Goal: Information Seeking & Learning: Learn about a topic

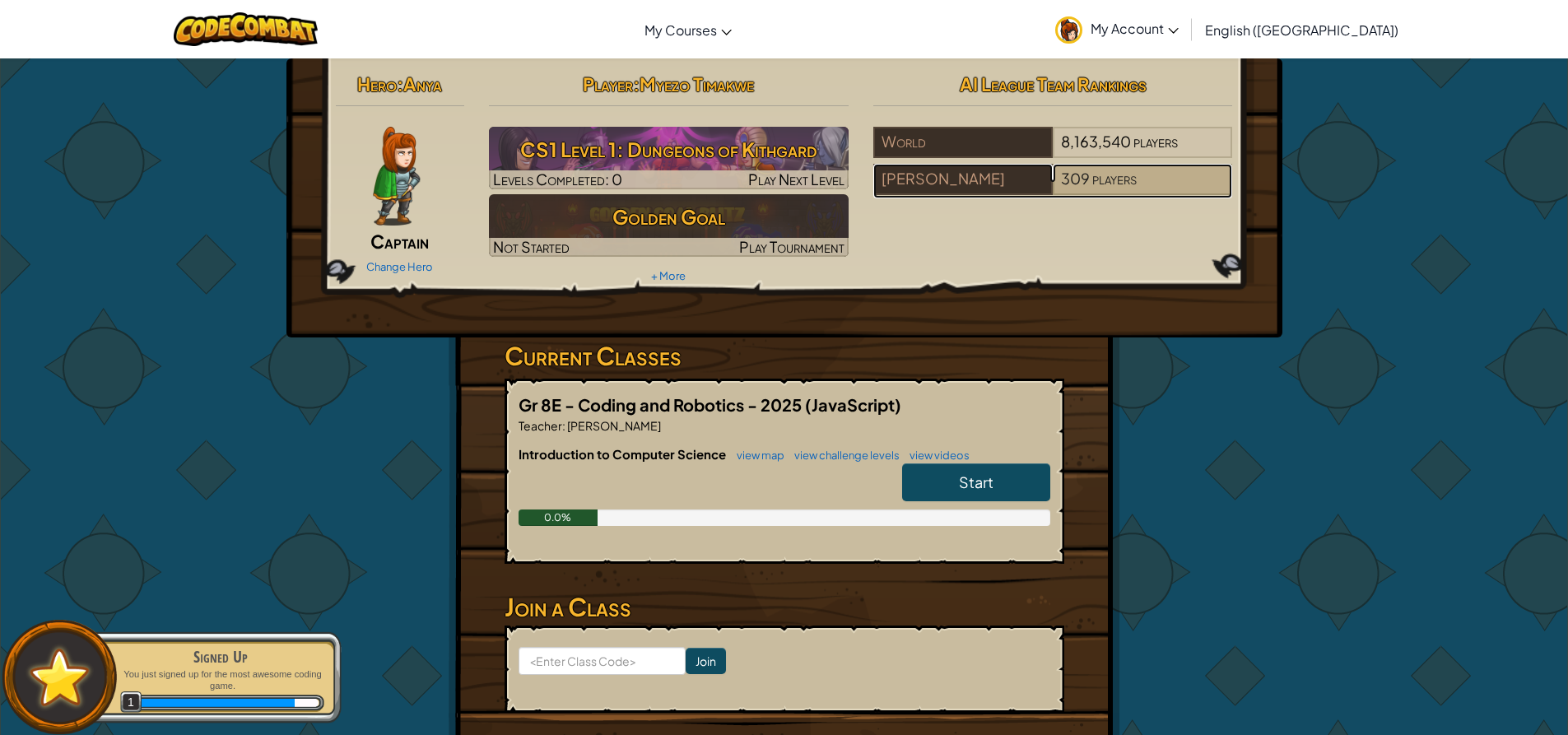
click at [1102, 183] on span "players" at bounding box center [1114, 178] width 45 height 19
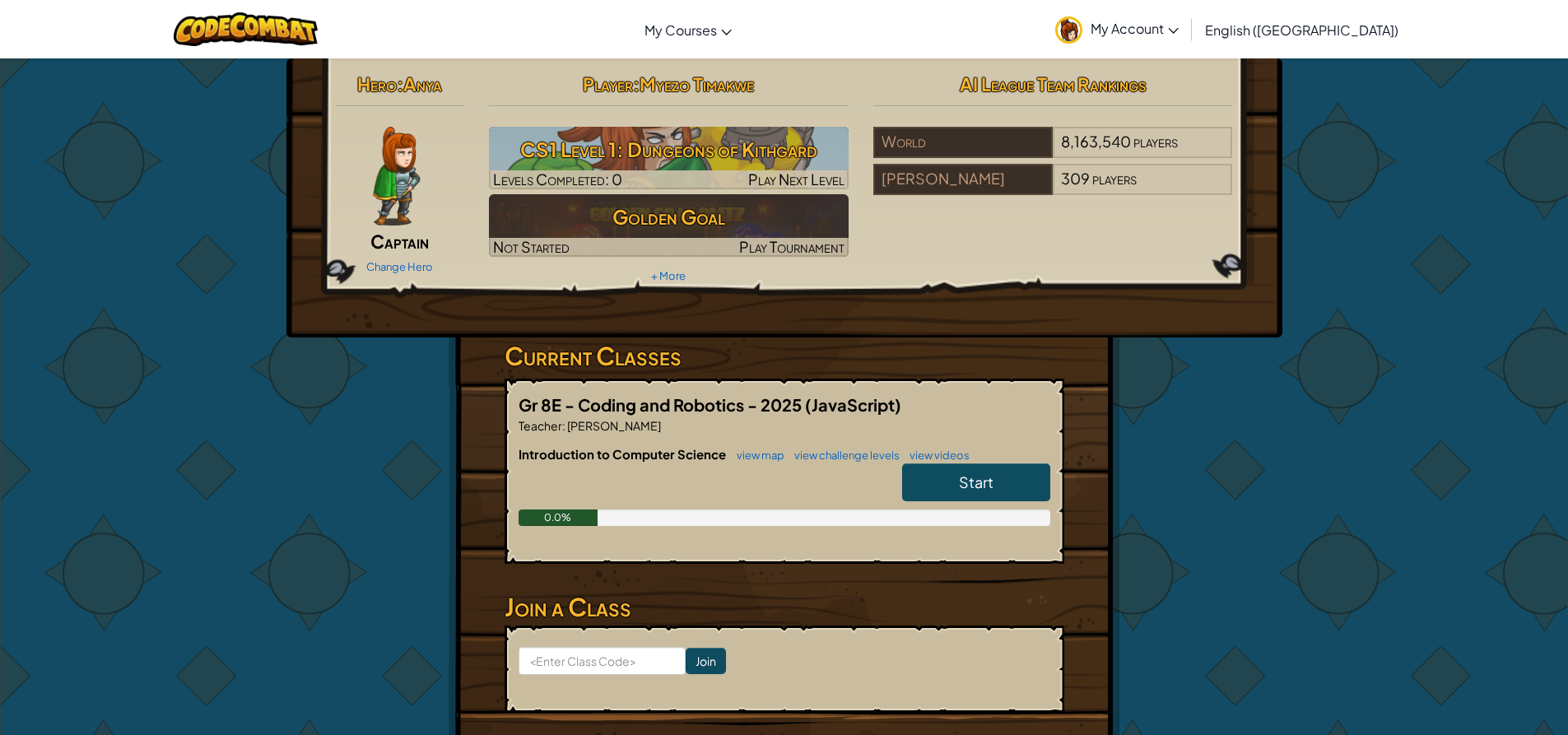
click at [972, 490] on span "Start" at bounding box center [977, 482] width 35 height 19
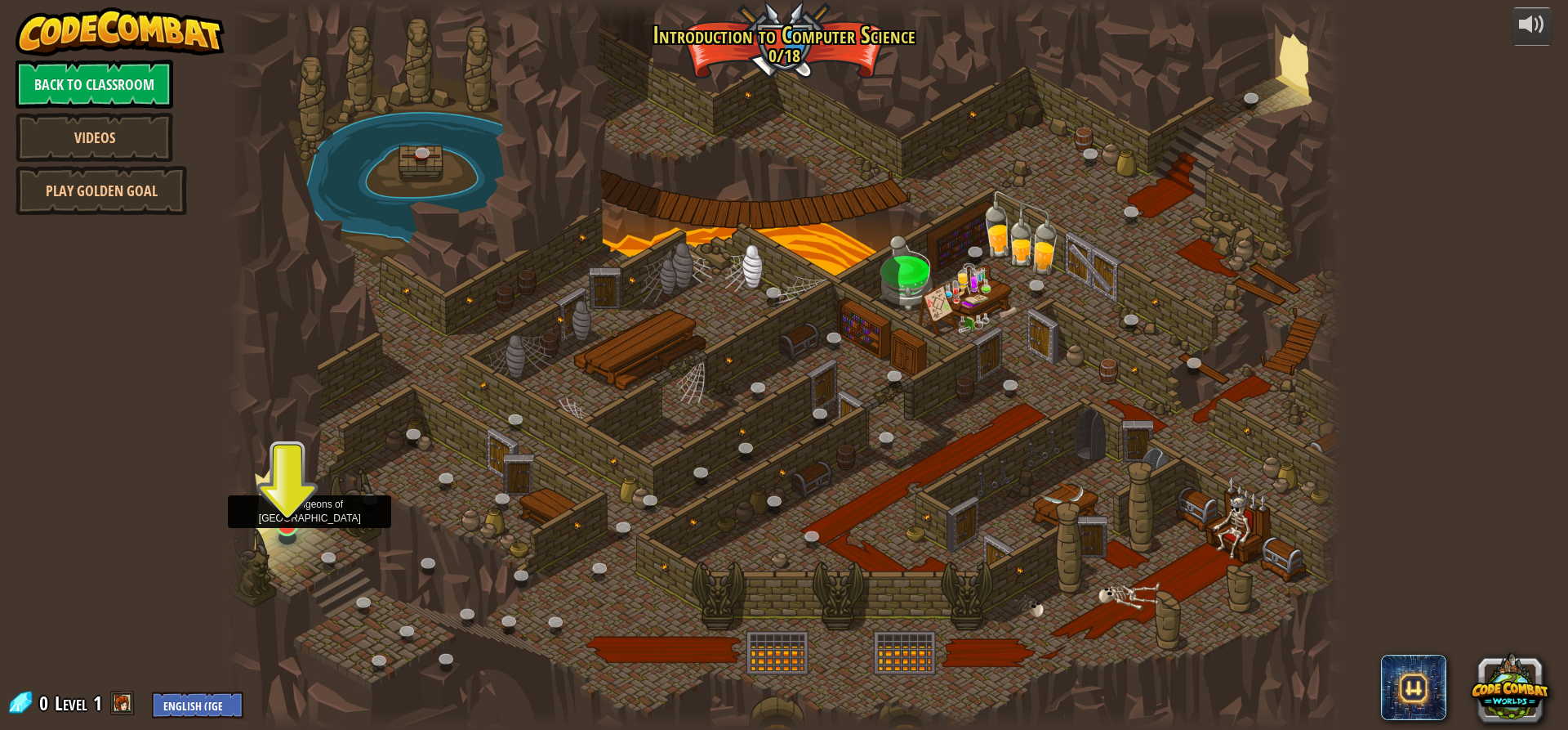
click at [289, 525] on img at bounding box center [287, 493] width 30 height 68
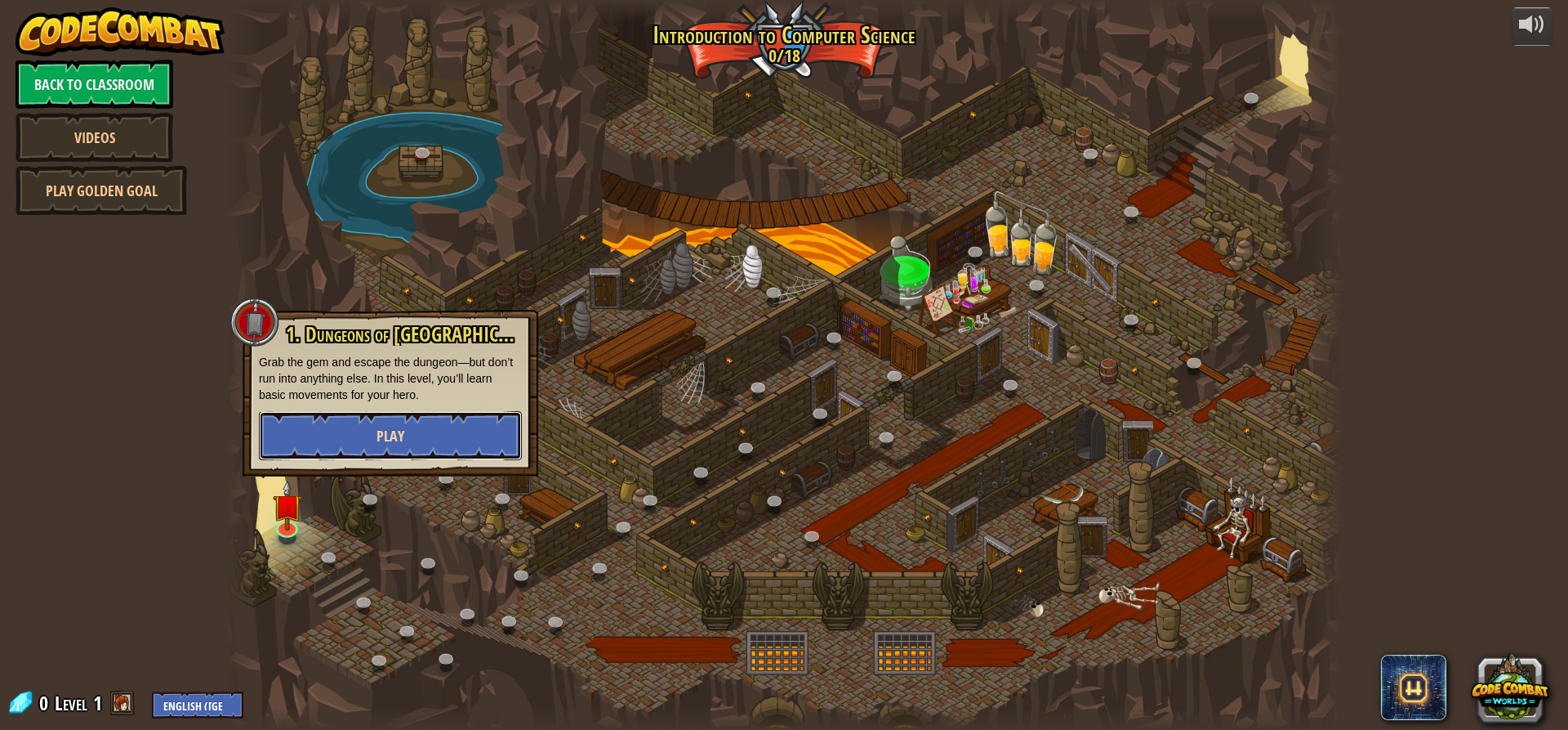
click at [380, 445] on span "Play" at bounding box center [390, 436] width 28 height 21
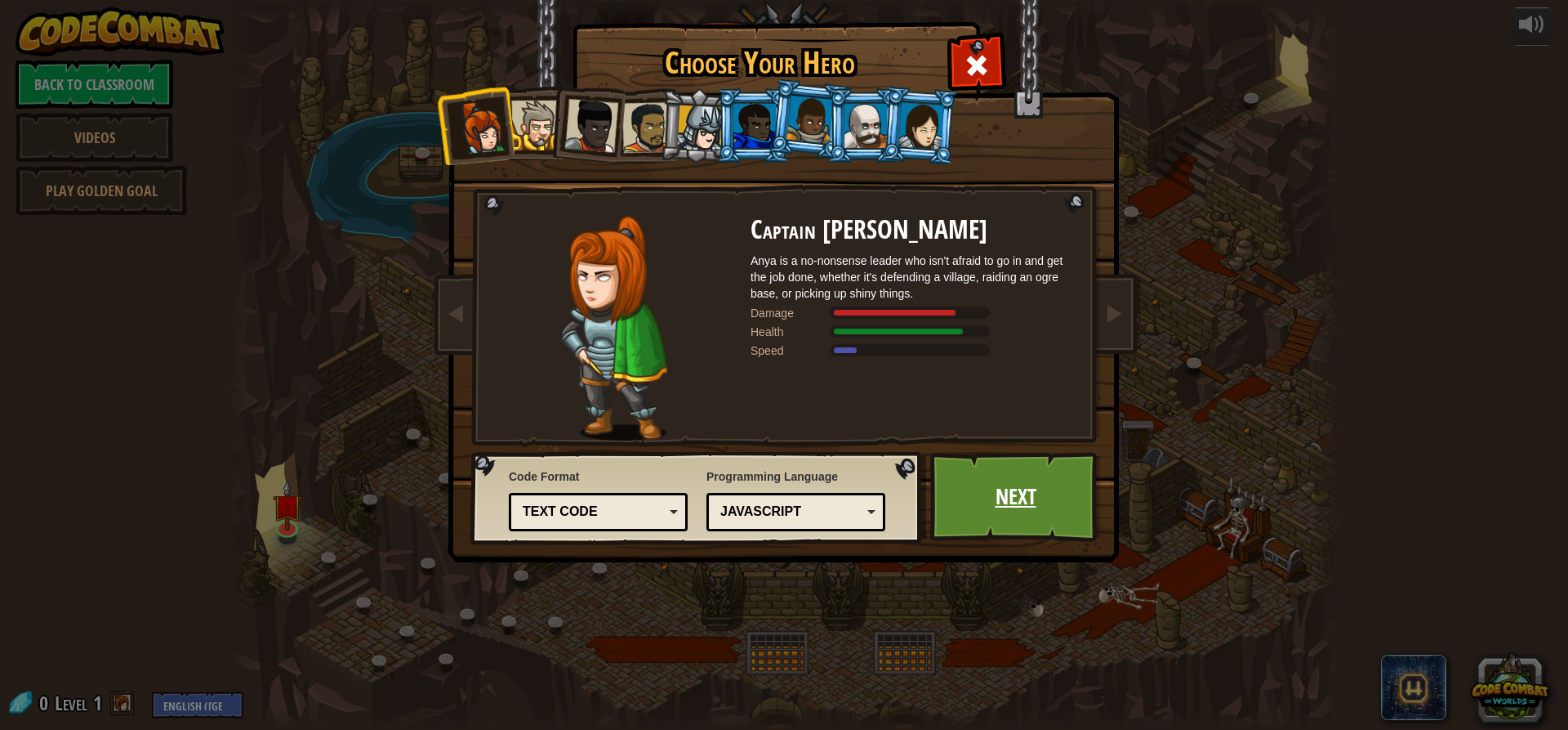
click at [1011, 523] on link "Next" at bounding box center [1015, 497] width 171 height 90
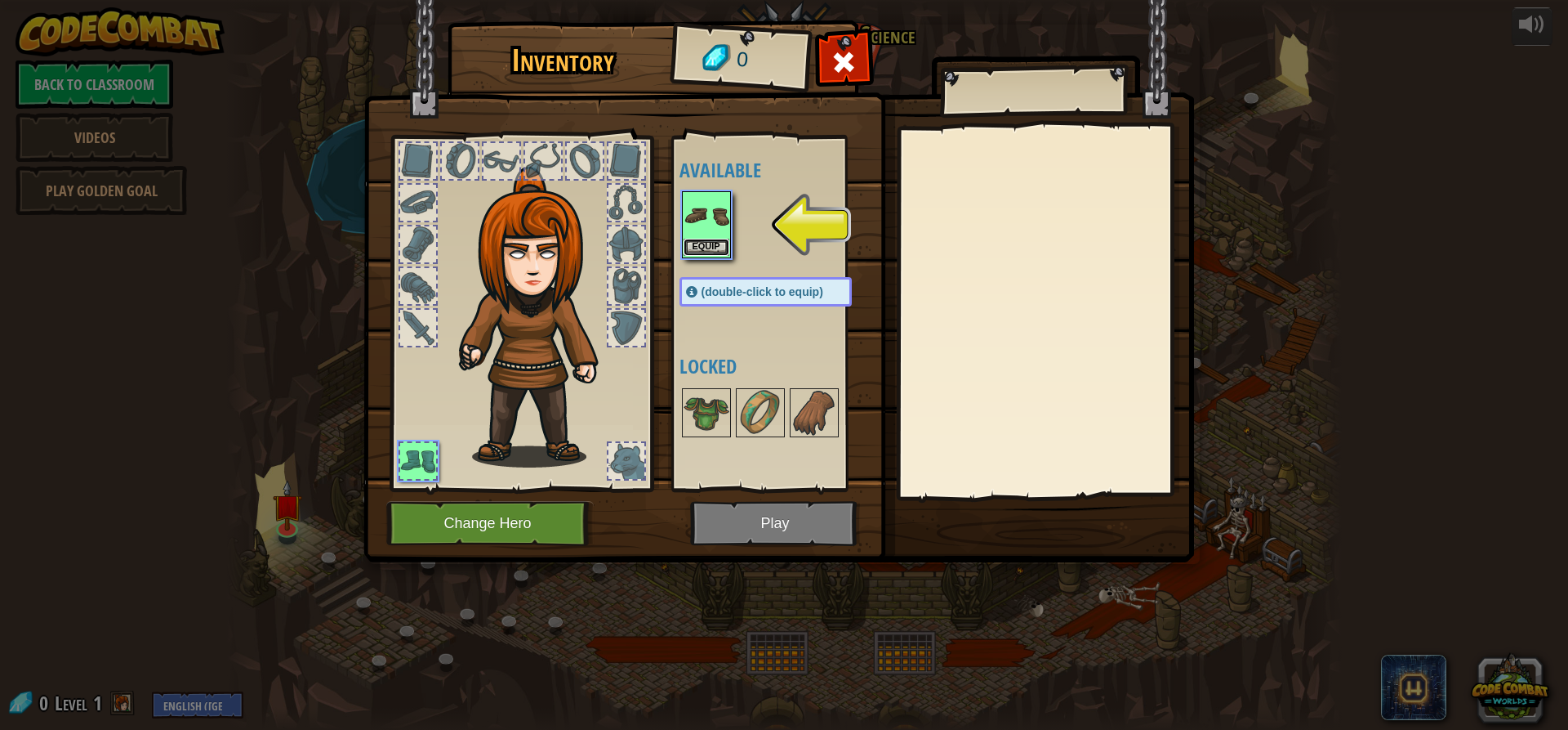
click at [702, 247] on button "Equip" at bounding box center [706, 247] width 46 height 17
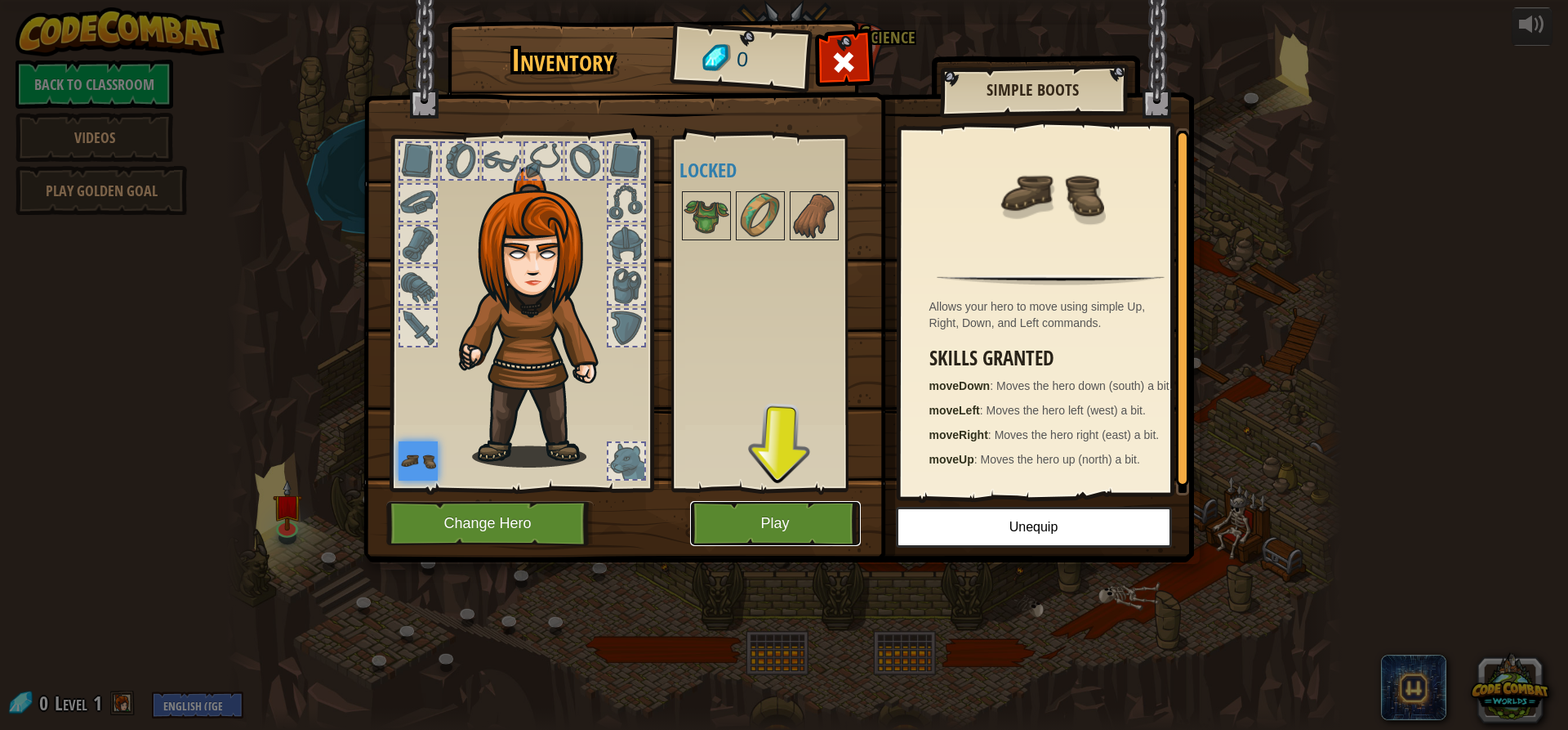
click at [799, 526] on button "Play" at bounding box center [775, 523] width 171 height 45
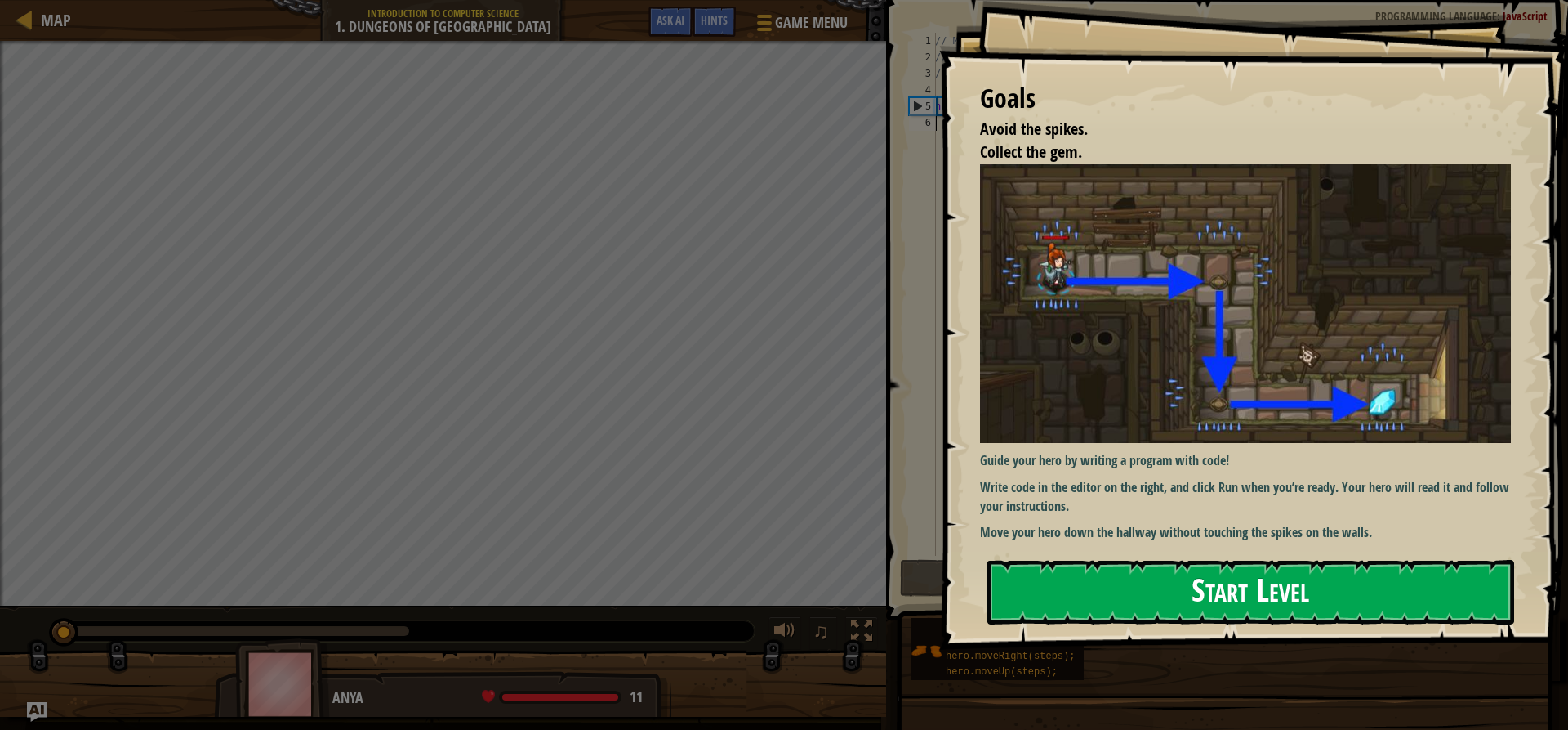
click at [1284, 620] on button "Start Level" at bounding box center [1250, 592] width 527 height 64
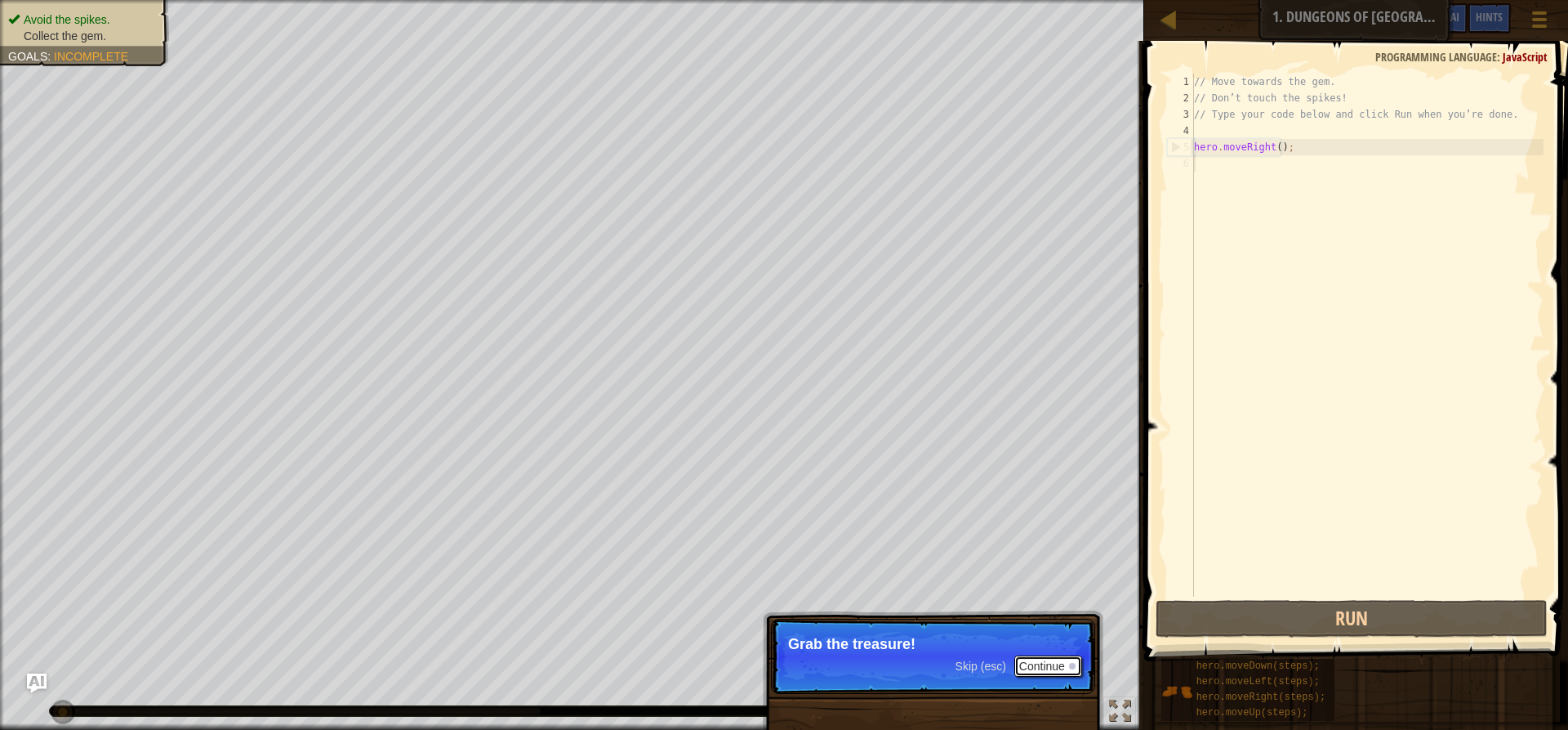
click at [1050, 661] on button "Continue" at bounding box center [1048, 666] width 68 height 21
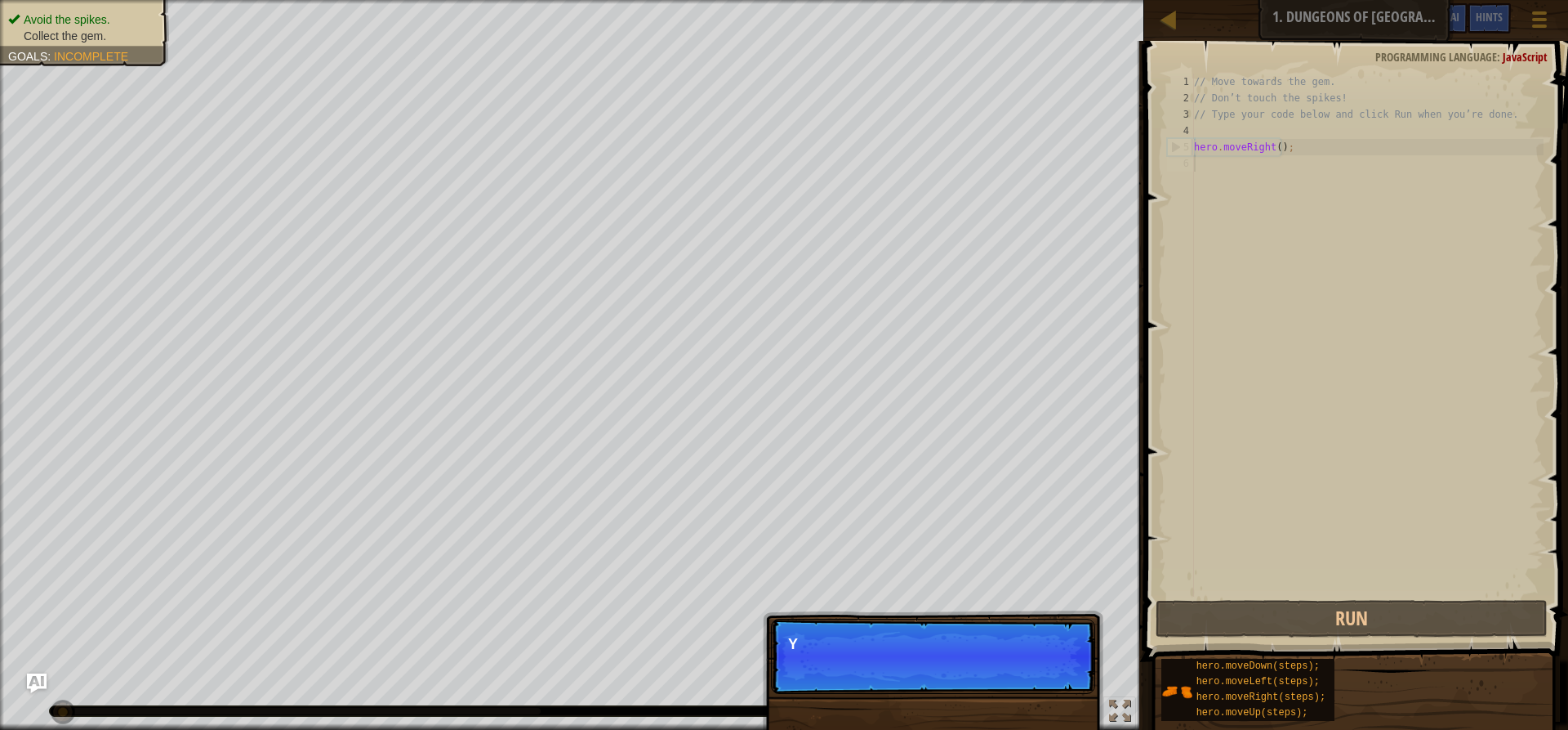
scroll to position [7, 0]
click at [957, 670] on span "Skip (esc)" at bounding box center [981, 666] width 50 height 13
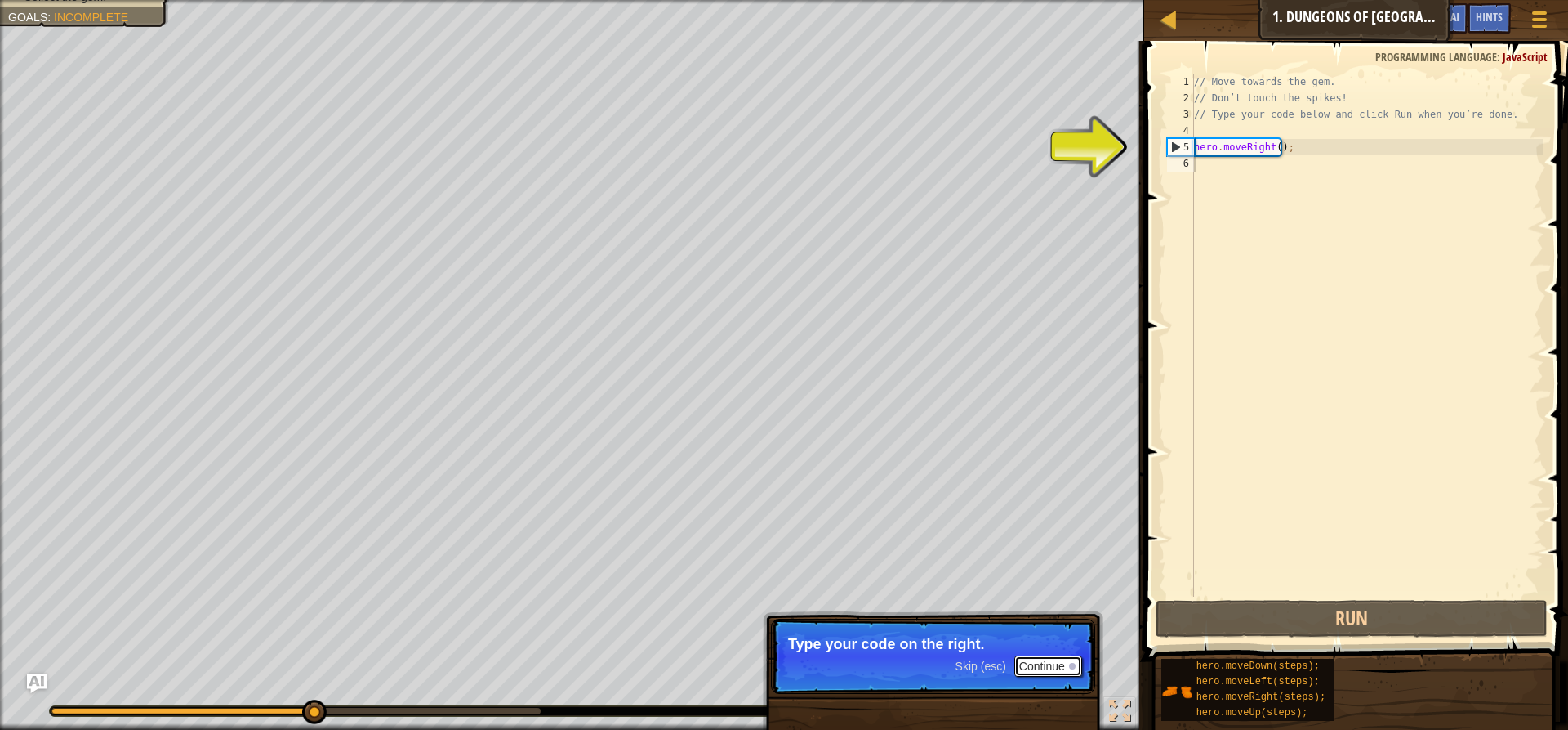
click at [1020, 674] on button "Continue" at bounding box center [1048, 666] width 68 height 21
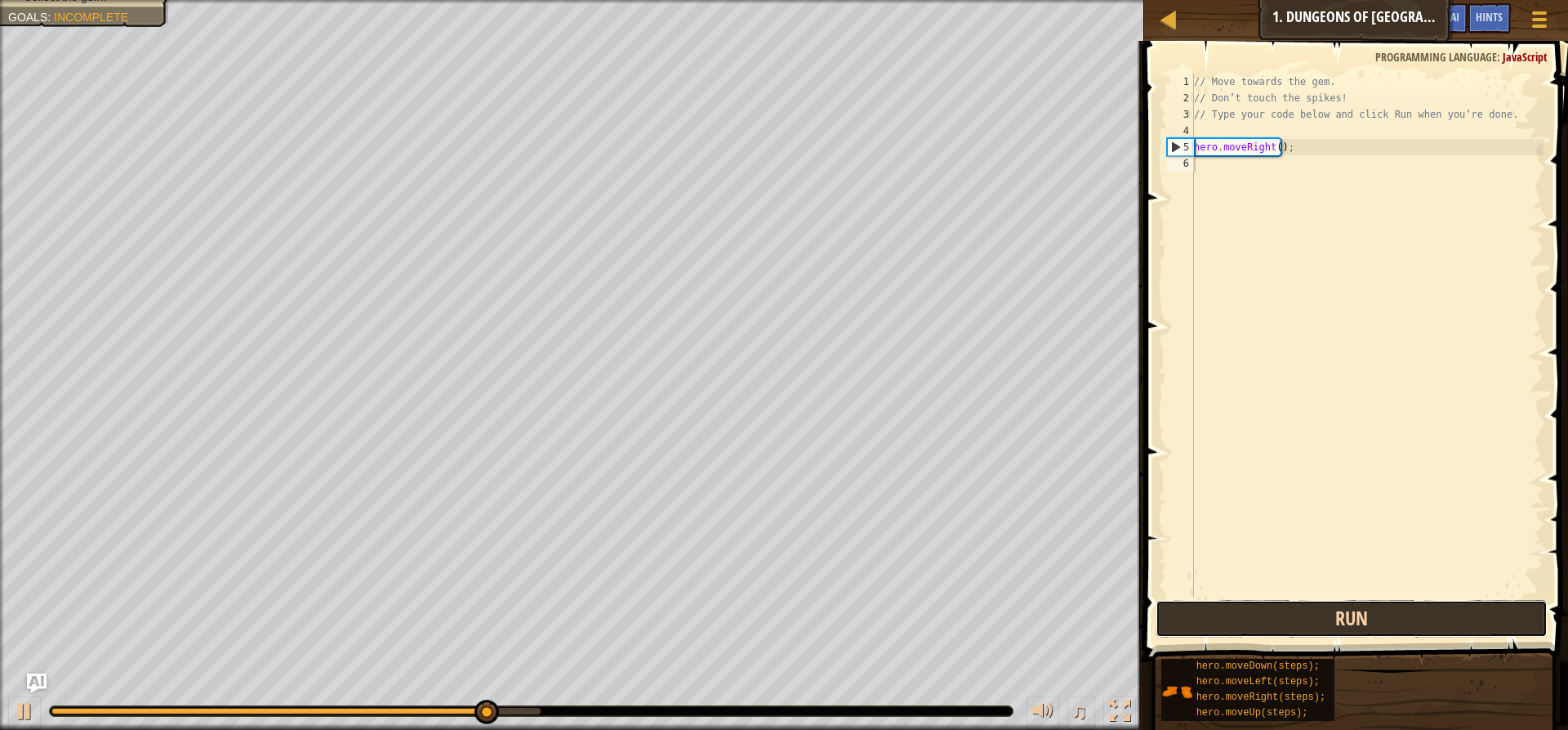
click at [1352, 625] on button "Run" at bounding box center [1352, 618] width 392 height 37
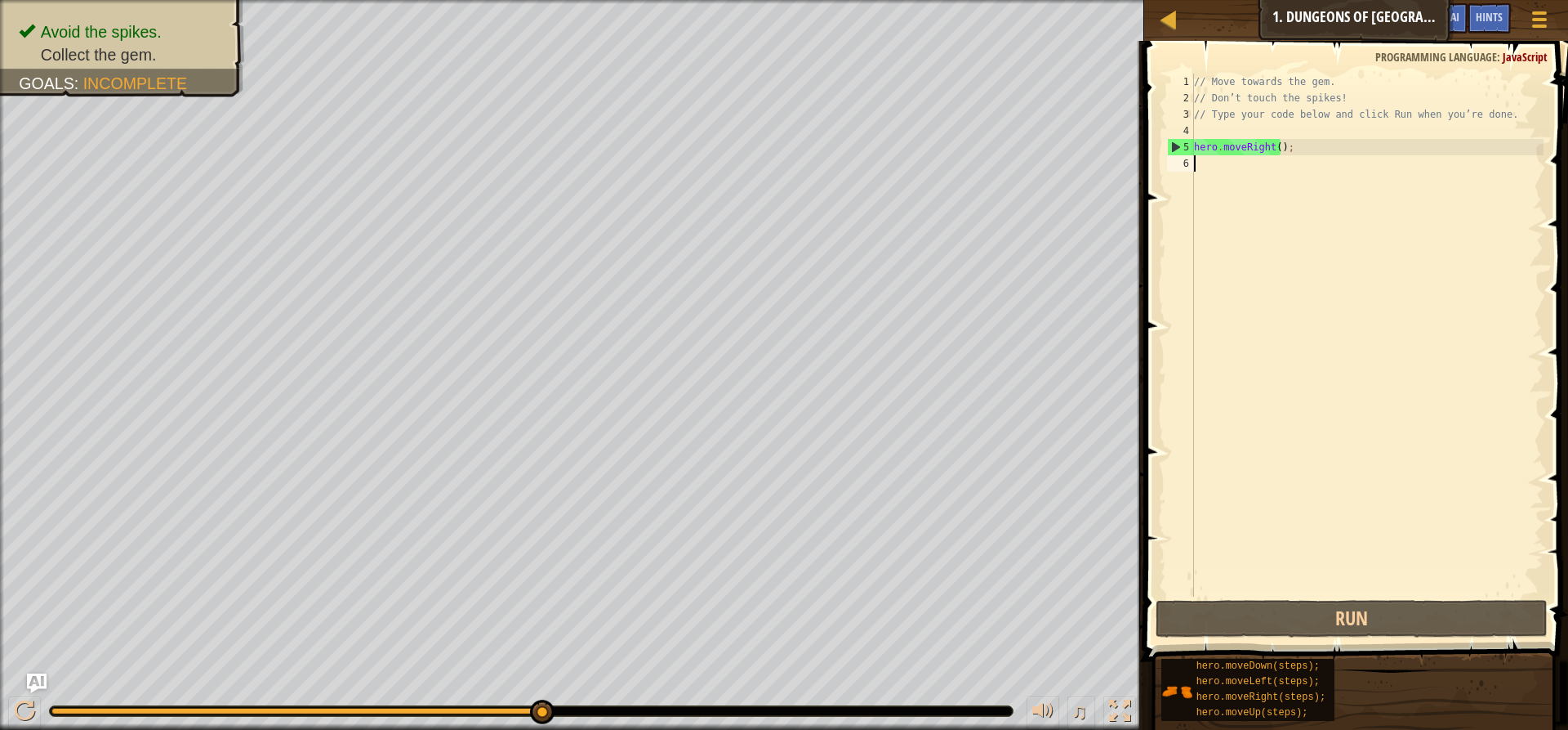
click at [1212, 165] on div "// Move towards the gem. // Don’t touch the spikes! // Type your code below and…" at bounding box center [1367, 352] width 353 height 556
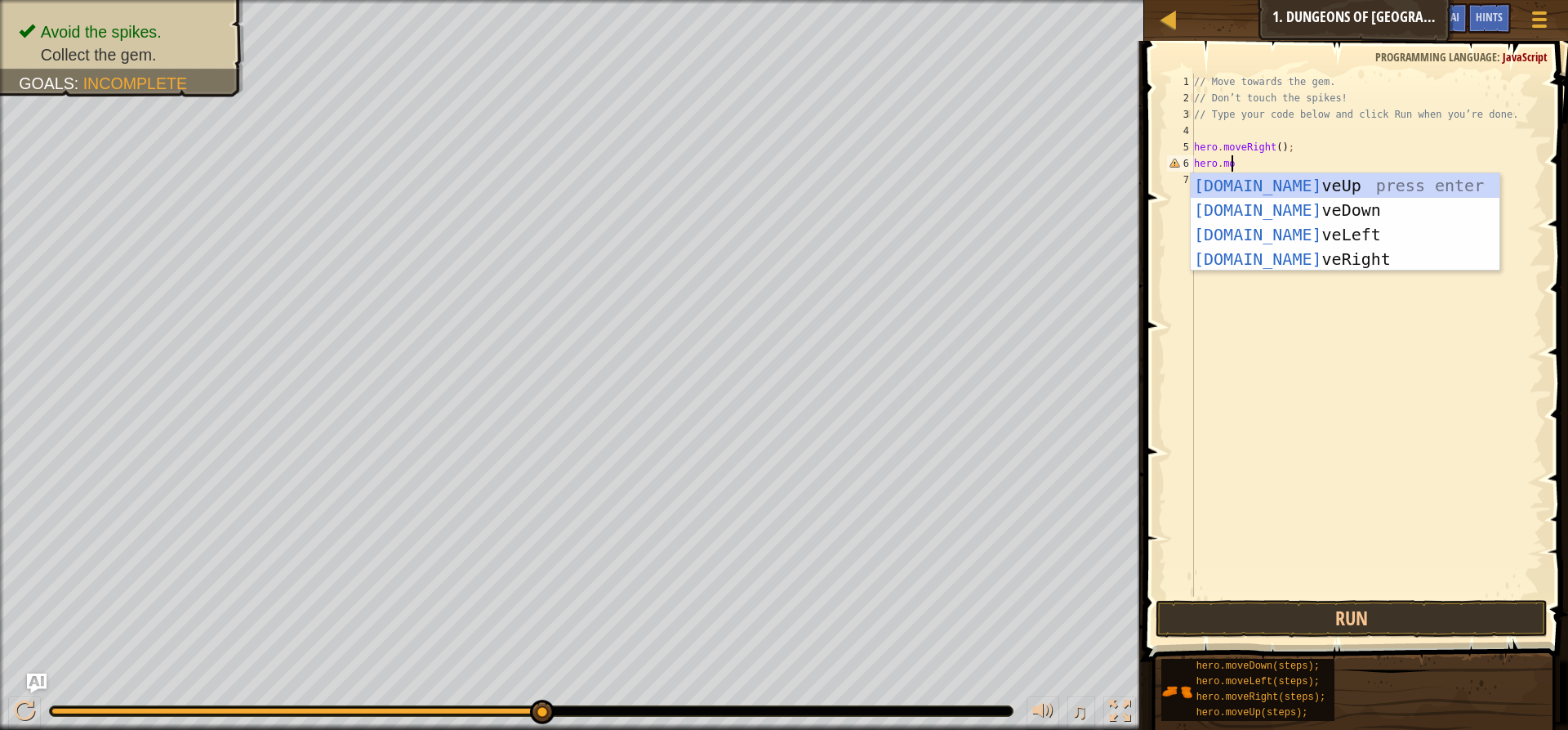
scroll to position [7, 3]
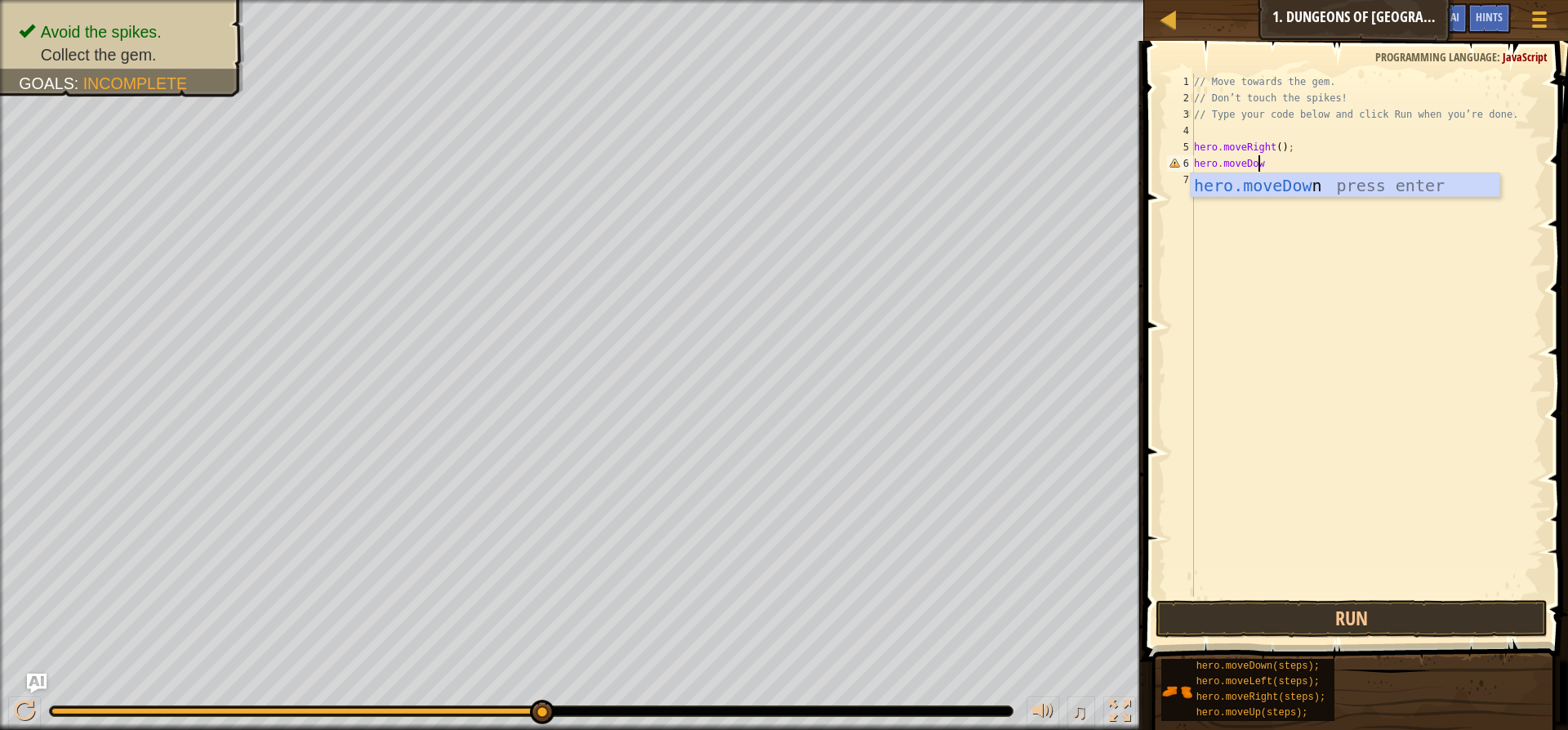
type textarea "hero.moveDown"
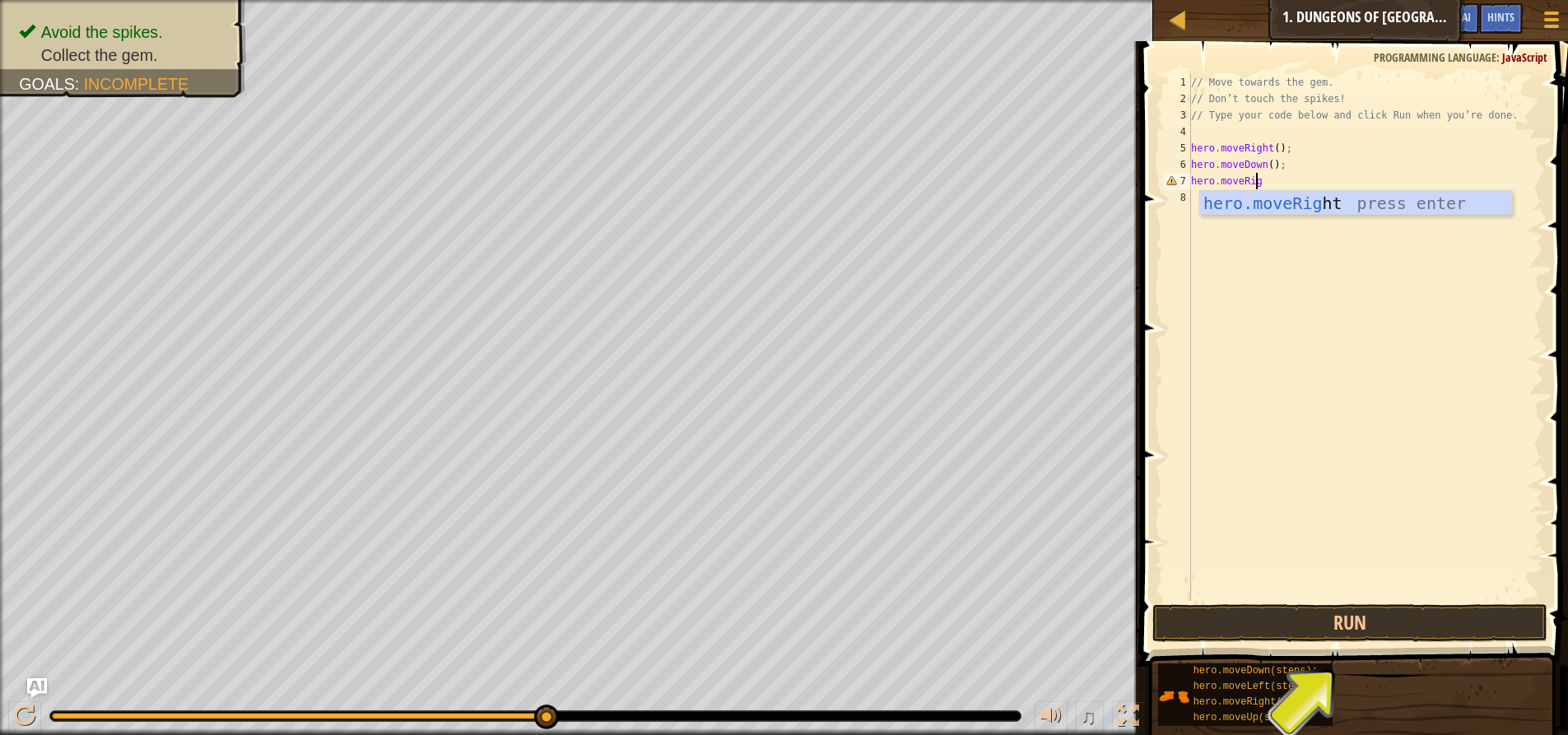
type textarea "hero.moveRight"
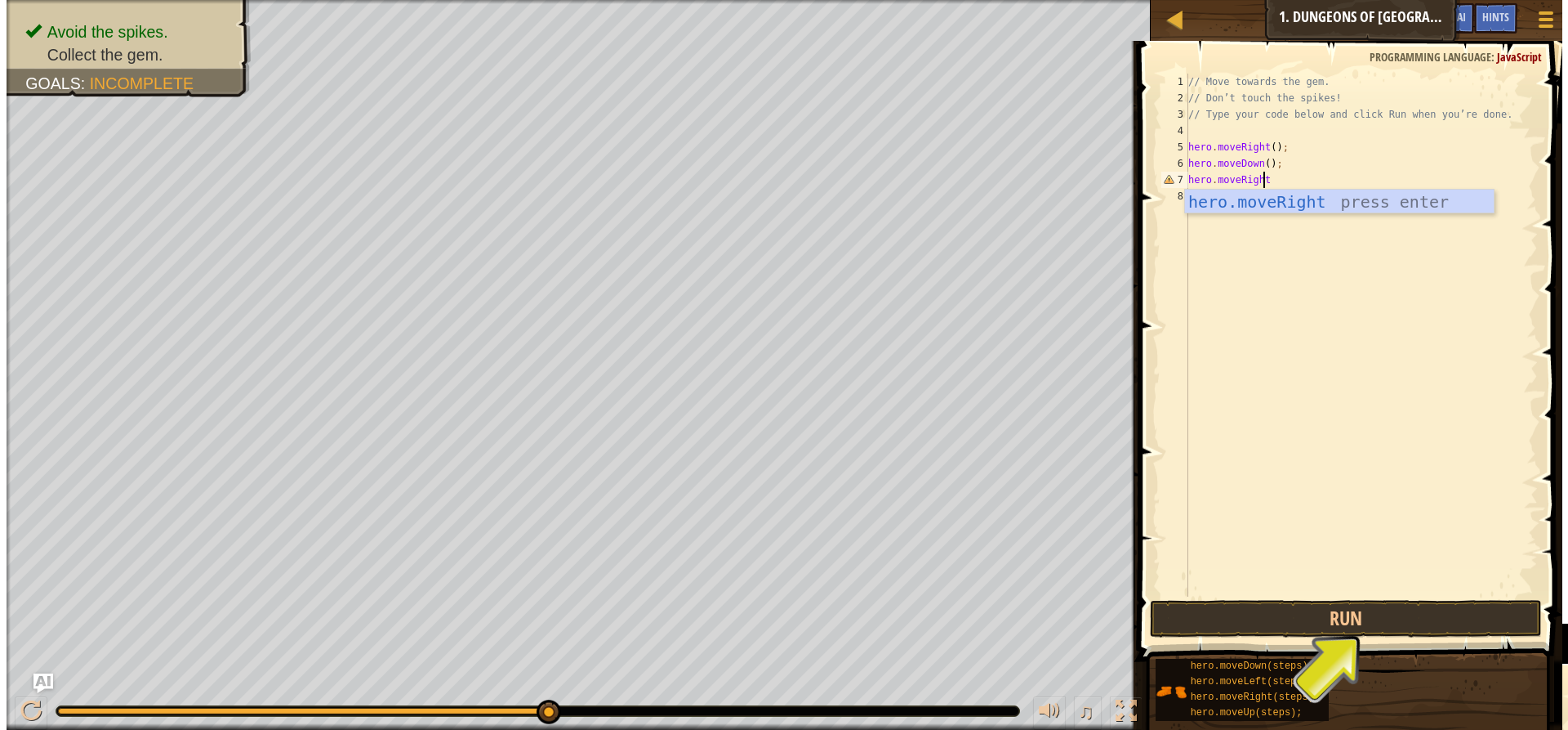
scroll to position [7, 0]
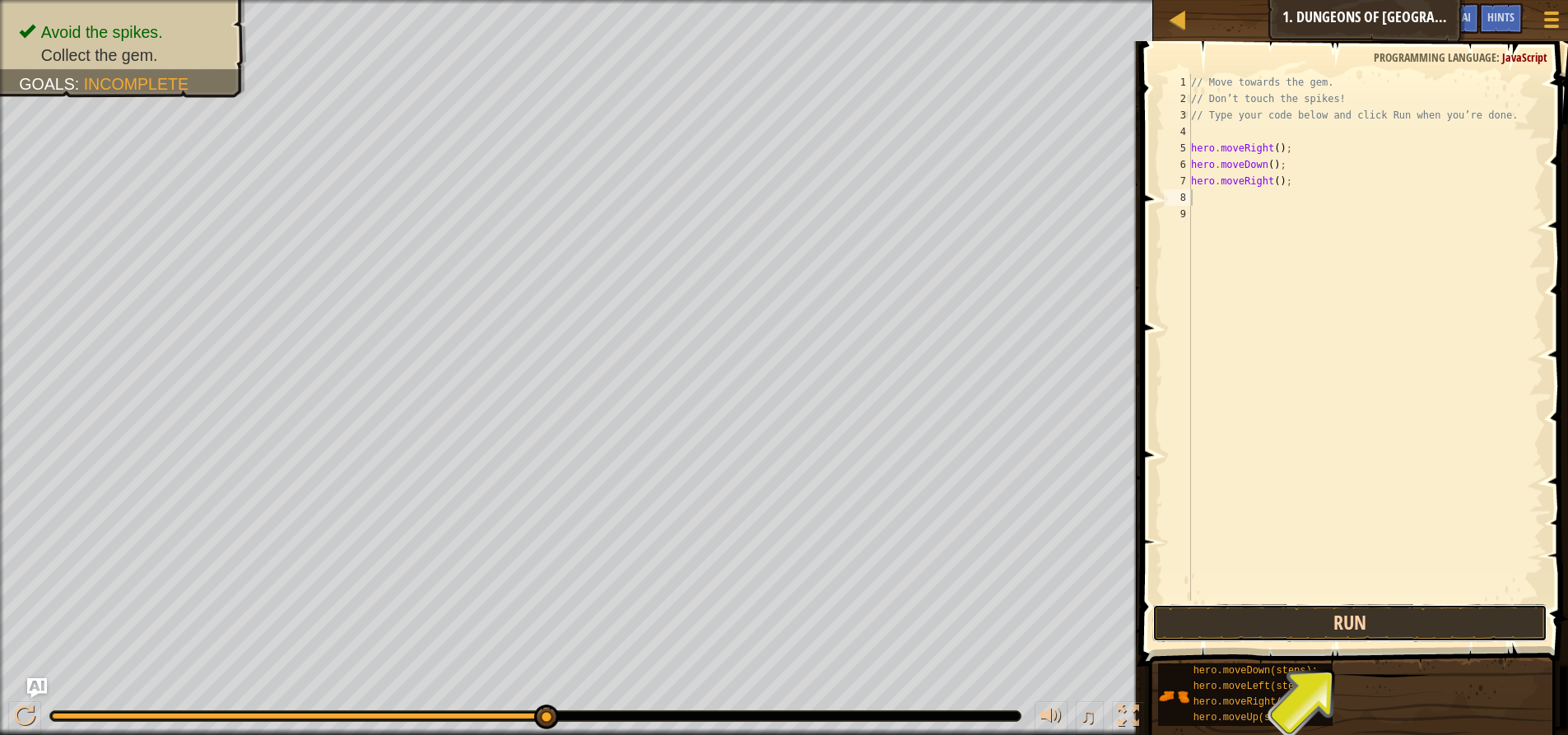
click at [1423, 625] on button "Run" at bounding box center [1350, 622] width 395 height 38
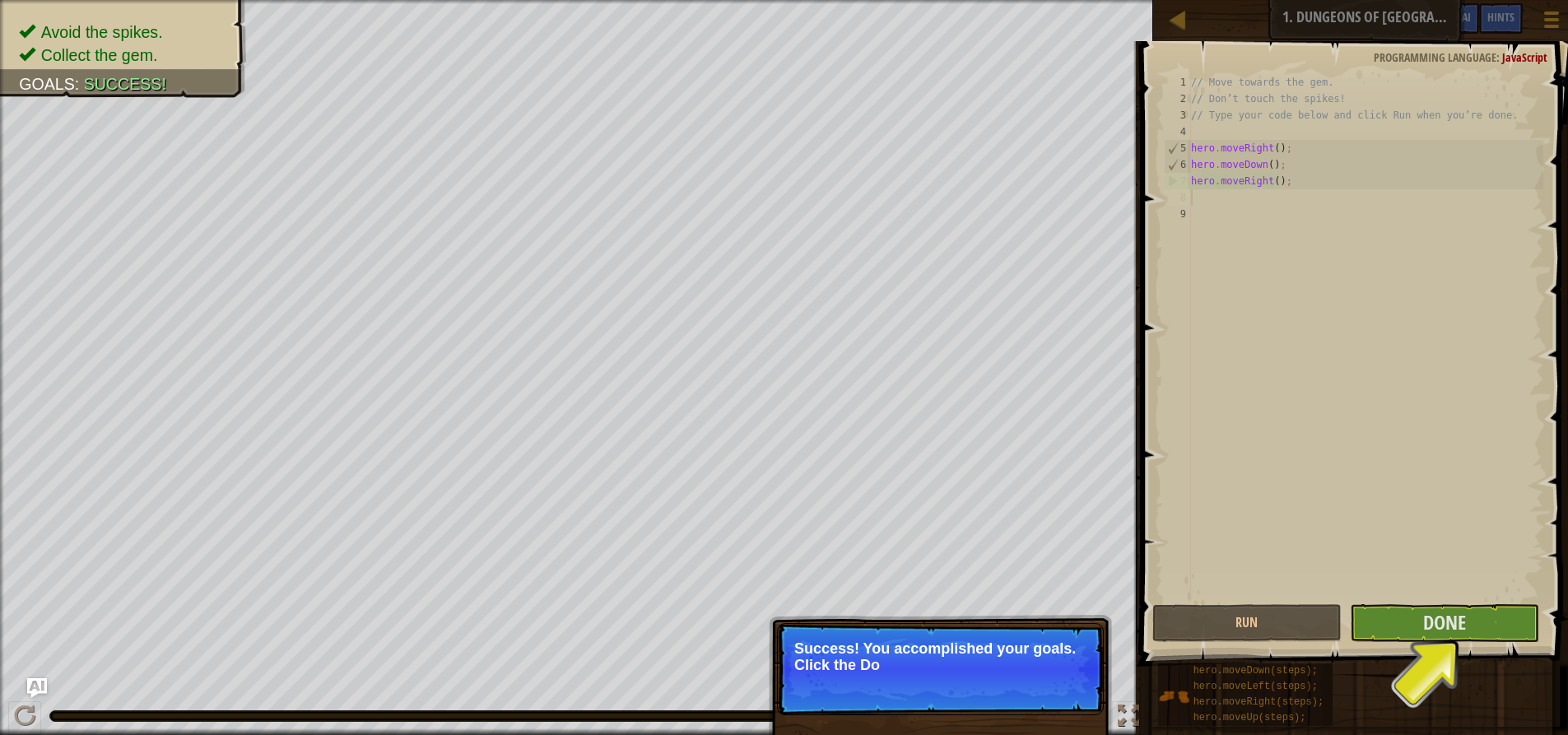
click at [824, 669] on p "Success! You accomplished your goals. Click the Do" at bounding box center [940, 656] width 292 height 33
click at [1385, 624] on button "Done" at bounding box center [1445, 622] width 189 height 38
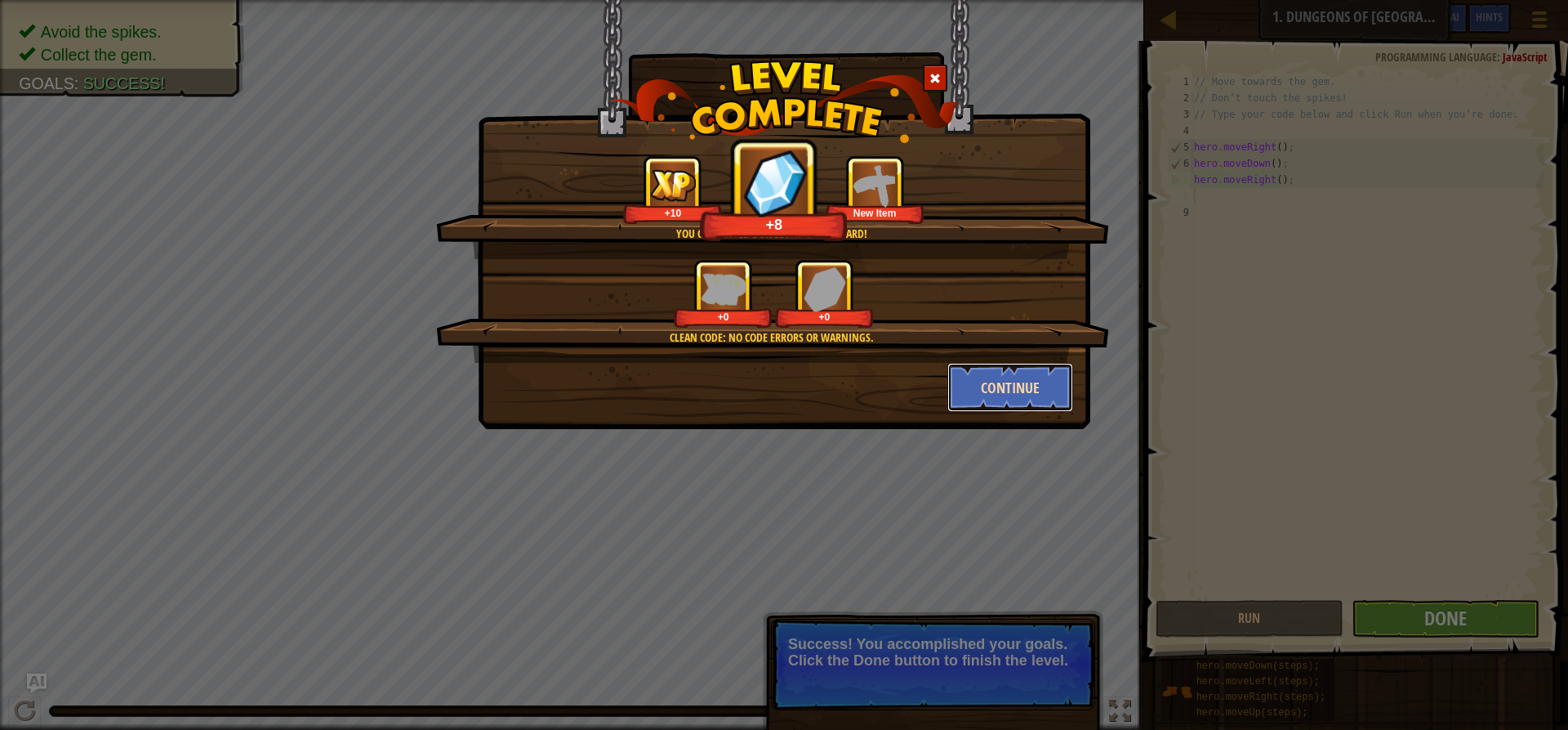
click at [961, 380] on button "Continue" at bounding box center [1011, 387] width 127 height 49
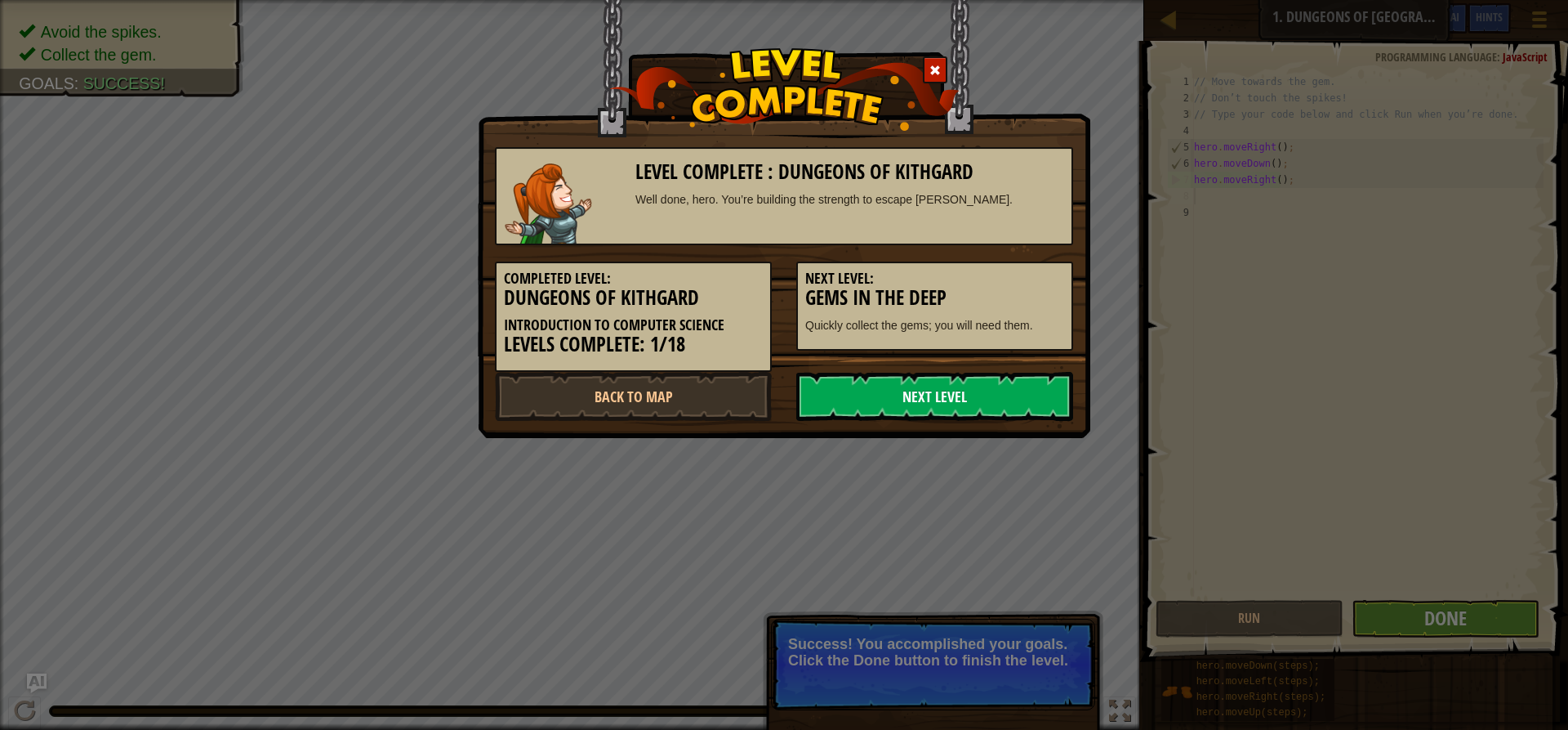
click at [918, 406] on link "Next Level" at bounding box center [935, 396] width 277 height 49
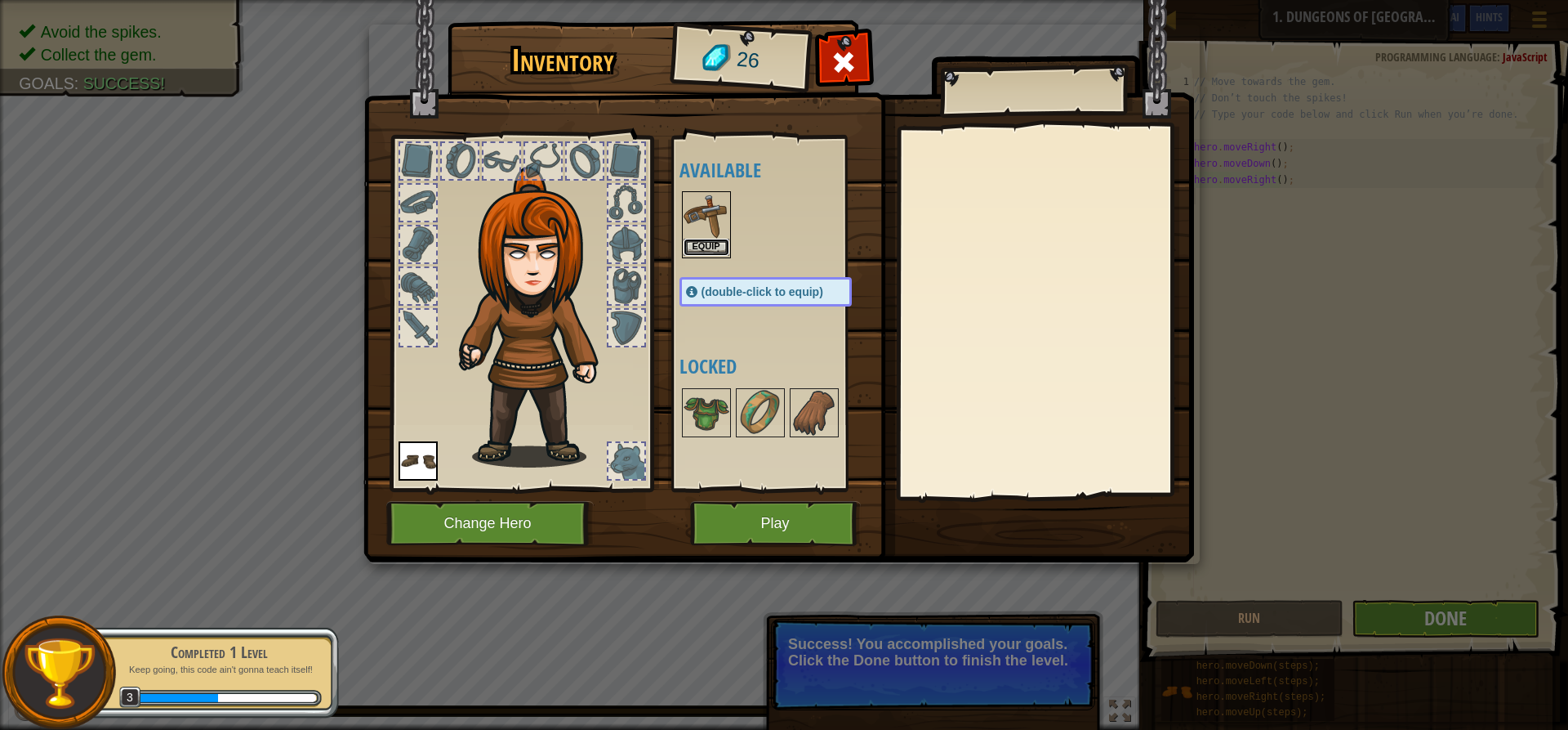
click at [710, 243] on button "Equip" at bounding box center [706, 247] width 46 height 17
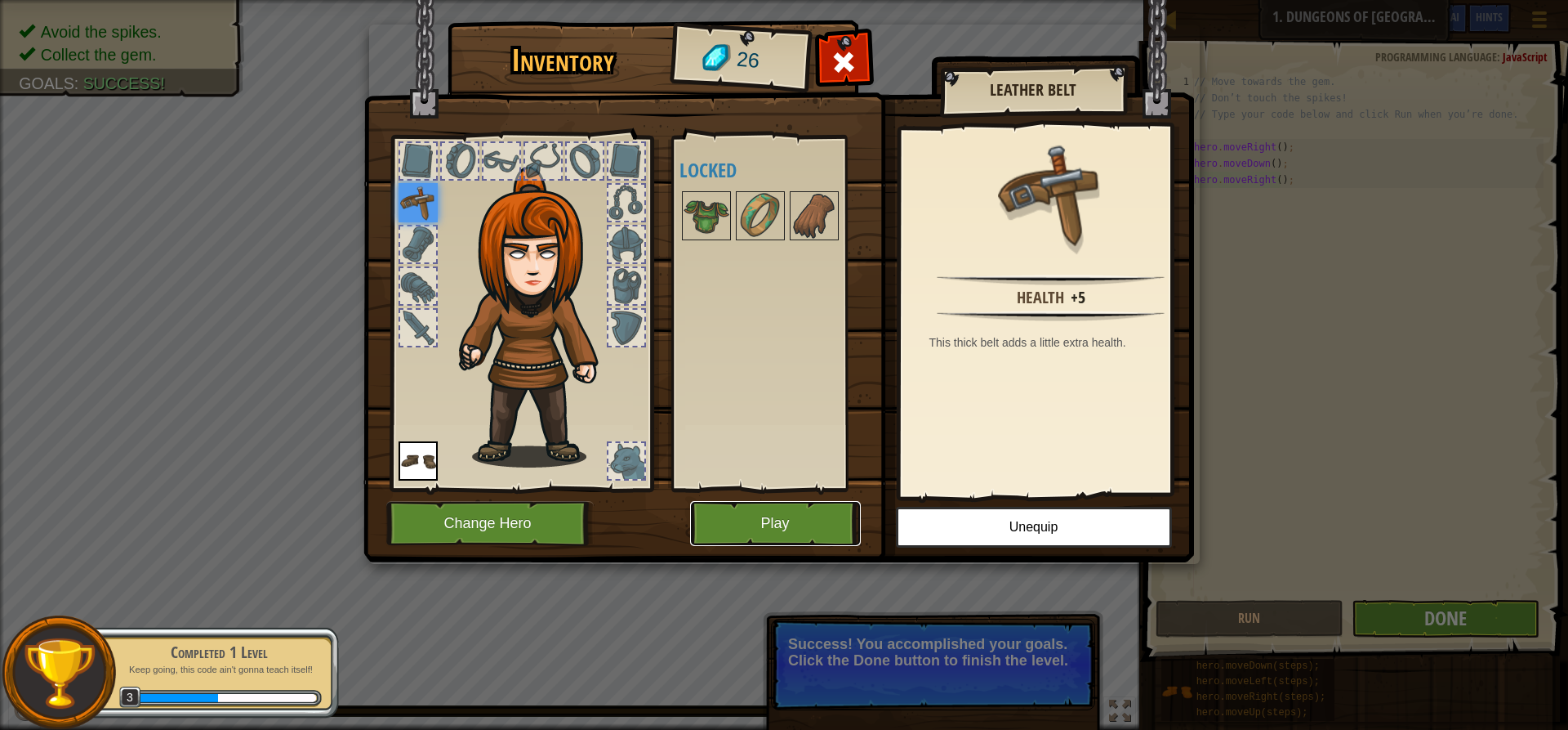
click at [749, 522] on button "Play" at bounding box center [775, 523] width 171 height 45
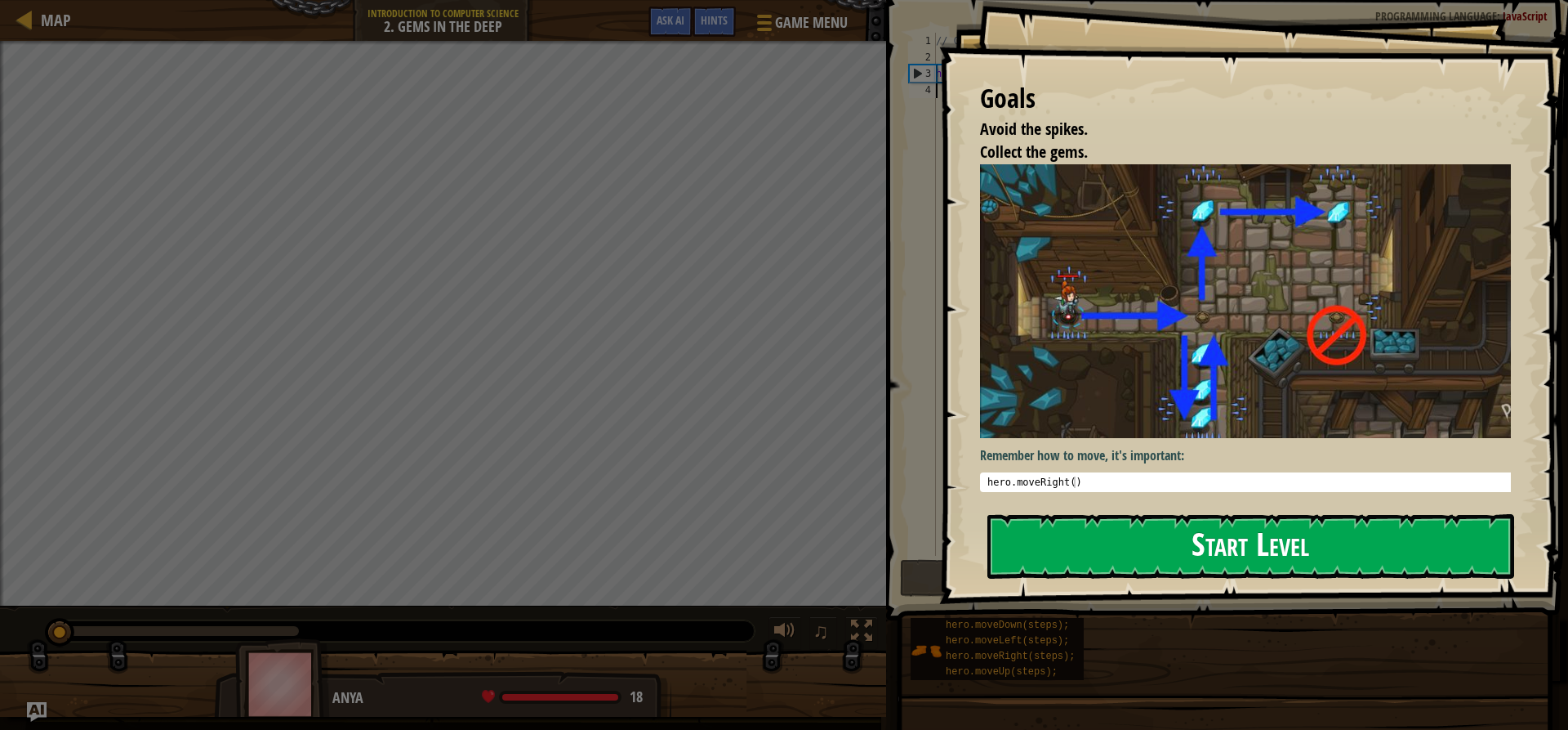
click at [1060, 549] on button "Start Level" at bounding box center [1250, 546] width 527 height 64
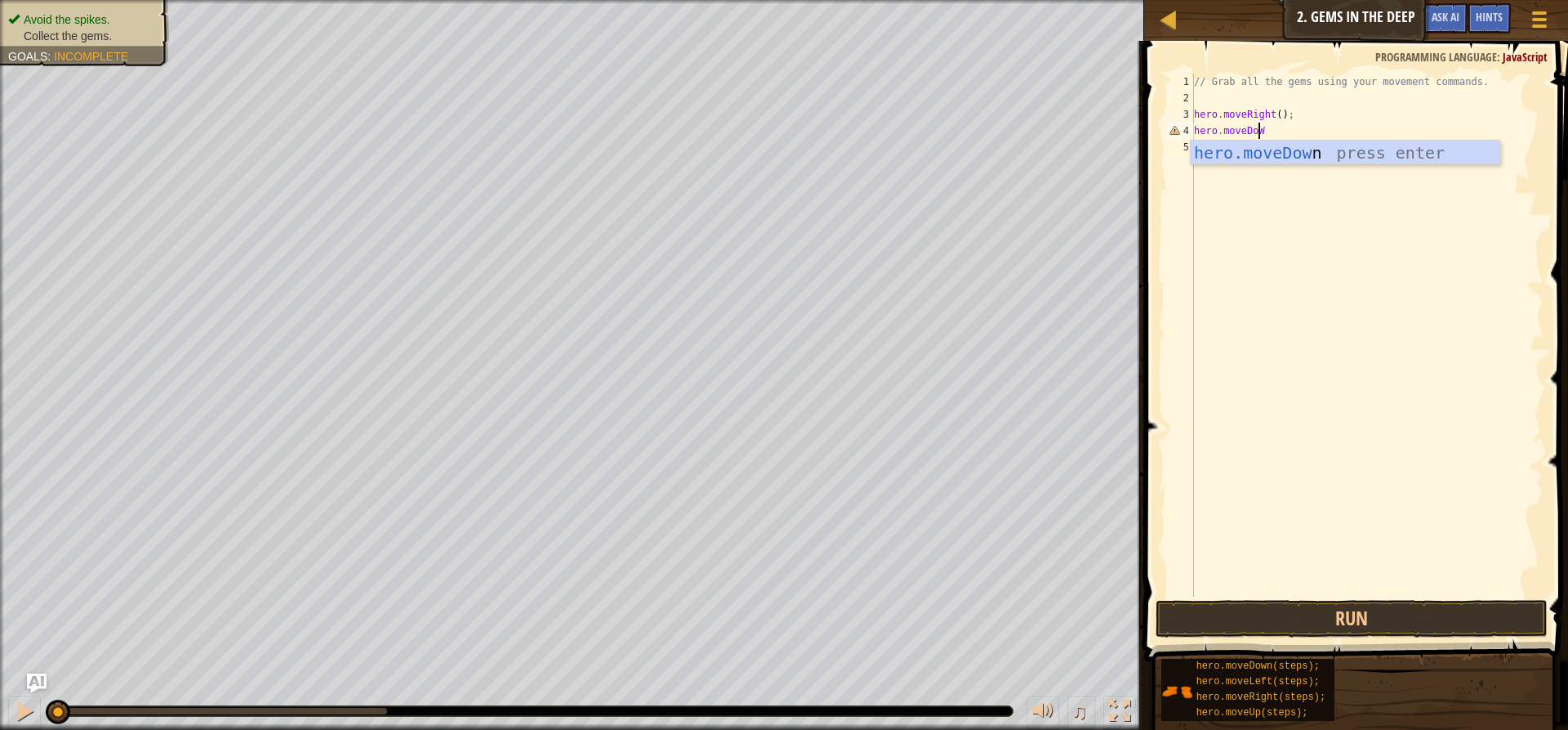
scroll to position [7, 4]
type textarea "hero.moveDown"
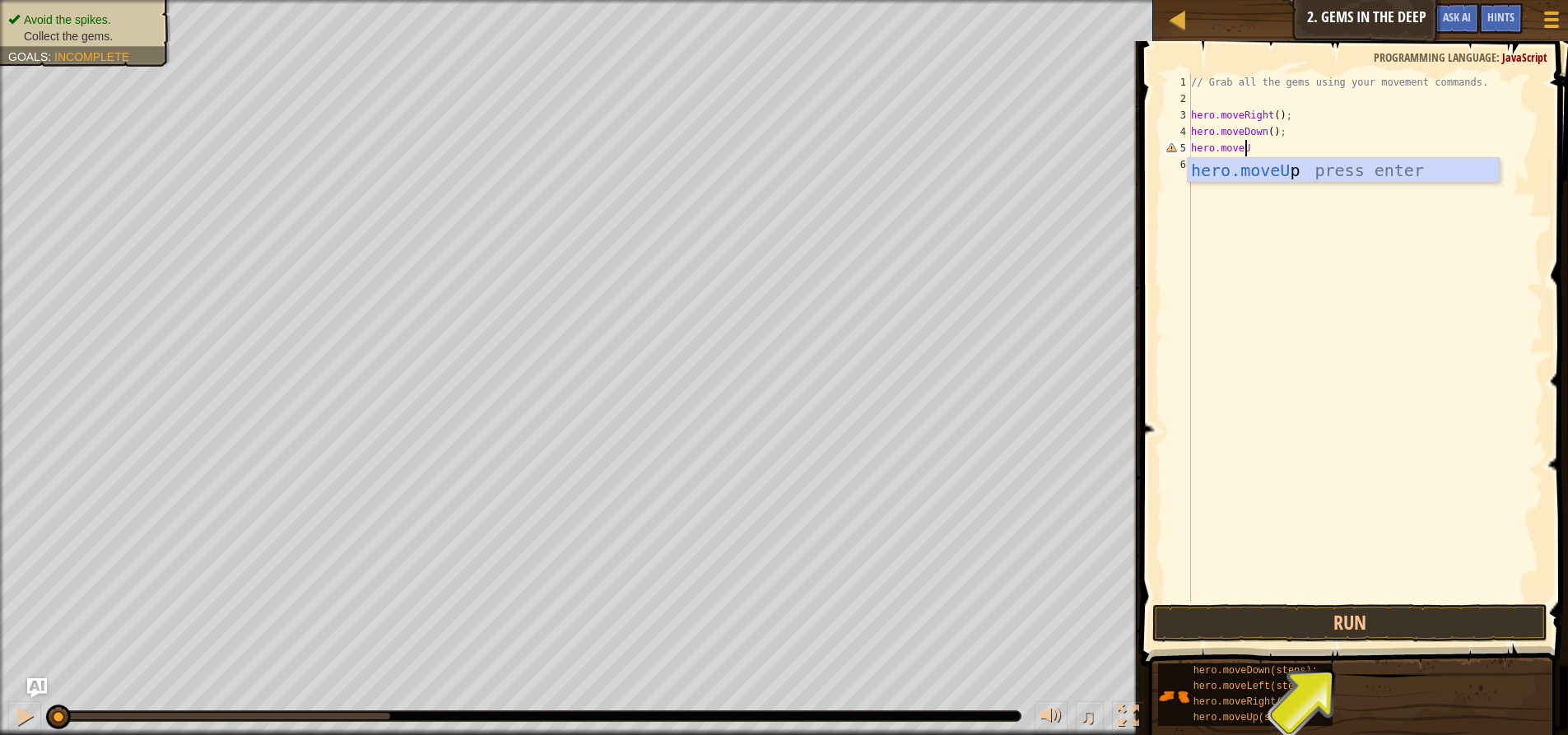
type textarea "hero.moveUp"
type textarea "m"
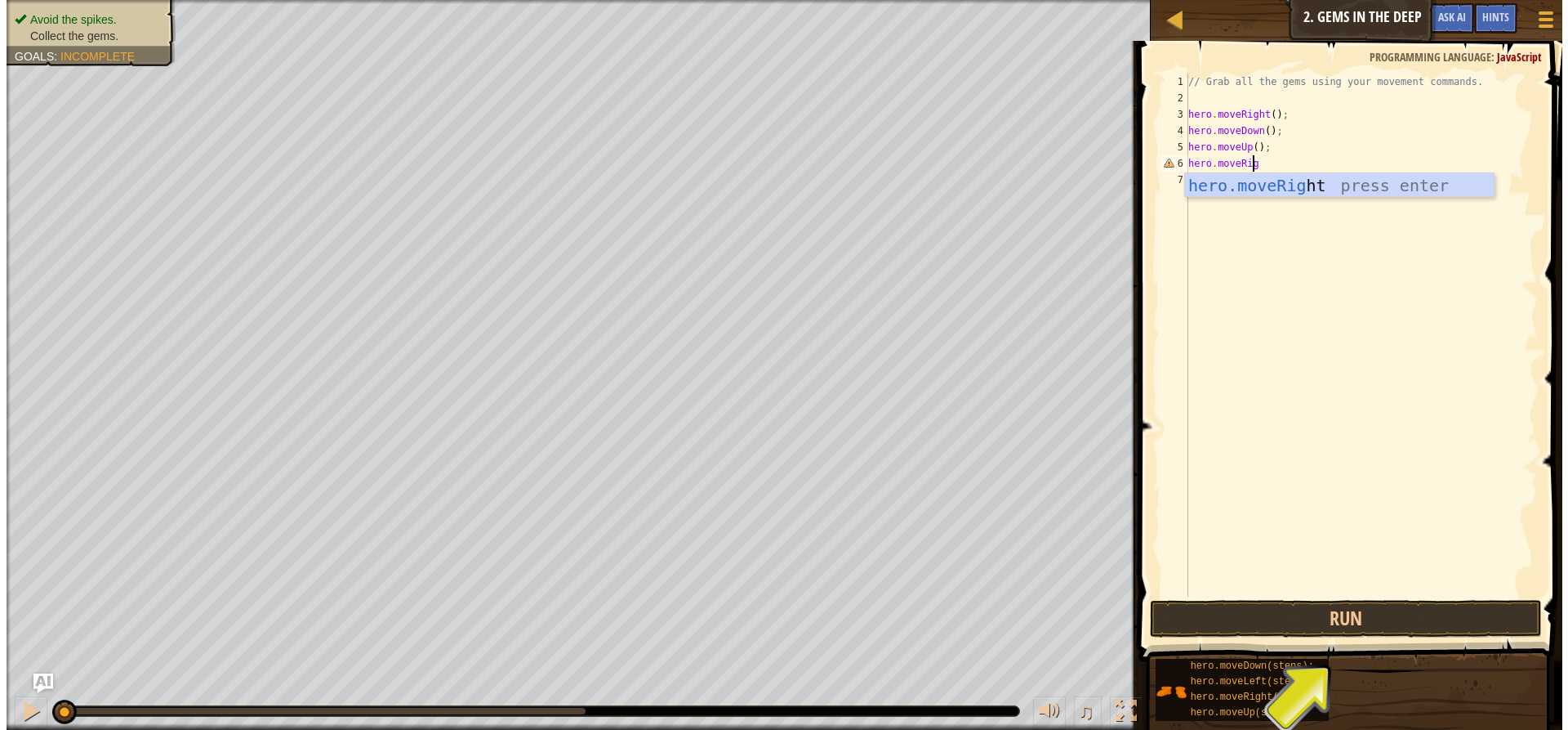
scroll to position [7, 5]
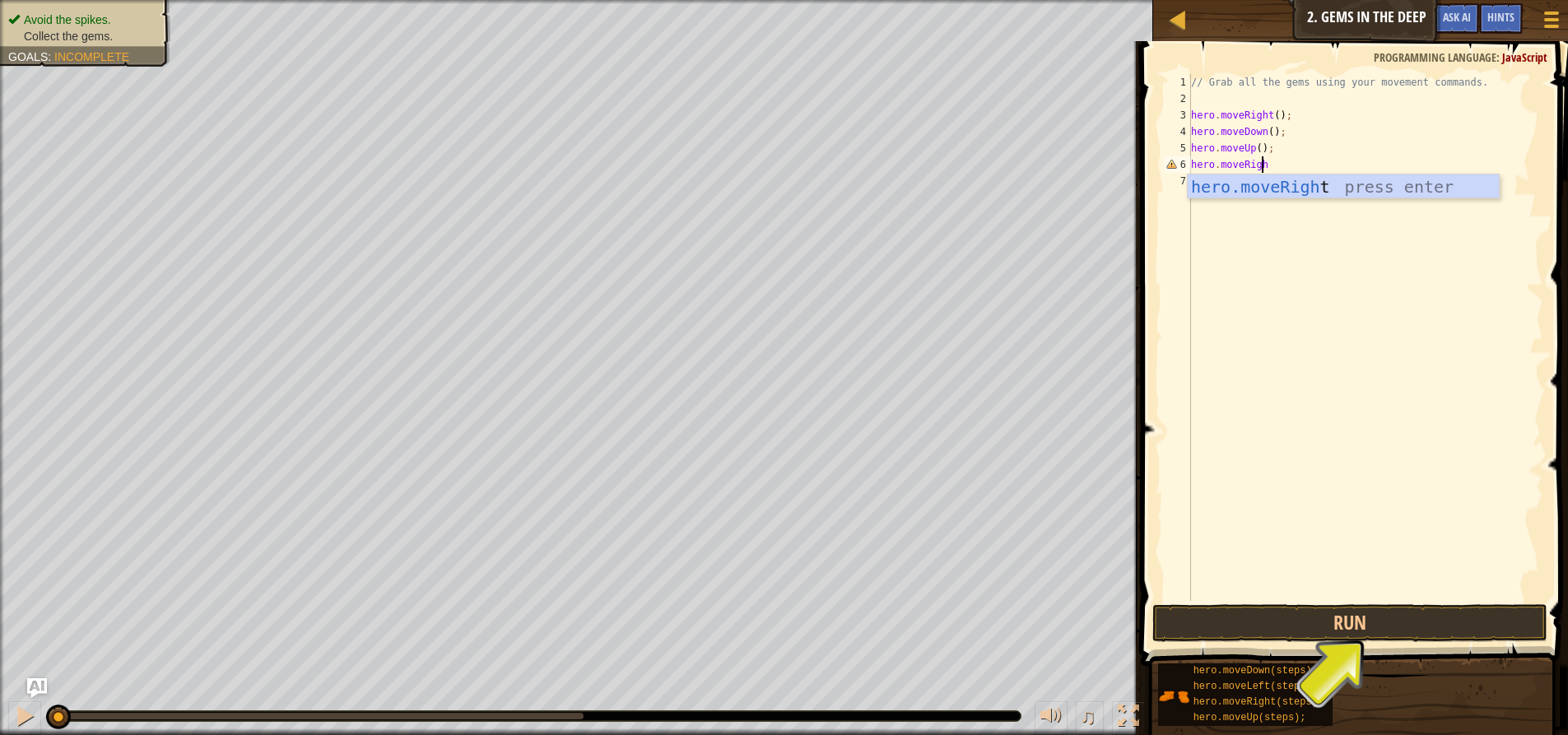
type textarea "hero.moveRight"
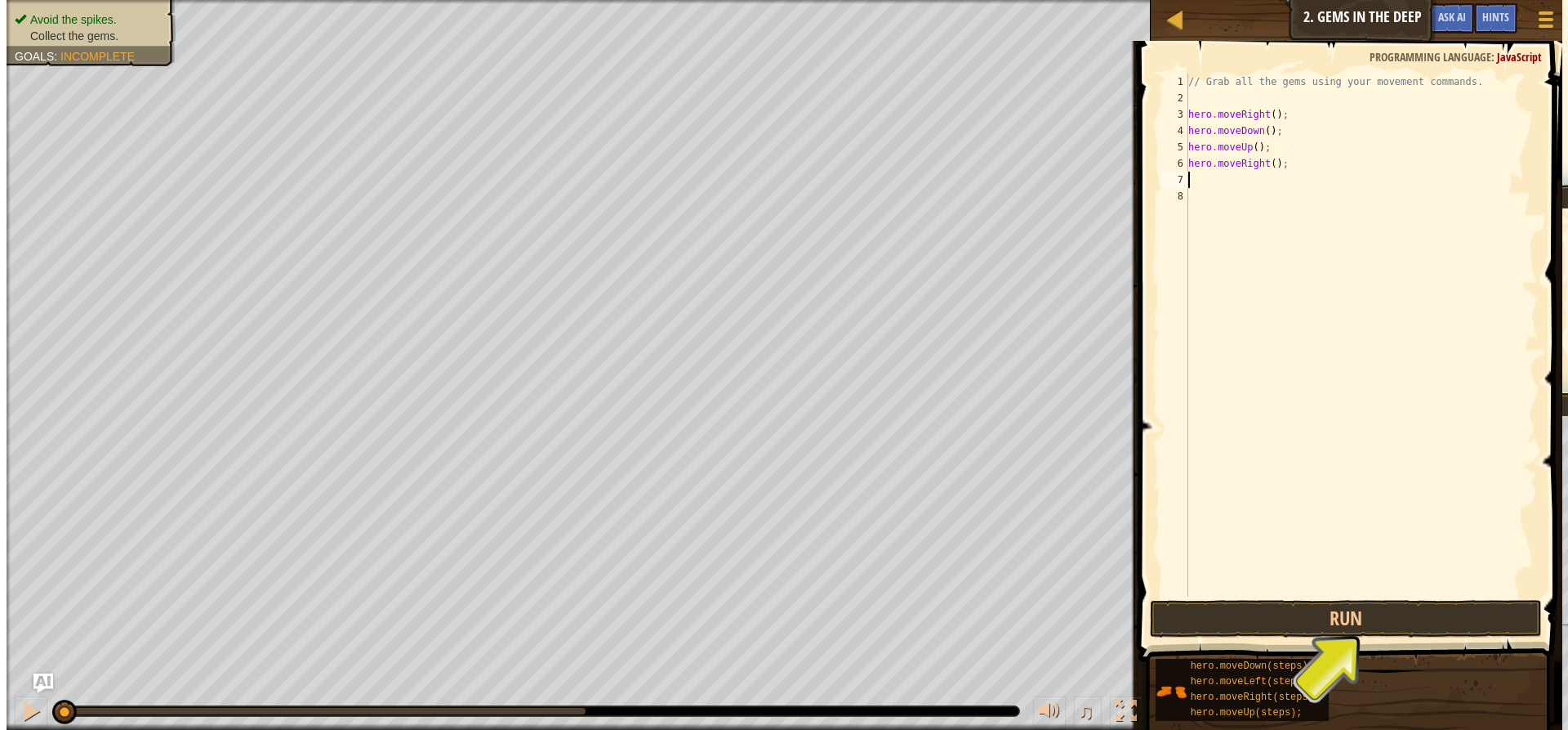
scroll to position [7, 0]
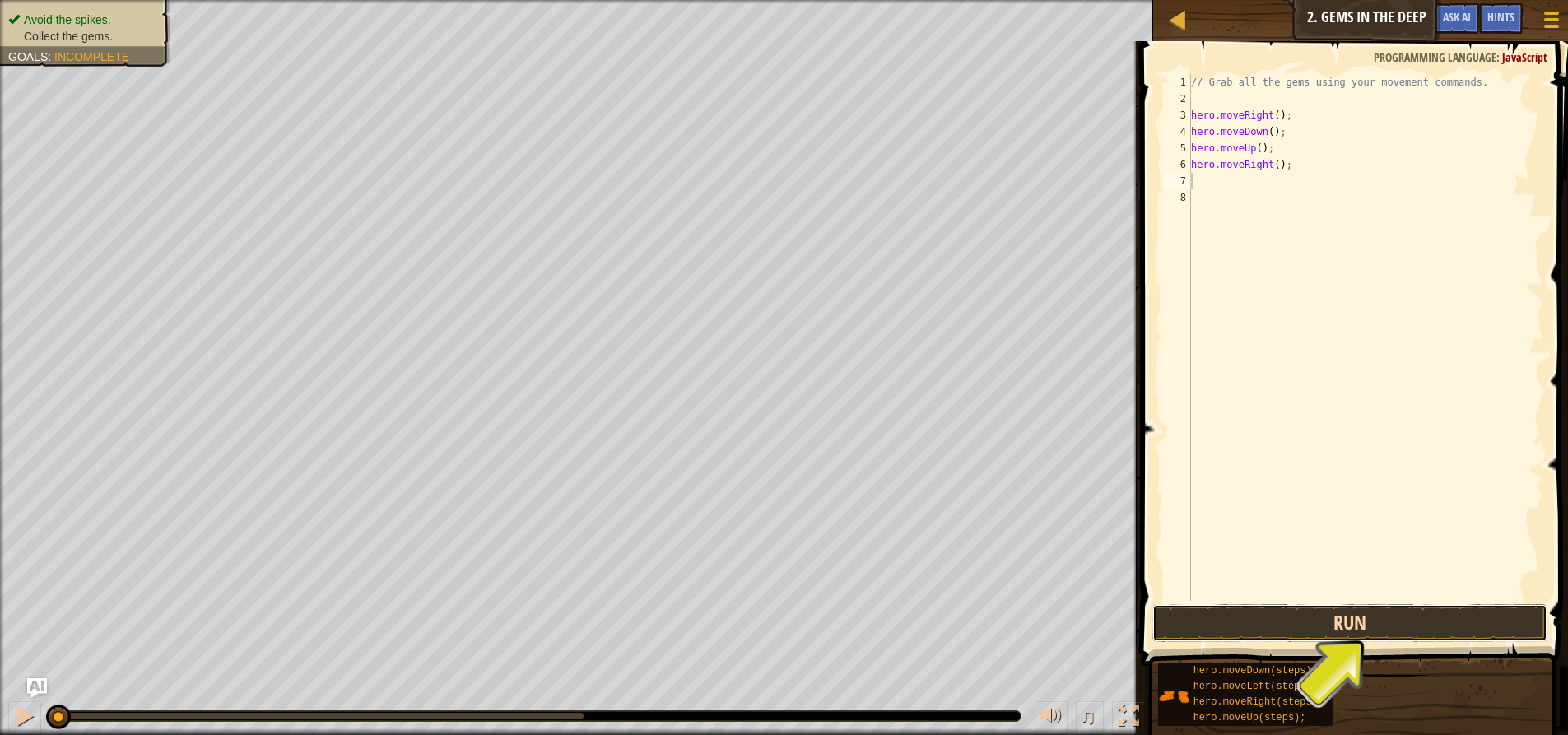
click at [1345, 635] on button "Run" at bounding box center [1350, 622] width 395 height 38
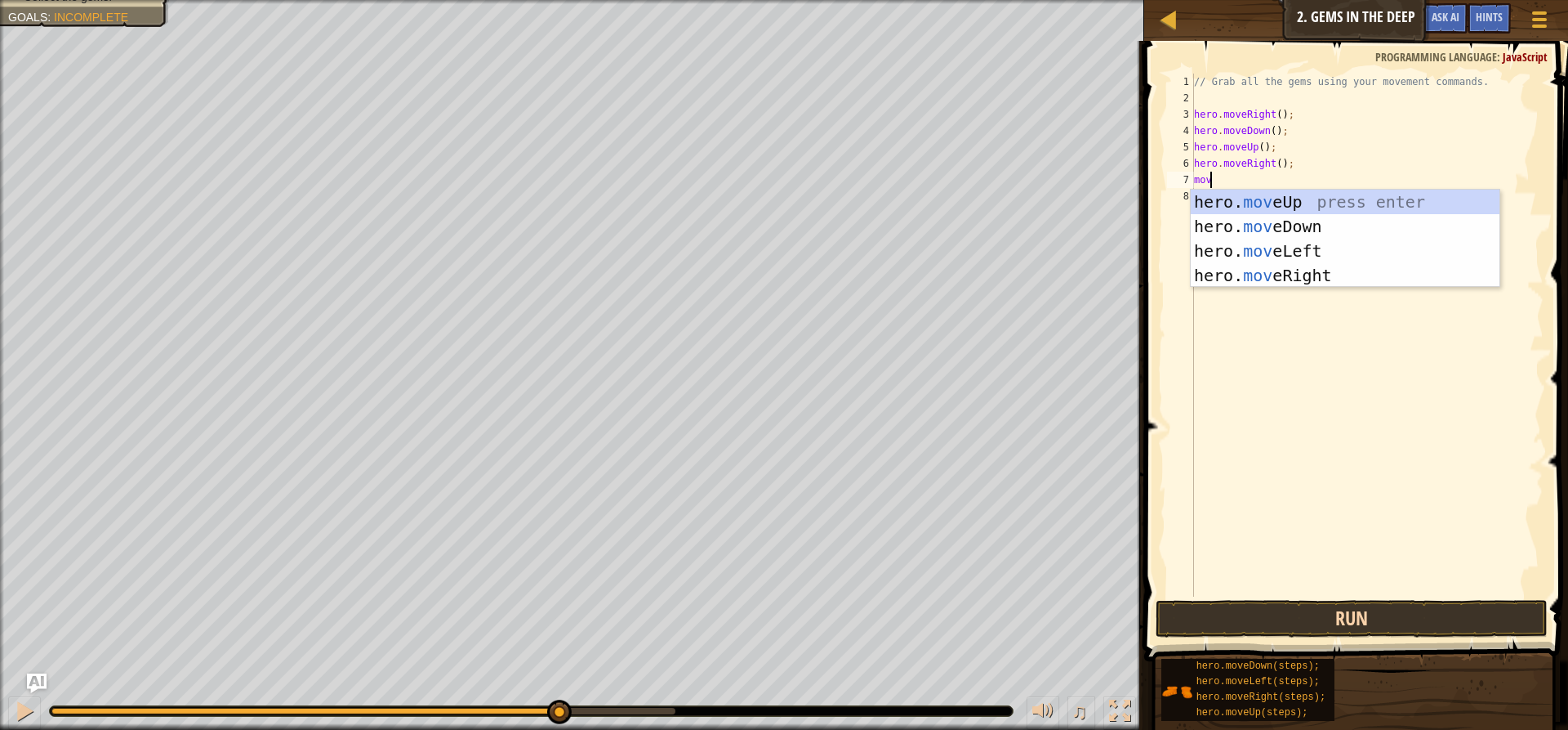
type textarea "m"
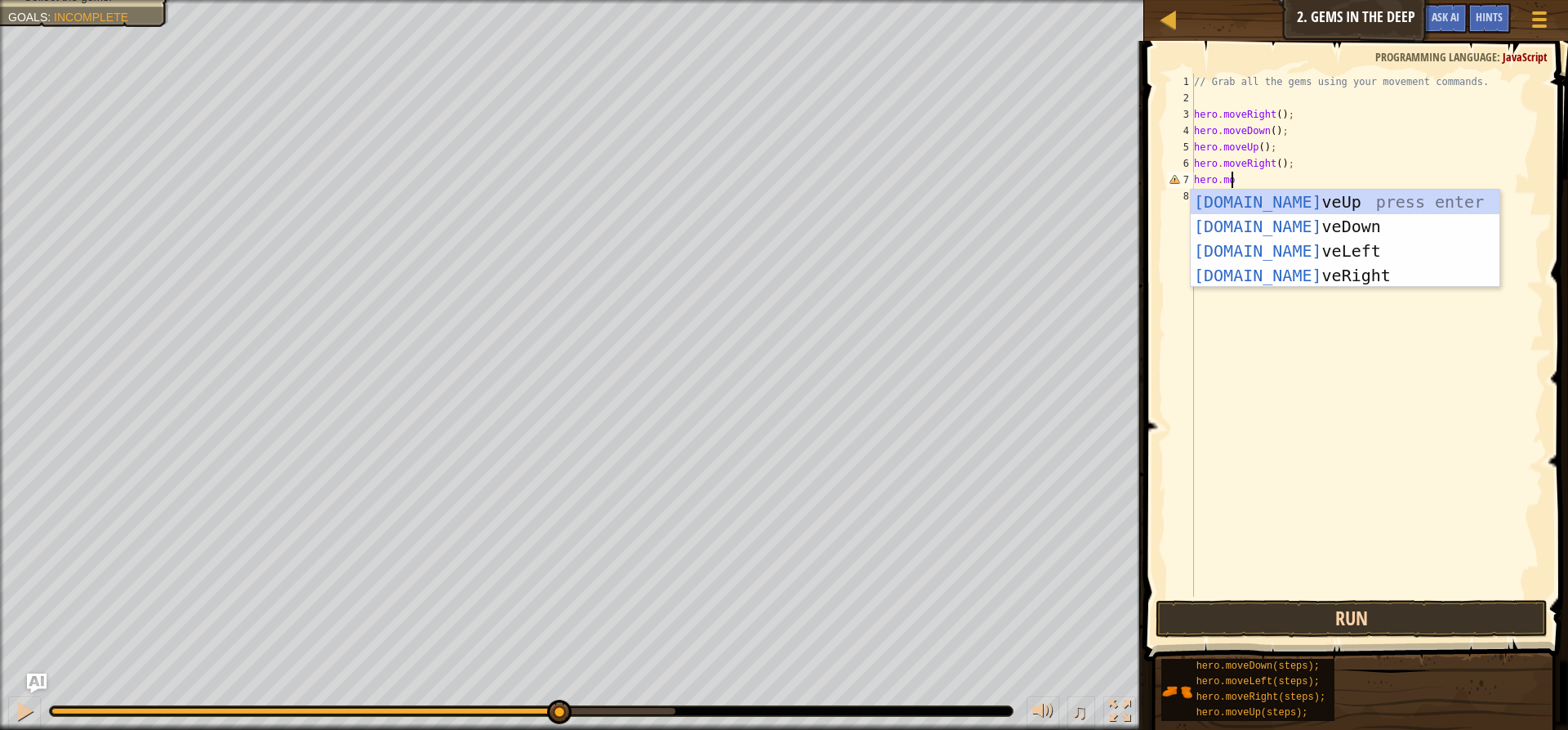
scroll to position [7, 3]
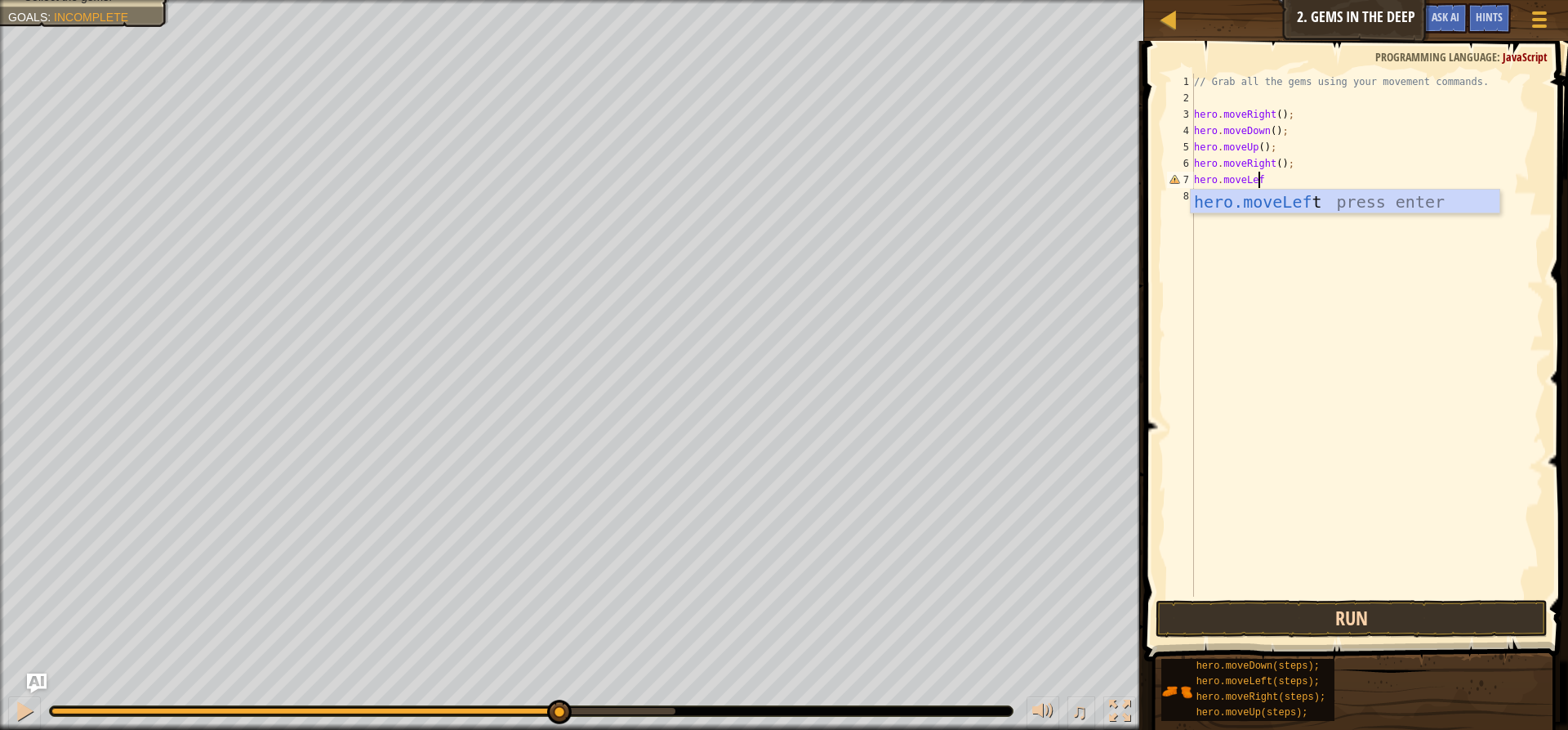
type textarea "hero.moveLeft"
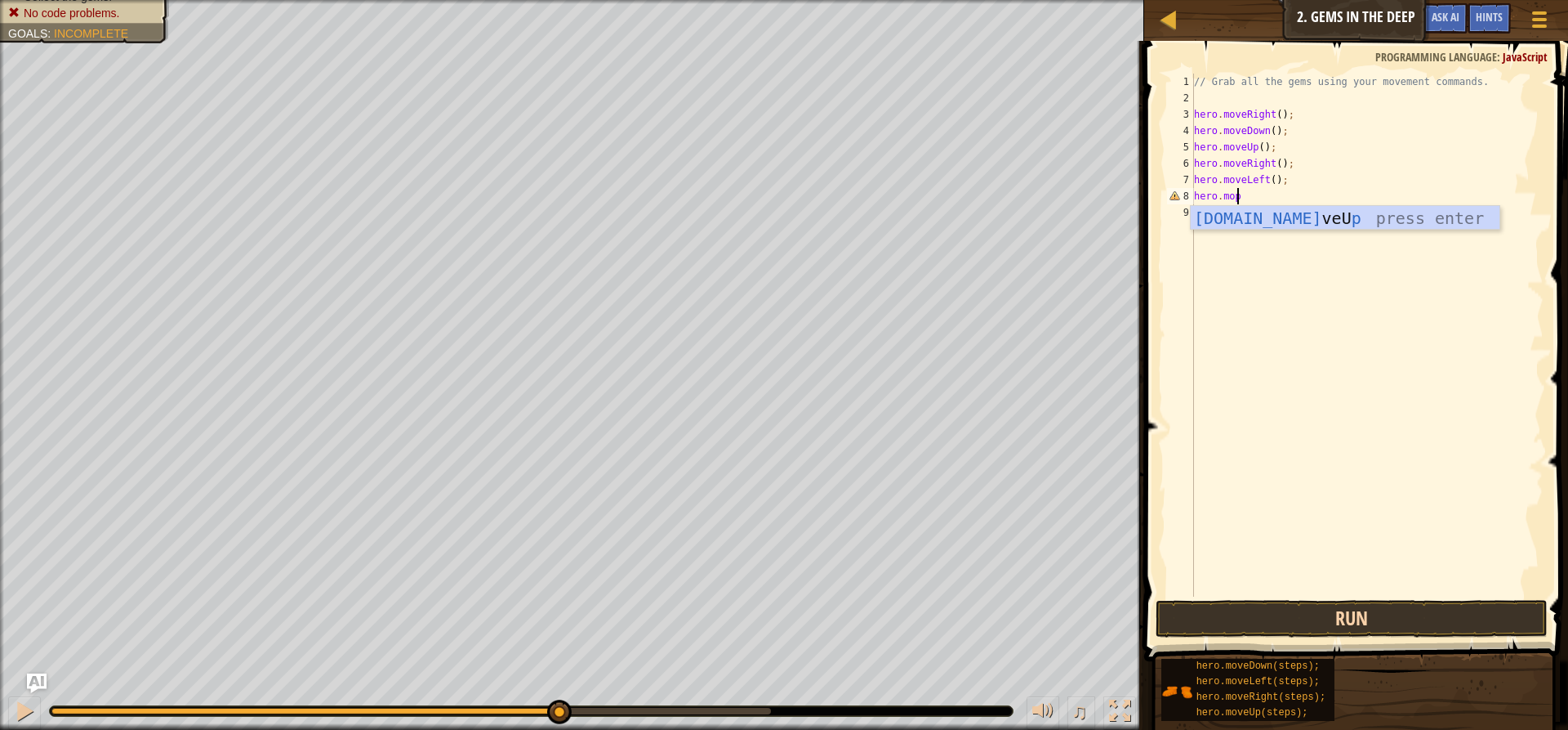
type textarea "[DOMAIN_NAME]"
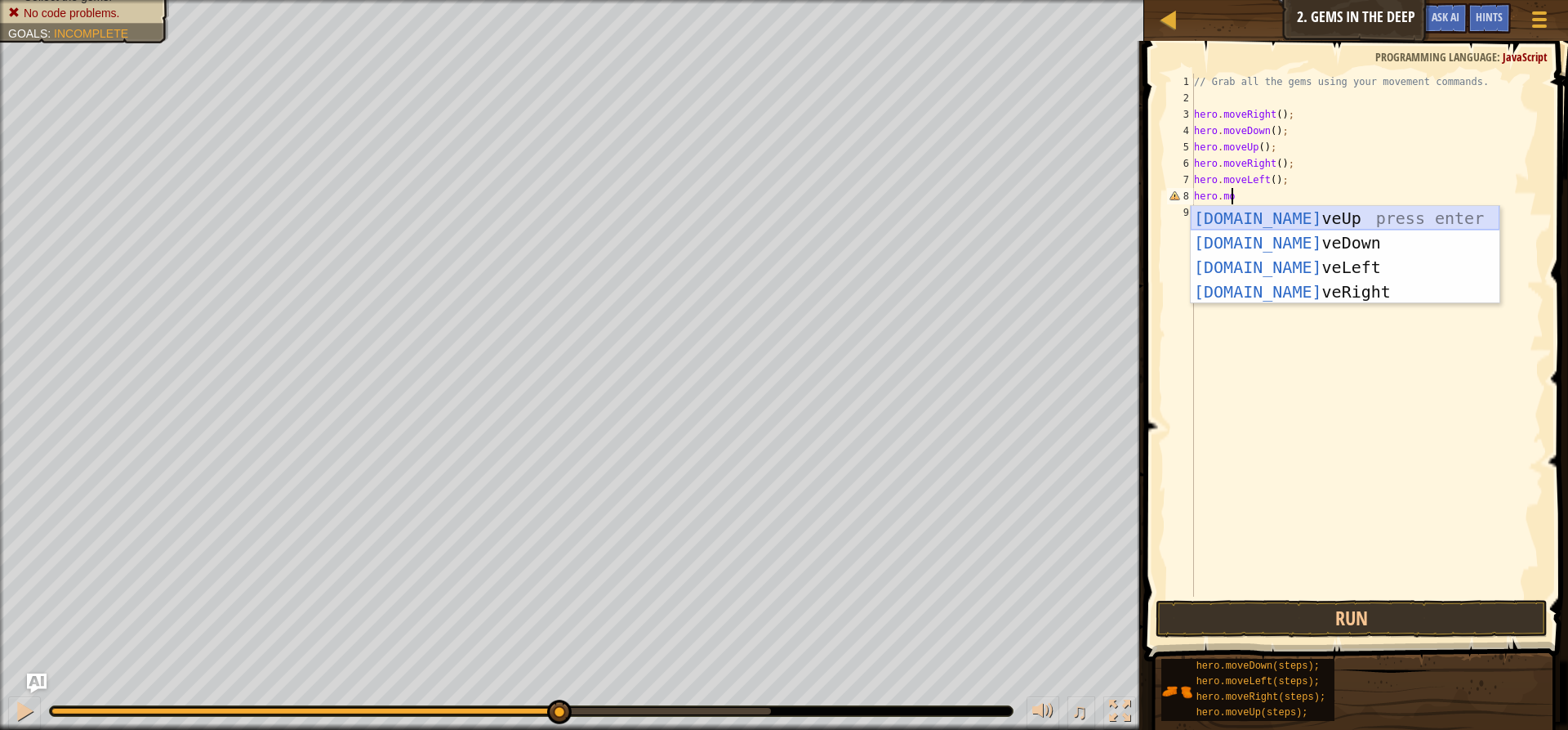
click at [1248, 217] on div "[DOMAIN_NAME] veUp press enter [DOMAIN_NAME] veDown press enter [DOMAIN_NAME] v…" at bounding box center [1345, 279] width 309 height 147
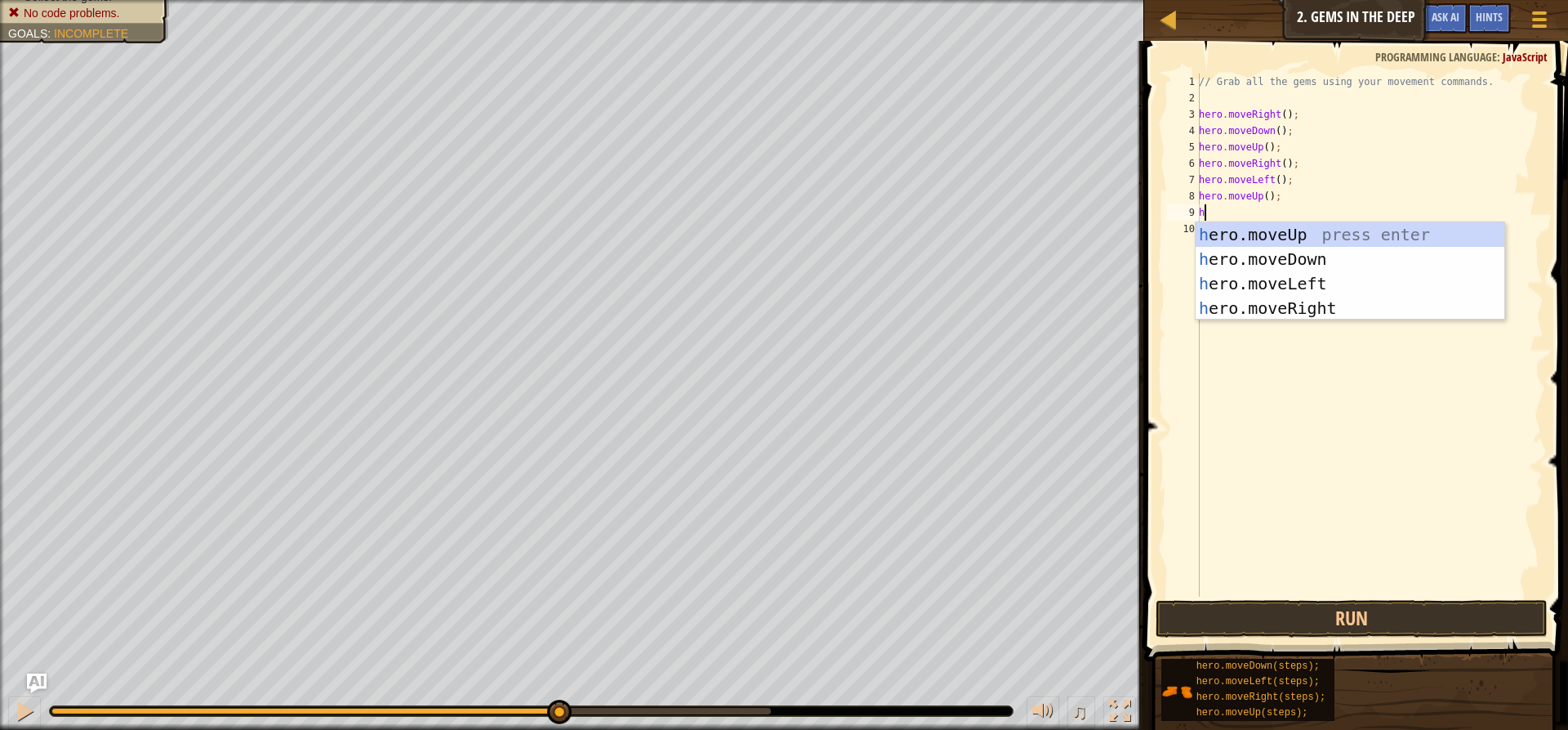
type textarea "her"
click at [1248, 306] on div "her o.moveUp press enter her o.moveDown press enter her o.moveLeft press enter …" at bounding box center [1350, 295] width 309 height 147
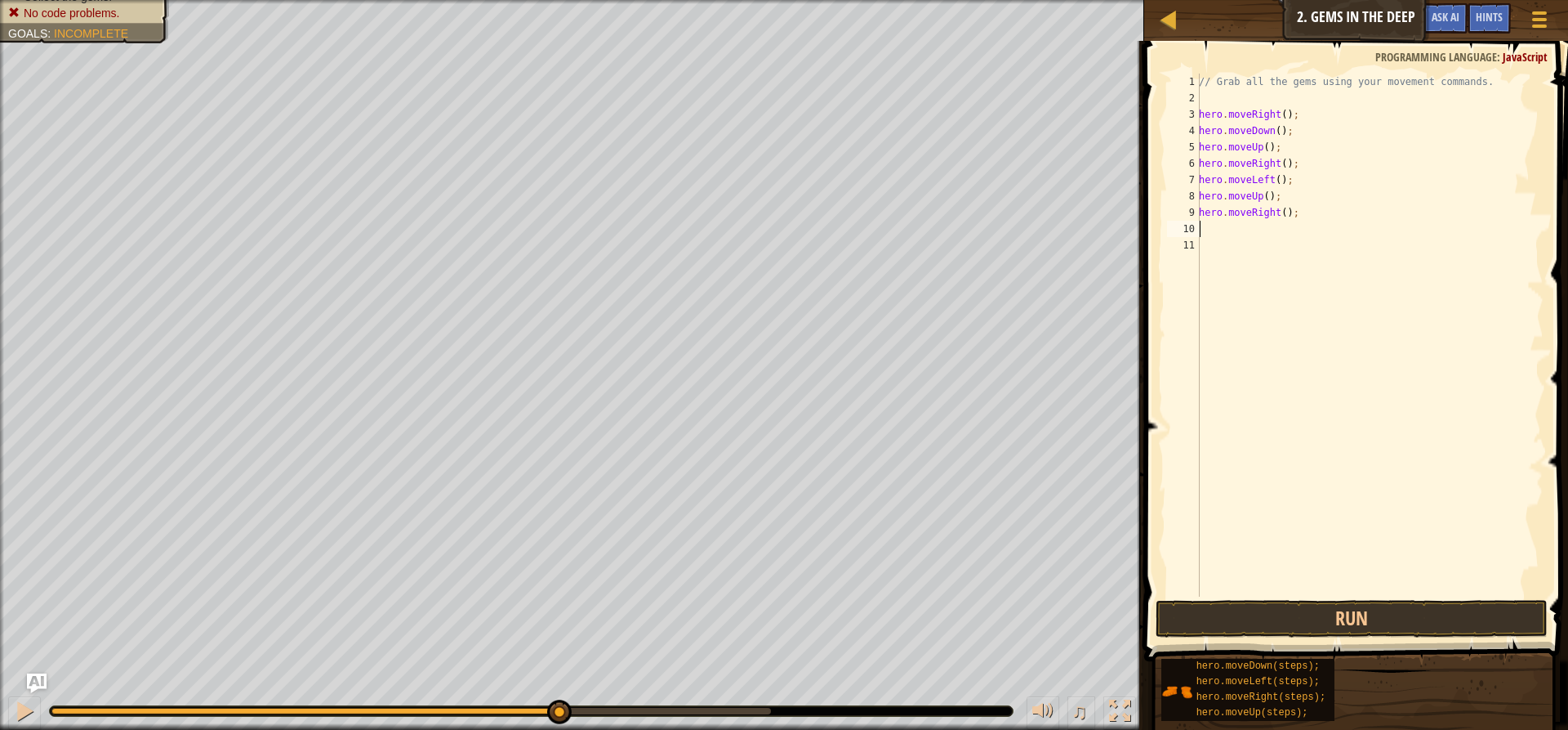
type textarea "h"
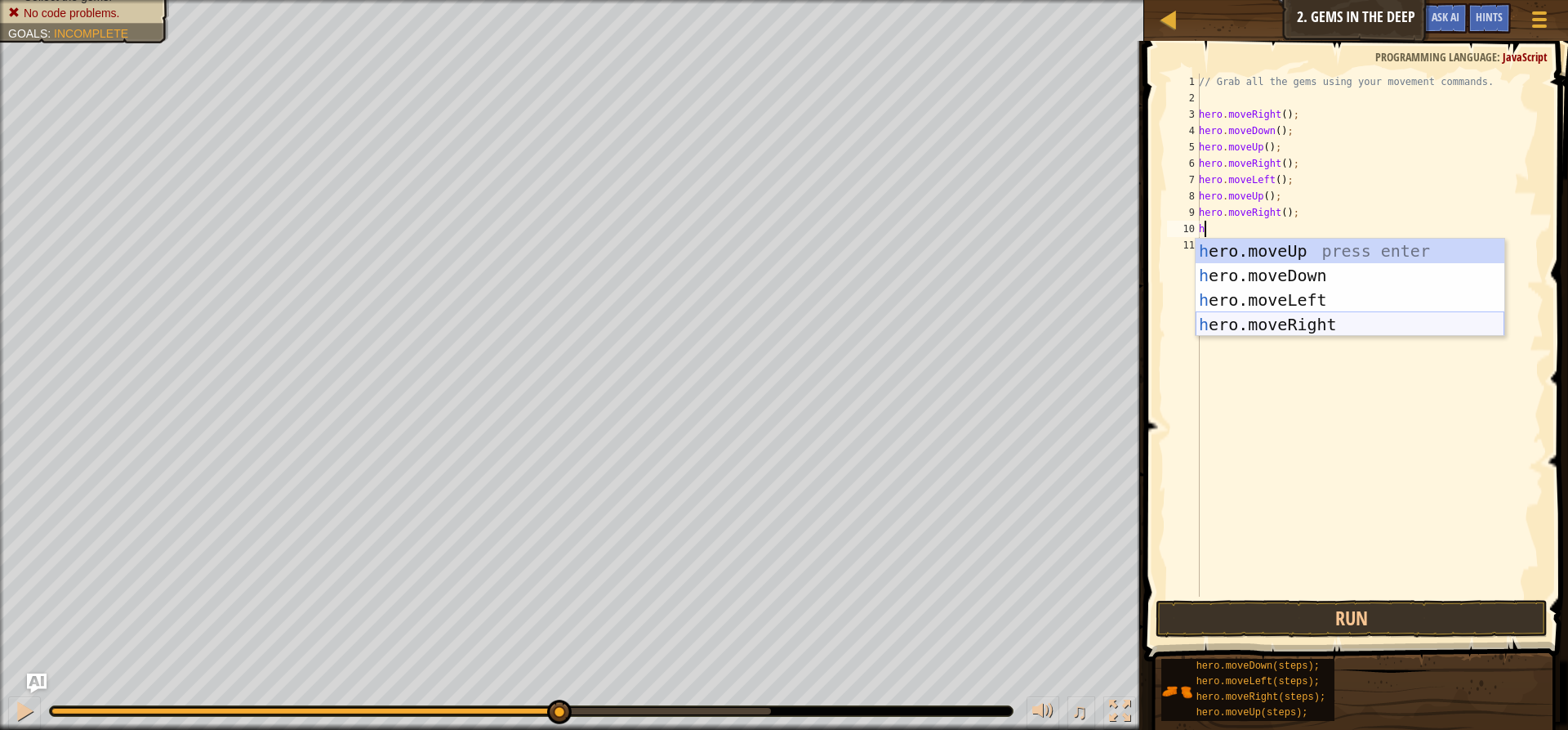
click at [1243, 319] on div "h ero.moveUp press enter h ero.moveDown press enter h ero.moveLeft press enter …" at bounding box center [1350, 312] width 309 height 147
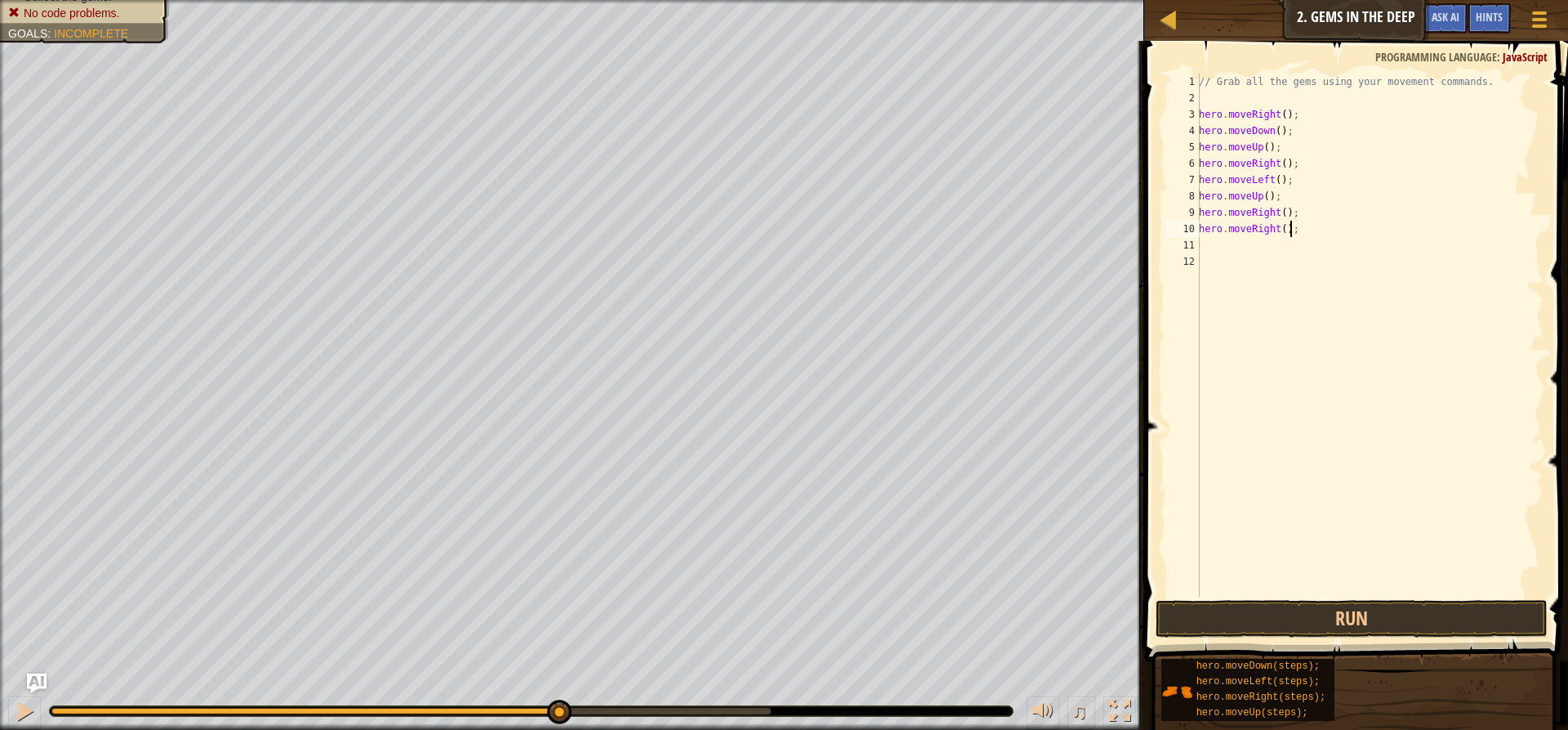
click at [1293, 233] on div "// Grab all the gems using your movement commands. hero . moveRight ( ) ; hero …" at bounding box center [1369, 352] width 348 height 556
click at [1093, 248] on div "Map Introduction to Computer Science 2. Gems in the Deep Game Menu Done Hints A…" at bounding box center [784, 365] width 1568 height 730
drag, startPoint x: 1211, startPoint y: 231, endPoint x: 1296, endPoint y: 237, distance: 85.2
click at [1296, 237] on div "// Grab all the gems using your movement commands. hero . moveRight ( ) ; hero …" at bounding box center [1369, 352] width 348 height 556
type textarea "h"
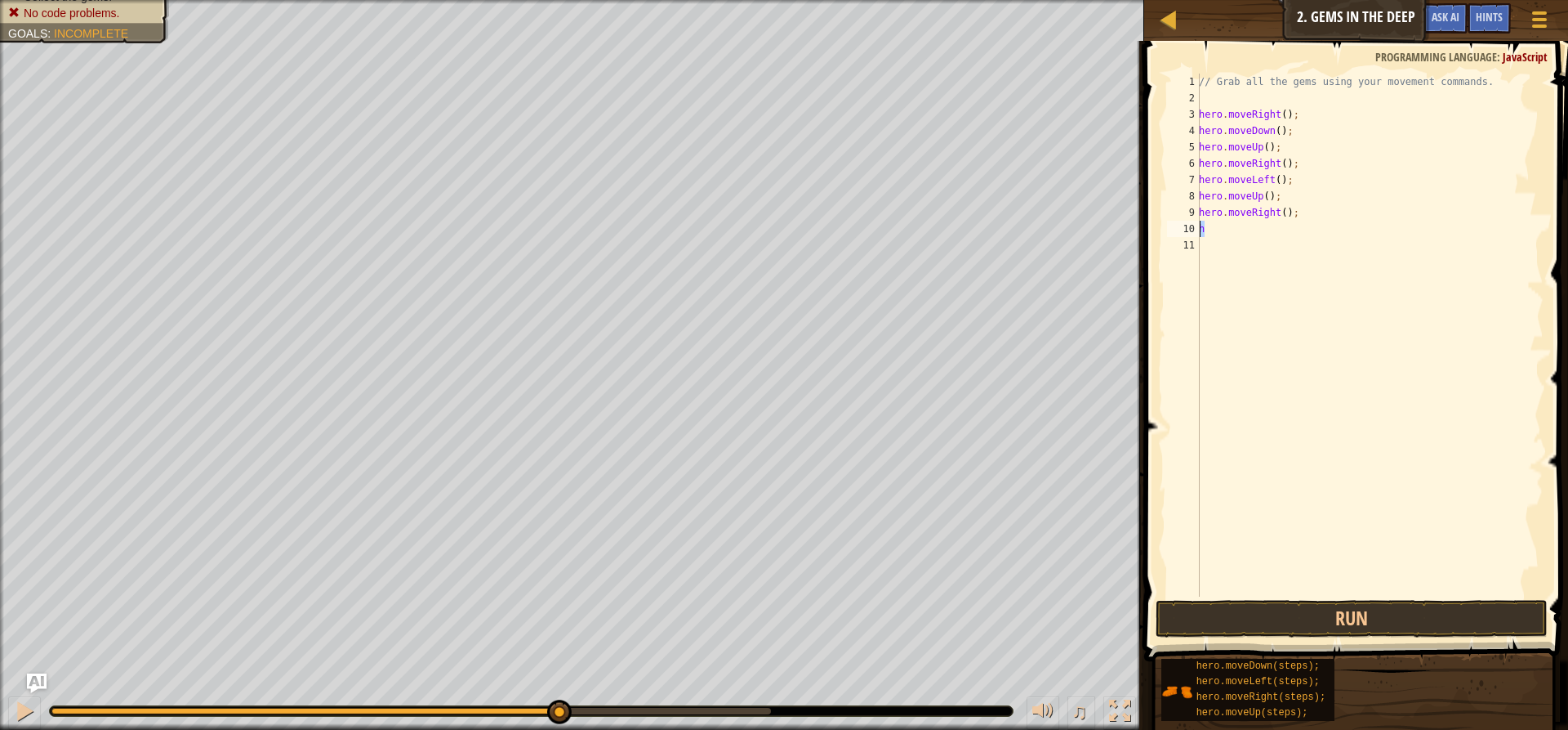
click at [1122, 233] on div "Map Introduction to Computer Science 2. Gems in the Deep Game Menu Done Hints A…" at bounding box center [784, 365] width 1568 height 730
click at [1277, 603] on button "Run" at bounding box center [1352, 618] width 392 height 37
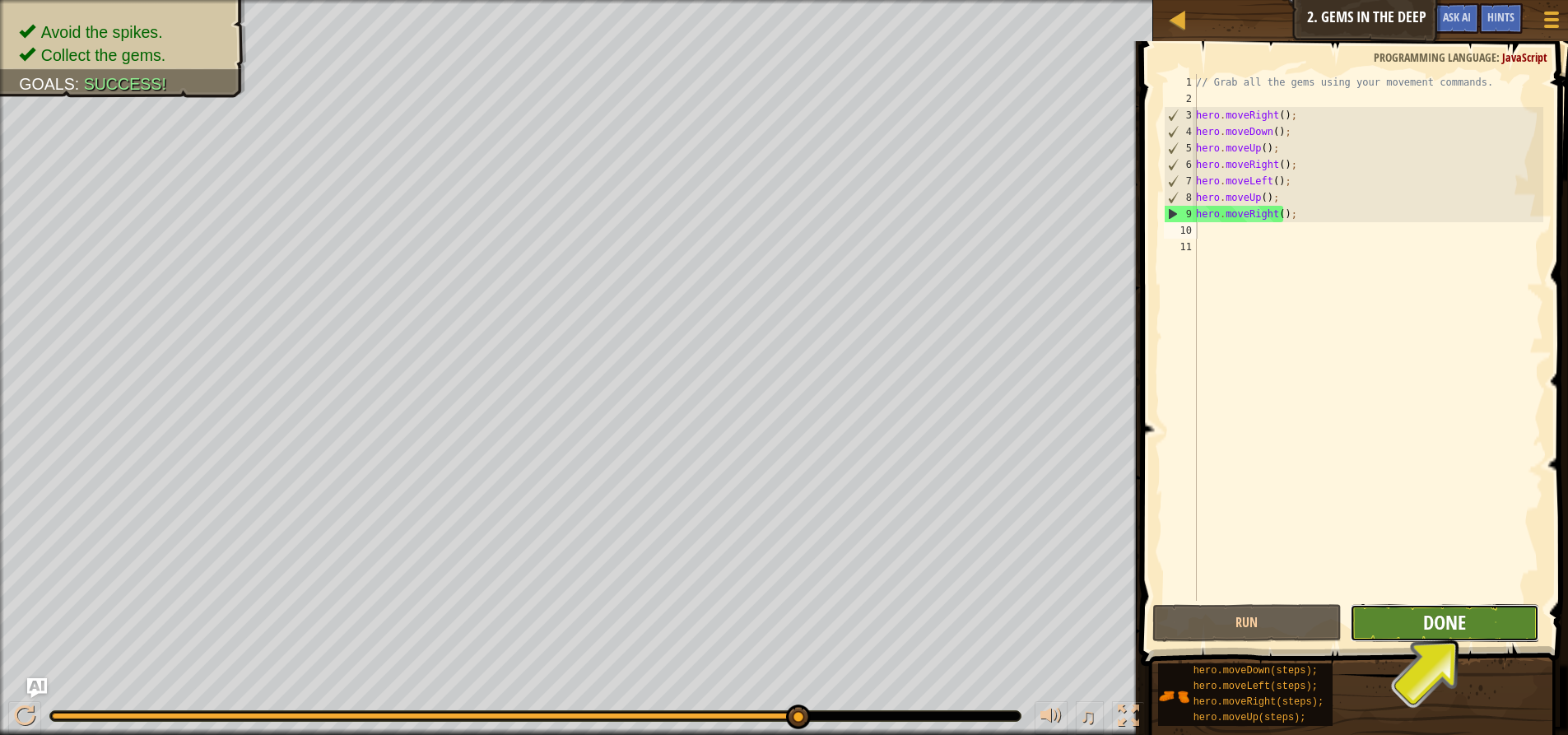
click at [1453, 626] on span "Done" at bounding box center [1444, 622] width 43 height 26
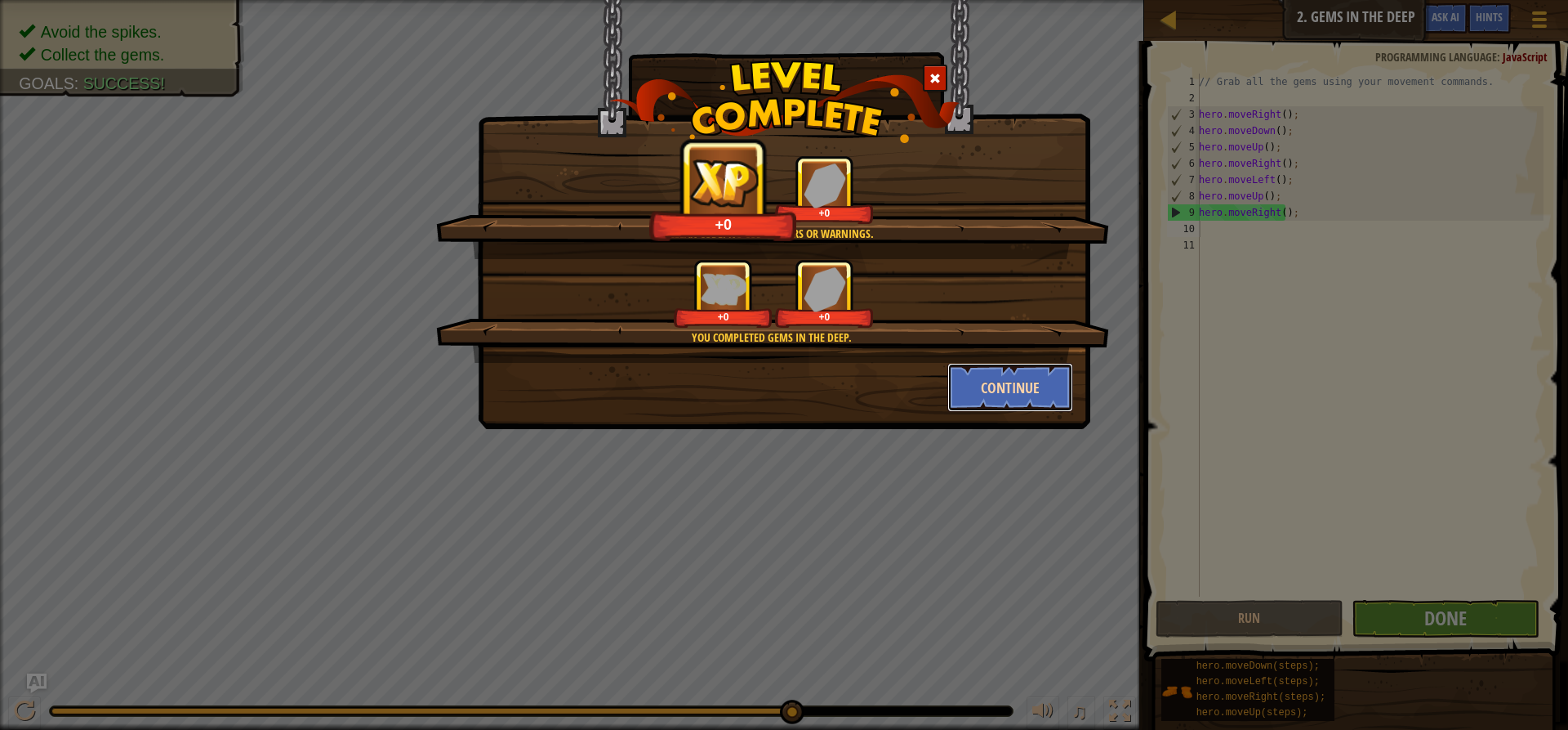
click at [1001, 389] on button "Continue" at bounding box center [1011, 387] width 127 height 49
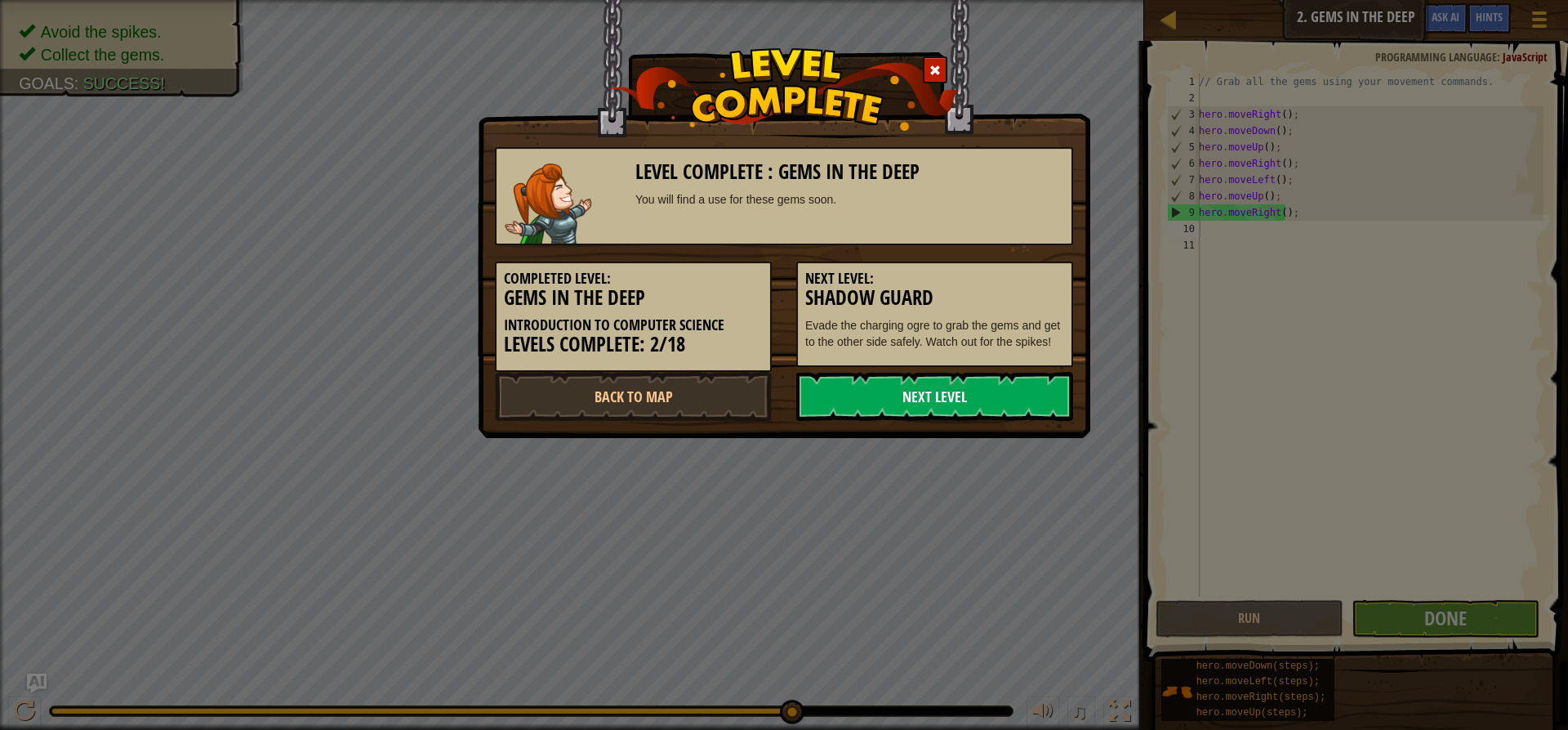
click at [886, 405] on link "Next Level" at bounding box center [935, 396] width 277 height 49
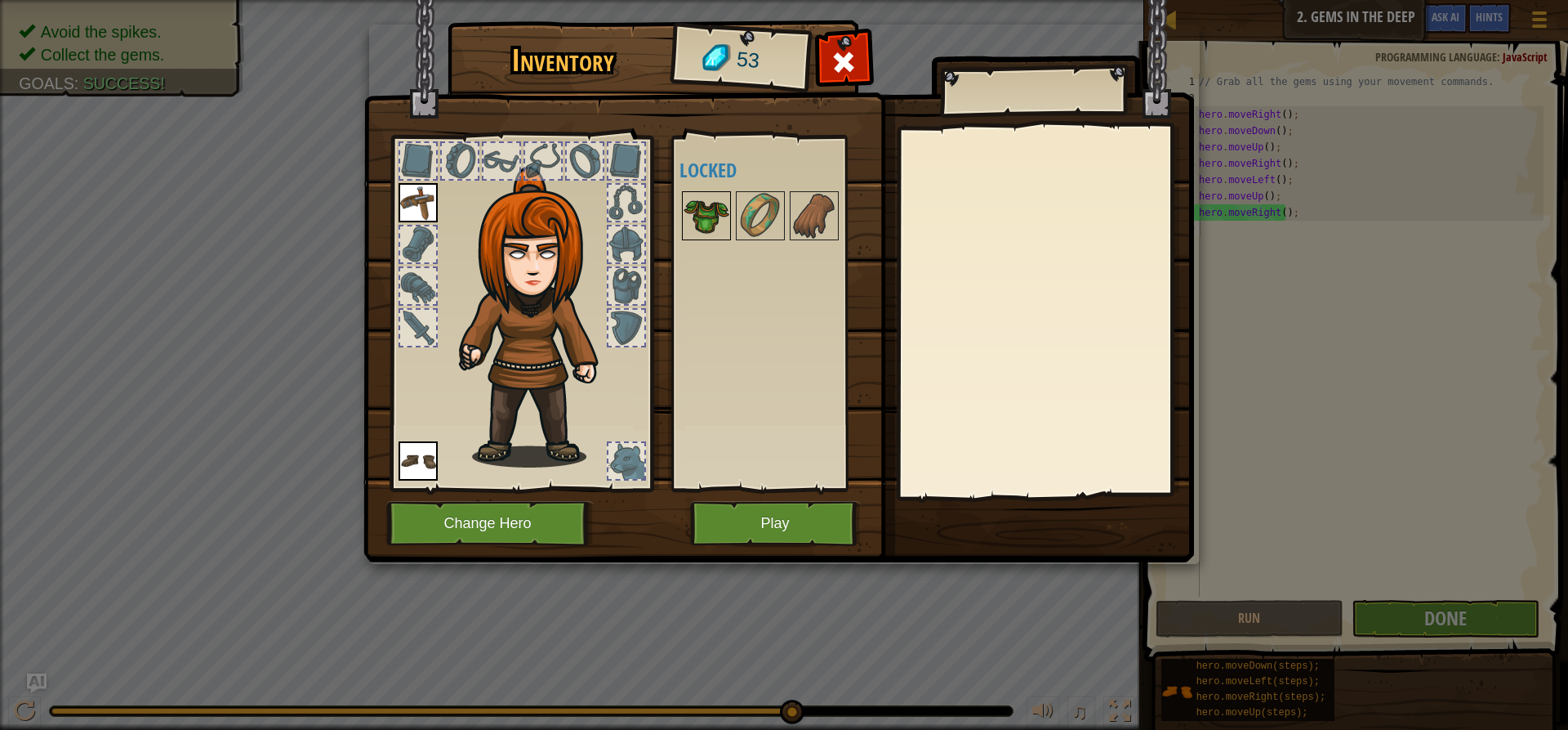
click at [711, 225] on img at bounding box center [706, 215] width 46 height 46
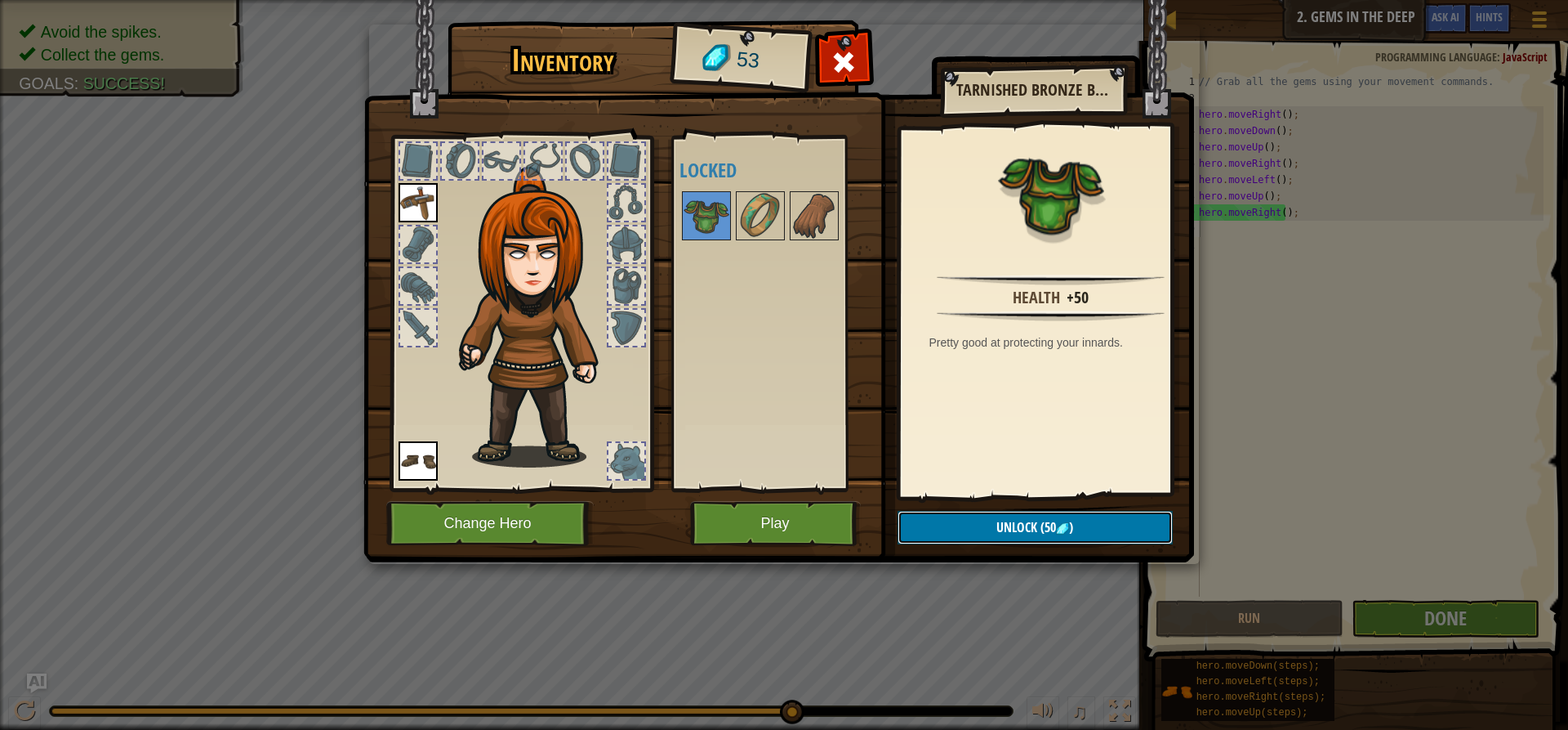
click at [933, 525] on button "Unlock (50 )" at bounding box center [1034, 527] width 275 height 34
click at [915, 533] on button "Confirm" at bounding box center [1034, 527] width 275 height 34
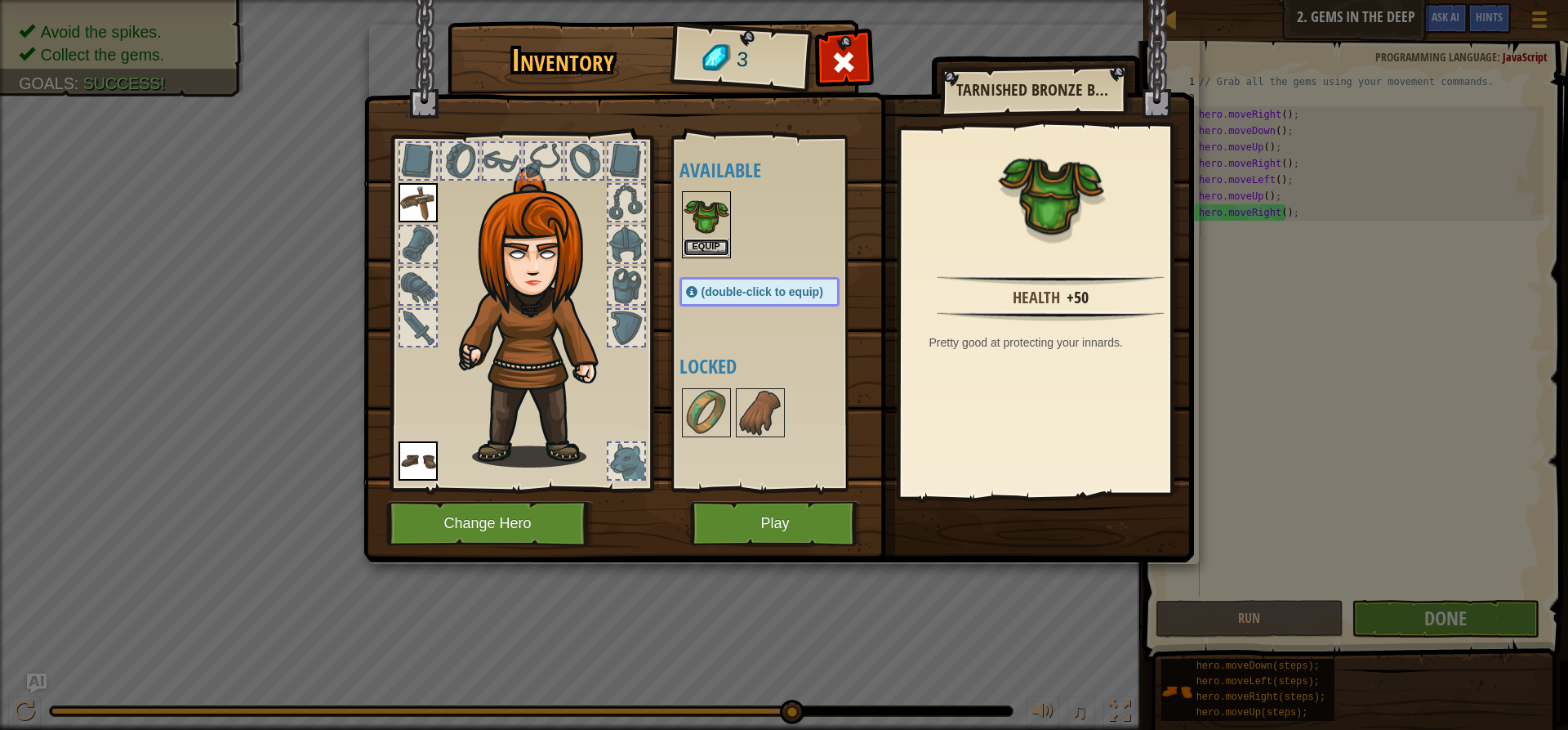
click at [702, 243] on button "Equip" at bounding box center [706, 247] width 46 height 17
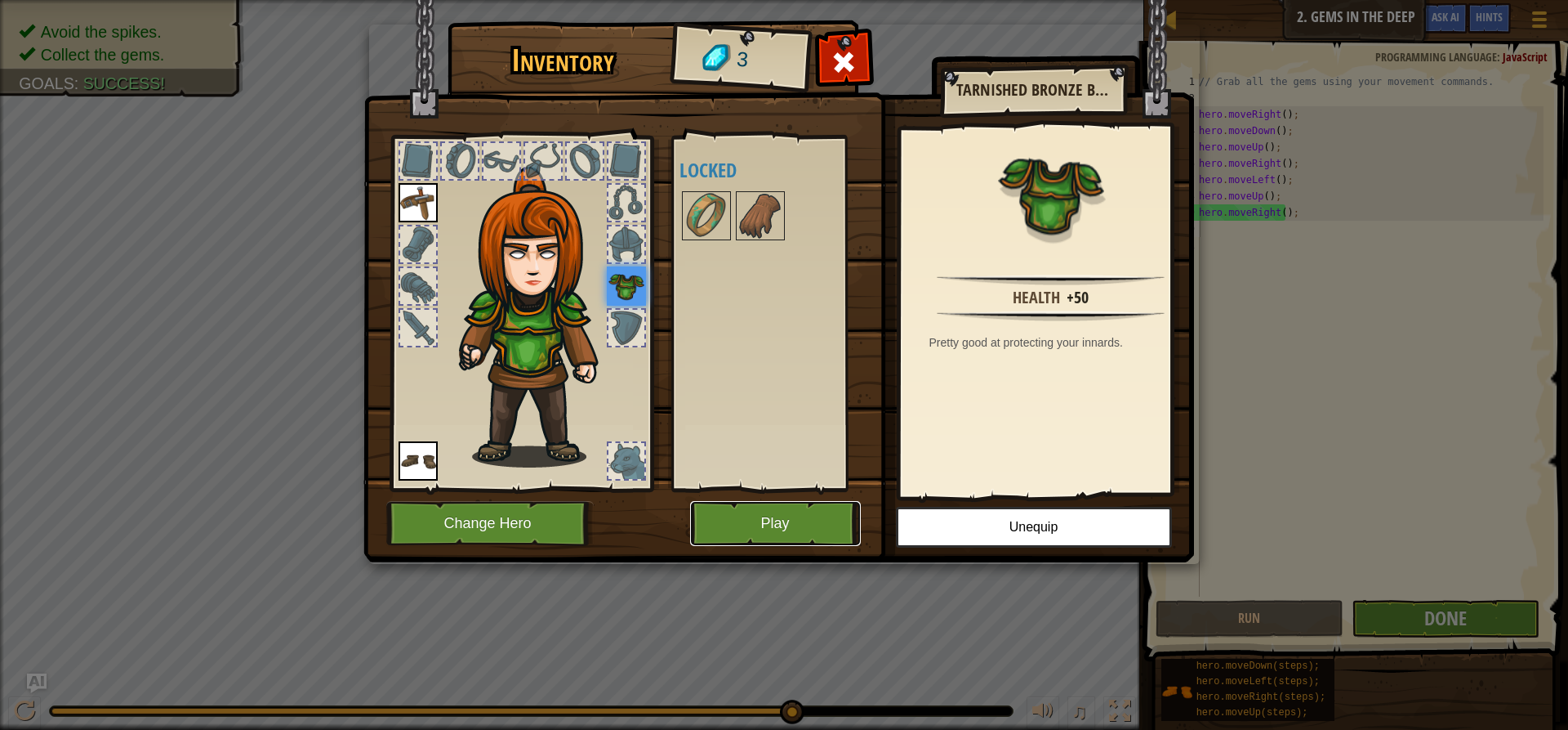
click at [770, 525] on button "Play" at bounding box center [775, 523] width 171 height 45
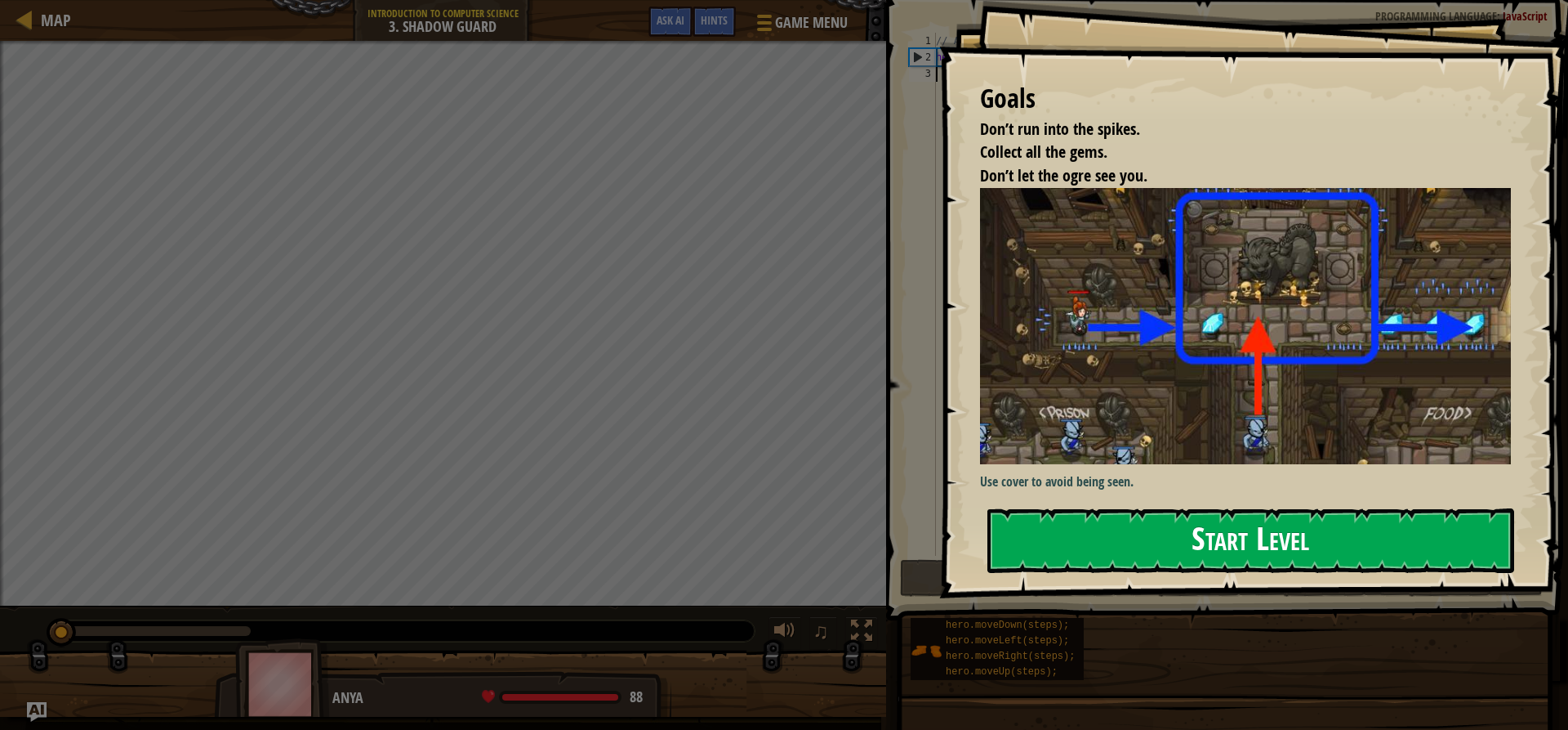
click at [1172, 544] on button "Start Level" at bounding box center [1250, 540] width 527 height 64
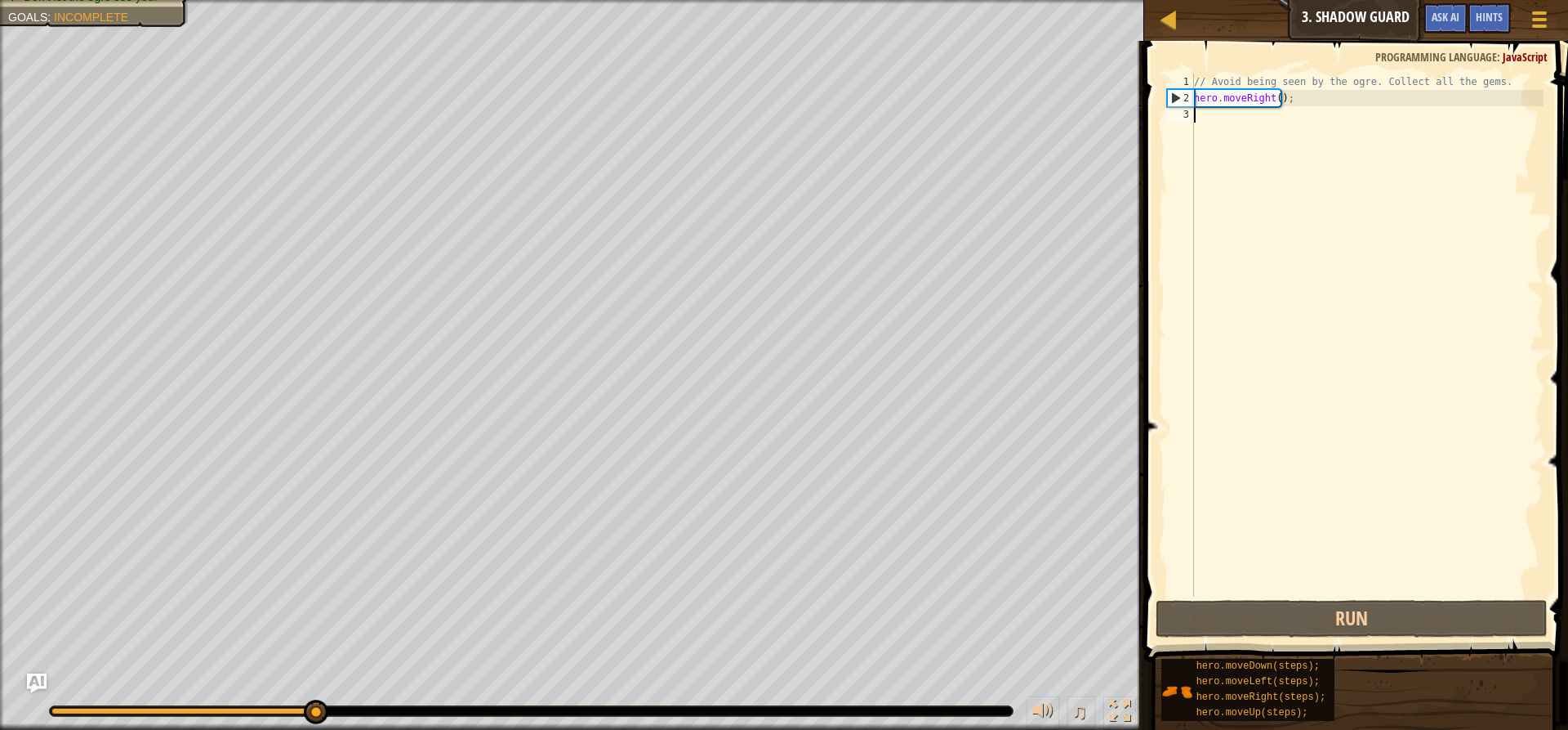
scroll to position [7, 0]
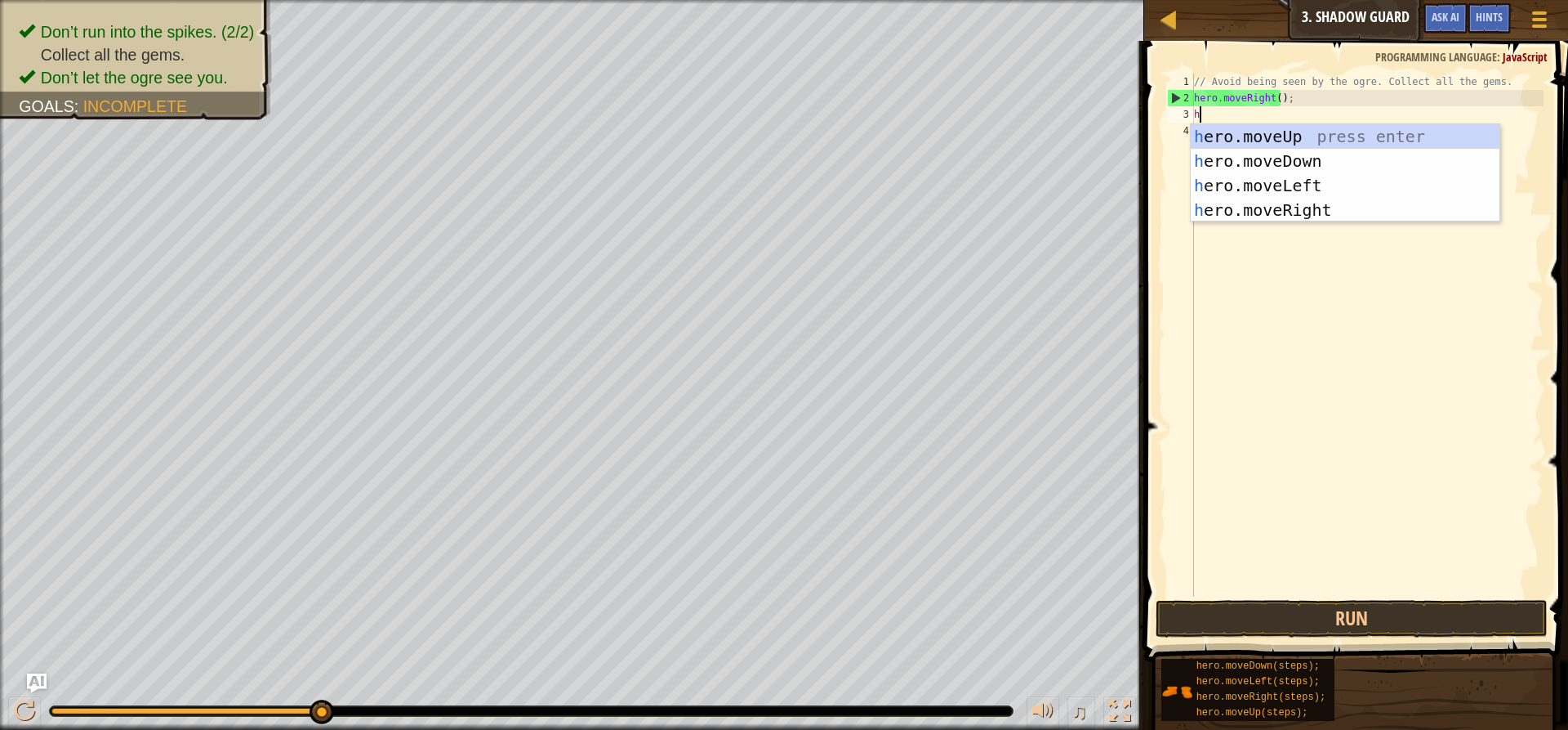
type textarea "her"
click at [1264, 131] on div "her o.moveUp press enter her o.moveDown press enter her o.moveLeft press enter …" at bounding box center [1345, 197] width 309 height 147
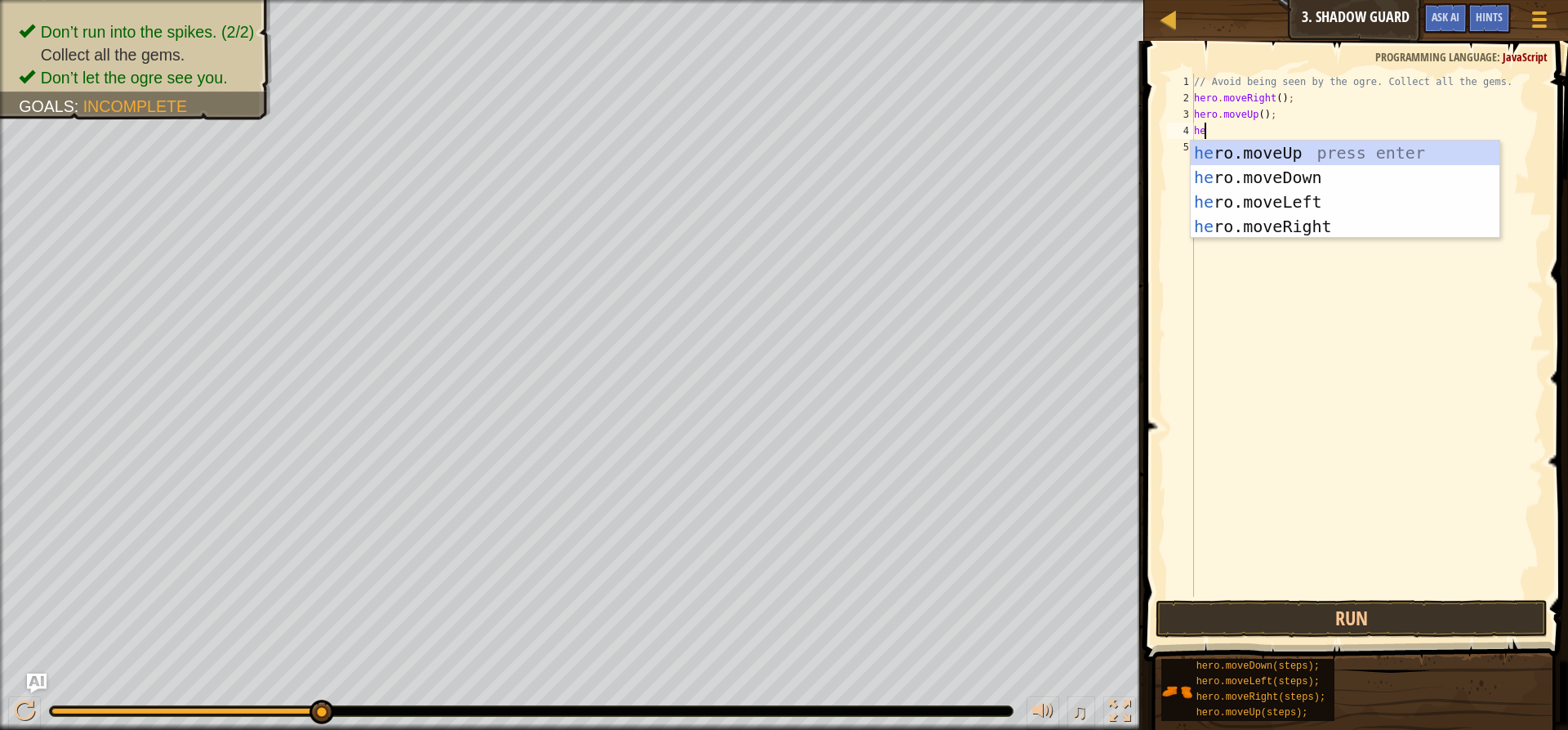
type textarea "her"
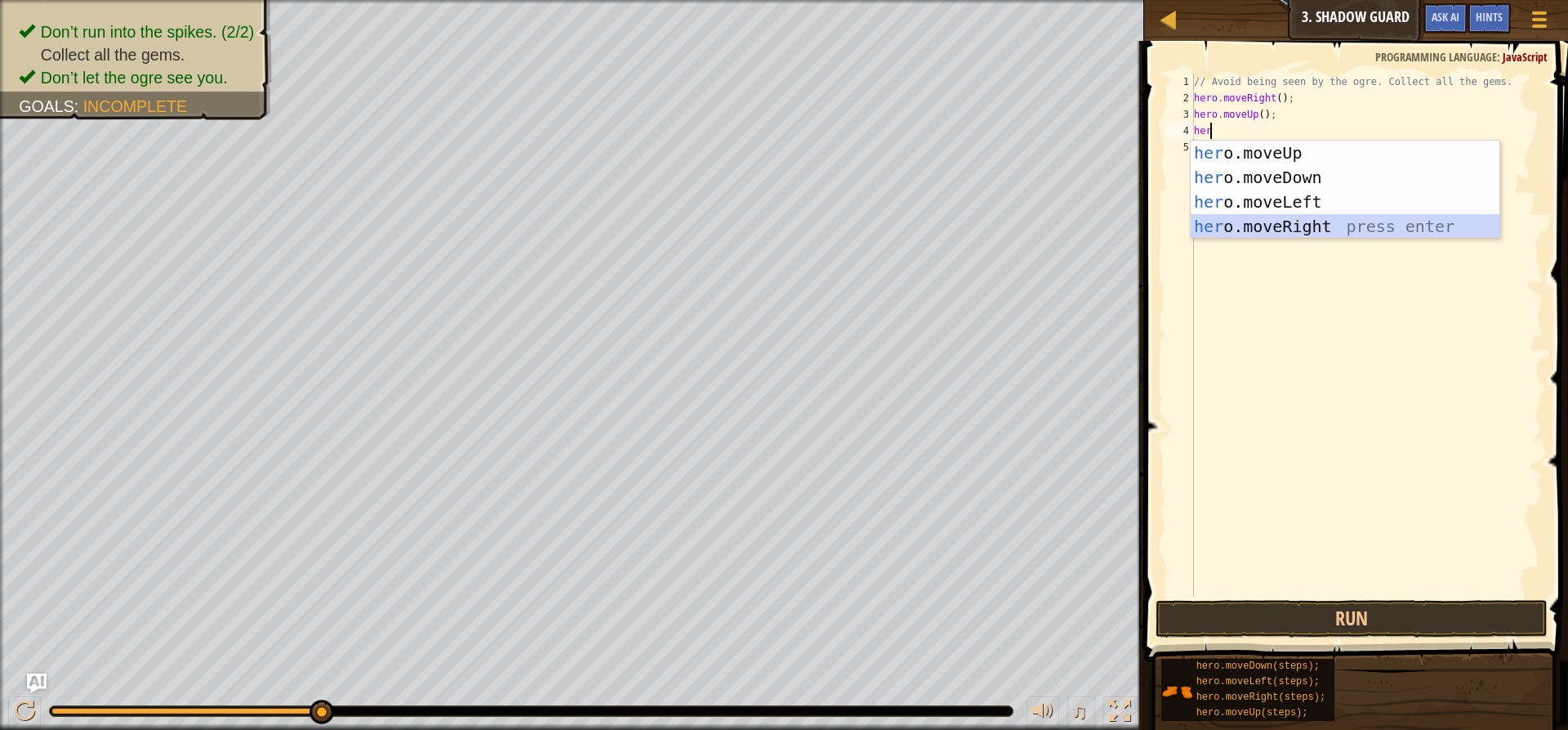
click at [1237, 228] on div "her o.moveUp press enter her o.moveDown press enter her o.moveLeft press enter …" at bounding box center [1345, 214] width 309 height 147
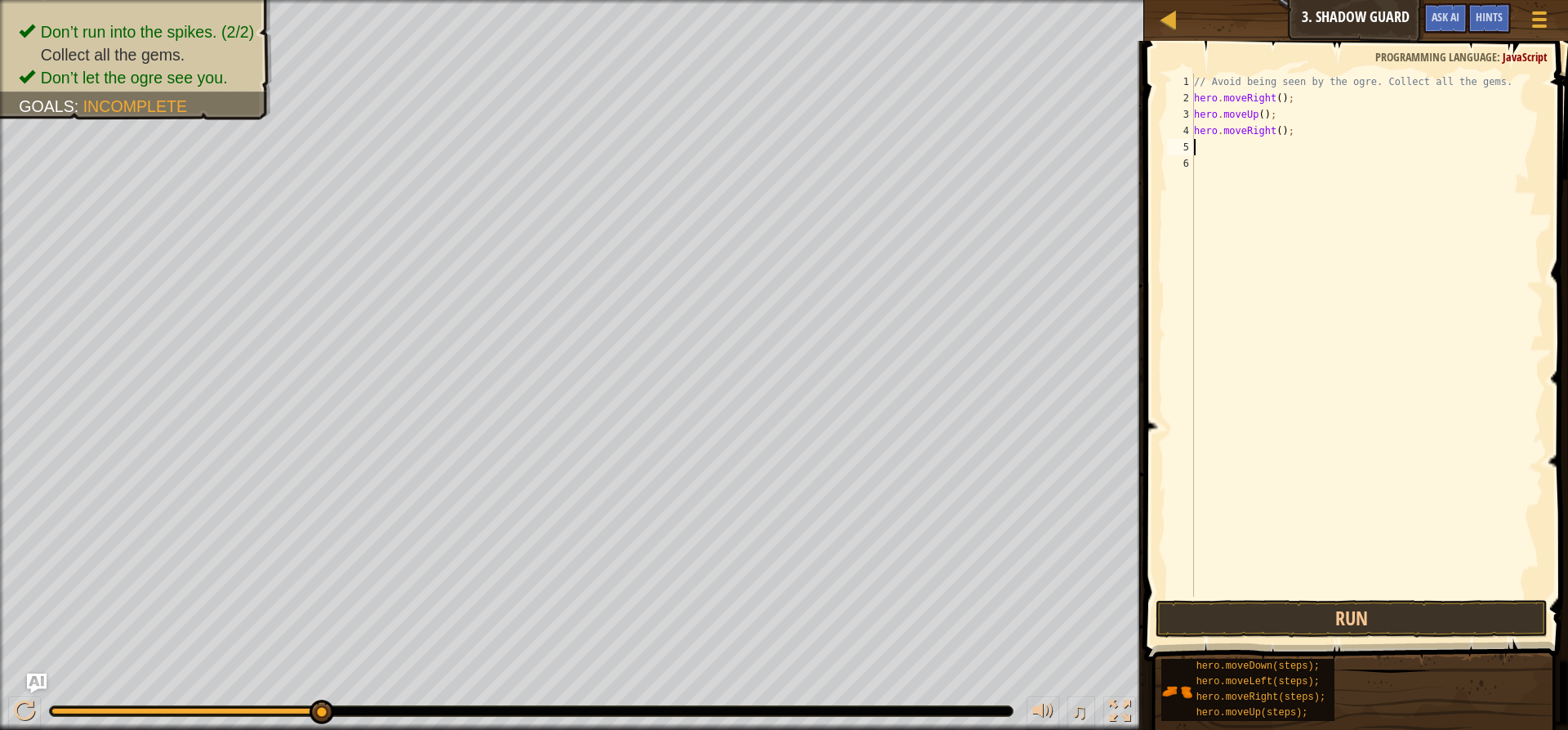
type textarea "h"
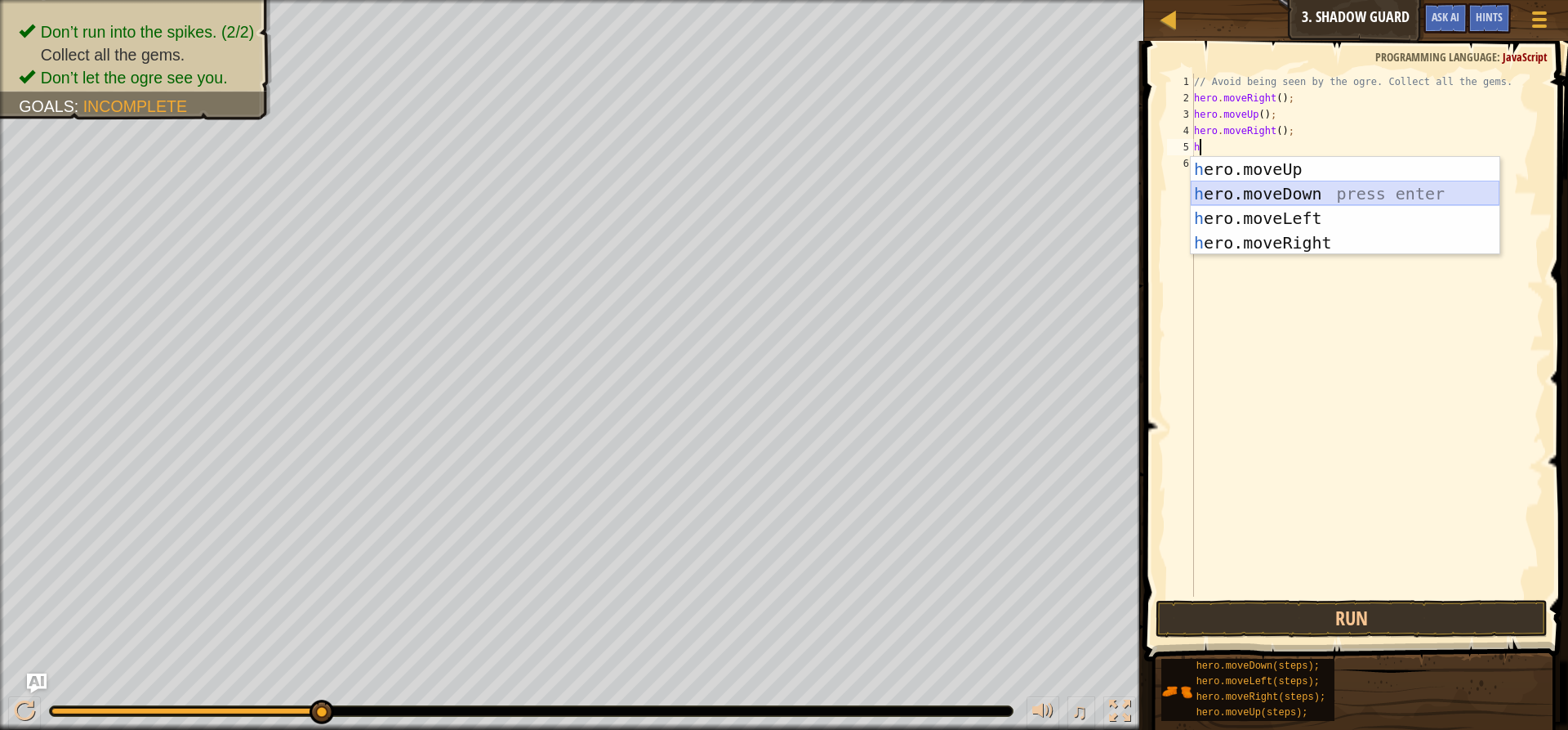
click at [1215, 191] on div "h ero.moveUp press enter h ero.moveDown press enter h ero.moveLeft press enter …" at bounding box center [1345, 230] width 309 height 147
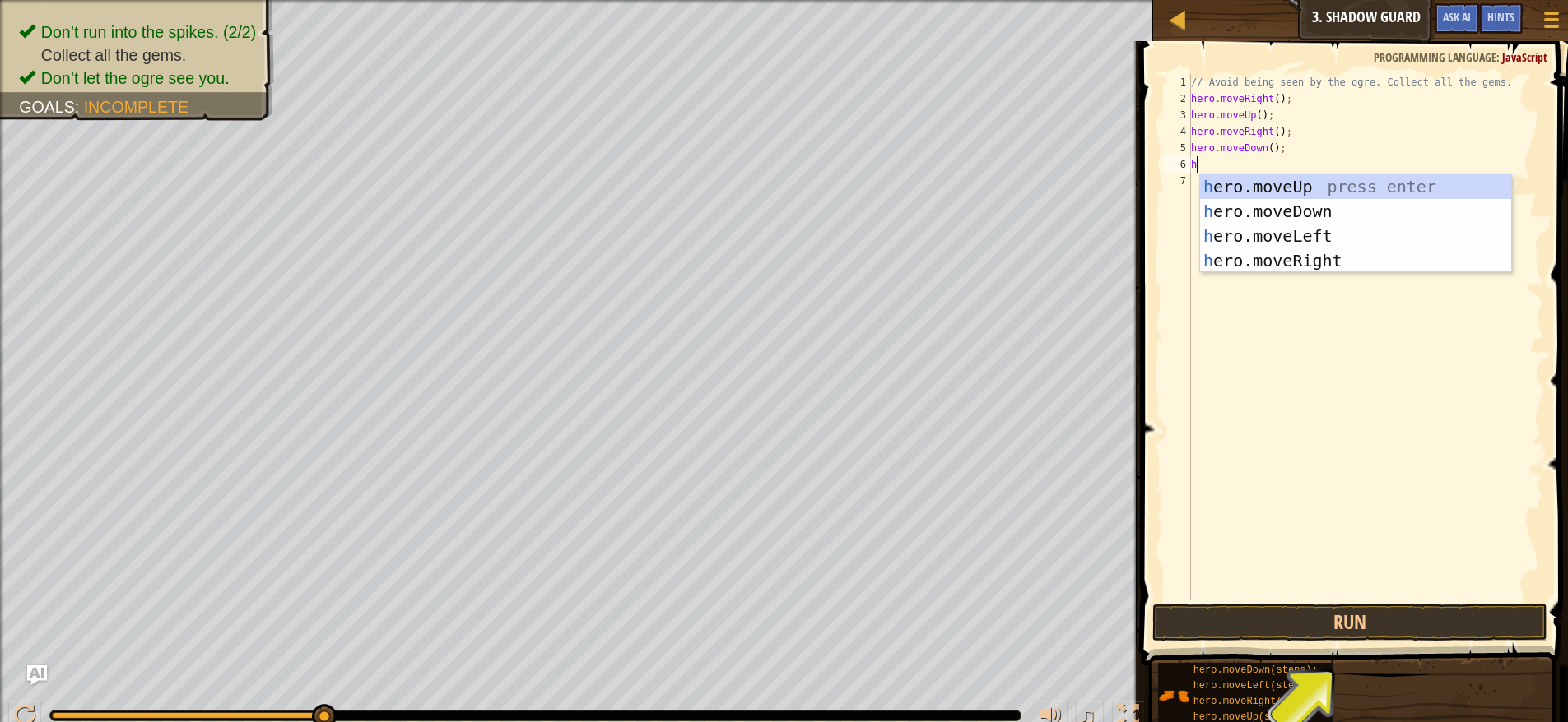
type textarea "he"
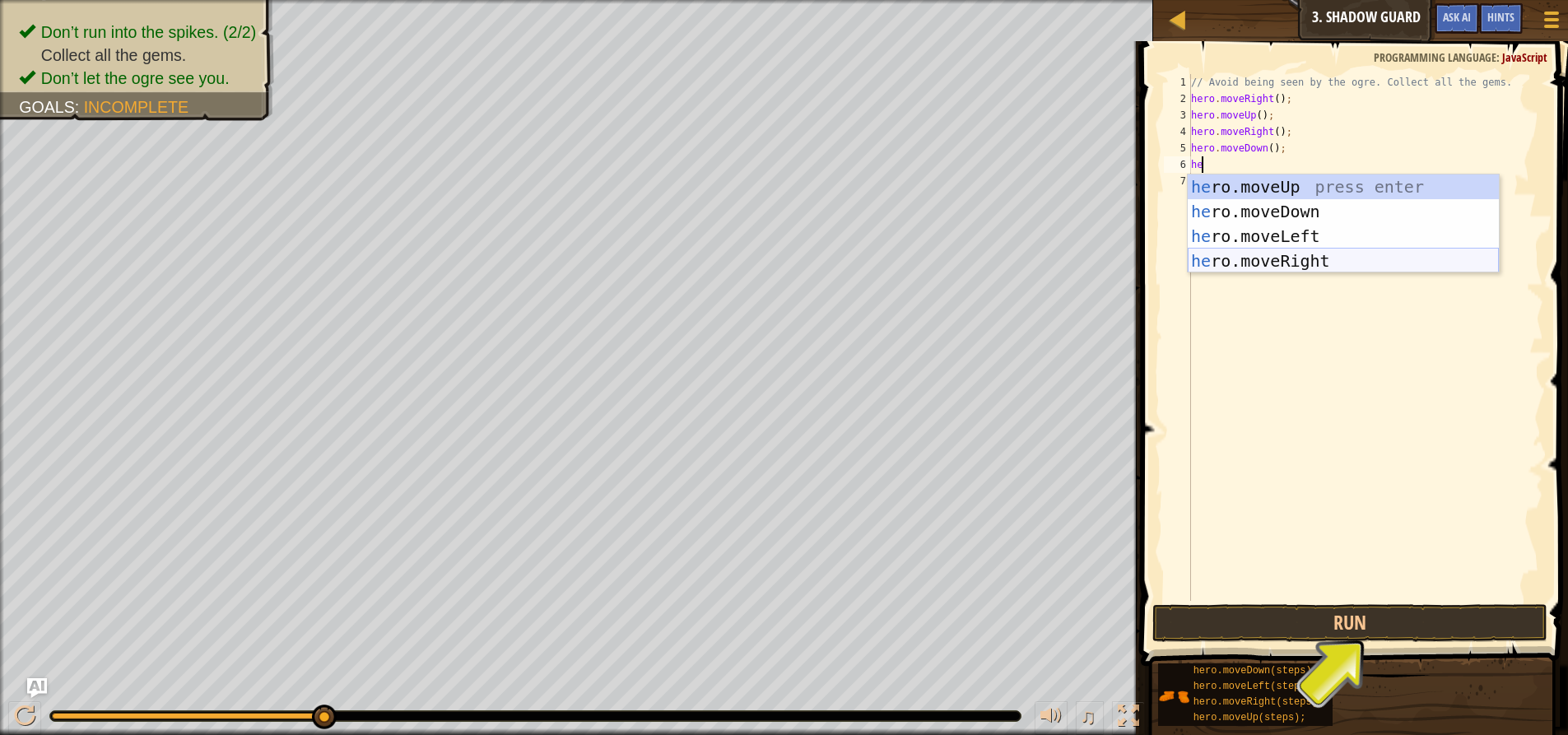
click at [1231, 260] on div "he ro.moveUp press enter he ro.moveDown press enter he ro.moveLeft press enter …" at bounding box center [1343, 248] width 311 height 148
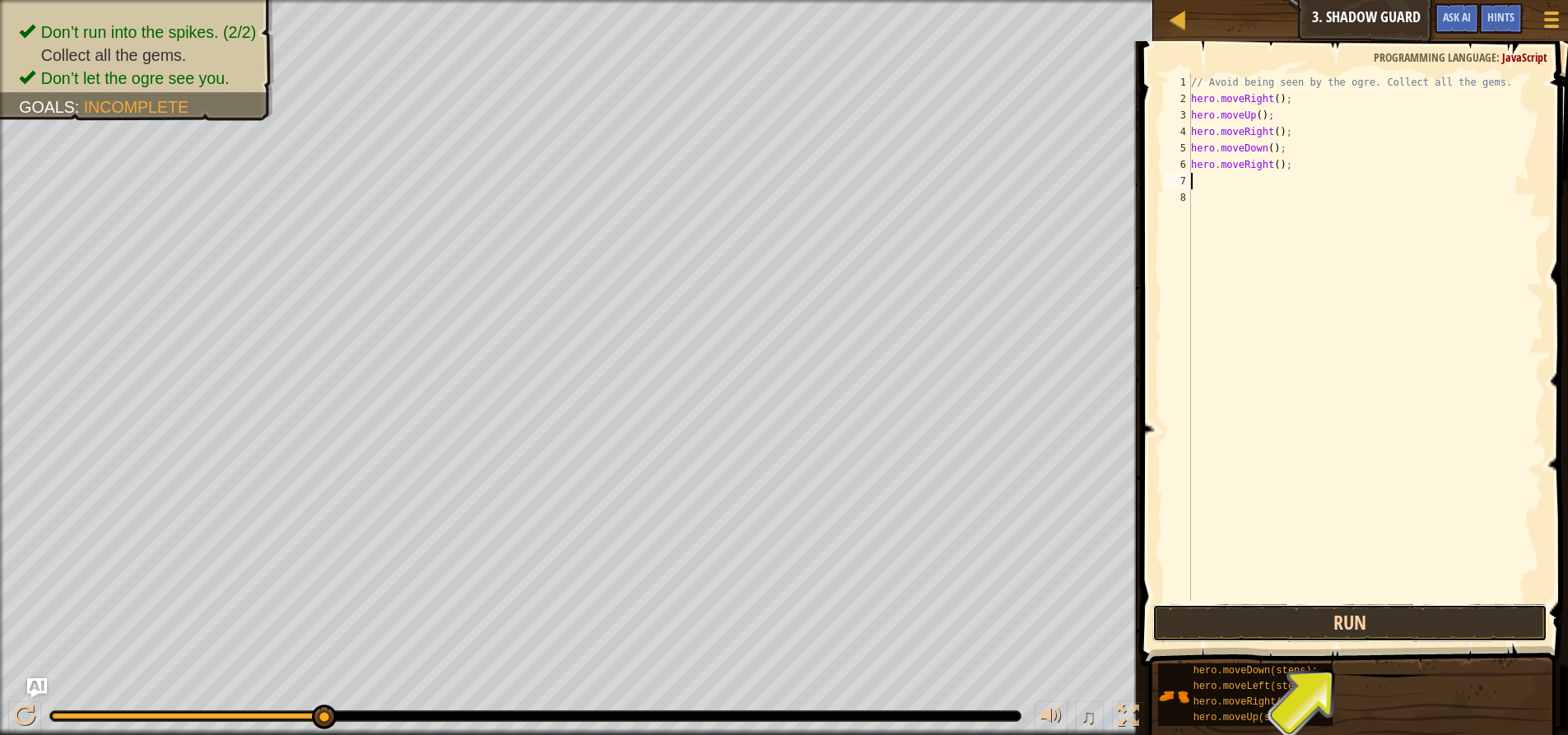
click at [1258, 628] on button "Run" at bounding box center [1350, 622] width 395 height 38
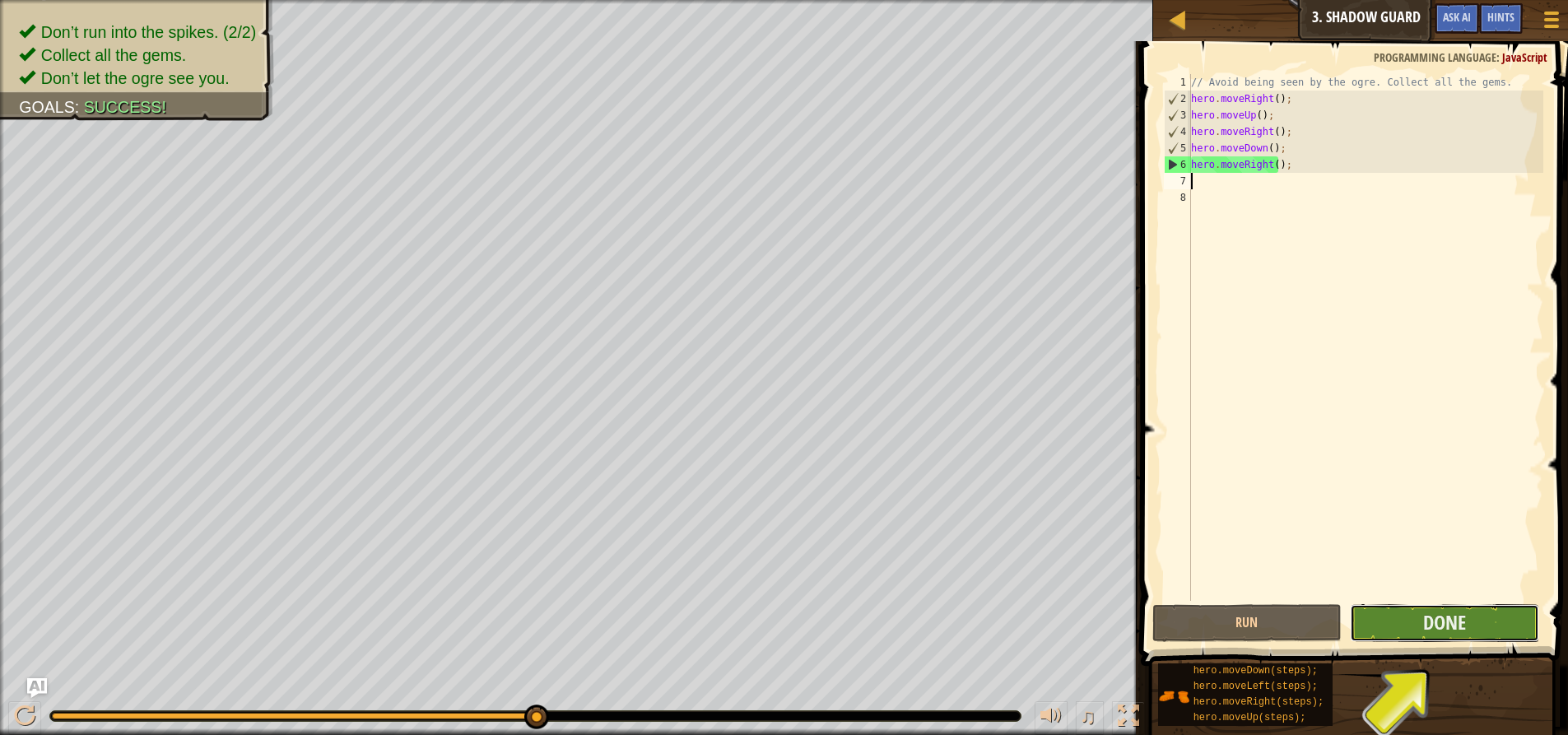
click at [1425, 628] on span "Done" at bounding box center [1444, 622] width 43 height 26
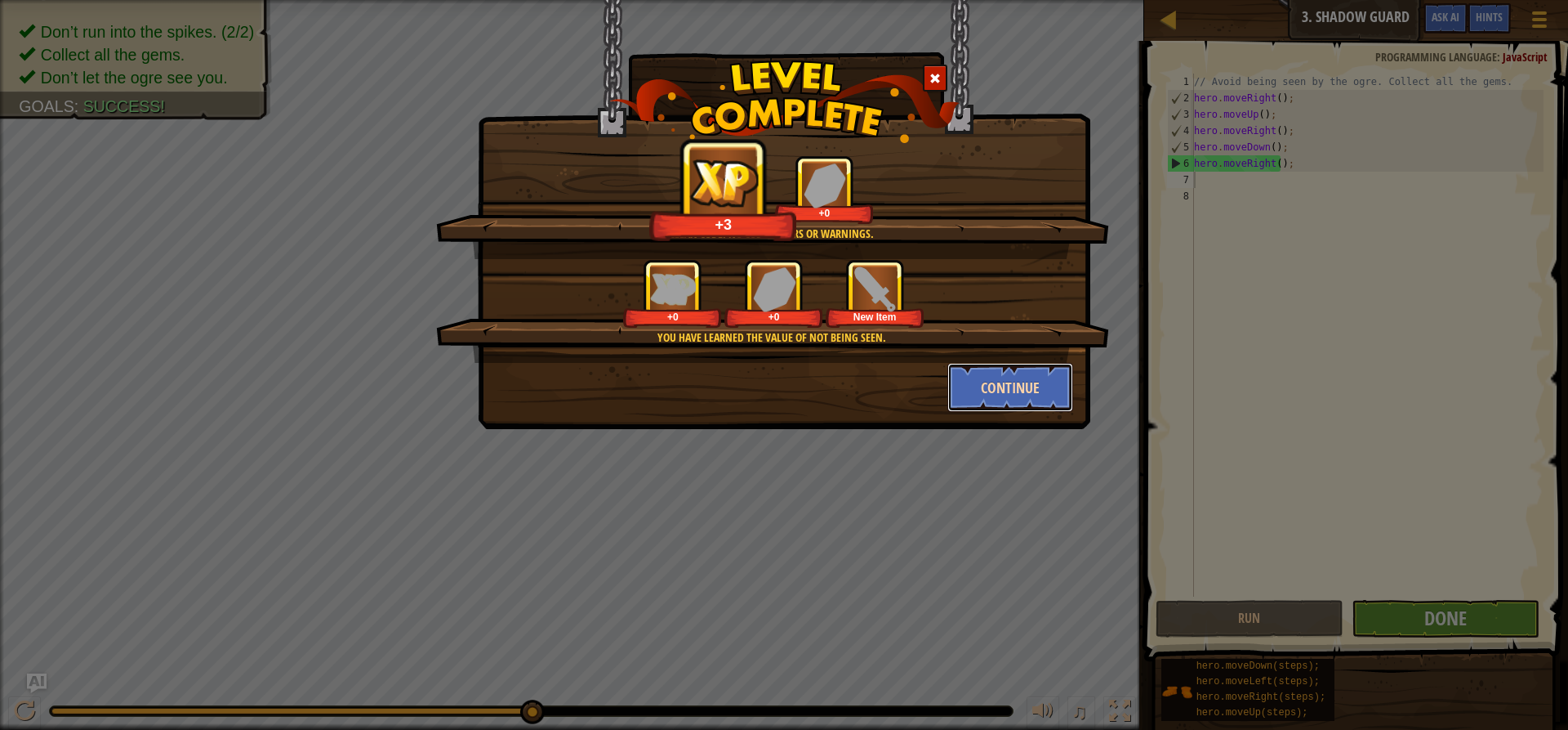
click at [1046, 397] on button "Continue" at bounding box center [1011, 387] width 127 height 49
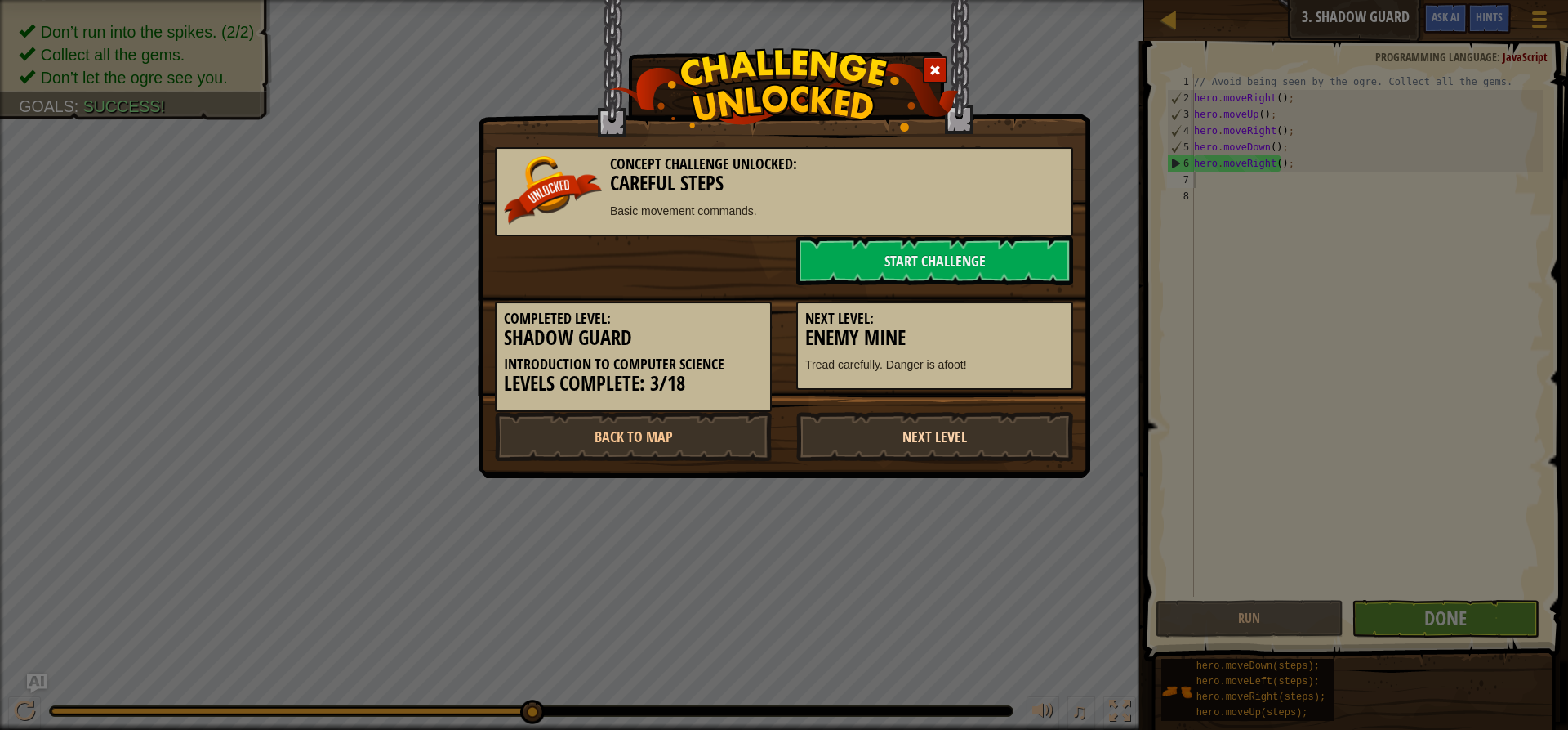
click at [914, 444] on link "Next Level" at bounding box center [935, 436] width 277 height 49
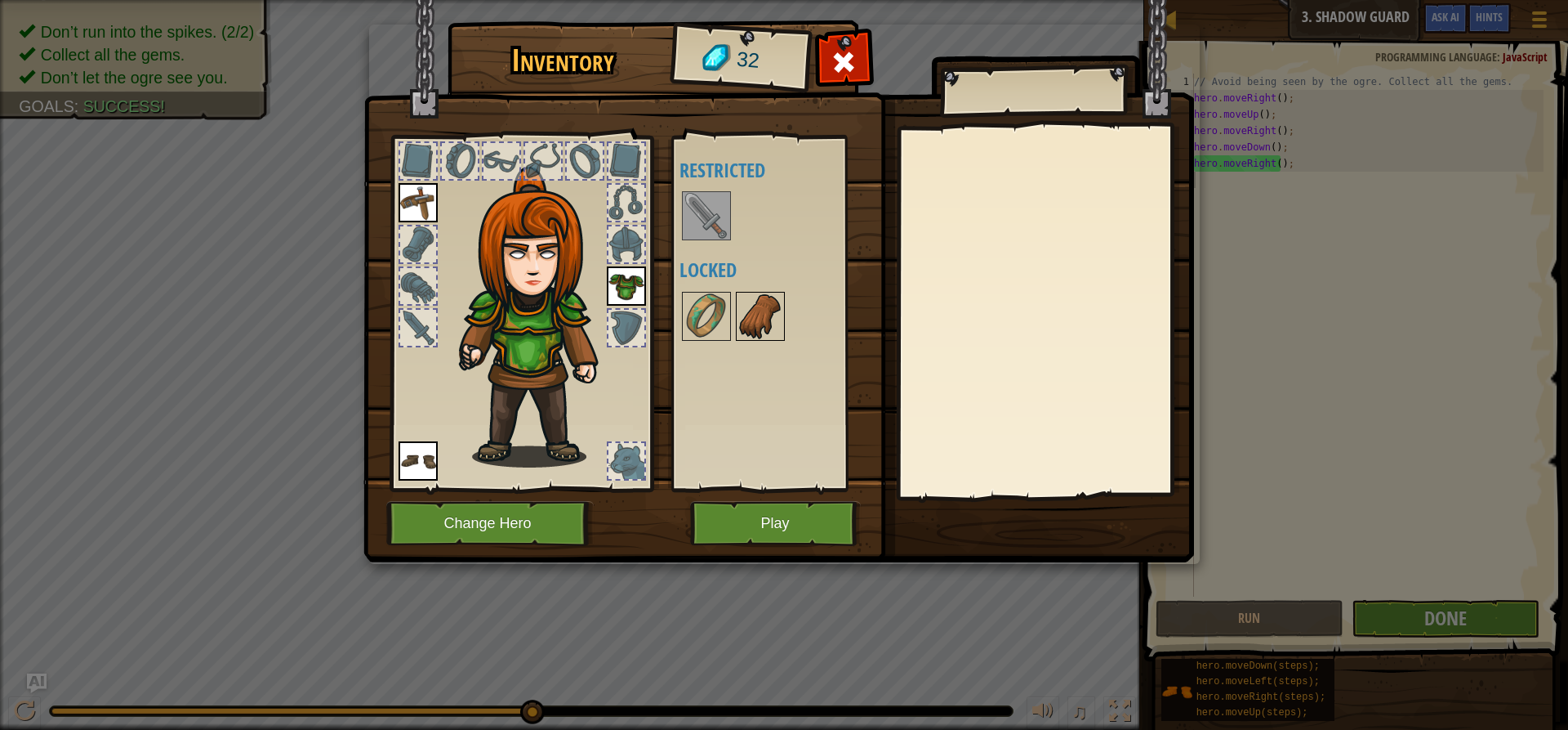
click at [761, 313] on img at bounding box center [760, 316] width 46 height 46
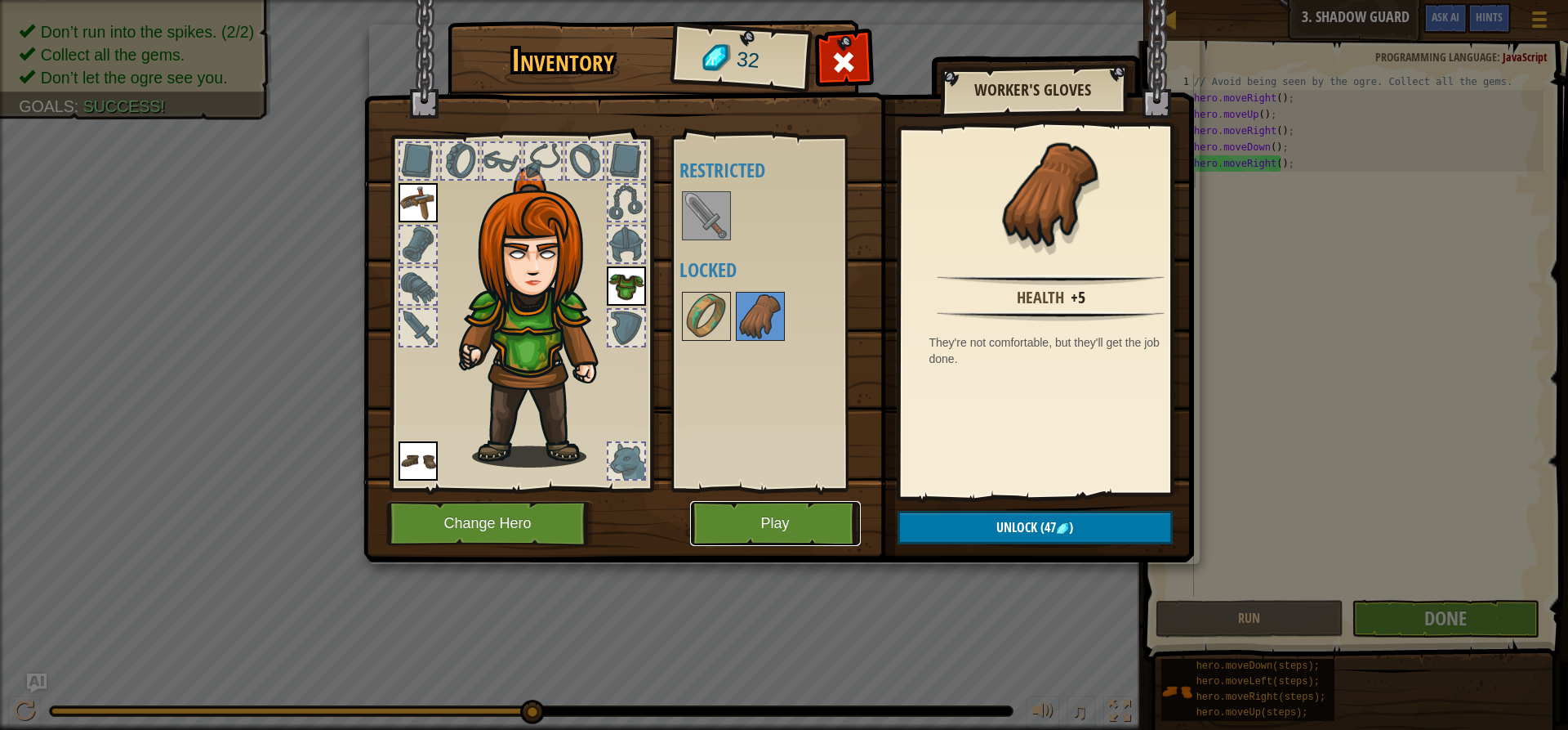
click at [808, 522] on button "Play" at bounding box center [775, 523] width 171 height 45
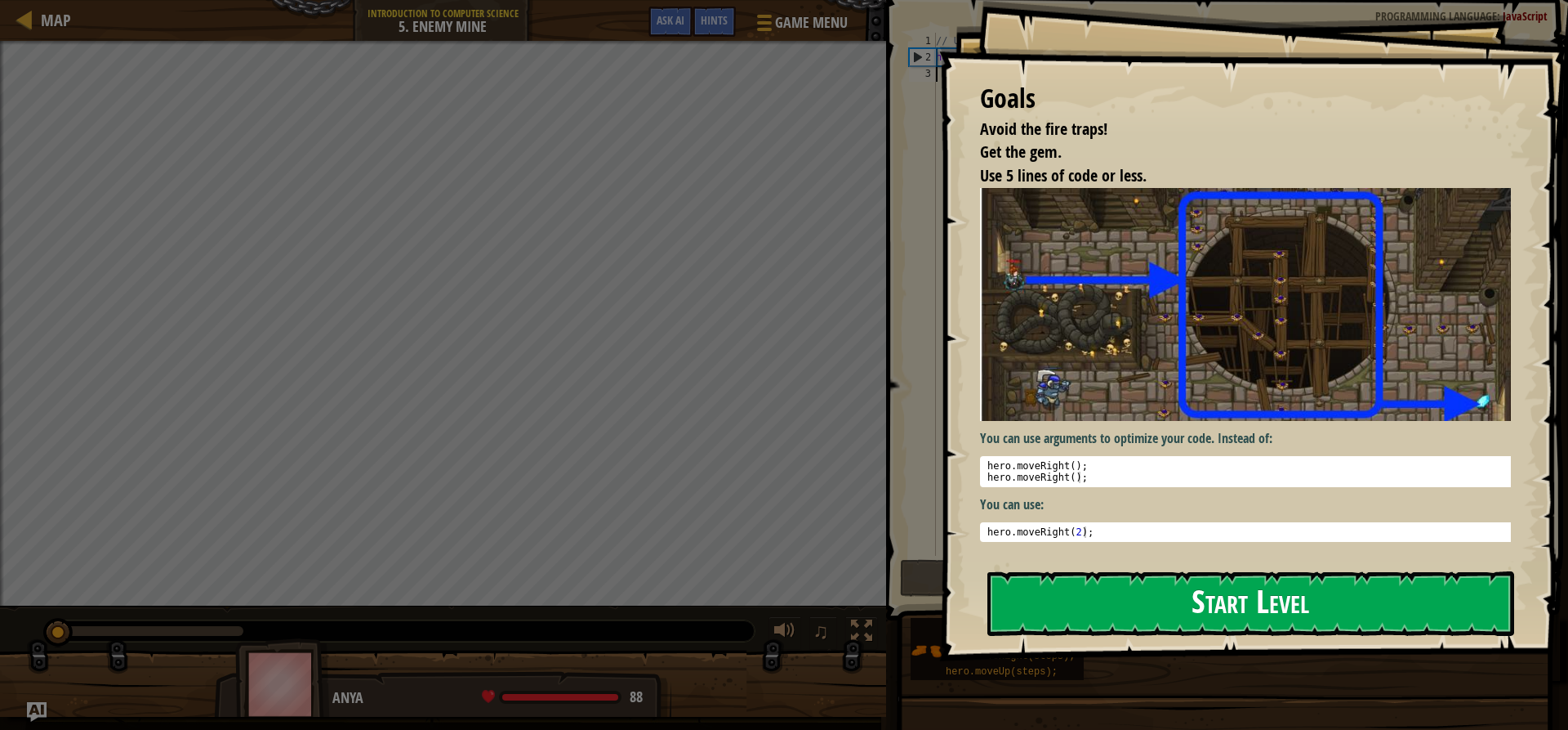
click at [1188, 609] on button "Start Level" at bounding box center [1250, 603] width 527 height 64
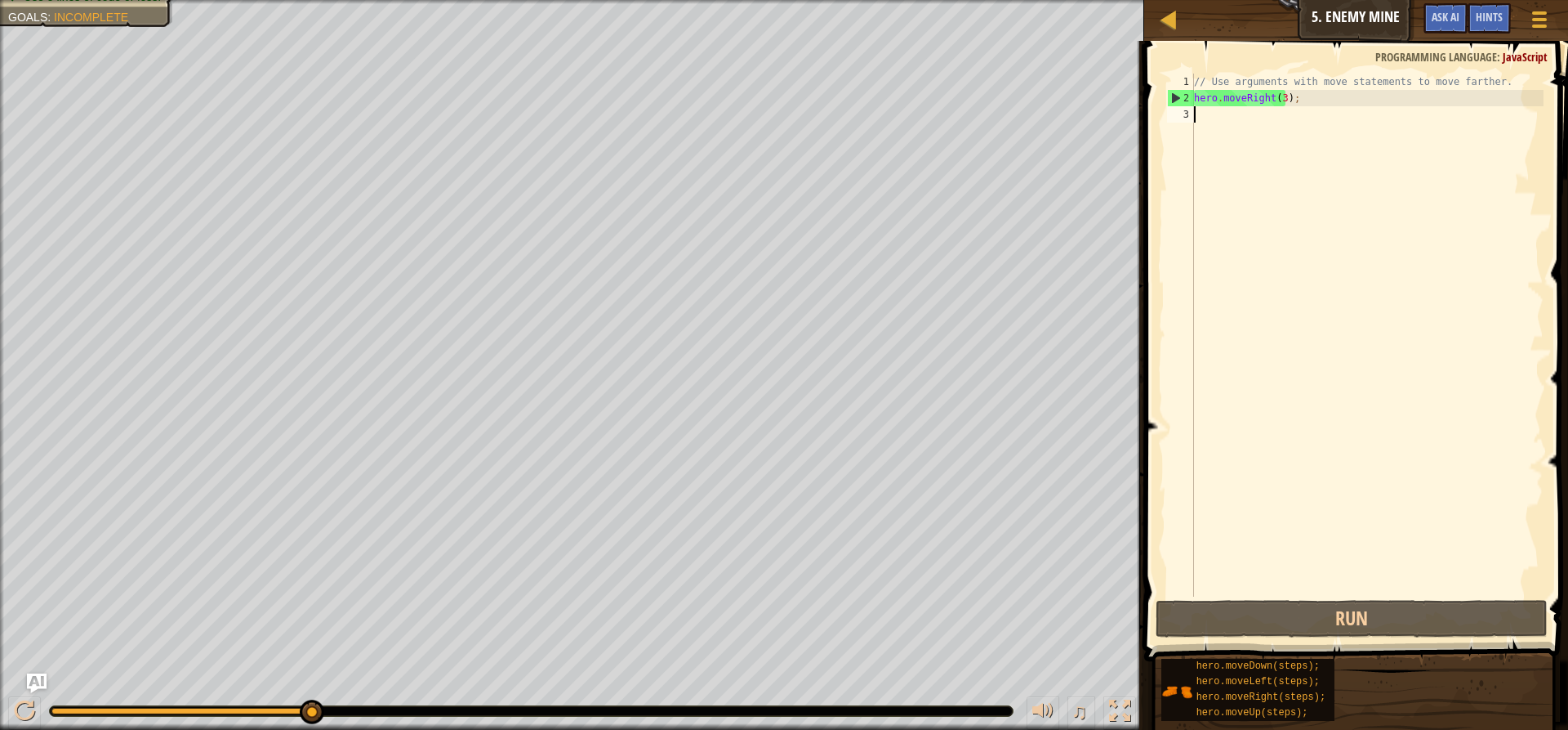
click at [1210, 118] on div "// Use arguments with move statements to move farther. hero . moveRight ( 3 ) ;" at bounding box center [1367, 352] width 353 height 556
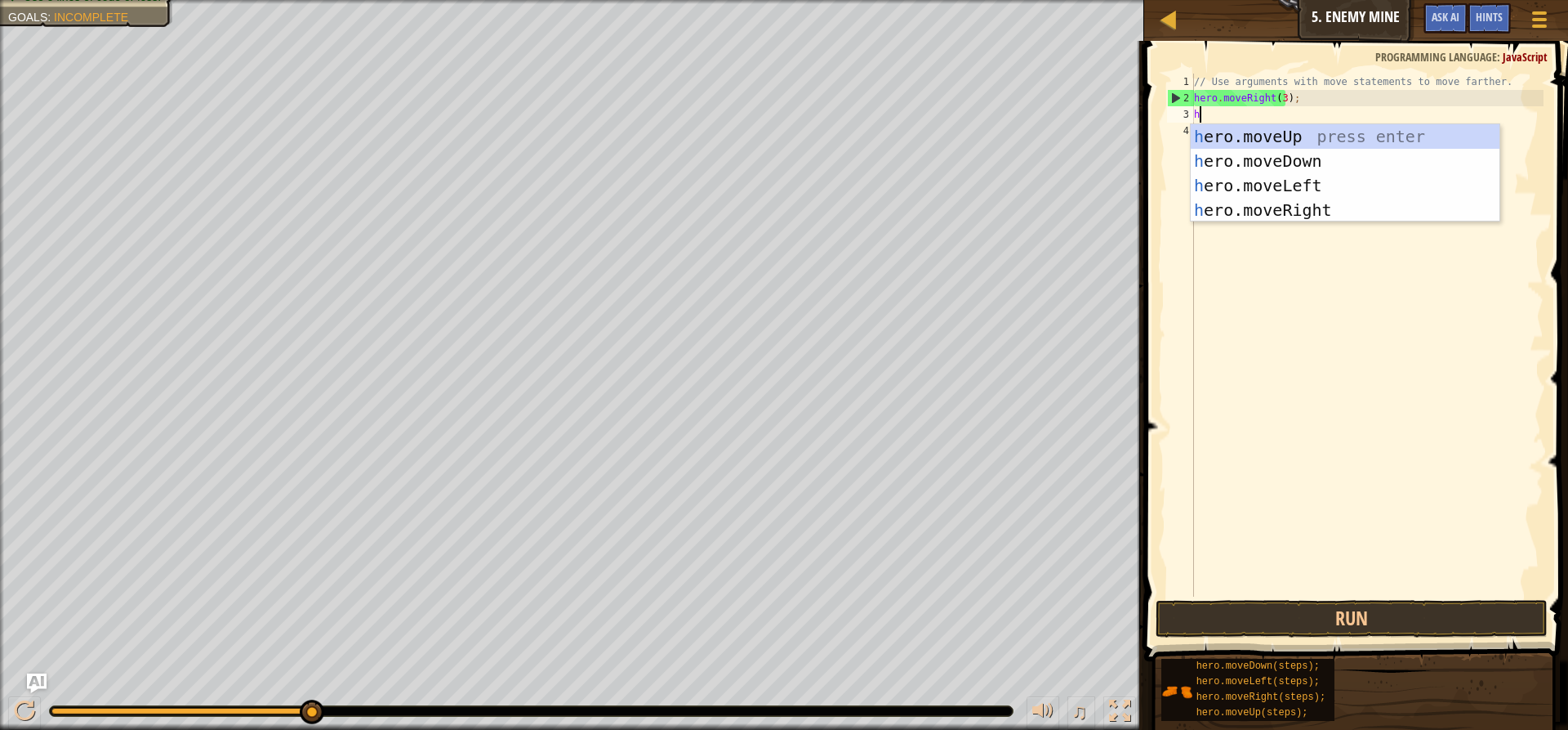
scroll to position [7, 0]
type textarea "her"
click at [1271, 127] on div "her o.moveUp press enter her o.moveDown press enter her o.moveLeft press enter …" at bounding box center [1345, 197] width 309 height 147
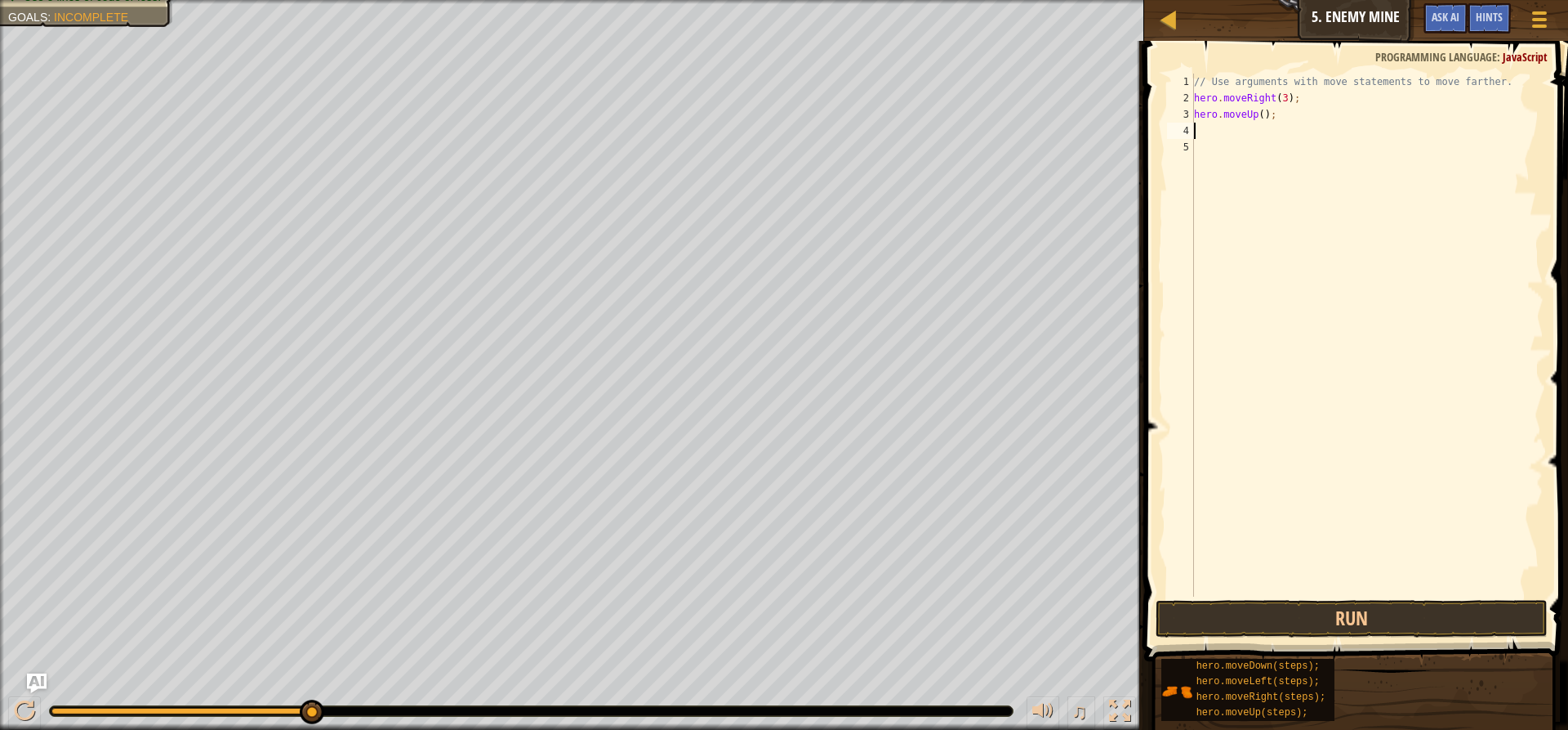
type textarea "h"
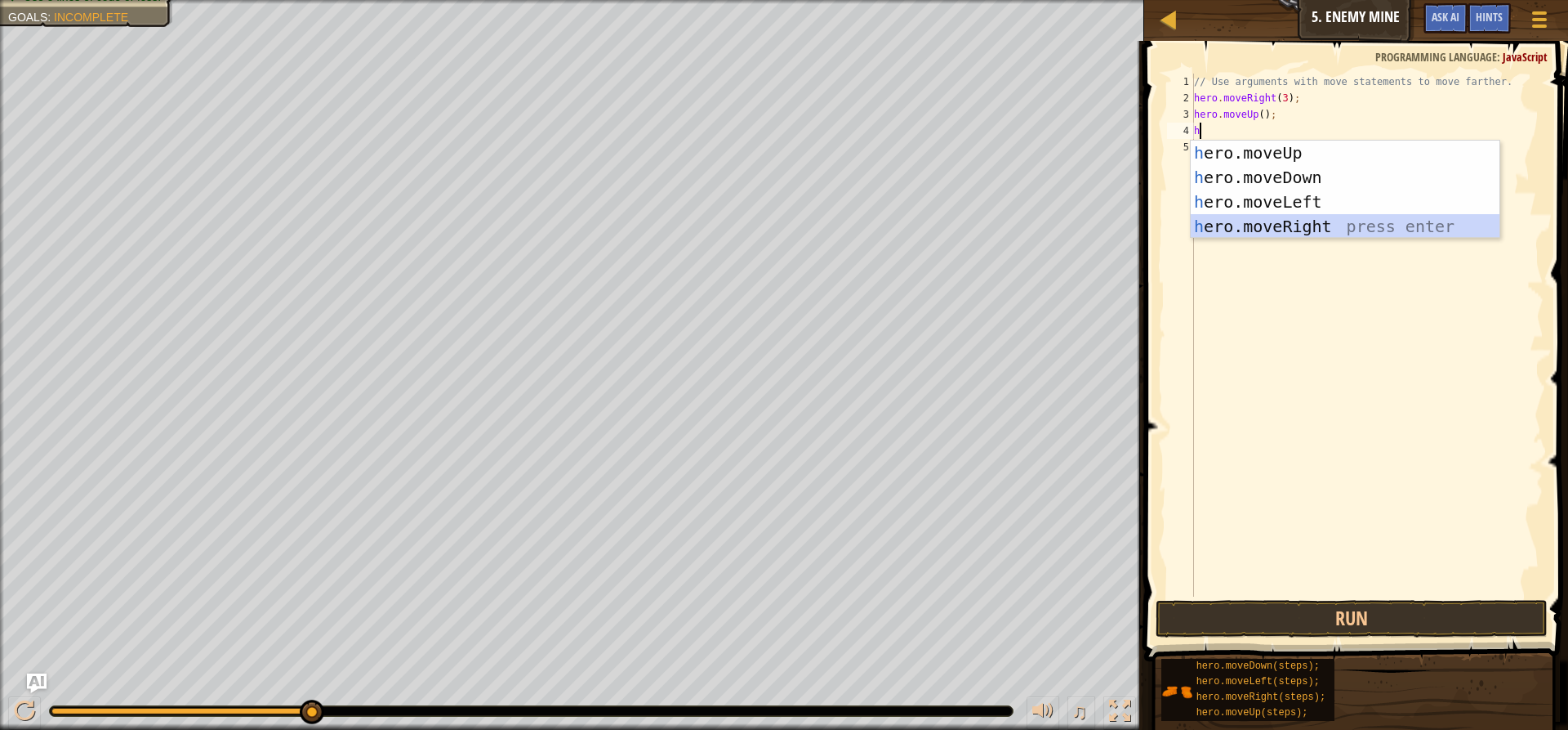
click at [1250, 221] on div "h ero.moveUp press enter h ero.moveDown press enter h ero.moveLeft press enter …" at bounding box center [1345, 214] width 309 height 147
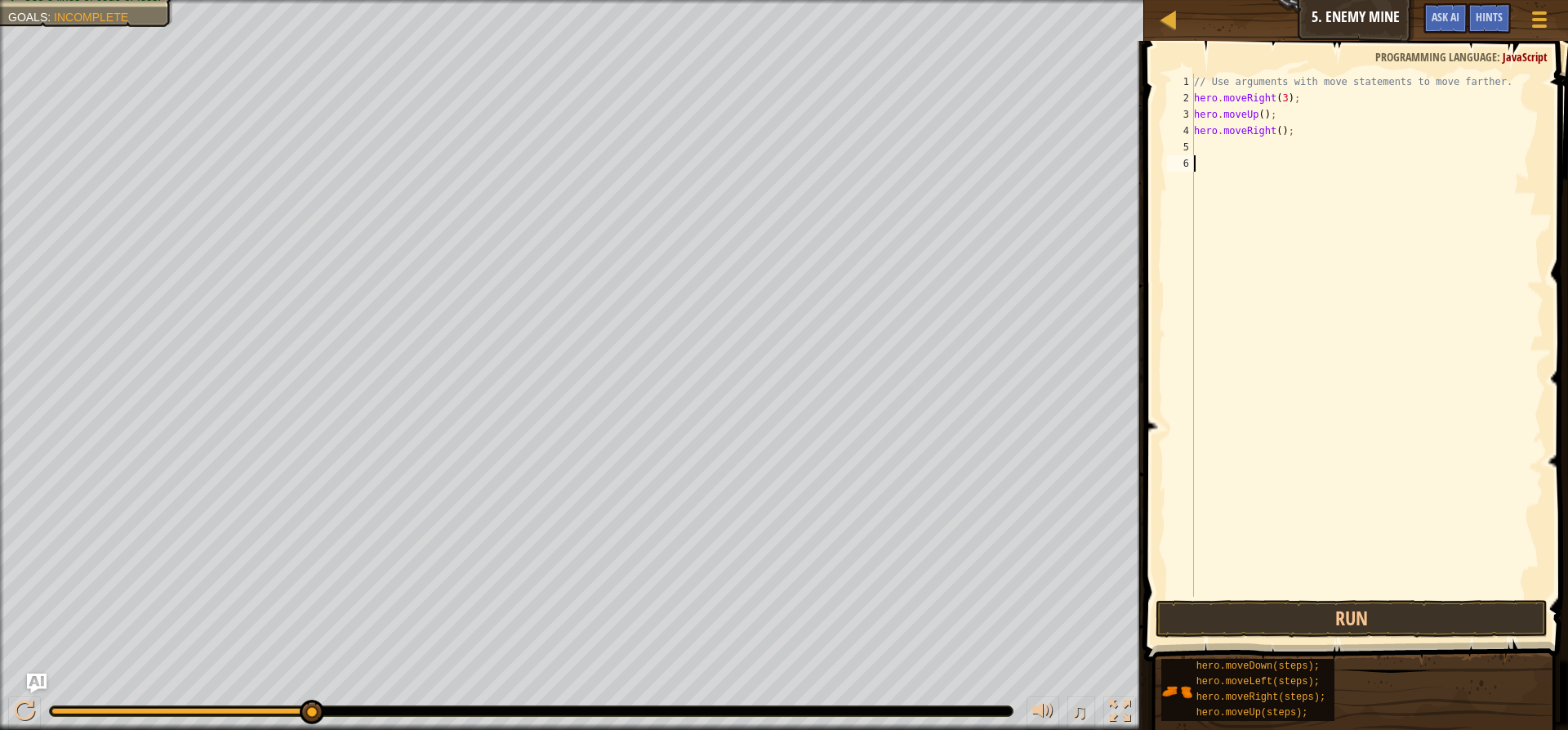
click at [1221, 159] on div "// Use arguments with move statements to move farther. hero . moveRight ( 3 ) ;…" at bounding box center [1367, 352] width 353 height 556
click at [1218, 149] on div "// Use arguments with move statements to move farther. hero . moveRight ( 3 ) ;…" at bounding box center [1367, 352] width 353 height 556
drag, startPoint x: 1283, startPoint y: 104, endPoint x: 1192, endPoint y: 105, distance: 91.0
click at [1192, 105] on div "1 2 3 4 5 6 // Use arguments with move statements to move farther. hero . moveR…" at bounding box center [1354, 335] width 380 height 523
drag, startPoint x: 1286, startPoint y: 120, endPoint x: 1176, endPoint y: 117, distance: 110.0
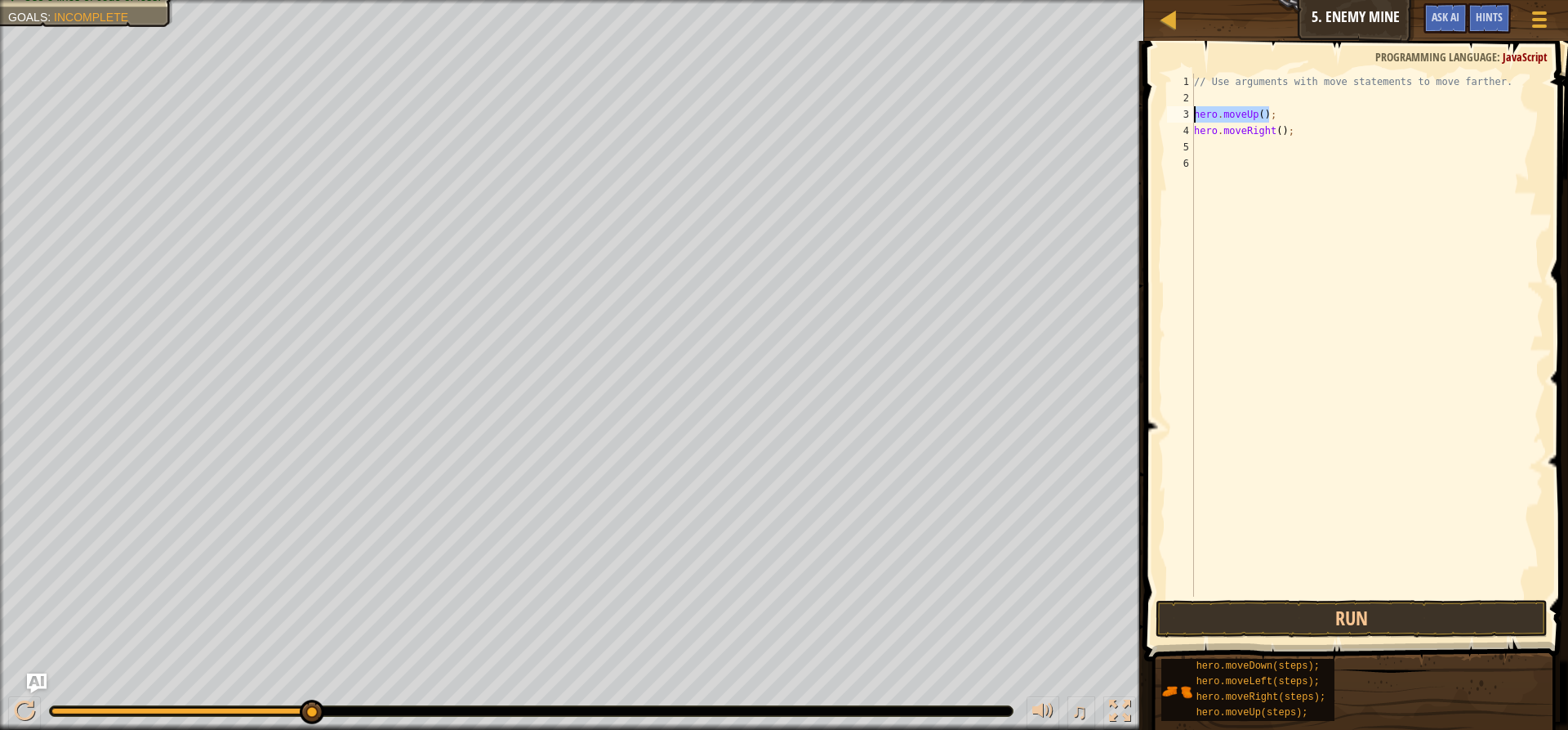
click at [1176, 117] on div "1 2 3 4 5 6 // Use arguments with move statements to move farther. hero . moveU…" at bounding box center [1354, 335] width 380 height 523
drag, startPoint x: 1310, startPoint y: 147, endPoint x: 1184, endPoint y: 132, distance: 126.9
click at [1184, 132] on div "1 2 3 4 5 6 // Use arguments with move statements to move farther. hero . moveR…" at bounding box center [1354, 335] width 380 height 523
type textarea "hero.moveRight();"
click at [1204, 103] on div "// Use arguments with move statements to move farther." at bounding box center [1367, 352] width 353 height 556
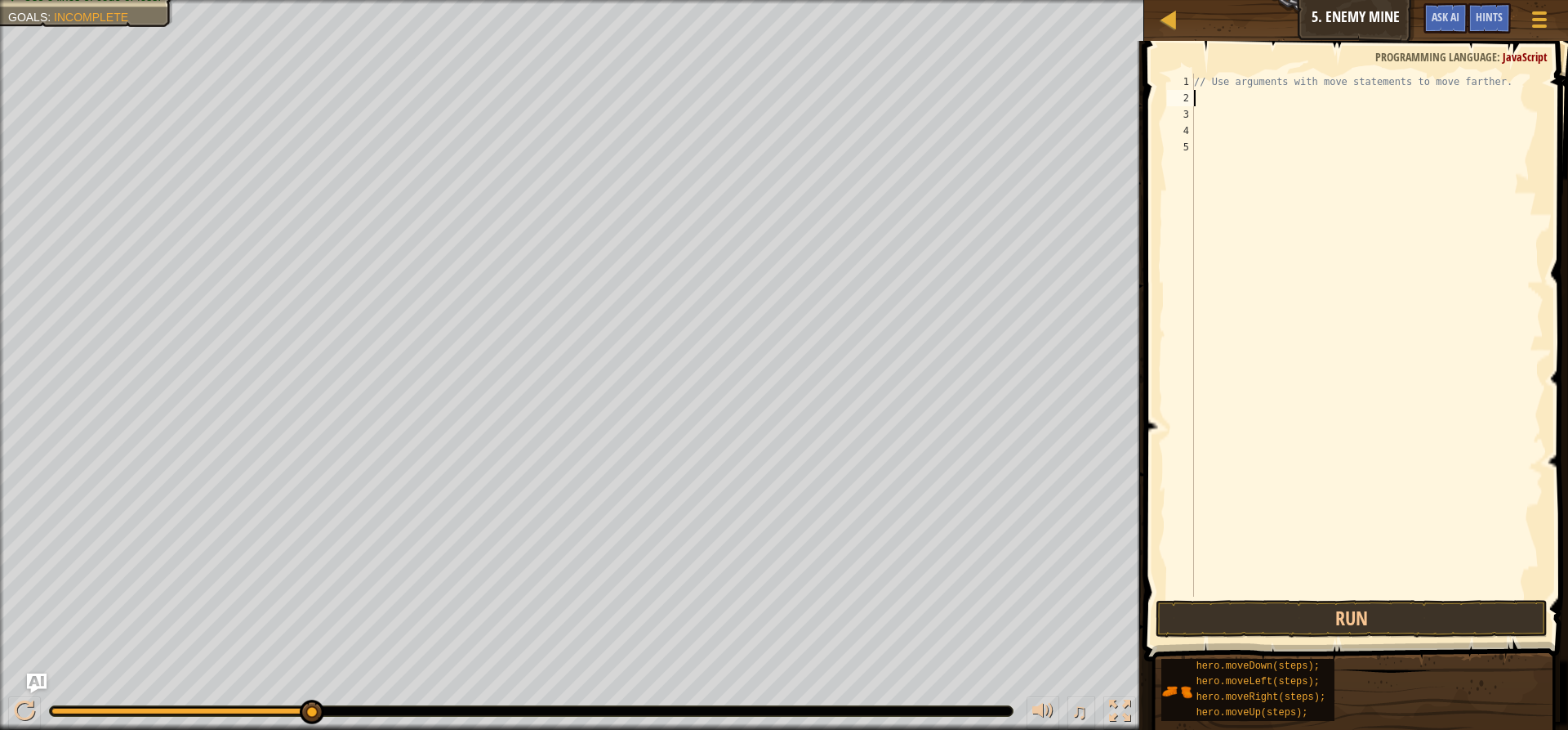
type textarea "h"
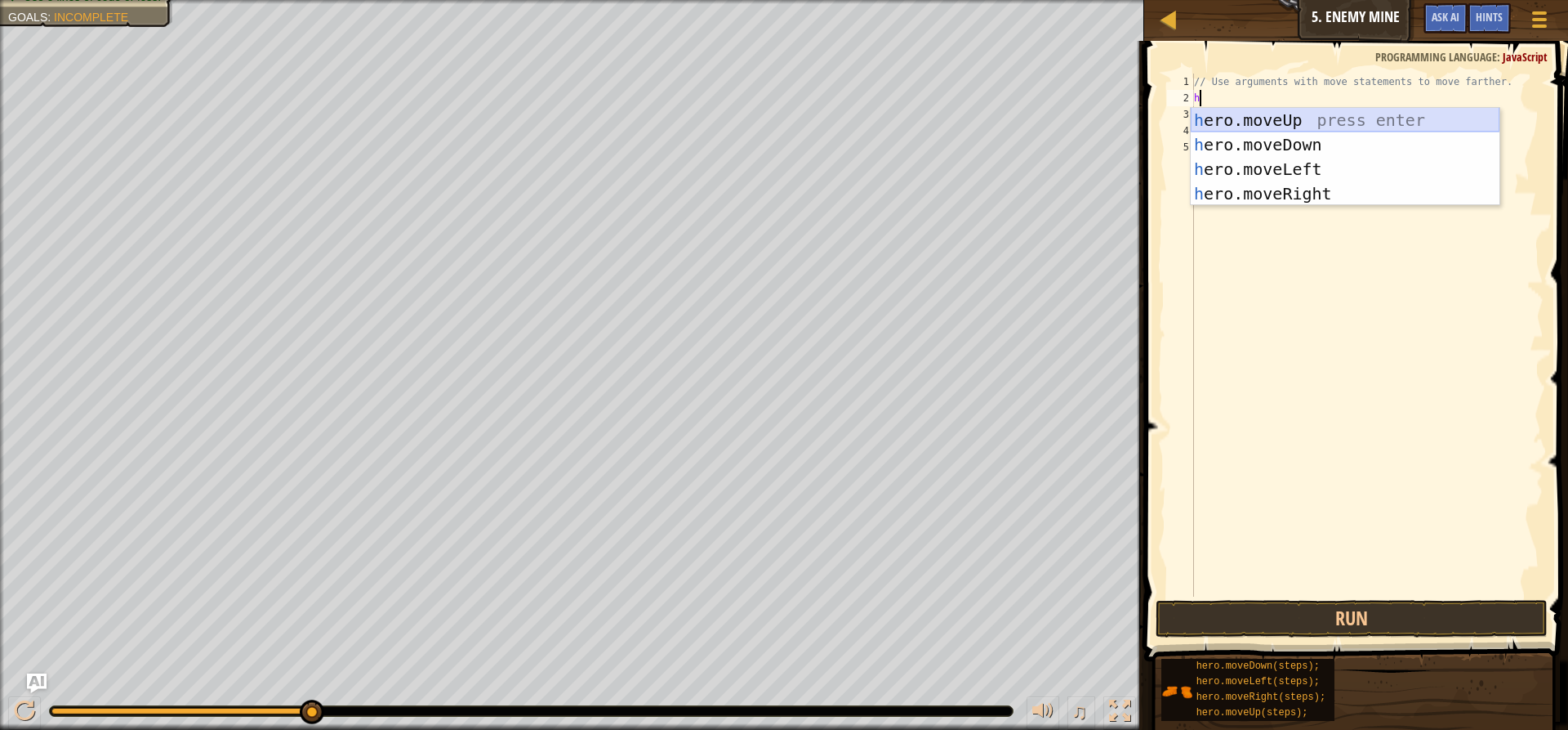
click at [1259, 111] on div "h ero.moveUp press enter h ero.moveDown press enter h ero.moveLeft press enter …" at bounding box center [1345, 181] width 309 height 147
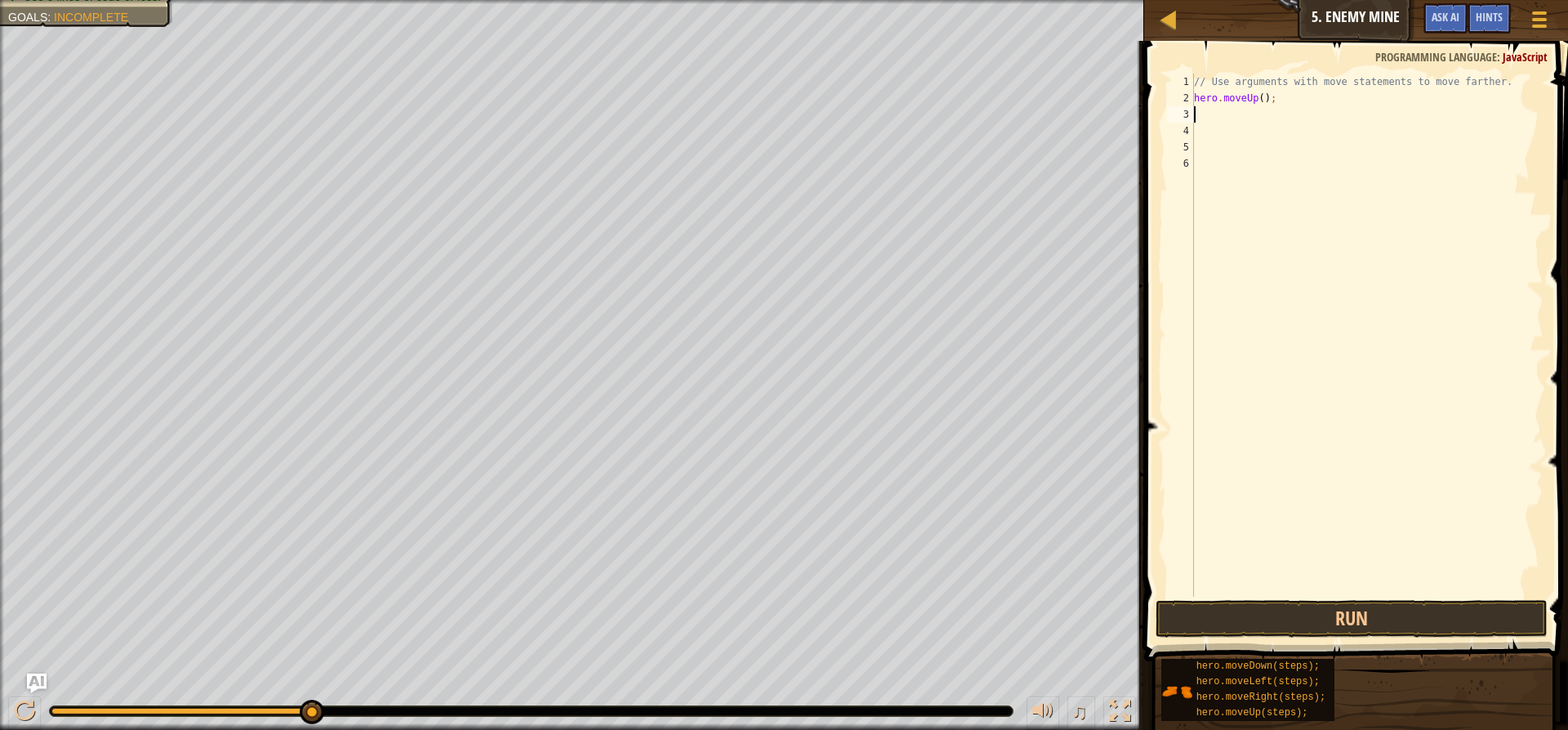
type textarea "h"
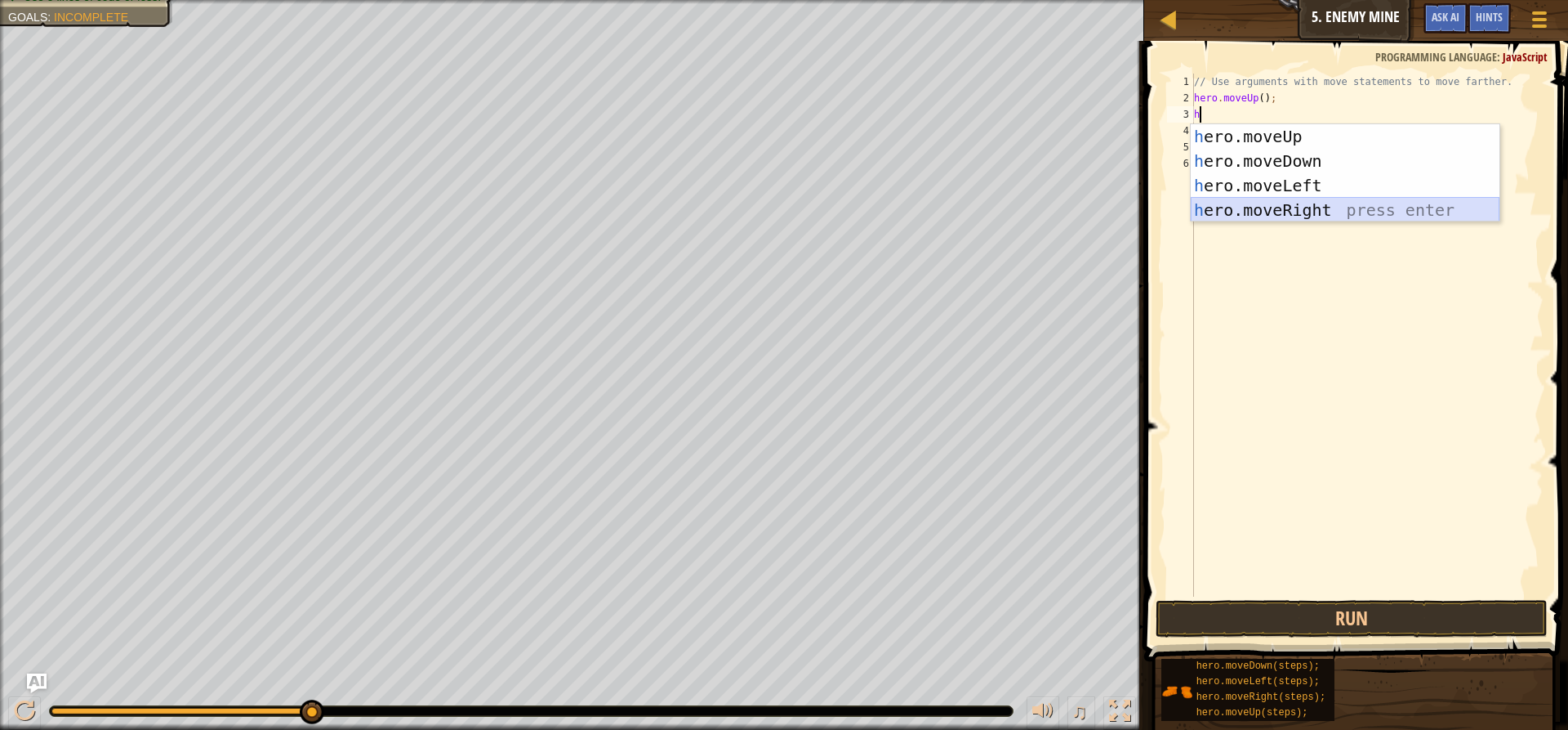
click at [1250, 201] on div "h ero.moveUp press enter h ero.moveDown press enter h ero.moveLeft press enter …" at bounding box center [1345, 197] width 309 height 147
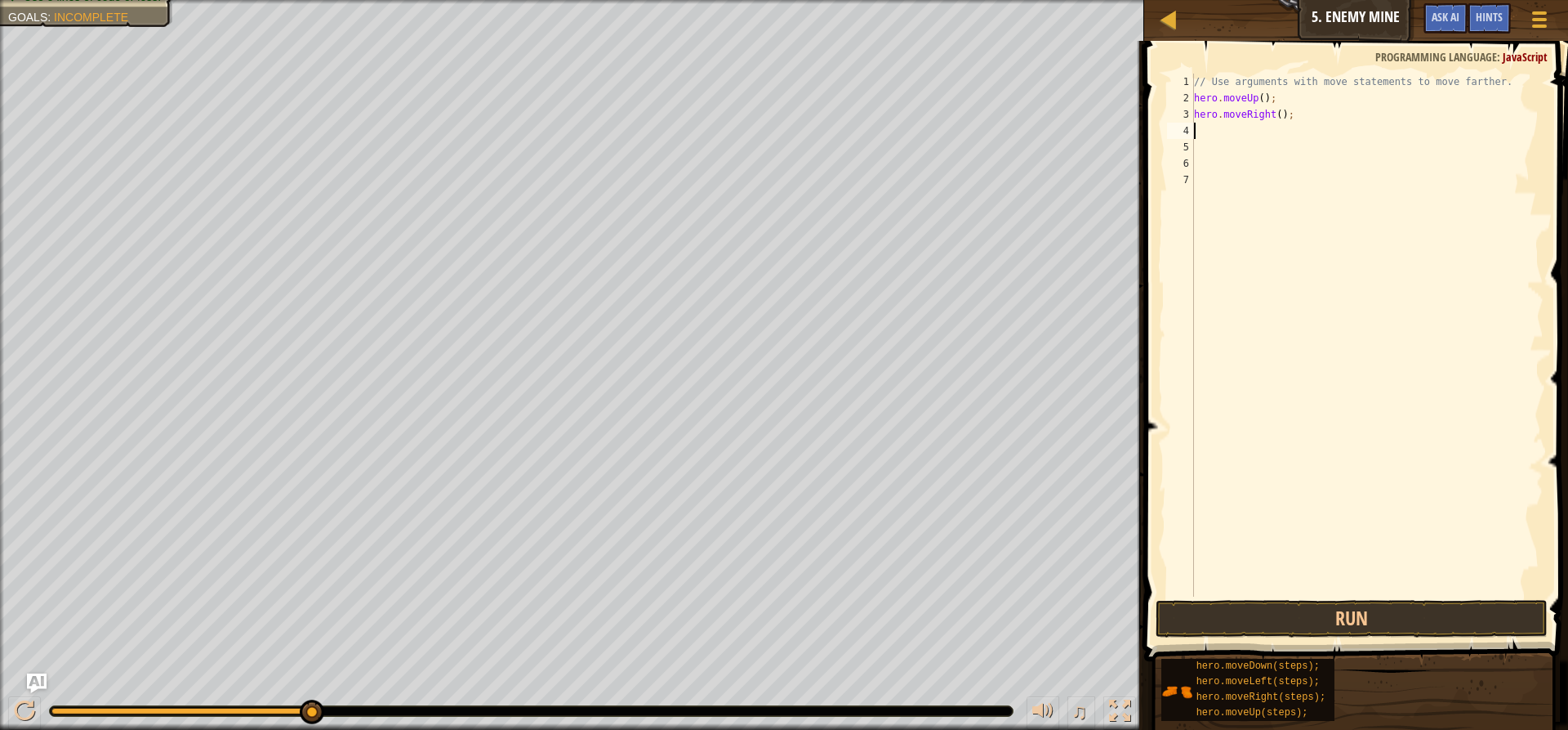
type textarea "h"
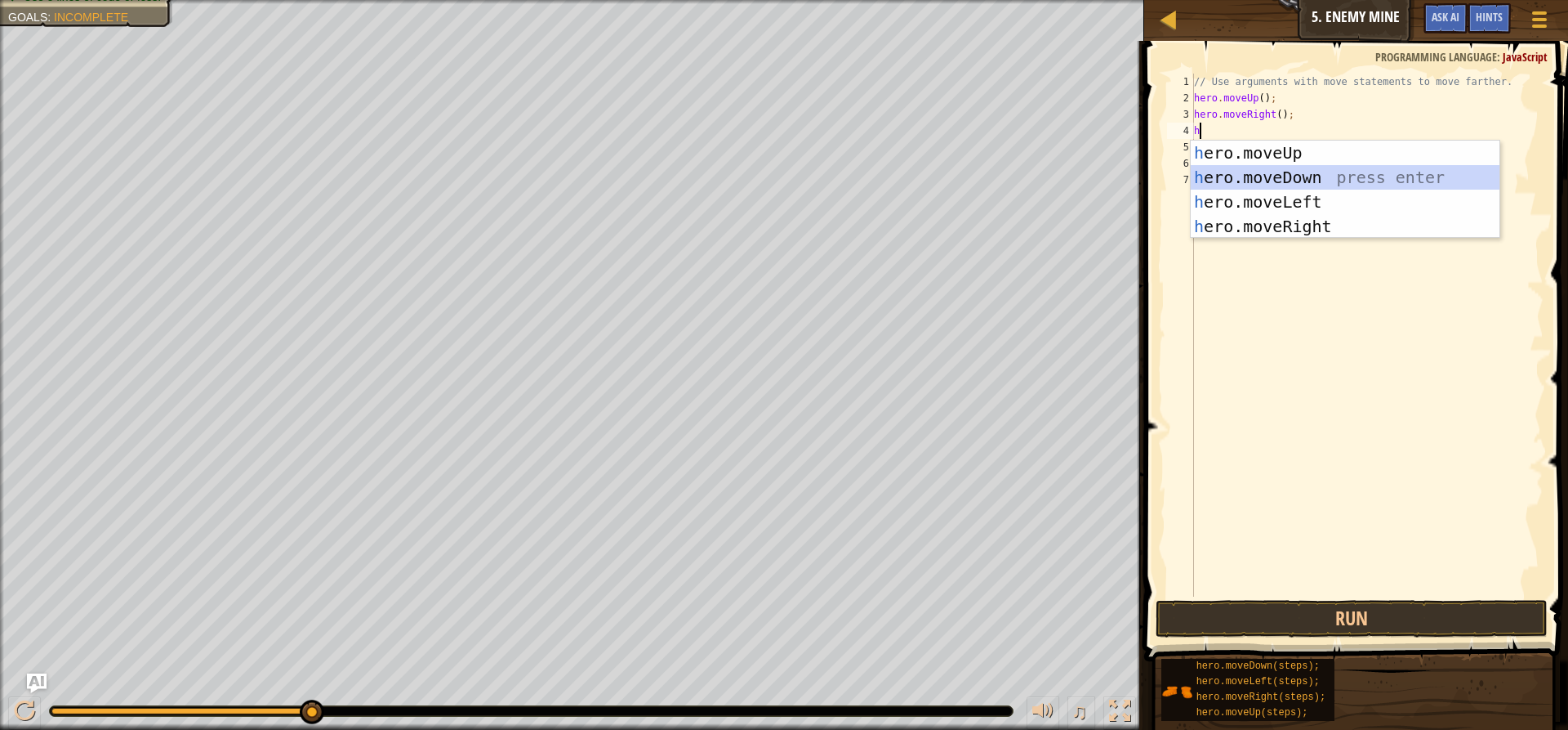
click at [1224, 178] on div "h ero.moveUp press enter h ero.moveDown press enter h ero.moveLeft press enter …" at bounding box center [1345, 214] width 309 height 147
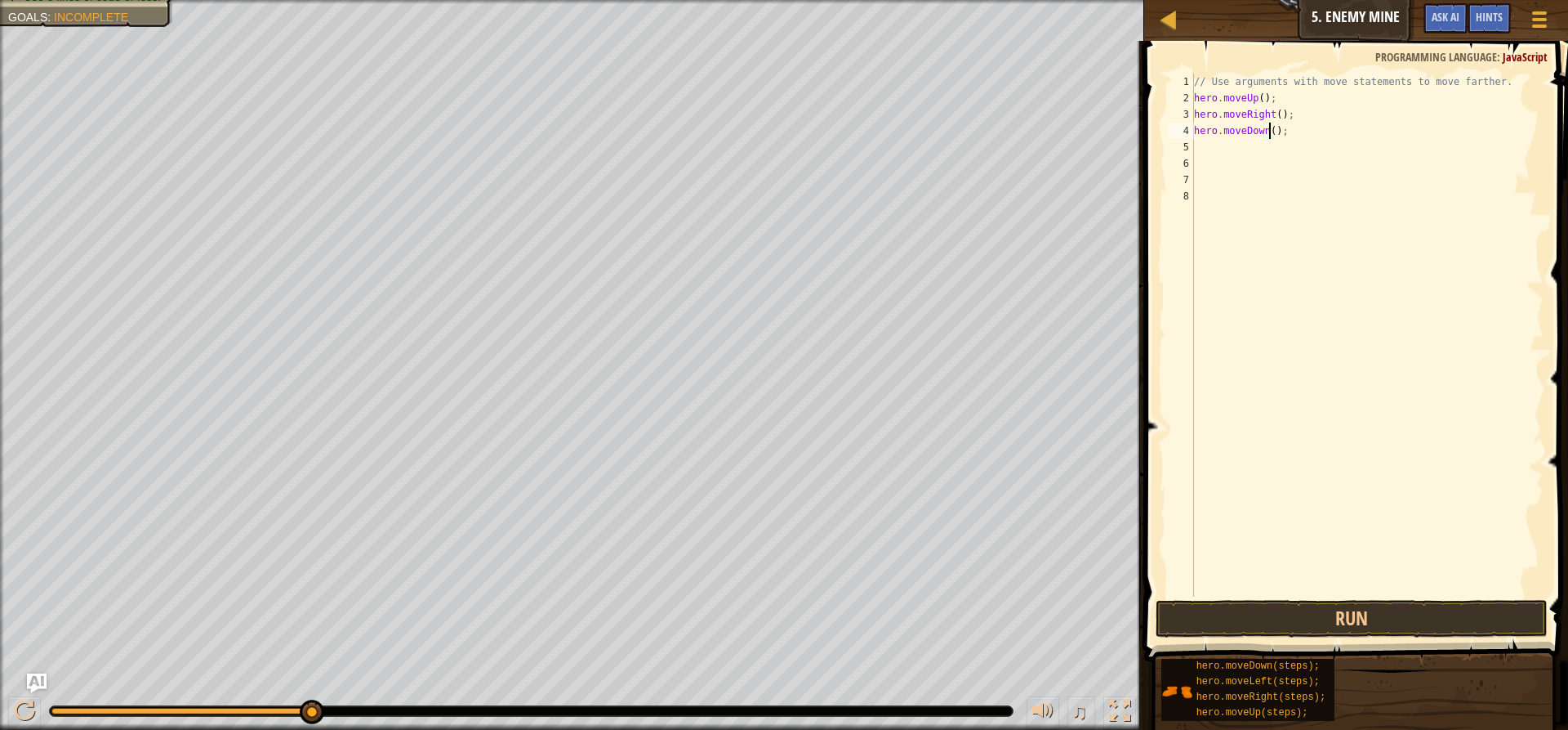
click at [1267, 132] on div "// Use arguments with move statements to move farther. hero . moveUp ( ) ; hero…" at bounding box center [1367, 352] width 353 height 556
type textarea "hero.moveDown(3);"
click at [1222, 147] on div "// Use arguments with move statements to move farther. hero . moveUp ( ) ; hero…" at bounding box center [1367, 352] width 353 height 556
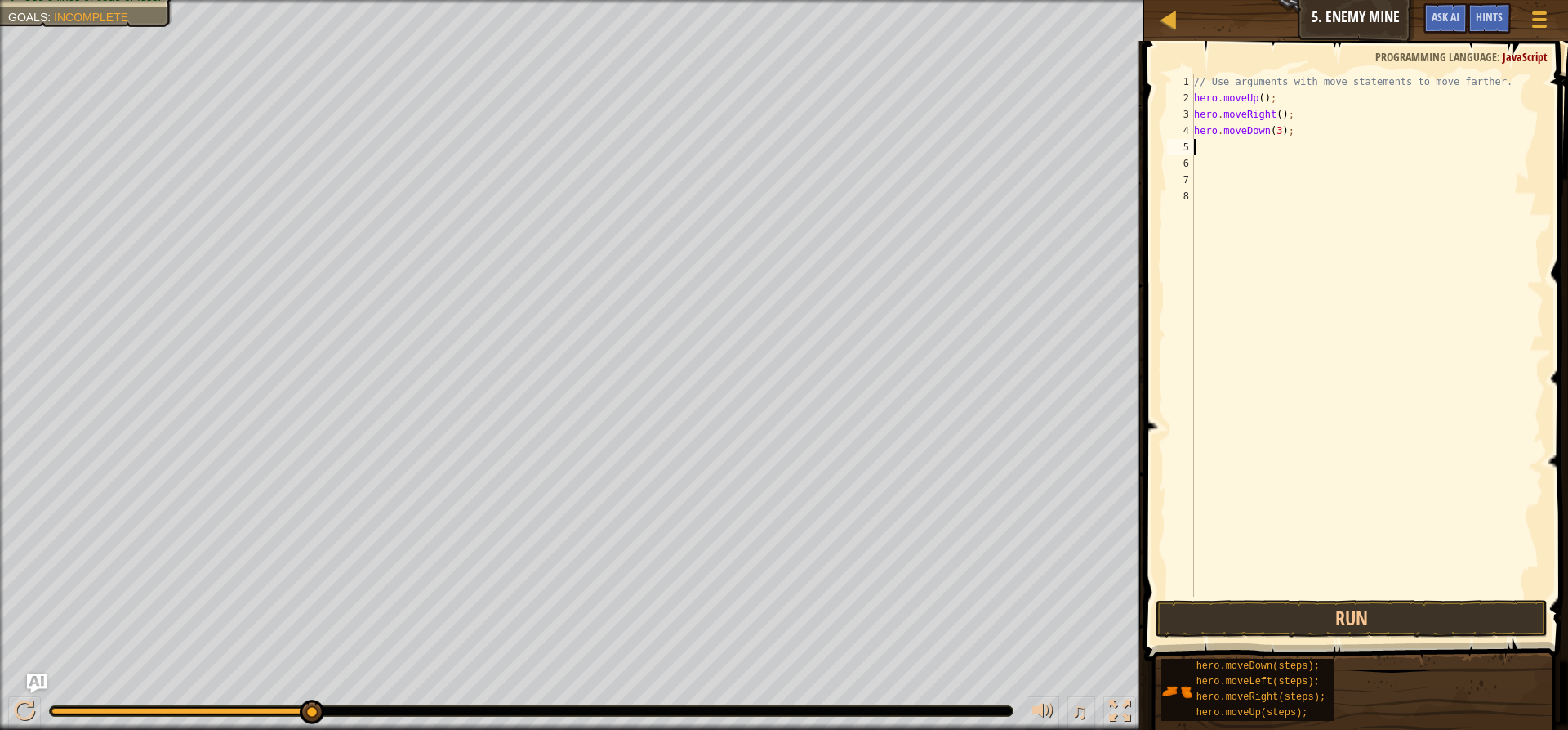
type textarea "h"
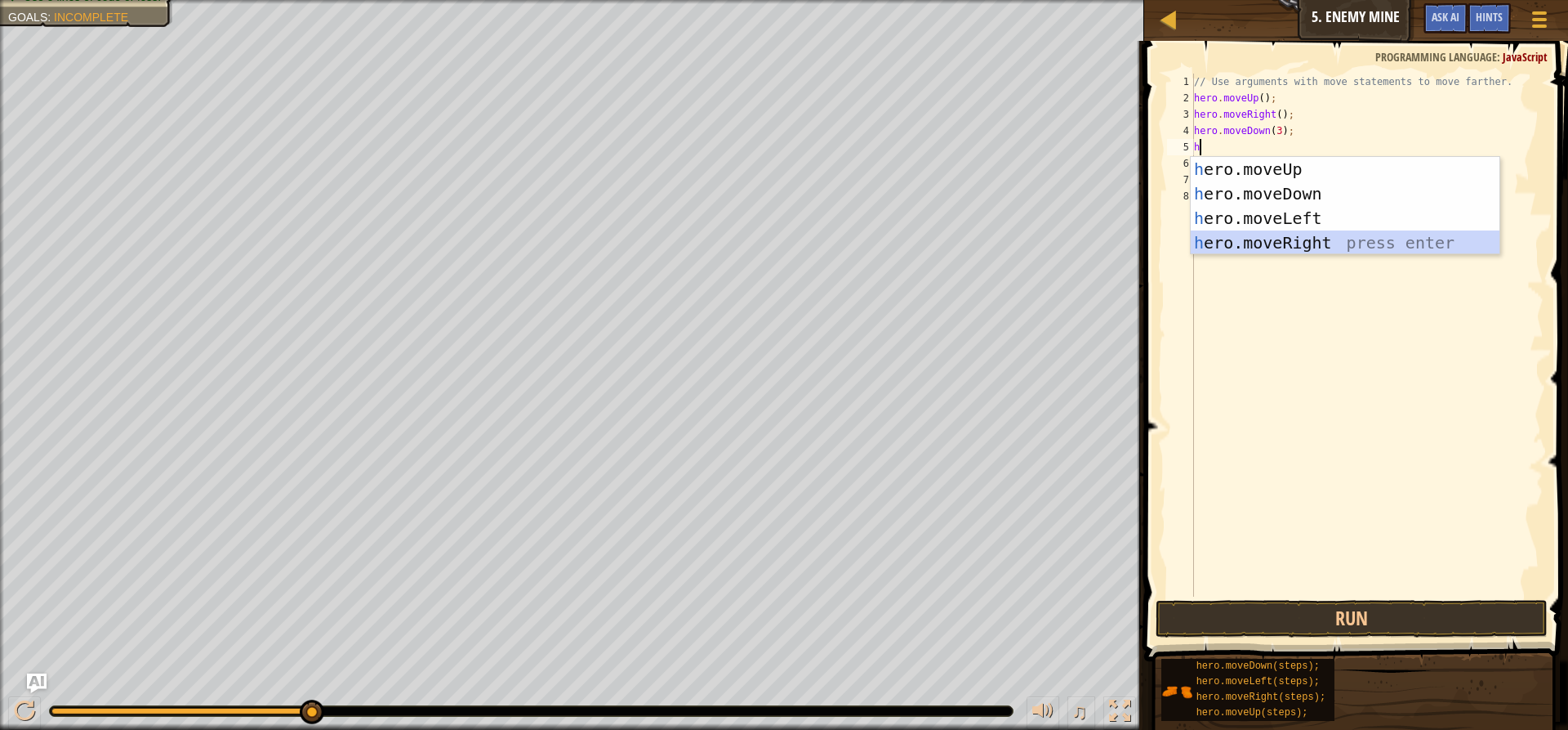
click at [1276, 242] on div "h ero.moveUp press enter h ero.moveDown press enter h ero.moveLeft press enter …" at bounding box center [1345, 230] width 309 height 147
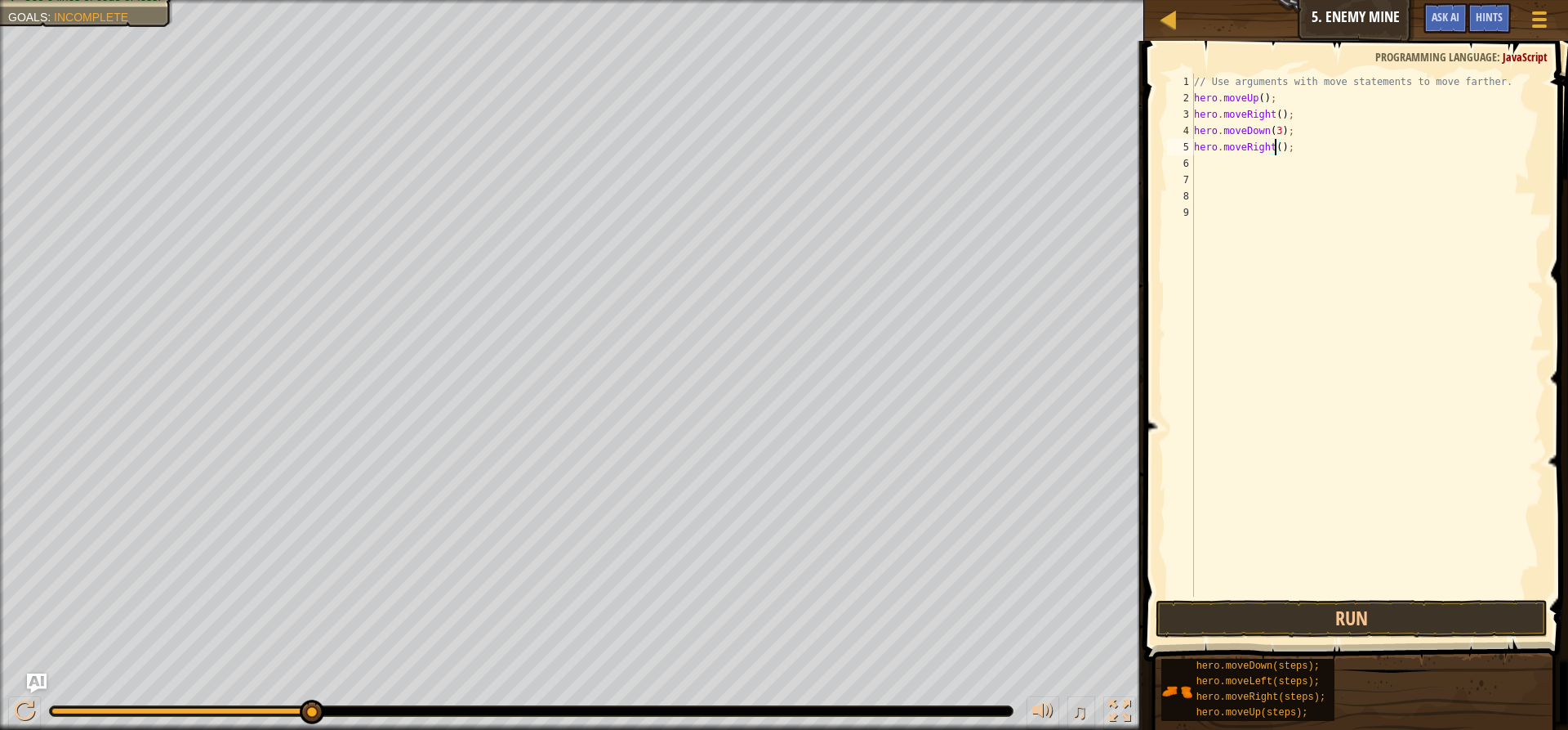
click at [1273, 149] on div "// Use arguments with move statements to move farther. hero . moveUp ( ) ; hero…" at bounding box center [1367, 352] width 353 height 556
click at [1309, 619] on button "Run" at bounding box center [1352, 618] width 392 height 37
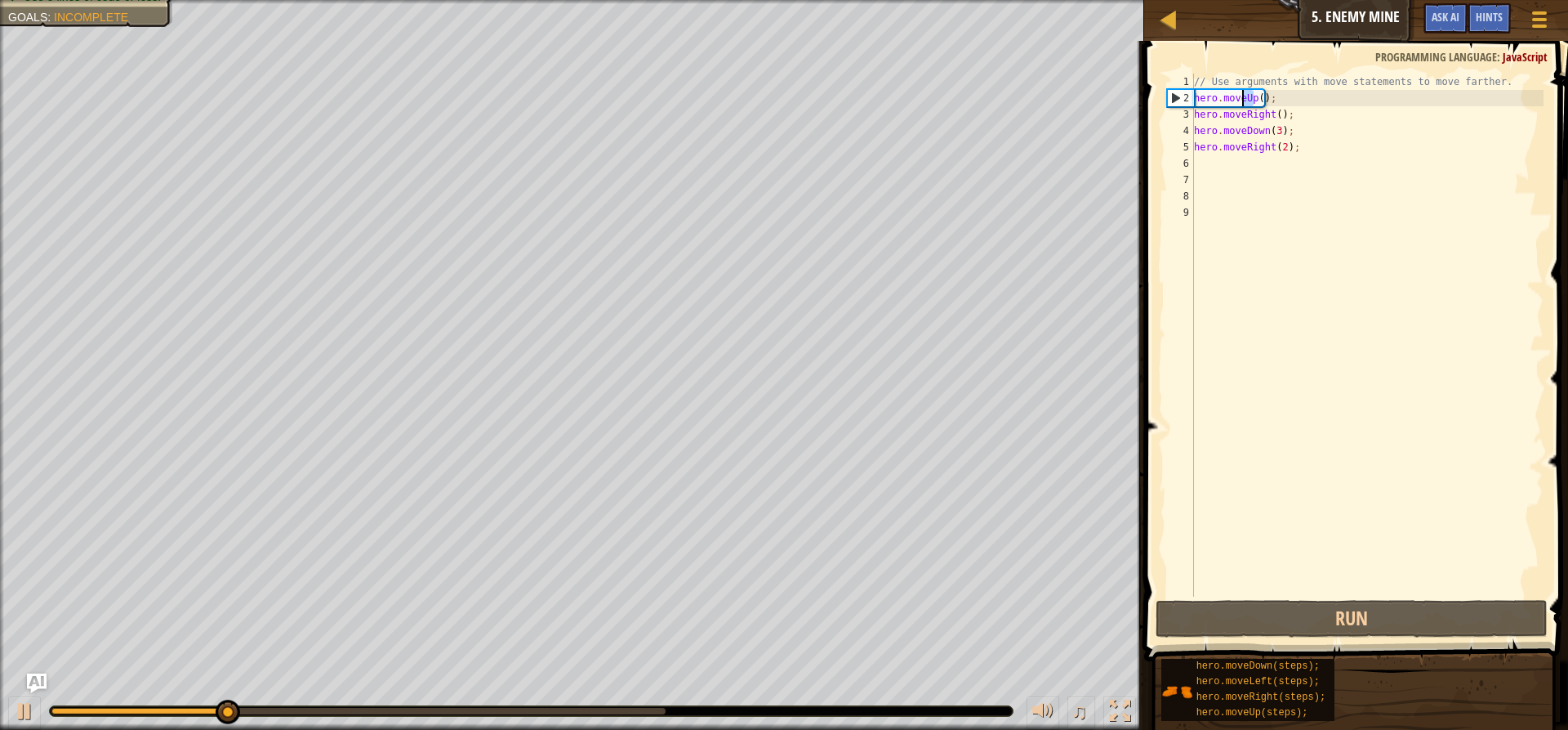
drag, startPoint x: 1252, startPoint y: 100, endPoint x: 1240, endPoint y: 105, distance: 13.0
click at [1240, 105] on div "// Use arguments with move statements to move farther. hero . moveUp ( ) ; hero…" at bounding box center [1367, 352] width 353 height 556
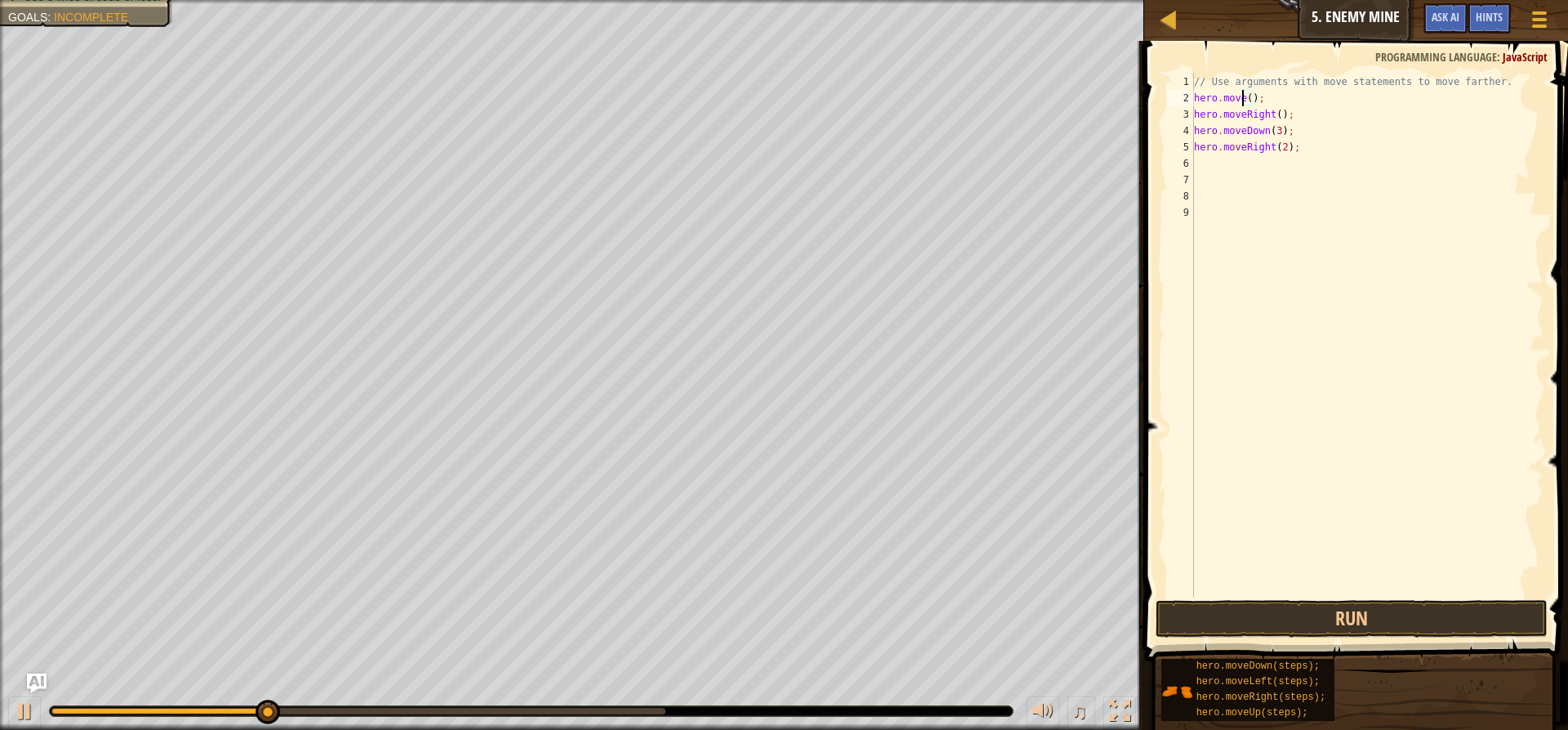
scroll to position [7, 4]
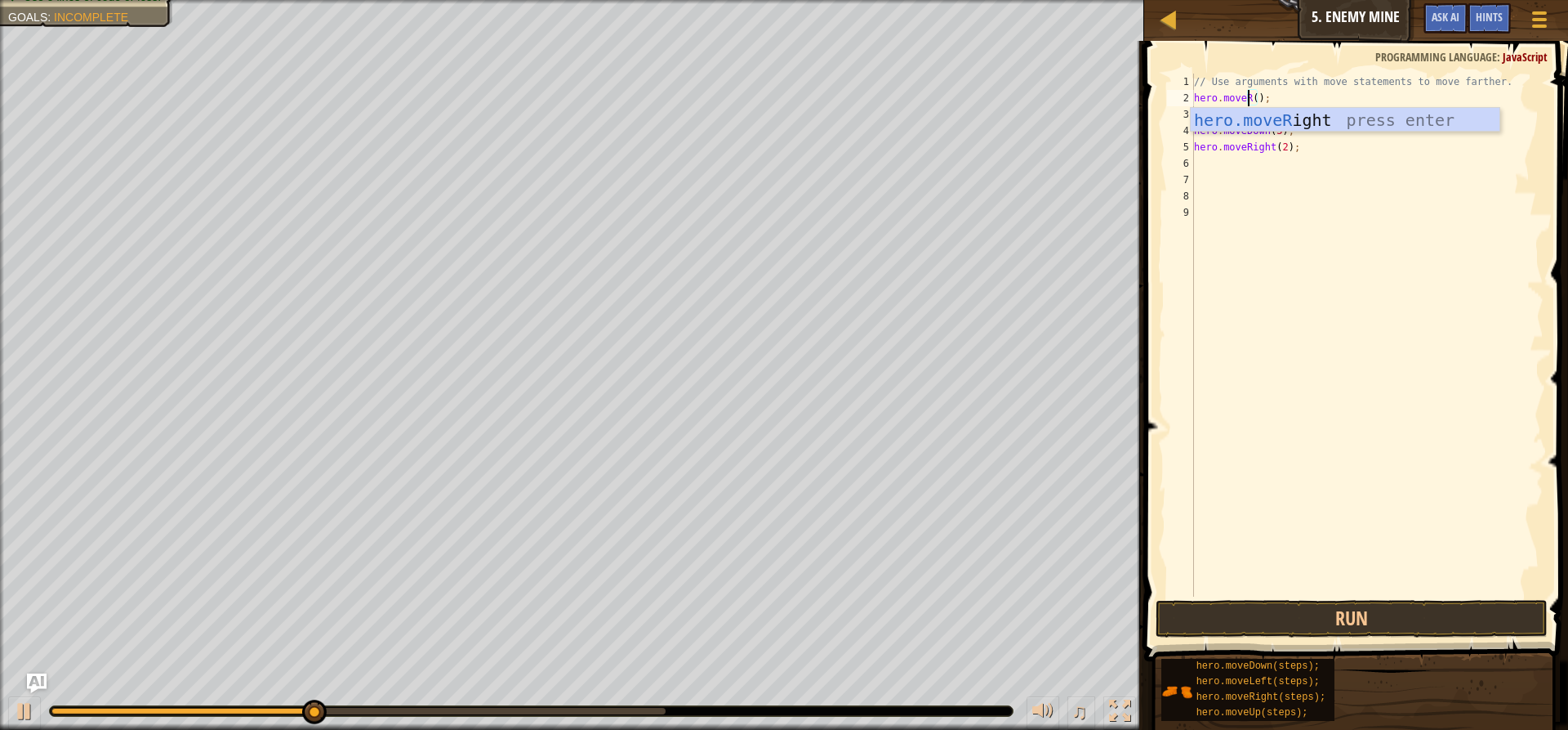
click at [1251, 104] on div "// Use arguments with move statements to move farther. hero . moveR ( ) ; hero …" at bounding box center [1367, 352] width 353 height 556
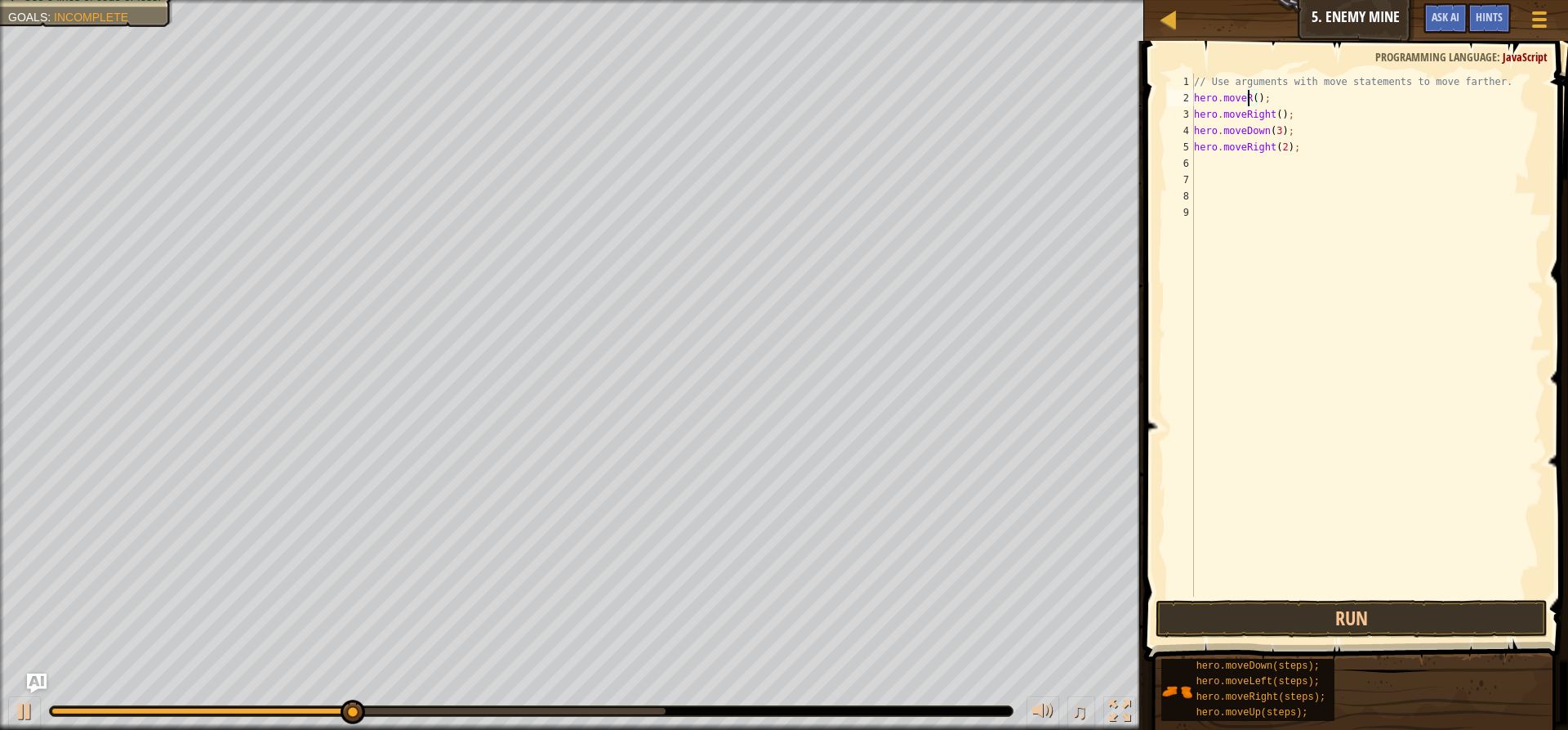
click at [1248, 97] on div "// Use arguments with move statements to move farther. hero . moveR ( ) ; hero …" at bounding box center [1367, 352] width 353 height 556
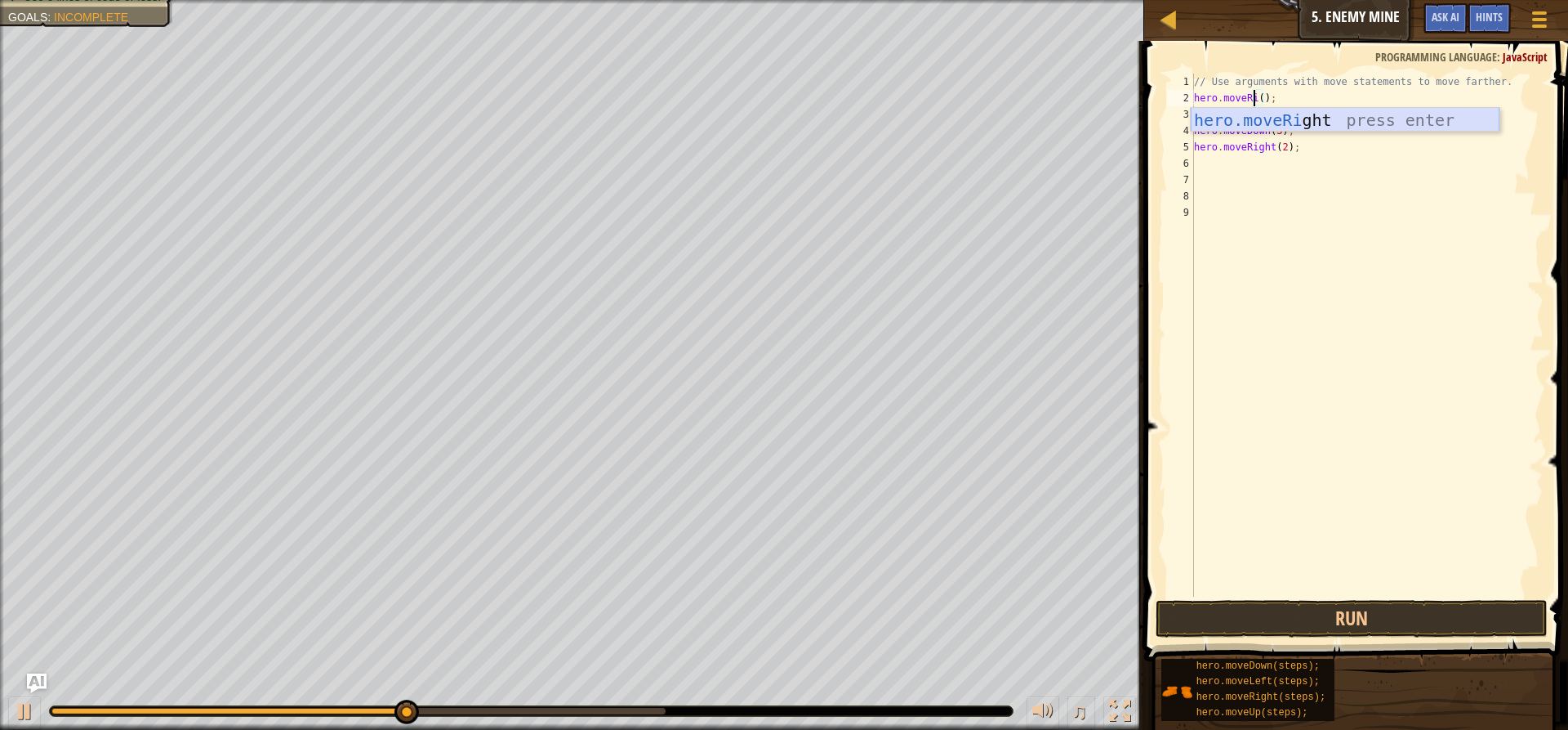
click at [1256, 118] on div "hero.moveRi ght press enter" at bounding box center [1345, 144] width 309 height 74
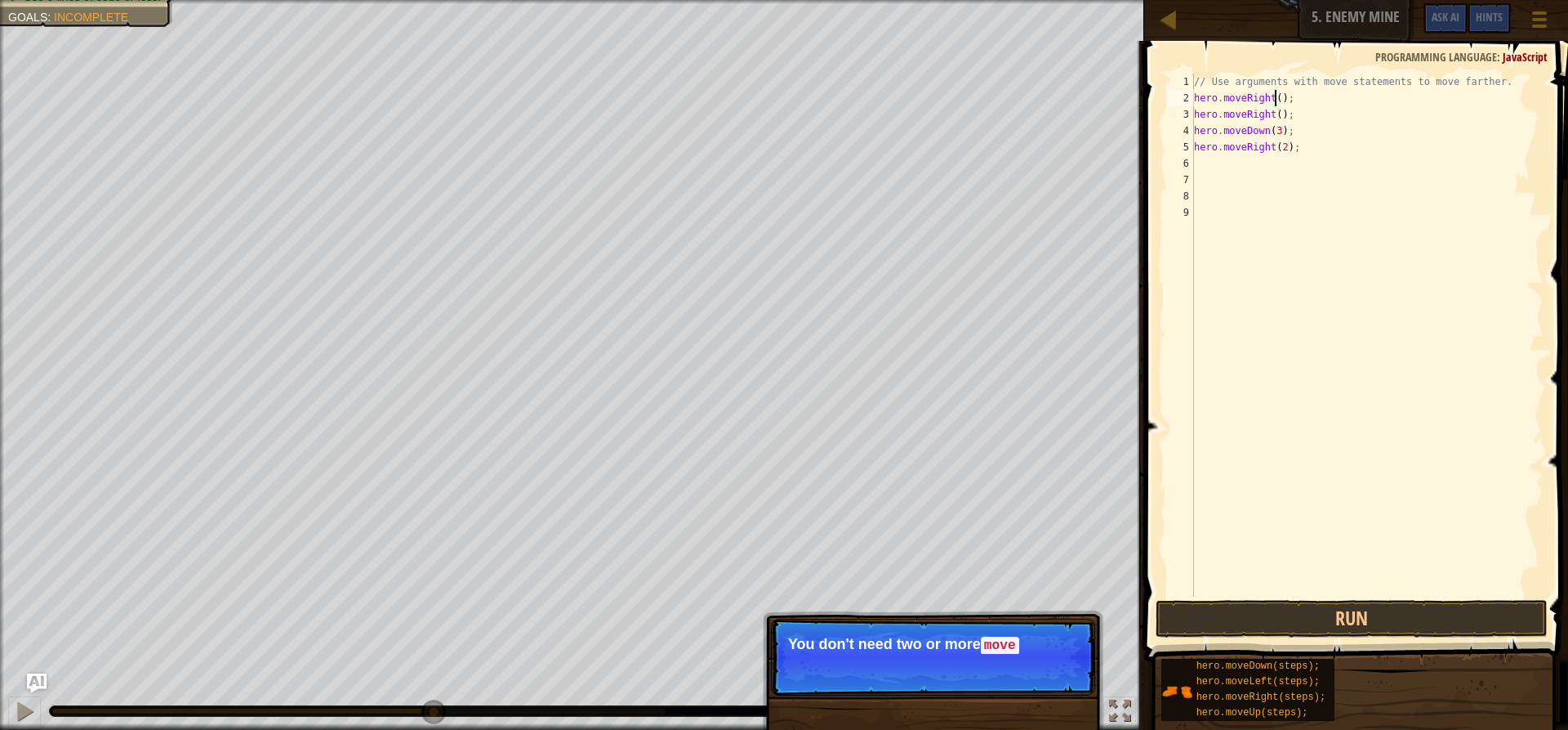
click at [1274, 97] on div "// Use arguments with move statements to move farther. hero . moveRight ( ) ; h…" at bounding box center [1367, 352] width 353 height 556
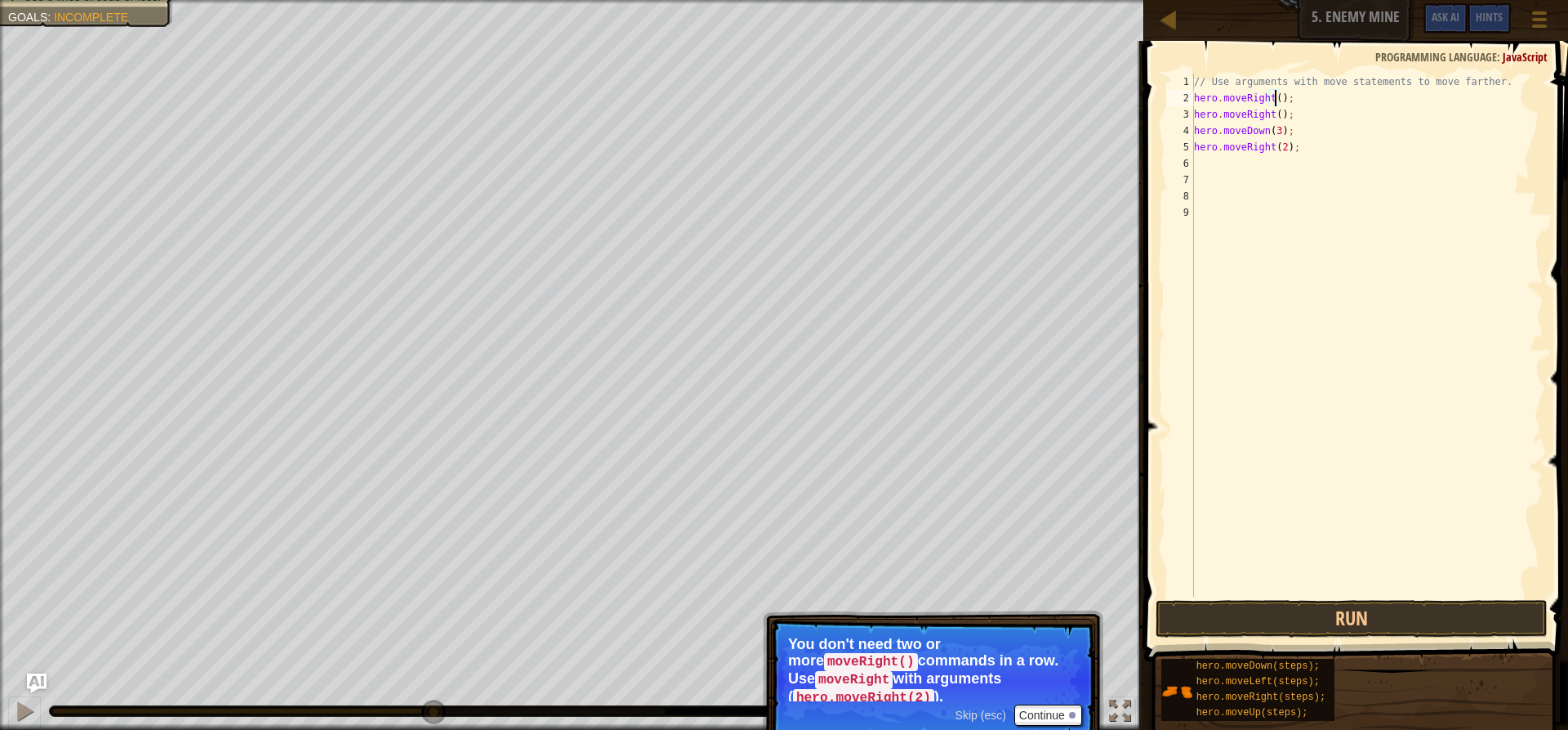
scroll to position [7, 7]
drag, startPoint x: 1287, startPoint y: 115, endPoint x: 1184, endPoint y: 113, distance: 103.0
click at [1184, 113] on div "hero.moveRight(3); 1 2 3 4 5 6 7 8 9 // Use arguments with move statements to m…" at bounding box center [1354, 335] width 380 height 523
type textarea "hero.moveRight();"
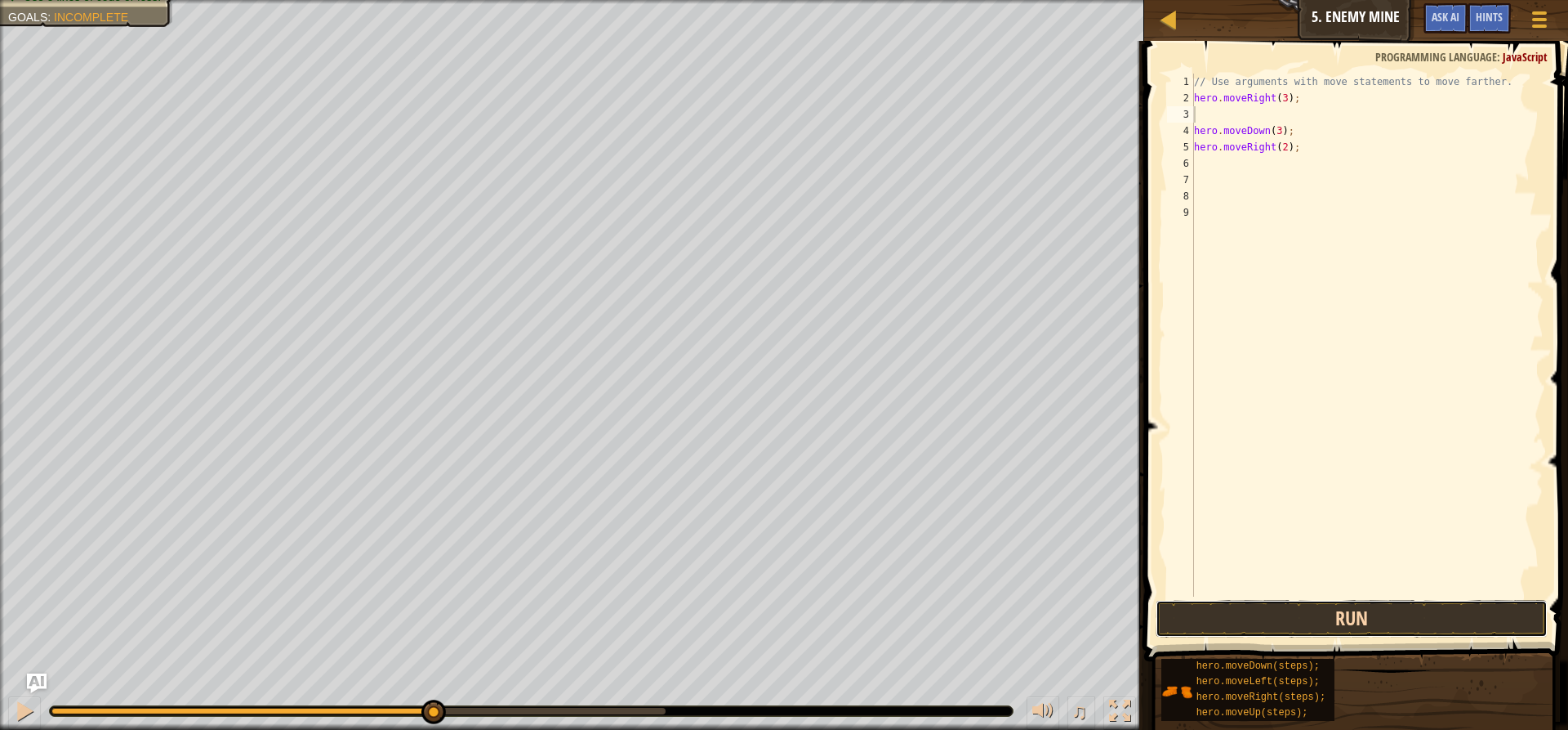
click at [1355, 616] on button "Run" at bounding box center [1352, 618] width 392 height 37
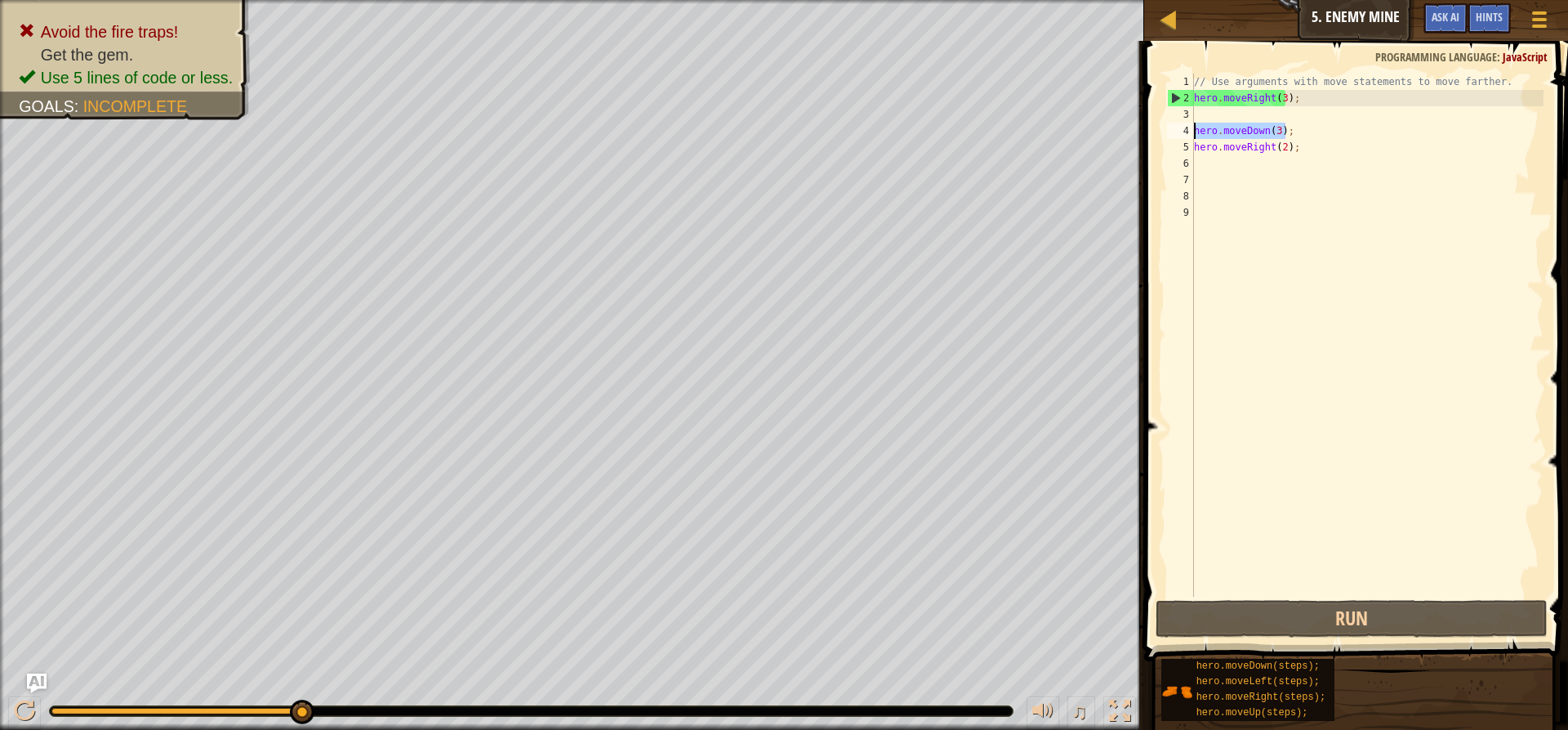
drag, startPoint x: 1292, startPoint y: 131, endPoint x: 1176, endPoint y: 134, distance: 116.0
click at [1176, 134] on div "1 2 3 4 5 6 7 8 9 // Use arguments with move statements to move farther. hero .…" at bounding box center [1354, 335] width 380 height 523
type textarea "hero.moveDown(3);"
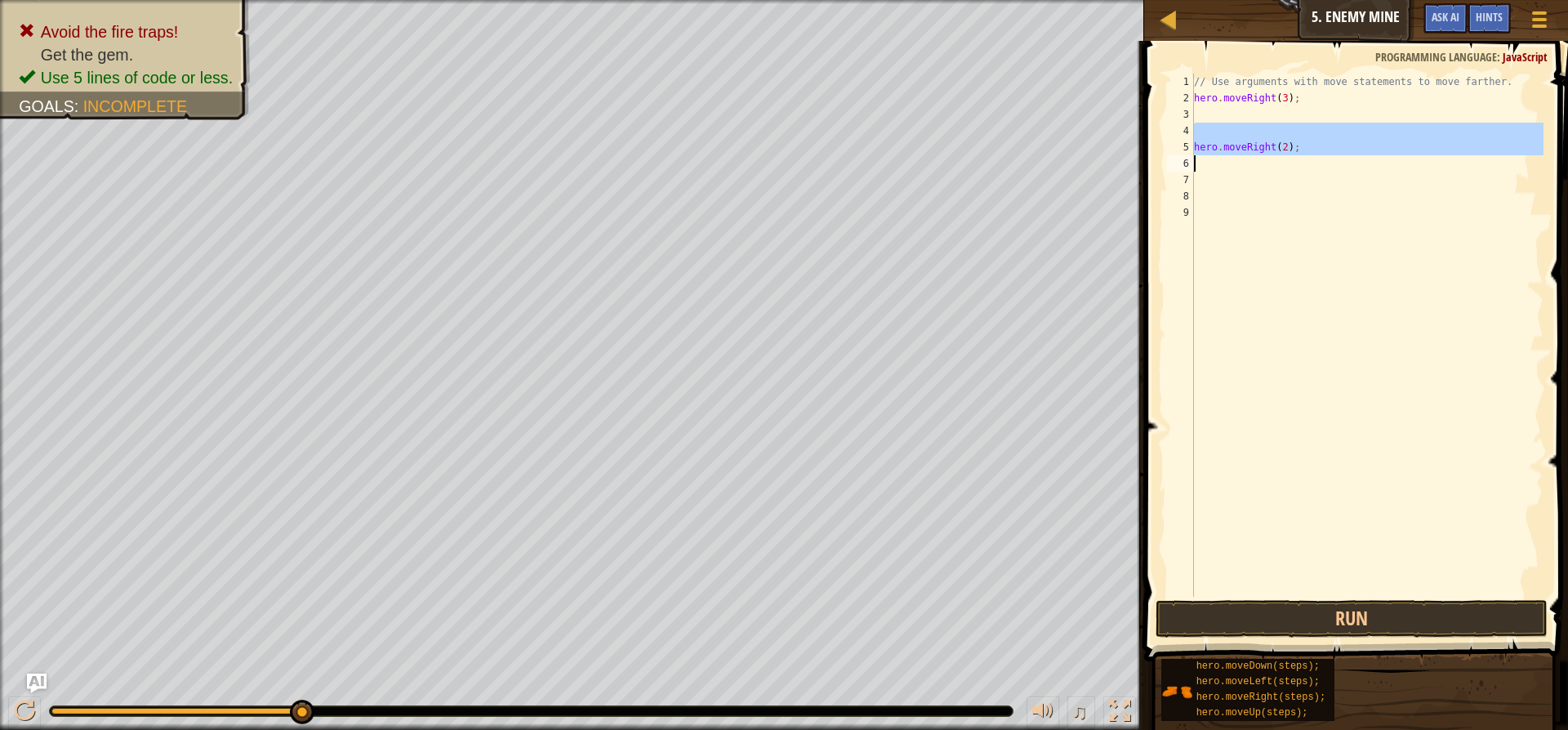
drag, startPoint x: 1308, startPoint y: 135, endPoint x: 1184, endPoint y: 161, distance: 126.7
click at [1184, 161] on div "1 2 3 4 5 6 7 8 9 // Use arguments with move statements to move farther. hero .…" at bounding box center [1354, 335] width 380 height 523
type textarea "hero.moveRight(2);"
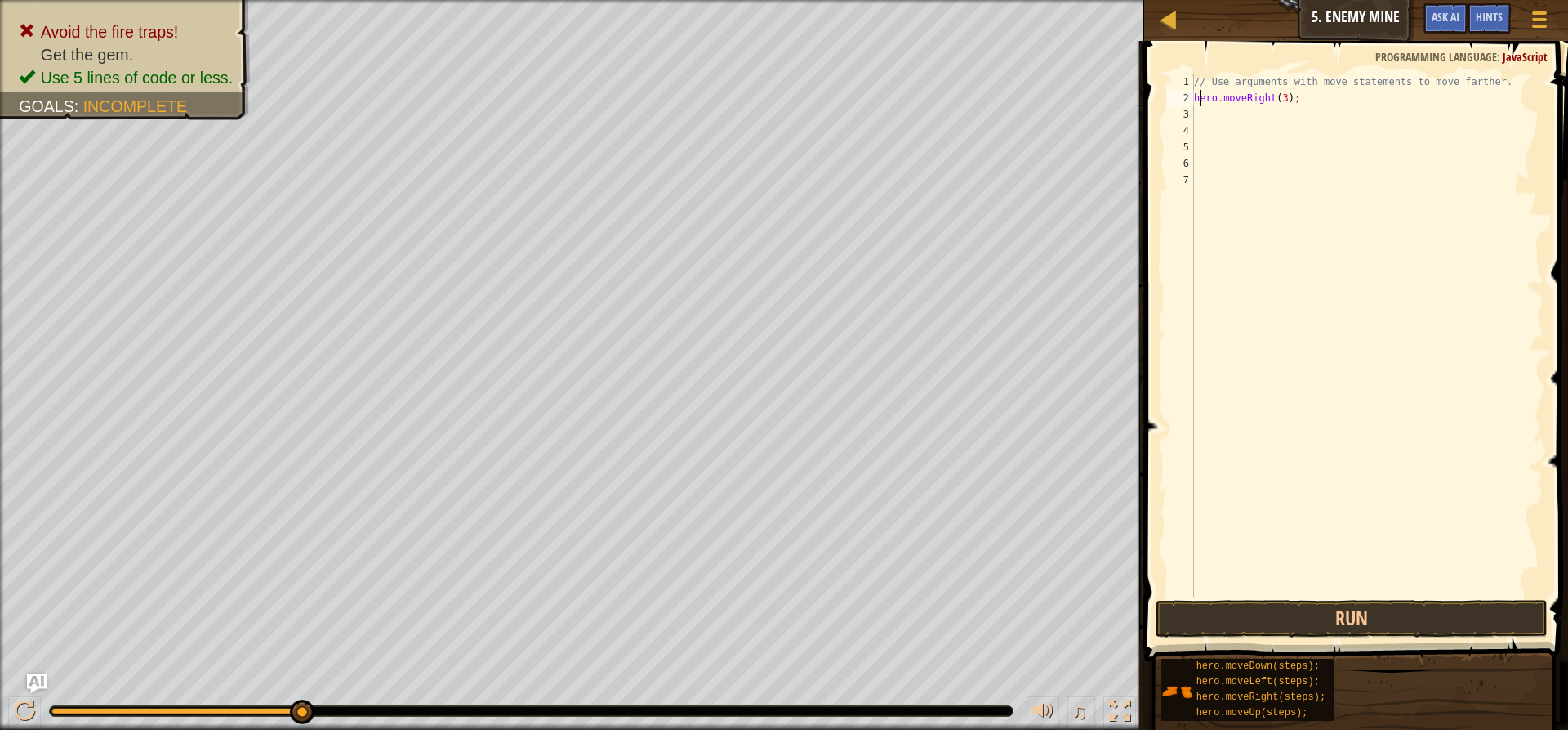
click at [1197, 103] on div "// Use arguments with move statements to move farther. hero . moveRight ( 3 ) ;" at bounding box center [1367, 352] width 353 height 556
type textarea "hero.moveRight(3);"
click at [1197, 118] on div "// Use arguments with move statements to move farther. hero . moveRight ( 3 ) ;" at bounding box center [1367, 352] width 353 height 556
type textarea "h"
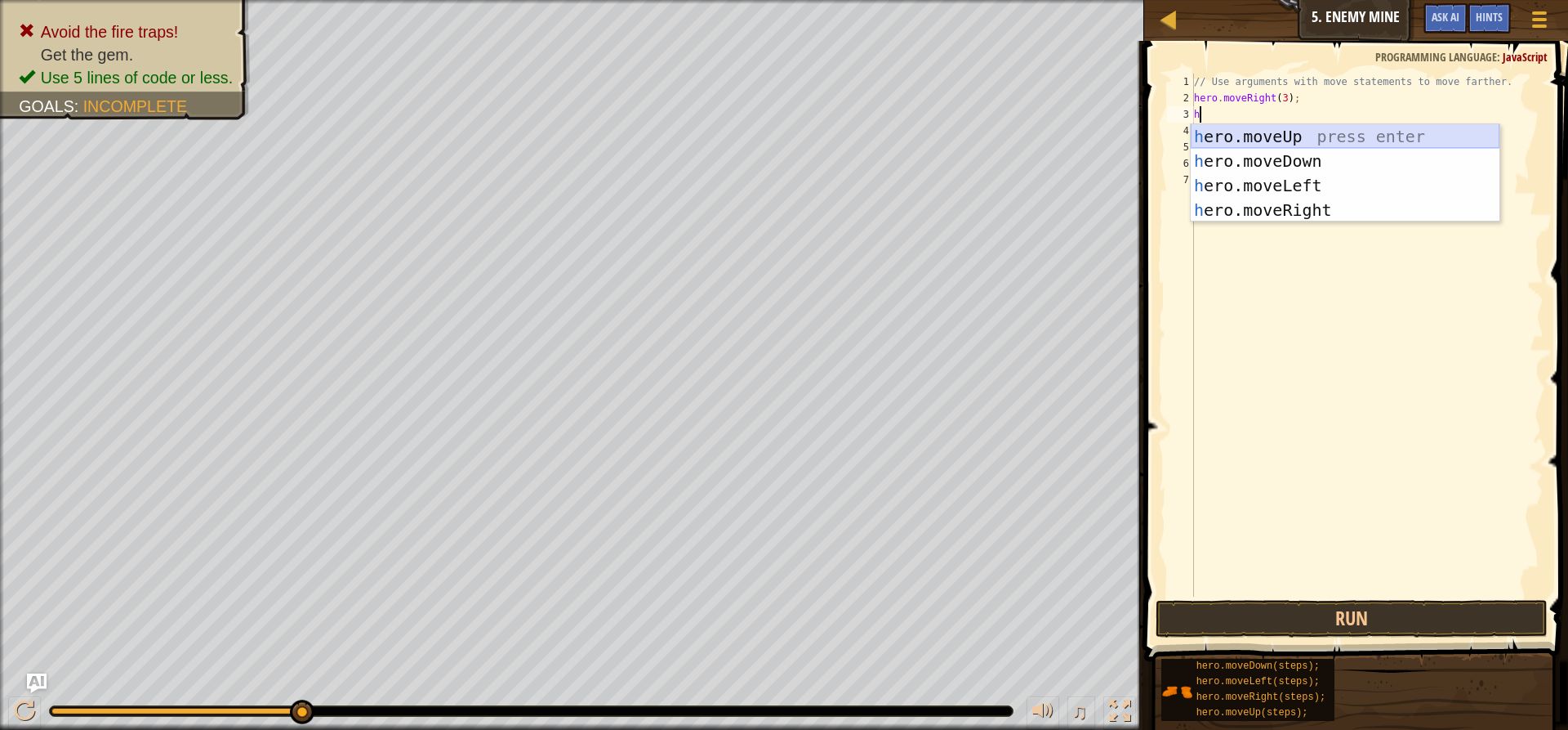
click at [1265, 137] on div "h ero.moveUp press enter h ero.moveDown press enter h ero.moveLeft press enter …" at bounding box center [1345, 197] width 309 height 147
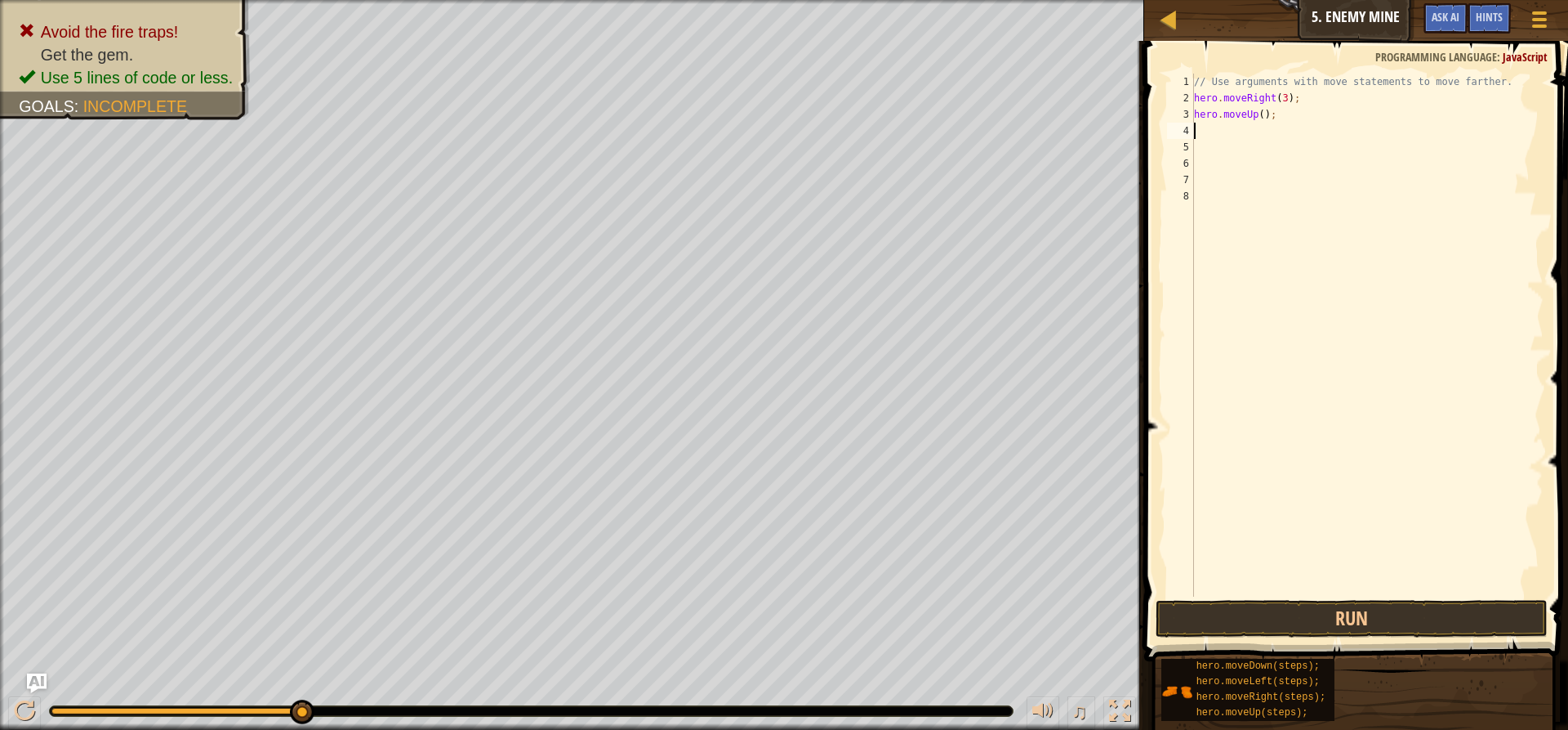
type textarea "h"
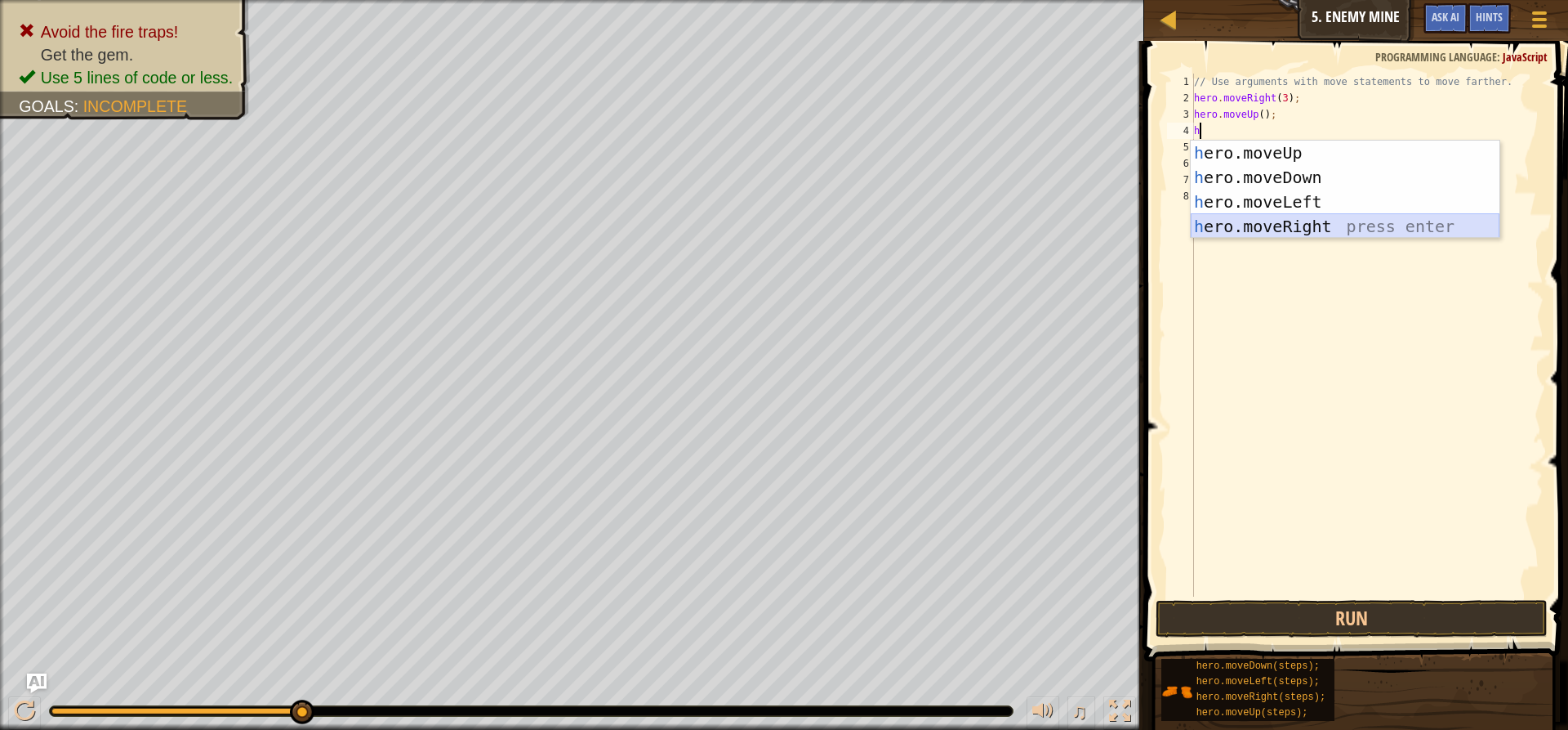
click at [1239, 220] on div "h ero.moveUp press enter h ero.moveDown press enter h ero.moveLeft press enter …" at bounding box center [1345, 214] width 309 height 147
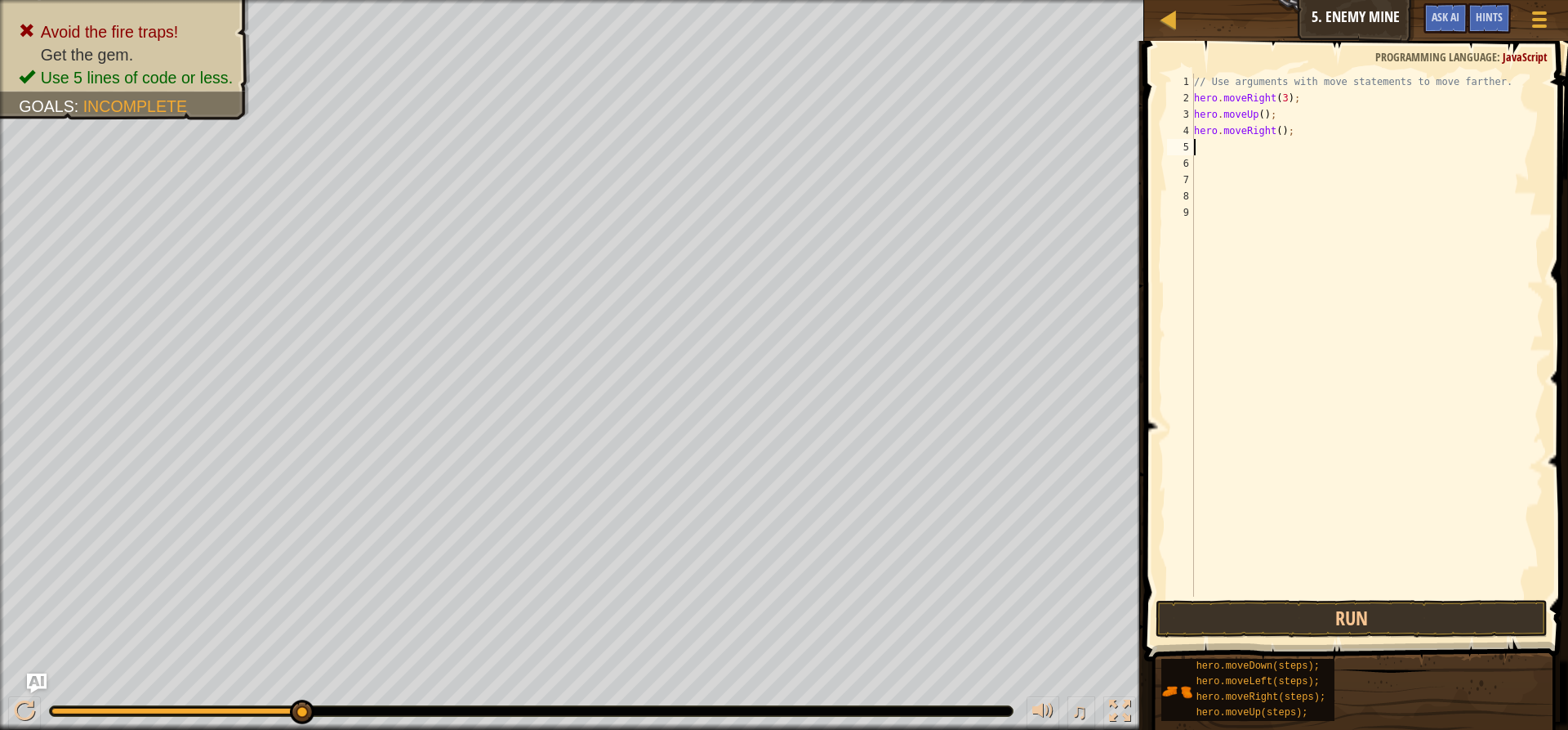
type textarea "h"
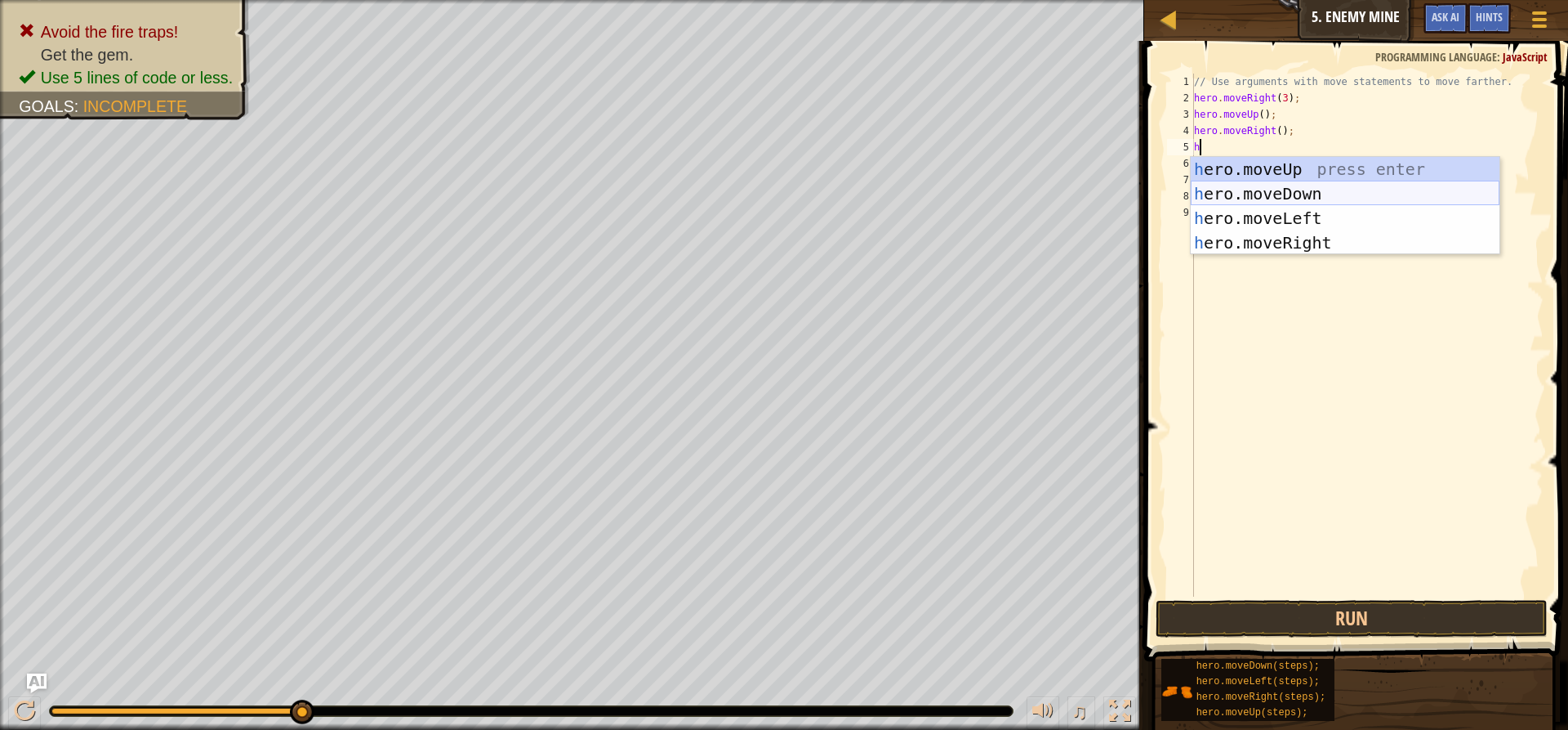
click at [1229, 190] on div "h ero.moveUp press enter h ero.moveDown press enter h ero.moveLeft press enter …" at bounding box center [1345, 230] width 309 height 147
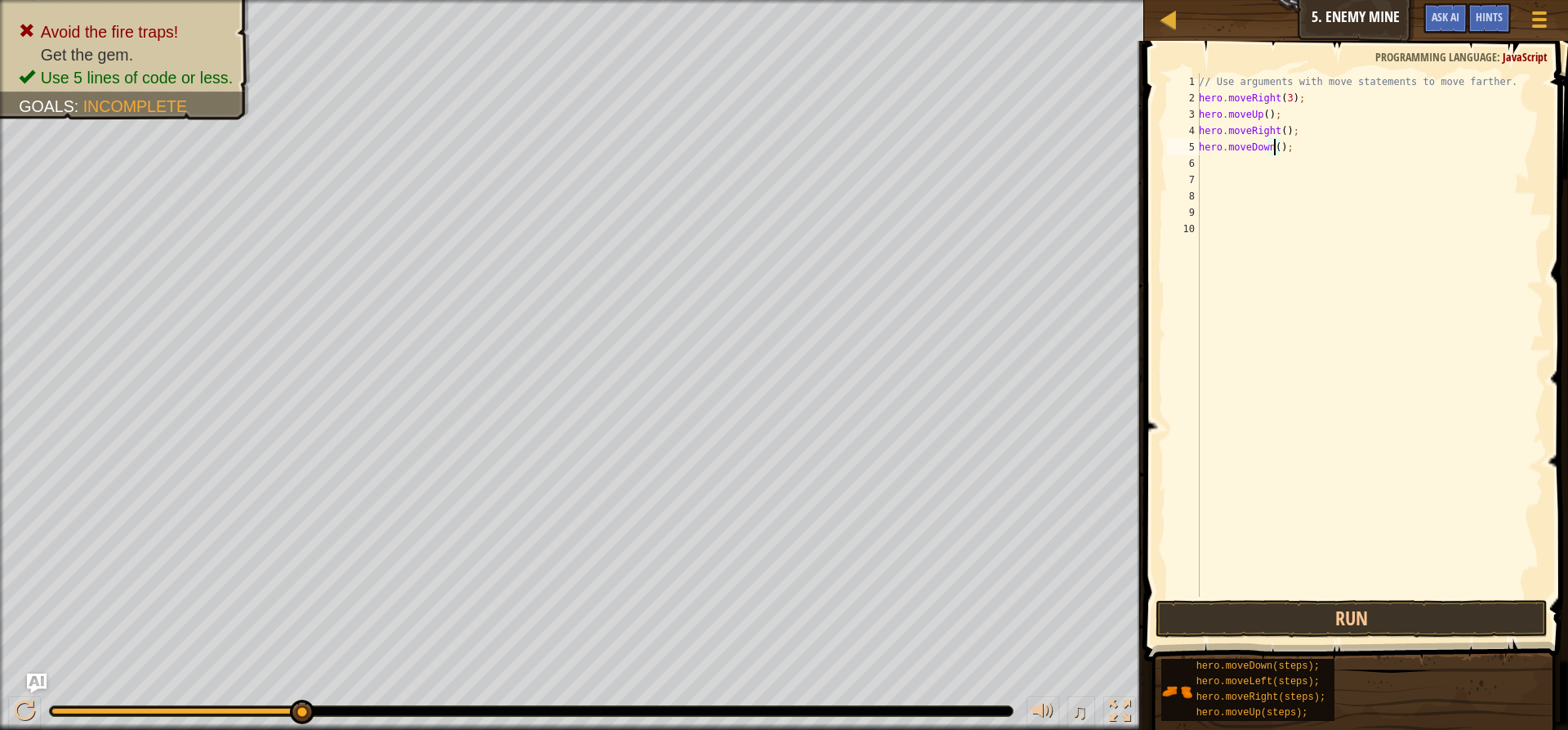
click at [1273, 149] on div "// Use arguments with move statements to move farther. hero . moveRight ( 3 ) ;…" at bounding box center [1369, 352] width 348 height 556
type textarea "hero.moveDown(3);"
click at [1250, 168] on div "// Use arguments with move statements to move farther. hero . moveRight ( 3 ) ;…" at bounding box center [1369, 352] width 348 height 556
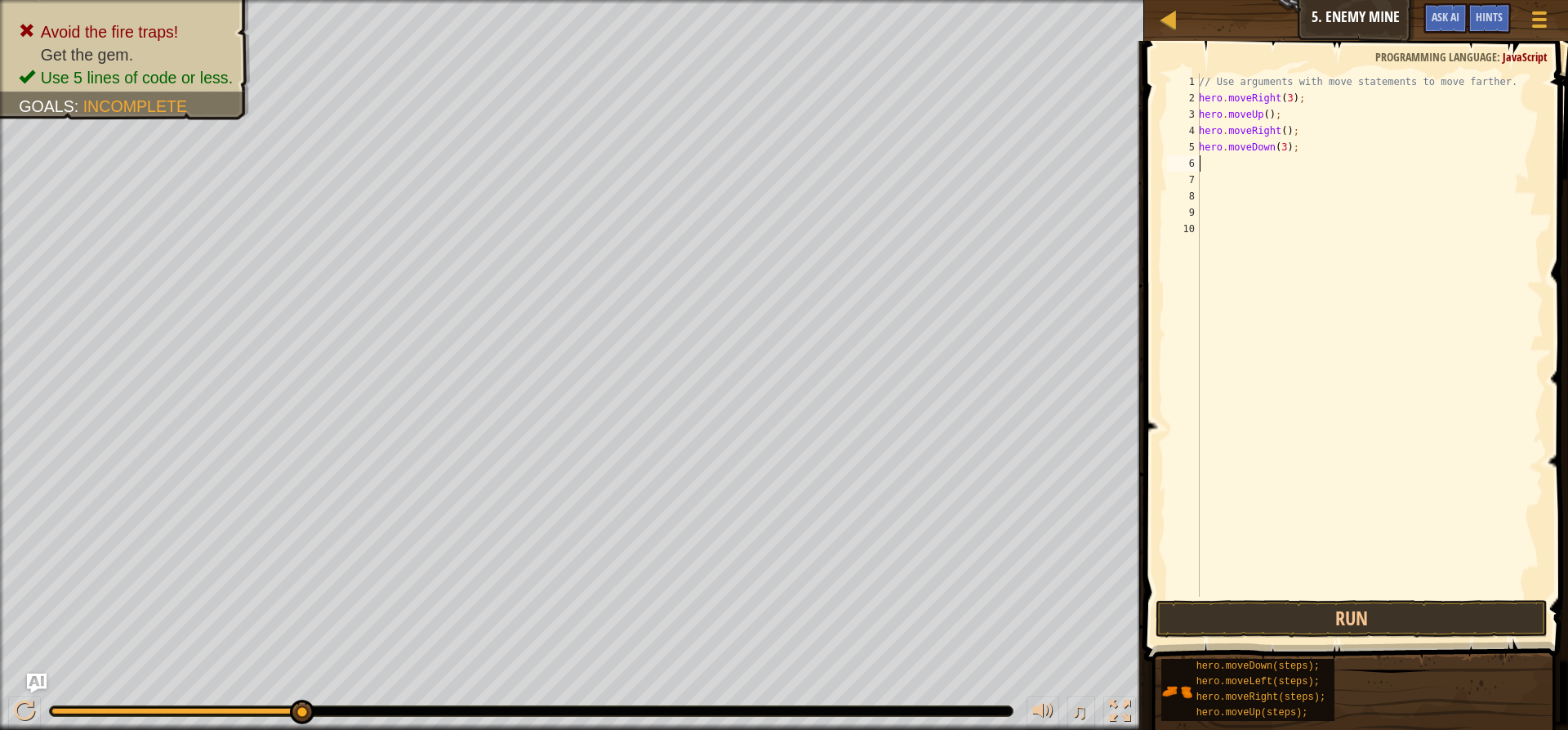
type textarea "h"
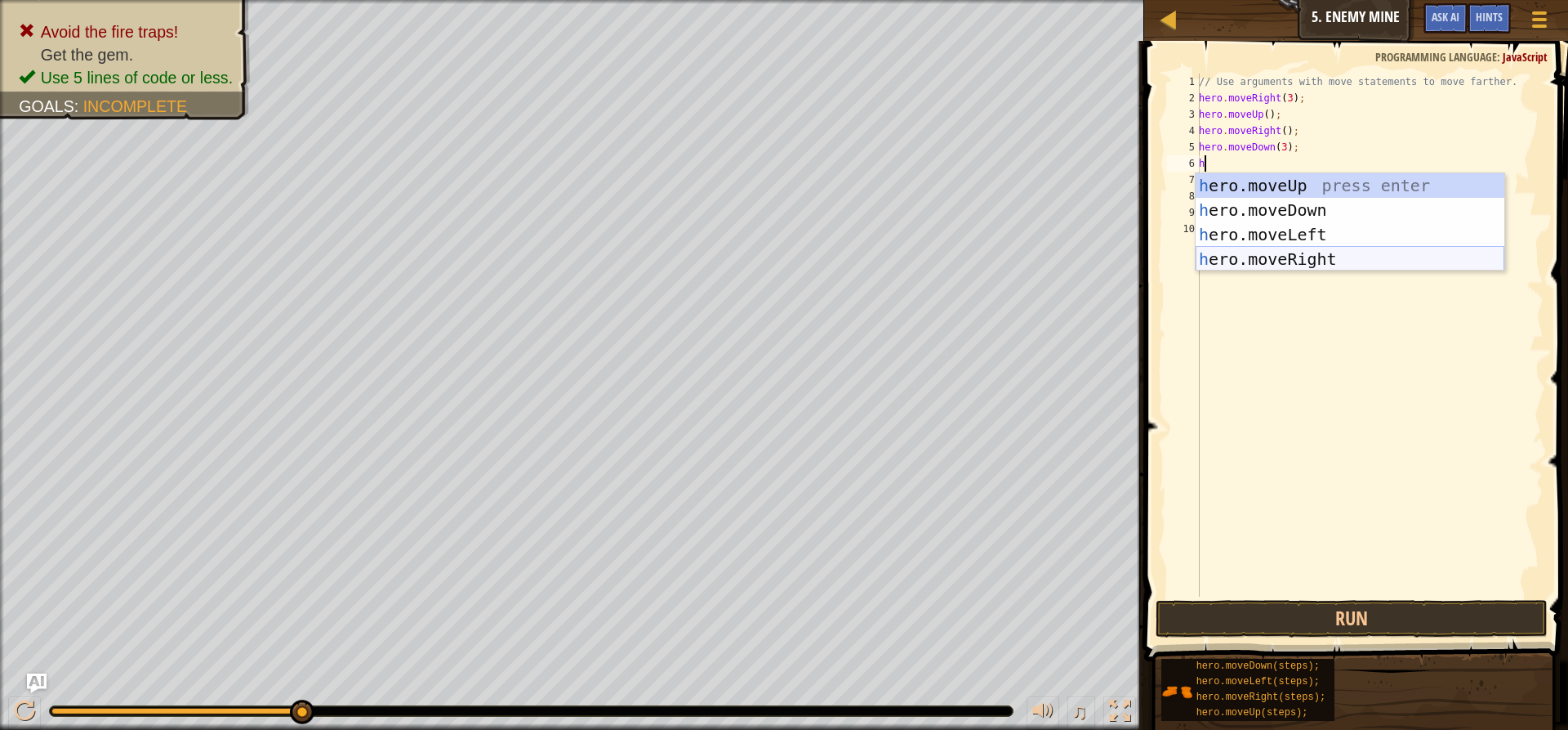
drag, startPoint x: 1274, startPoint y: 260, endPoint x: 1270, endPoint y: 220, distance: 40.2
click at [1273, 253] on div "h ero.moveUp press enter h ero.moveDown press enter h ero.moveLeft press enter …" at bounding box center [1350, 247] width 309 height 147
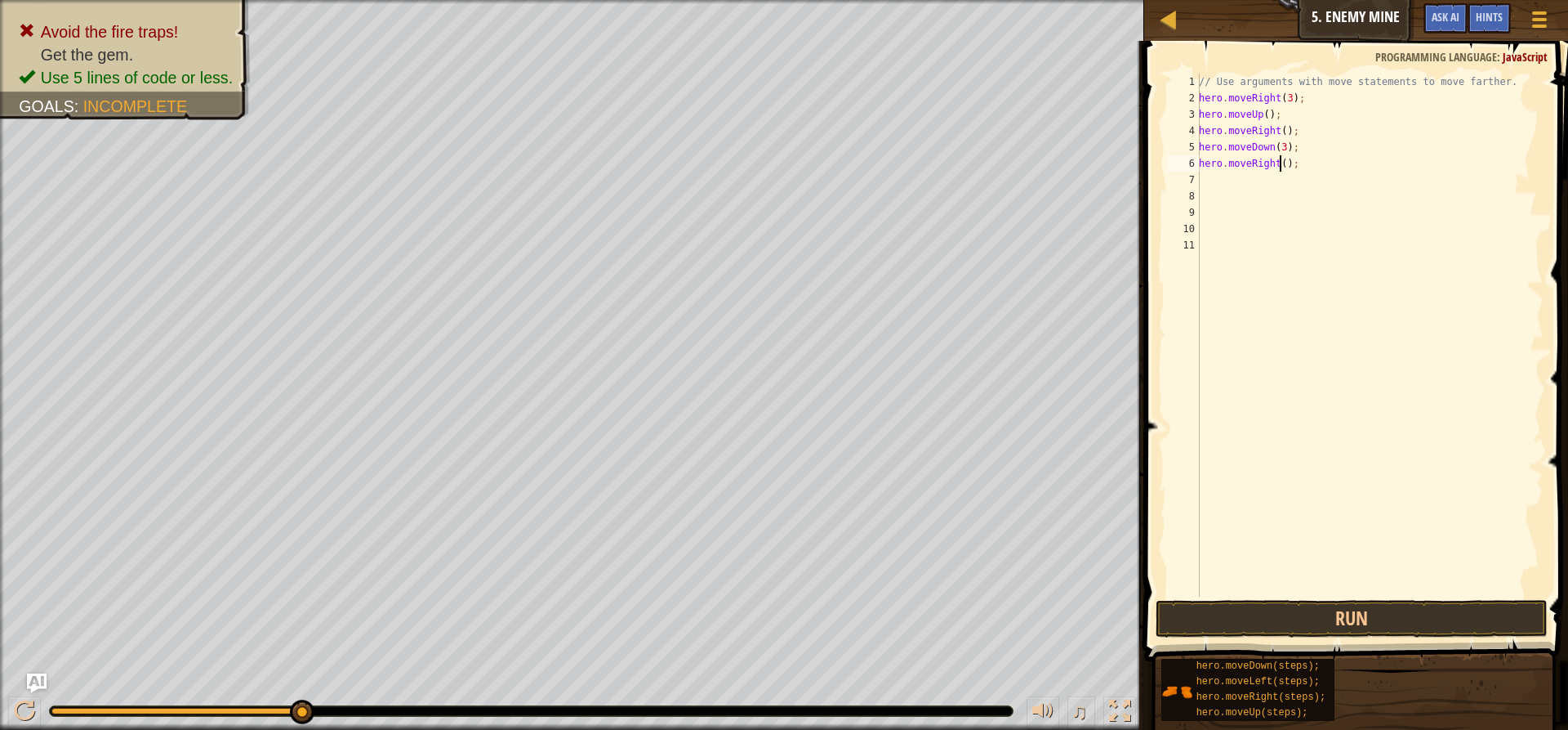
click at [1277, 163] on div "// Use arguments with move statements to move farther. hero . moveRight ( 3 ) ;…" at bounding box center [1369, 352] width 348 height 556
type textarea "hero.moveRight(2);"
click at [1299, 622] on button "Run" at bounding box center [1352, 618] width 392 height 37
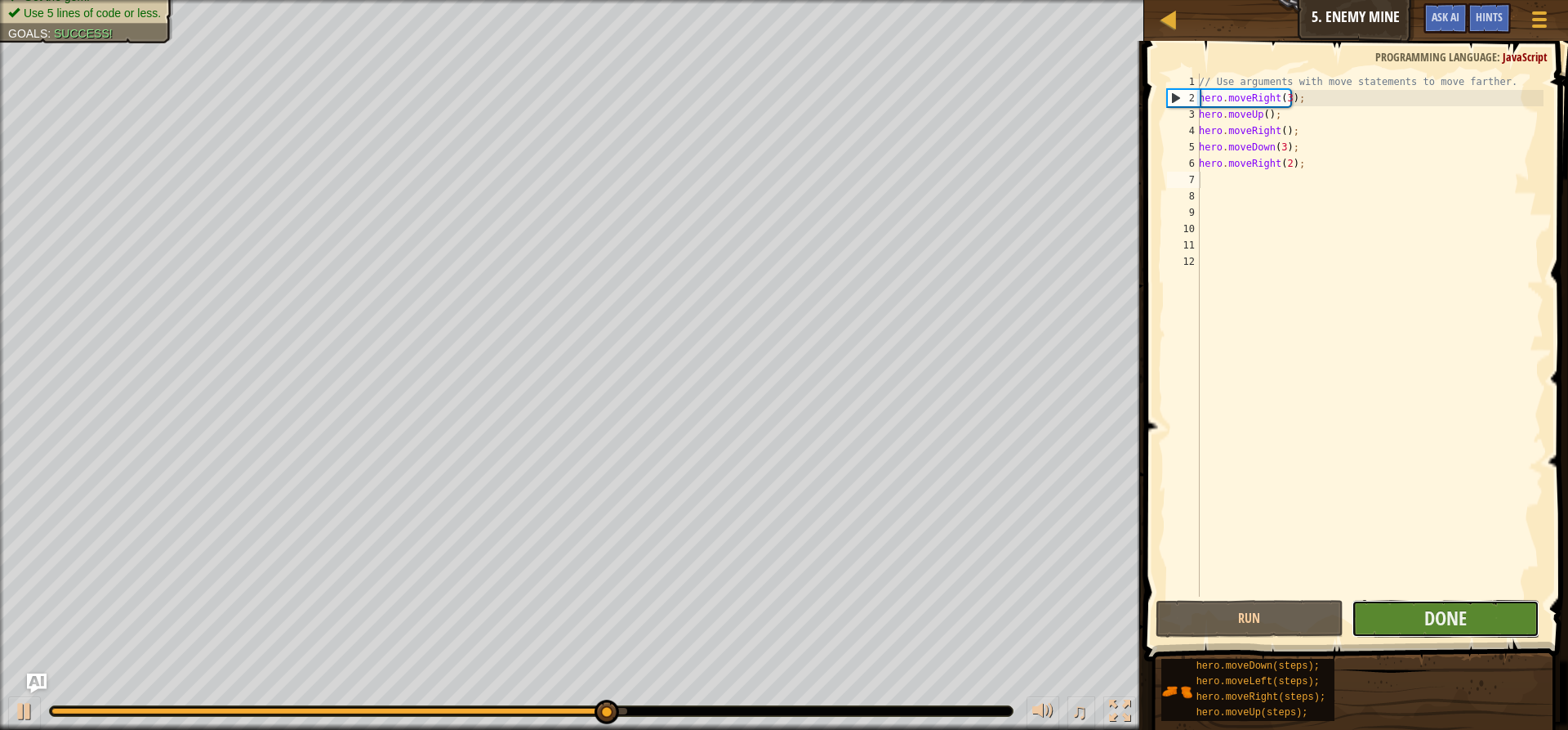
click at [1411, 619] on button "Done" at bounding box center [1446, 618] width 187 height 37
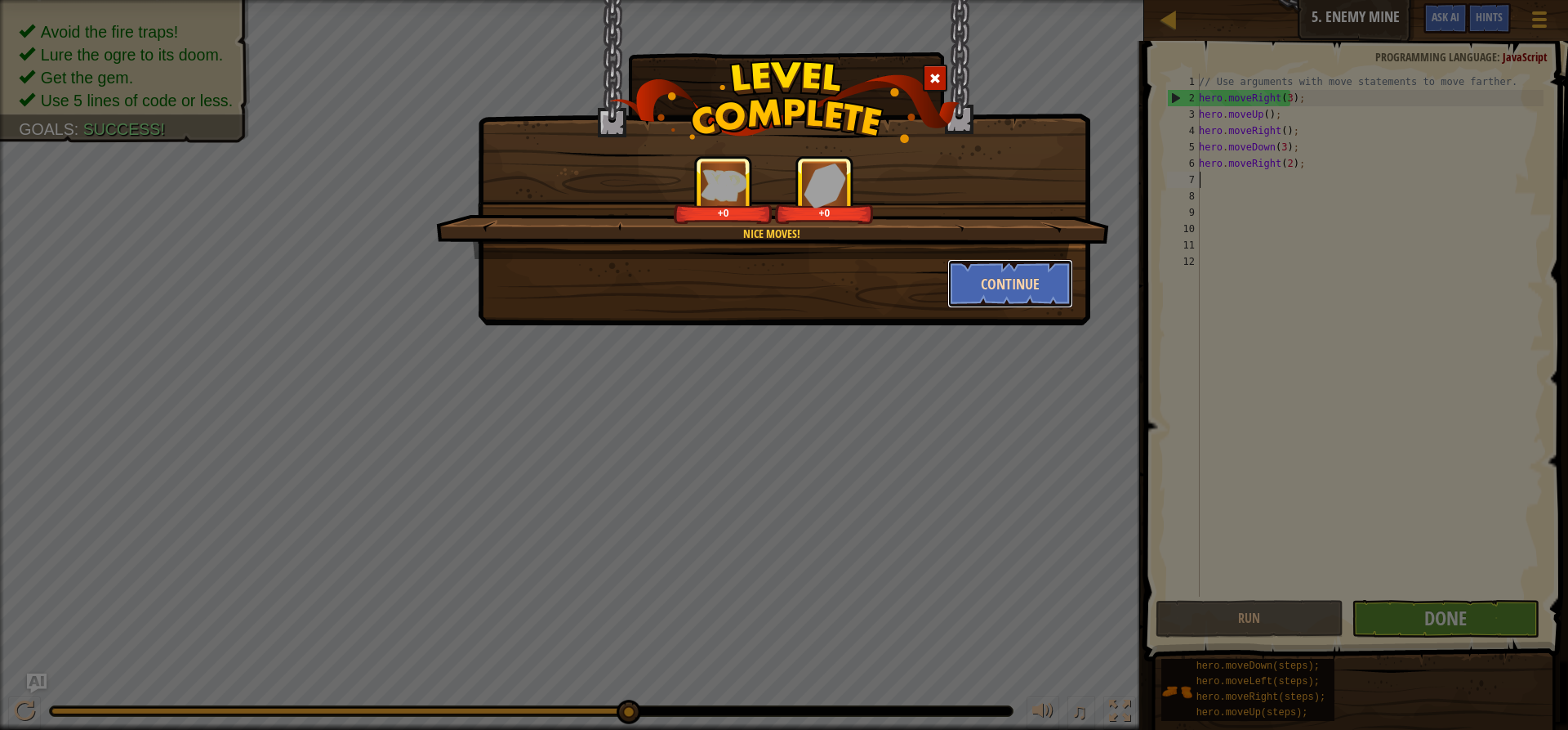
click at [996, 281] on button "Continue" at bounding box center [1011, 283] width 127 height 49
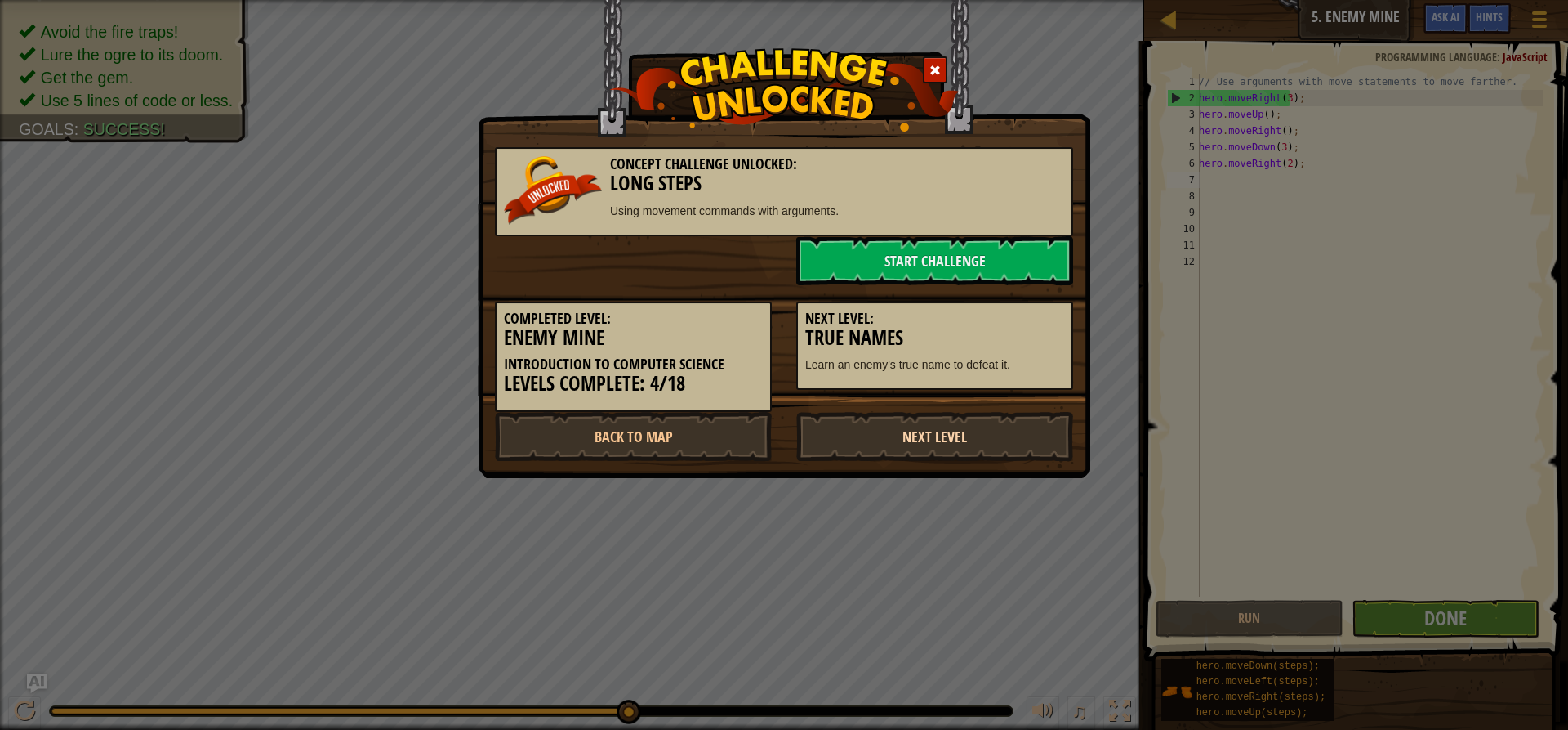
click at [925, 450] on link "Next Level" at bounding box center [935, 436] width 277 height 49
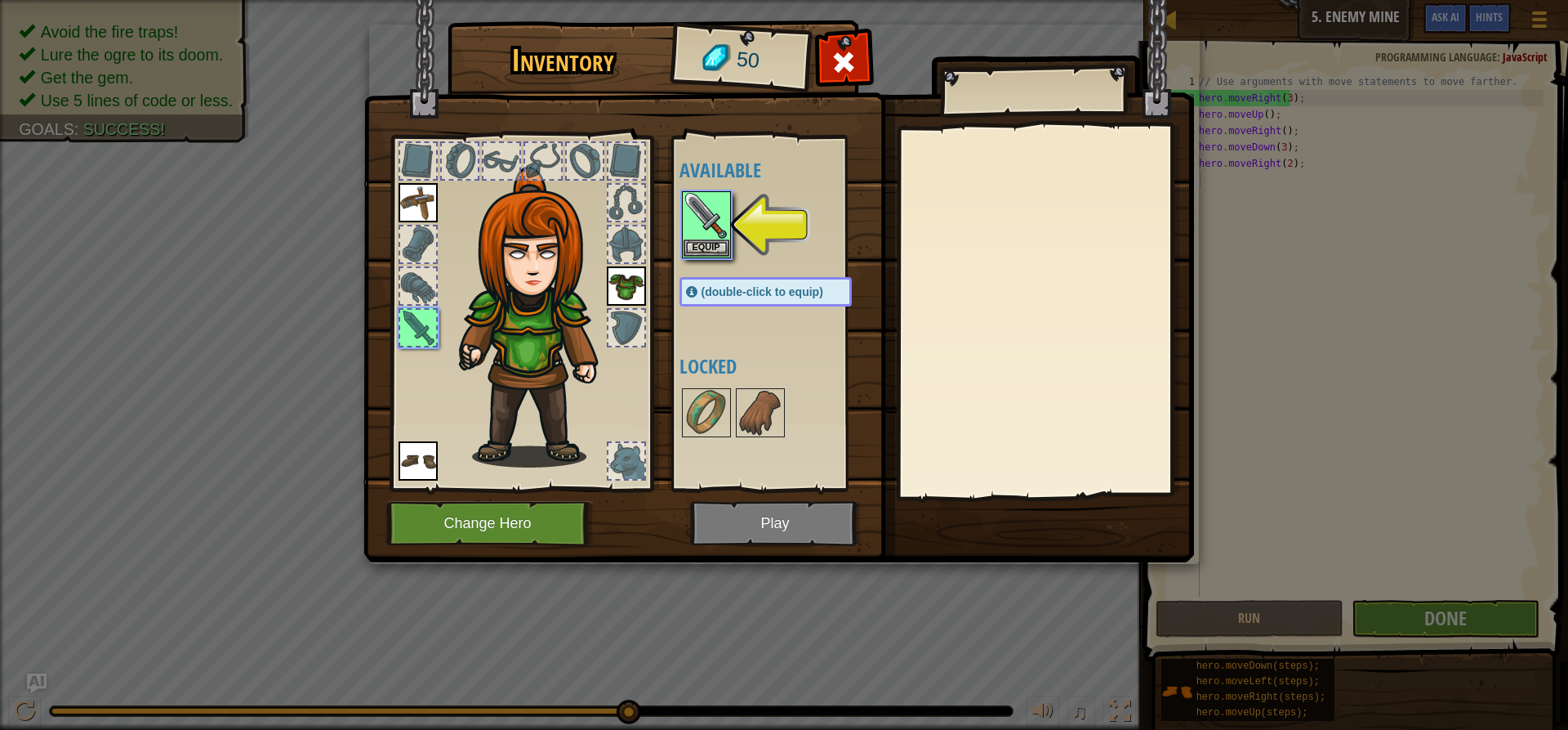
click at [816, 255] on div at bounding box center [782, 224] width 205 height 72
click at [705, 253] on button "Equip" at bounding box center [706, 247] width 46 height 17
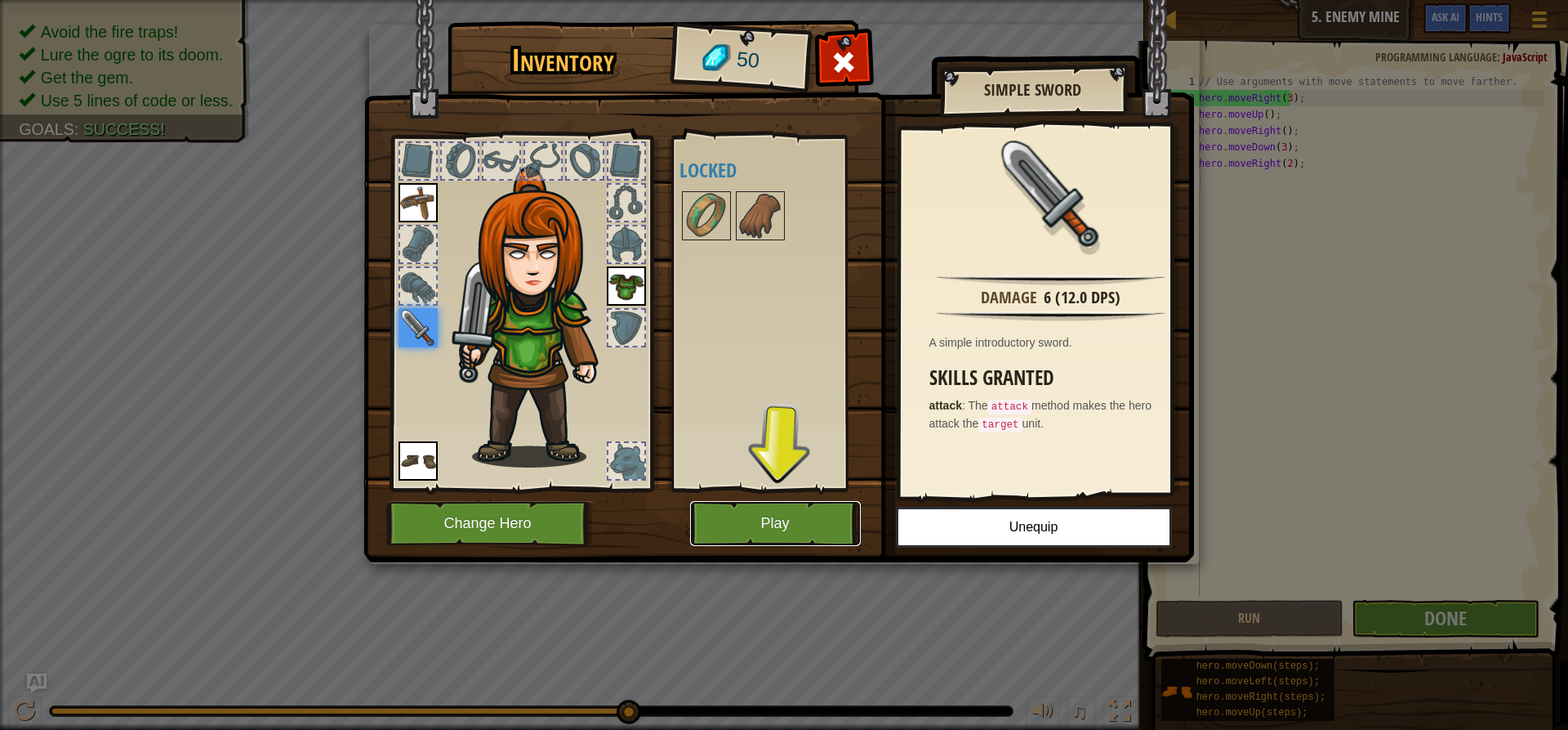
click at [724, 525] on button "Play" at bounding box center [775, 523] width 171 height 45
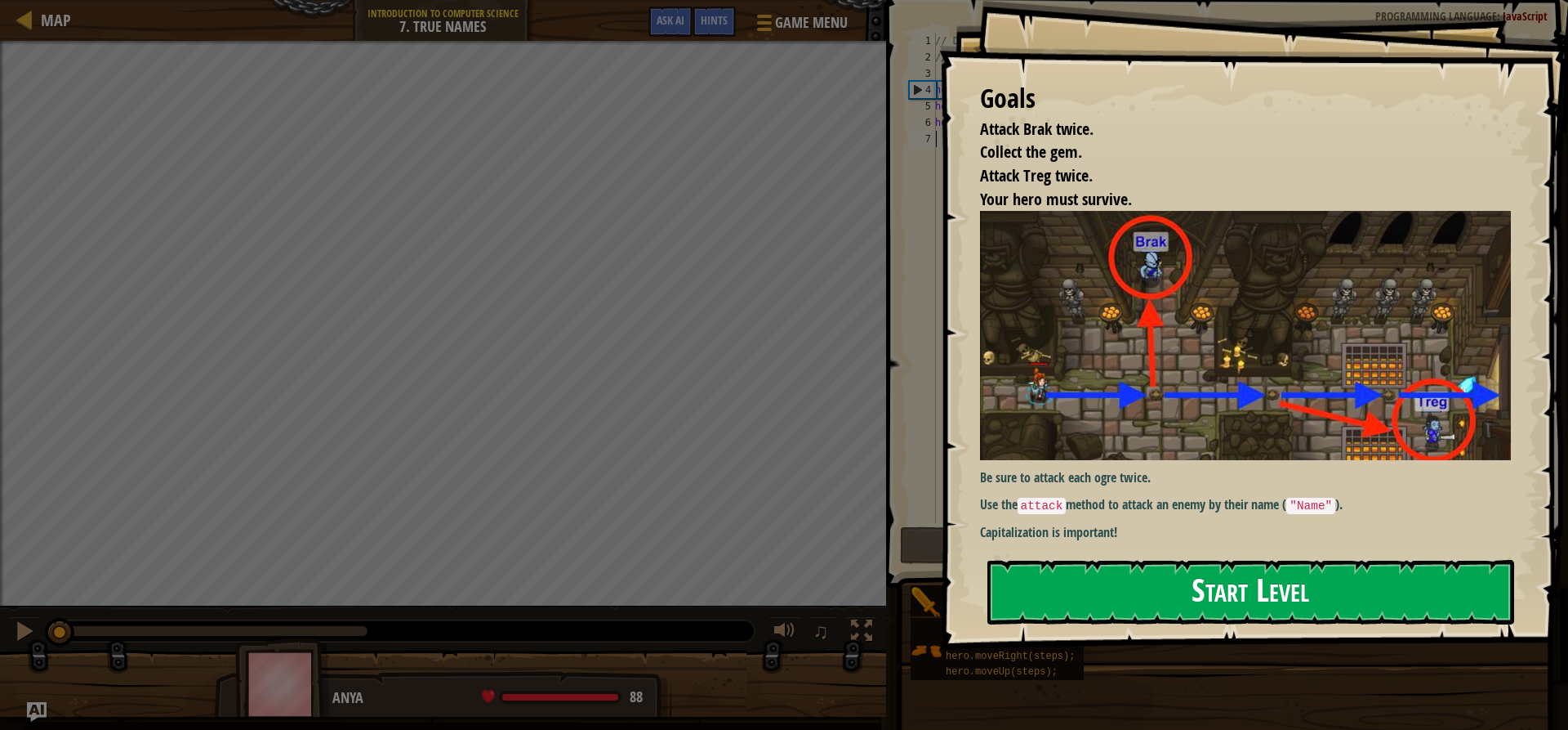
click at [1062, 590] on button "Start Level" at bounding box center [1250, 592] width 527 height 64
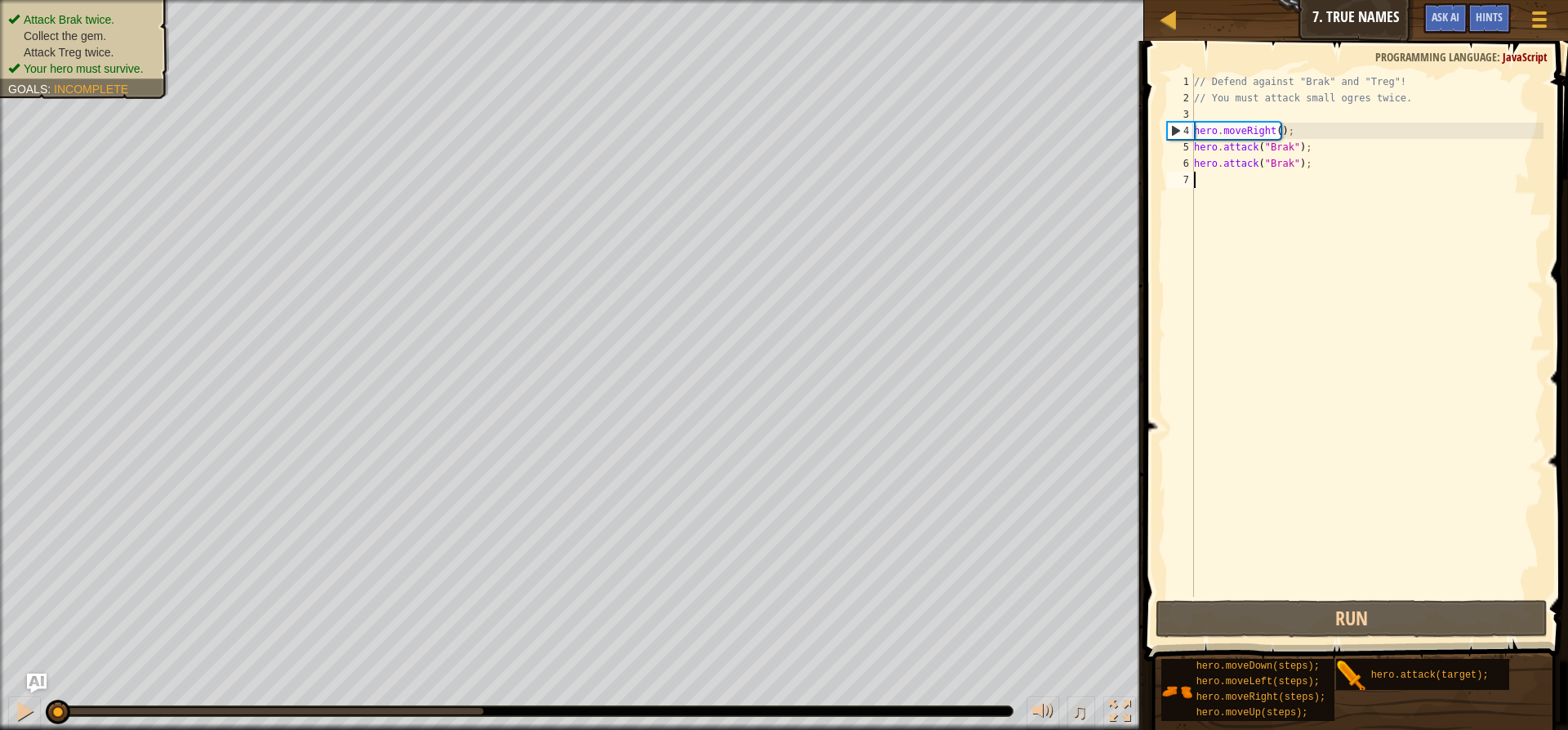
click at [1210, 187] on div "// Defend against "Brak" and "Treg"! // You must attack small ogres twice. hero…" at bounding box center [1367, 352] width 353 height 556
click at [1287, 127] on div "// Defend against "Brak" and "Treg"! // You must attack small ogres twice. hero…" at bounding box center [1367, 352] width 353 height 556
type textarea "hero.moveRight();"
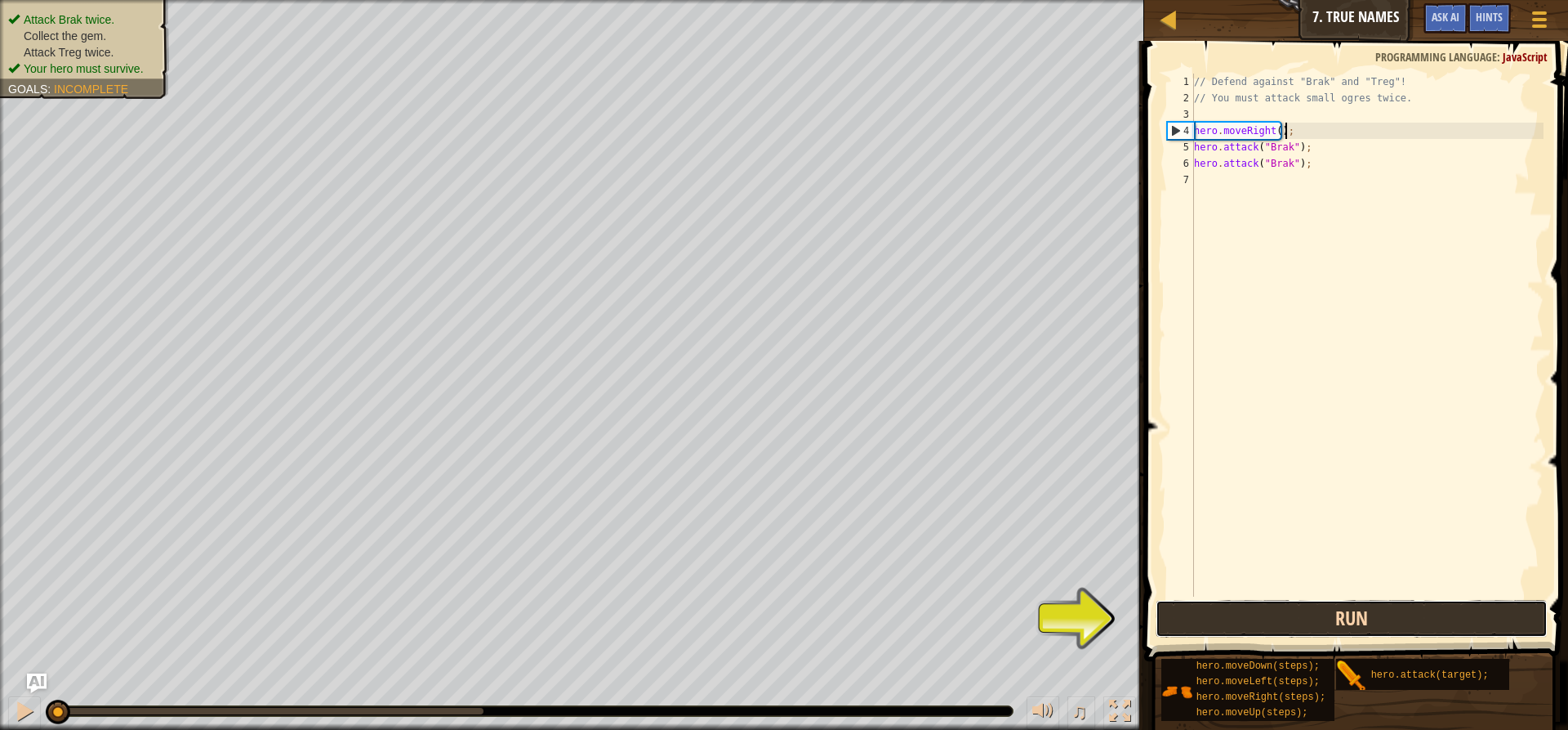
click at [1367, 616] on button "Run" at bounding box center [1352, 618] width 392 height 37
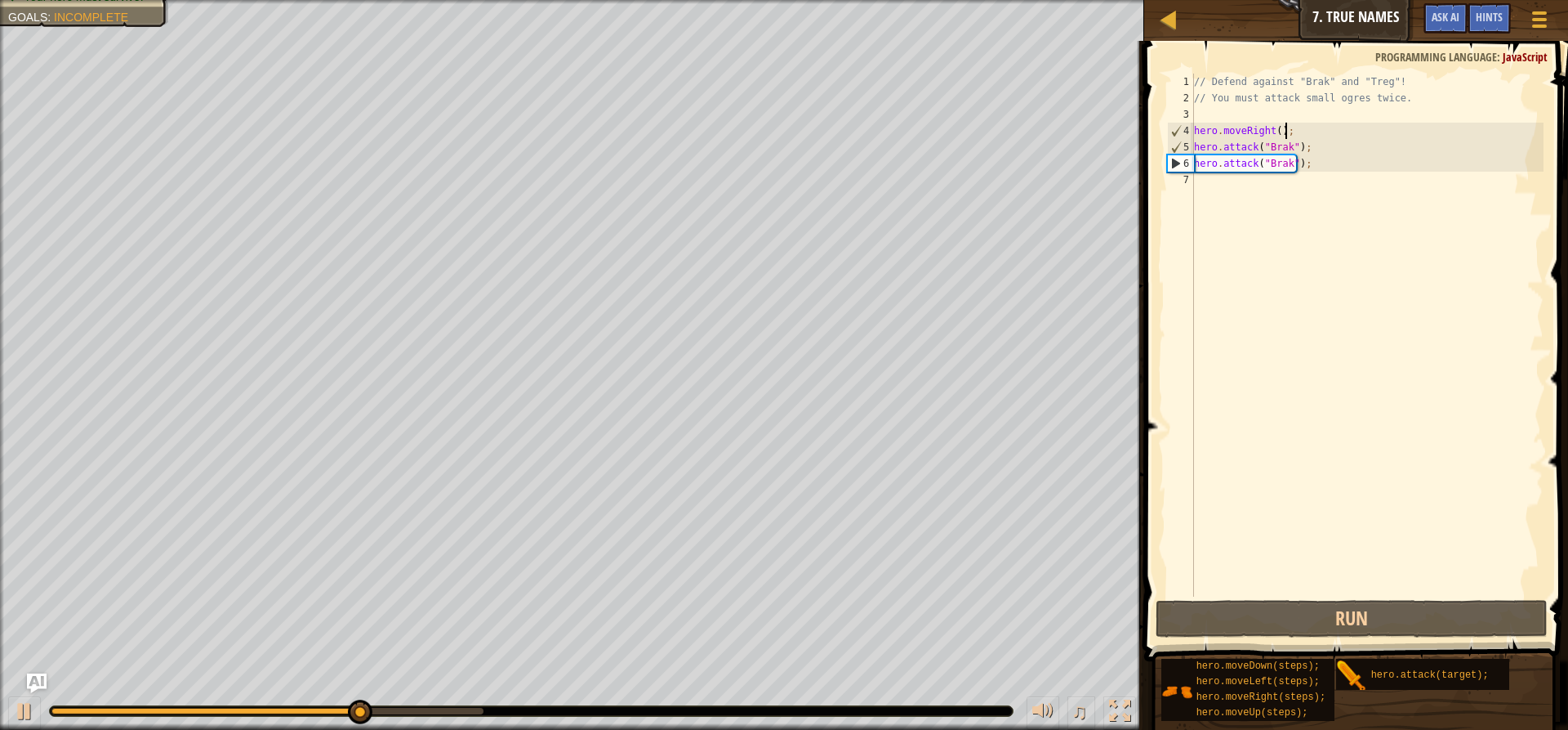
click at [1206, 187] on div "// Defend against "Brak" and "Treg"! // You must attack small ogres twice. hero…" at bounding box center [1367, 352] width 353 height 556
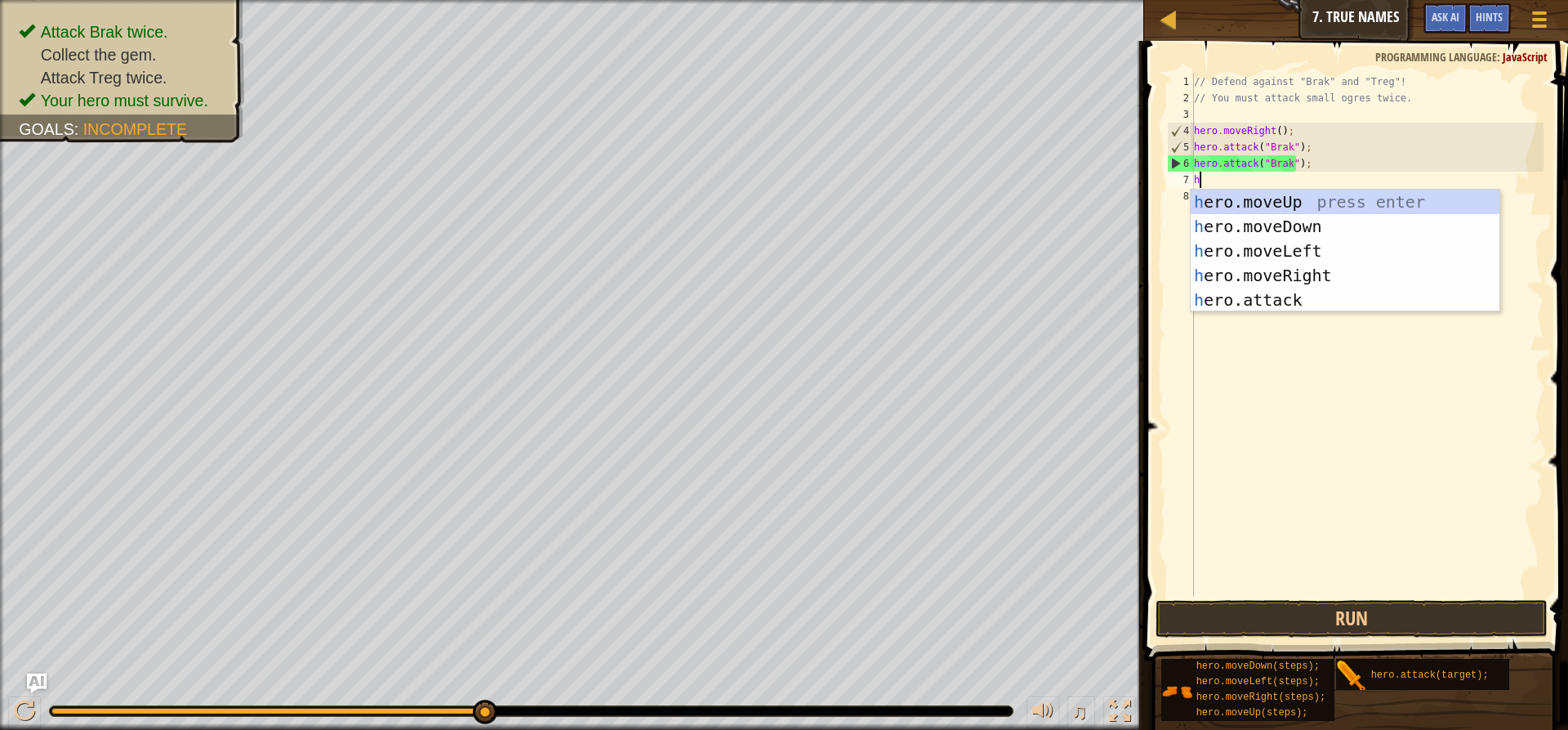
type textarea "he"
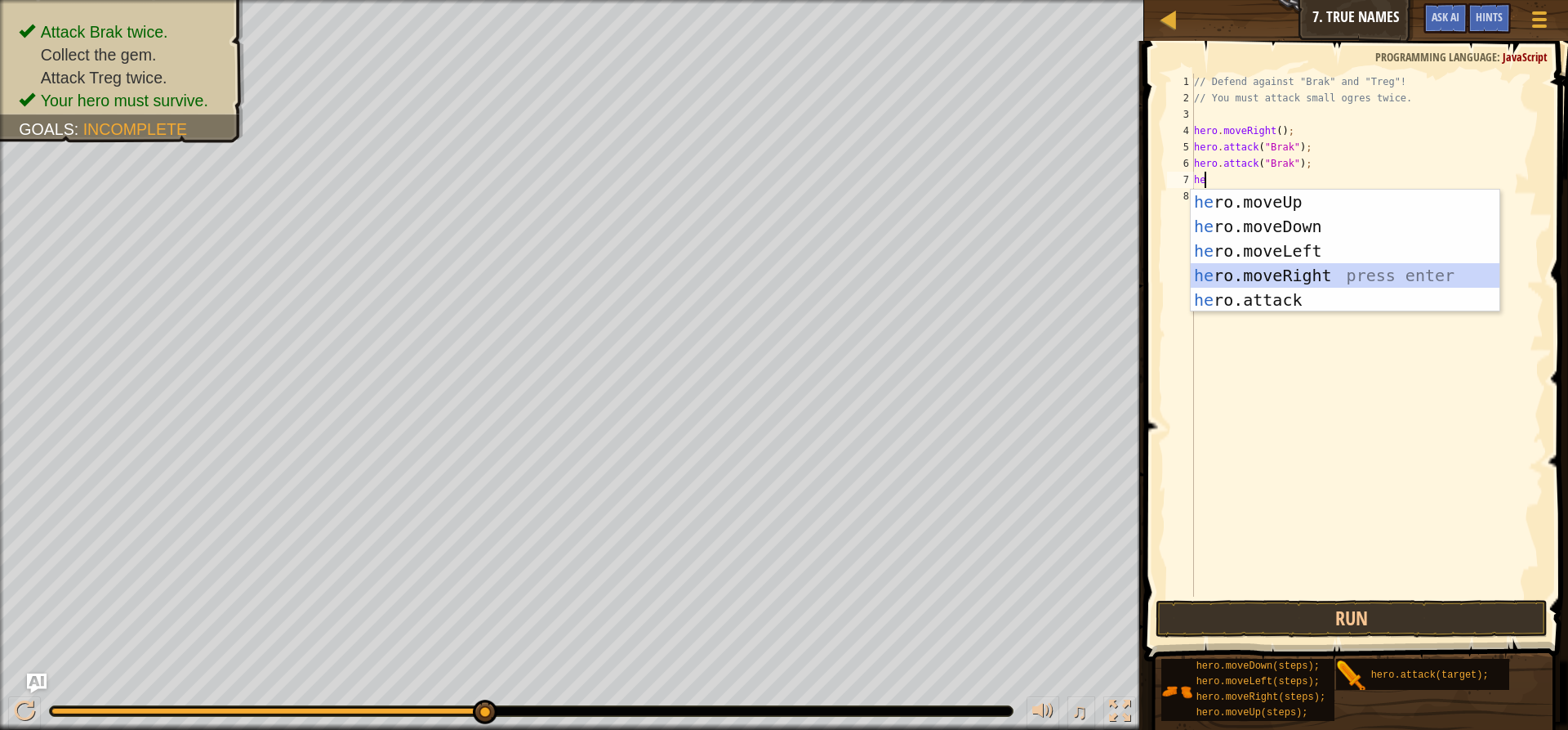
click at [1253, 273] on div "he ro.moveUp press enter he ro.moveDown press enter he ro.moveLeft press enter …" at bounding box center [1345, 275] width 309 height 172
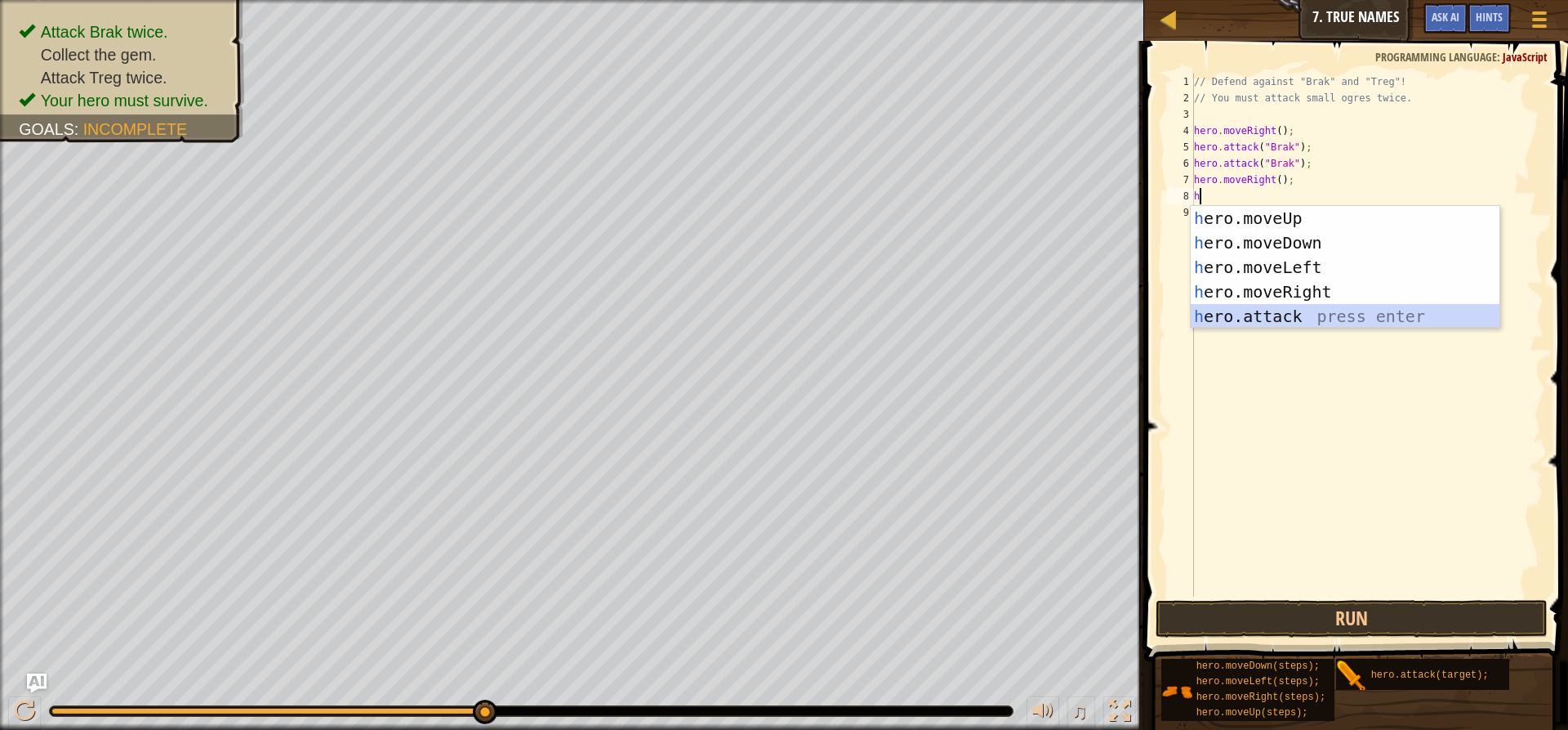
click at [1236, 315] on div "h ero.moveUp press enter h ero.moveDown press enter h ero.moveLeft press enter …" at bounding box center [1345, 292] width 309 height 172
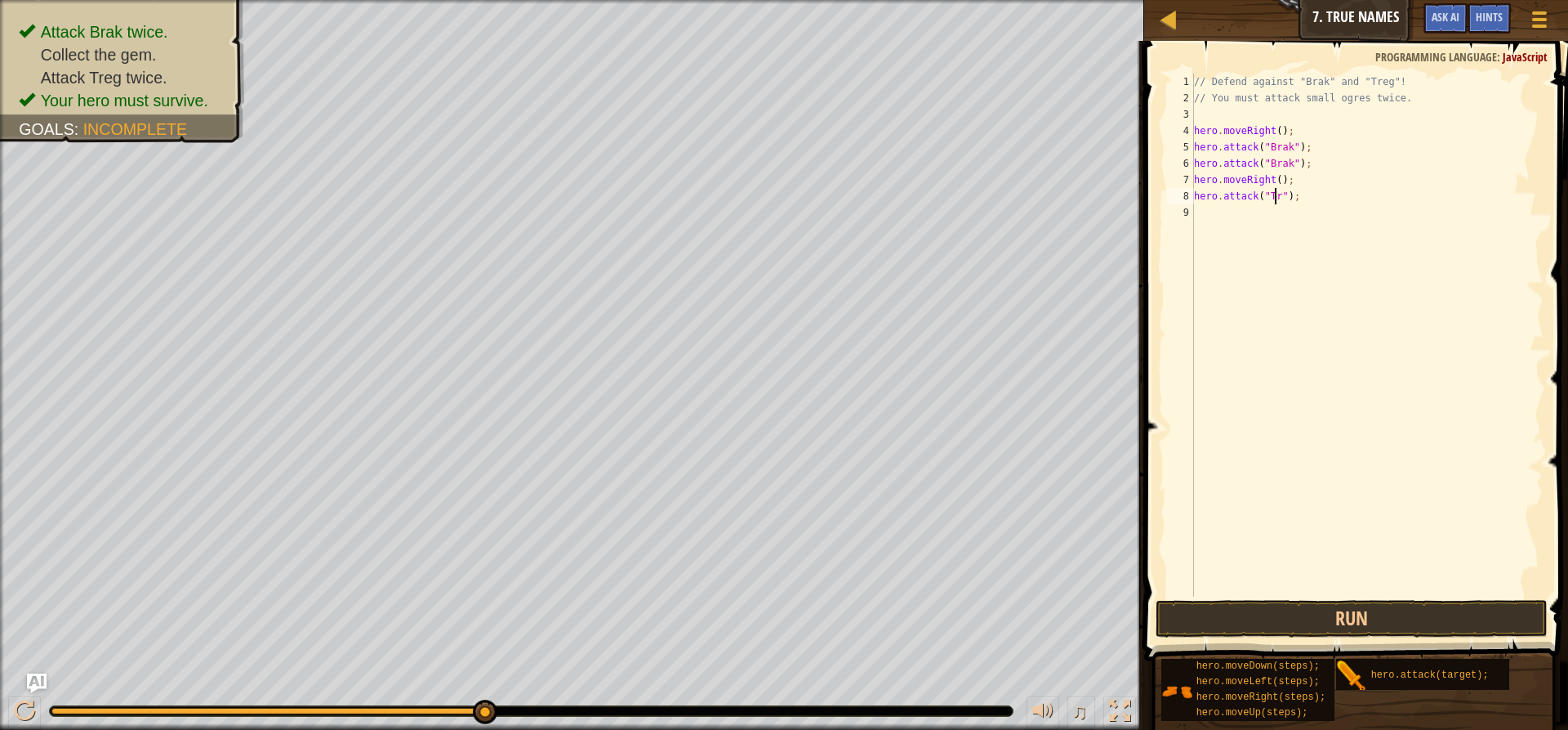
scroll to position [7, 7]
type textarea "hero.attack("Trek");"
click at [1222, 215] on div "// Defend against "Brak" and "Treg"! // You must attack small ogres twice. hero…" at bounding box center [1367, 352] width 353 height 556
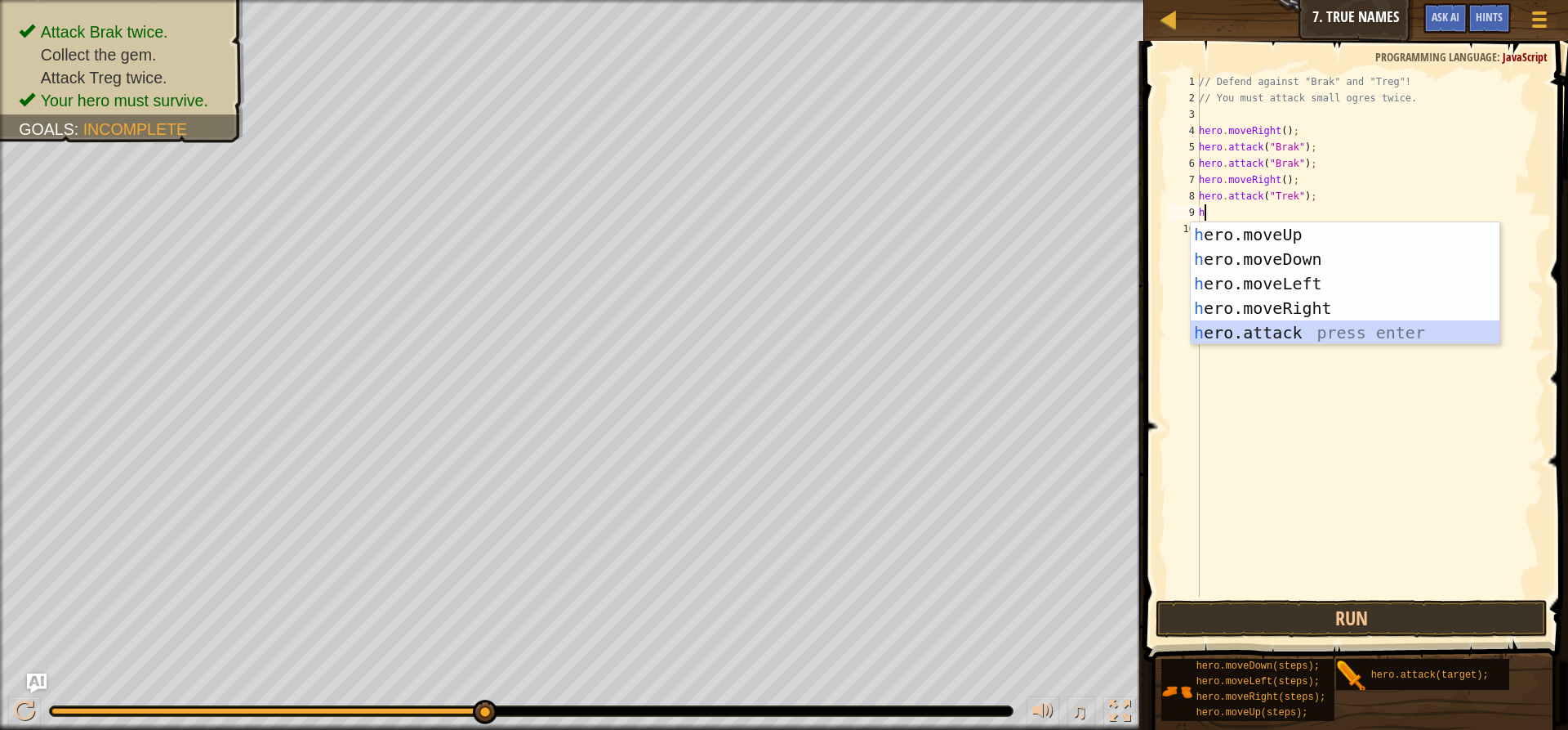
click at [1217, 336] on div "h ero.moveUp press enter h ero.moveDown press enter h ero.moveLeft press enter …" at bounding box center [1345, 308] width 309 height 172
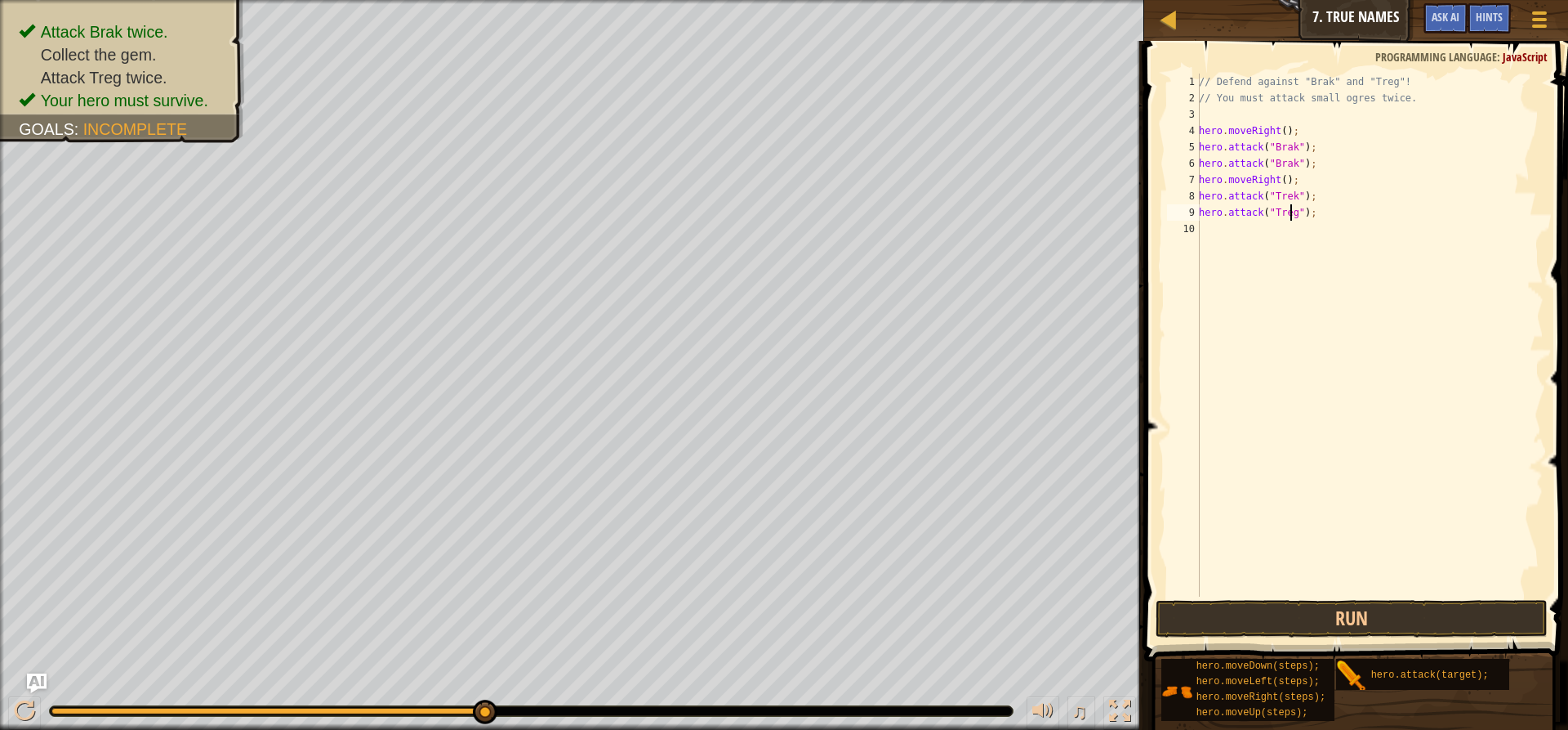
scroll to position [7, 7]
click at [1289, 196] on div "// Defend against "Brak" and "Treg"! // You must attack small ogres twice. hero…" at bounding box center [1369, 352] width 348 height 556
type textarea "hero.attack("Treg");"
click at [1329, 623] on button "Run" at bounding box center [1352, 618] width 392 height 37
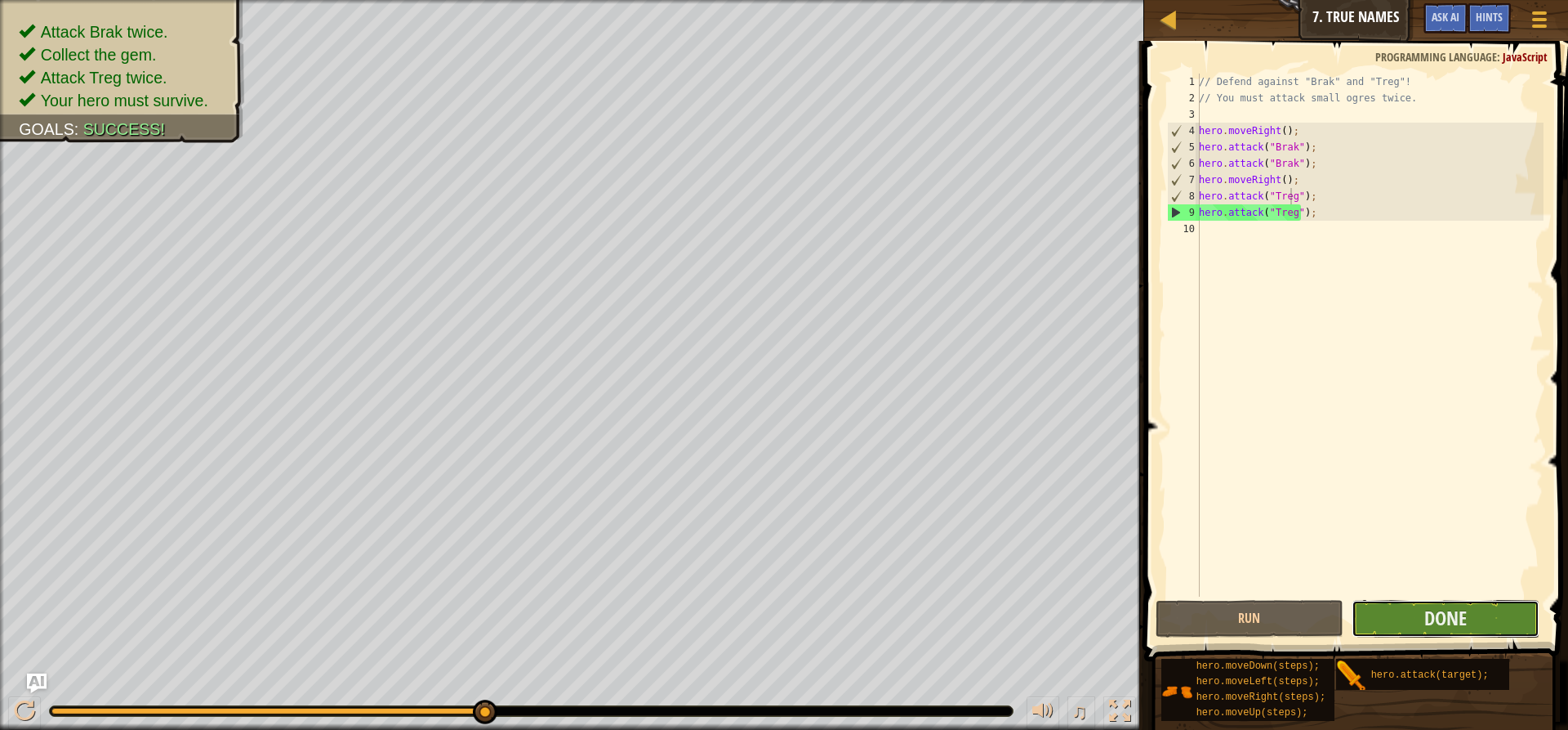
click at [1411, 626] on button "Done" at bounding box center [1446, 618] width 187 height 37
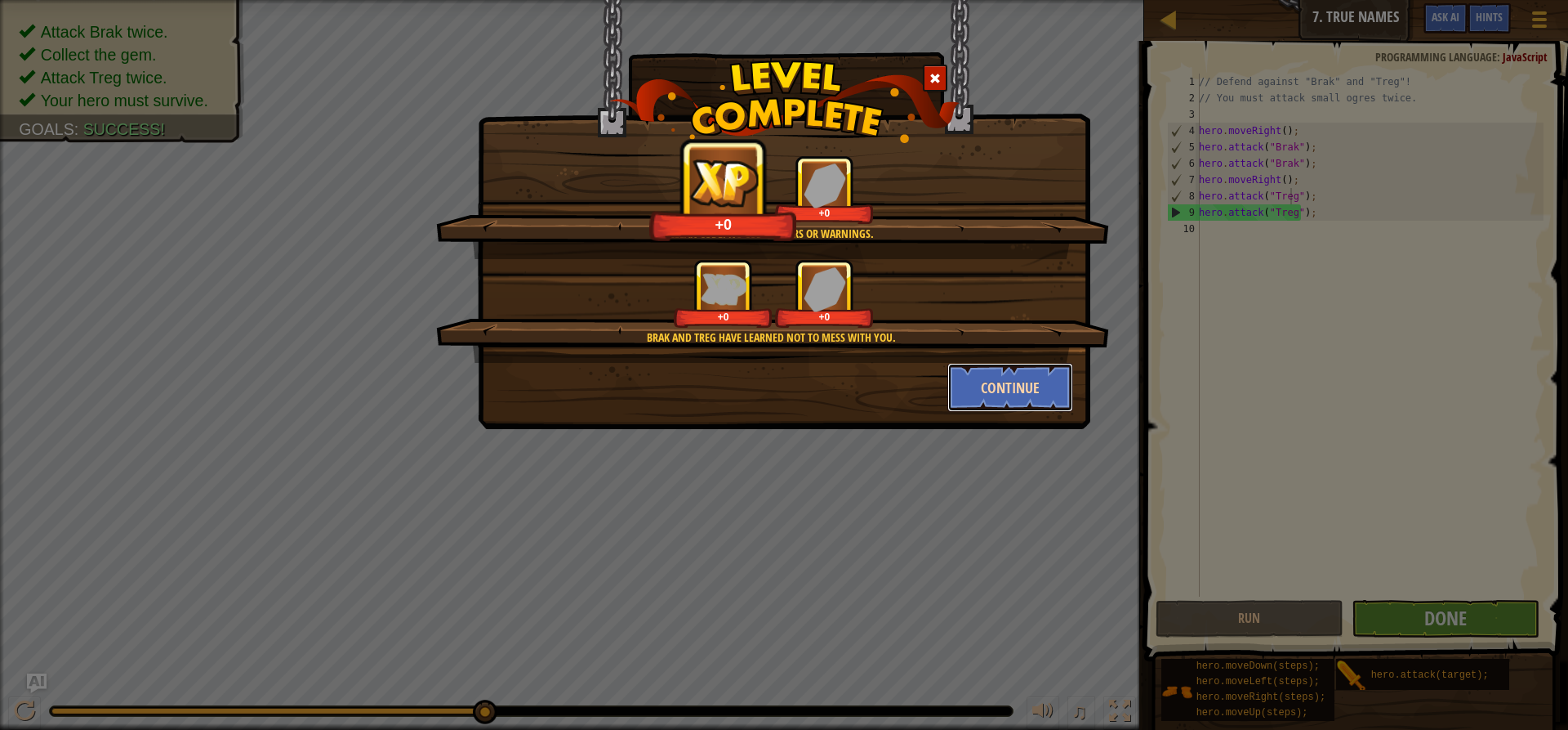
click at [976, 383] on button "Continue" at bounding box center [1011, 387] width 127 height 49
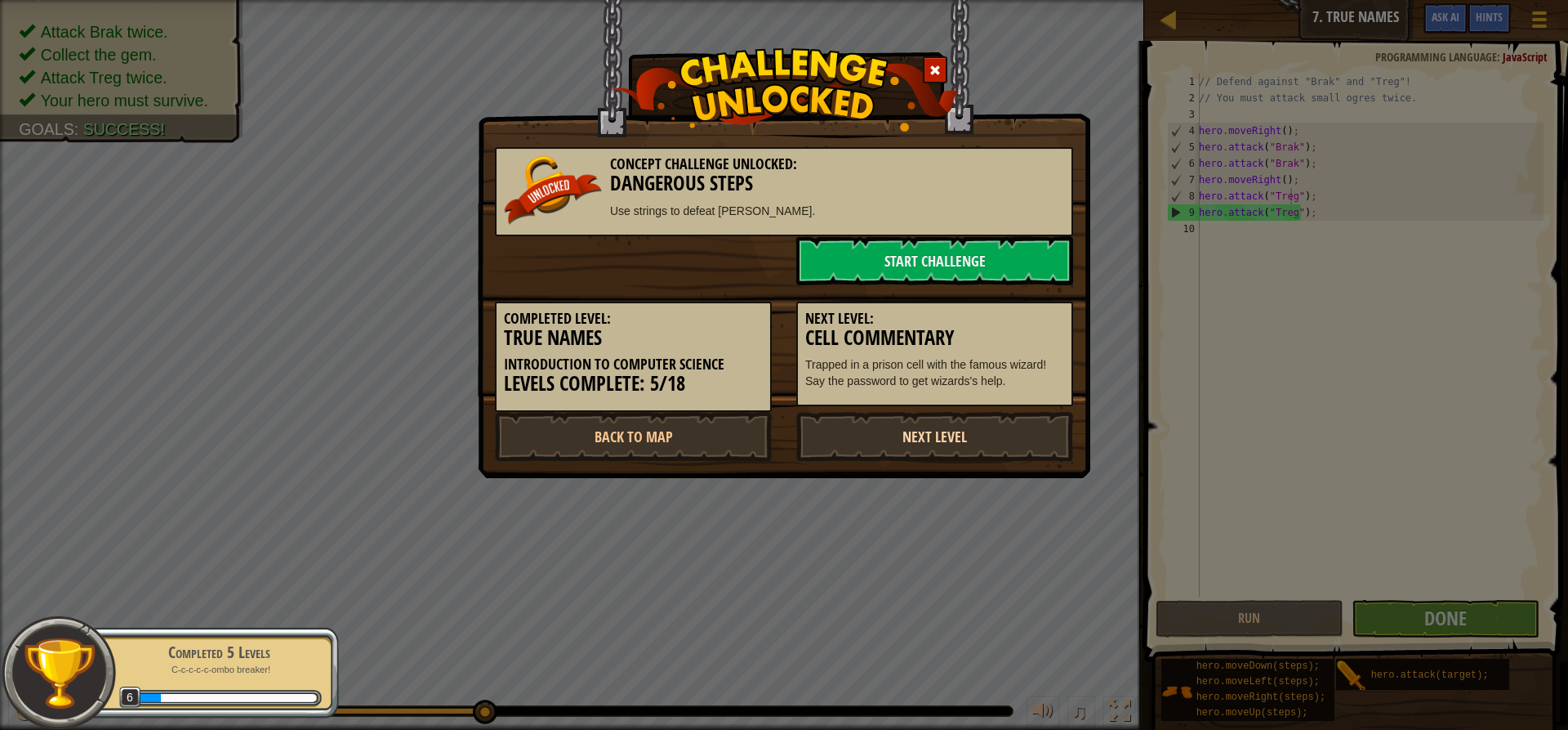
click at [896, 446] on link "Next Level" at bounding box center [935, 436] width 277 height 49
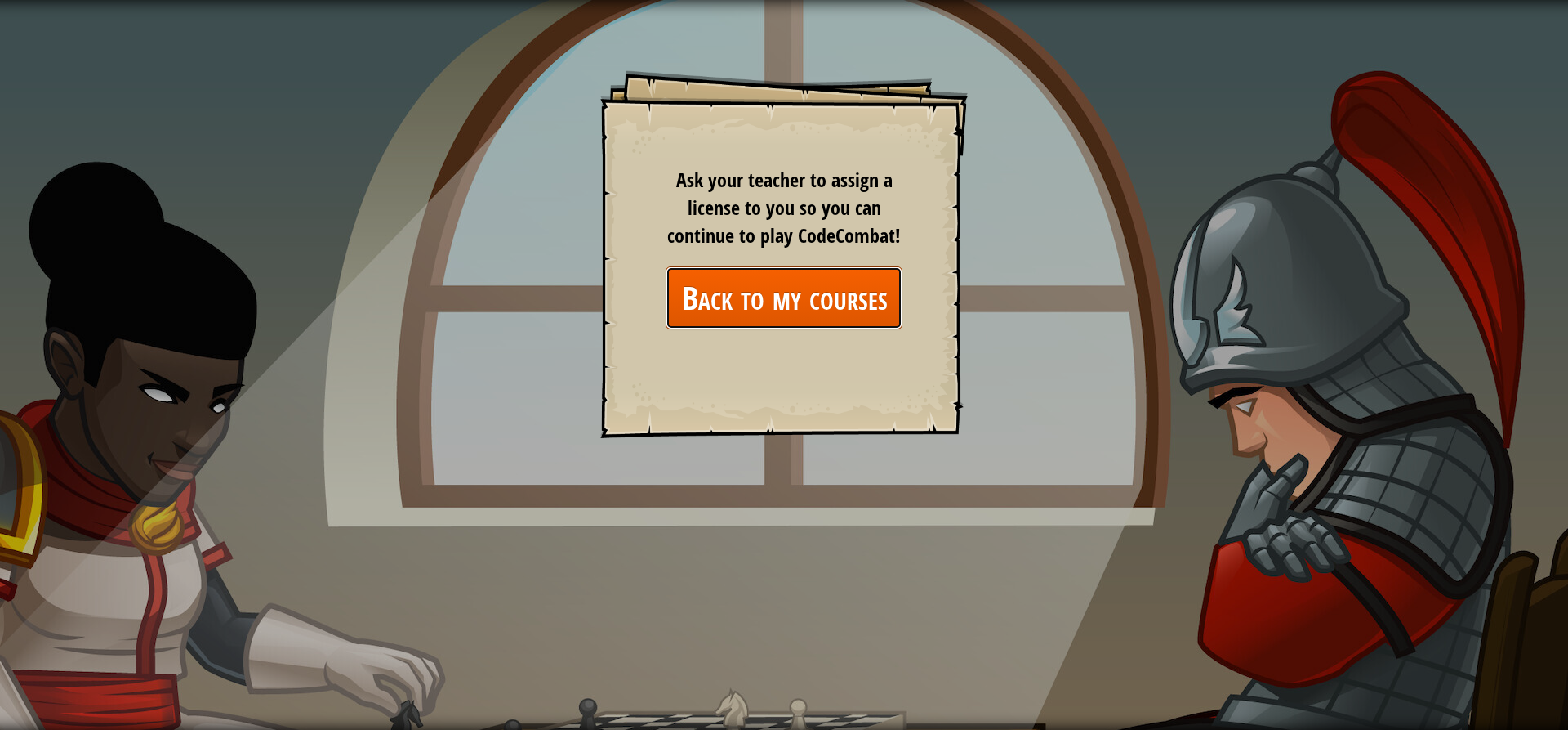
click at [827, 306] on link "Back to my courses" at bounding box center [784, 298] width 237 height 62
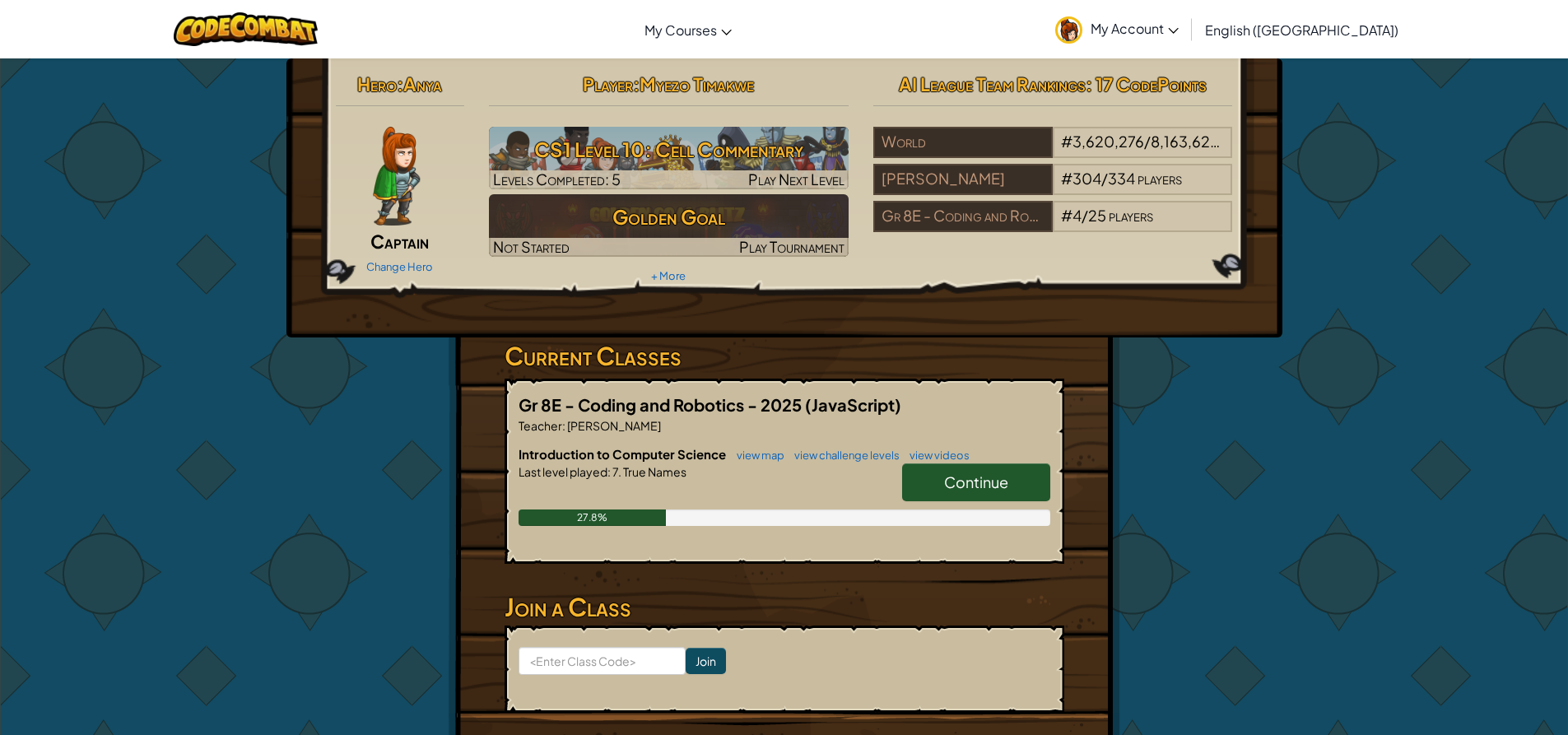
click at [941, 485] on link "Continue" at bounding box center [976, 482] width 148 height 38
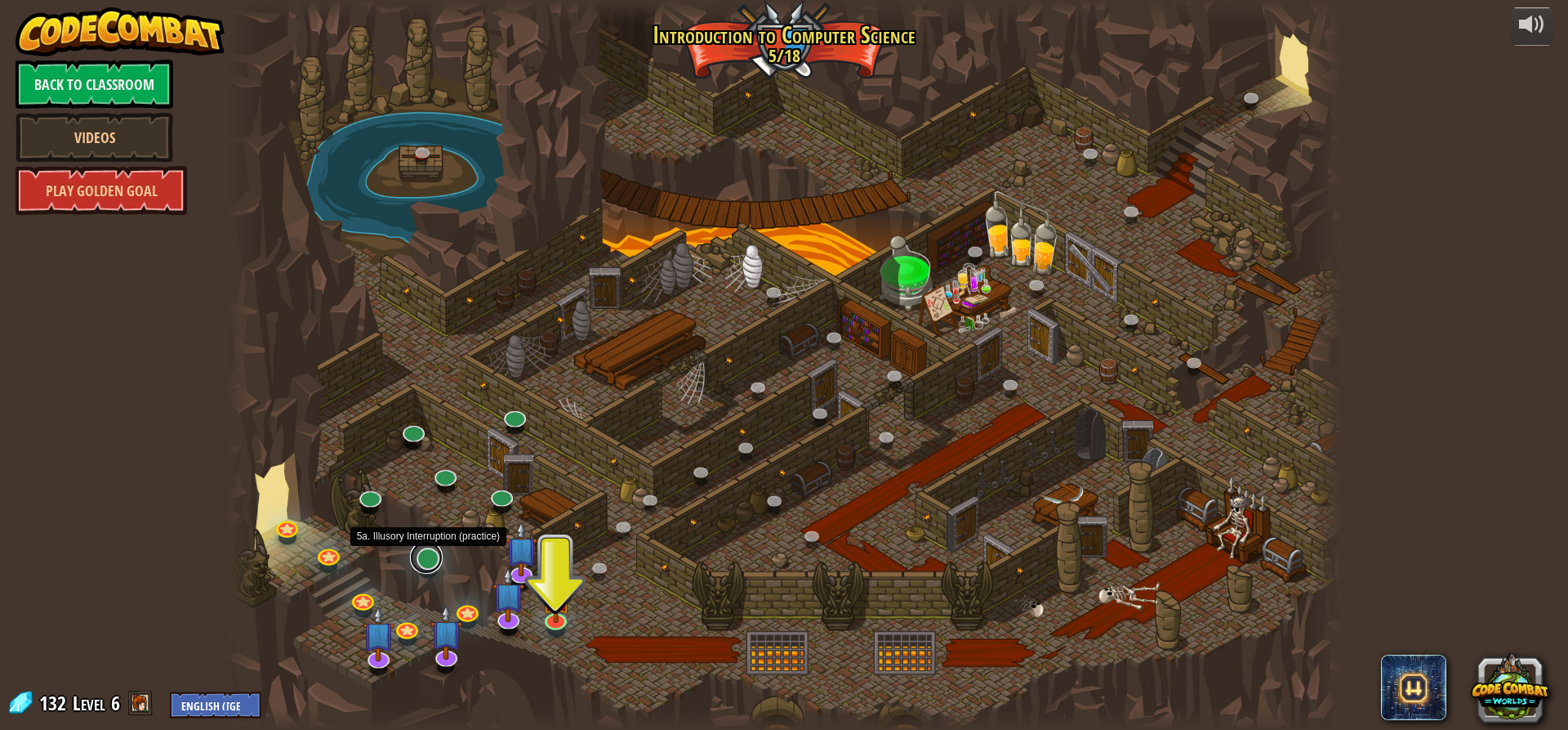
click at [424, 566] on link at bounding box center [427, 557] width 33 height 33
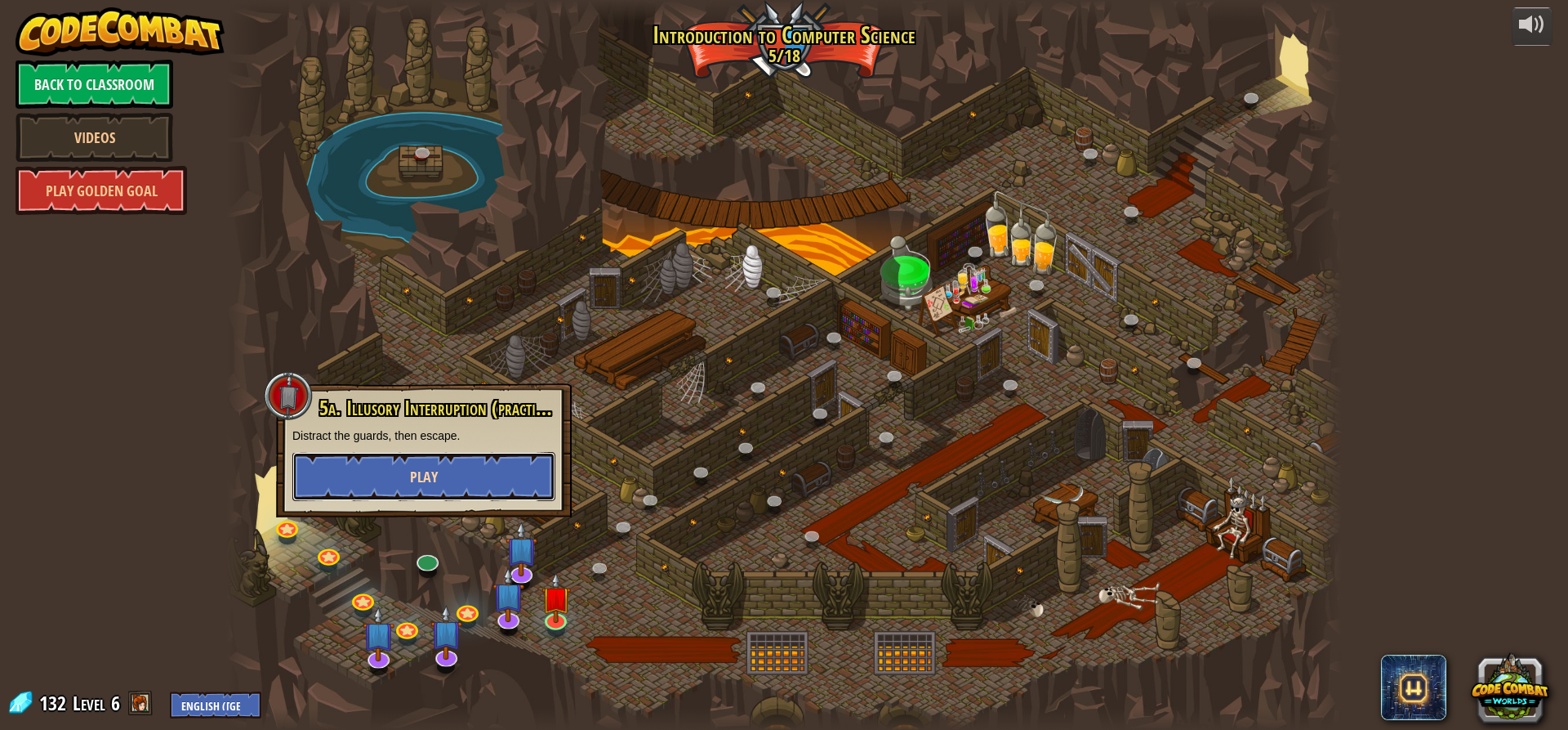
click at [436, 483] on span "Play" at bounding box center [424, 477] width 28 height 21
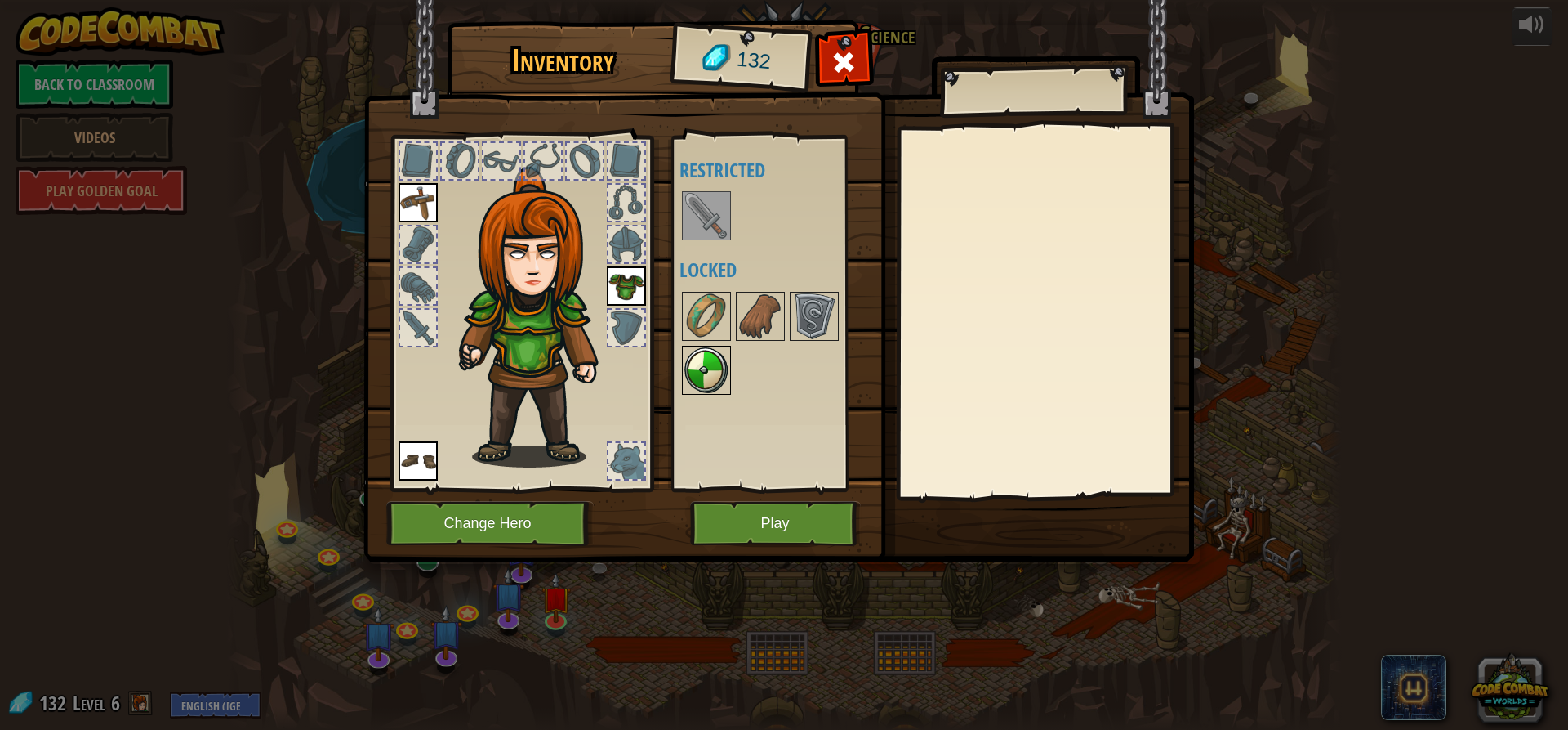
click at [696, 378] on img at bounding box center [706, 370] width 46 height 46
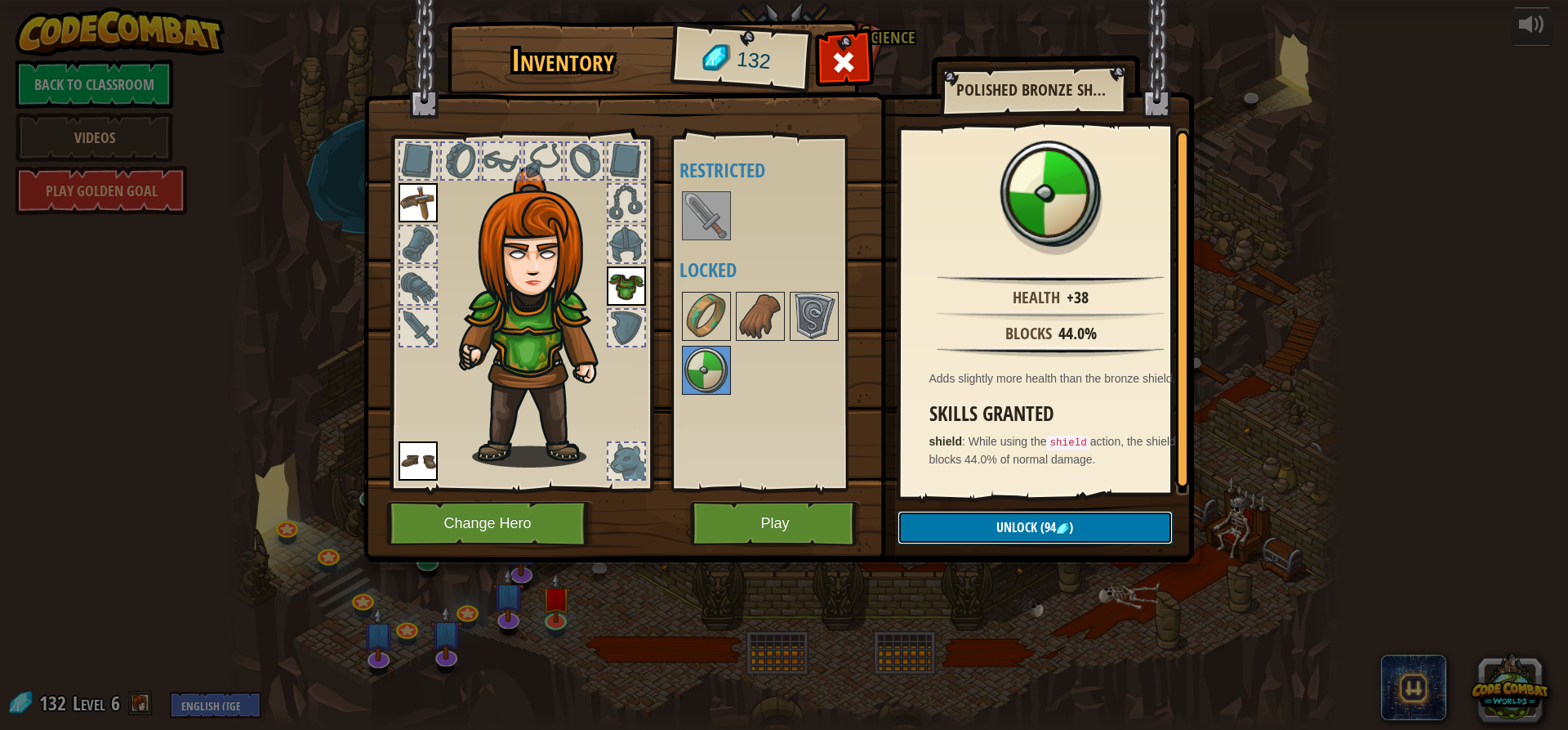
click at [948, 522] on button "Unlock (94 )" at bounding box center [1034, 527] width 275 height 34
click at [935, 523] on button "Confirm" at bounding box center [1034, 527] width 275 height 34
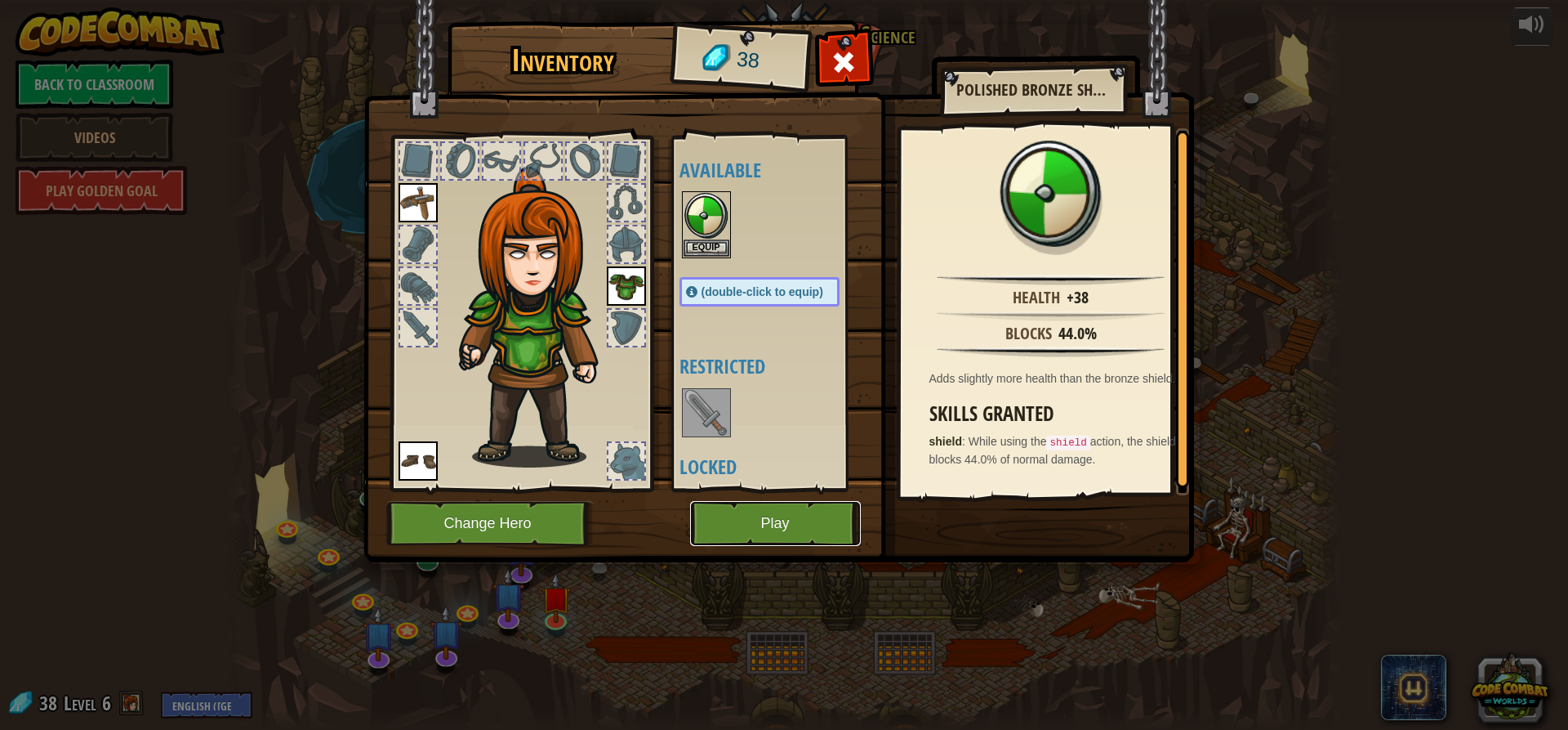
click at [792, 527] on button "Play" at bounding box center [775, 523] width 171 height 45
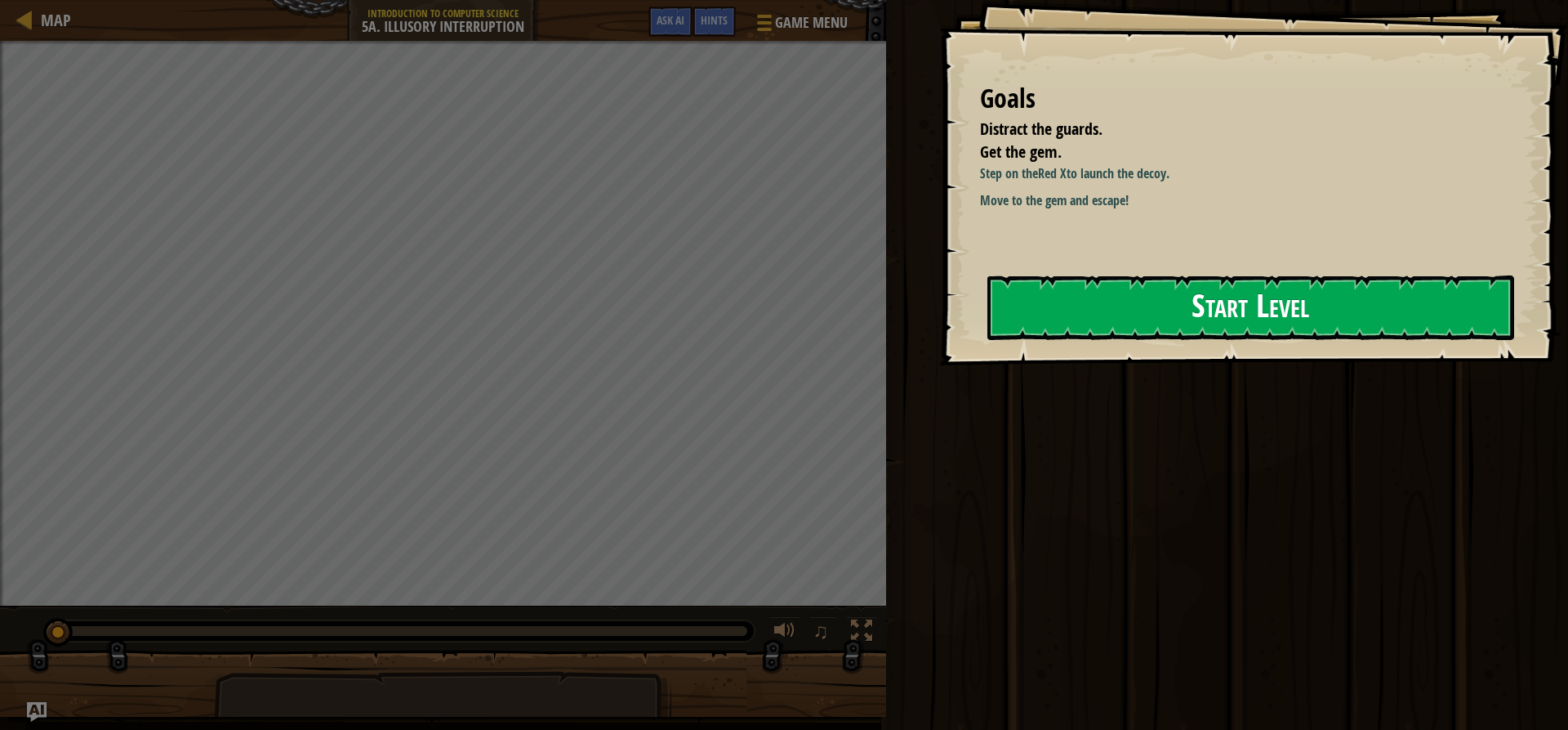
click at [1070, 308] on button "Start Level" at bounding box center [1250, 307] width 527 height 64
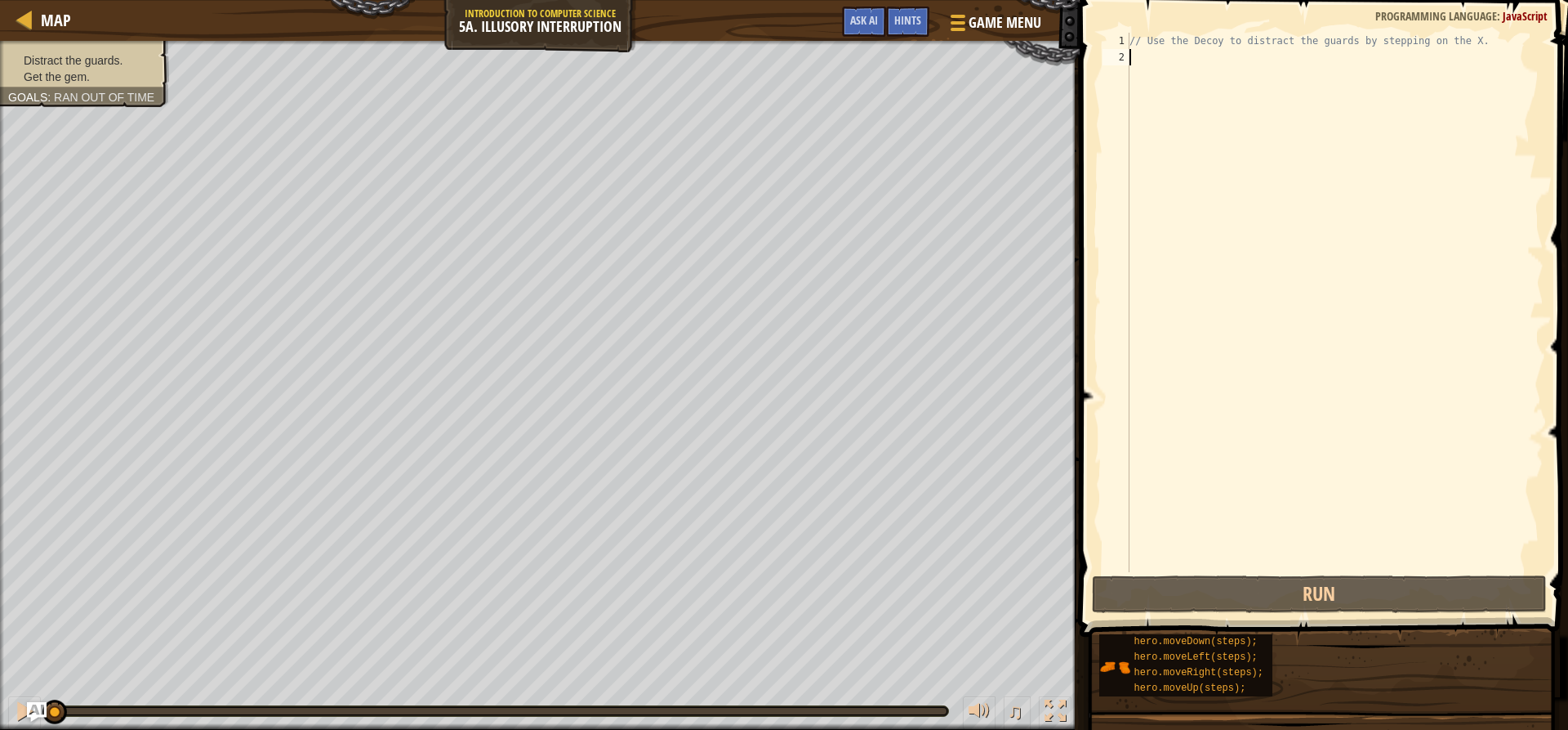
type textarea "h"
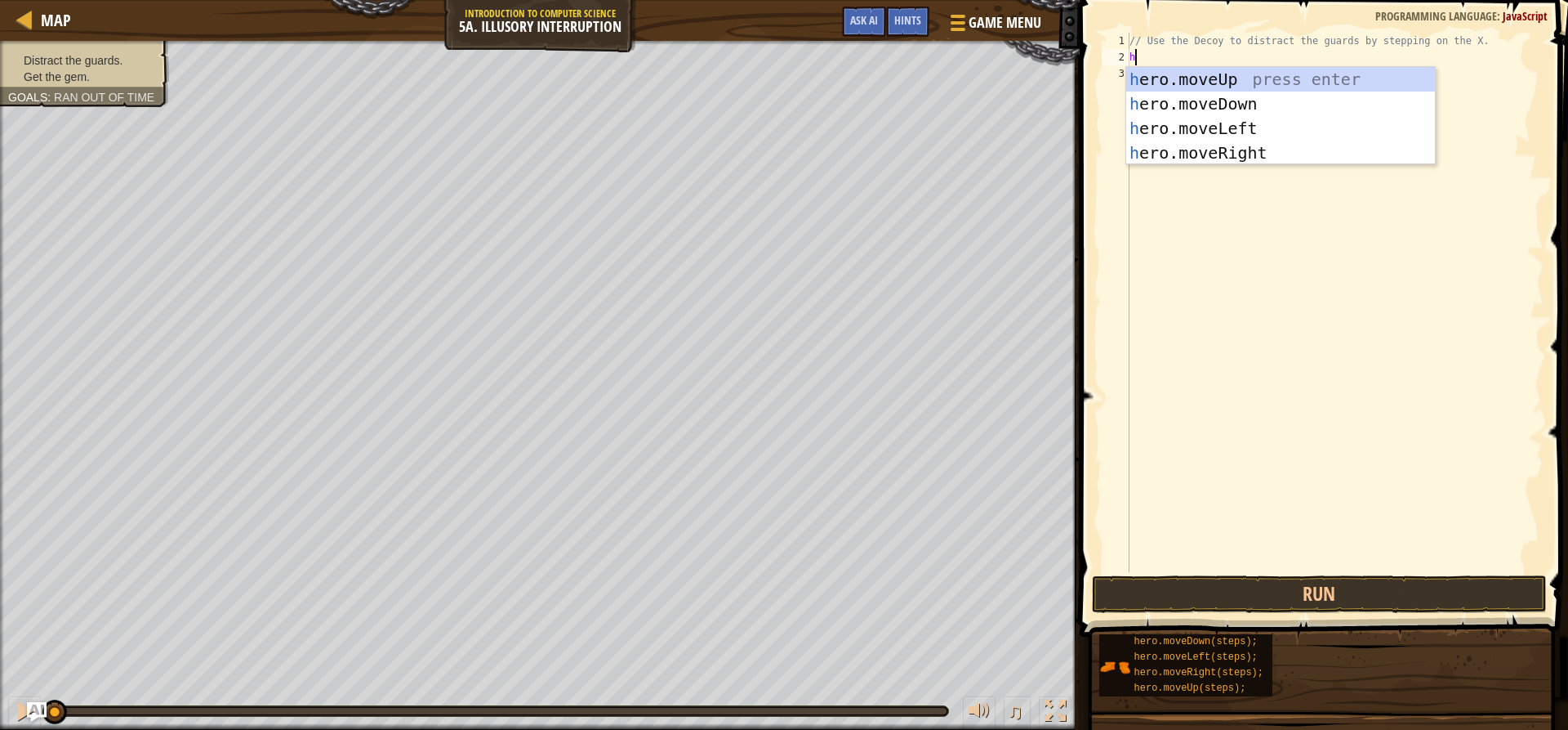
scroll to position [7, 0]
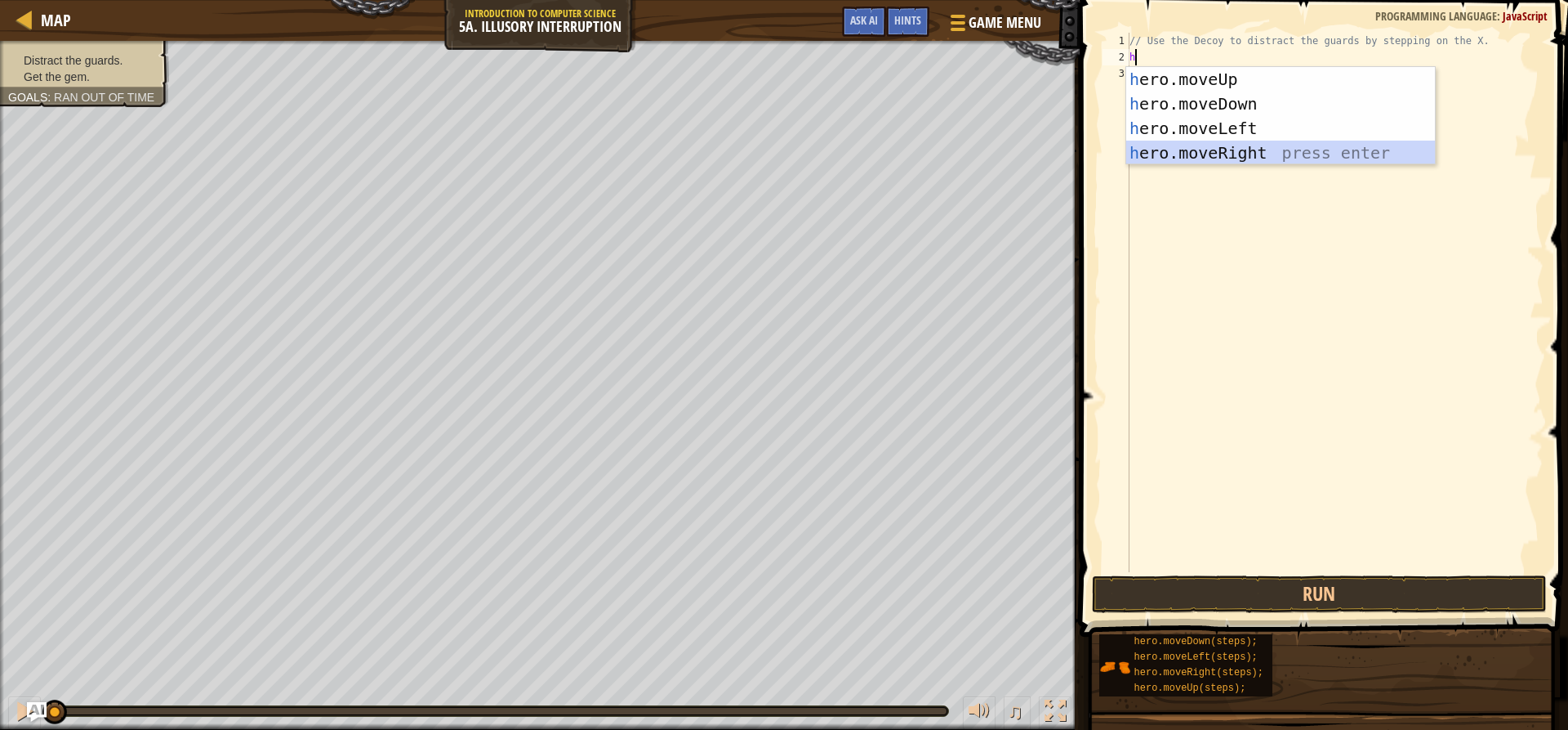
click at [1206, 155] on div "h ero.moveUp press enter h ero.moveDown press enter h ero.moveLeft press enter …" at bounding box center [1281, 140] width 309 height 147
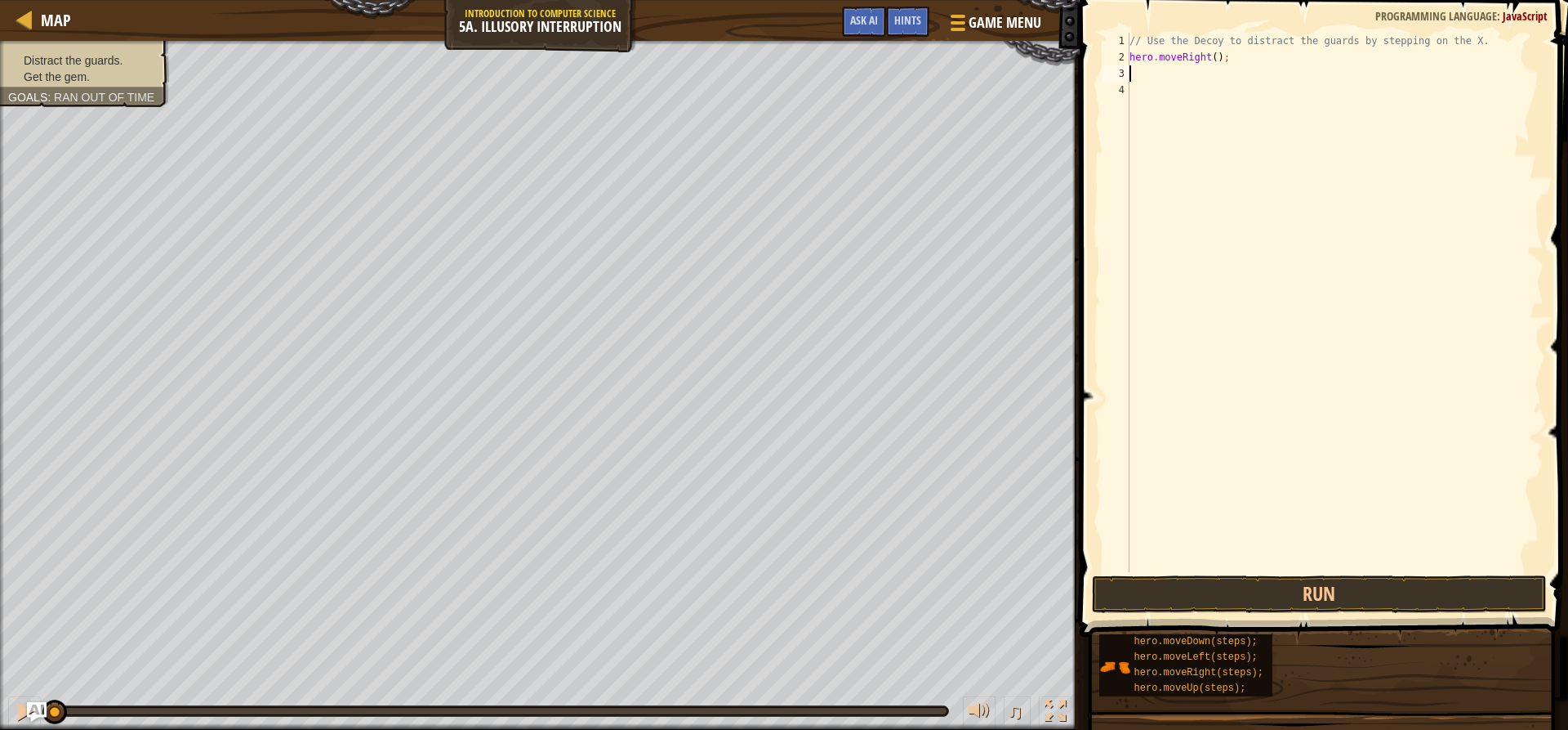
type textarea "h"
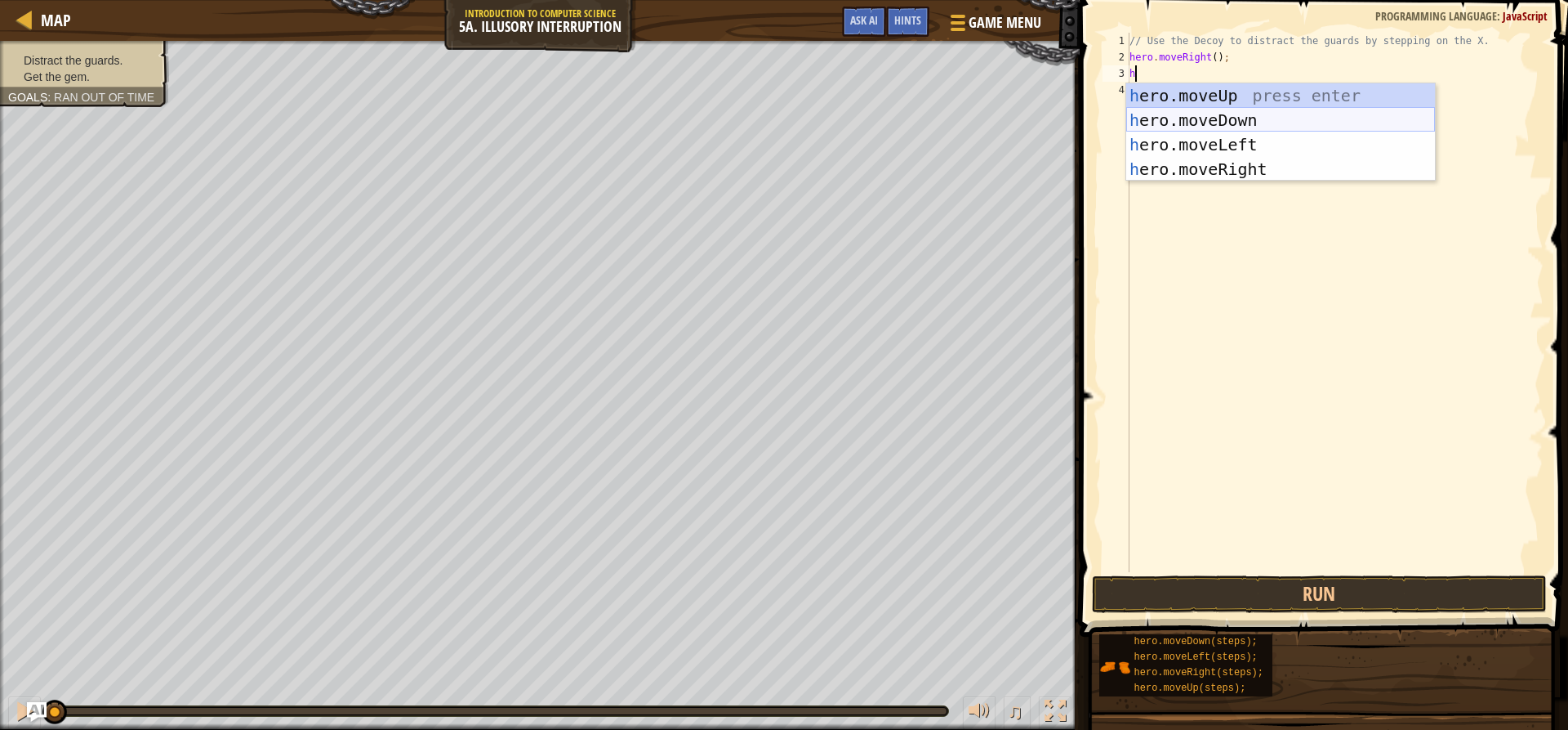
click at [1193, 120] on div "h ero.moveUp press enter h ero.moveDown press enter h ero.moveLeft press enter …" at bounding box center [1281, 156] width 309 height 147
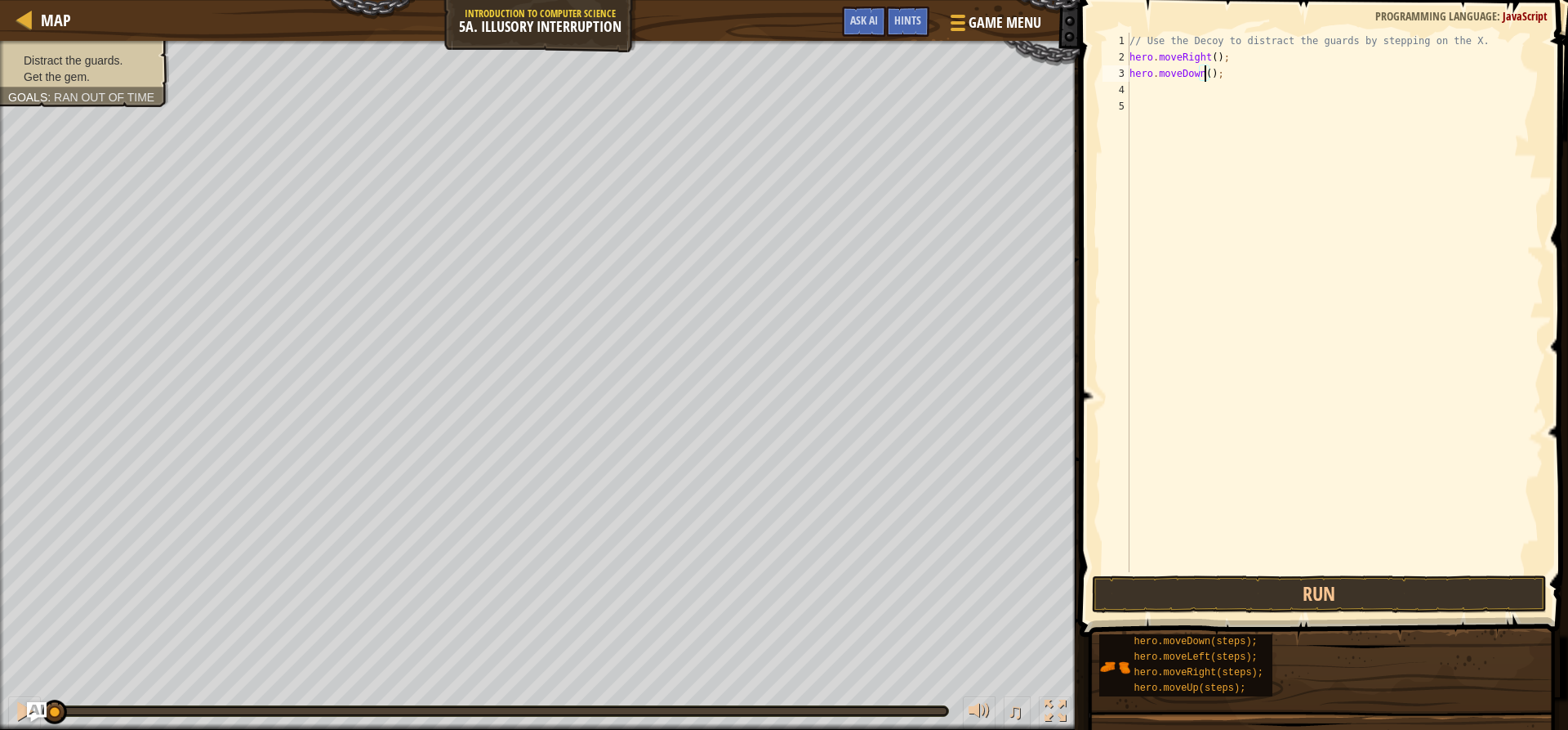
click at [1205, 74] on div "// Use the Decoy to distract the guards by stepping on the X. hero . moveRight …" at bounding box center [1335, 319] width 417 height 572
type textarea "hero.moveDown(2);"
click at [1186, 96] on div "// Use the Decoy to distract the guards by stepping on the X. hero . moveRight …" at bounding box center [1335, 319] width 417 height 572
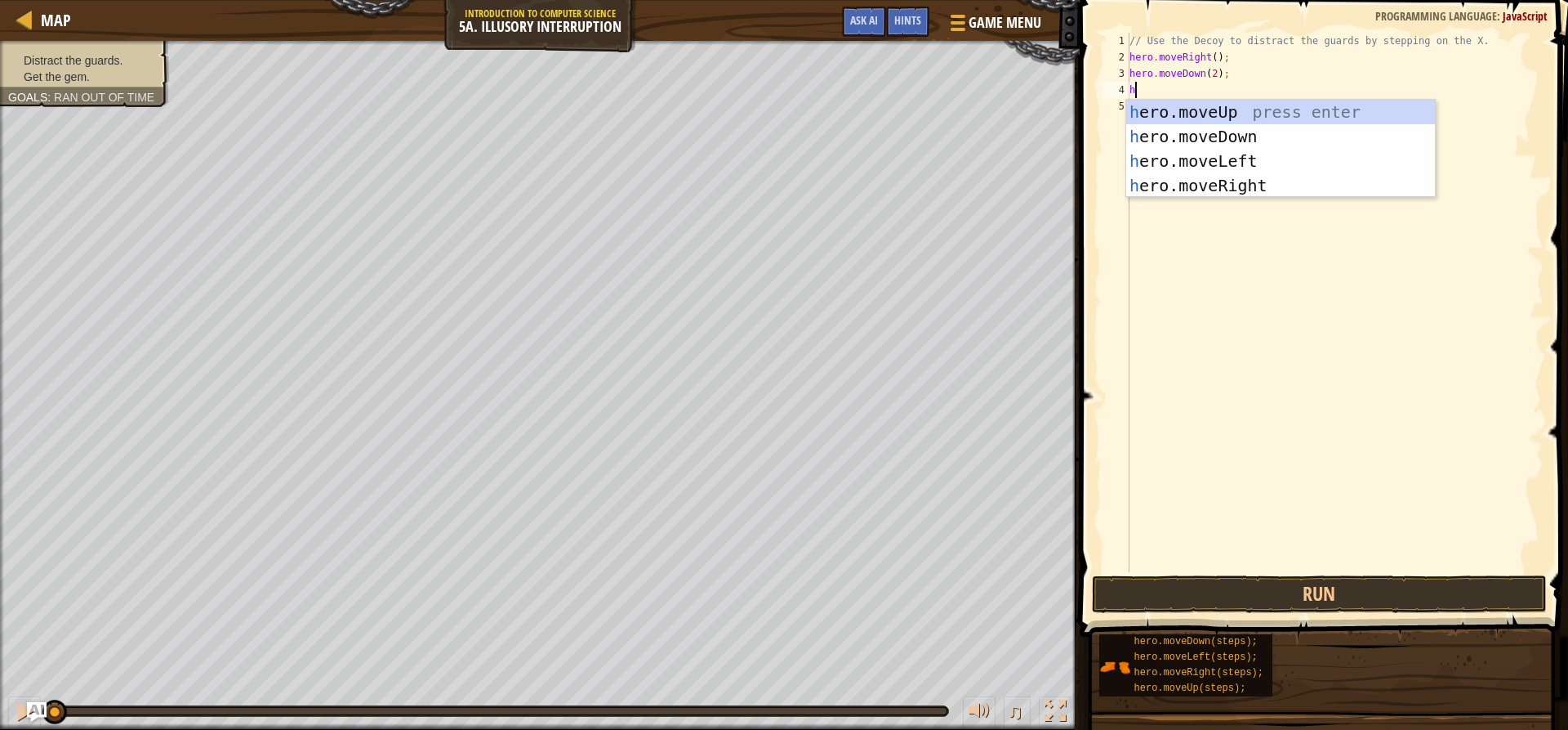
type textarea "h"
click at [1208, 112] on div "h ero.moveUp press enter h ero.moveDown press enter h ero.moveLeft press enter …" at bounding box center [1281, 173] width 309 height 147
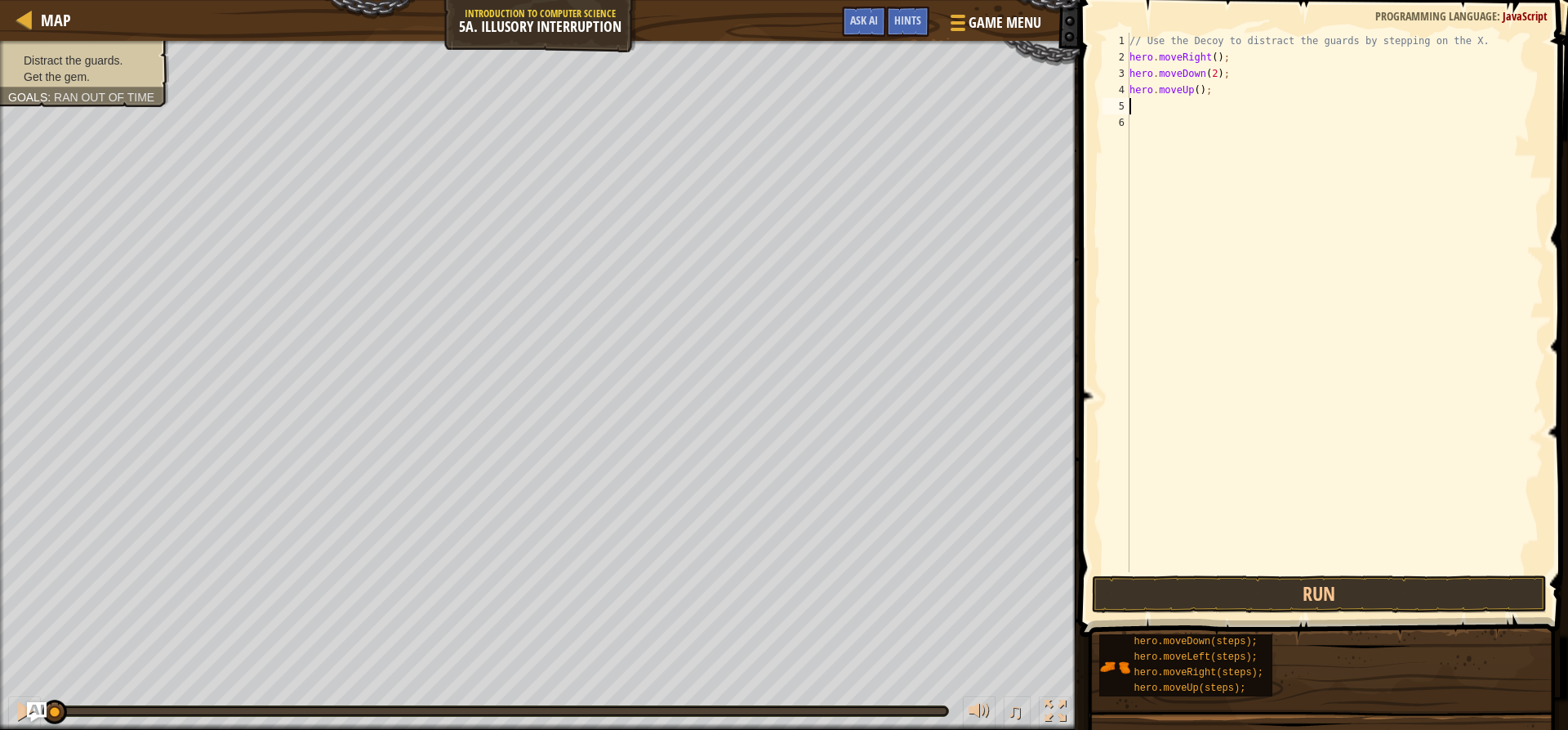
click at [1194, 99] on div "// Use the Decoy to distract the guards by stepping on the X. hero . moveRight …" at bounding box center [1335, 319] width 417 height 572
click at [1196, 90] on div "// Use the Decoy to distract the guards by stepping on the X. hero . moveRight …" at bounding box center [1335, 319] width 417 height 572
type textarea "hero.moveUp(2);"
click at [1184, 582] on button "Run" at bounding box center [1318, 594] width 454 height 37
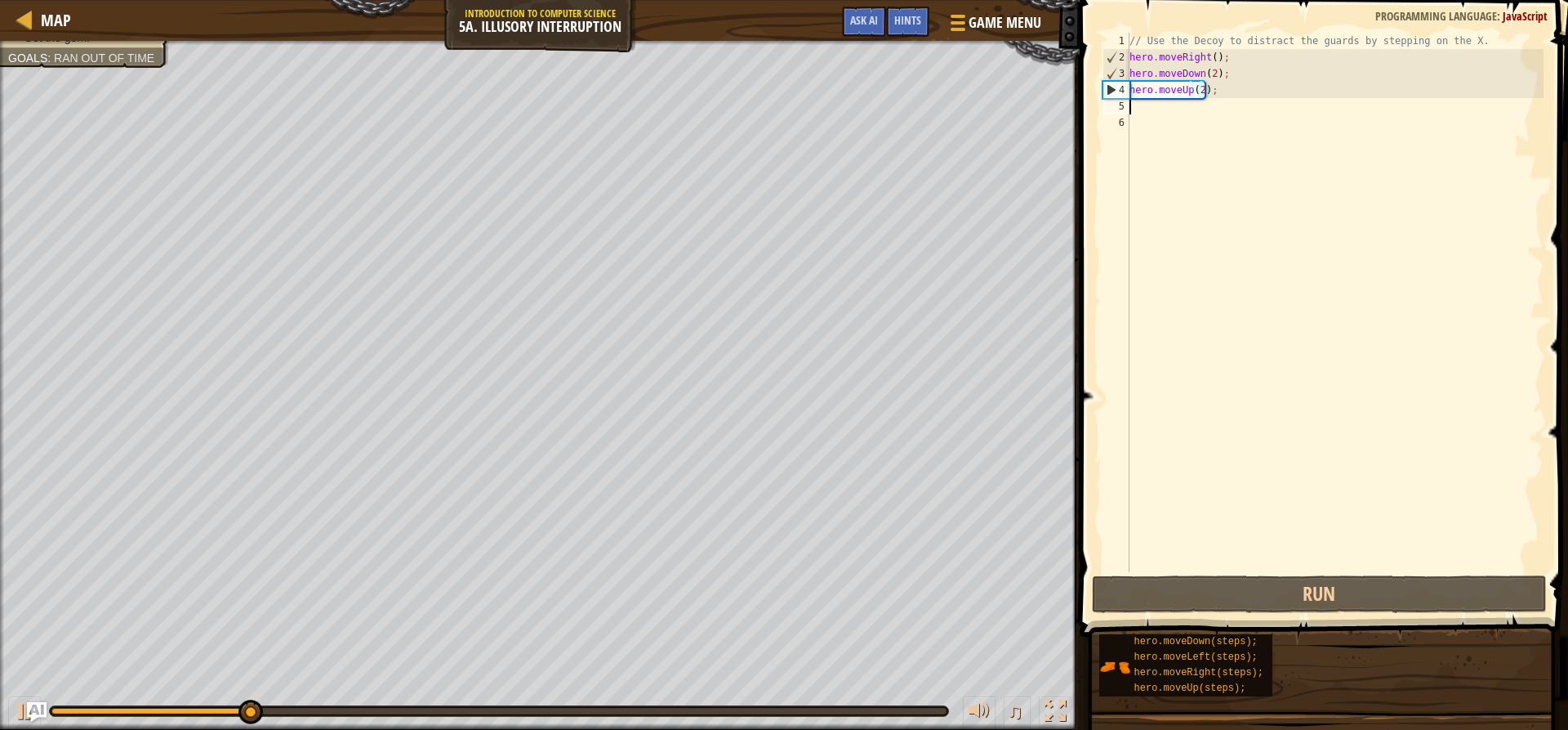
click at [1131, 101] on div "// Use the Decoy to distract the guards by stepping on the X. hero . moveRight …" at bounding box center [1335, 319] width 417 height 572
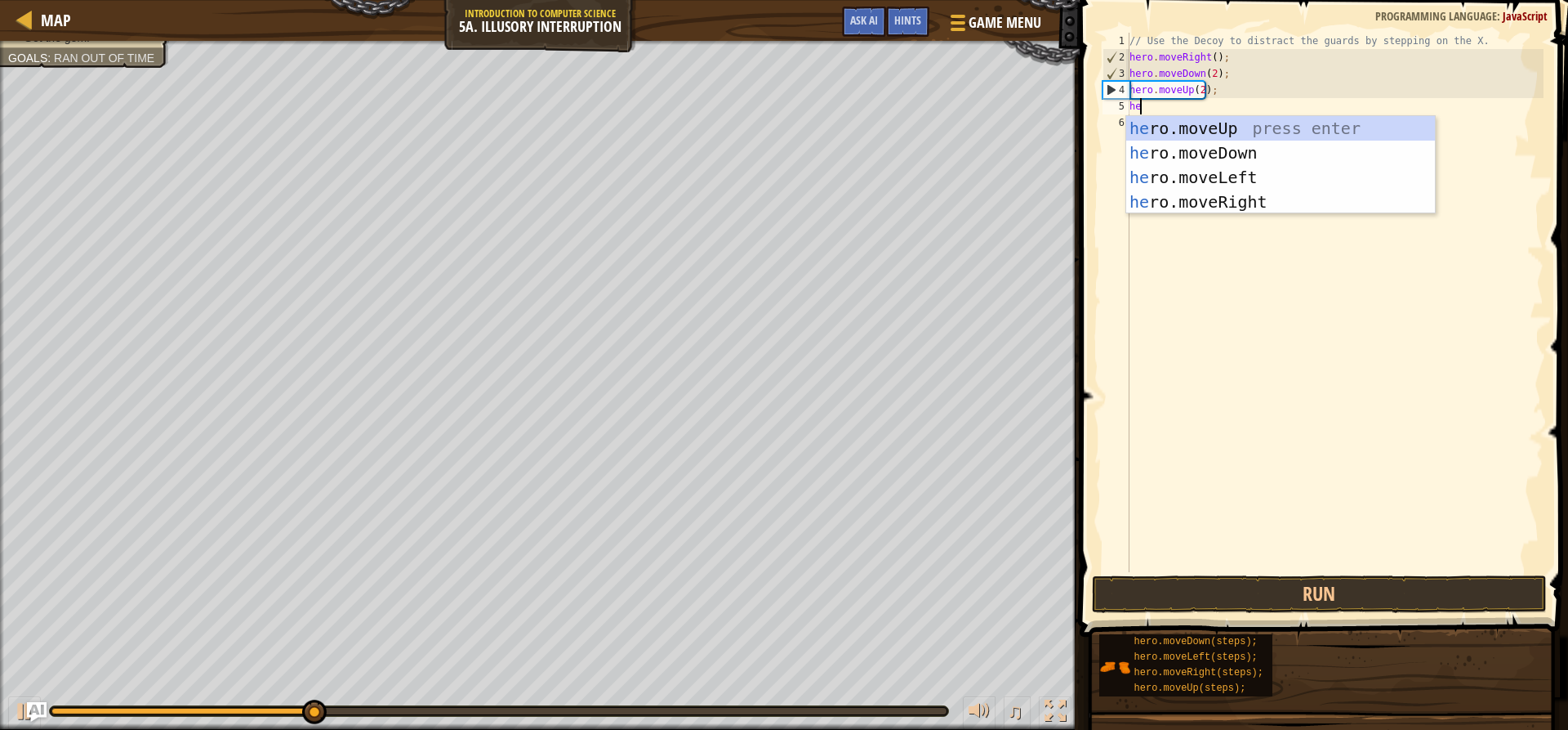
type textarea "her"
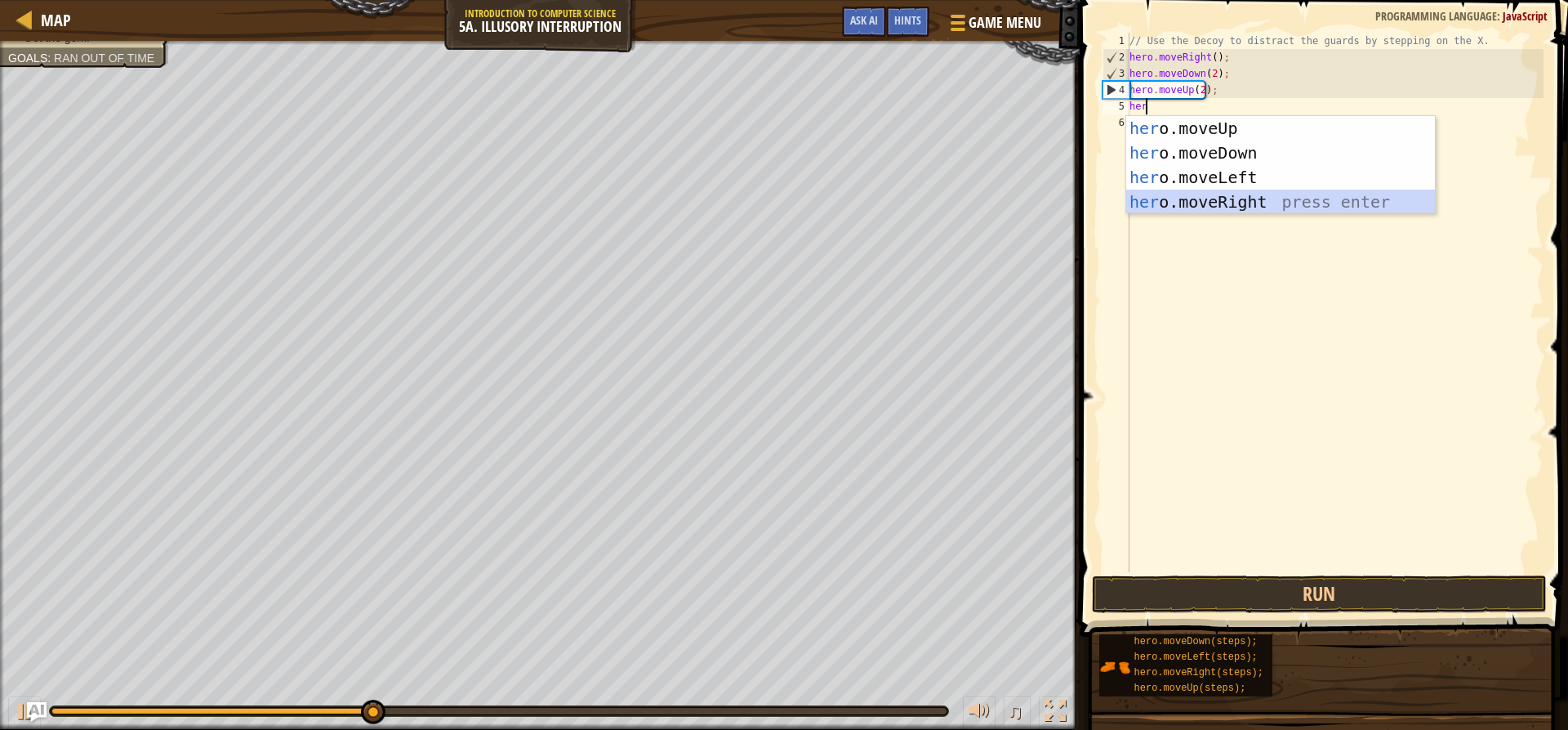
click at [1211, 198] on div "her o.moveUp press enter her o.moveDown press enter her o.moveLeft press enter …" at bounding box center [1281, 189] width 309 height 147
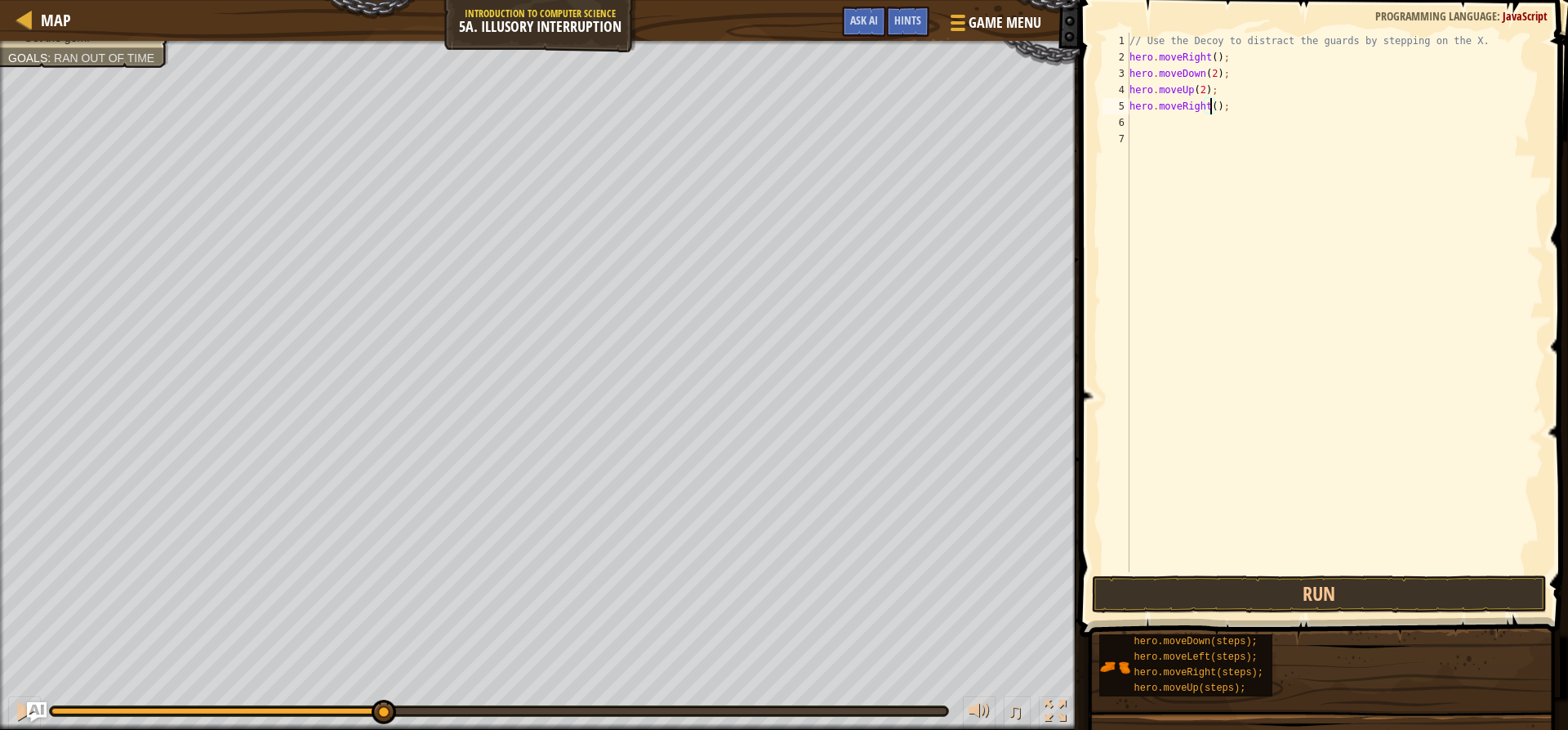
click at [1210, 113] on div "// Use the Decoy to distract the guards by stepping on the X. hero . moveRight …" at bounding box center [1335, 319] width 417 height 572
type textarea "hero.moveRight(3);"
click at [1420, 594] on button "Run" at bounding box center [1318, 594] width 454 height 37
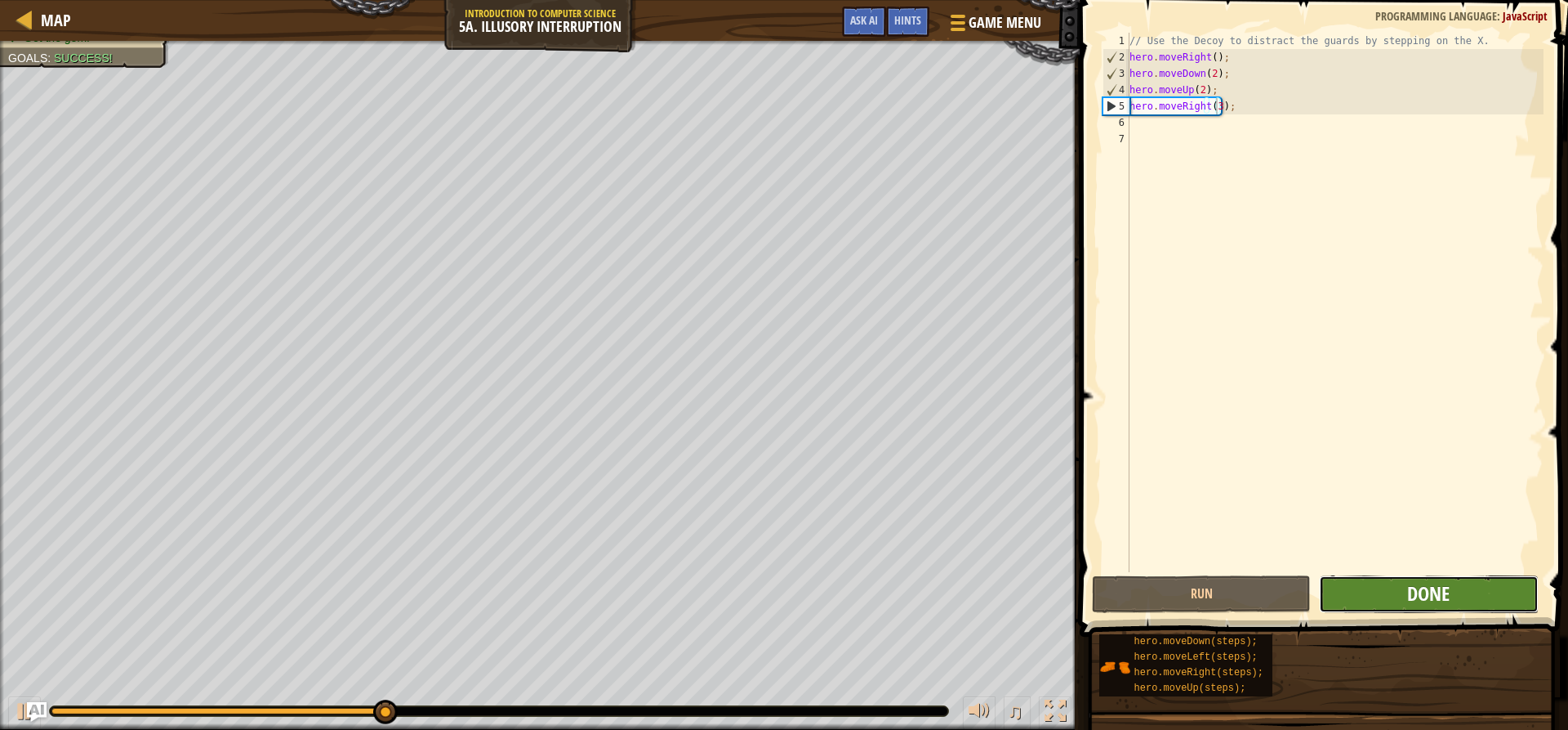
click at [1414, 603] on span "Done" at bounding box center [1428, 593] width 43 height 26
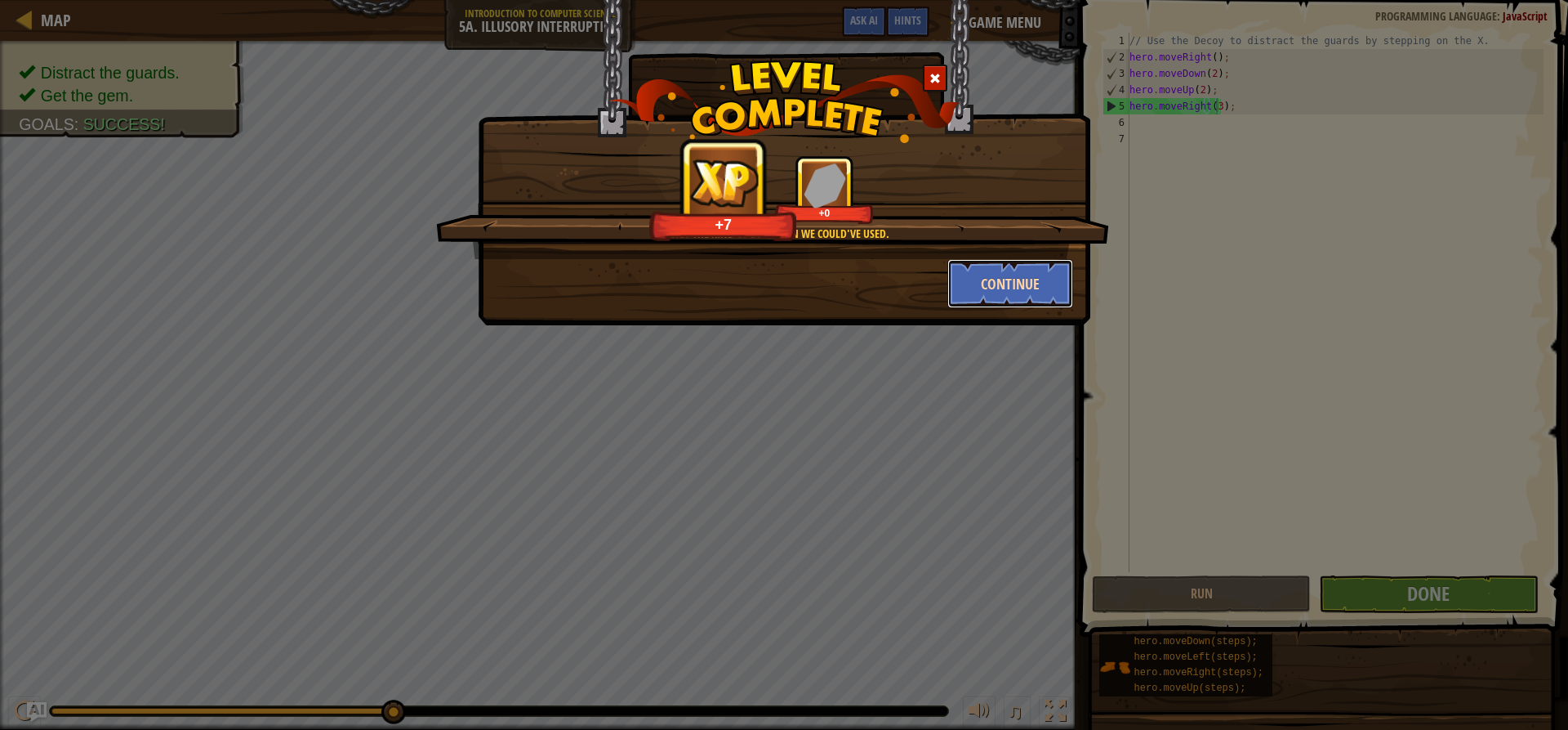
click at [989, 281] on button "Continue" at bounding box center [1011, 283] width 127 height 49
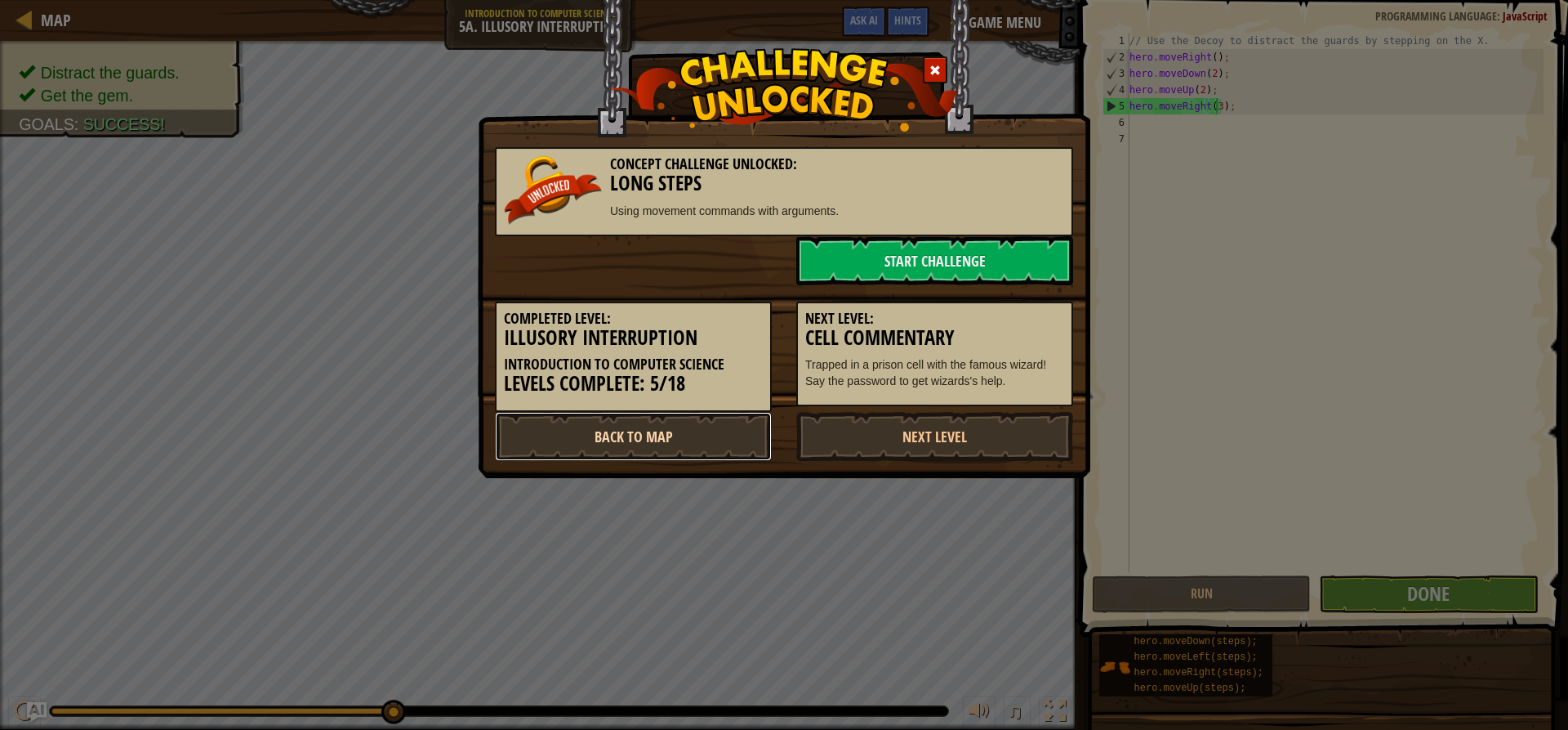
click at [649, 445] on link "Back to Map" at bounding box center [633, 436] width 277 height 49
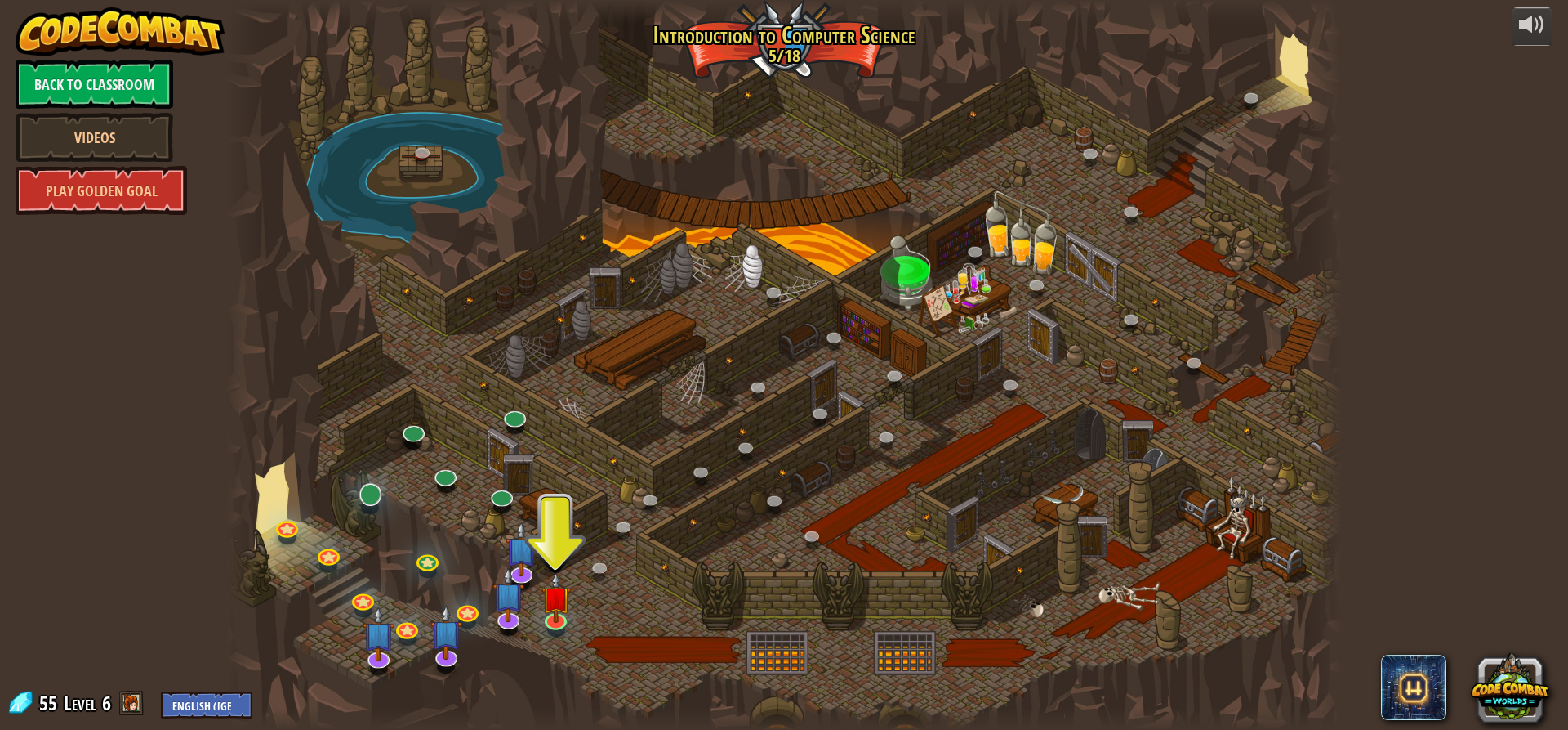
click at [369, 508] on div "25. Kithgard Gates (Locked) Escape the Kithgard dungeons, and don't let the gua…" at bounding box center [784, 365] width 1116 height 730
click at [370, 495] on link at bounding box center [370, 493] width 33 height 33
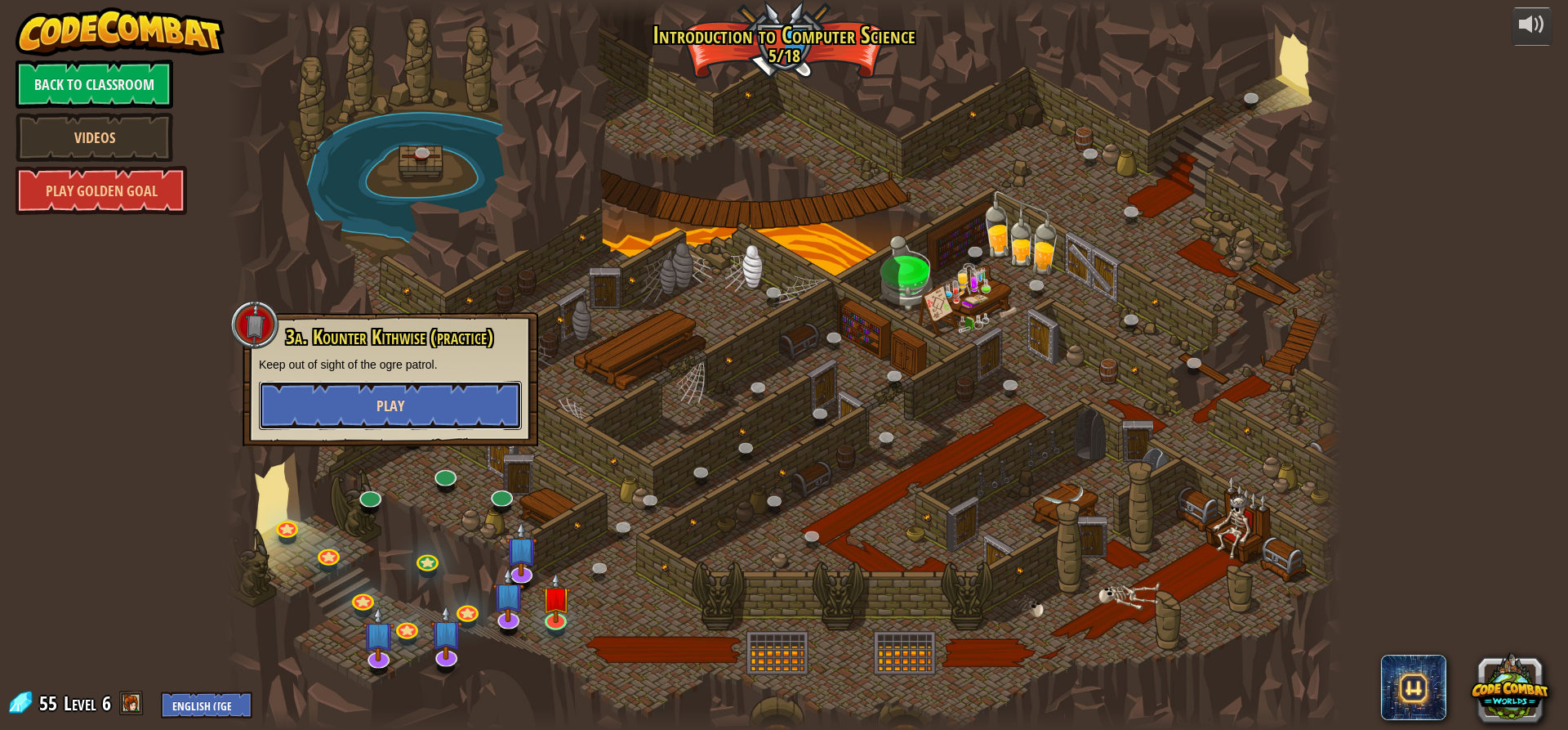
click at [397, 411] on span "Play" at bounding box center [390, 406] width 28 height 21
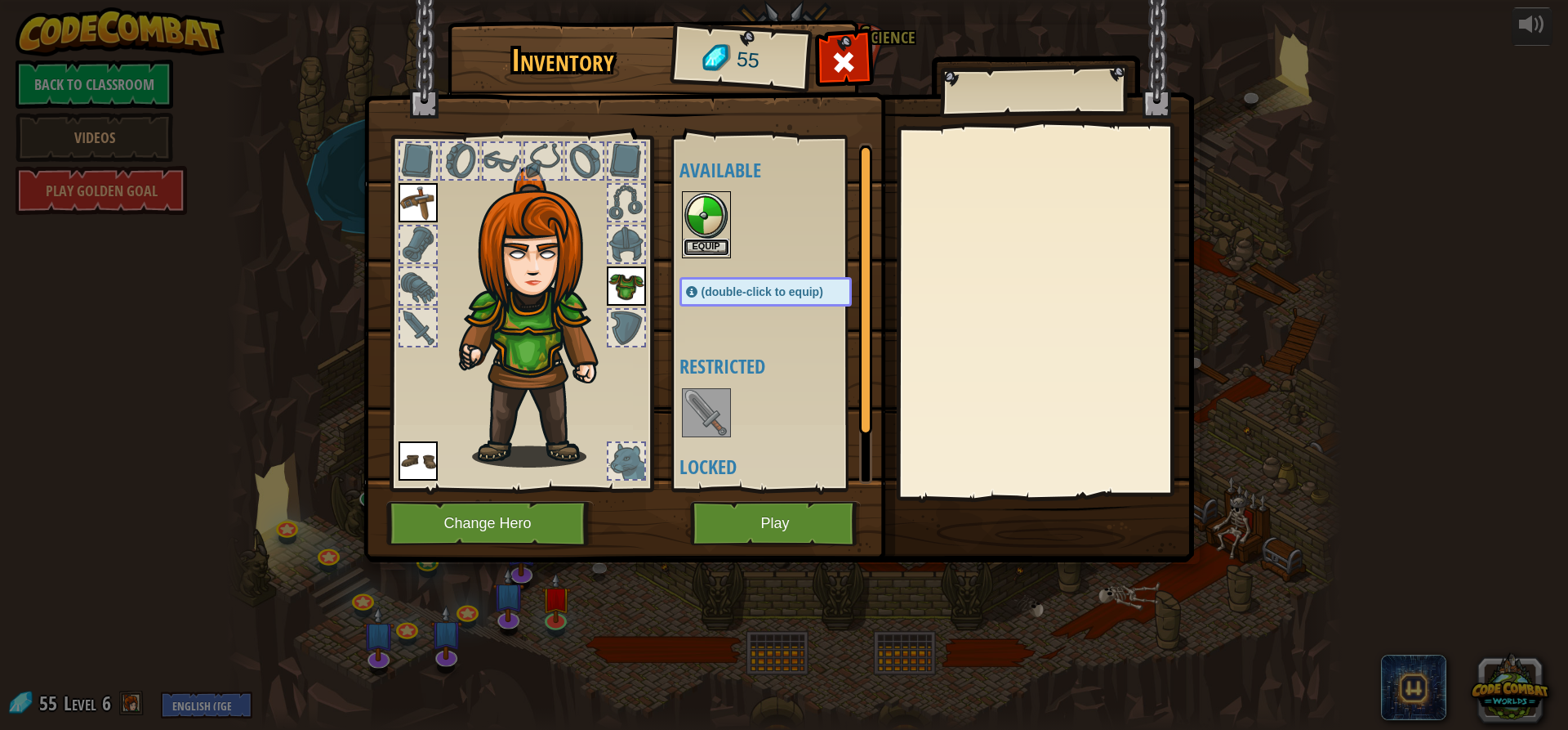
click at [708, 239] on button "Equip" at bounding box center [706, 247] width 46 height 17
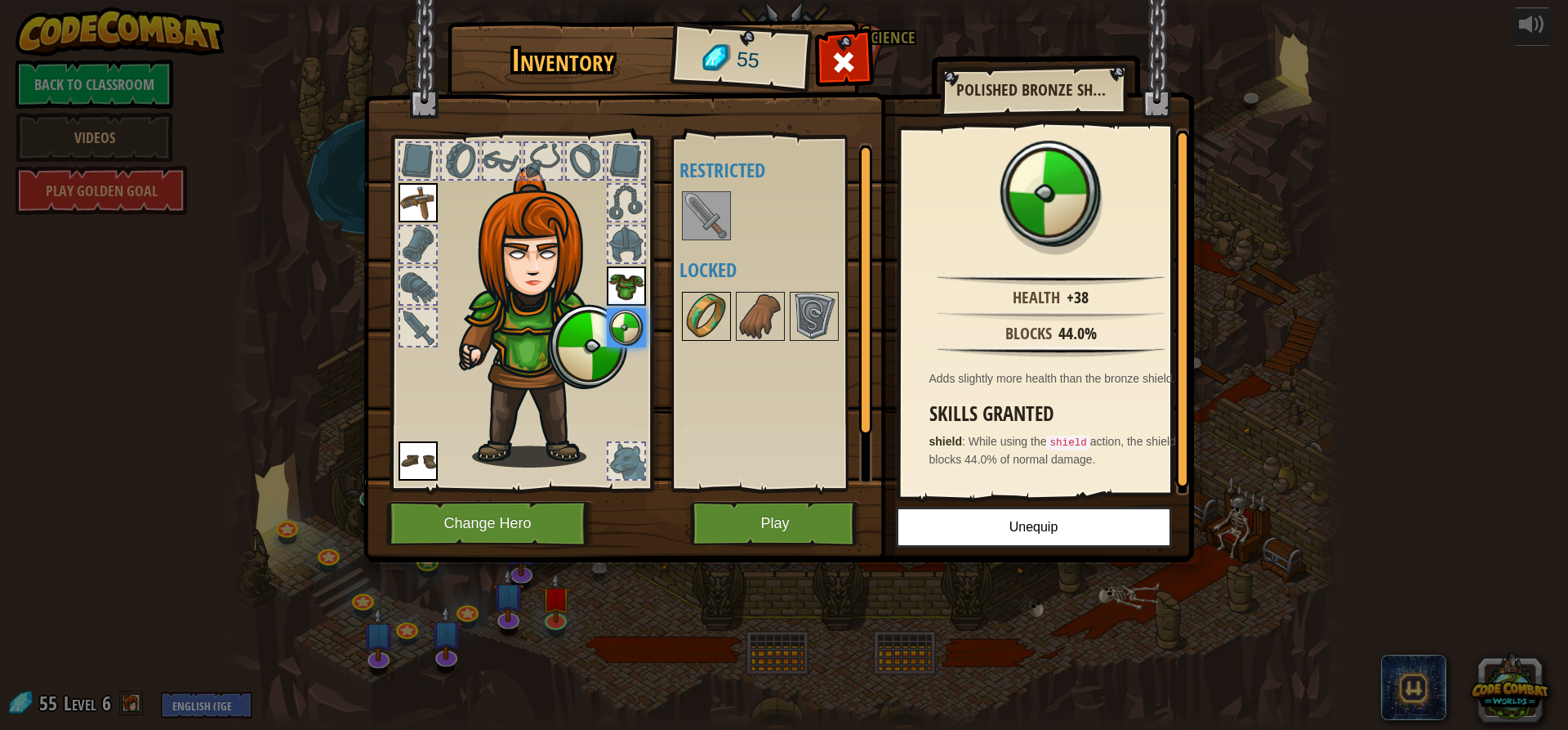
click at [718, 316] on img at bounding box center [706, 316] width 46 height 46
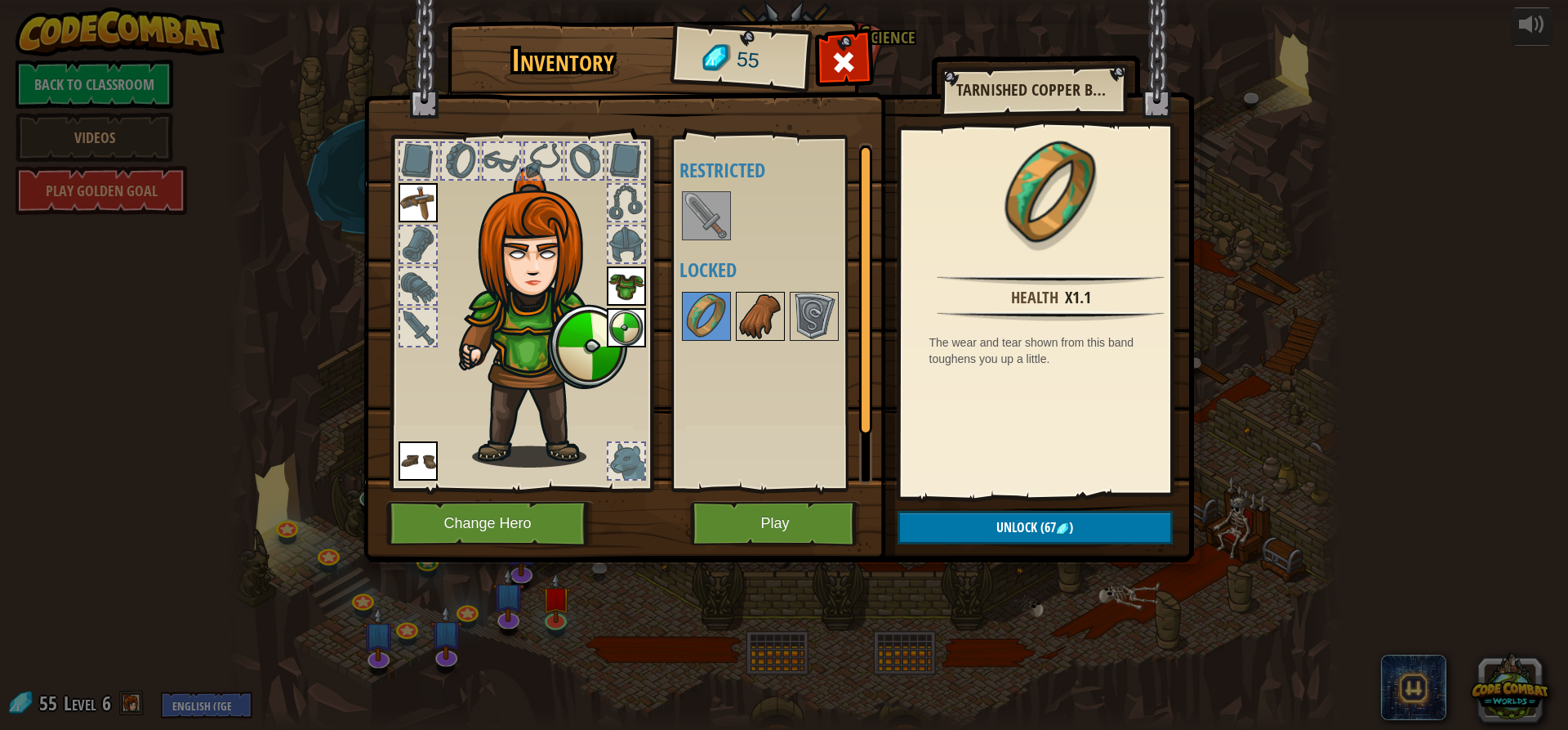
click at [743, 324] on img at bounding box center [760, 316] width 46 height 46
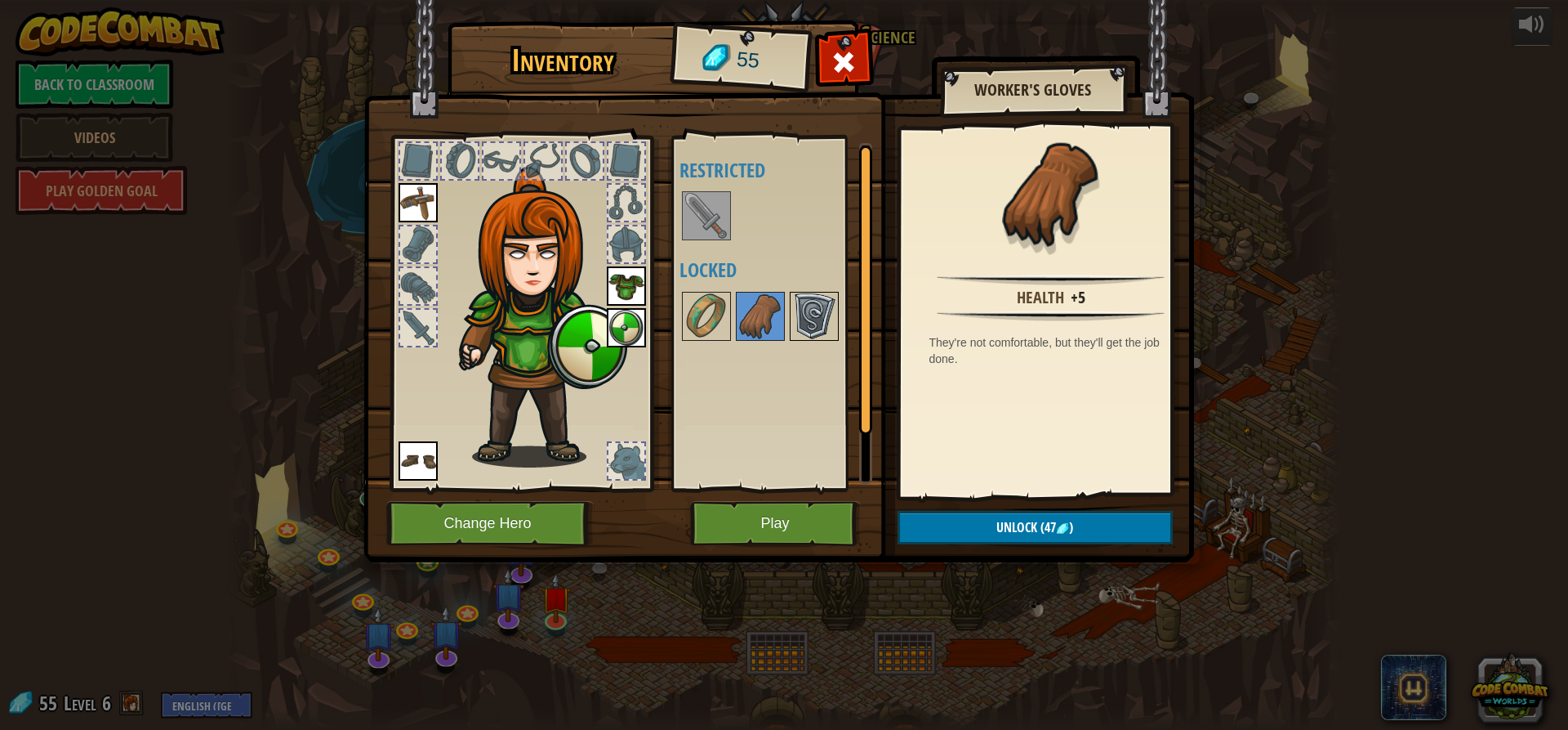
click at [810, 331] on img at bounding box center [814, 316] width 46 height 46
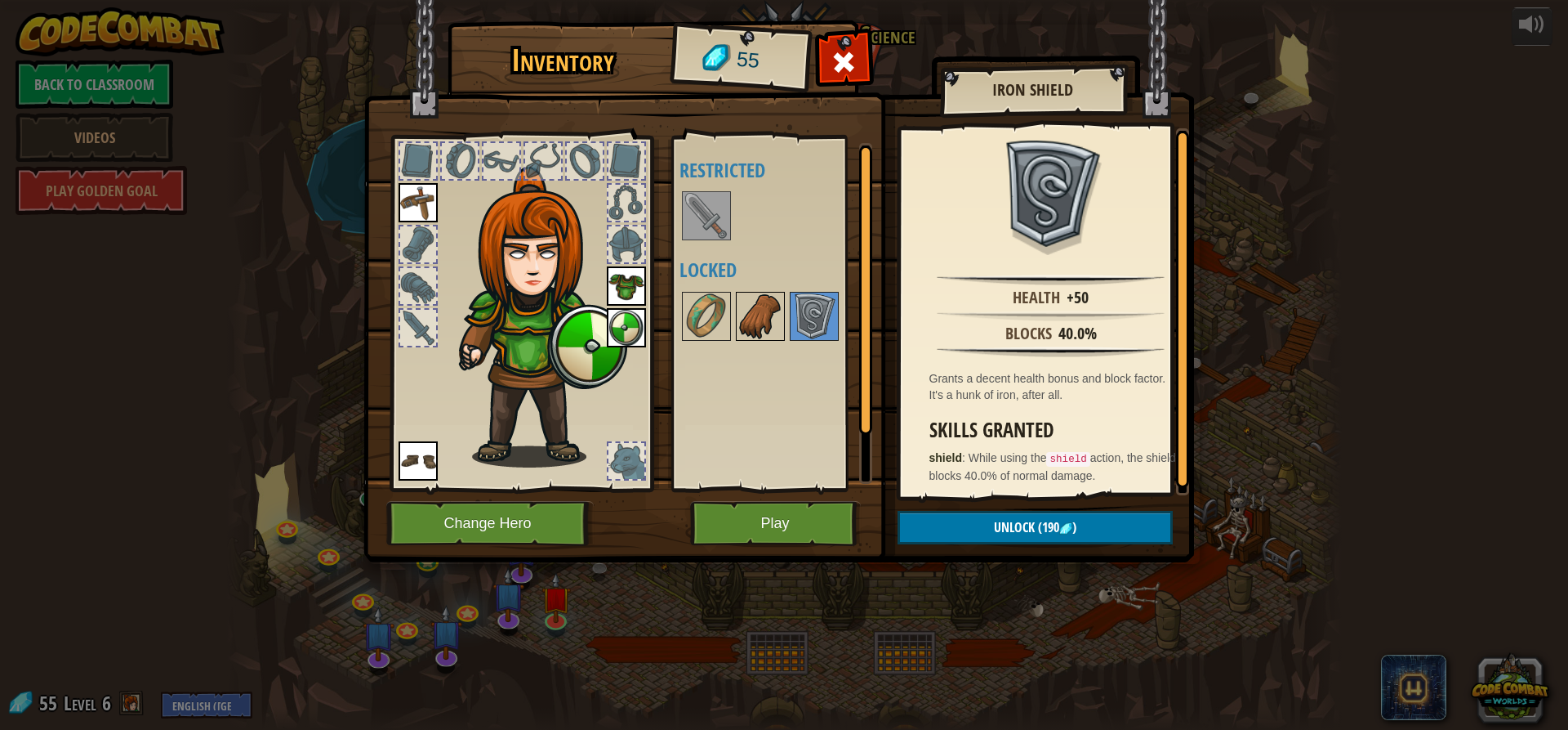
click at [762, 332] on img at bounding box center [760, 316] width 46 height 46
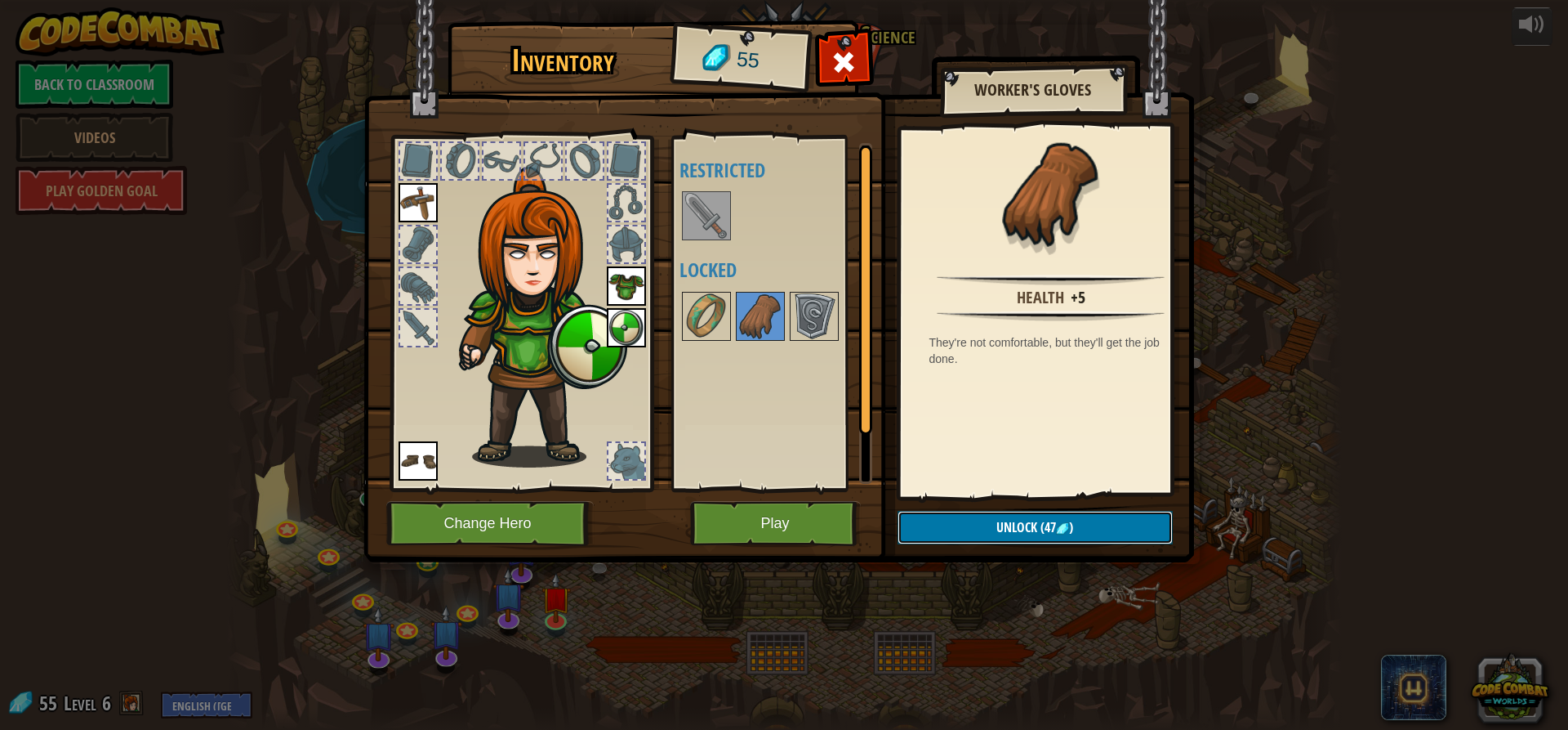
click at [957, 526] on button "Unlock (47 )" at bounding box center [1034, 527] width 275 height 34
click at [943, 528] on button "Confirm" at bounding box center [1034, 527] width 275 height 34
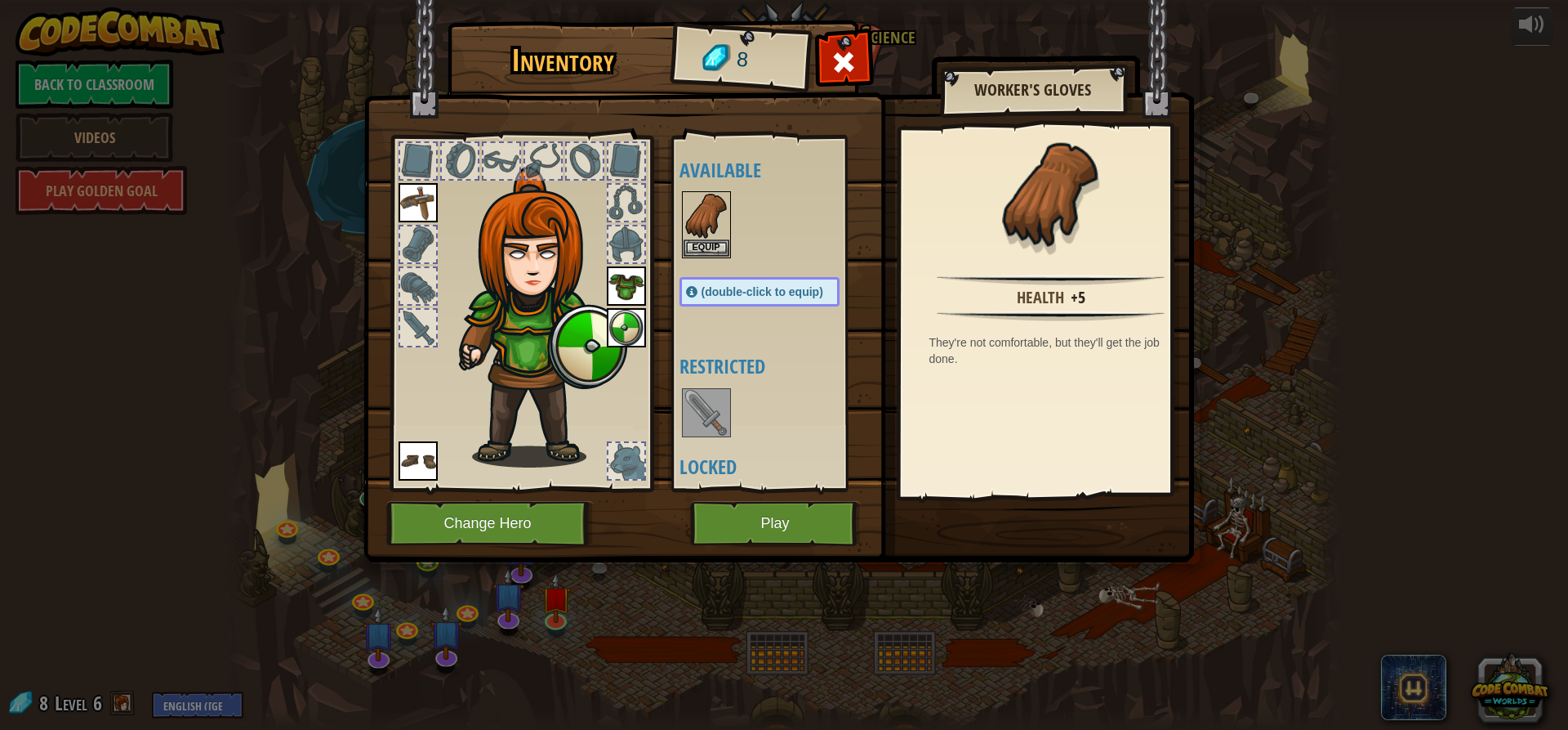
click at [699, 404] on img at bounding box center [706, 412] width 46 height 46
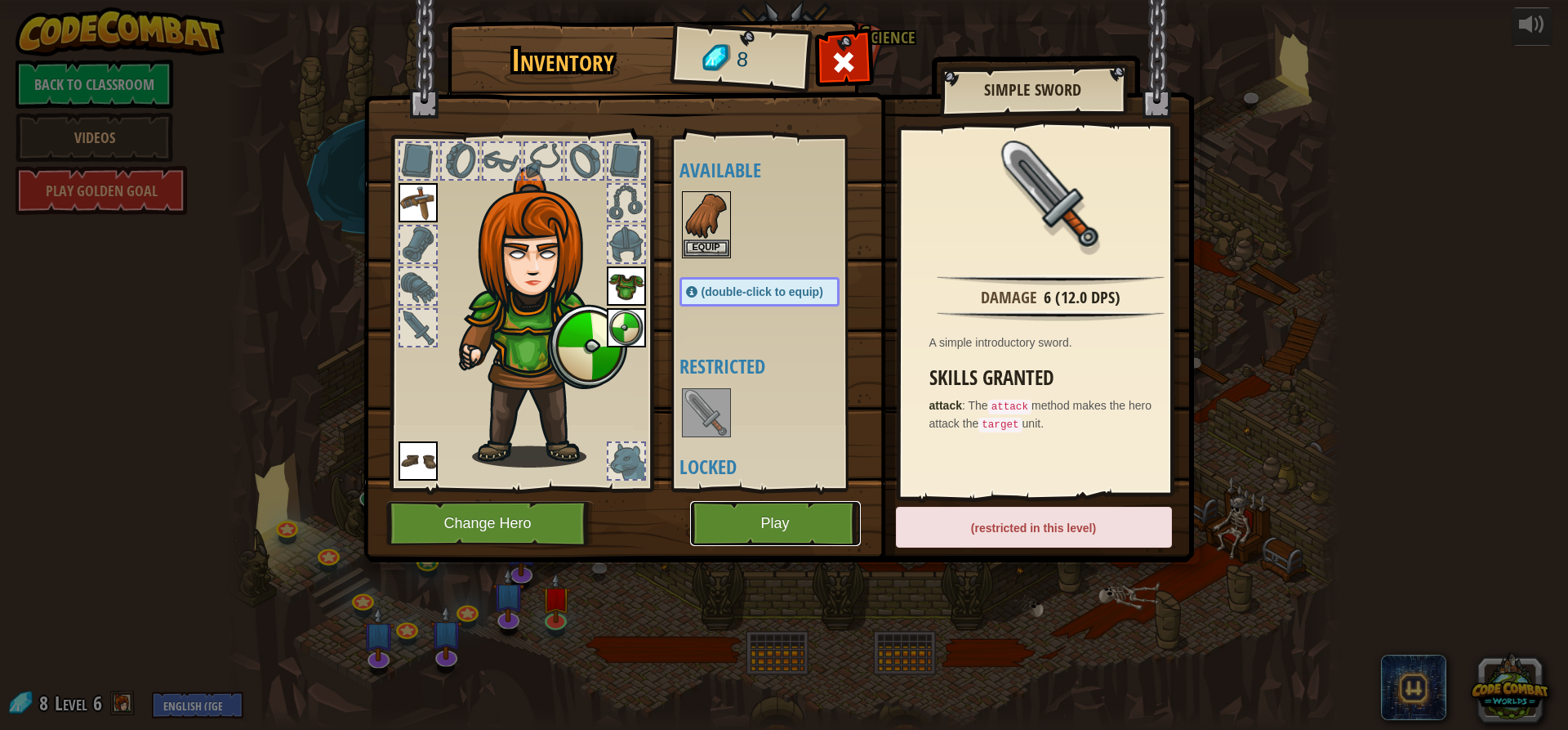
click at [744, 533] on button "Play" at bounding box center [775, 523] width 171 height 45
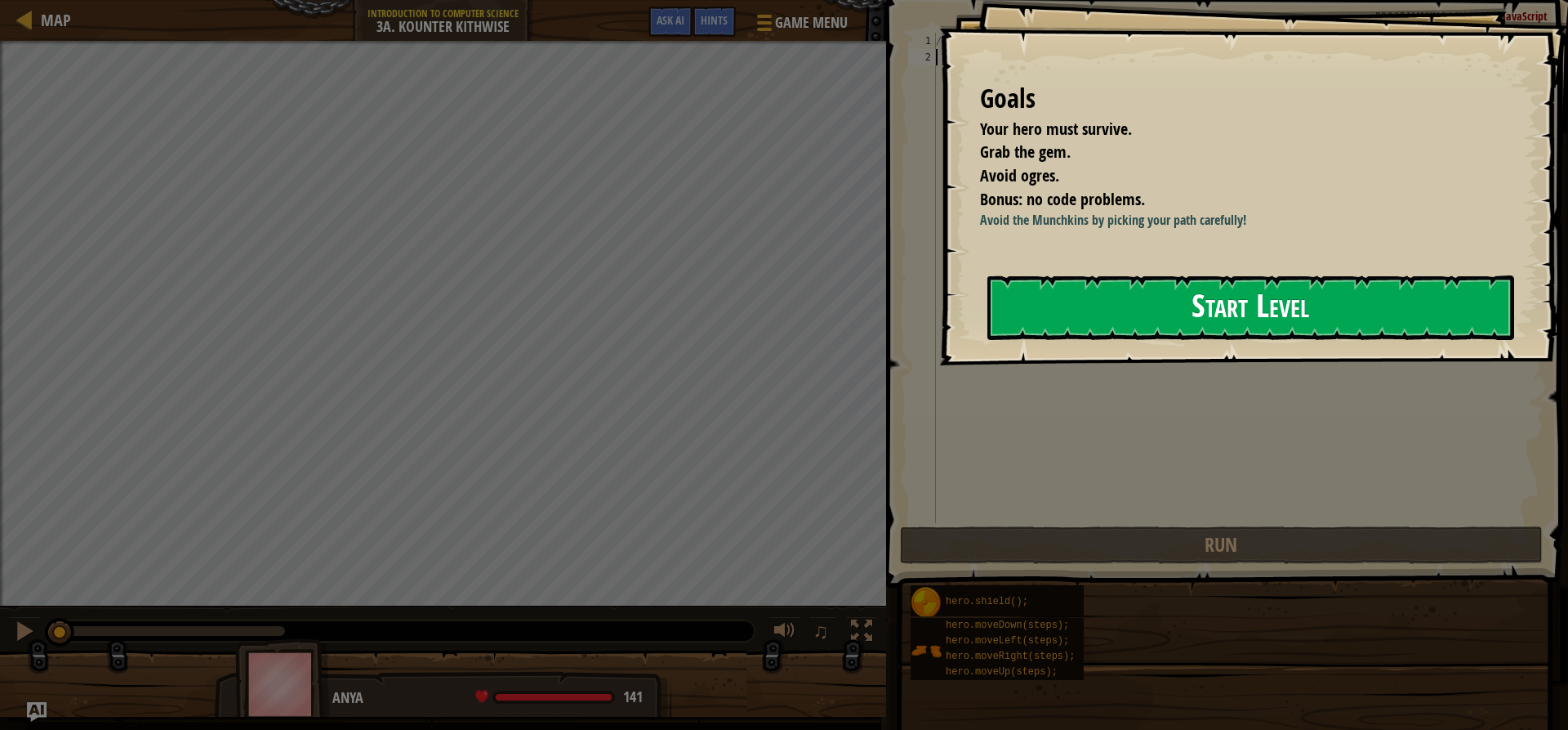
click at [1051, 297] on button "Start Level" at bounding box center [1250, 307] width 527 height 64
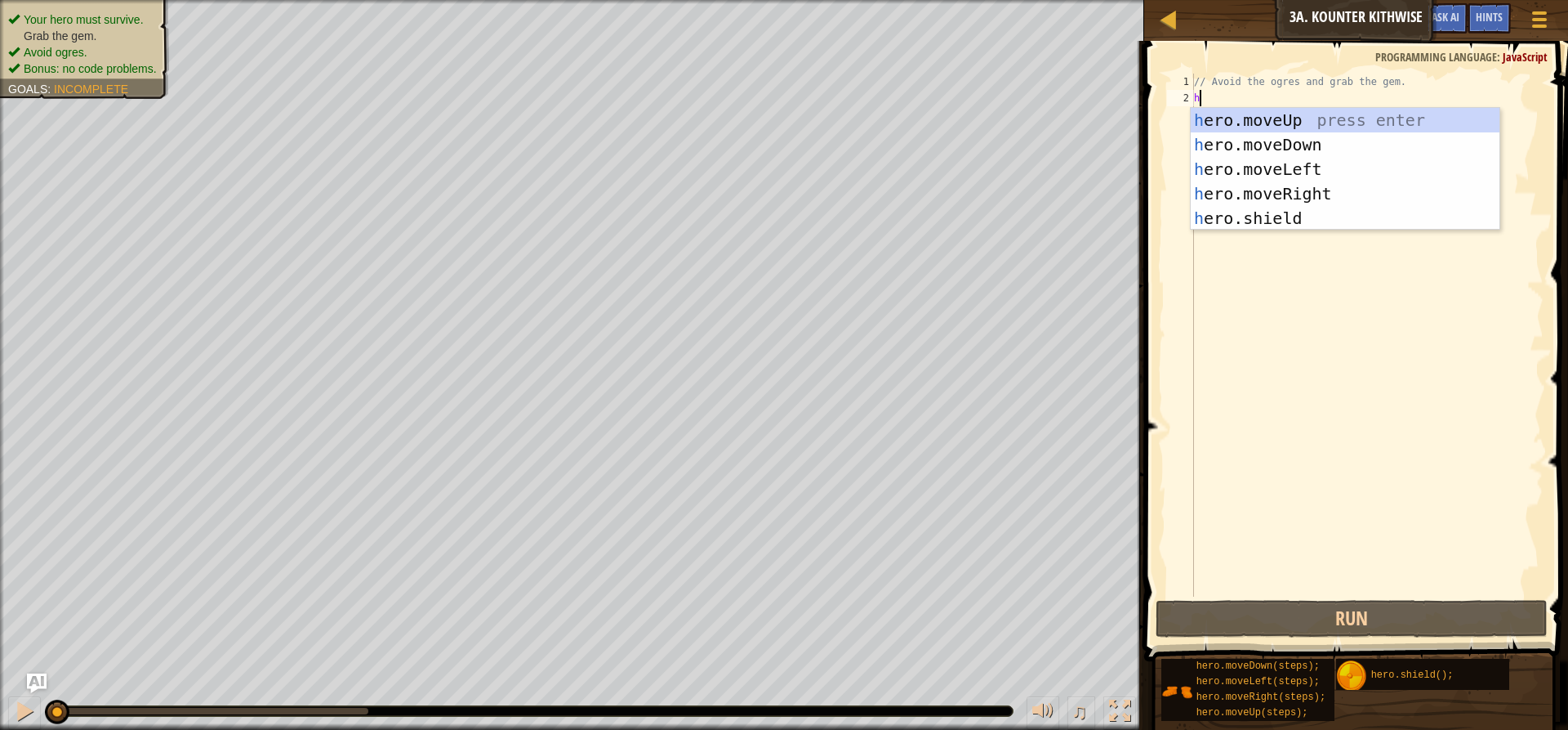
type textarea "h"
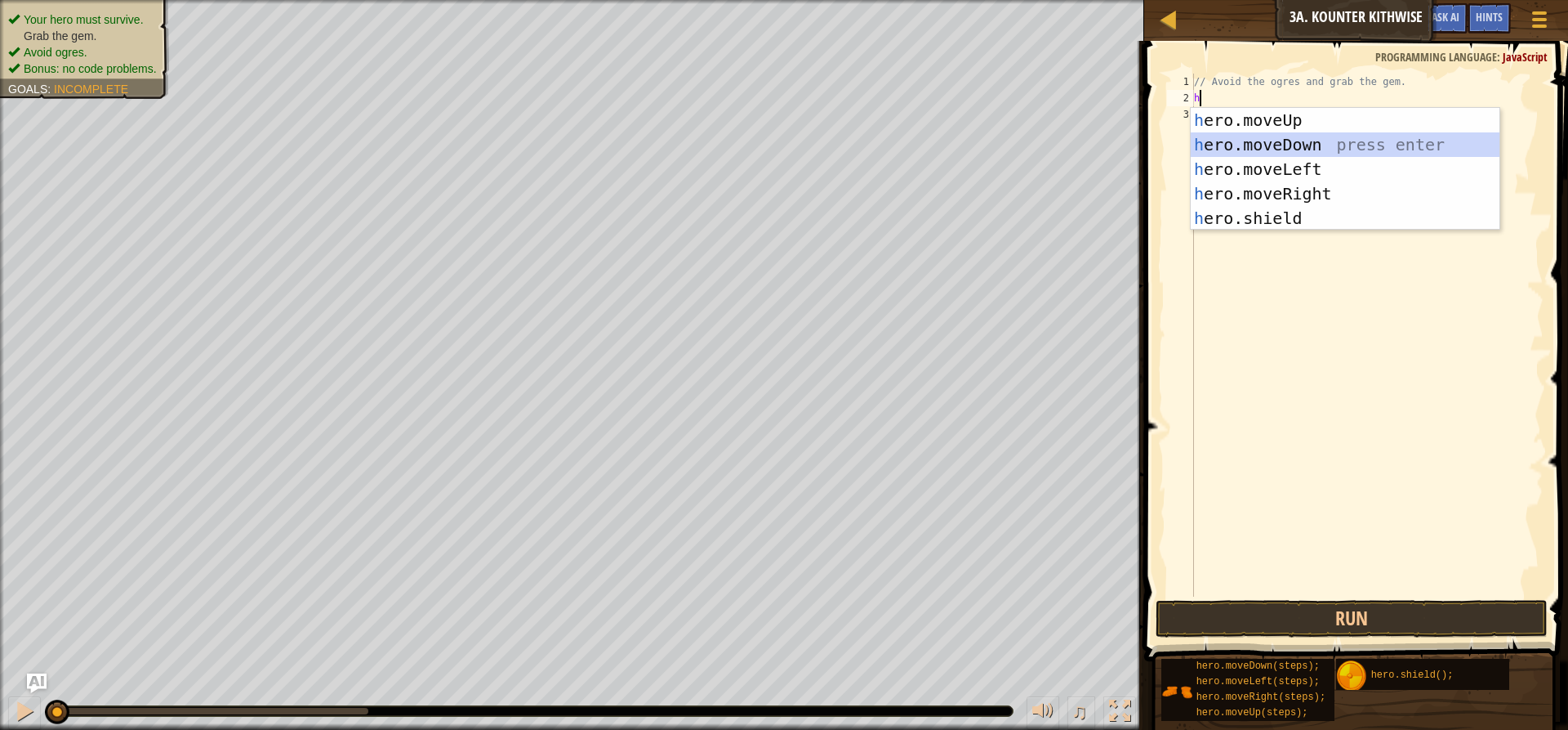
click at [1264, 145] on div "h ero.moveUp press enter h ero.moveDown press enter h ero.moveLeft press enter …" at bounding box center [1345, 194] width 309 height 172
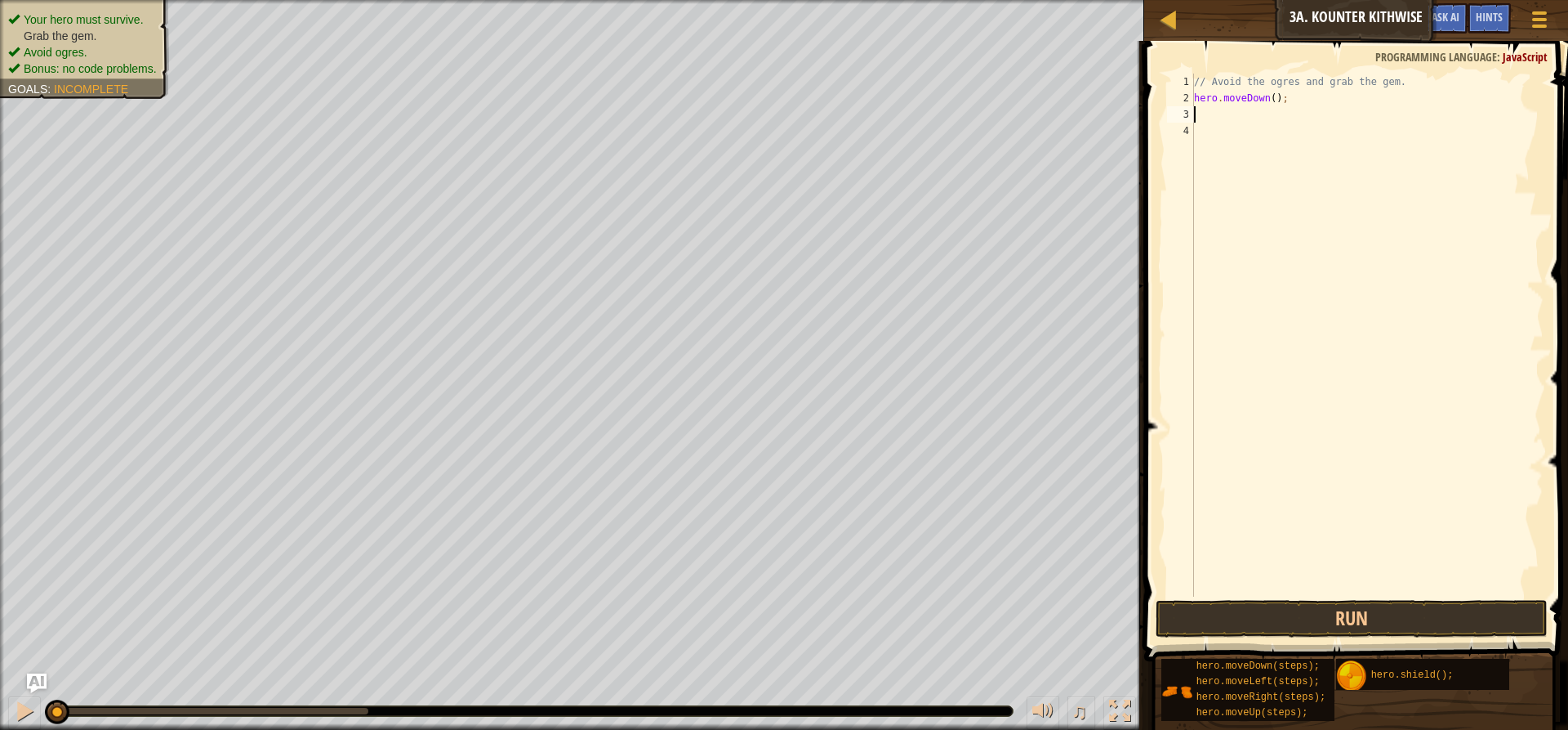
type textarea "h"
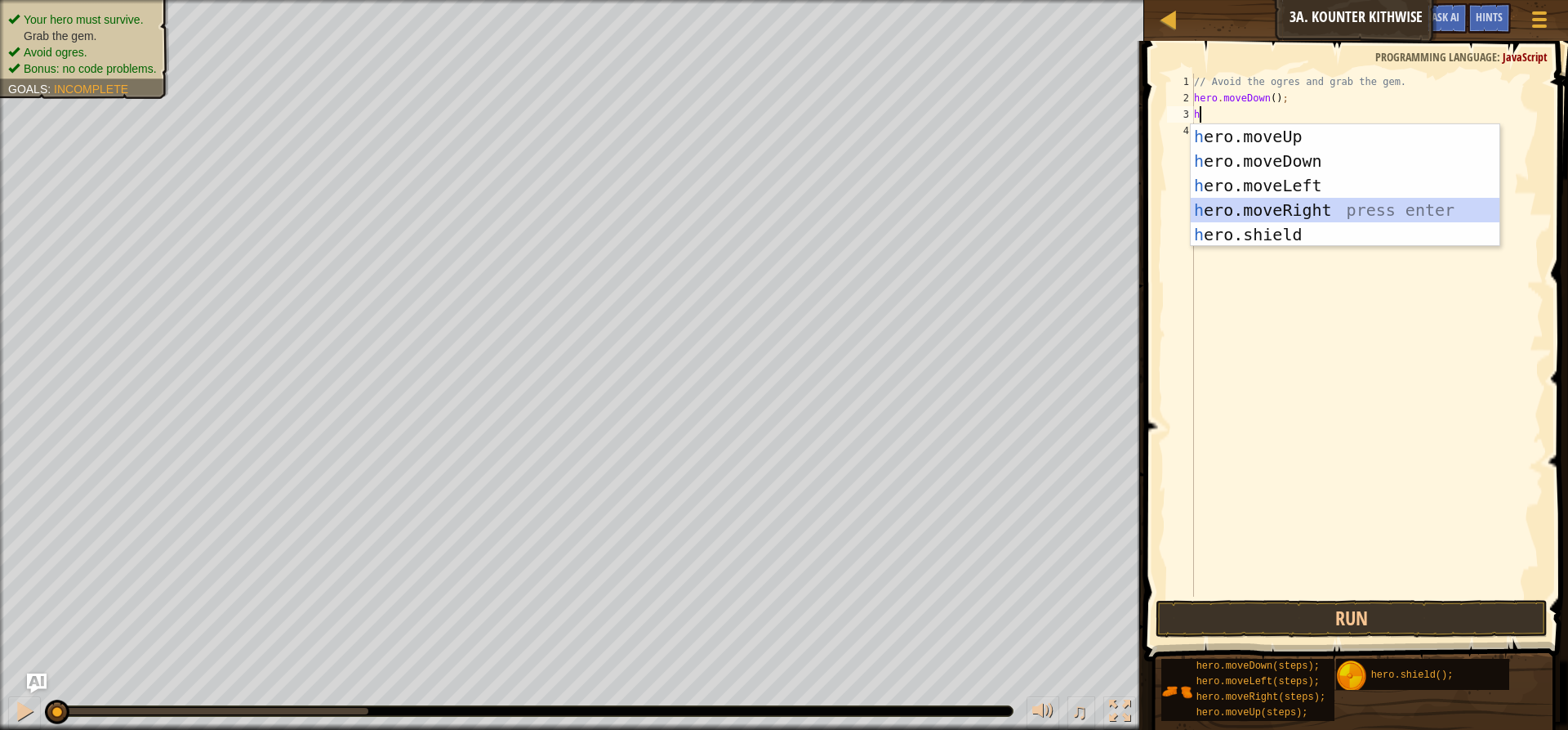
click at [1246, 220] on div "h ero.moveUp press enter h ero.moveDown press enter h ero.moveLeft press enter …" at bounding box center [1345, 210] width 309 height 172
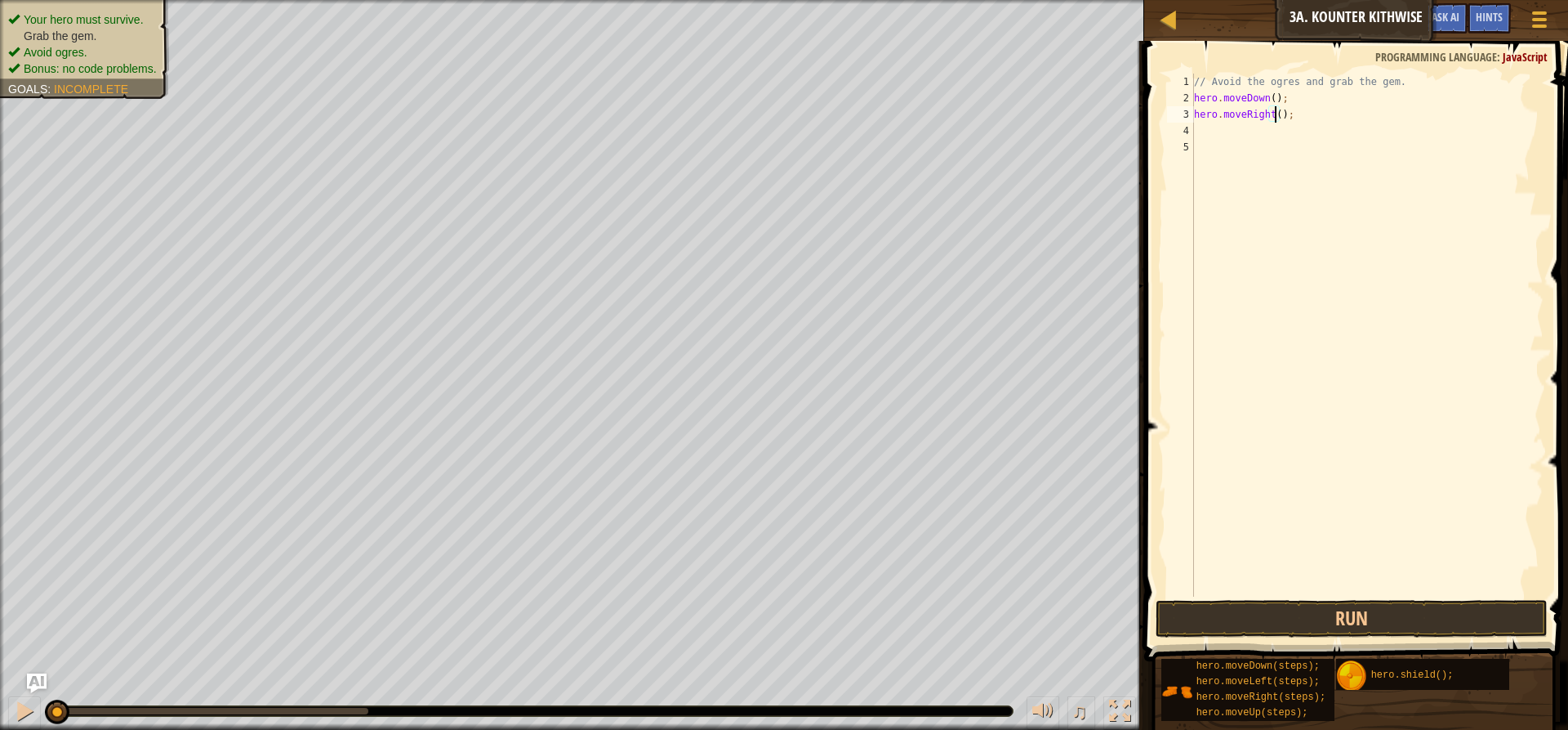
click at [1273, 112] on div "// Avoid the ogres and grab the gem. hero . moveDown ( ) ; hero . moveRight ( )…" at bounding box center [1367, 352] width 353 height 556
click at [1272, 618] on button "Run" at bounding box center [1352, 618] width 392 height 37
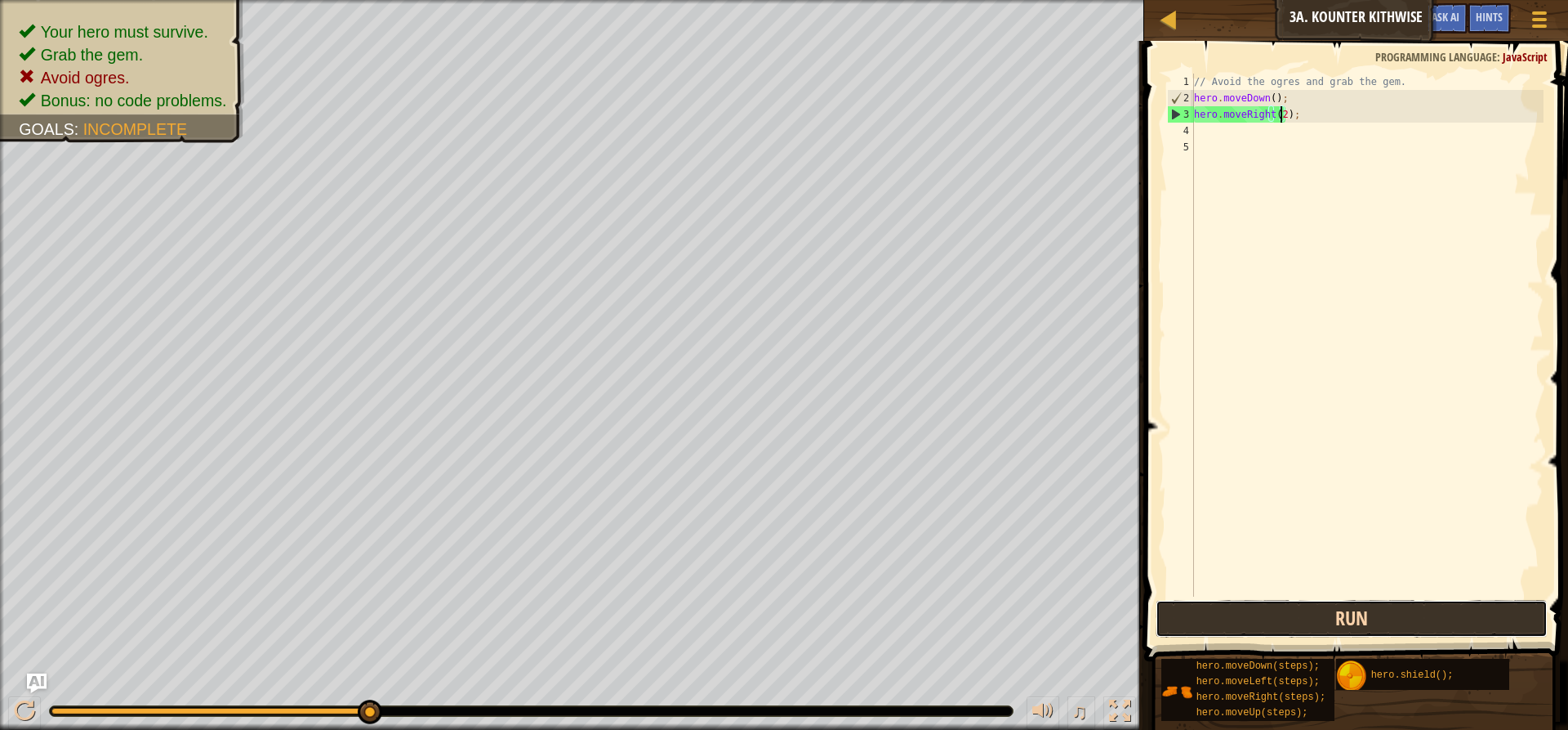
click at [1201, 607] on button "Run" at bounding box center [1352, 618] width 392 height 37
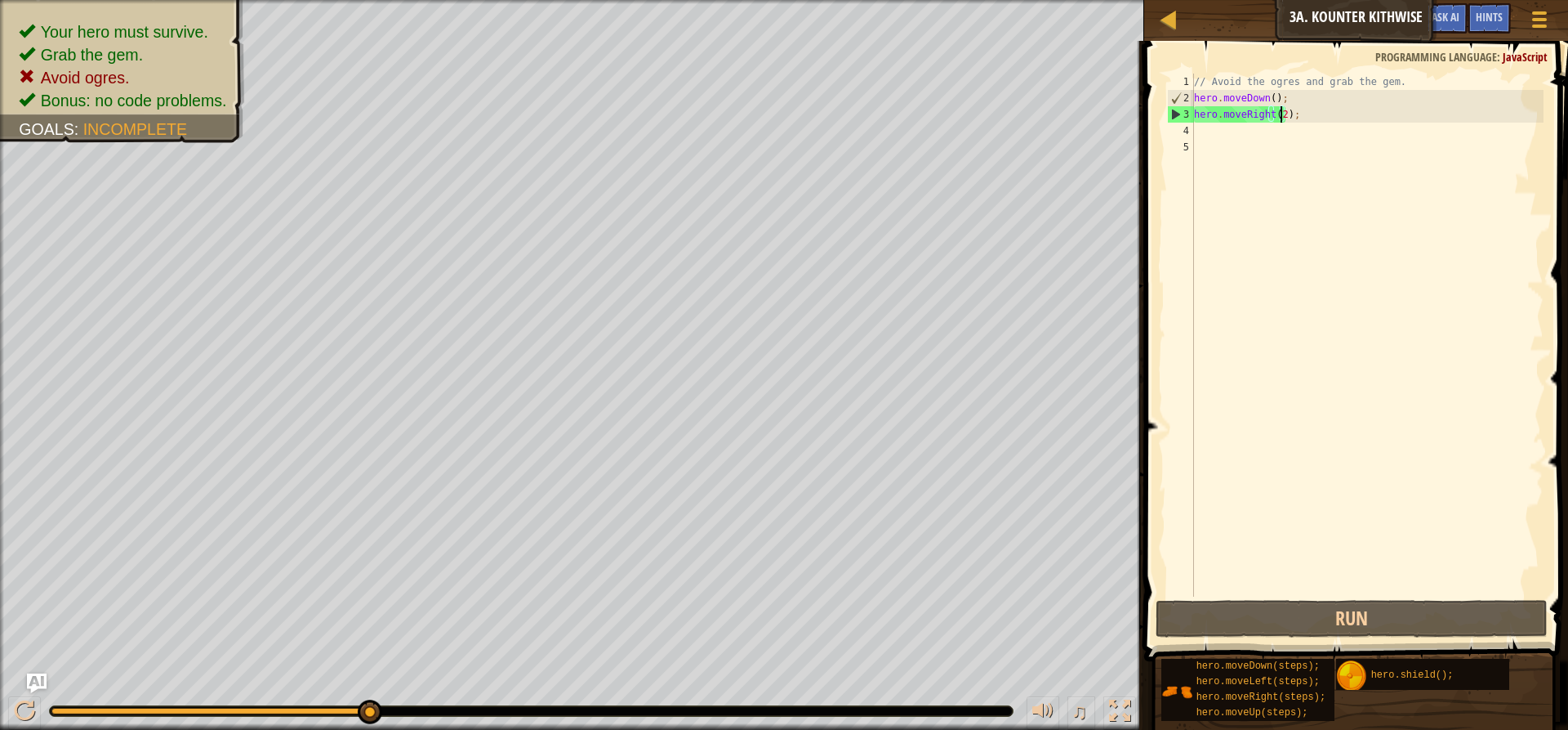
click at [1283, 119] on div "// Avoid the ogres and grab the gem. hero . moveDown ( ) ; hero . moveRight ( 2…" at bounding box center [1367, 352] width 353 height 556
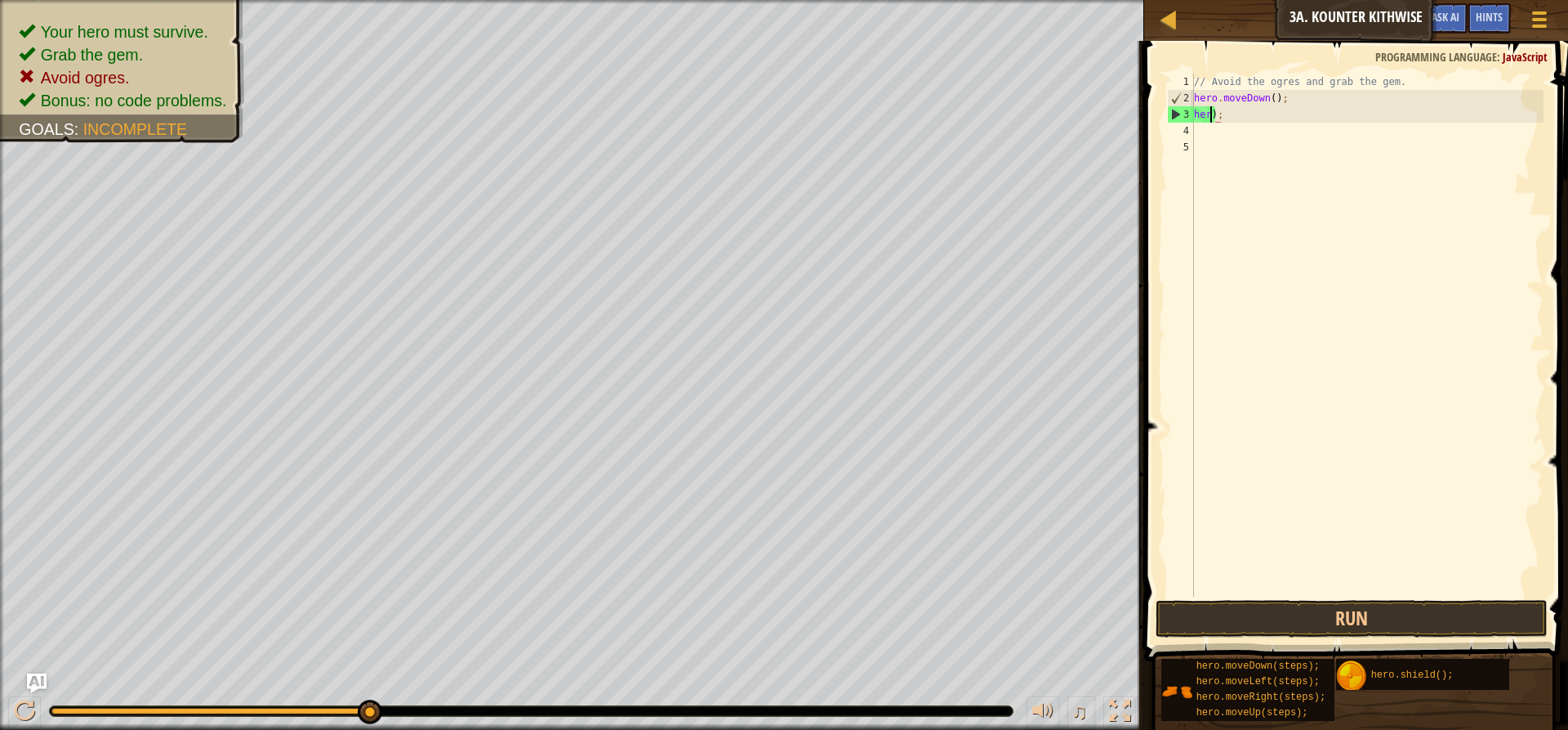
scroll to position [7, 0]
click at [1273, 109] on div "// Avoid the ogres and grab the gem. hero . moveDown ( ) ; ) ;" at bounding box center [1367, 352] width 353 height 556
type textarea ")"
click at [1269, 100] on div "// Avoid the ogres and grab the gem. hero . moveDown ( ) ; h" at bounding box center [1367, 352] width 353 height 556
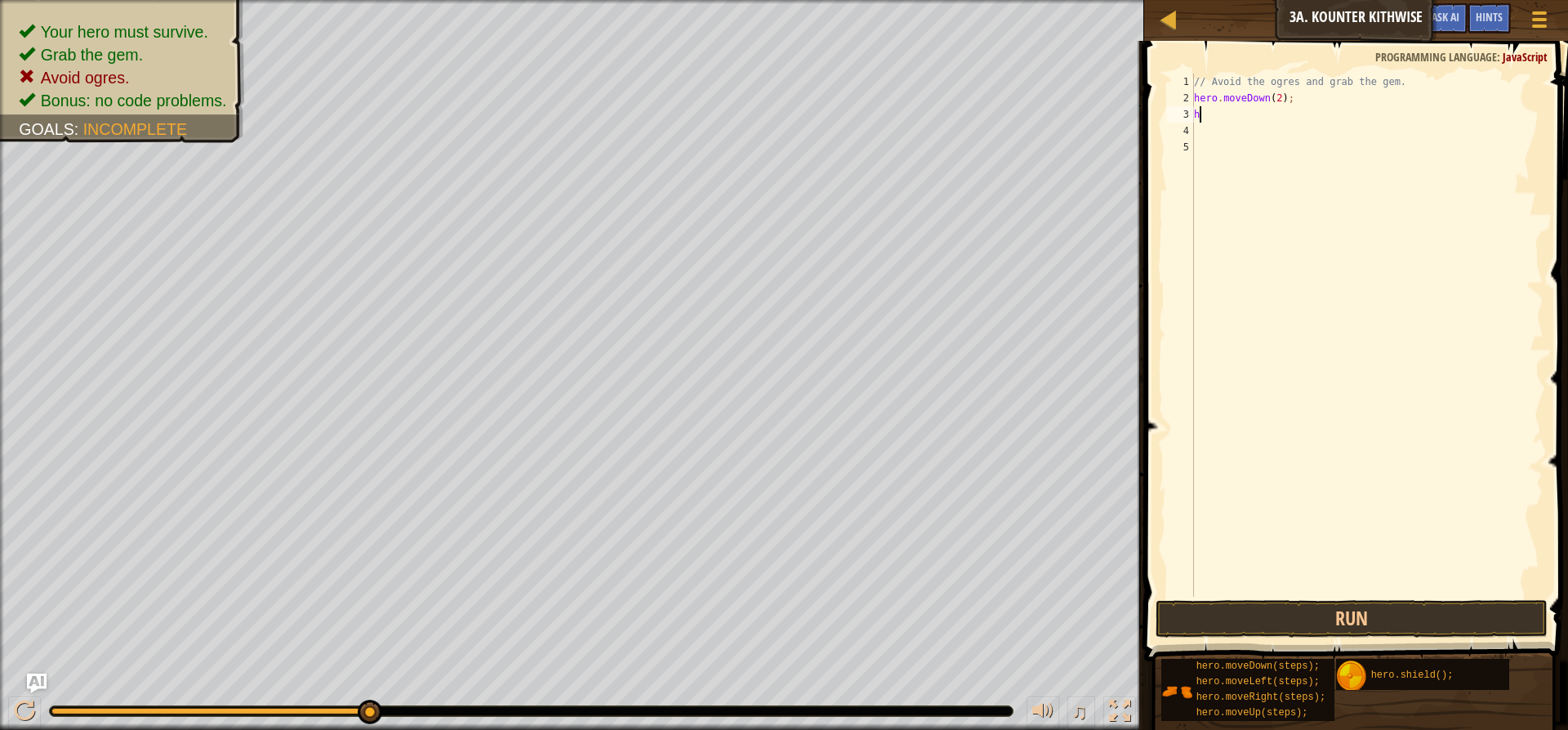
click at [1213, 111] on div "// Avoid the ogres and grab the gem. hero . moveDown ( 2 ) ; h" at bounding box center [1367, 352] width 353 height 556
type textarea "h"
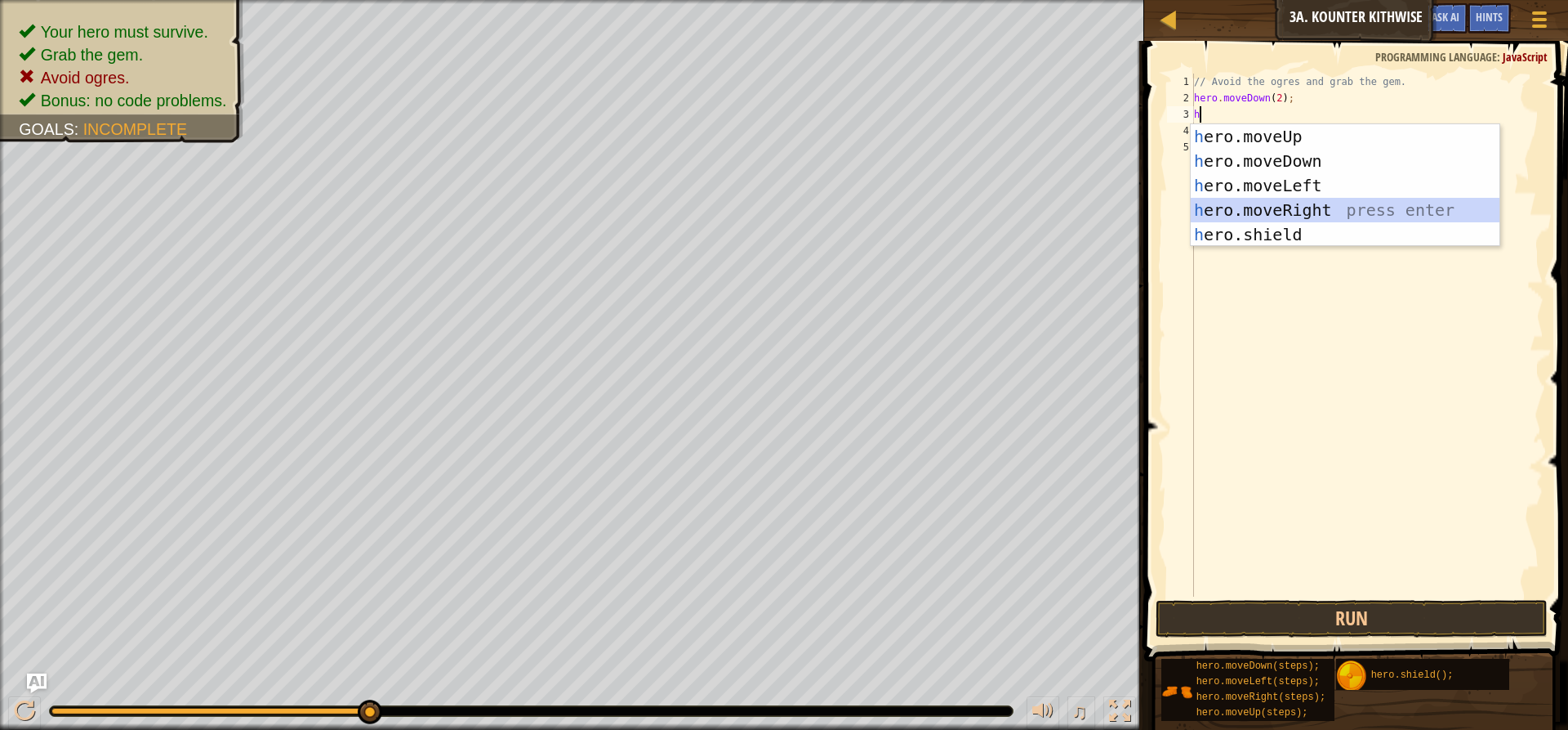
click at [1250, 204] on div "h ero.moveUp press enter h ero.moveDown press enter h ero.moveLeft press enter …" at bounding box center [1345, 210] width 309 height 172
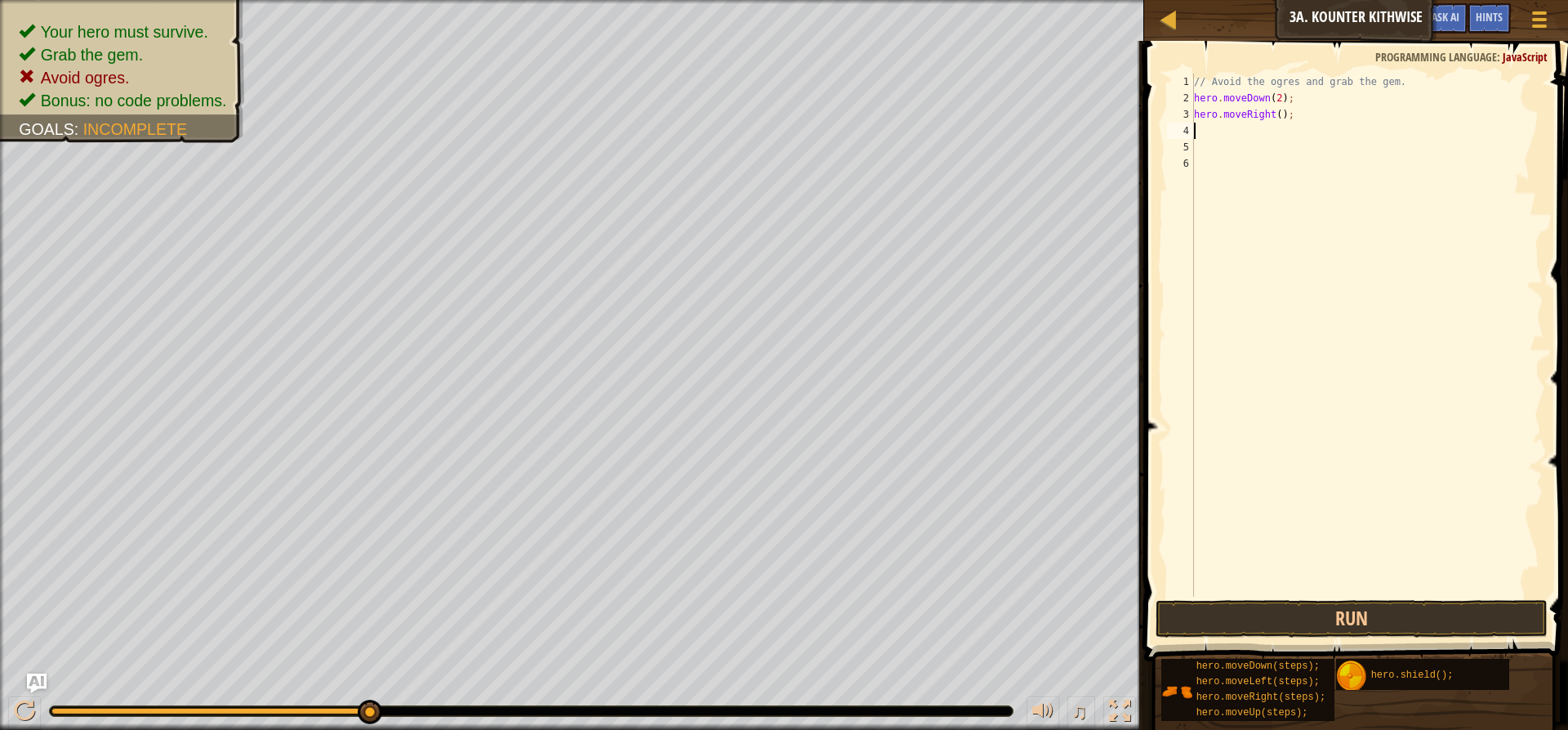
drag, startPoint x: 1228, startPoint y: 175, endPoint x: 1258, endPoint y: 135, distance: 50.0
click at [1258, 135] on div "// Avoid the ogres and grab the gem. hero . moveDown ( 2 ) ; hero . moveRight (…" at bounding box center [1367, 352] width 353 height 556
click at [1255, 625] on button "Run" at bounding box center [1352, 618] width 392 height 37
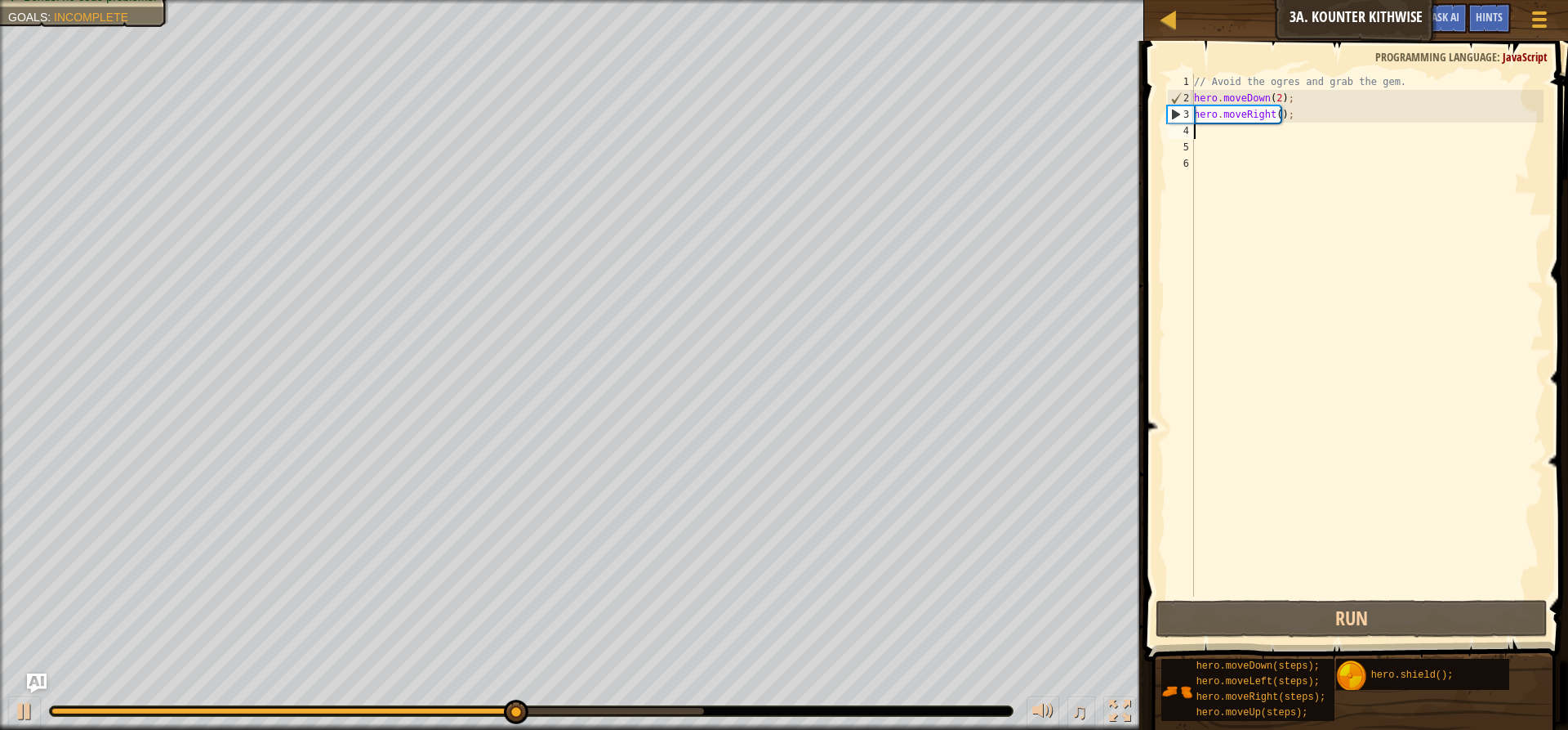
type textarea "h"
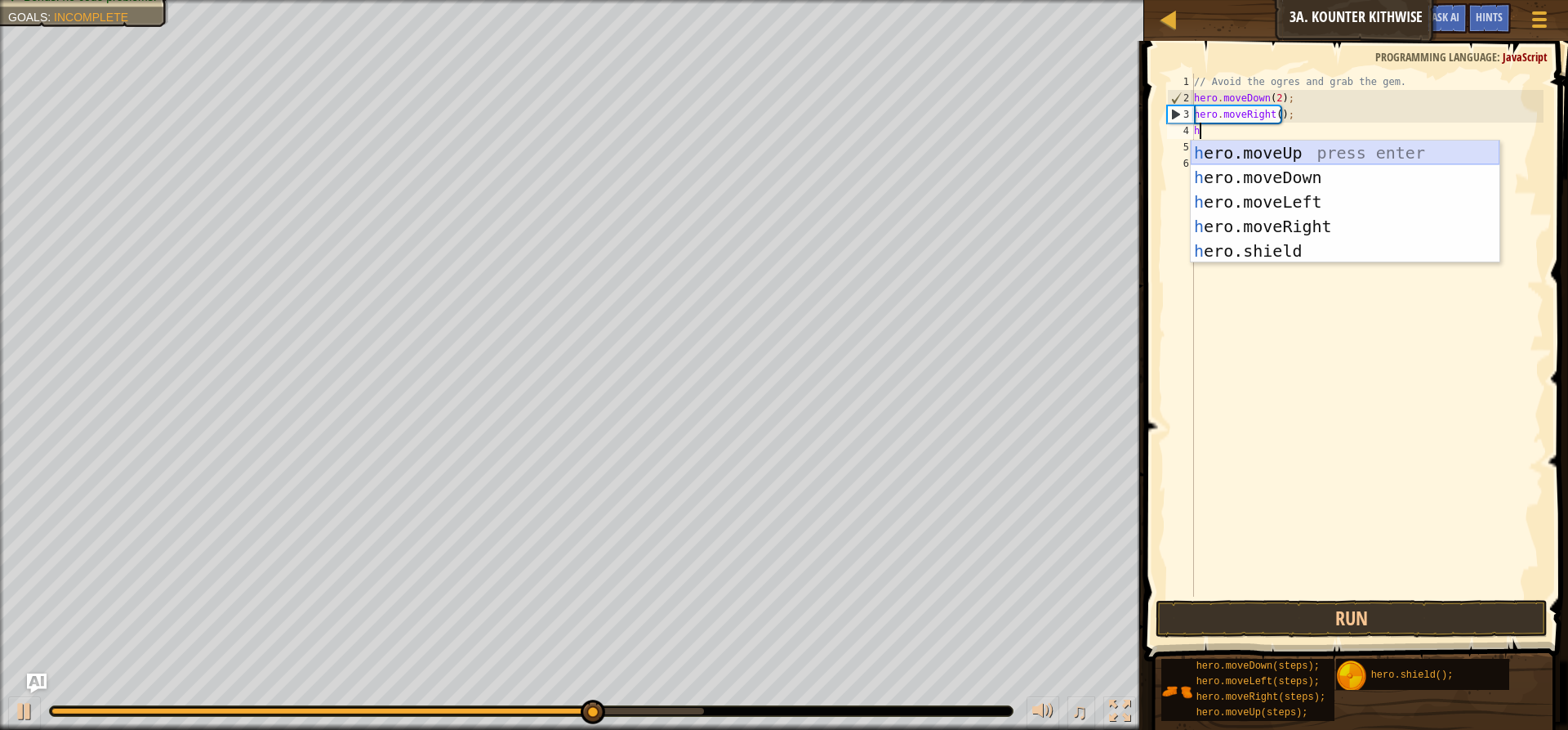
click at [1240, 147] on div "h ero.moveUp press enter h ero.moveDown press enter h ero.moveLeft press enter …" at bounding box center [1345, 227] width 309 height 172
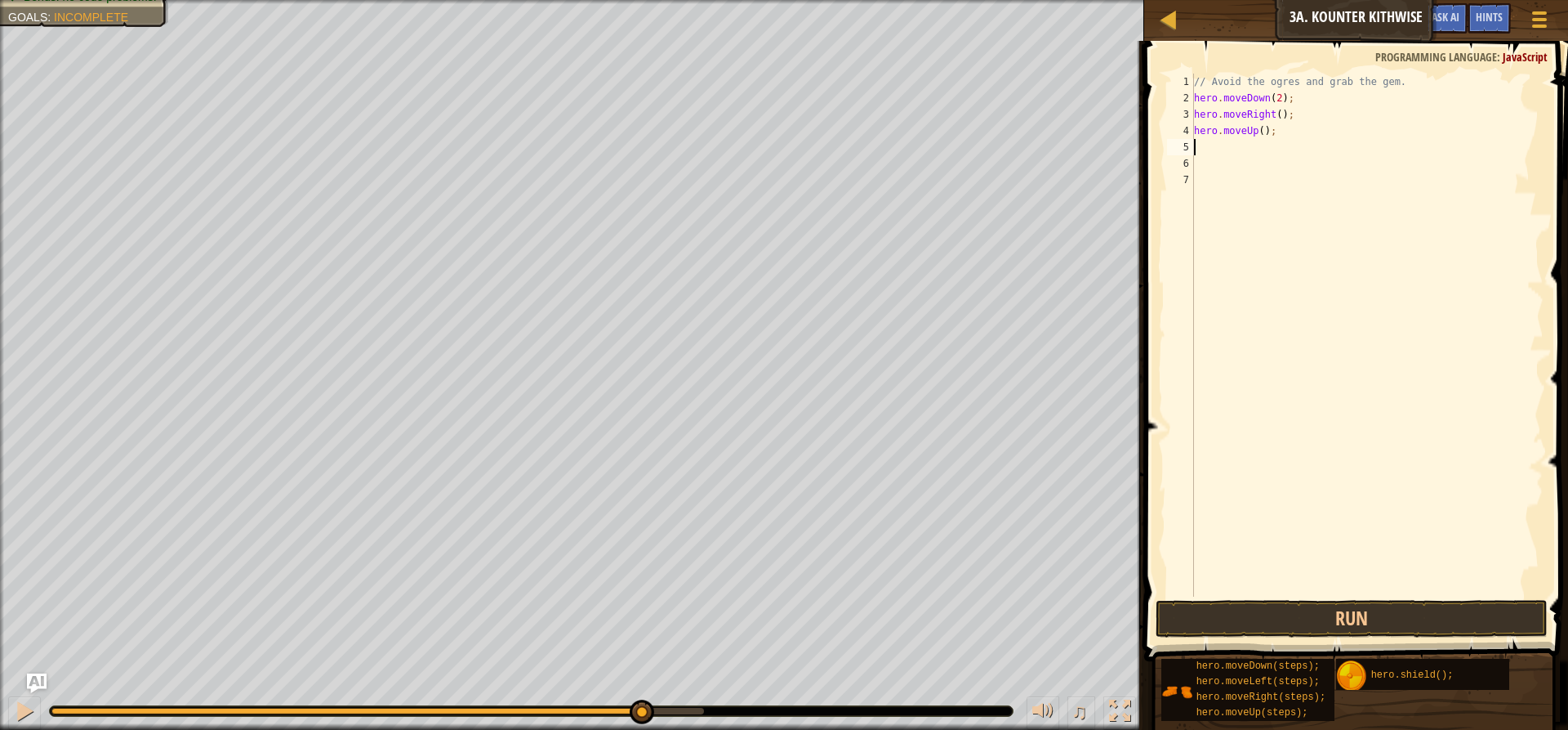
type textarea "h"
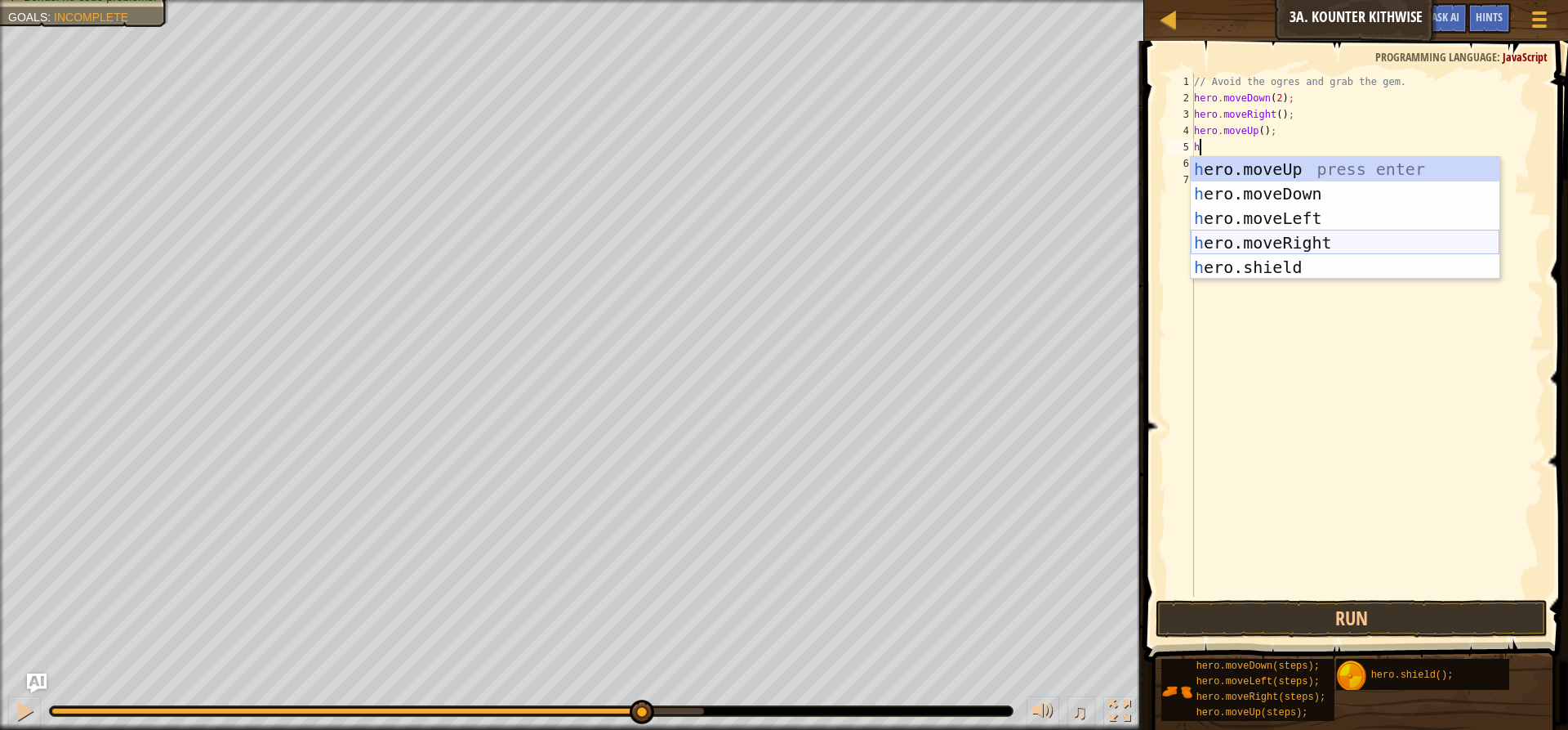
drag, startPoint x: 1245, startPoint y: 243, endPoint x: 1253, endPoint y: 218, distance: 26.2
click at [1248, 234] on div "h ero.moveUp press enter h ero.moveDown press enter h ero.moveLeft press enter …" at bounding box center [1345, 243] width 309 height 172
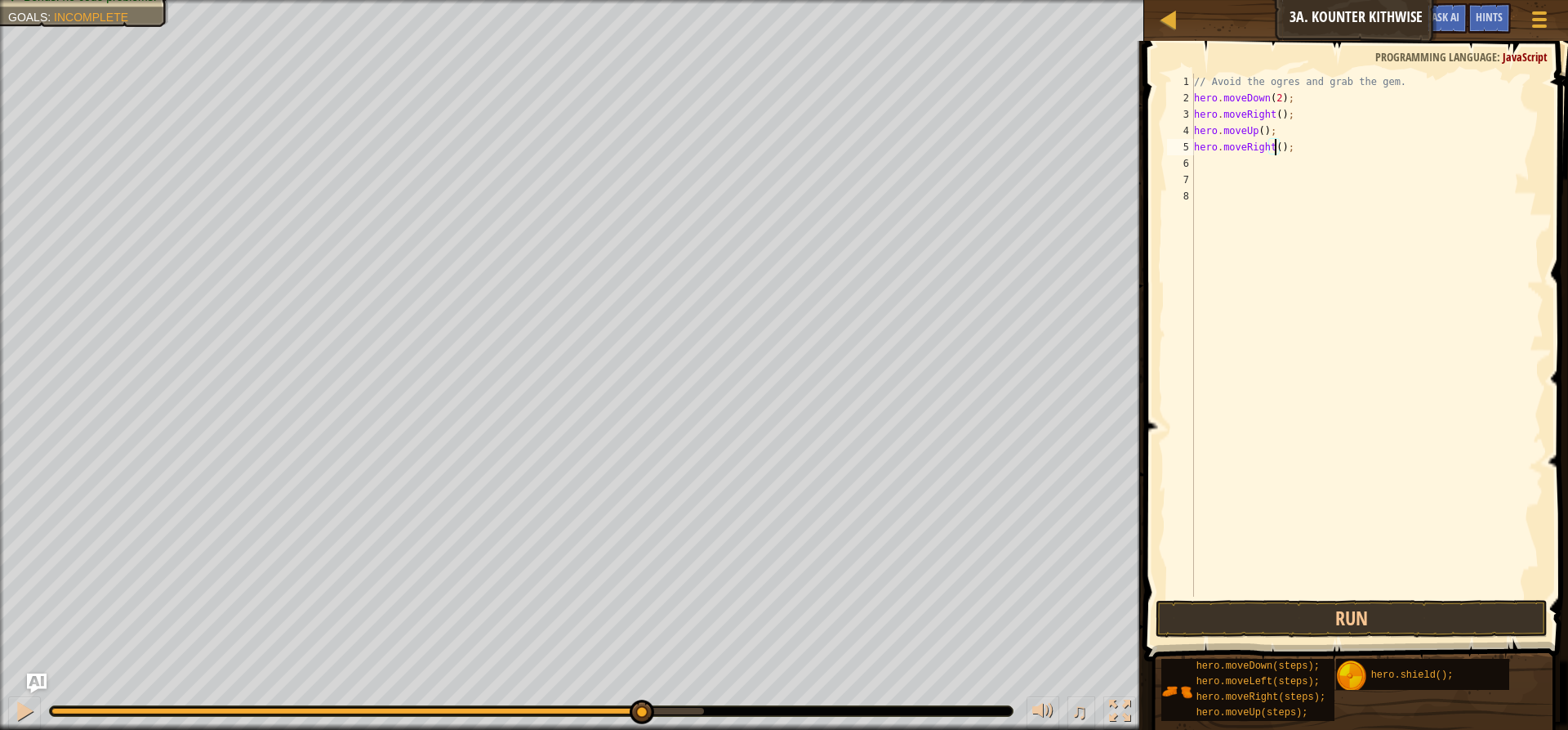
click at [1273, 148] on div "// Avoid the ogres and grab the gem. hero . moveDown ( 2 ) ; hero . moveRight (…" at bounding box center [1367, 352] width 353 height 556
type textarea "hero.moveRight();"
click at [1281, 617] on button "Run" at bounding box center [1352, 618] width 392 height 37
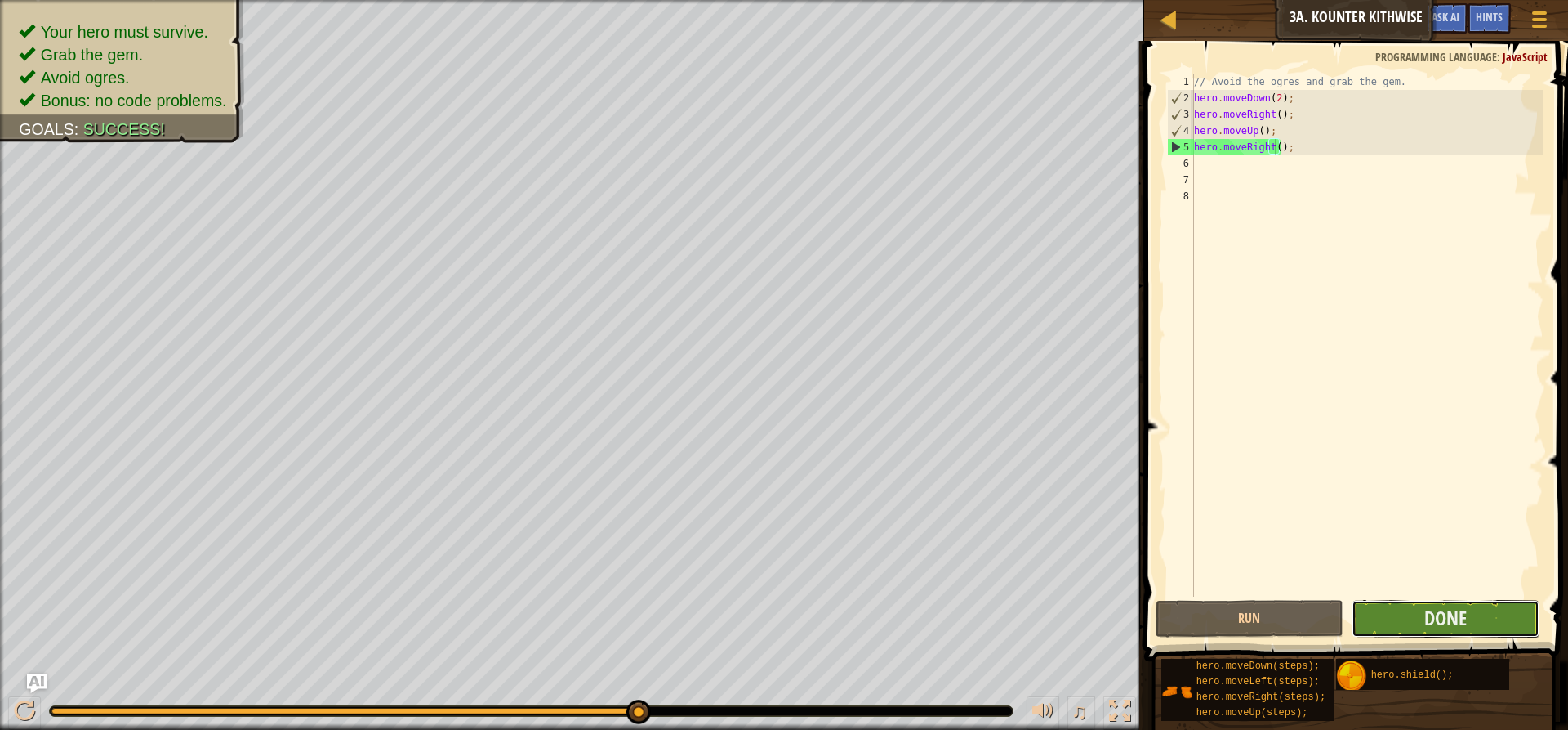
click at [1383, 619] on button "Done" at bounding box center [1446, 618] width 187 height 37
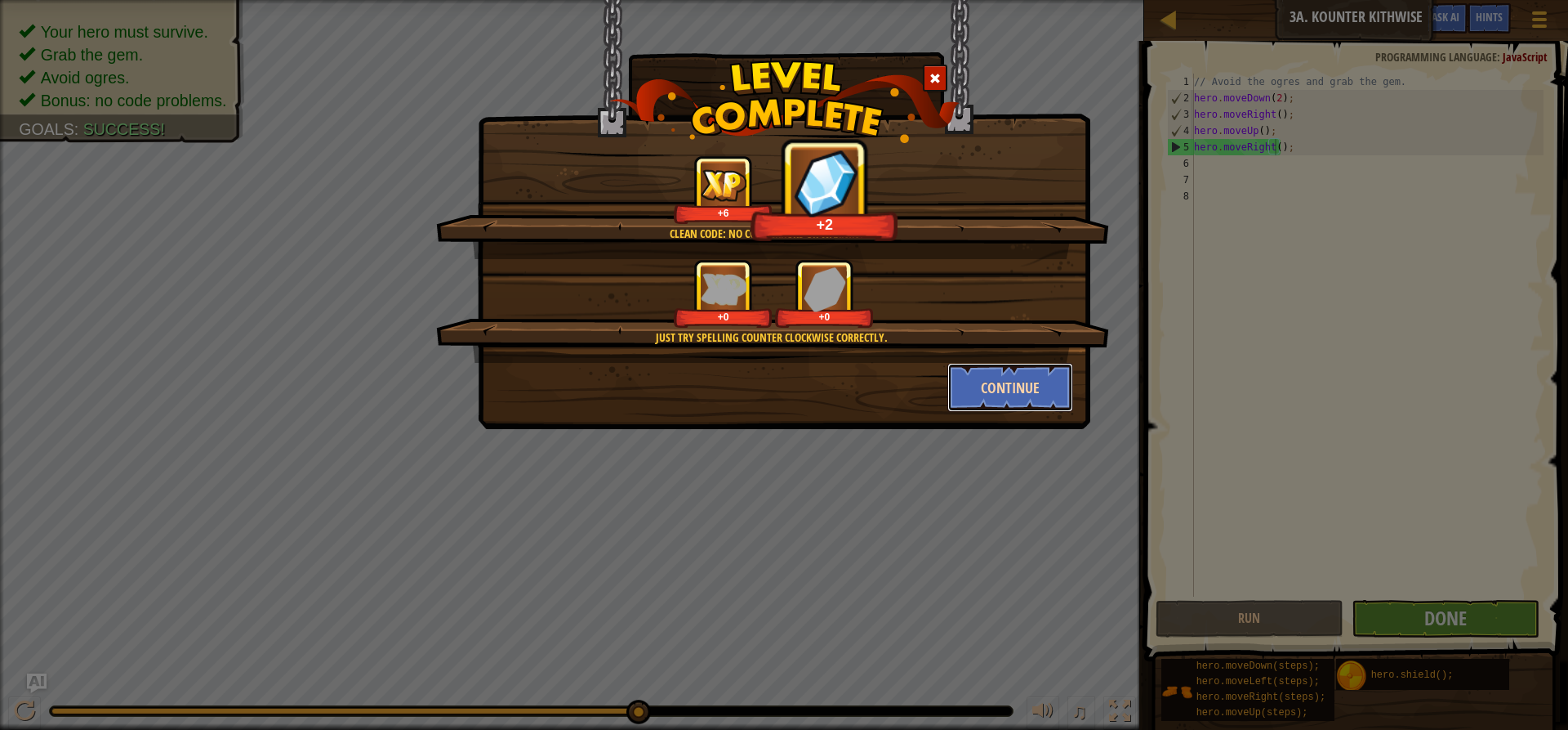
click at [1007, 398] on button "Continue" at bounding box center [1011, 387] width 127 height 49
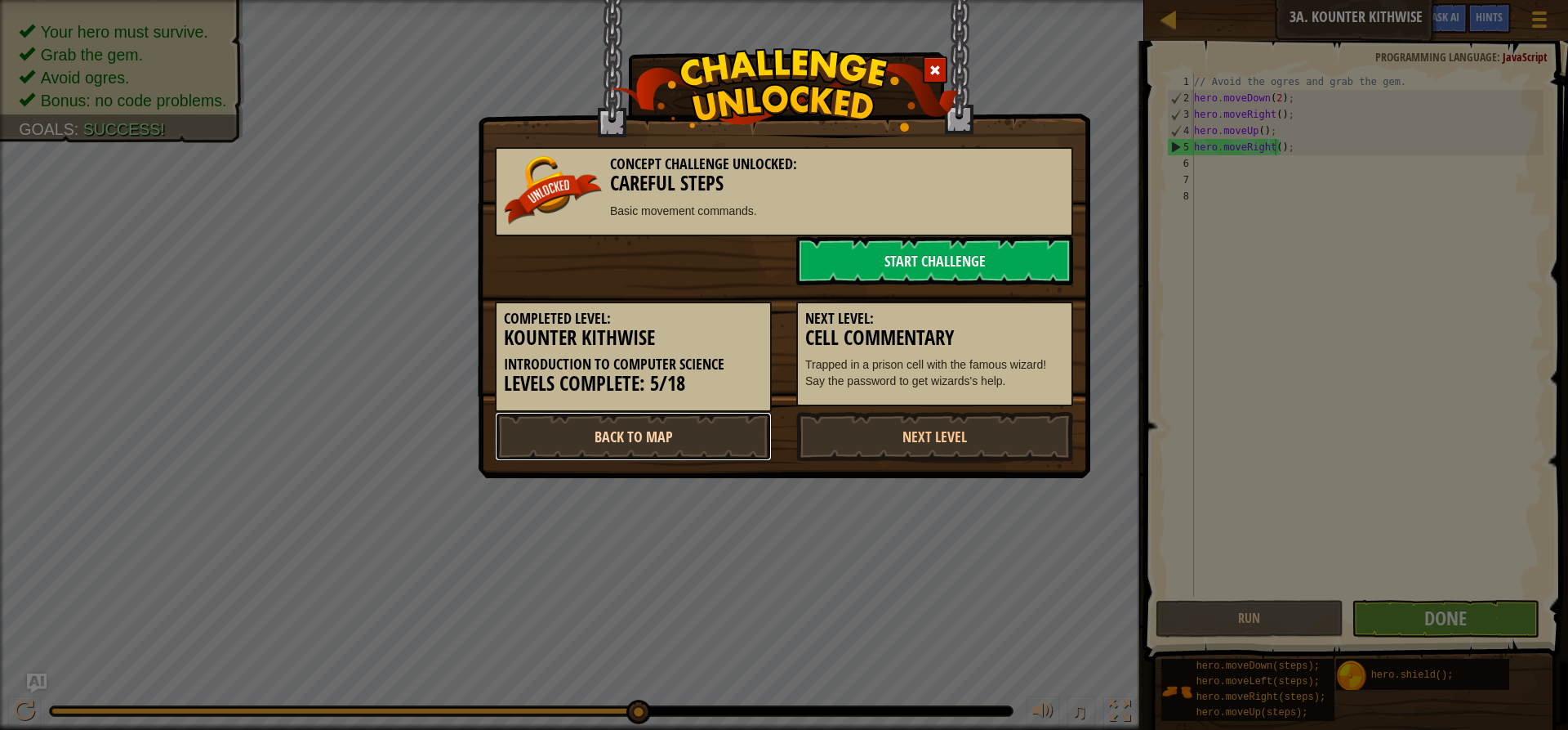
click at [541, 437] on link "Back to Map" at bounding box center [633, 436] width 277 height 49
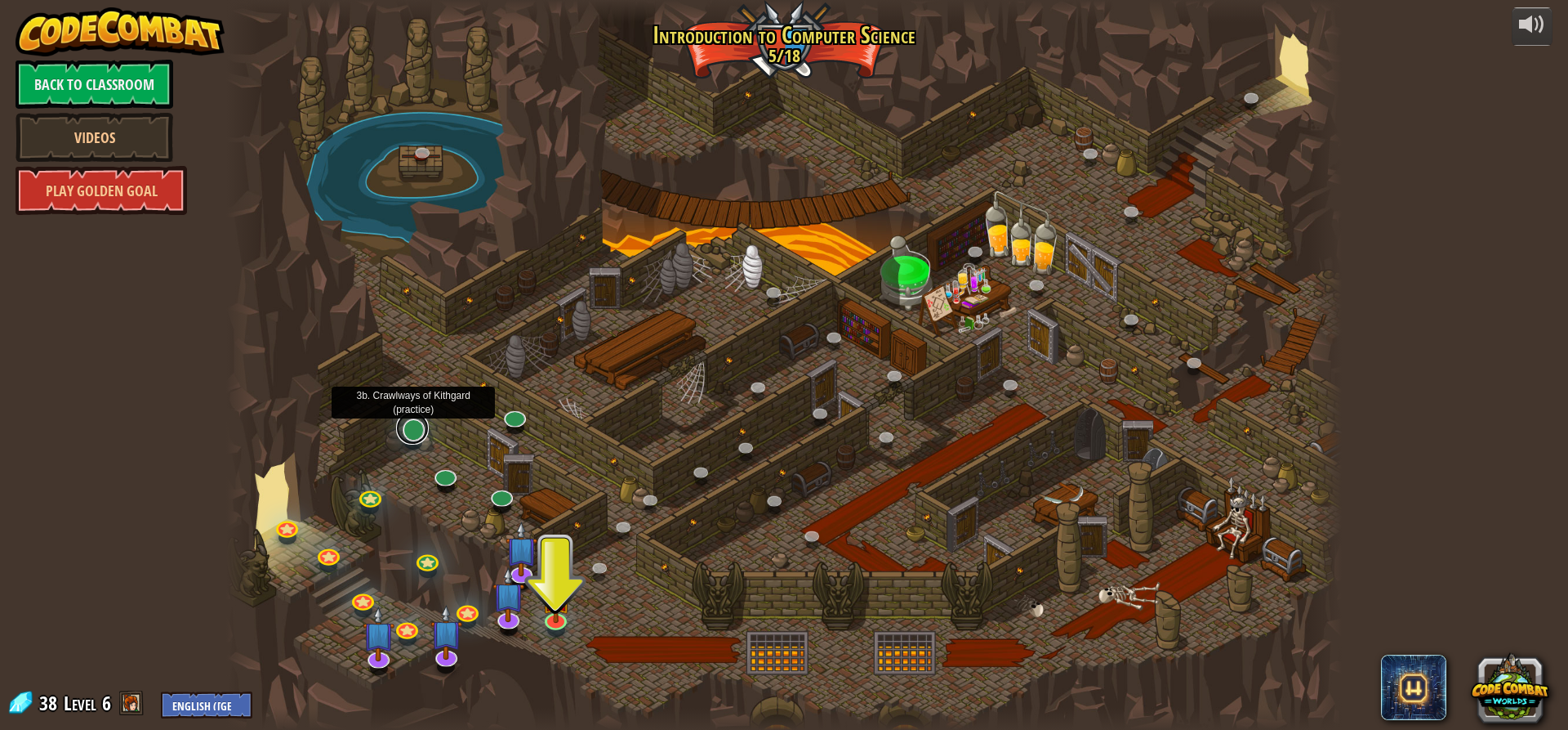
click at [411, 431] on link at bounding box center [413, 428] width 33 height 33
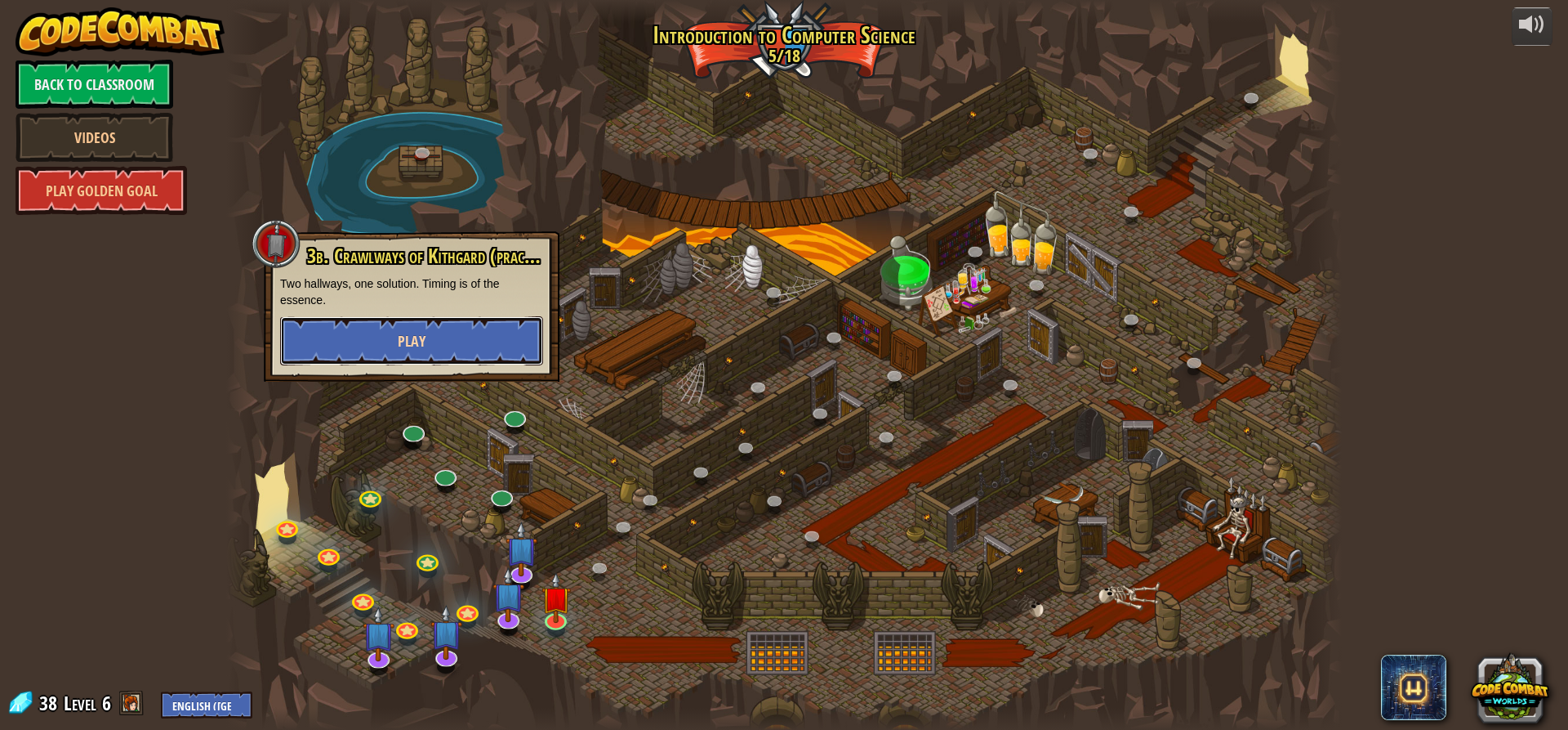
click at [407, 354] on button "Play" at bounding box center [411, 340] width 263 height 49
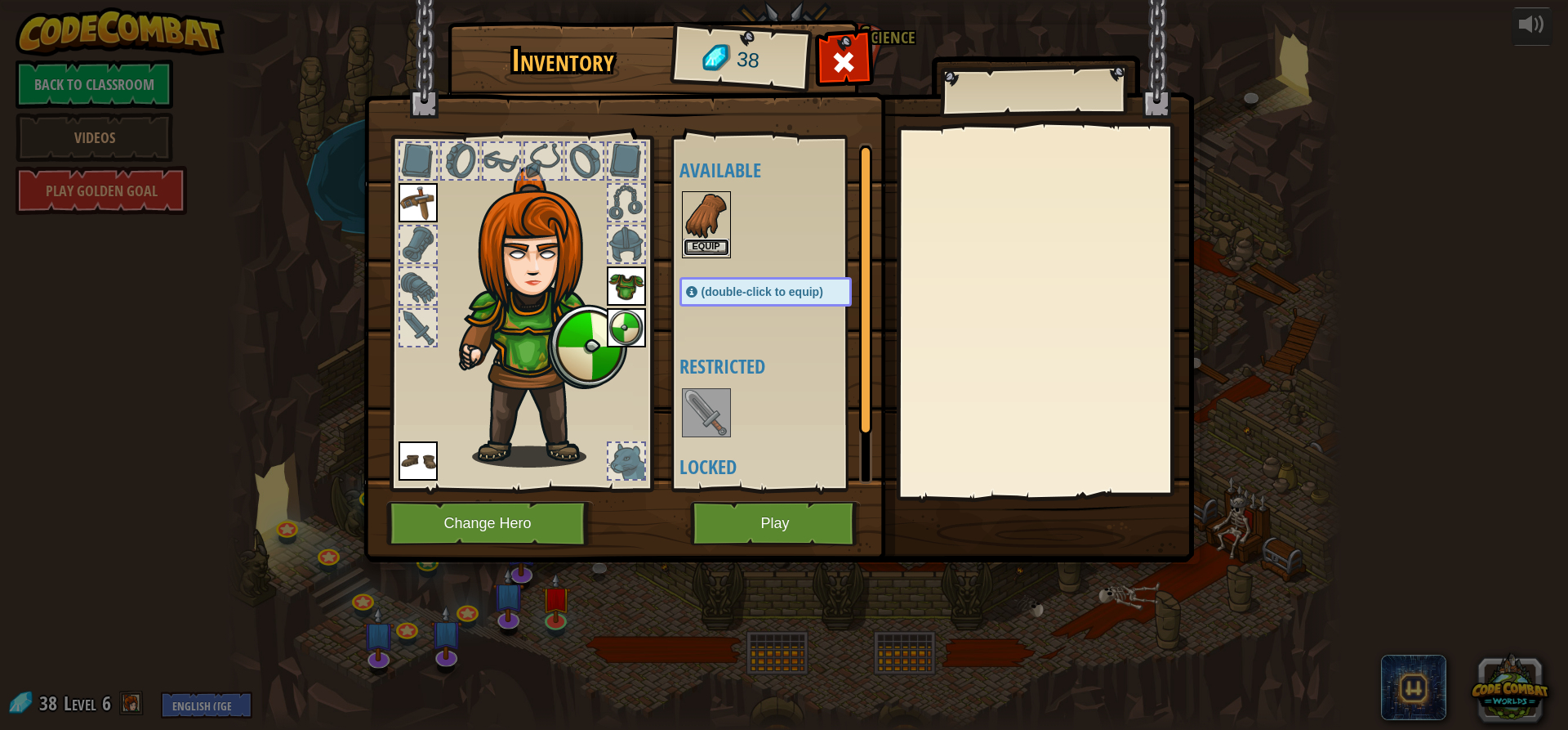
click at [693, 253] on button "Equip" at bounding box center [706, 247] width 46 height 17
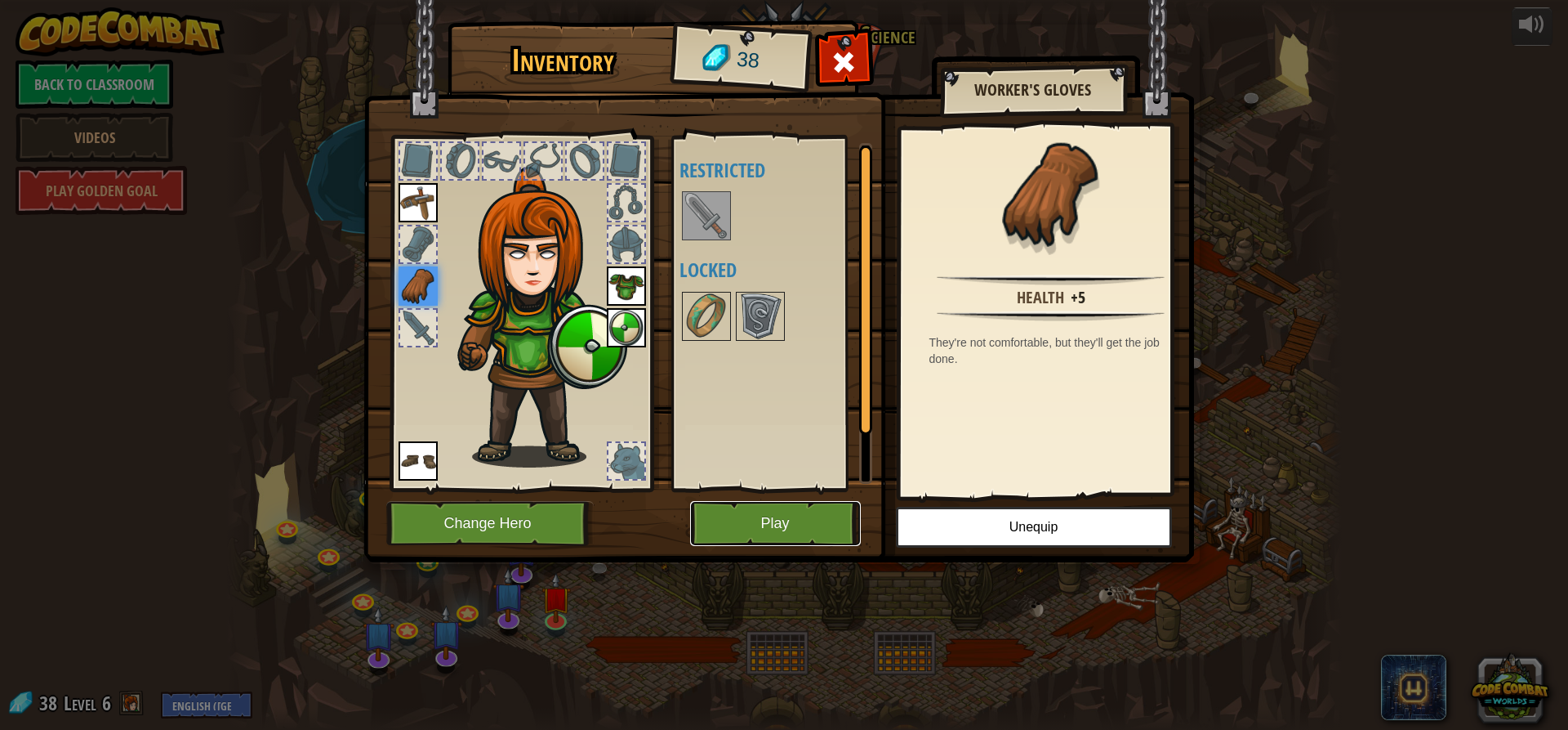
click at [738, 523] on button "Play" at bounding box center [775, 523] width 171 height 45
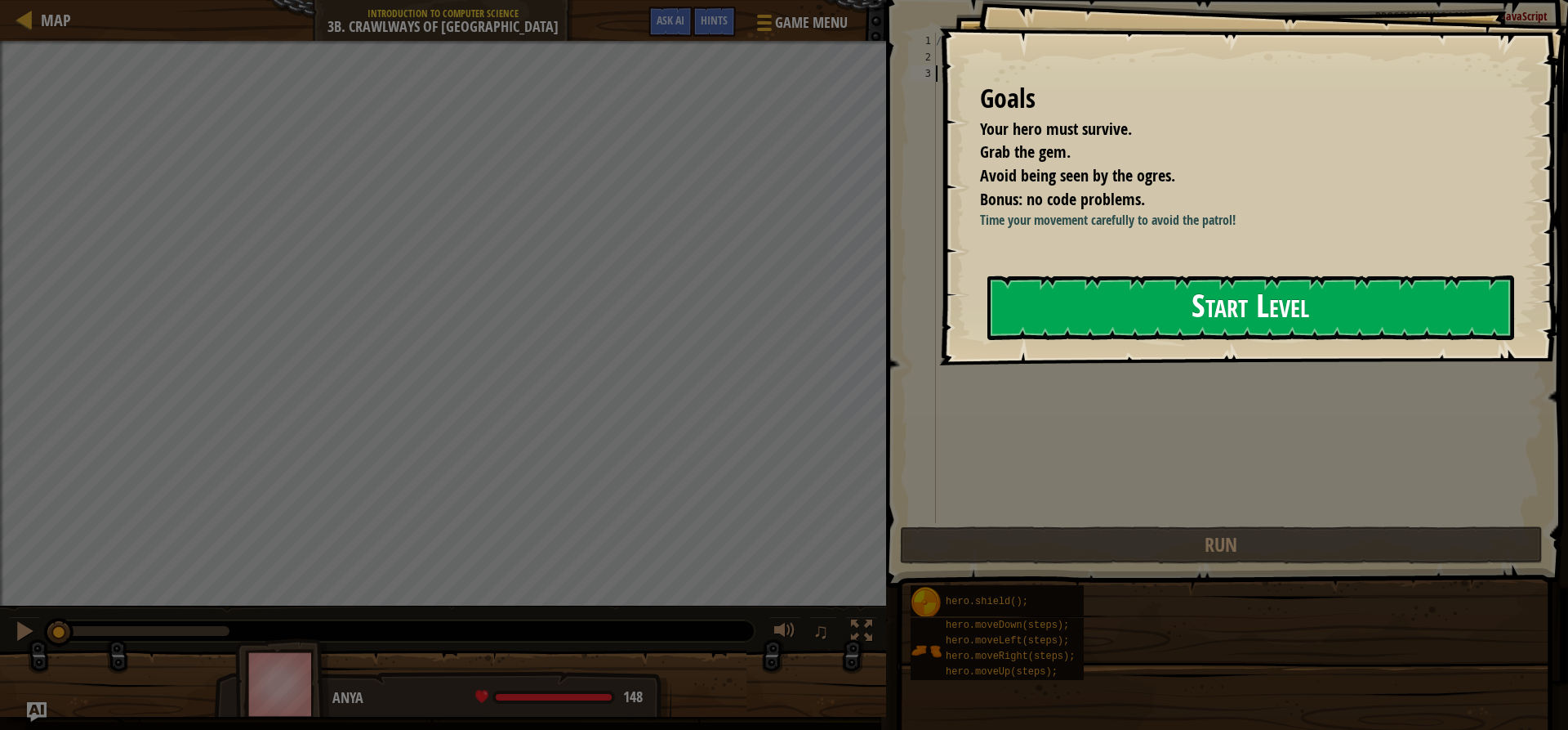
click at [1131, 293] on button "Start Level" at bounding box center [1250, 307] width 527 height 64
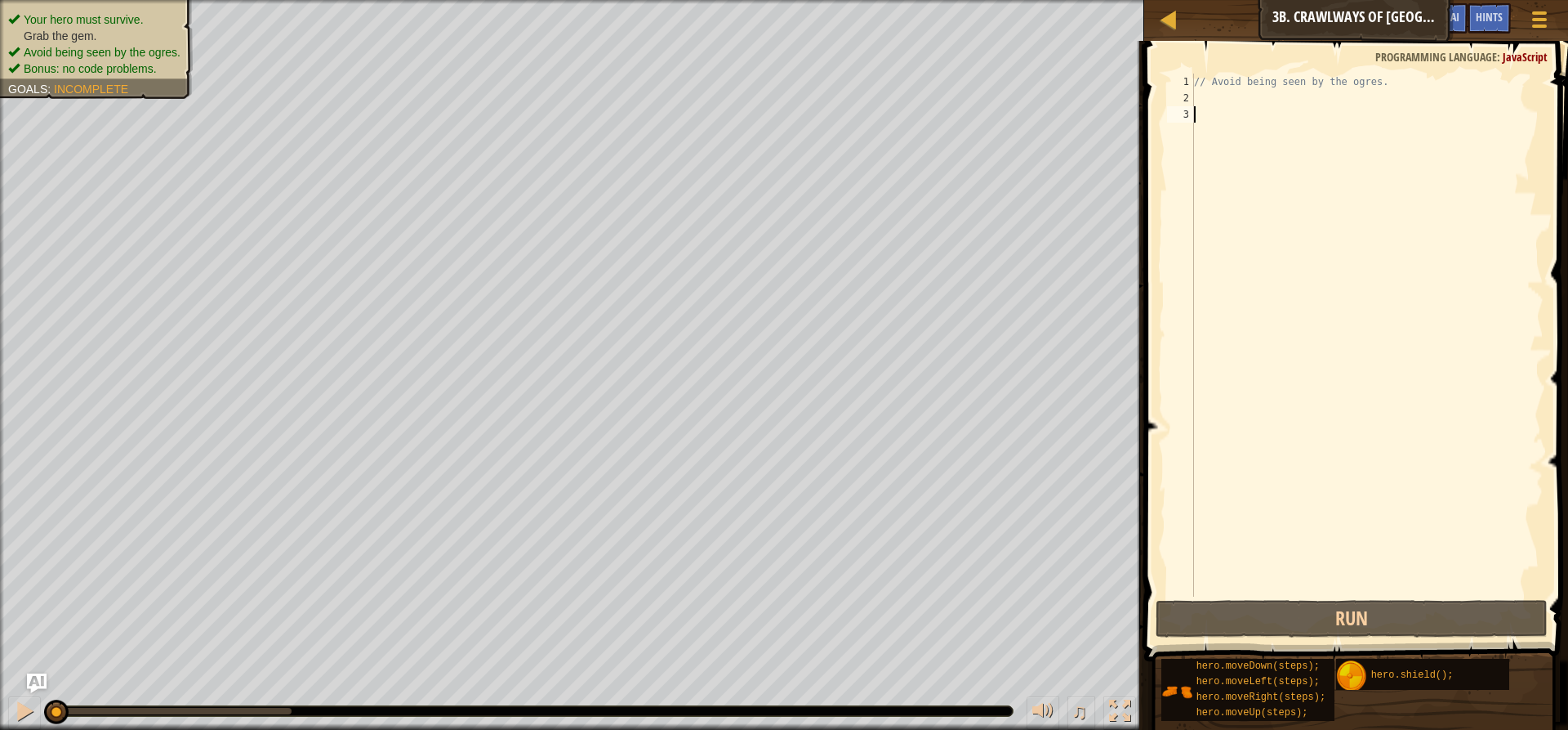
scroll to position [7, 0]
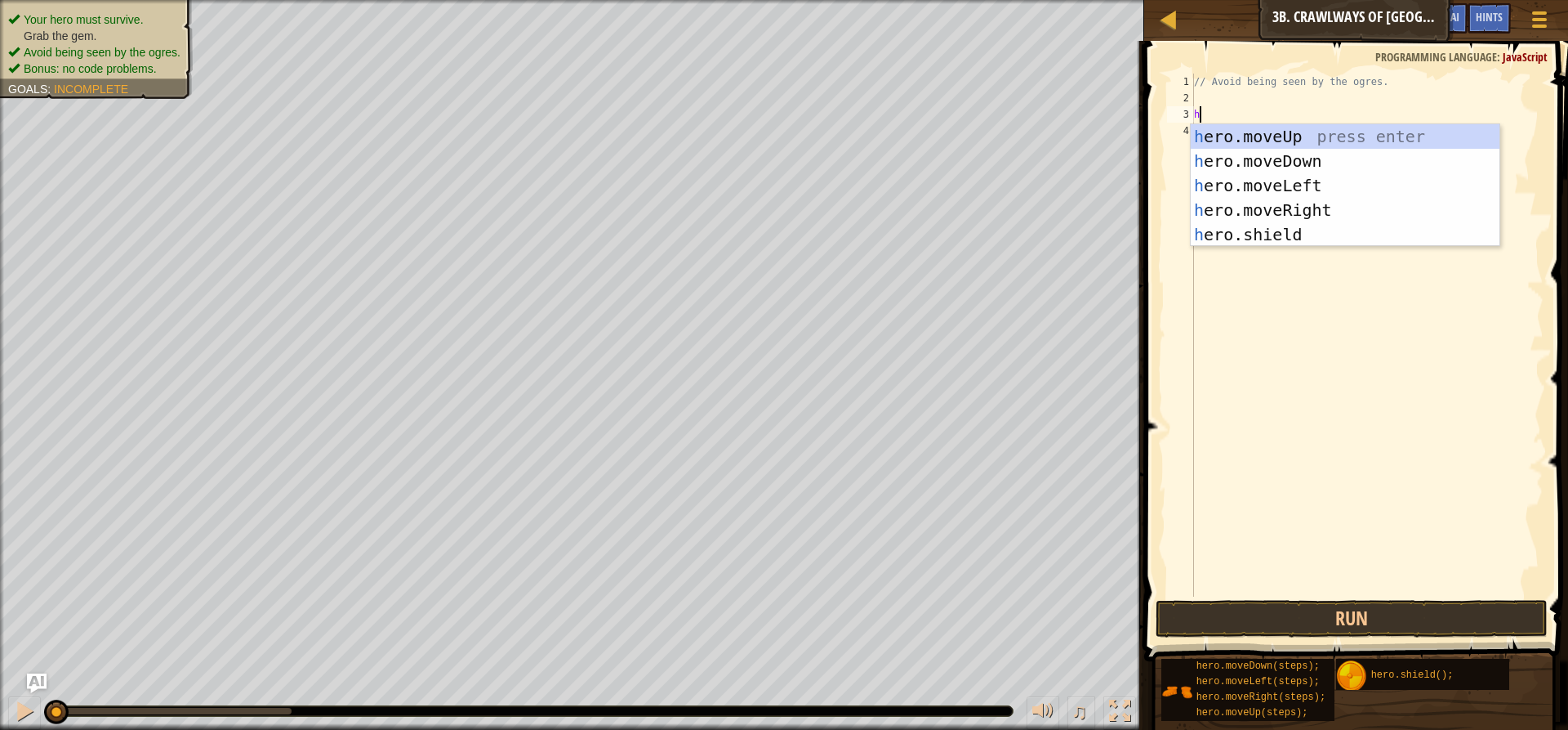
type textarea "her"
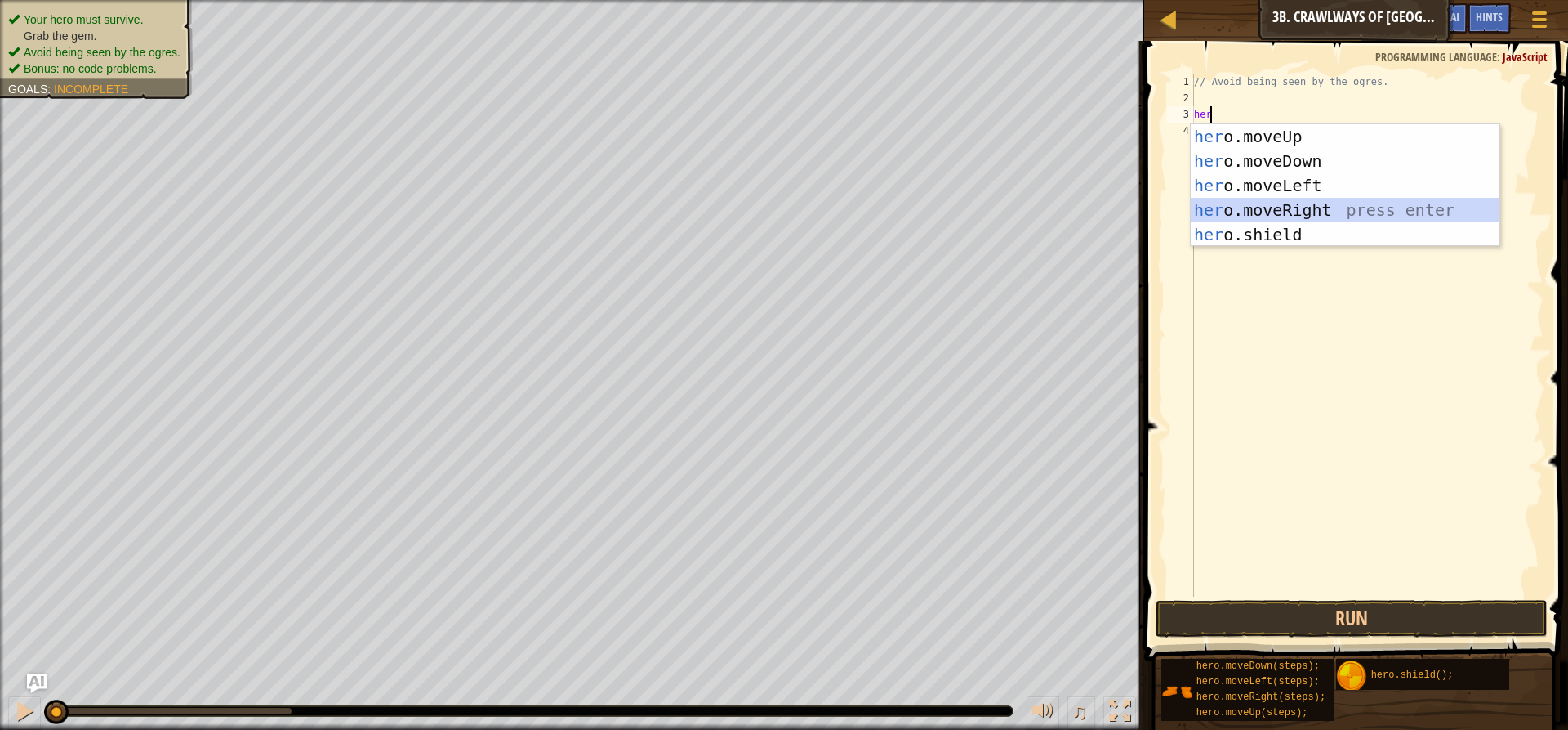
click at [1245, 211] on div "her o.moveUp press enter her o.moveDown press enter her o.moveLeft press enter …" at bounding box center [1345, 210] width 309 height 172
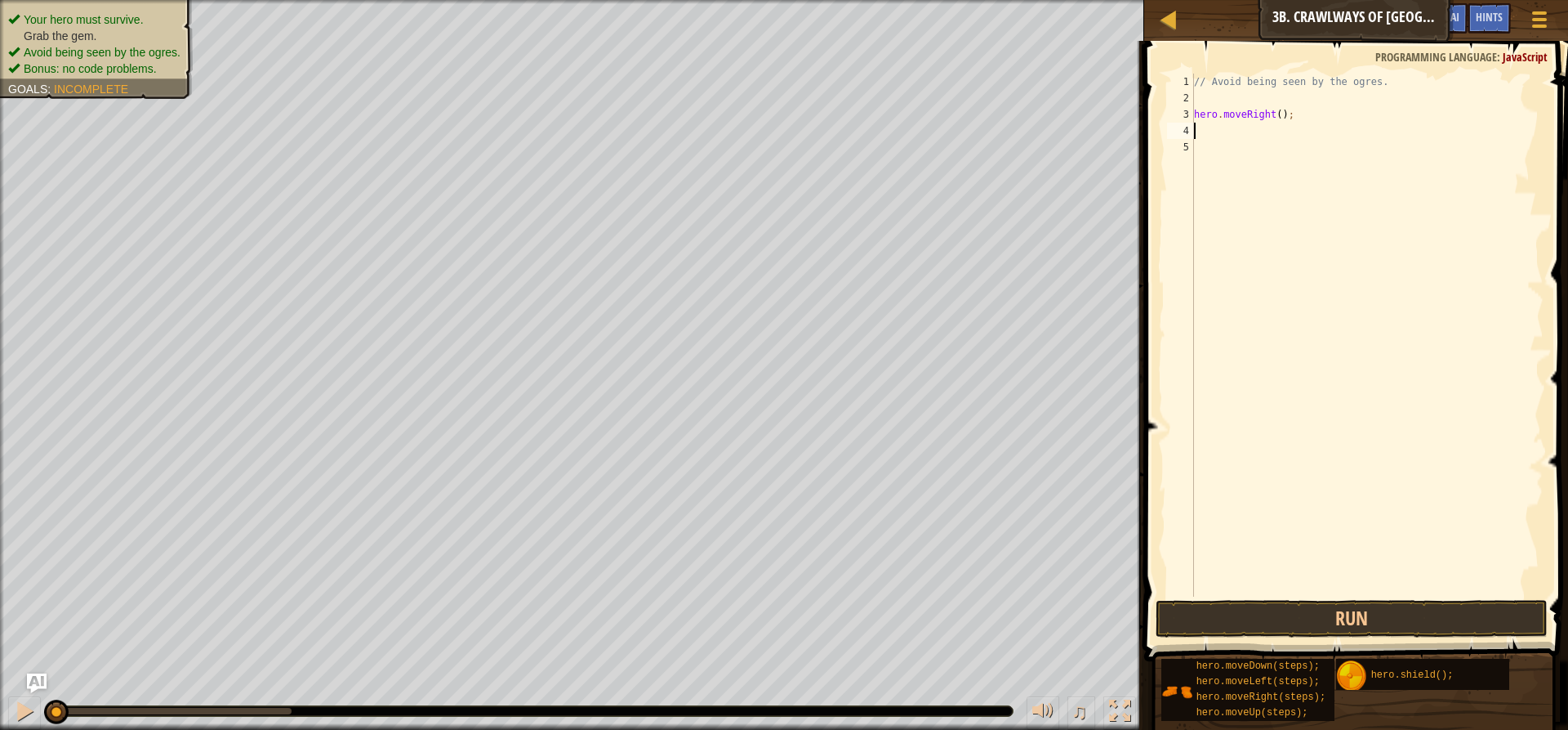
click at [1276, 118] on div "// Avoid being seen by the ogres. hero . moveRight ( ) ;" at bounding box center [1367, 352] width 353 height 556
click at [1314, 618] on button "Run" at bounding box center [1352, 618] width 392 height 37
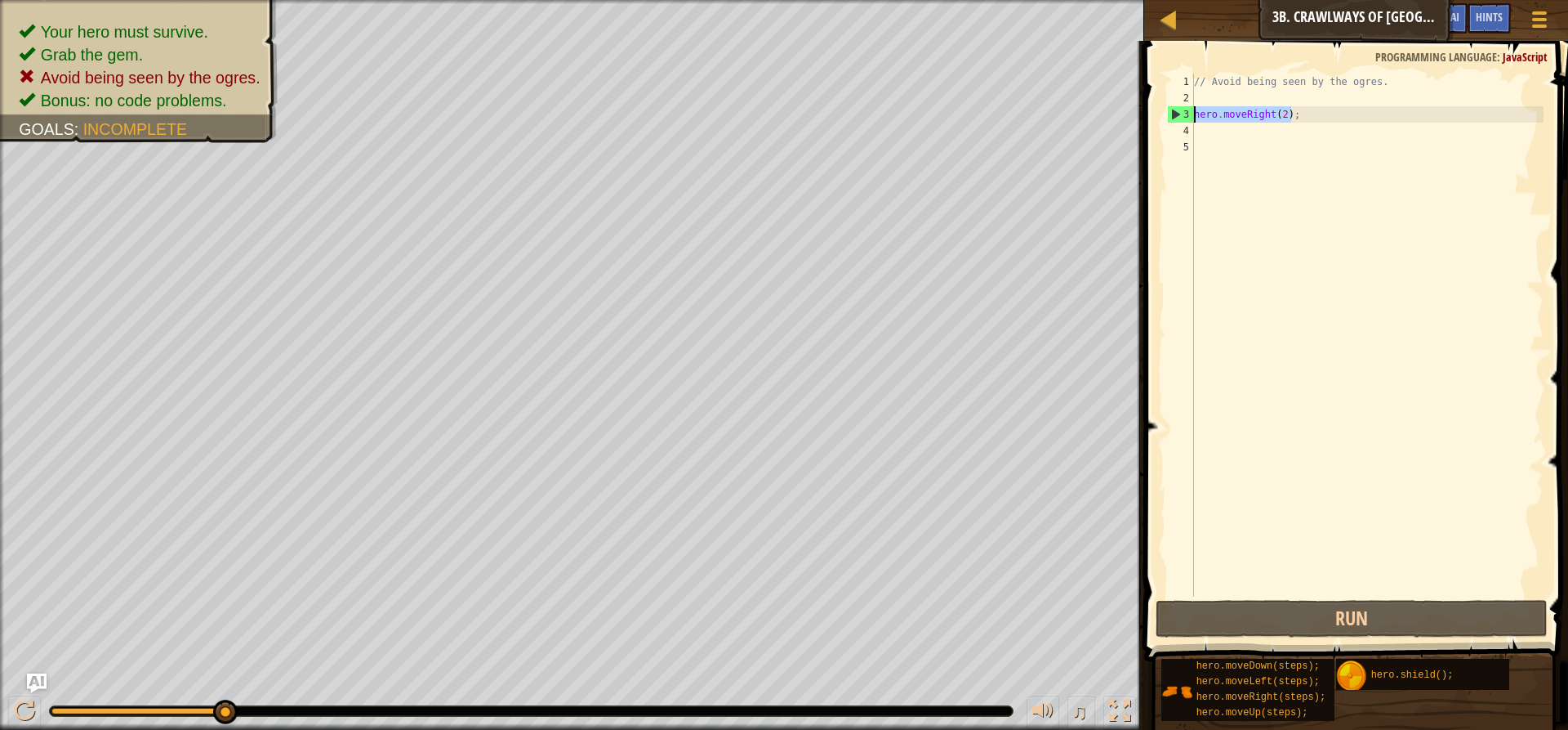
type textarea "hero.moveRight(2\);"
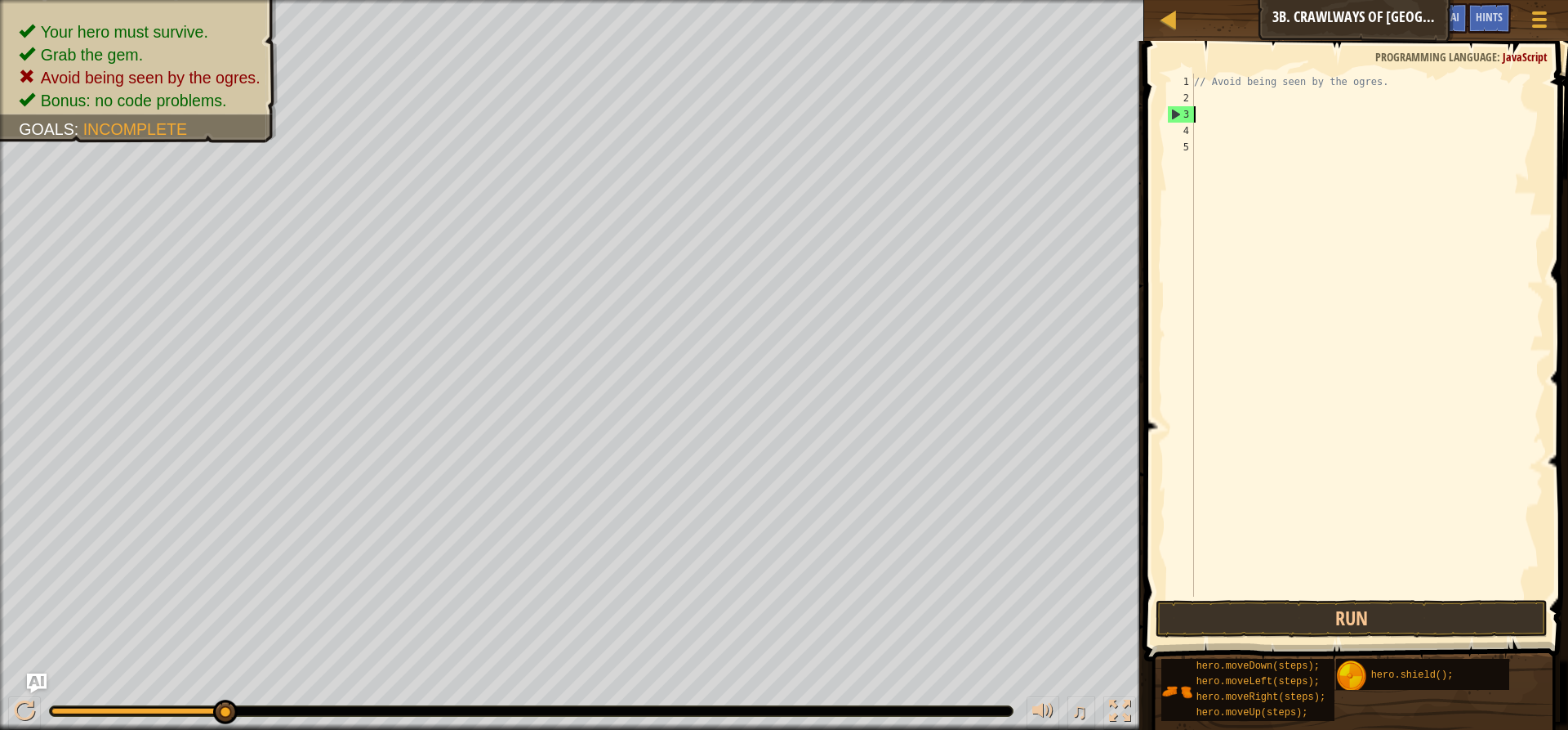
drag, startPoint x: 1319, startPoint y: 109, endPoint x: 1184, endPoint y: 131, distance: 136.8
click at [1188, 121] on div "1 2 3 4 5 // Avoid being seen by the ogres. ההההההההההההההההההההההההההההההההההה…" at bounding box center [1354, 335] width 380 height 523
type textarea "h"
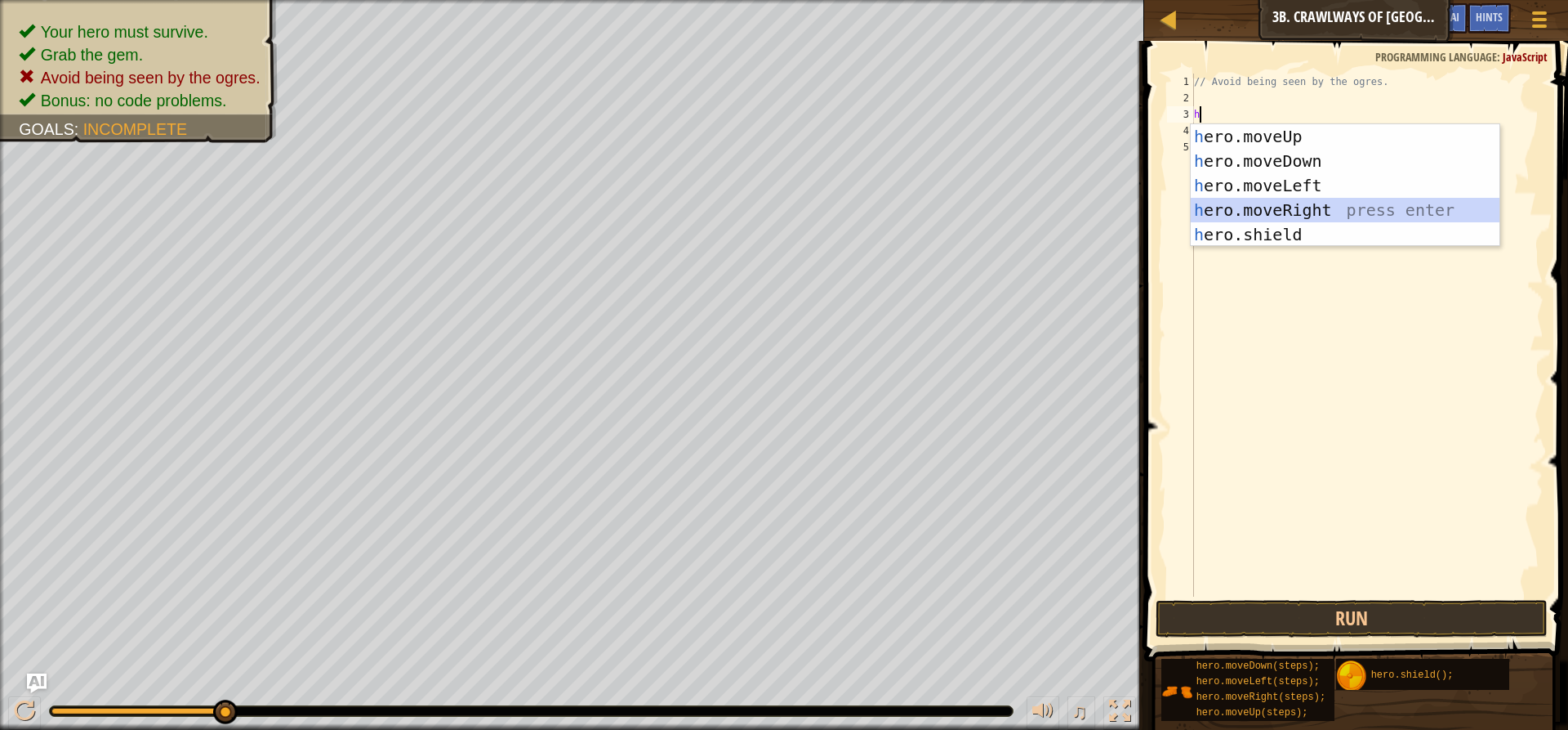
click at [1228, 206] on div "h ero.moveUp press enter h ero.moveDown press enter h ero.moveLeft press enter …" at bounding box center [1345, 210] width 309 height 172
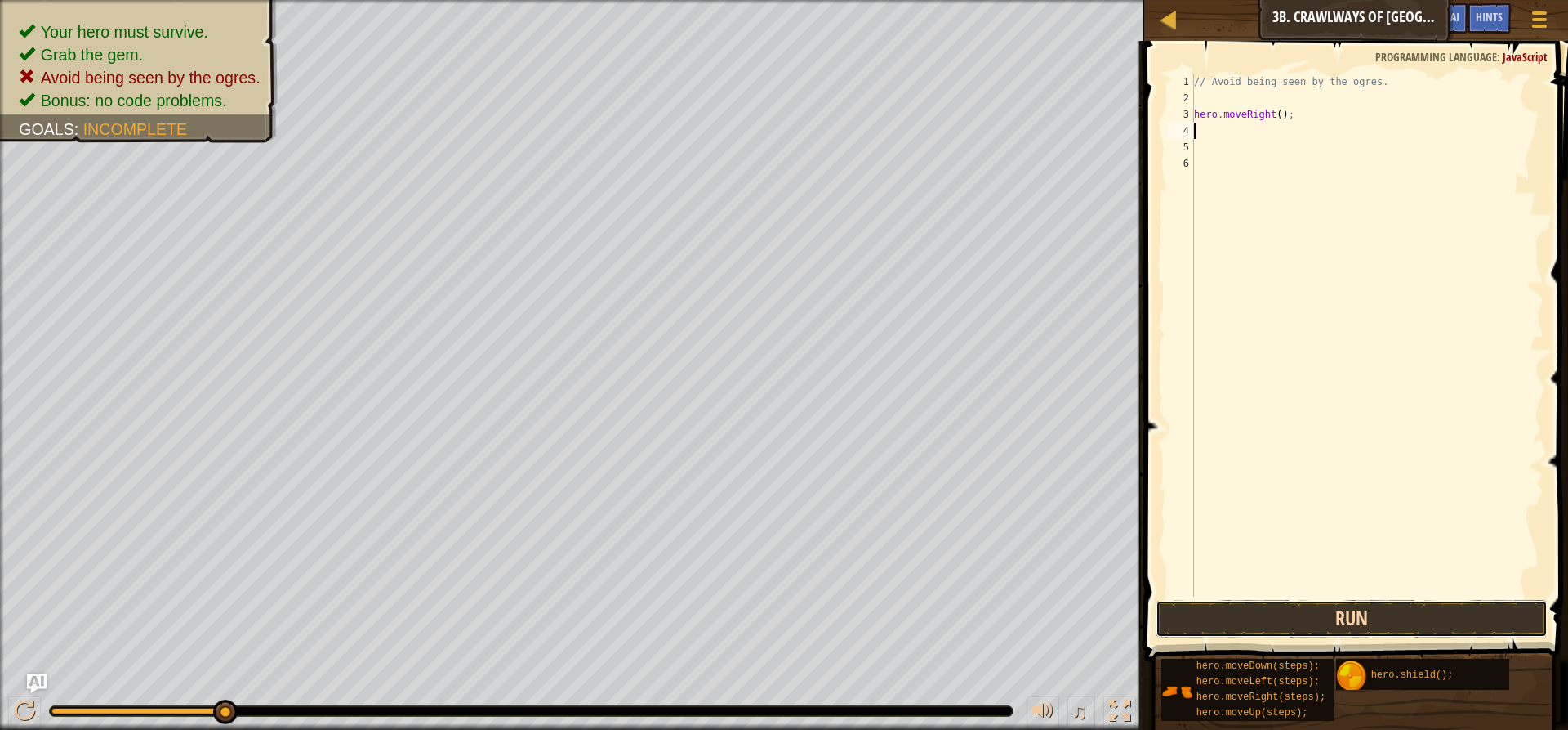
drag, startPoint x: 1270, startPoint y: 622, endPoint x: 1270, endPoint y: 522, distance: 100.0
click at [1270, 612] on button "Run" at bounding box center [1352, 618] width 392 height 37
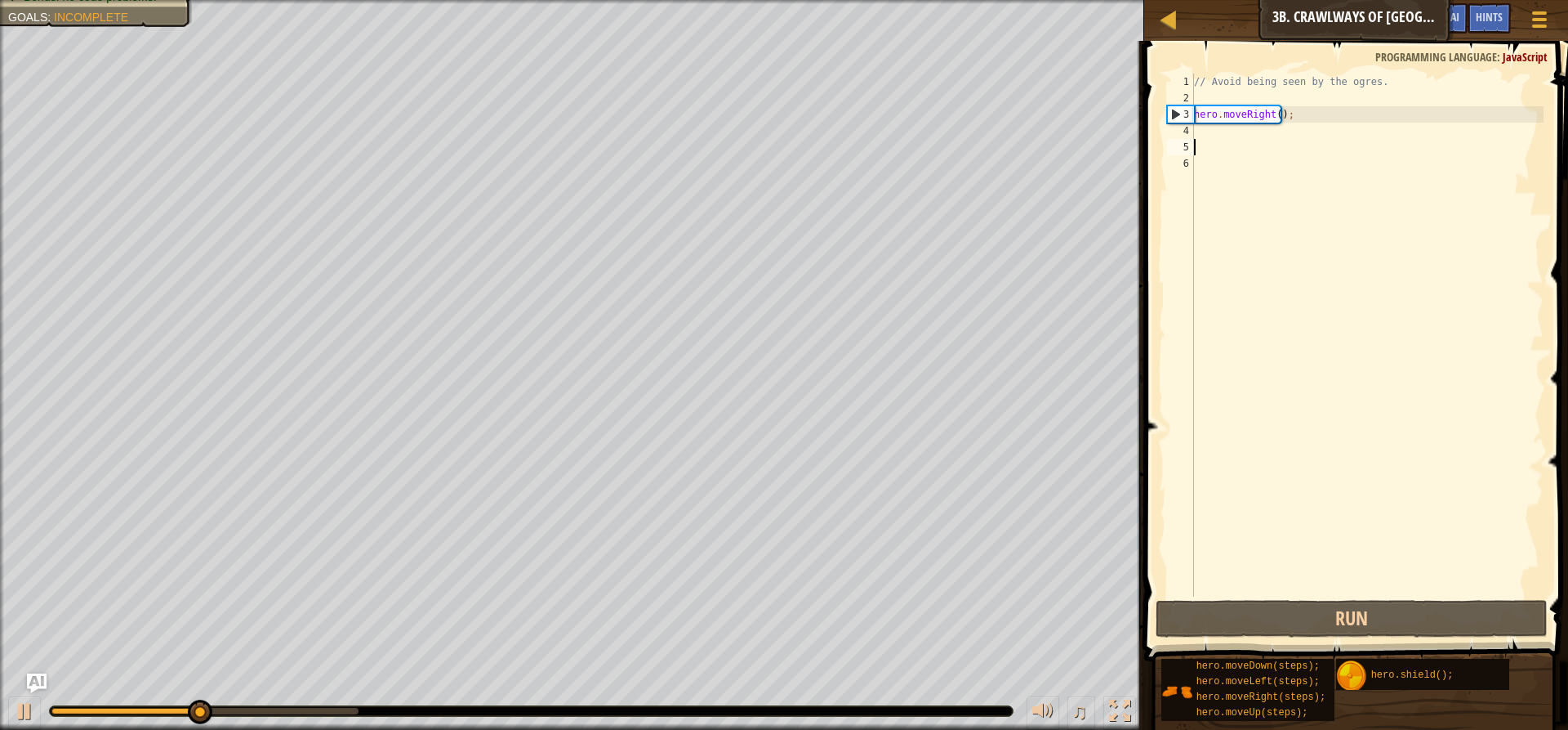
click at [1208, 143] on div "// Avoid being seen by the ogres. hero . moveRight ( ) ;" at bounding box center [1367, 352] width 353 height 556
click at [1199, 131] on div "// Avoid being seen by the ogres. hero . moveRight ( ) ;" at bounding box center [1367, 352] width 353 height 556
click at [1272, 116] on div "// Avoid being seen by the ogres. hero . moveRight ( ) ;" at bounding box center [1367, 352] width 353 height 556
type textarea "hero.moveRight();"
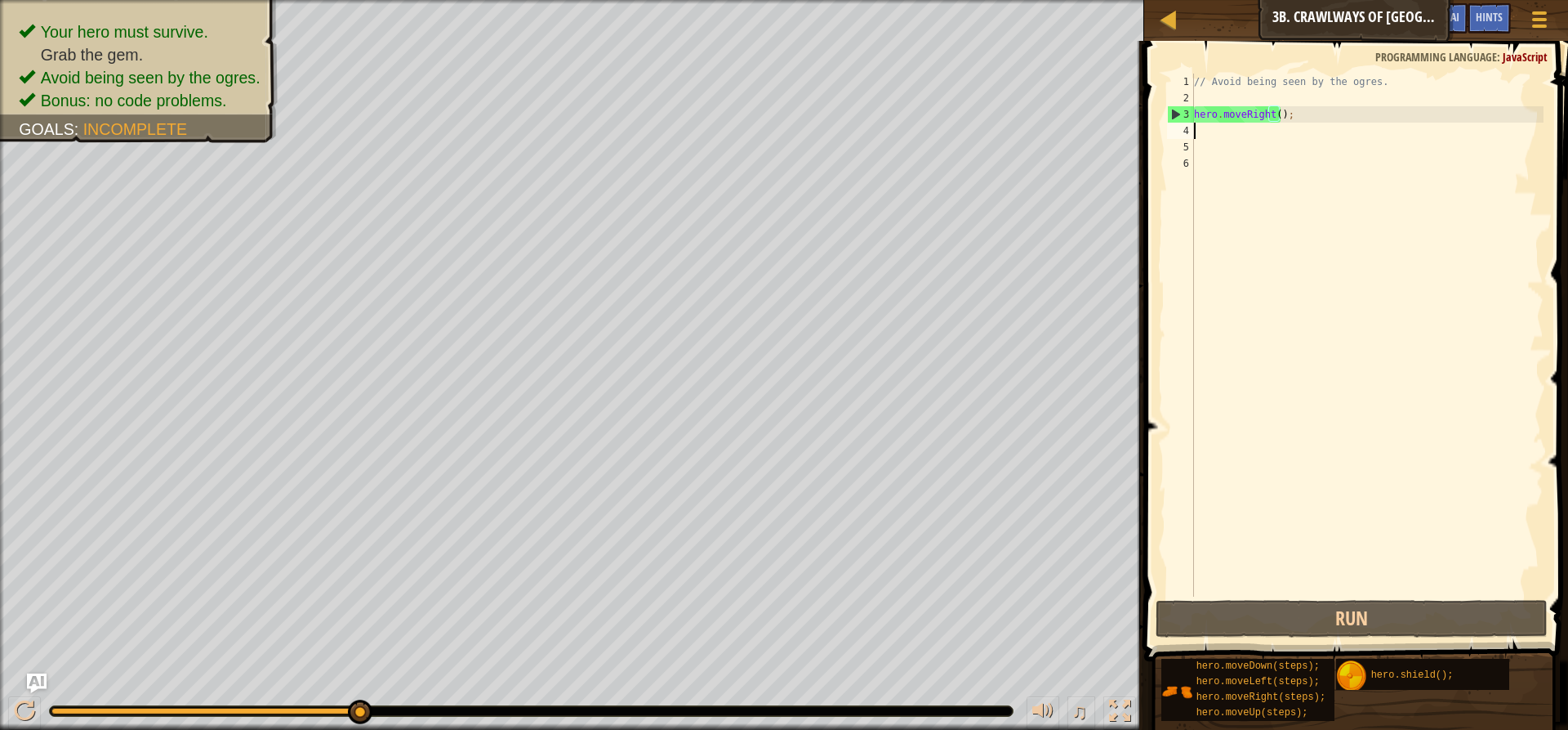
click at [1210, 138] on div "// Avoid being seen by the ogres. hero . moveRight ( ) ;" at bounding box center [1367, 352] width 353 height 556
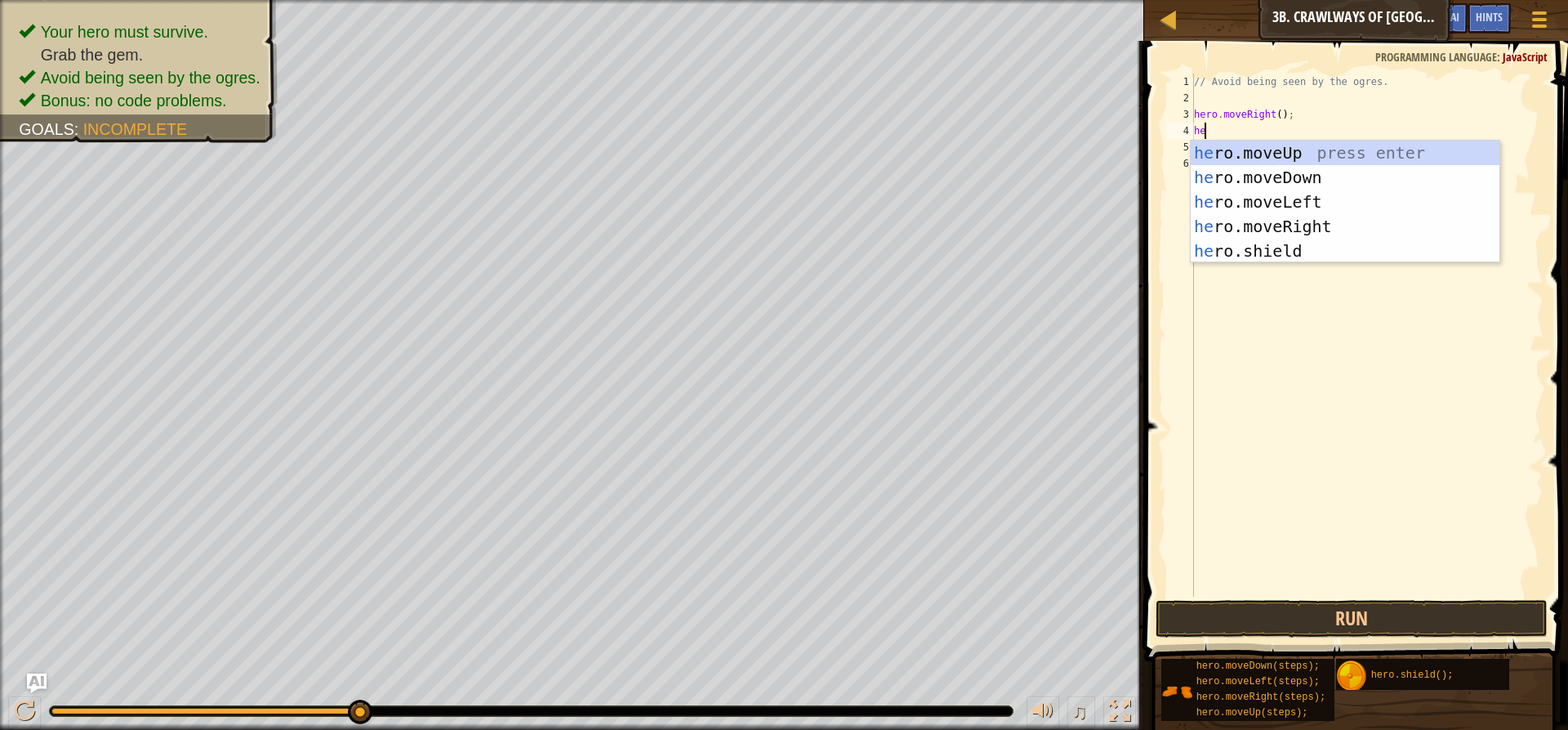
type textarea "her"
click at [1244, 233] on div "her o.moveUp press enter her o.moveDown press enter her o.moveLeft press enter …" at bounding box center [1345, 227] width 309 height 172
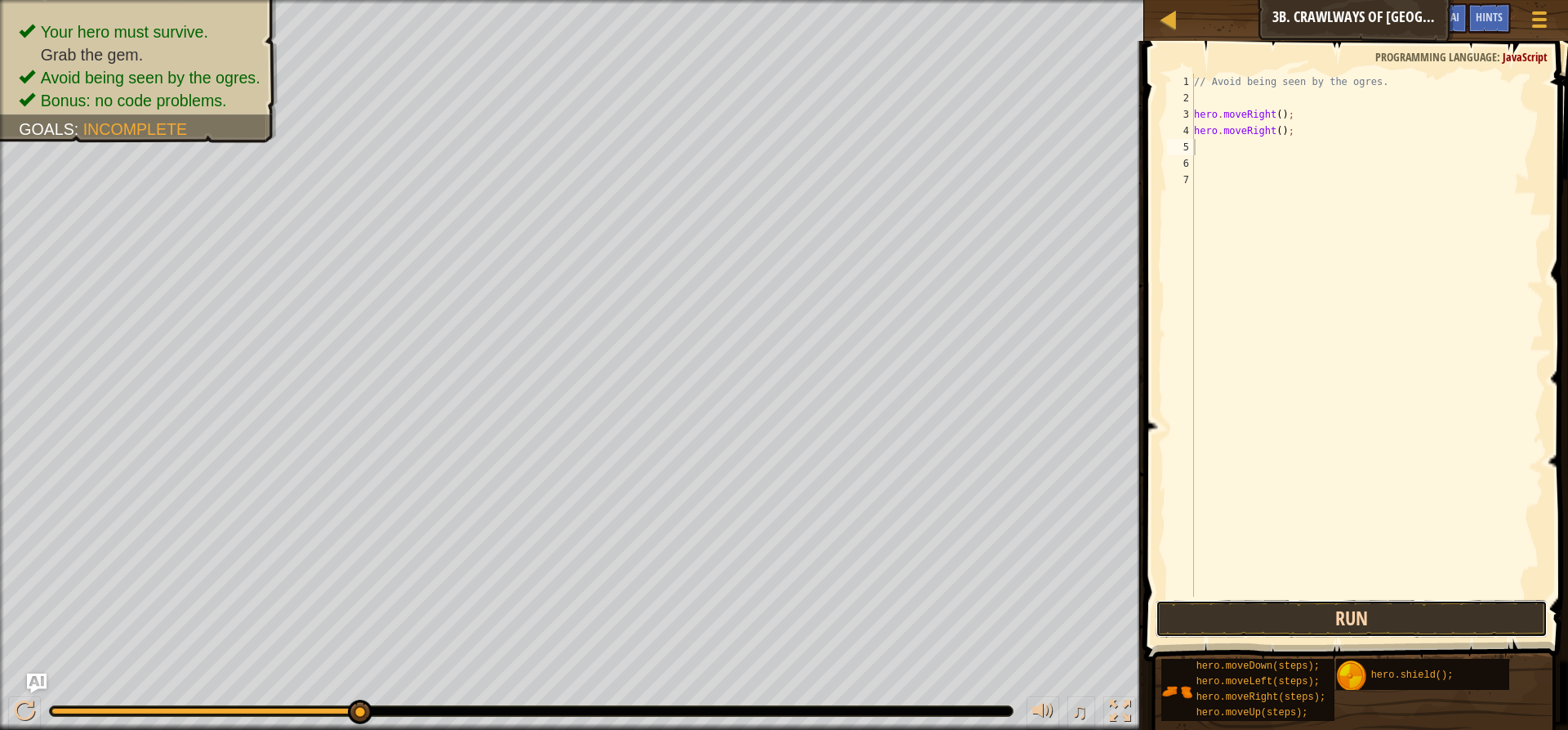
click at [1255, 608] on button "Run" at bounding box center [1352, 618] width 392 height 37
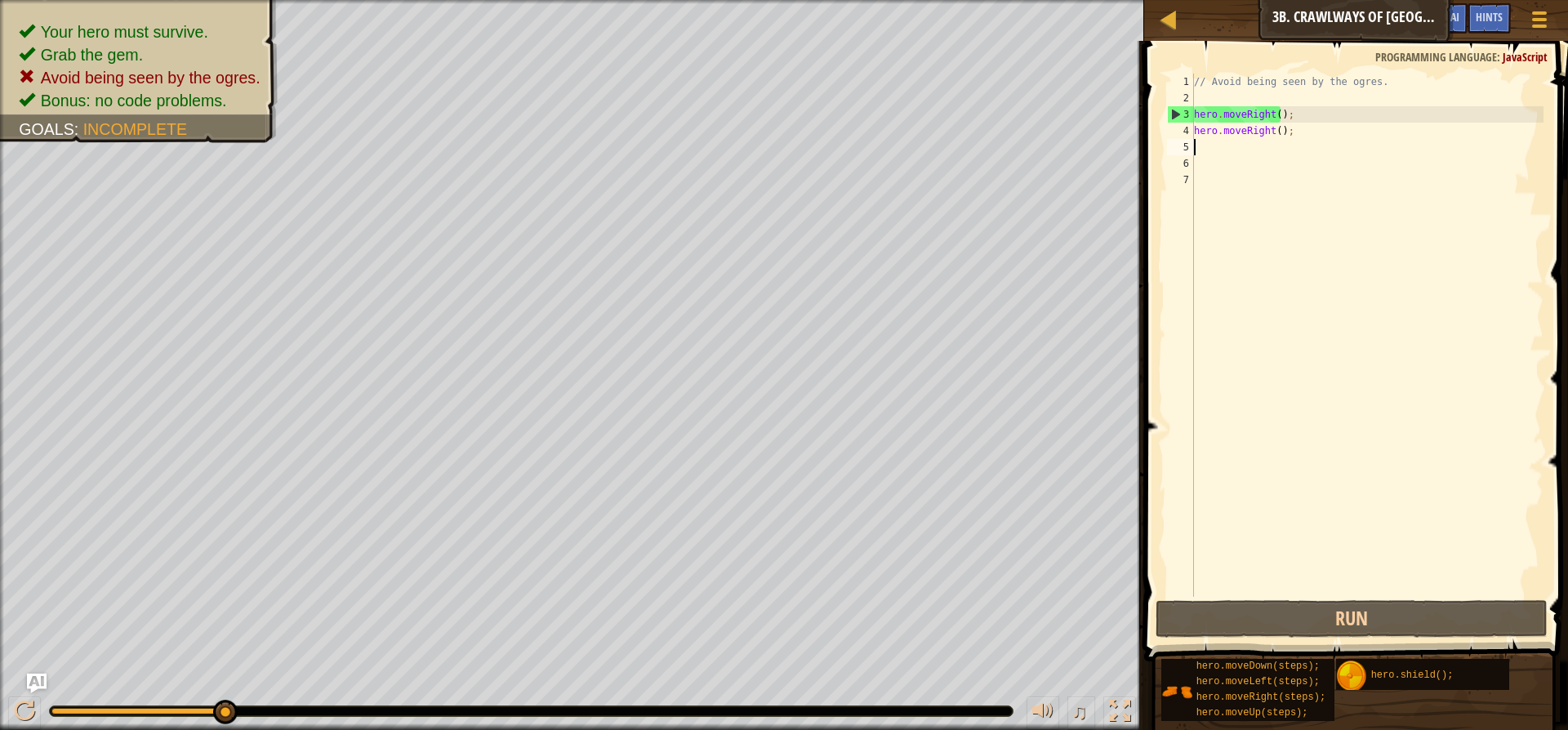
drag, startPoint x: 1284, startPoint y: 144, endPoint x: 1231, endPoint y: 150, distance: 53.3
click at [1231, 150] on div "// Avoid being seen by the ogres. hero . moveRight ( ) ; hero . moveRight ( ) ;" at bounding box center [1367, 352] width 353 height 556
drag, startPoint x: 1286, startPoint y: 140, endPoint x: 1210, endPoint y: 141, distance: 76.0
click at [1210, 141] on div "// Avoid being seen by the ogres. hero . moveRight ( ) ; hero . moveRight ( ) ;" at bounding box center [1367, 352] width 353 height 556
click at [1217, 181] on div "// Avoid being seen by the ogres. hero . moveRight ( ) ; hero . moveRight ( ) ;" at bounding box center [1367, 352] width 353 height 556
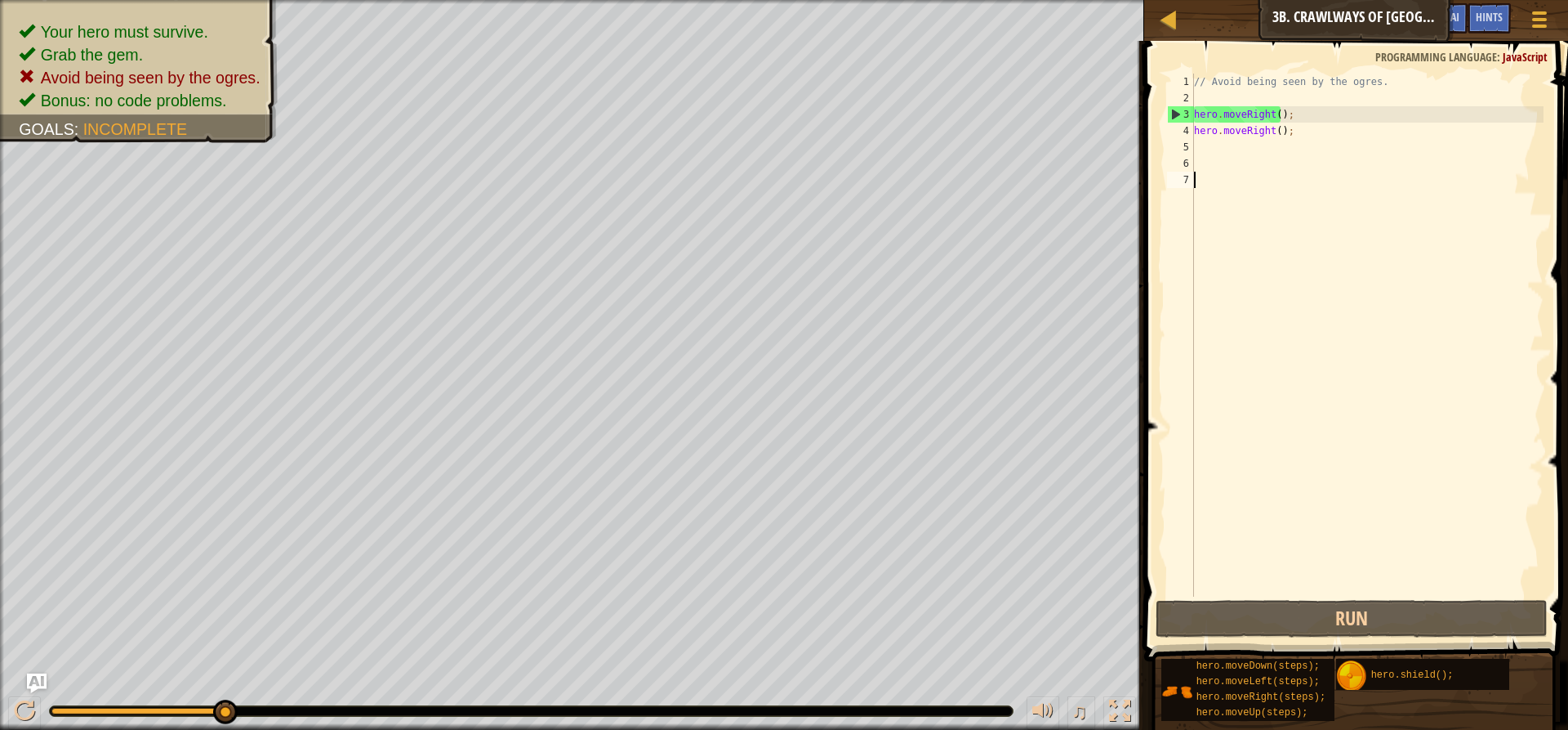
type textarea "h"
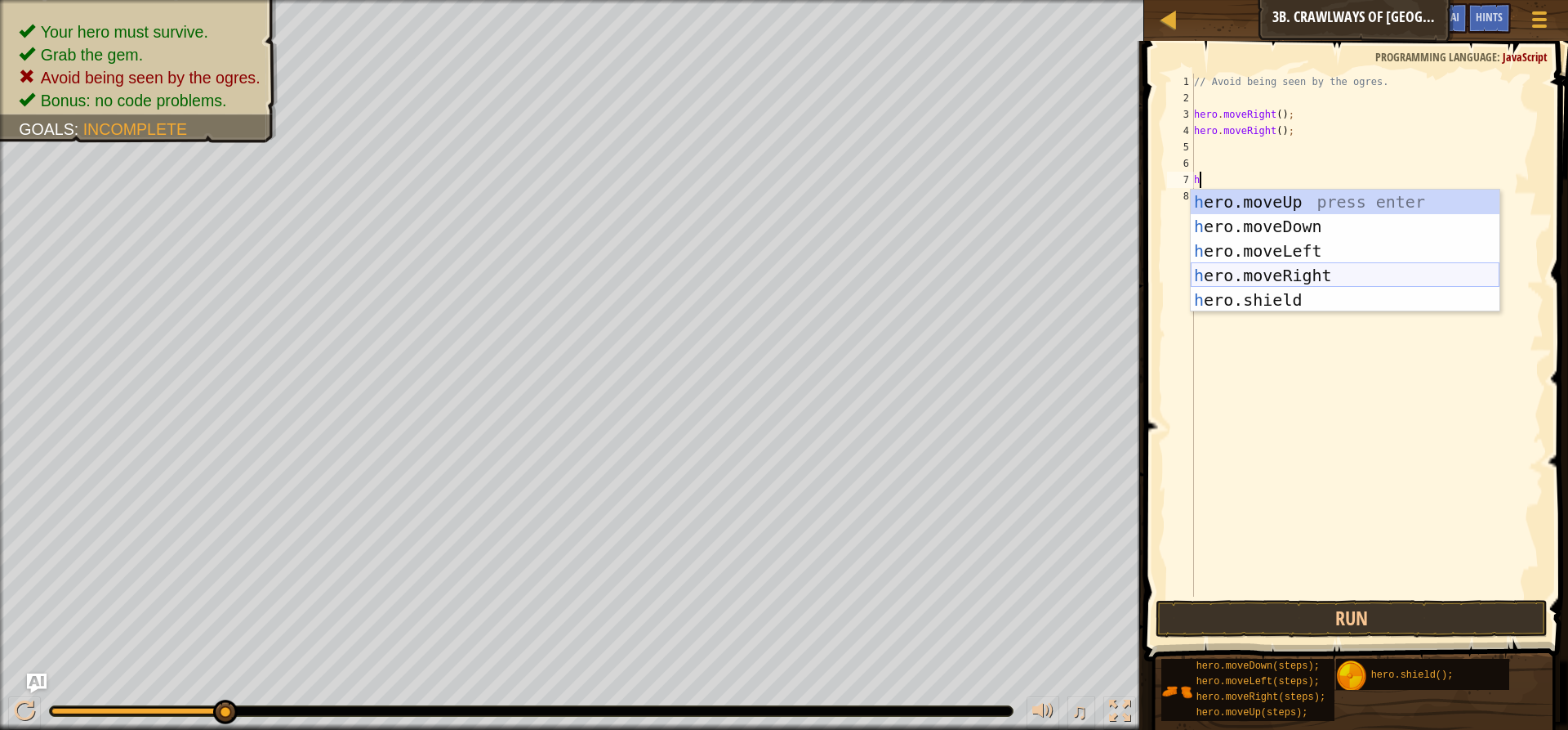
drag, startPoint x: 1252, startPoint y: 273, endPoint x: 1253, endPoint y: 261, distance: 12.0
click at [1253, 261] on div "h ero.moveUp press enter h ero.moveDown press enter h ero.moveLeft press enter …" at bounding box center [1345, 275] width 309 height 172
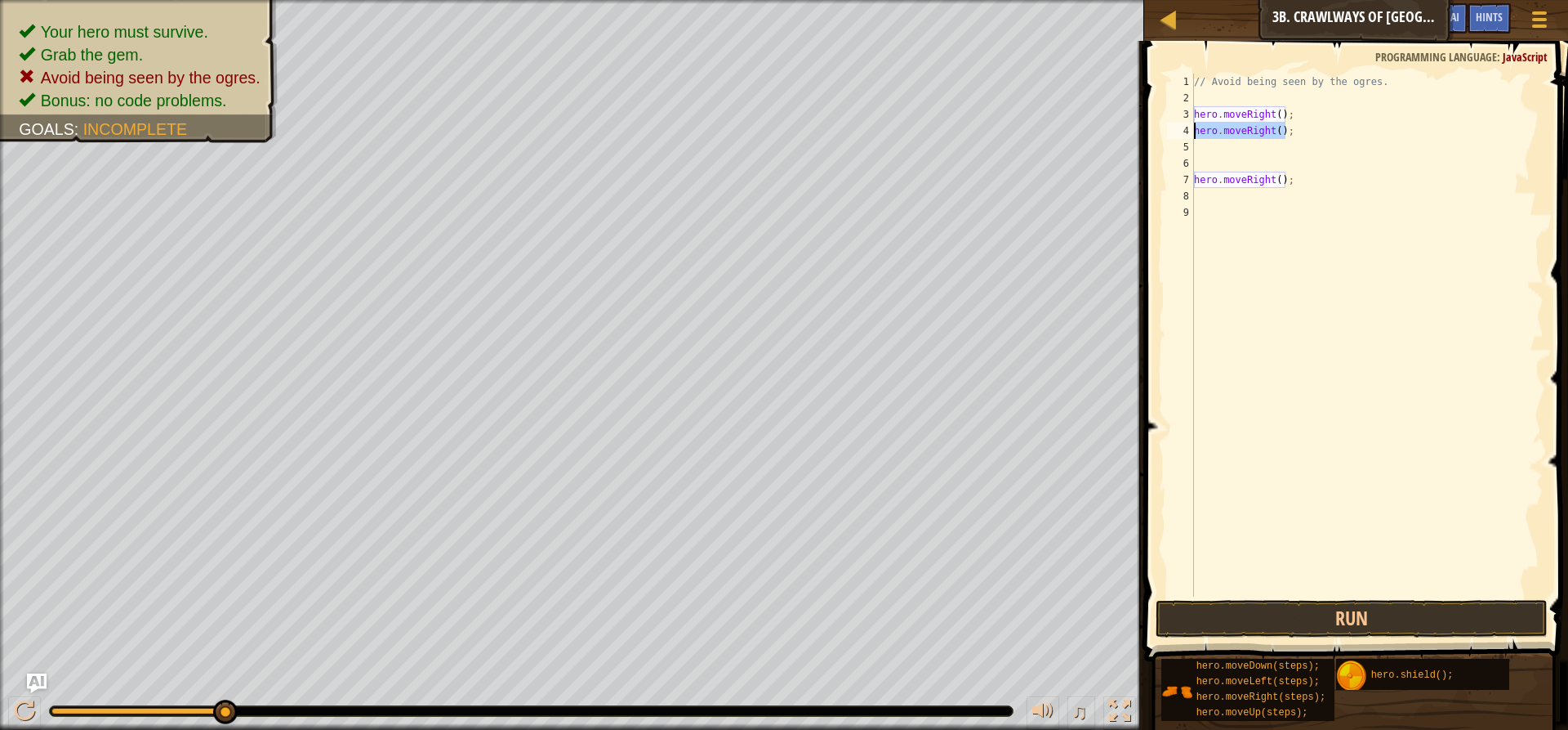
drag, startPoint x: 1289, startPoint y: 125, endPoint x: 1190, endPoint y: 134, distance: 99.4
click at [1190, 134] on div "1 2 3 4 5 6 7 8 9 // Avoid being seen by the ogres. hero . moveRight ( ) ; hero…" at bounding box center [1354, 335] width 380 height 523
type textarea "hero.moveRight();"
click at [1309, 608] on button "Run" at bounding box center [1352, 618] width 392 height 37
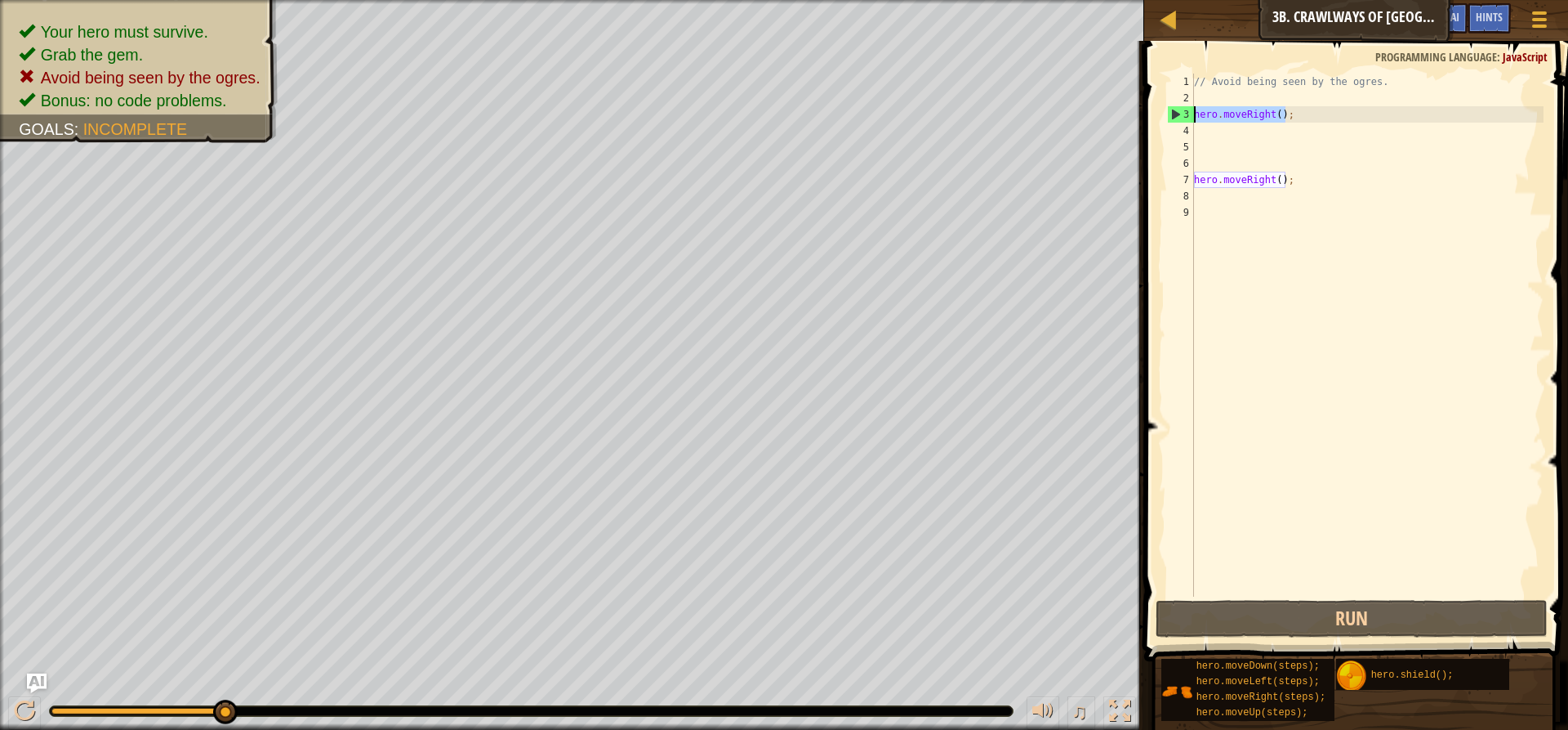
drag, startPoint x: 1298, startPoint y: 112, endPoint x: 1176, endPoint y: 116, distance: 122.1
click at [1176, 116] on div "1 2 3 4 5 6 7 8 9 // Avoid being seen by the ogres. hero . moveRight ( ) ; hero…" at bounding box center [1354, 335] width 380 height 523
type textarea "hero.moveRight();"
click at [1297, 109] on div "// Avoid being seen by the ogres. hero . moveRight ( ) ; hero . moveRight ( ) ;" at bounding box center [1367, 335] width 353 height 523
drag, startPoint x: 1284, startPoint y: 186, endPoint x: 1166, endPoint y: 184, distance: 118.0
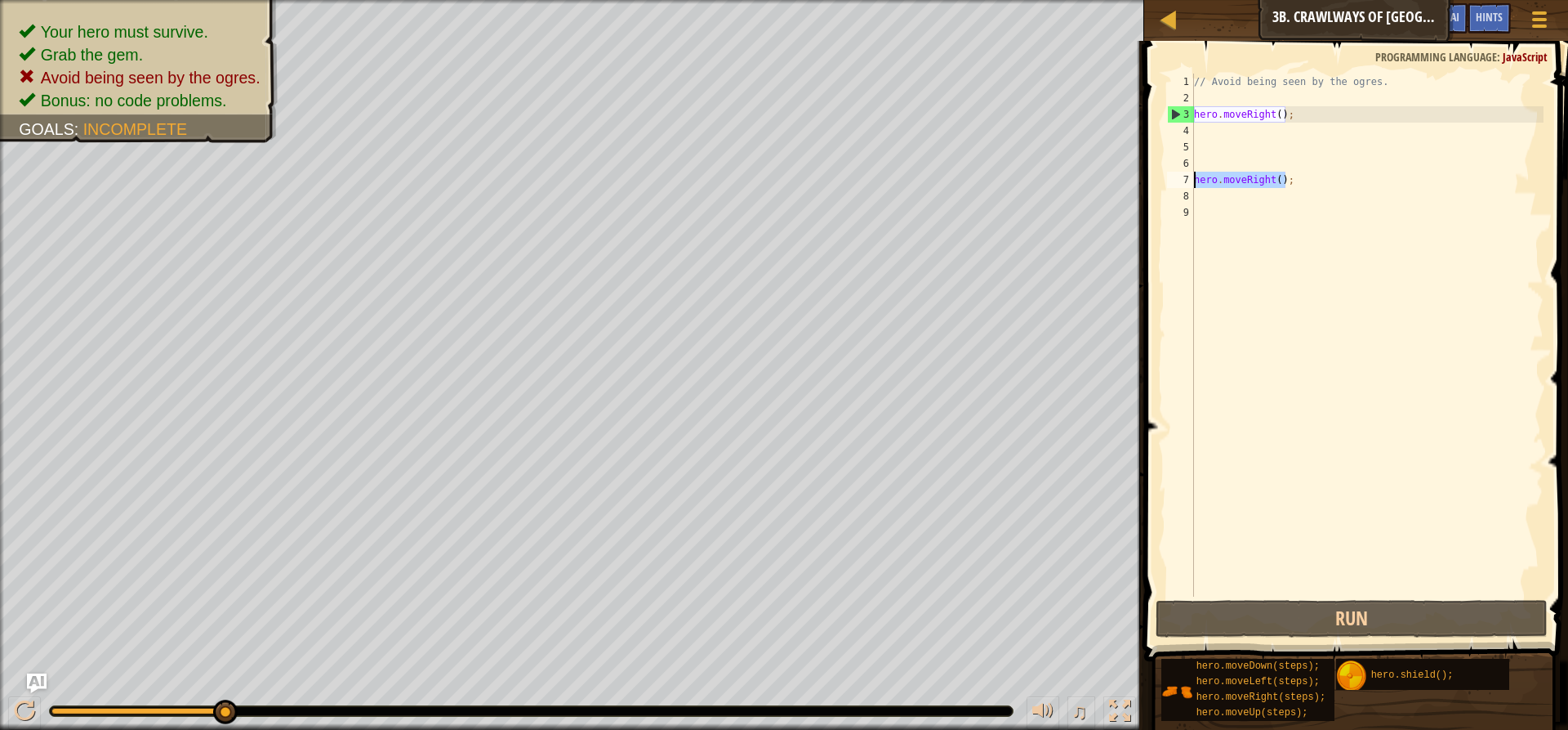
click at [1166, 184] on div "hero.moveRight(); 1 2 3 4 5 6 7 8 9 // Avoid being seen by the ogres. hero . mo…" at bounding box center [1354, 335] width 380 height 523
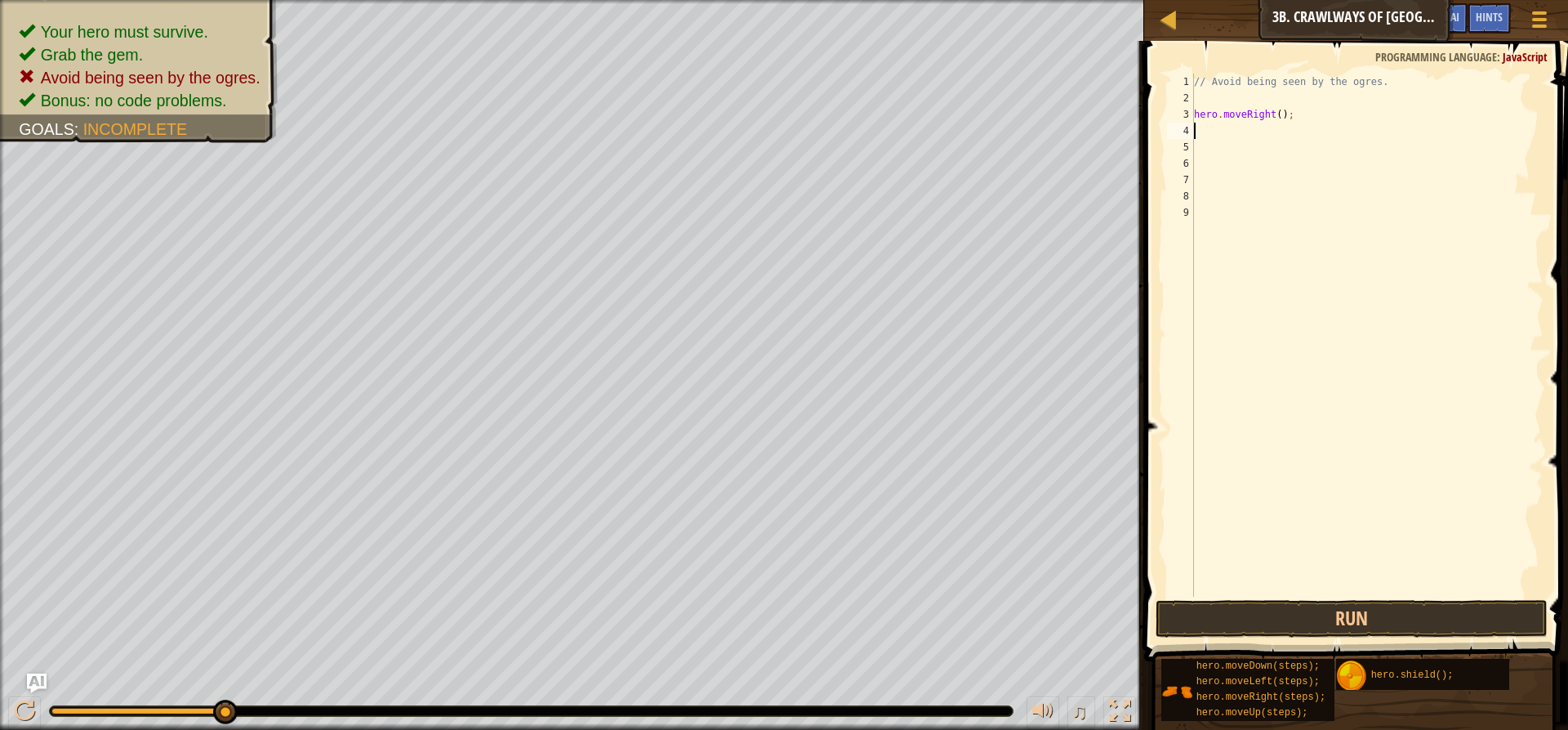
click at [1213, 134] on div "// Avoid being seen by the ogres. hero . moveRight ( ) ;" at bounding box center [1367, 352] width 353 height 556
drag, startPoint x: 1255, startPoint y: 606, endPoint x: 1256, endPoint y: 581, distance: 25.0
click at [1256, 581] on div "1 2 3 4 5 6 7 8 9 // Avoid being seen by the ogres. hero . moveRight ( ) ; הההה…" at bounding box center [1354, 383] width 429 height 668
drag, startPoint x: 1277, startPoint y: 619, endPoint x: 1271, endPoint y: 602, distance: 18.0
click at [1271, 605] on button "Run" at bounding box center [1352, 618] width 392 height 37
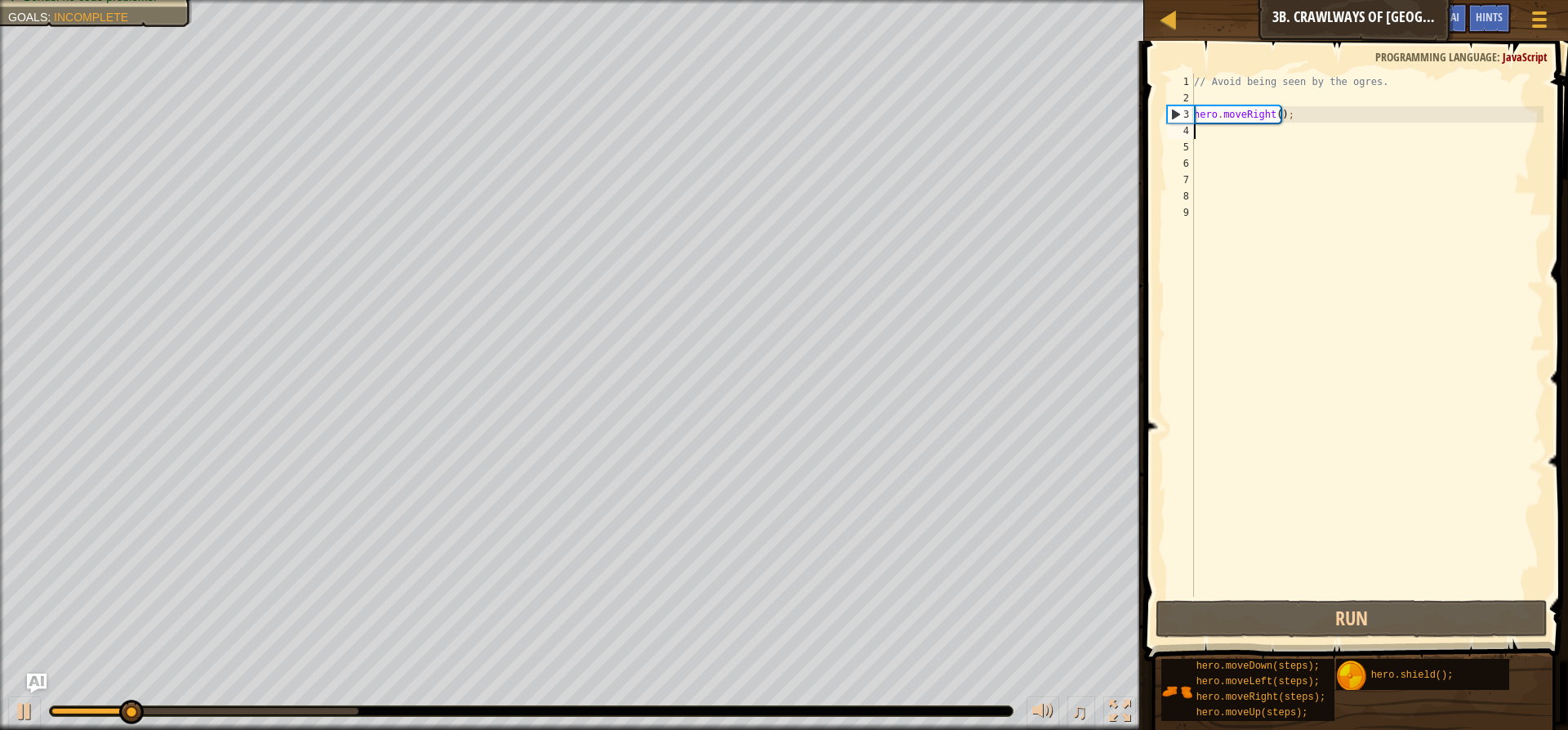
type textarea "h"
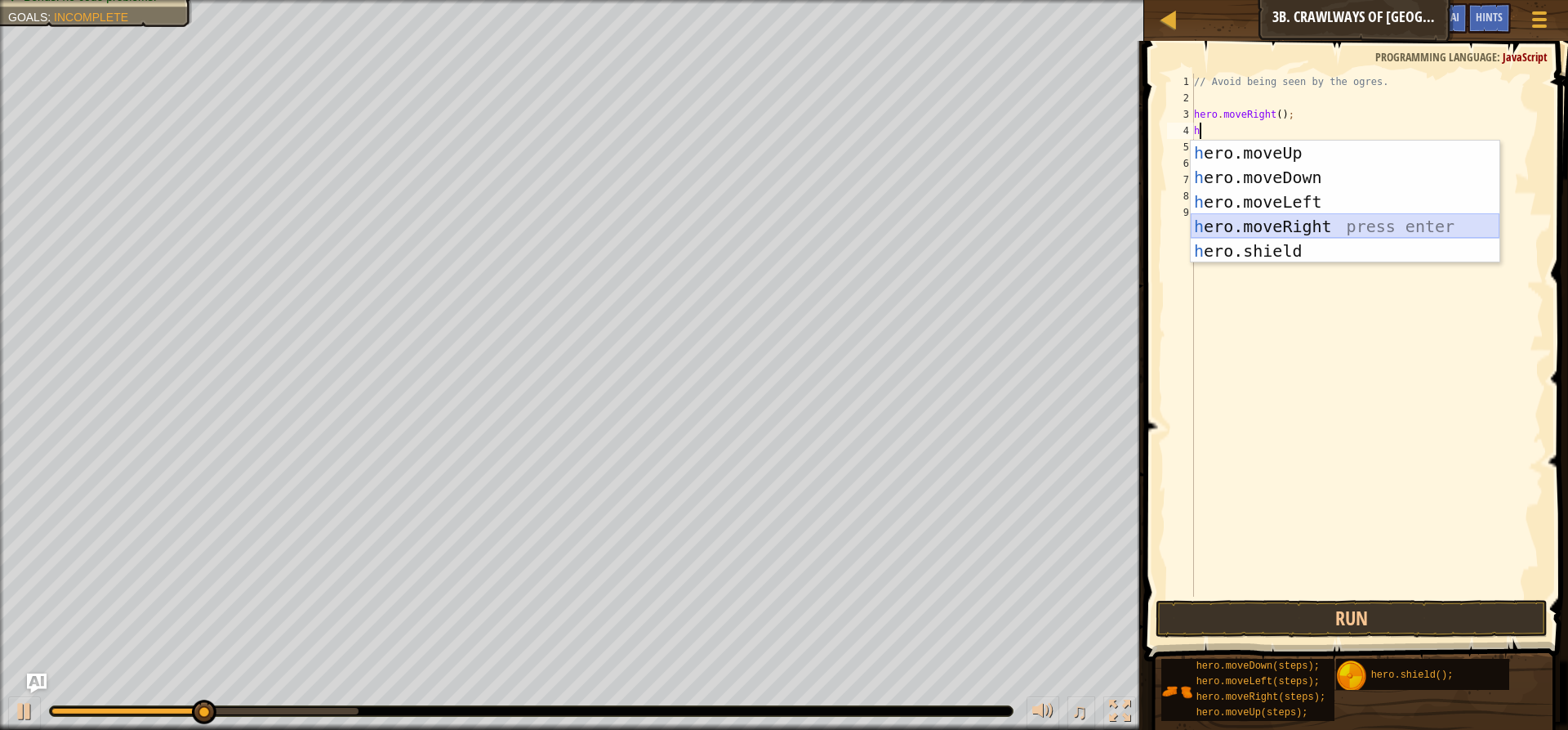
click at [1237, 227] on div "h ero.moveUp press enter h ero.moveDown press enter h ero.moveLeft press enter …" at bounding box center [1345, 227] width 309 height 172
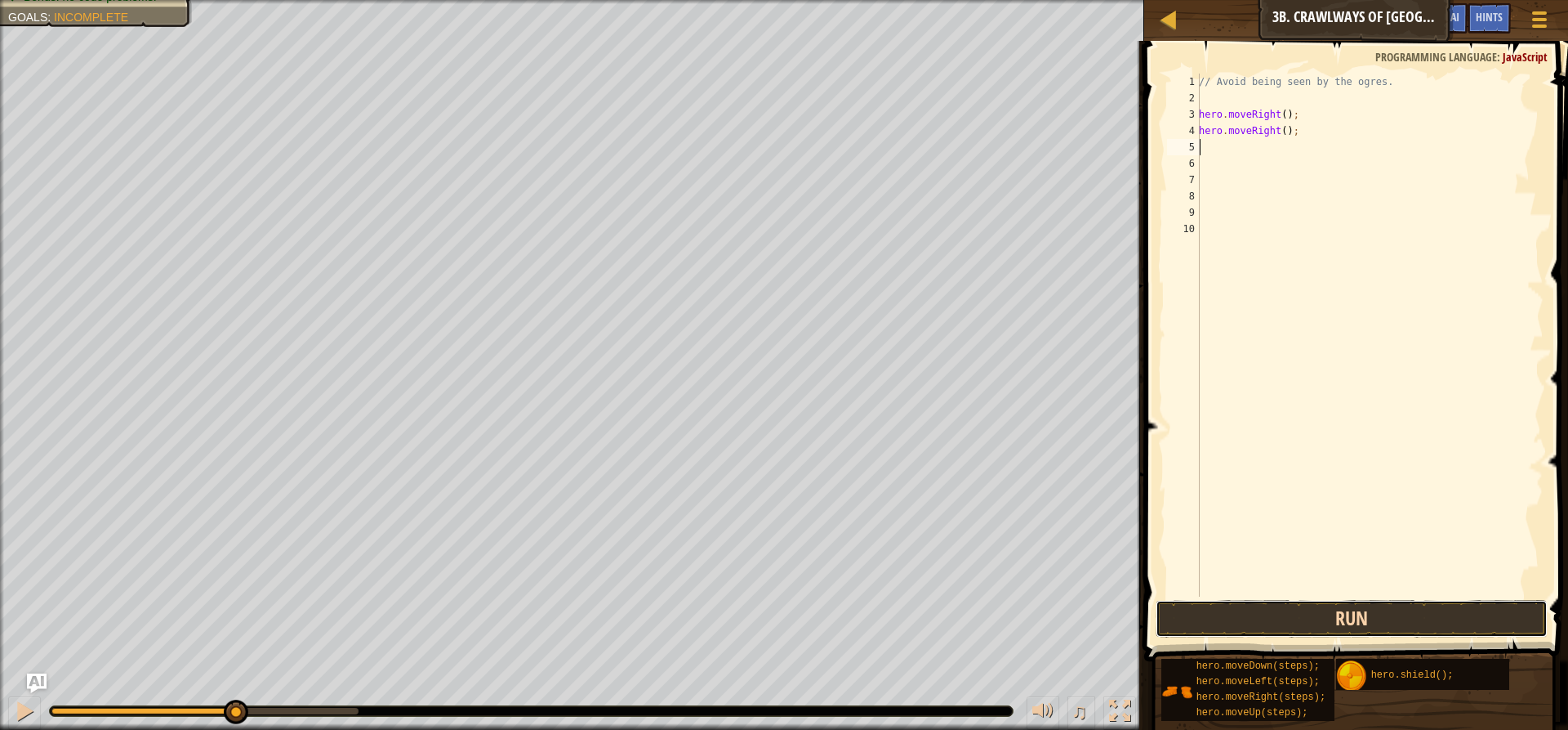
click at [1302, 605] on button "Run" at bounding box center [1352, 618] width 392 height 37
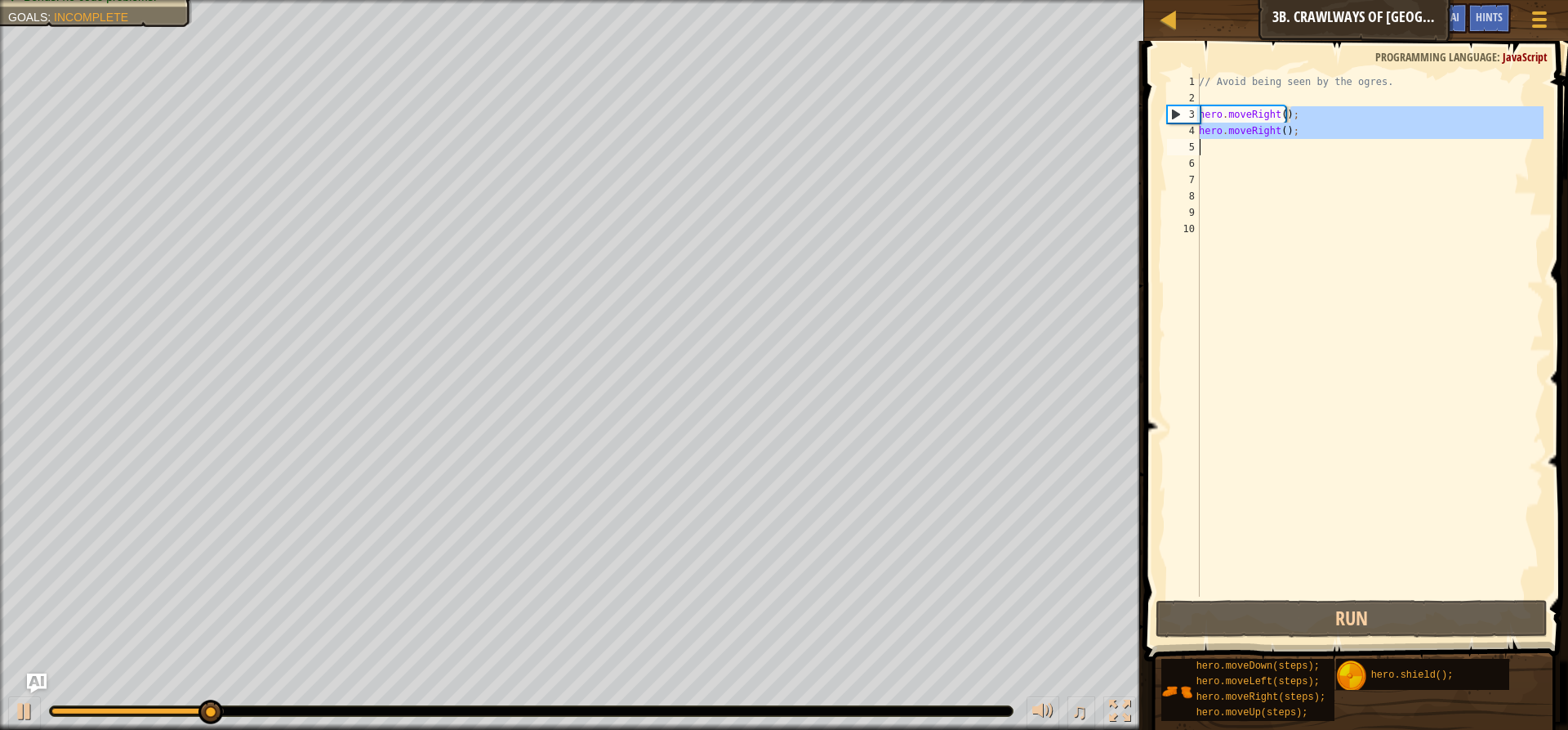
drag, startPoint x: 1327, startPoint y: 114, endPoint x: 1192, endPoint y: 140, distance: 137.5
click at [1192, 140] on div "1 2 3 4 5 6 7 8 9 10 // Avoid being seen by the ogres. hero . moveRight ( ) ; h…" at bounding box center [1354, 335] width 380 height 523
type textarea "hero.moveRight();"
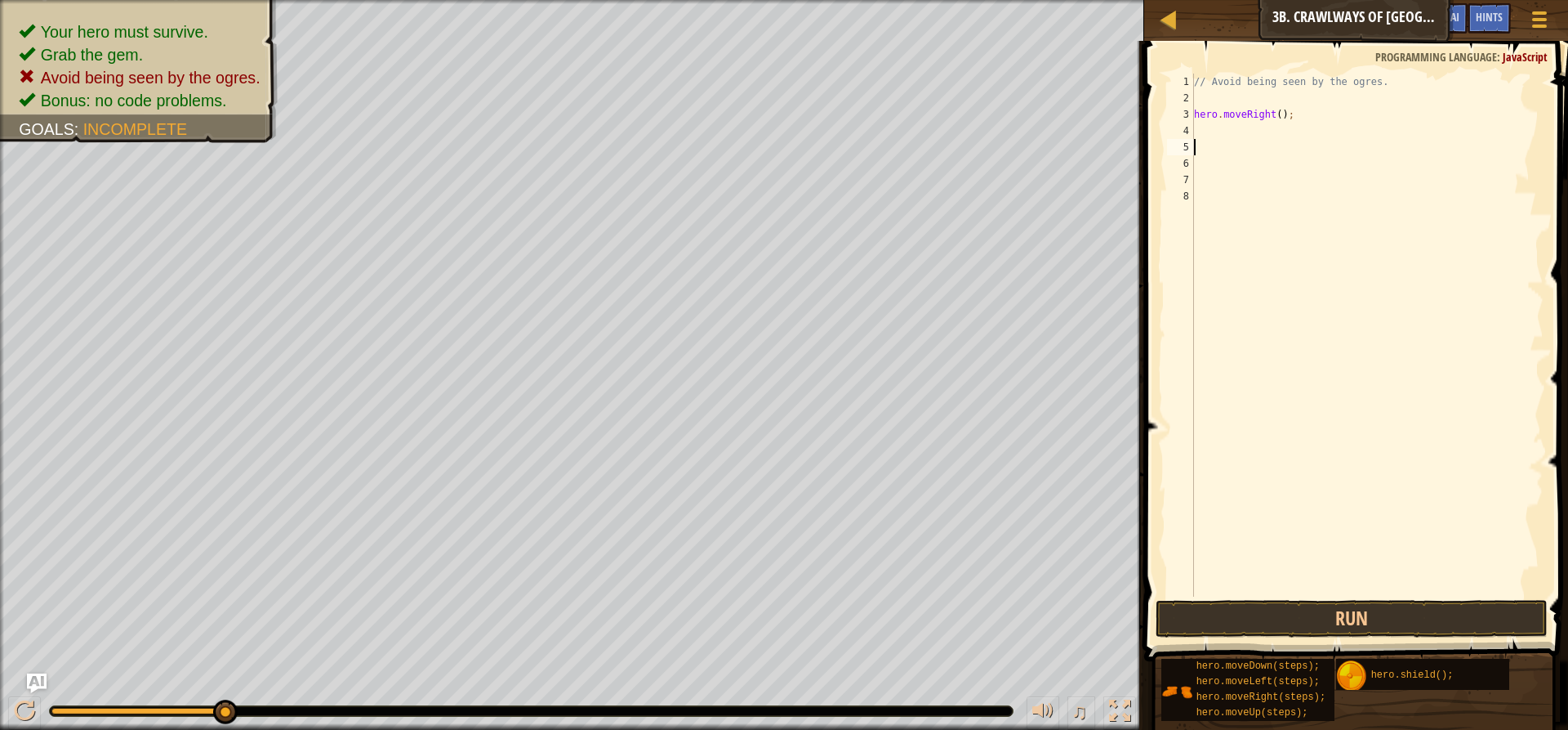
click at [1253, 149] on div "// Avoid being seen by the ogres. hero . moveRight ( ) ;" at bounding box center [1368, 352] width 354 height 556
click at [1200, 129] on div "// Avoid being seen by the ogres. hero . moveRight ( ) ;" at bounding box center [1368, 352] width 354 height 556
type textarea "h"
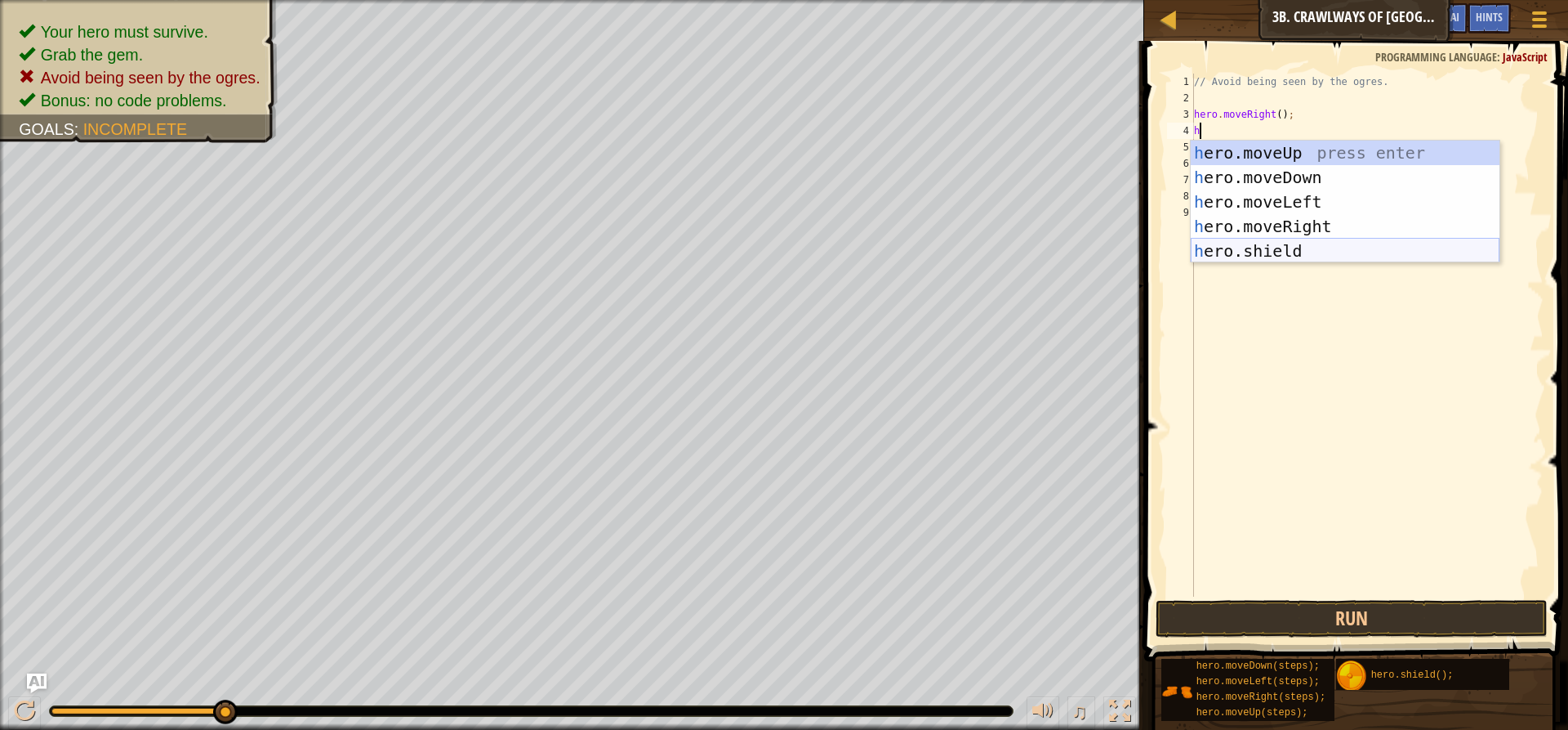
click at [1265, 253] on div "h ero.moveUp press enter h ero.moveDown press enter h ero.moveLeft press enter …" at bounding box center [1345, 227] width 309 height 172
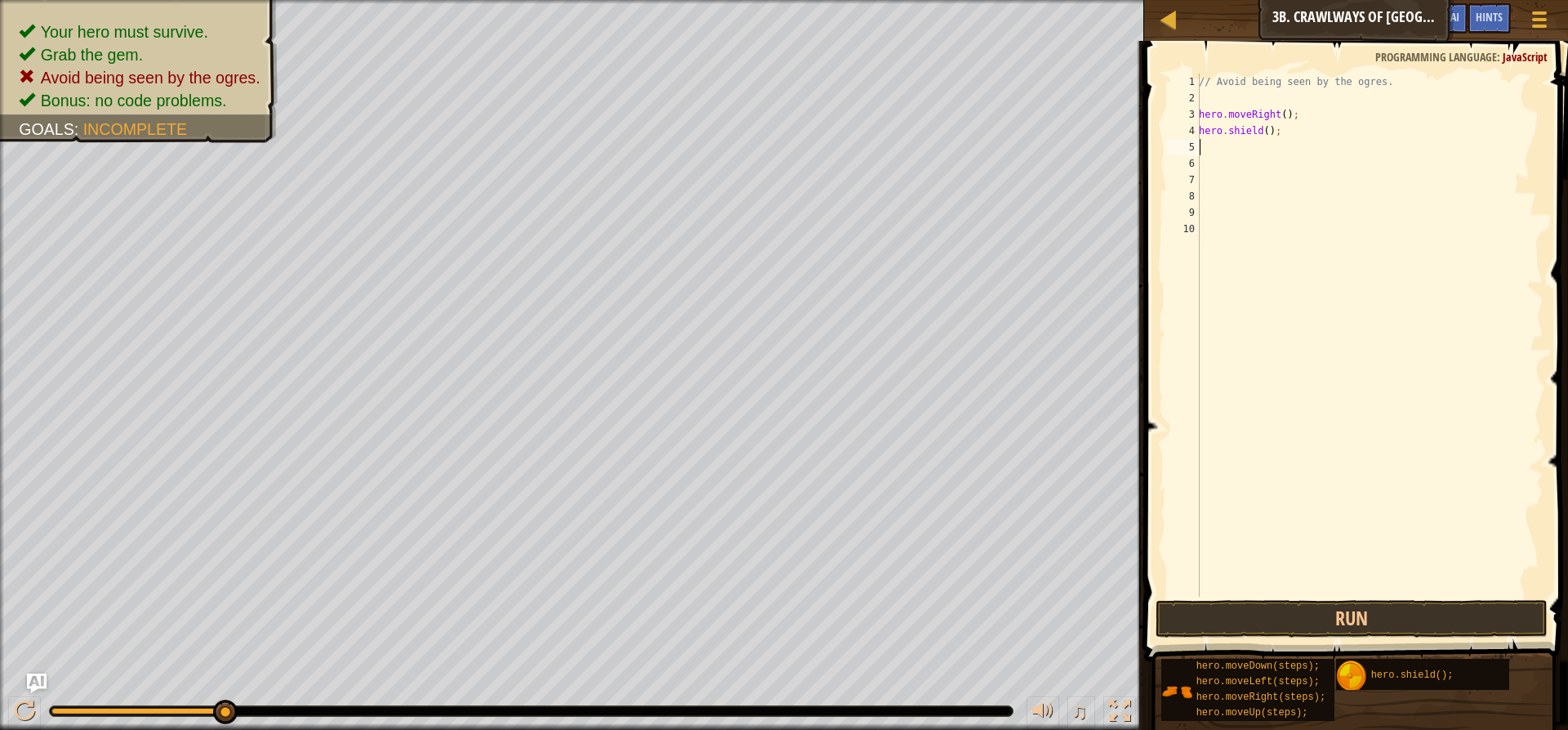
type textarea "h"
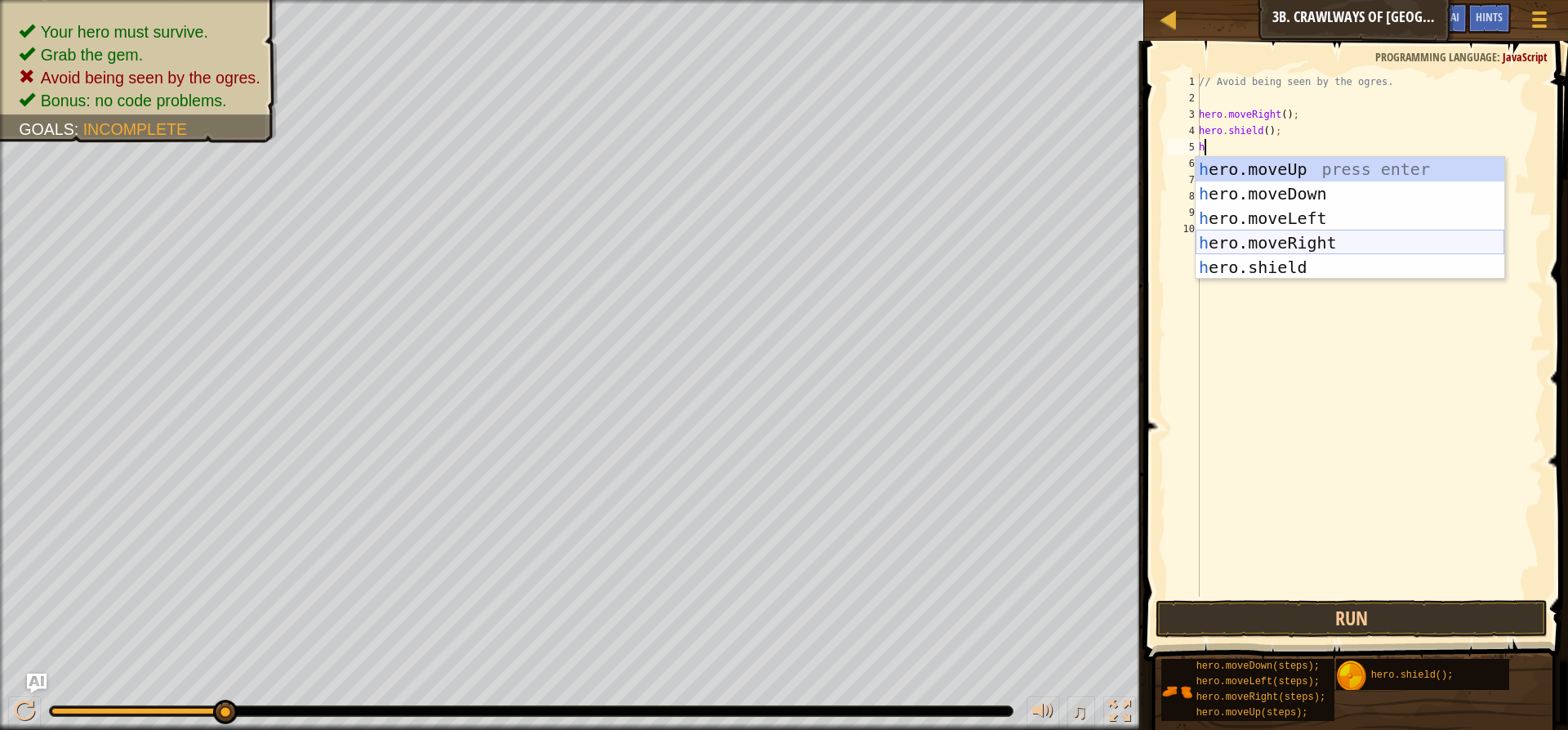
click at [1259, 231] on div "h ero.moveUp press enter h ero.moveDown press enter h ero.moveLeft press enter …" at bounding box center [1350, 243] width 309 height 172
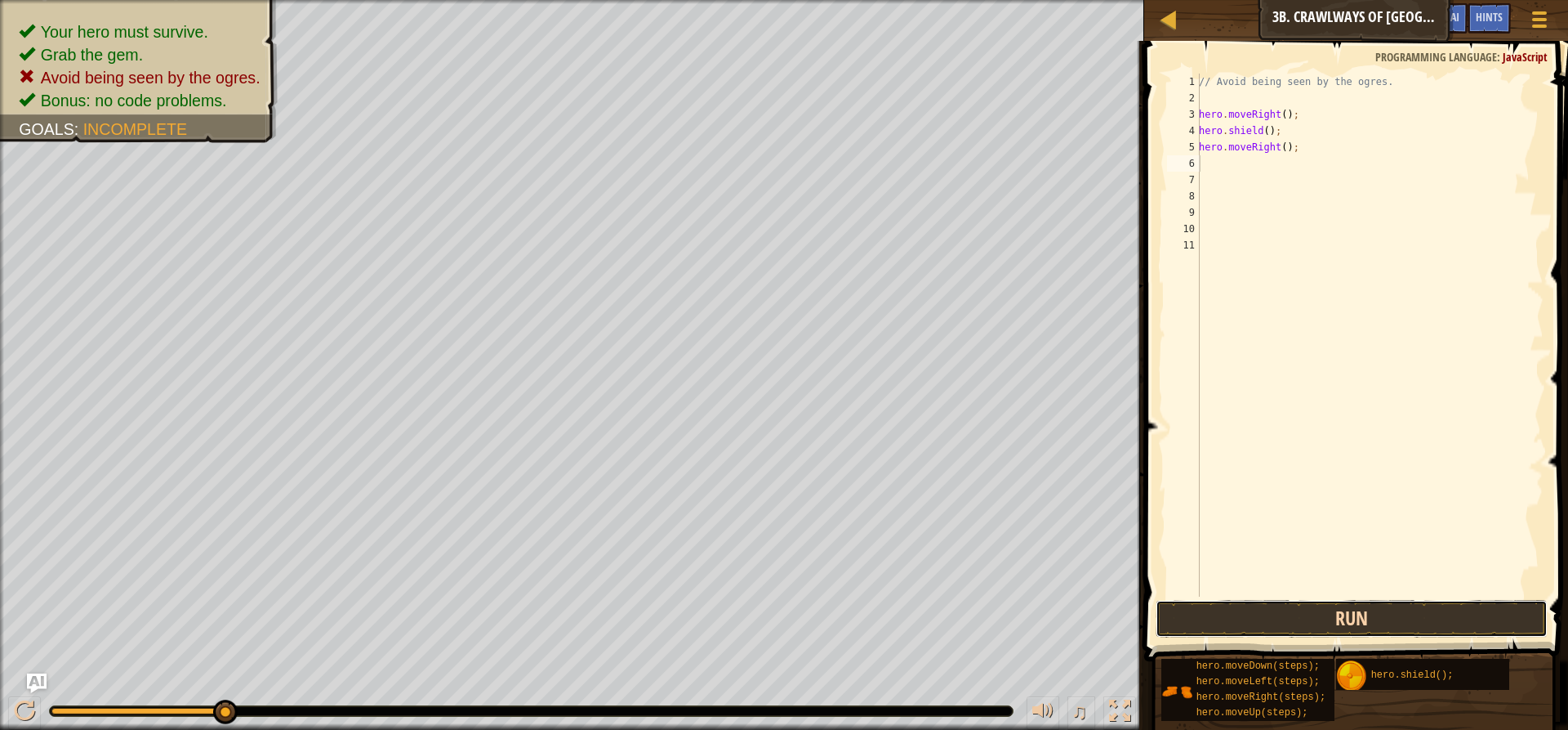
click at [1207, 624] on button "Run" at bounding box center [1352, 618] width 392 height 37
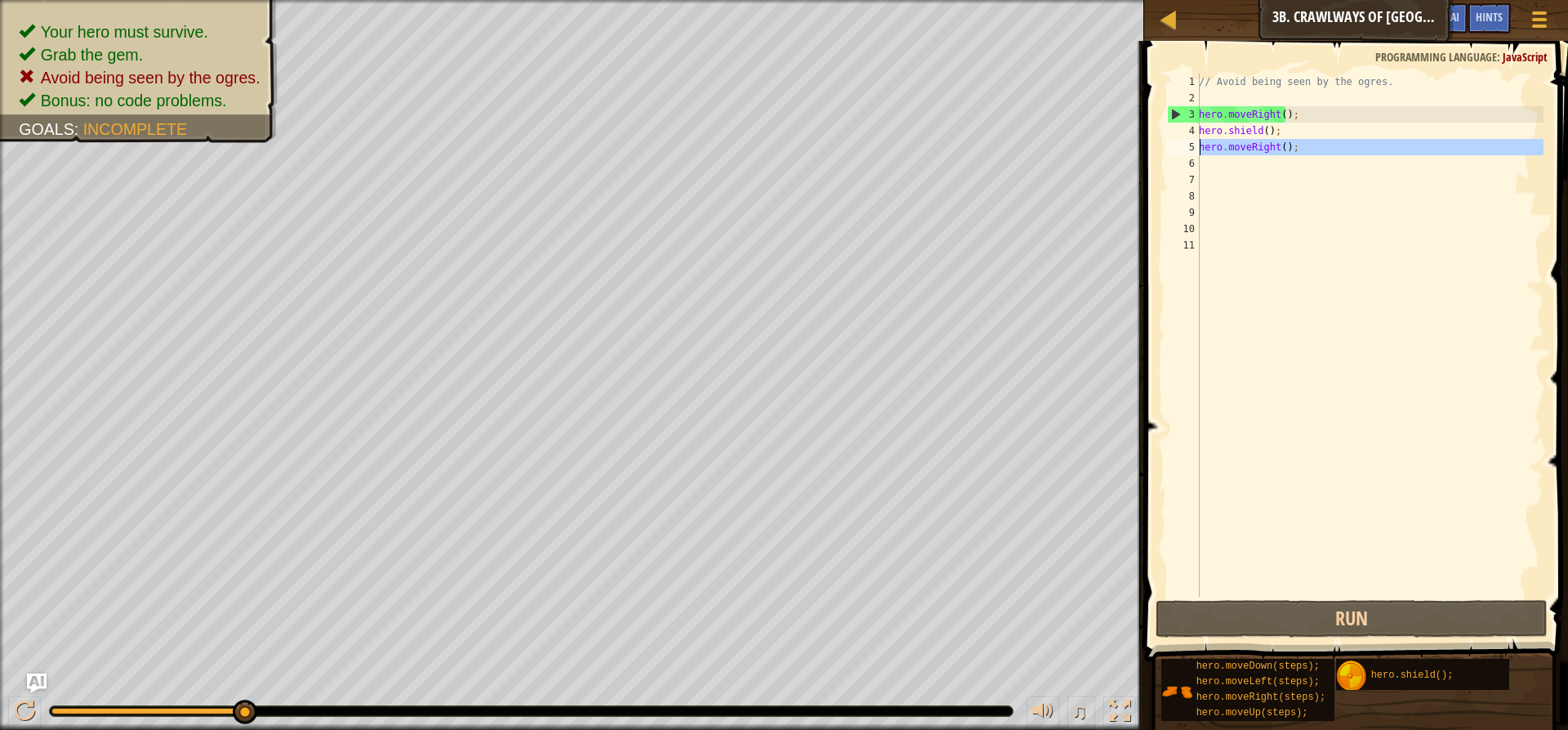
drag, startPoint x: 1329, startPoint y: 167, endPoint x: 1178, endPoint y: 148, distance: 152.2
click at [1178, 148] on div "1 2 3 4 5 6 7 8 9 10 11 // Avoid being seen by the ogres. hero . moveRight ( ) …" at bounding box center [1354, 335] width 380 height 523
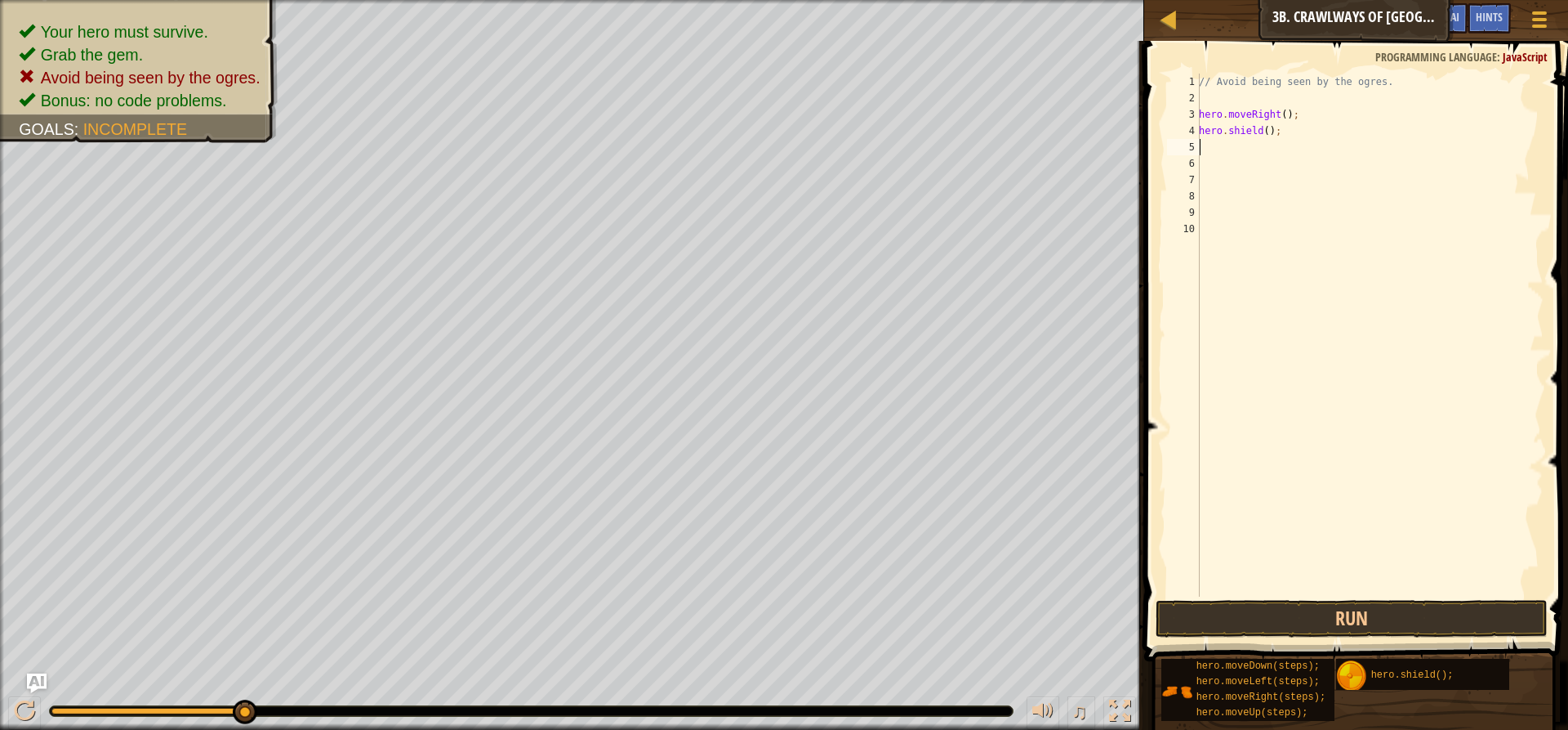
click at [1262, 130] on div "// Avoid being seen by the ogres. hero . moveRight ( ) ; hero . shield ( ) ;" at bounding box center [1369, 352] width 348 height 556
type textarea "hero.shield(2);"
click at [1238, 157] on div "// Avoid being seen by the ogres. hero . moveRight ( ) ; hero . shield ( 2 ) ;" at bounding box center [1369, 352] width 348 height 556
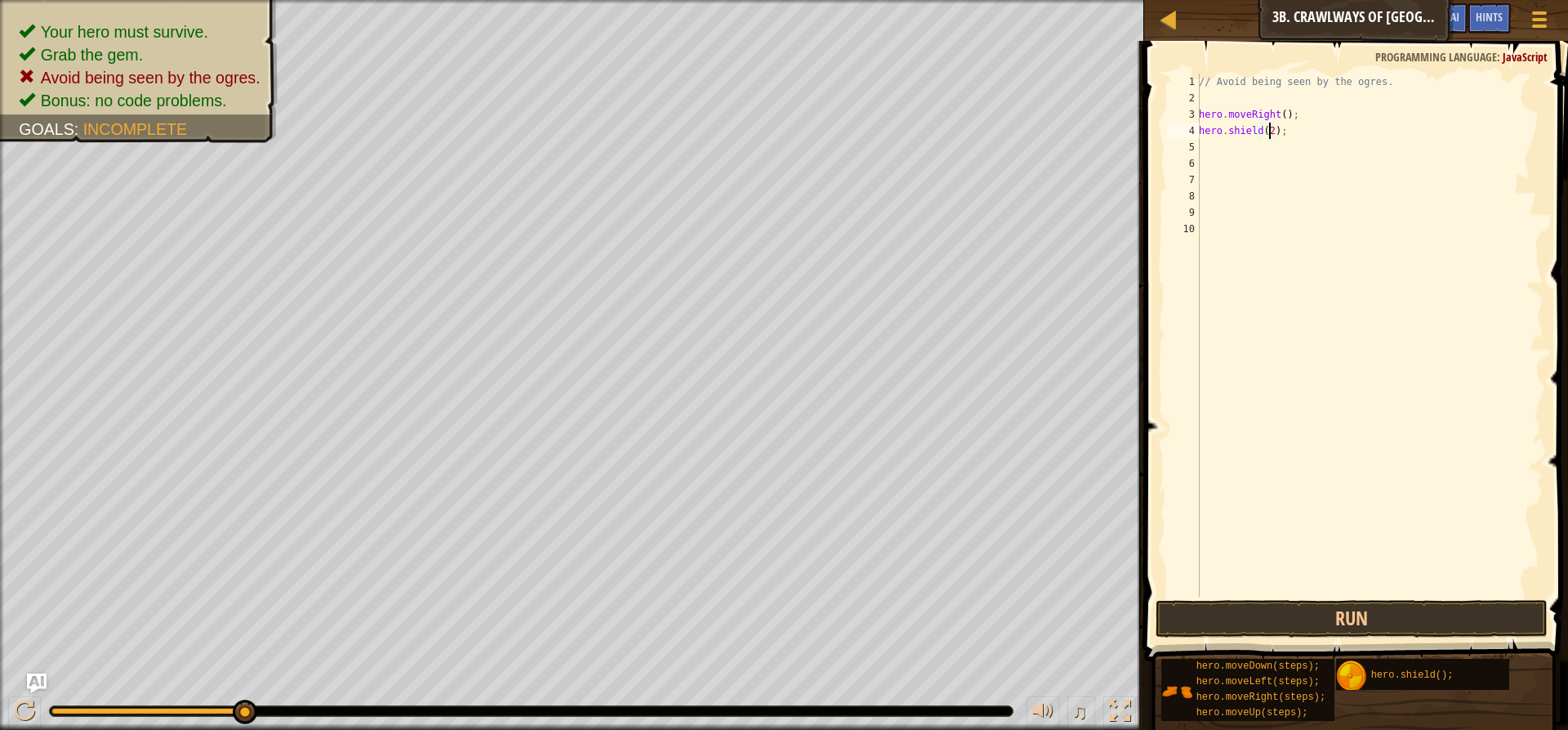
click at [1269, 130] on div "// Avoid being seen by the ogres. hero . moveRight ( ) ; hero . shield ( 2 ) ;" at bounding box center [1369, 352] width 348 height 556
type textarea "hero.shield(3);"
click at [1242, 146] on div "// Avoid being seen by the ogres. hero . moveRight ( ) ; hero . shield ( 3 ) ;" at bounding box center [1369, 352] width 348 height 556
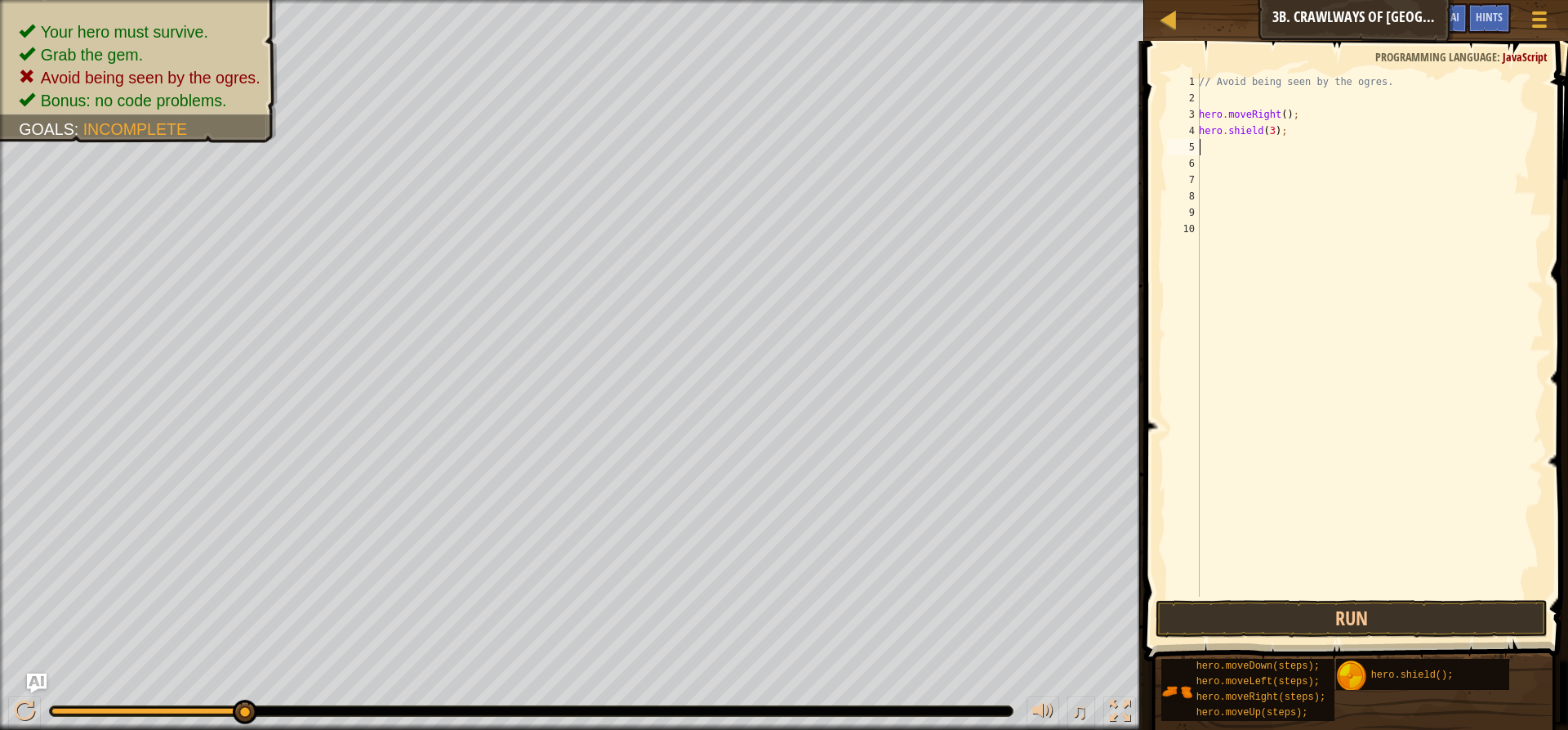
type textarea "h"
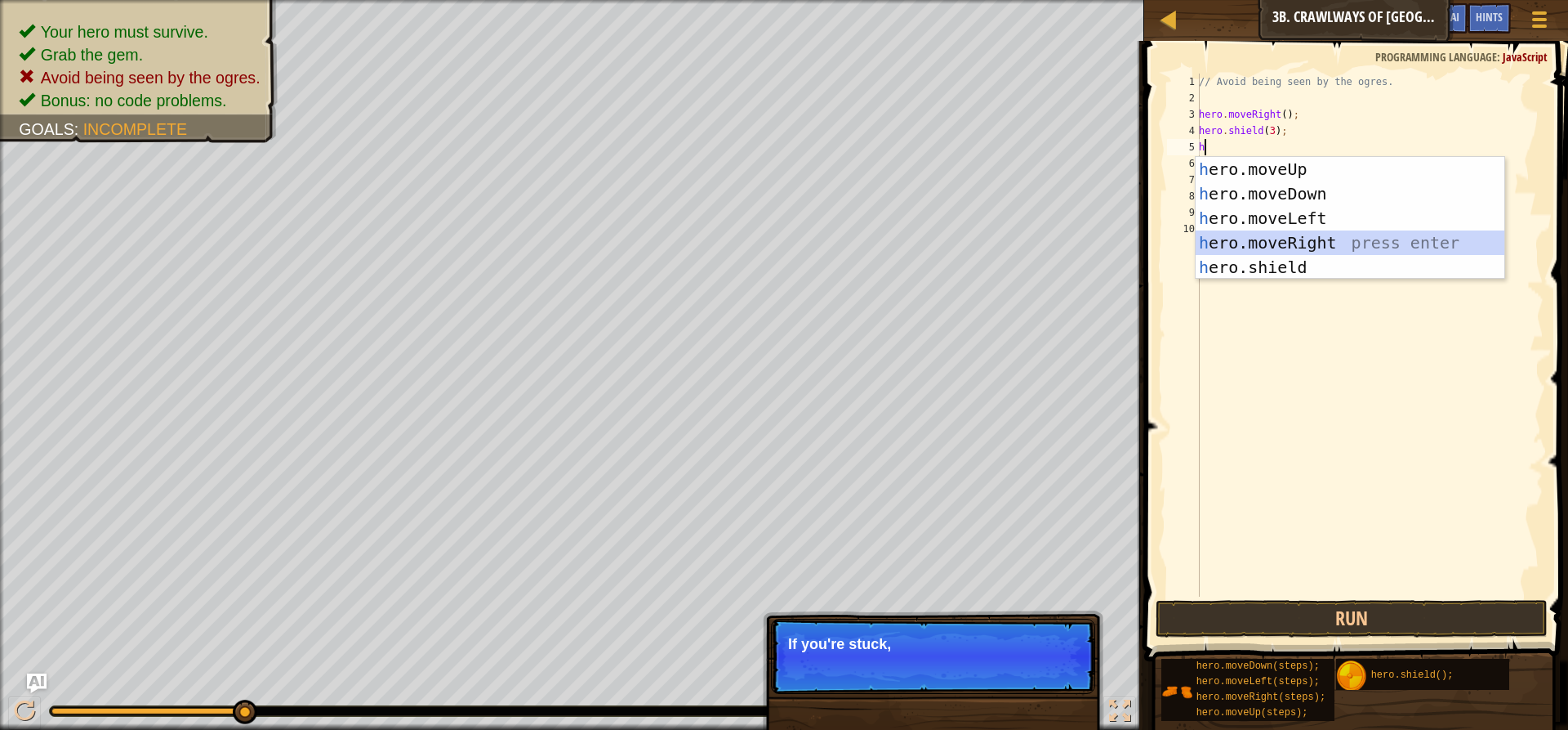
click at [1259, 240] on div "h ero.moveUp press enter h ero.moveDown press enter h ero.moveLeft press enter …" at bounding box center [1350, 243] width 309 height 172
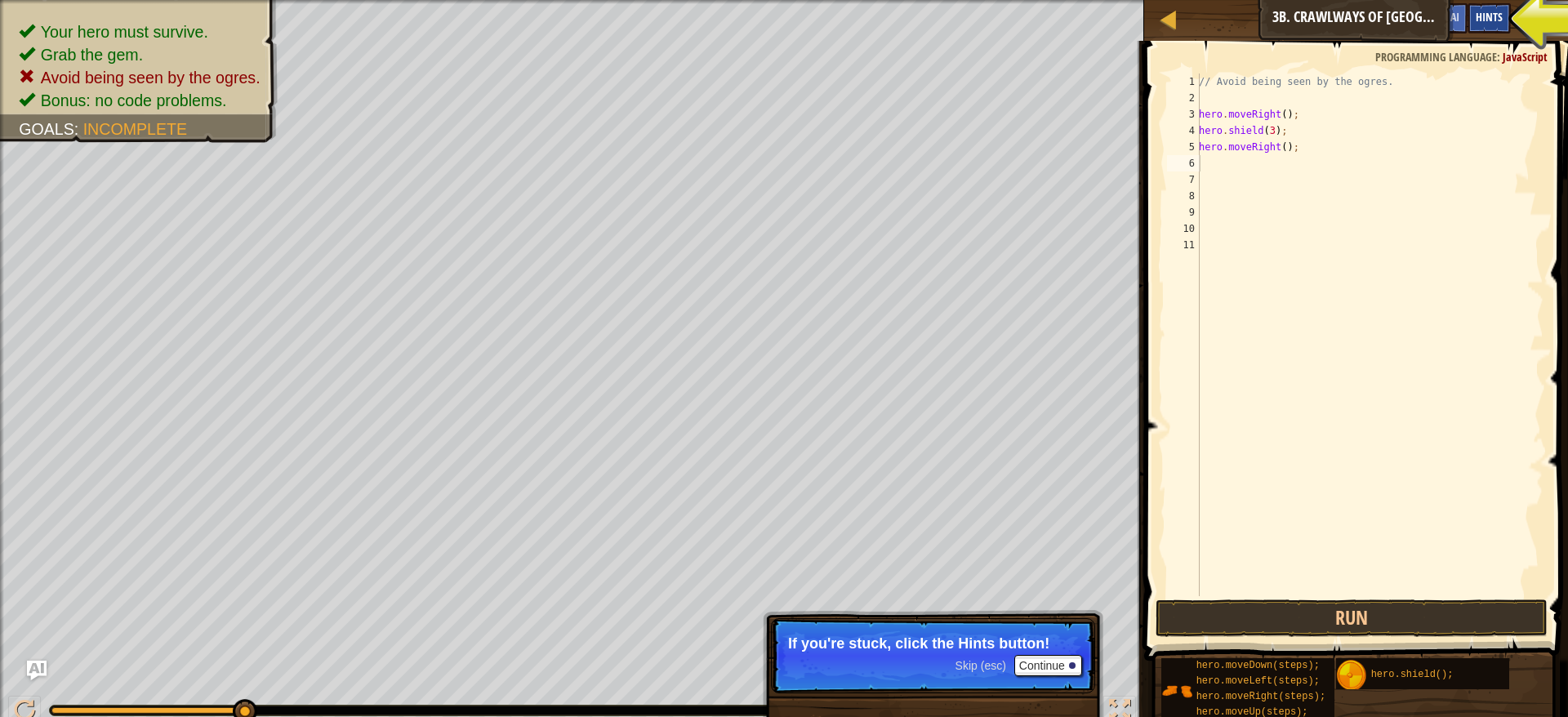
click at [1478, 18] on span "Hints" at bounding box center [1489, 16] width 27 height 16
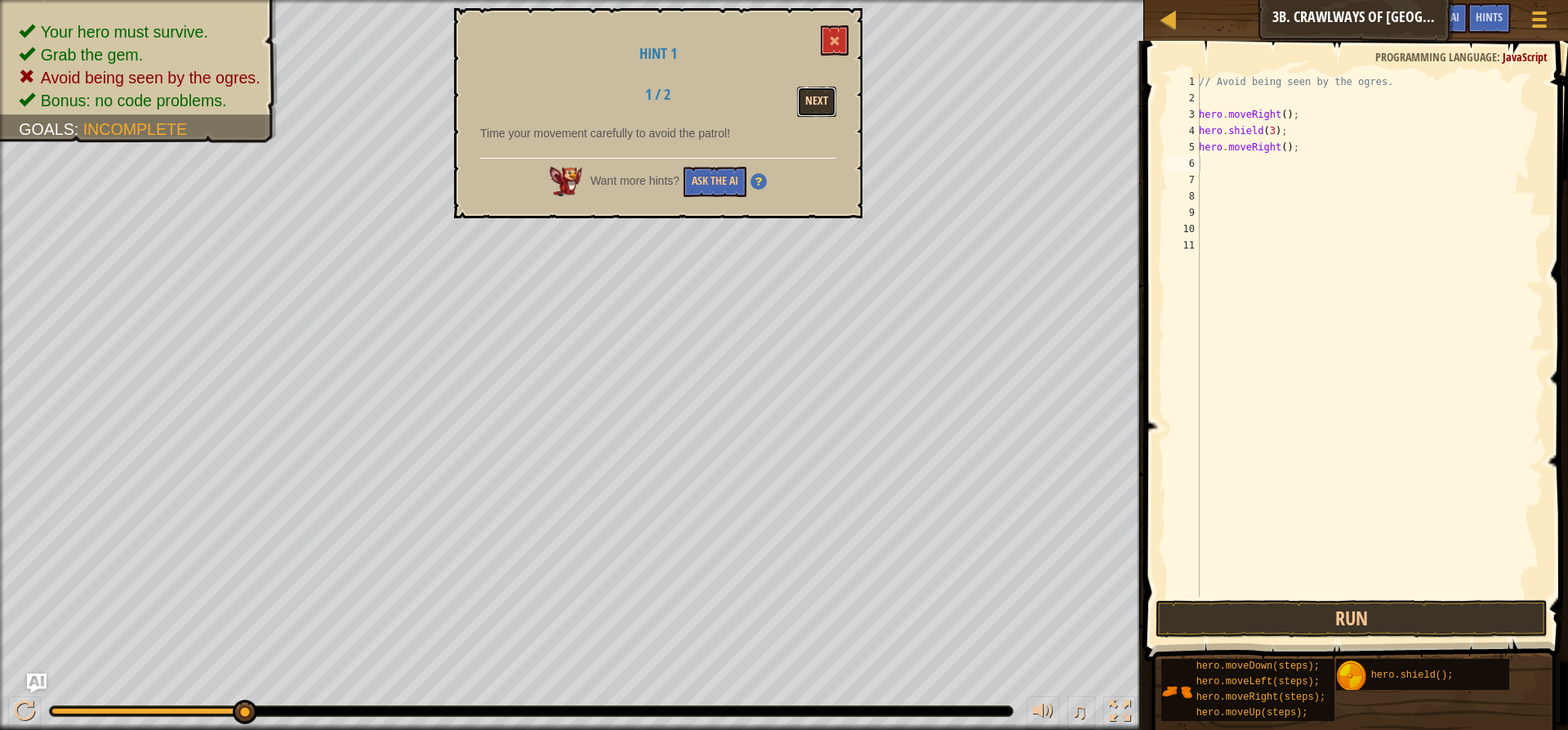
click at [832, 95] on button "Next" at bounding box center [817, 102] width 39 height 30
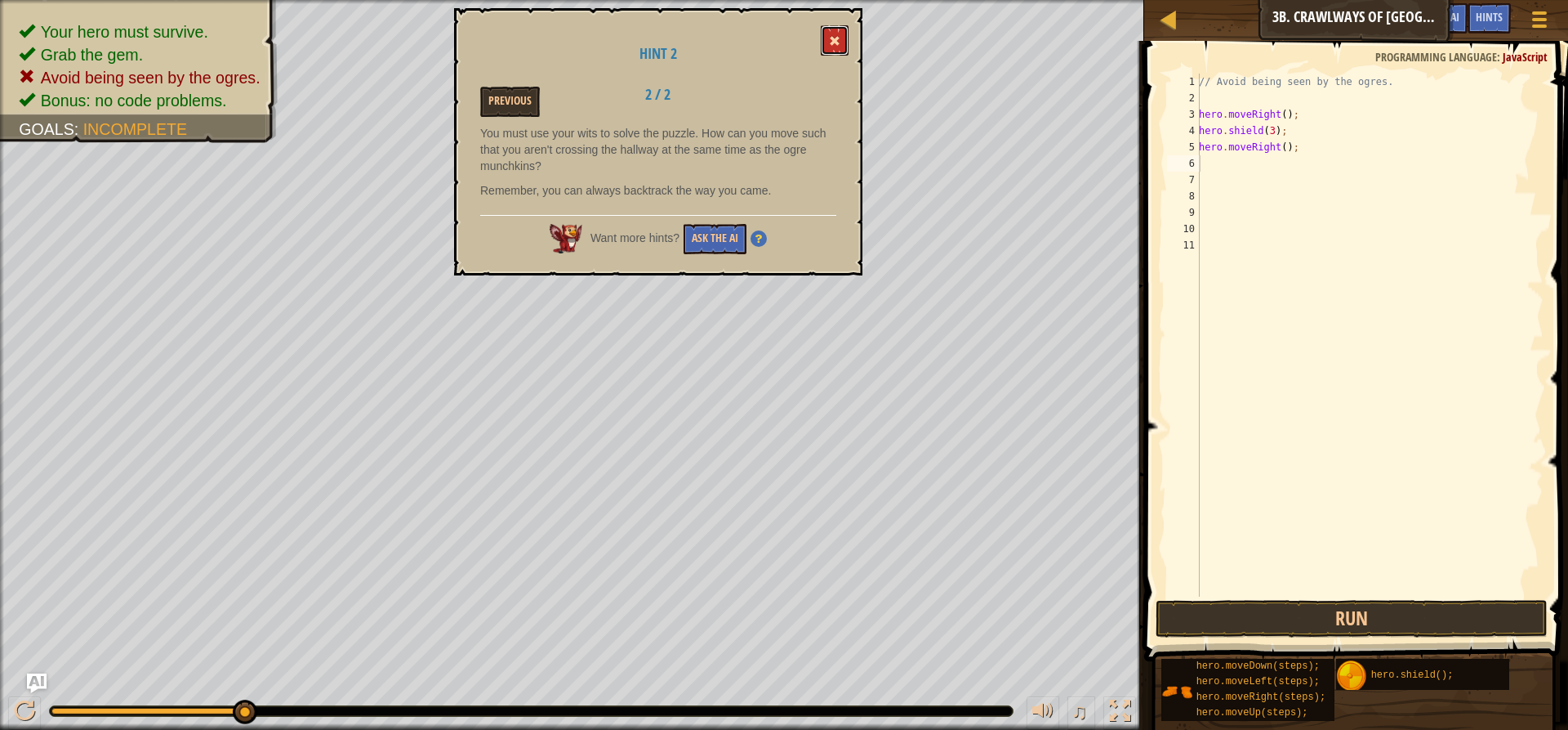
click at [837, 45] on span at bounding box center [834, 40] width 11 height 11
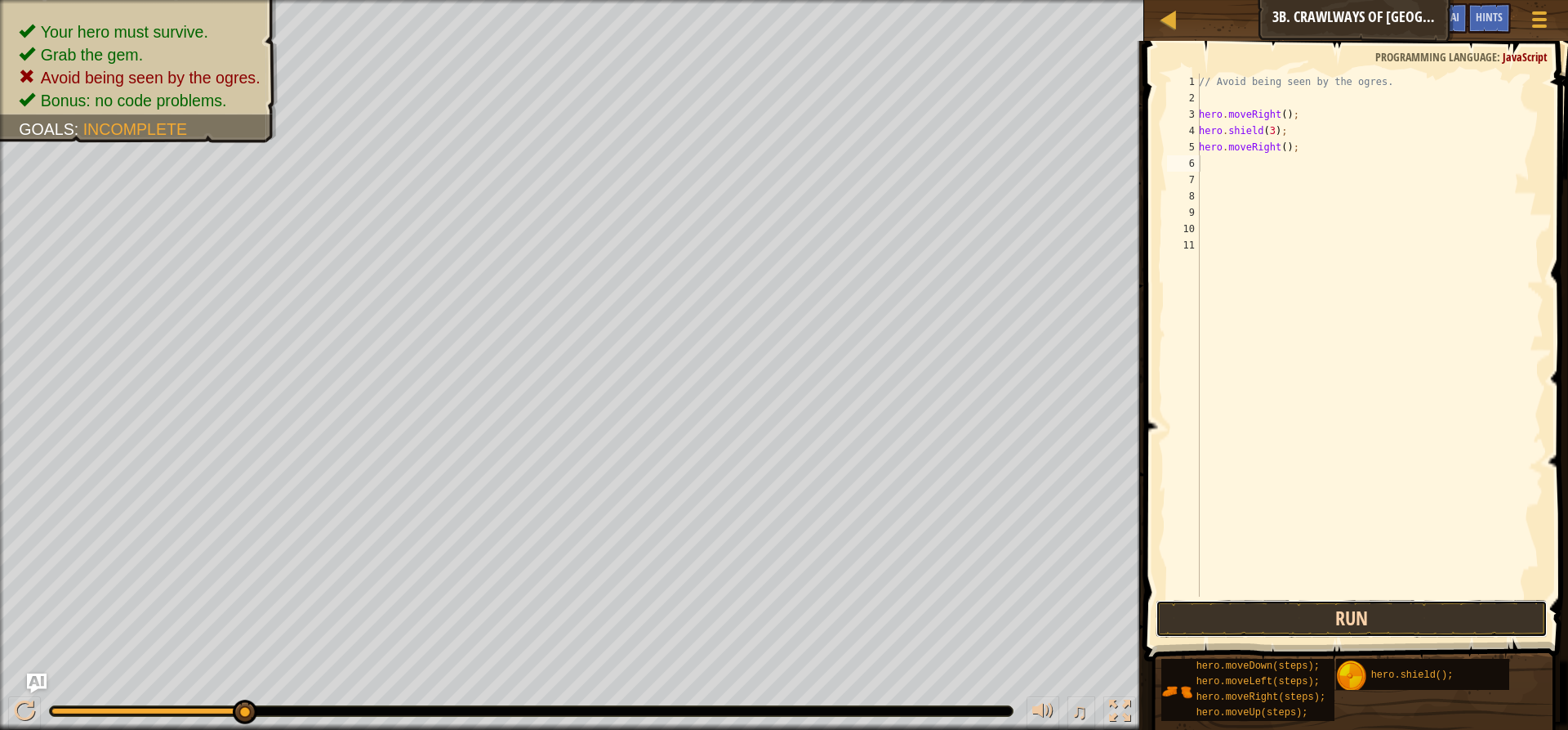
click at [1278, 614] on button "Run" at bounding box center [1352, 618] width 392 height 37
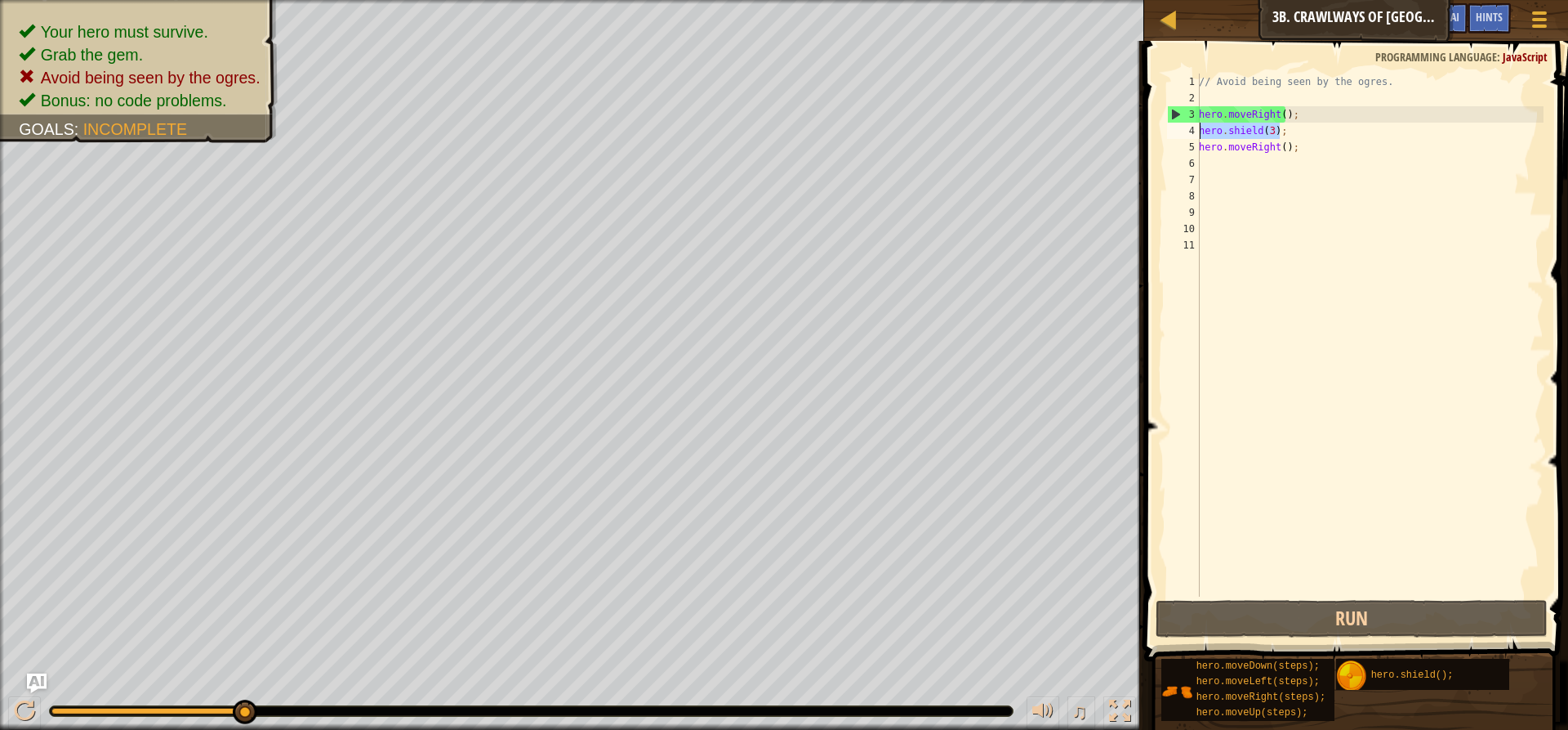
drag, startPoint x: 1287, startPoint y: 135, endPoint x: 1190, endPoint y: 144, distance: 97.4
click at [1190, 144] on div "1 2 3 4 5 6 7 8 9 10 11 // Avoid being seen by the ogres. hero . moveRight ( ) …" at bounding box center [1354, 335] width 380 height 523
type textarea "hero.shield(3);hero.moveRight();"
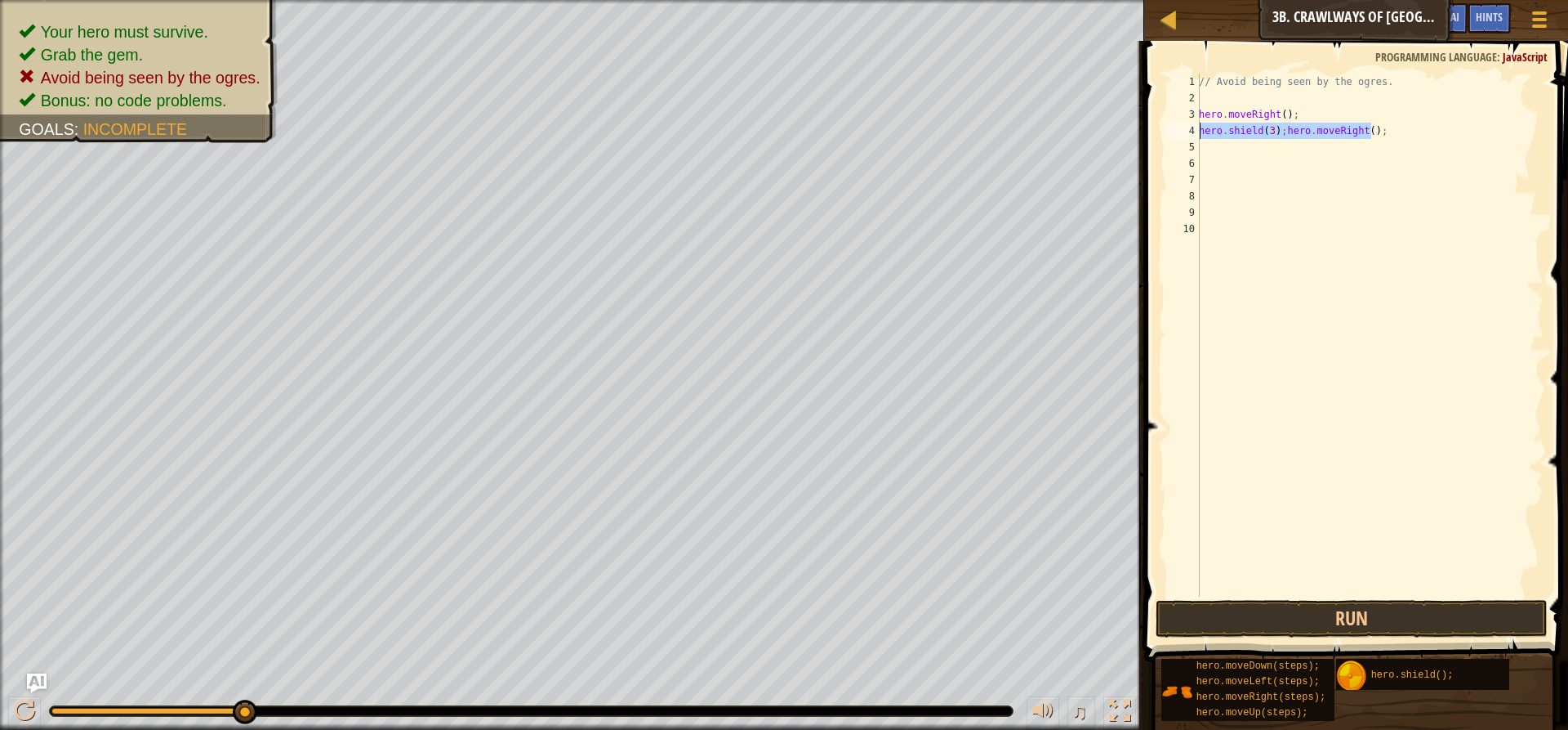
drag, startPoint x: 1388, startPoint y: 137, endPoint x: 1190, endPoint y: 126, distance: 198.3
click at [1190, 126] on div "hero.shield(3);hero.moveRight(); 1 2 3 4 5 6 7 8 9 10 // Avoid being seen by th…" at bounding box center [1354, 335] width 380 height 523
type textarea "h"
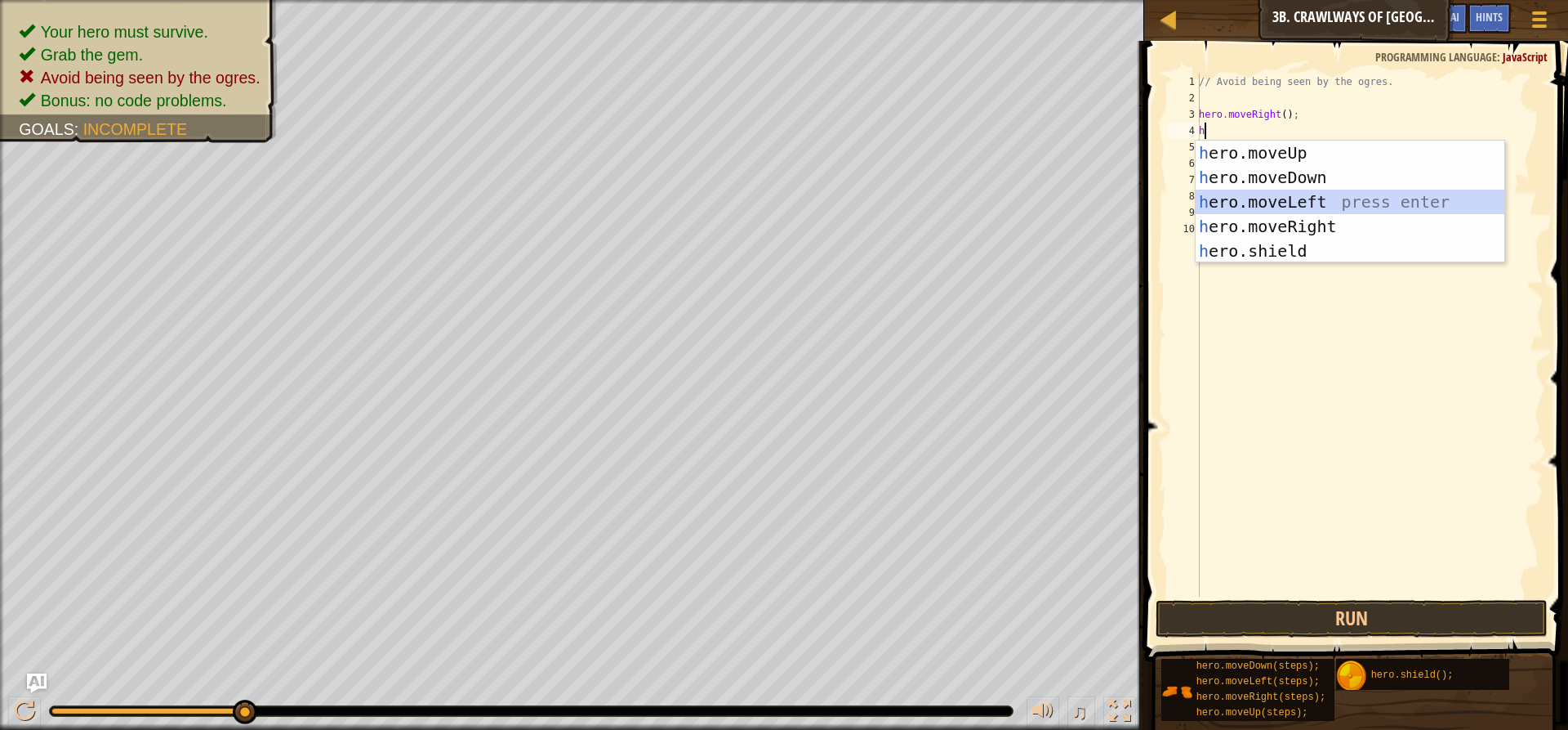
click at [1233, 197] on div "h ero.moveUp press enter h ero.moveDown press enter h ero.moveLeft press enter …" at bounding box center [1350, 227] width 309 height 172
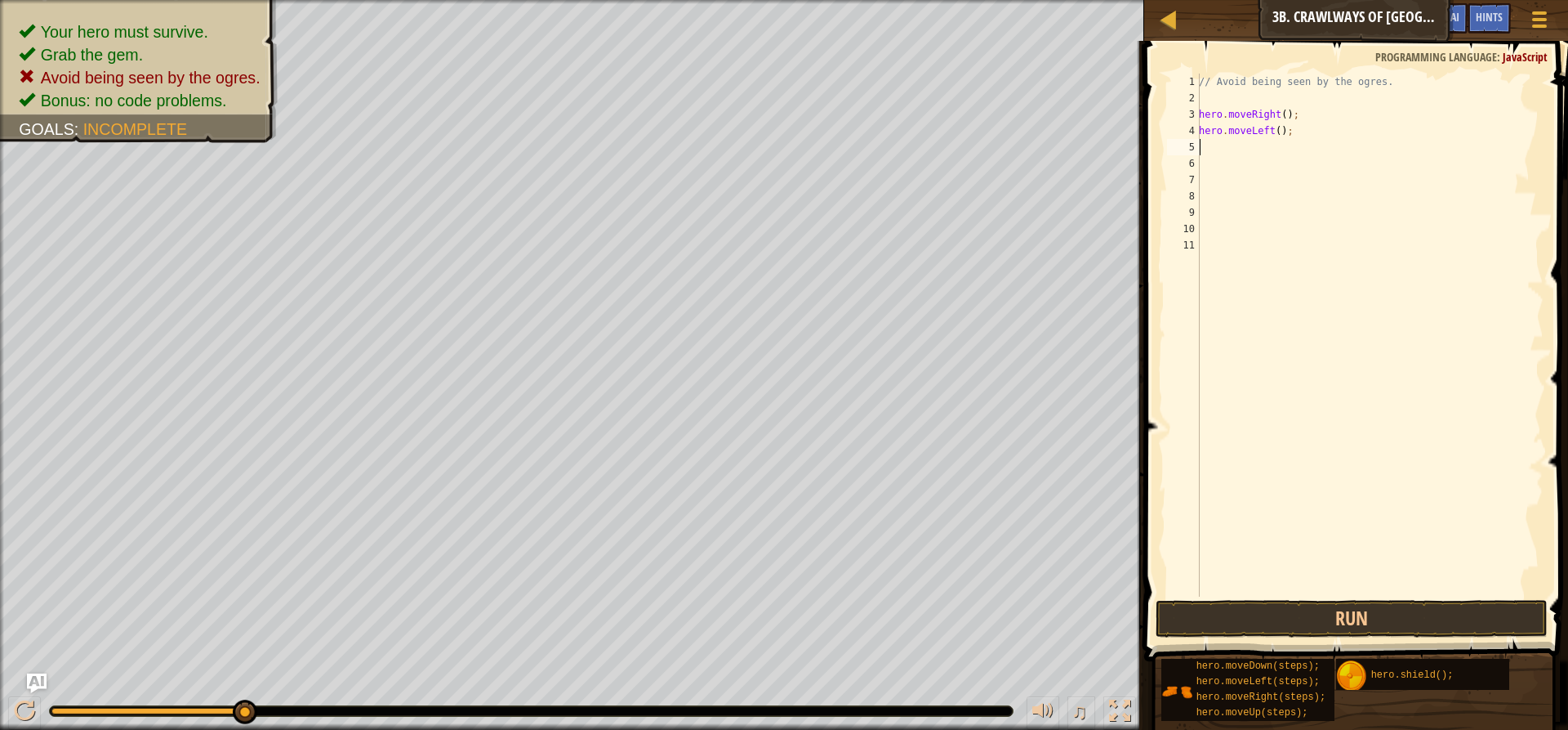
type textarea "h"
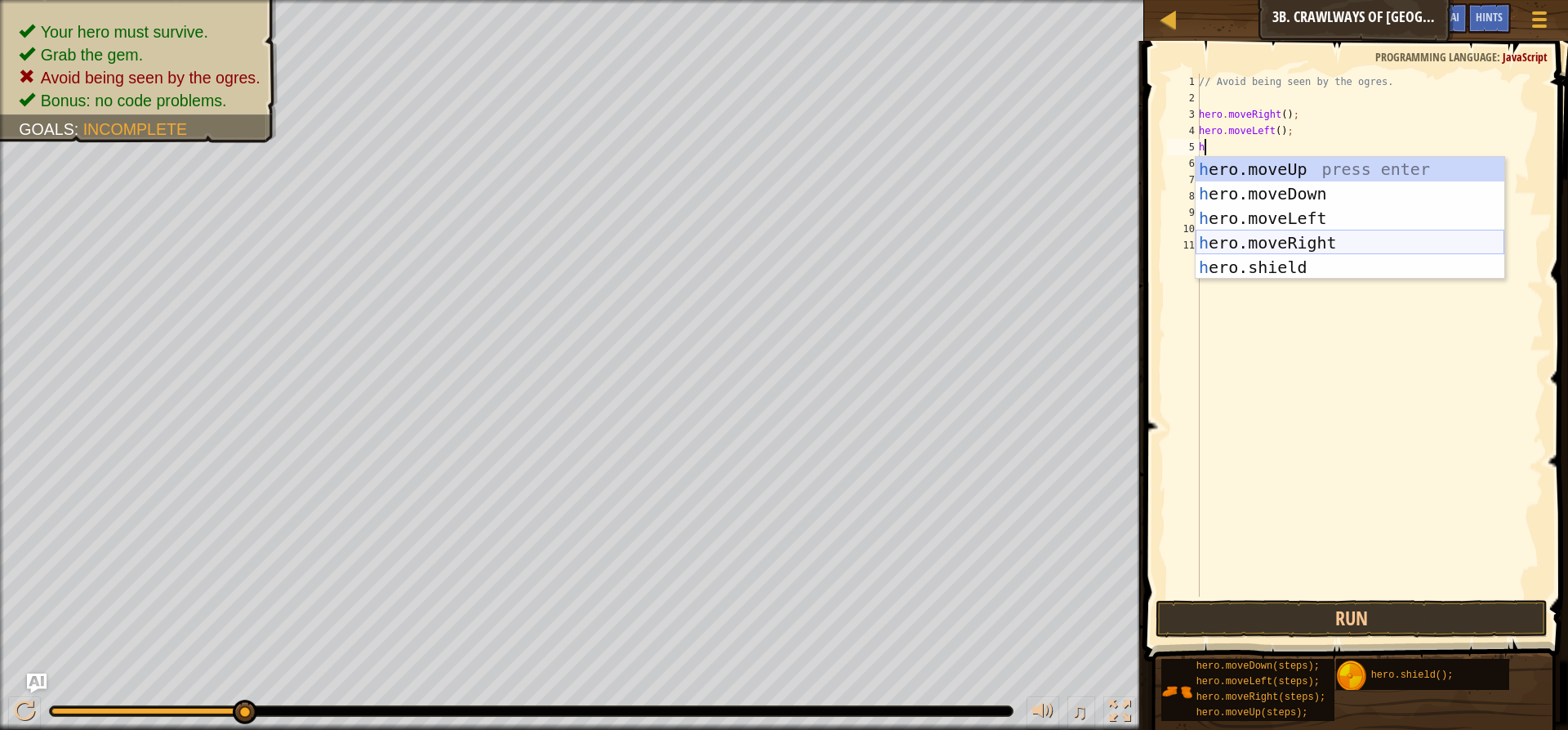
click at [1225, 242] on div "h ero.moveUp press enter h ero.moveDown press enter h ero.moveLeft press enter …" at bounding box center [1350, 243] width 309 height 172
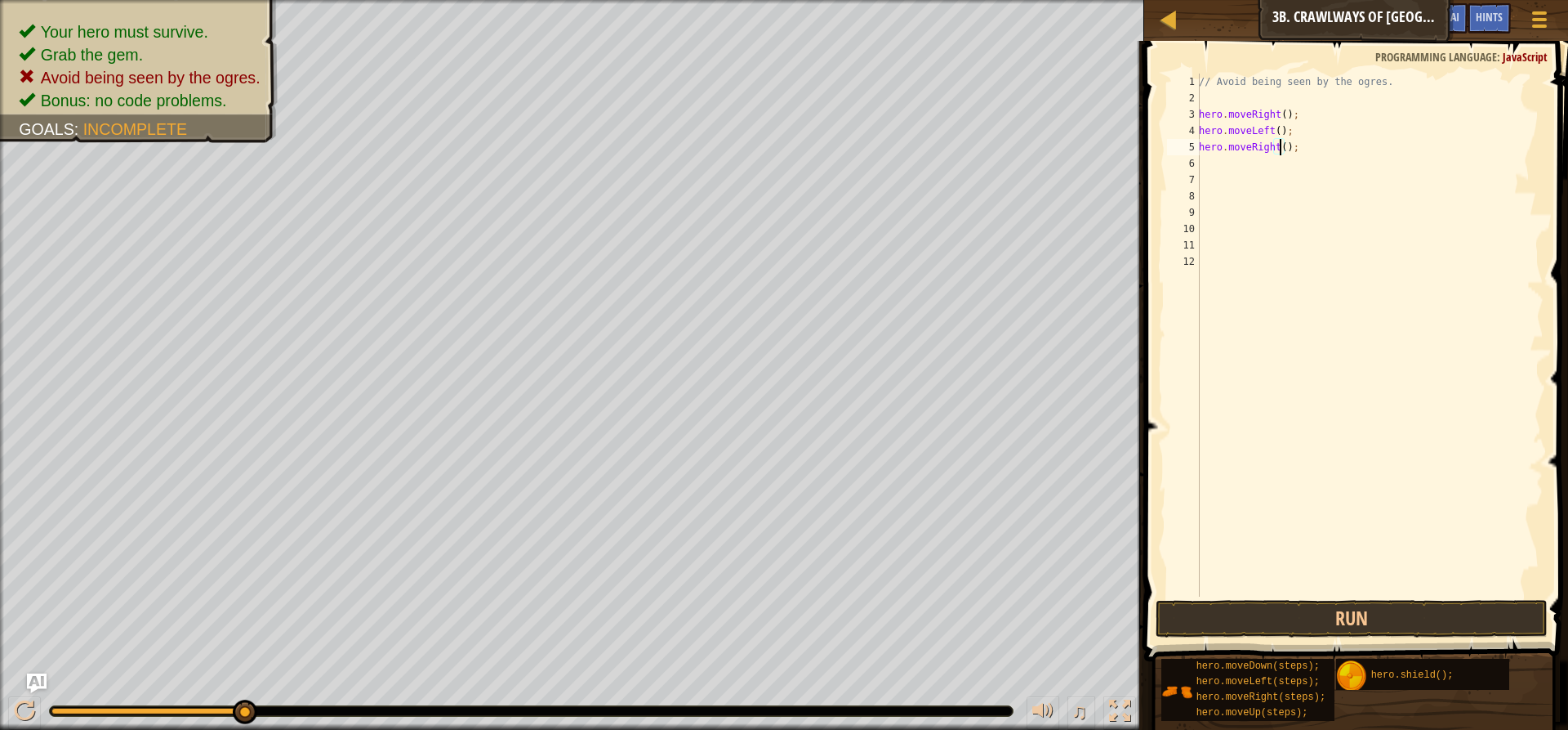
click at [1278, 148] on div "// Avoid being seen by the ogres. hero . moveRight ( ) ; hero . moveLeft ( ) ; …" at bounding box center [1369, 352] width 348 height 556
type textarea "hero.moveRight(2);"
click at [1213, 621] on button "Run" at bounding box center [1352, 618] width 392 height 37
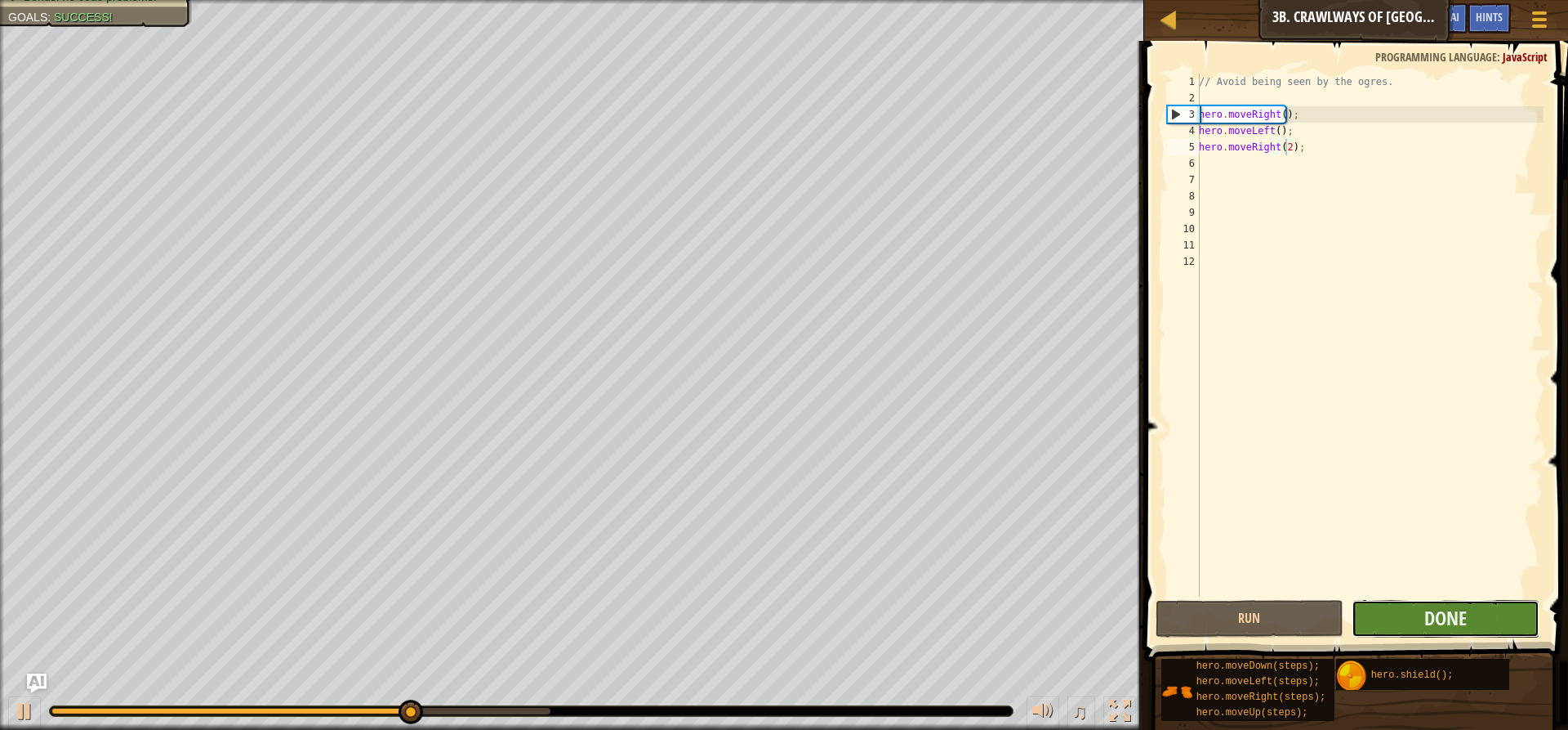
click at [1397, 629] on button "Done" at bounding box center [1446, 618] width 187 height 37
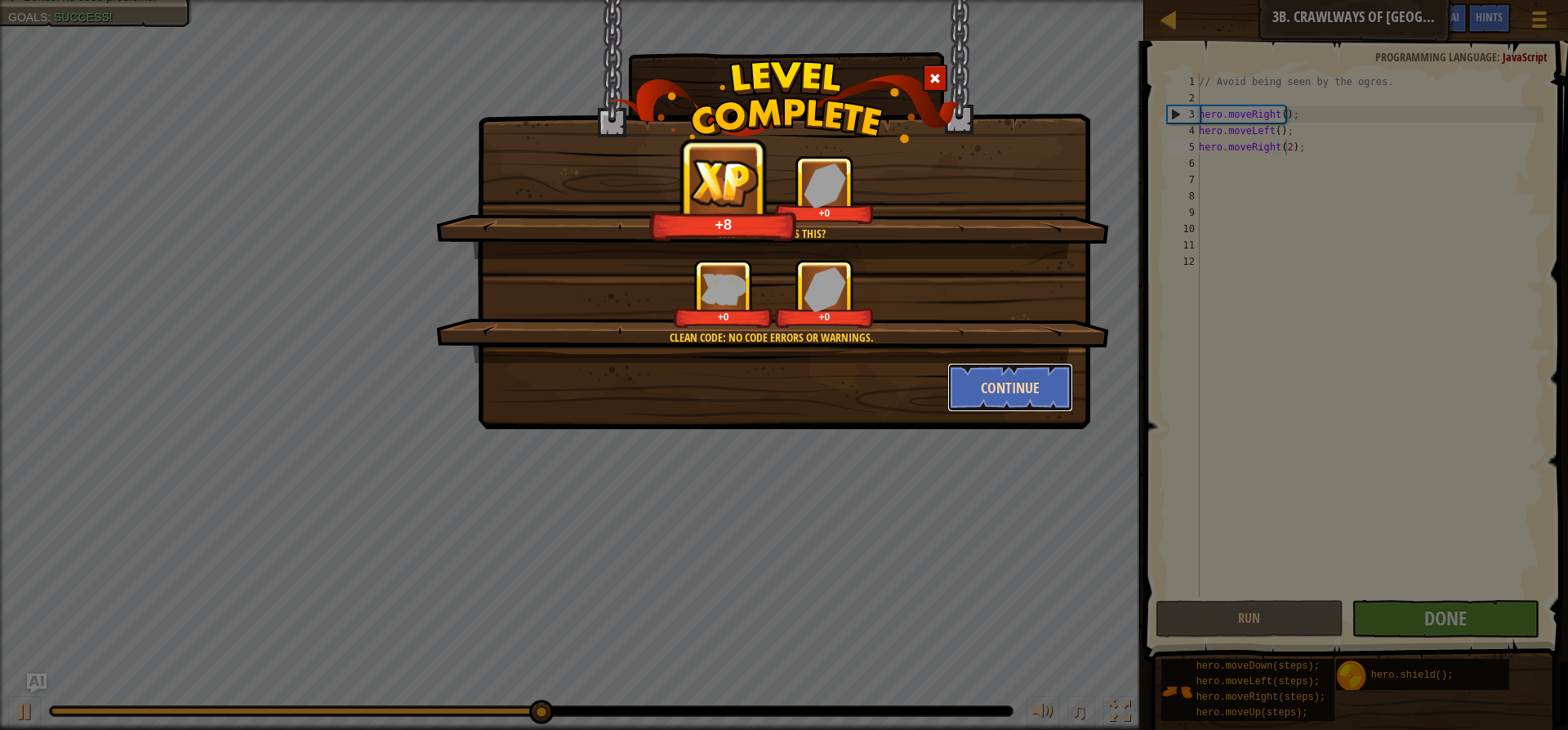
click at [997, 380] on button "Continue" at bounding box center [1011, 387] width 127 height 49
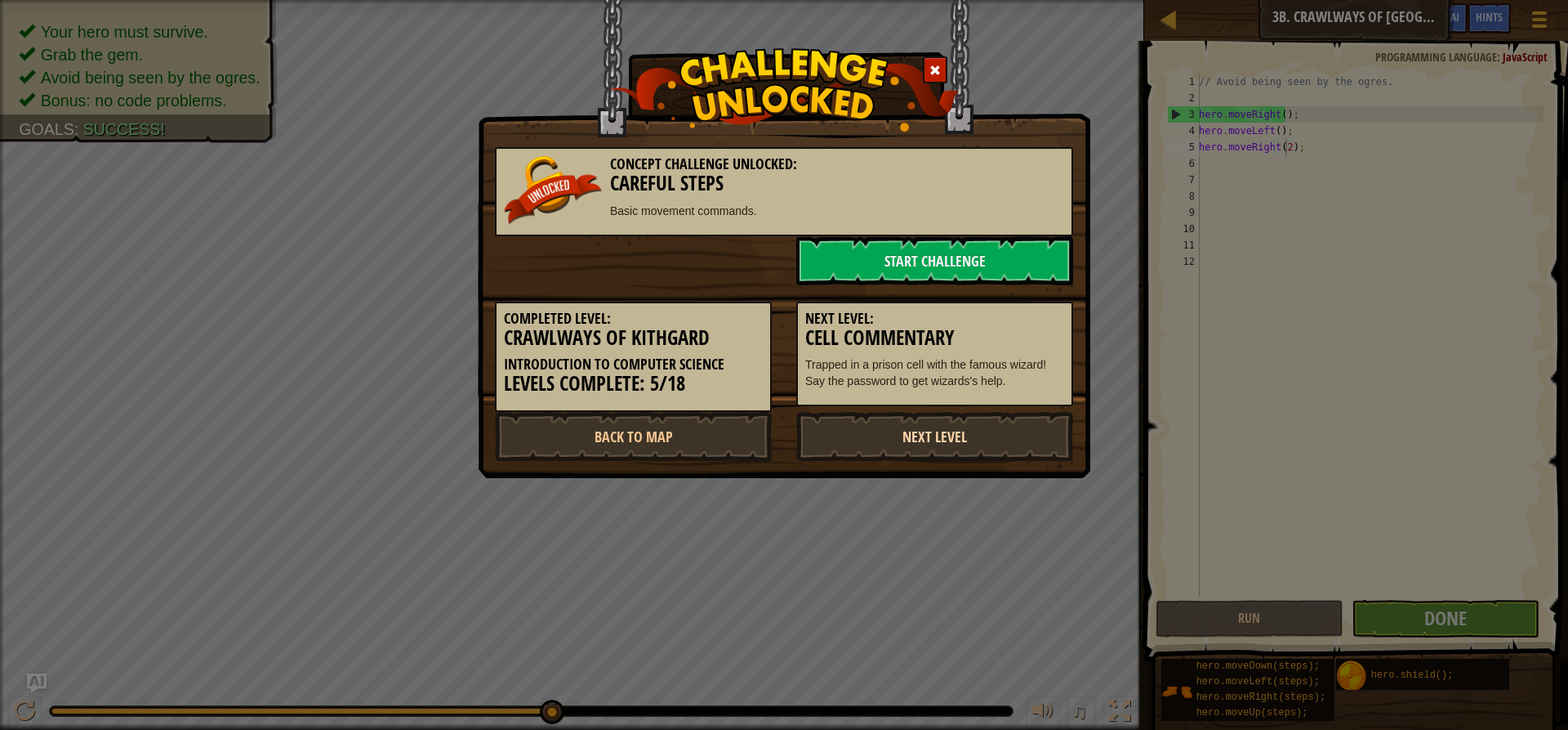
click at [973, 431] on link "Next Level" at bounding box center [935, 436] width 277 height 49
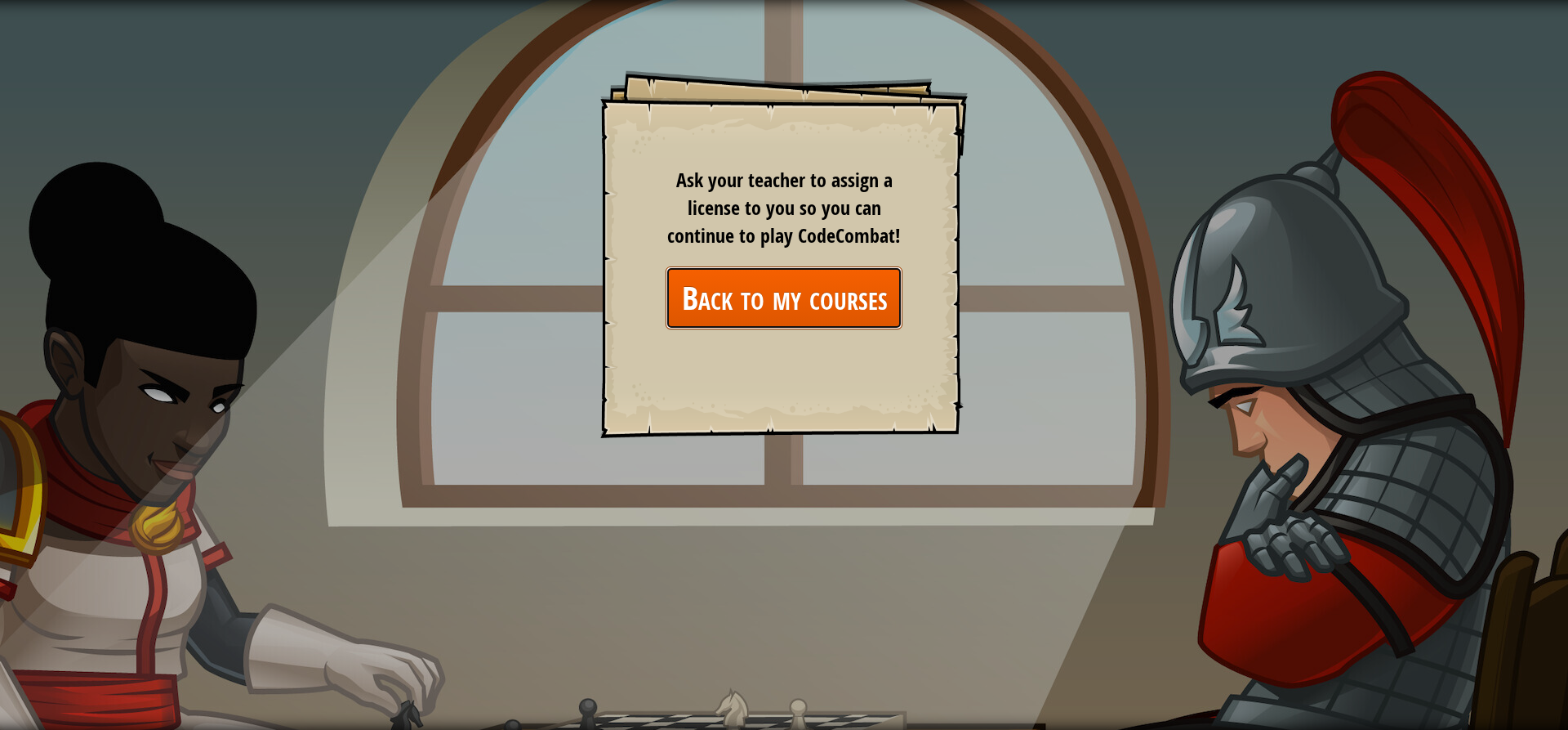
click at [712, 308] on link "Back to my courses" at bounding box center [784, 298] width 237 height 62
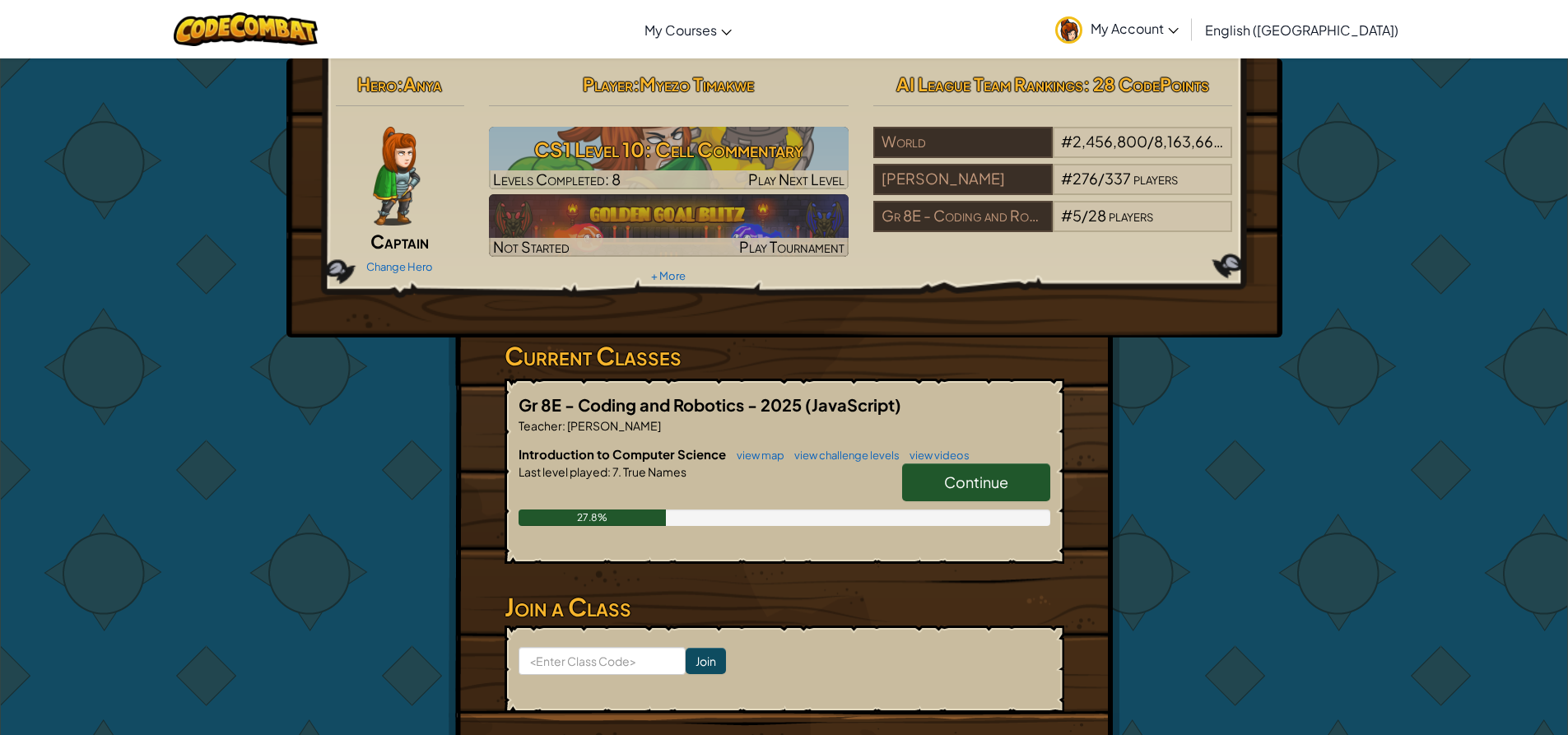
click at [934, 477] on link "Continue" at bounding box center [976, 482] width 148 height 38
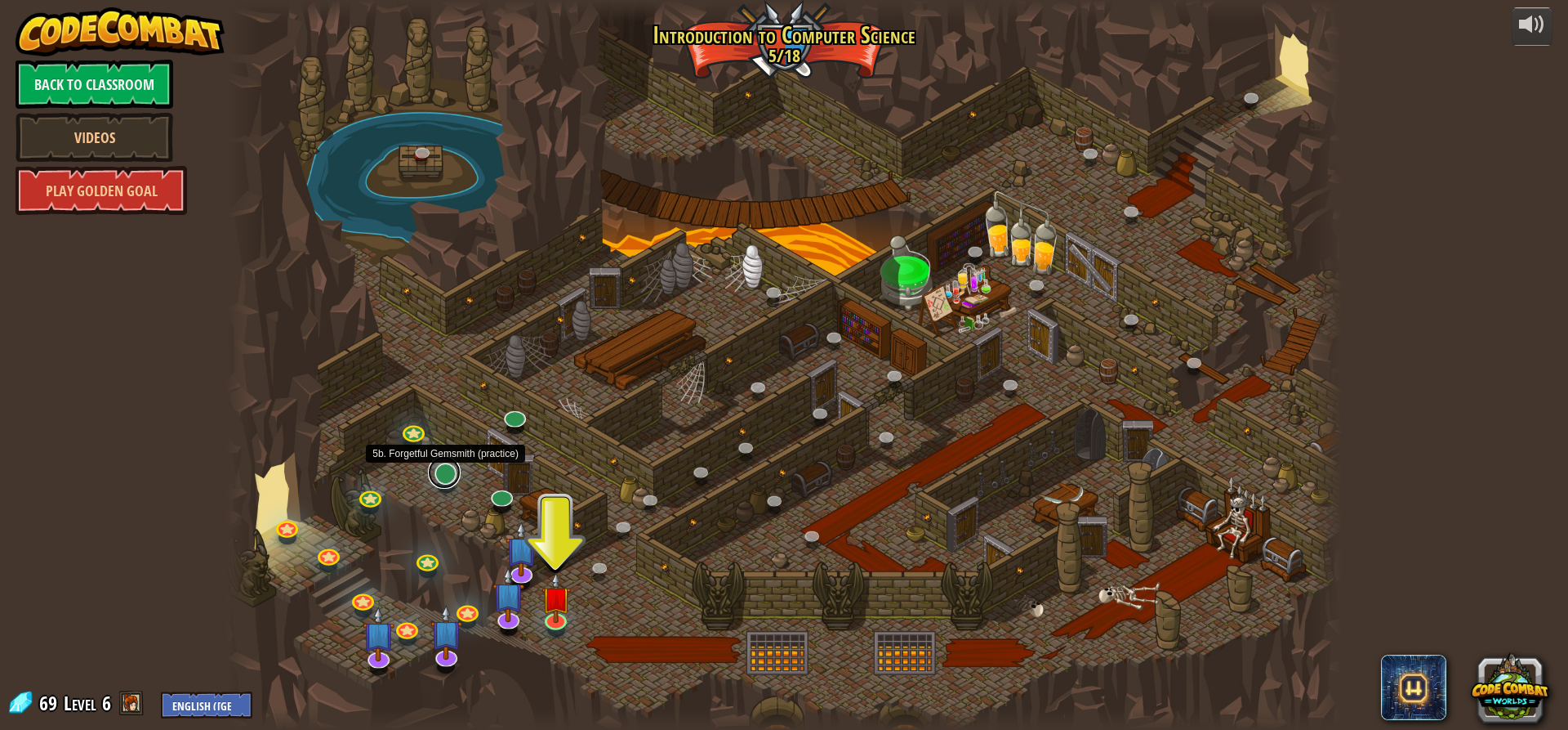
click at [445, 475] on link at bounding box center [444, 472] width 33 height 33
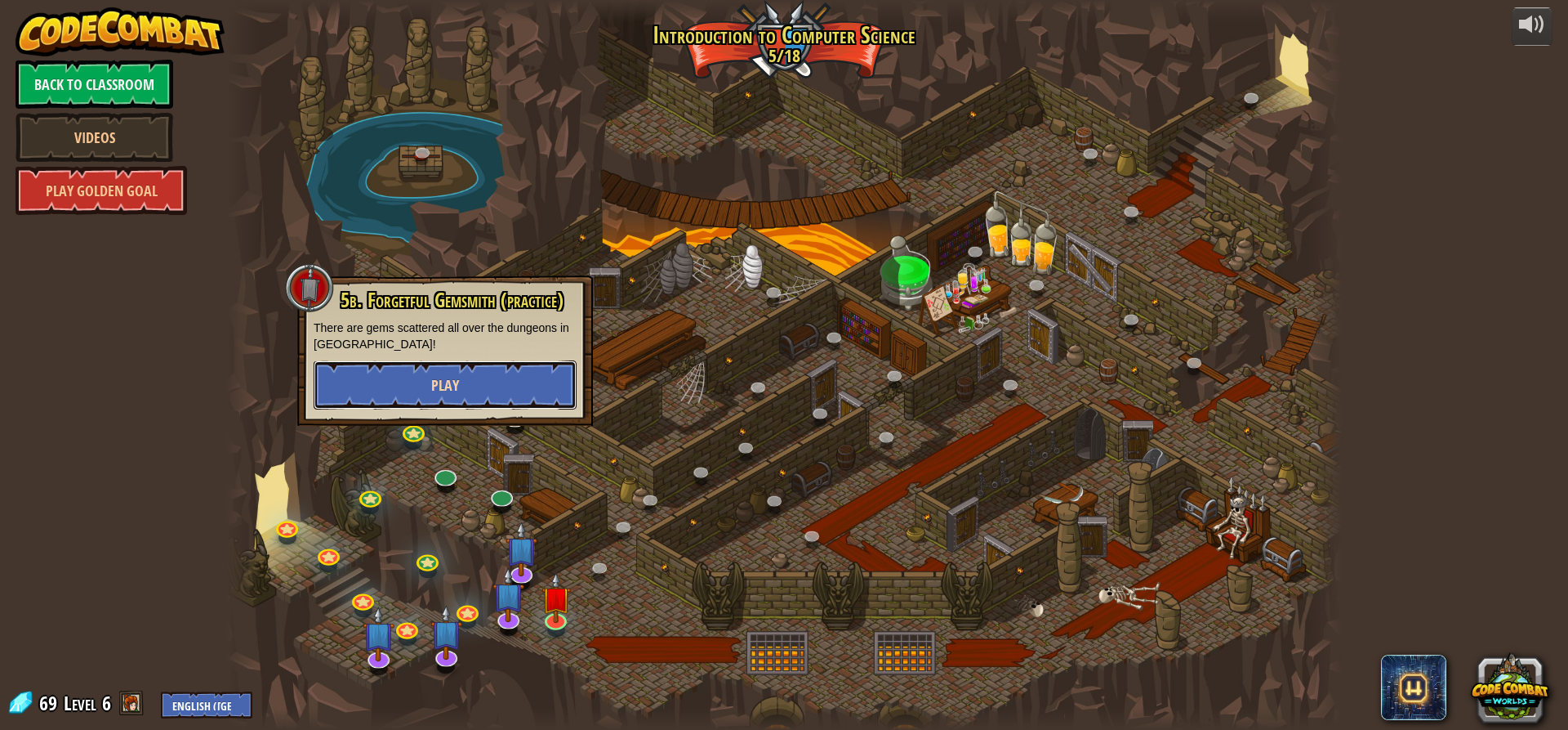
click at [430, 374] on button "Play" at bounding box center [444, 385] width 263 height 49
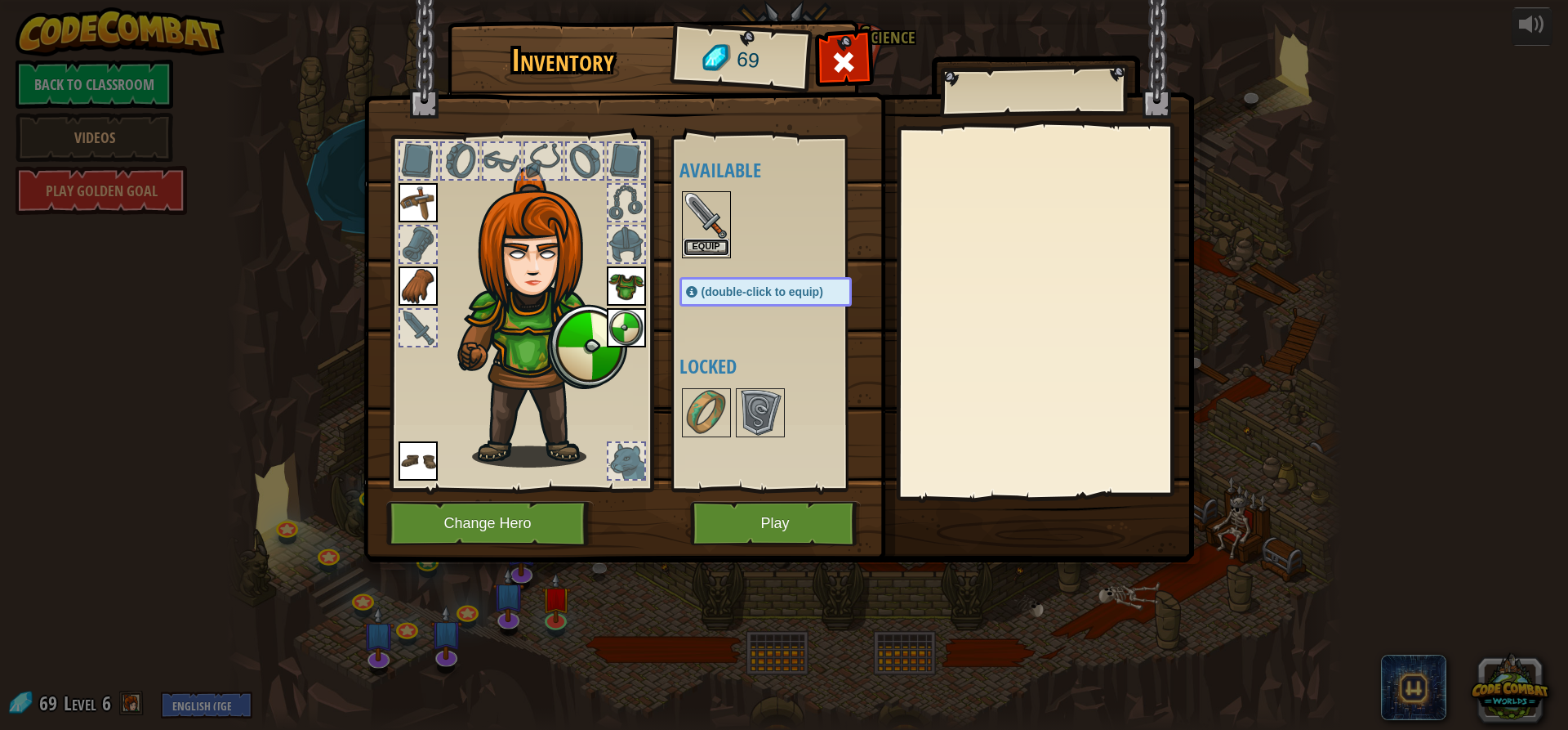
click at [692, 241] on button "Equip" at bounding box center [706, 247] width 46 height 17
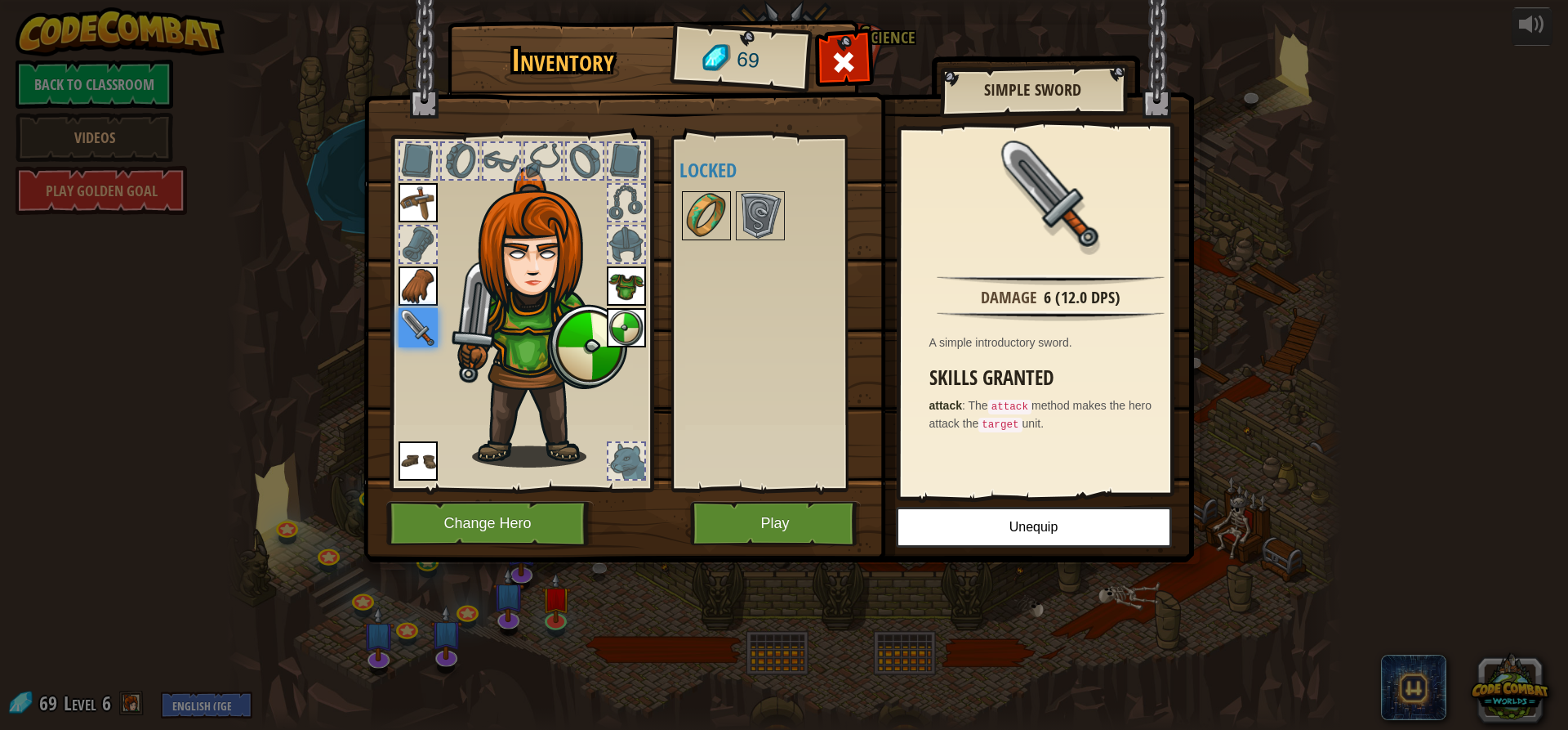
click at [708, 229] on img at bounding box center [706, 215] width 46 height 46
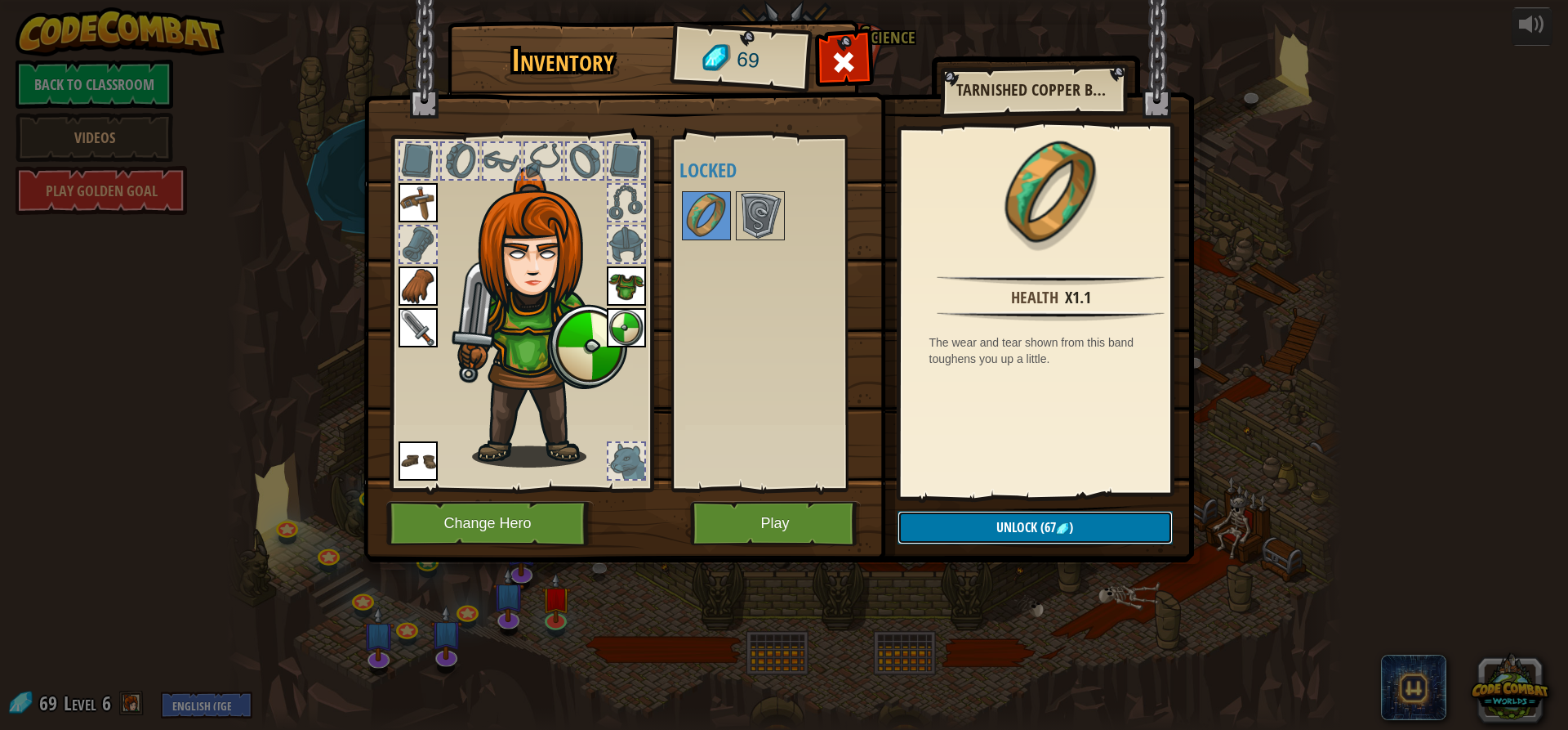
click at [992, 519] on button "Unlock (67 )" at bounding box center [1034, 527] width 275 height 34
click at [963, 527] on button "Confirm" at bounding box center [1034, 527] width 275 height 34
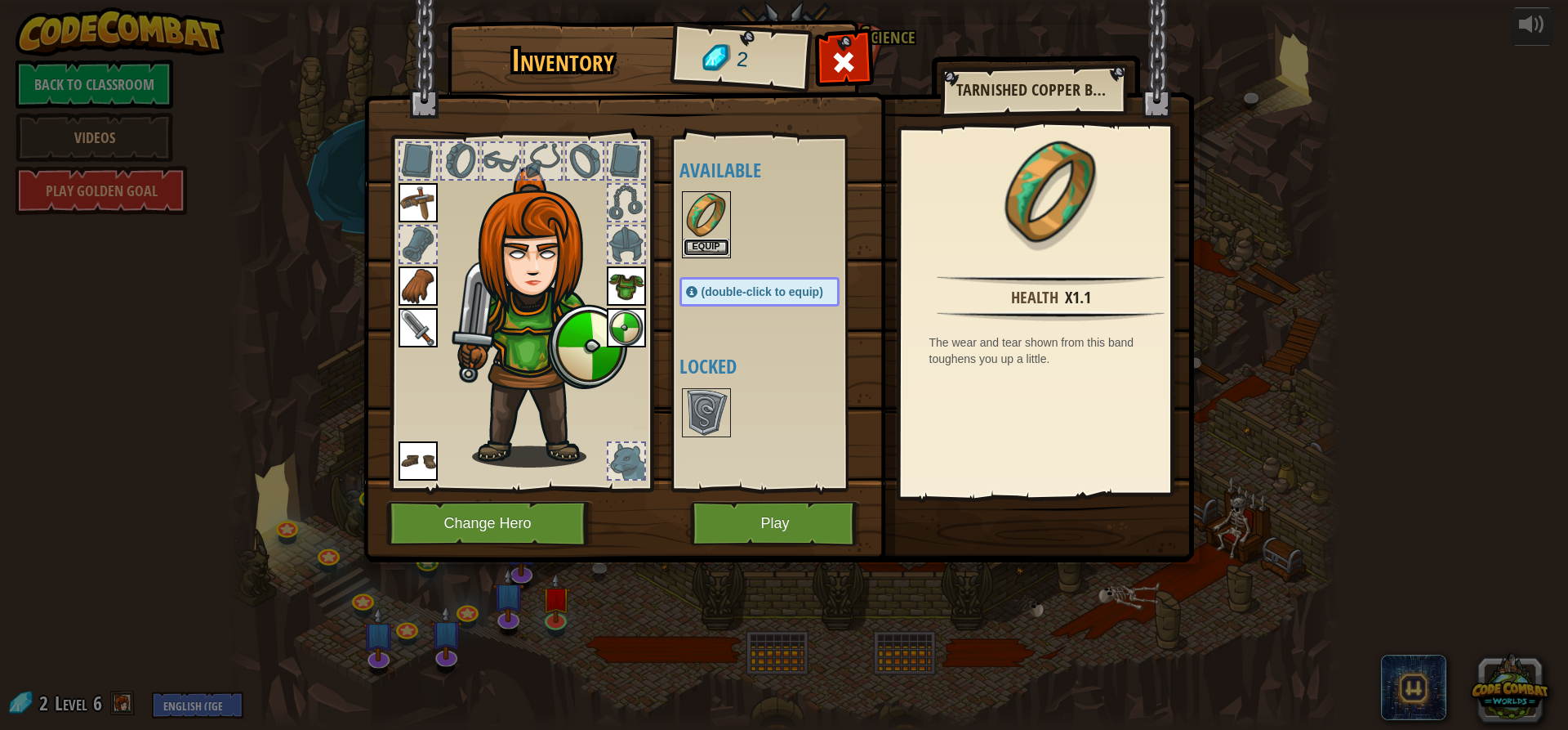
click at [711, 243] on button "Equip" at bounding box center [706, 247] width 46 height 17
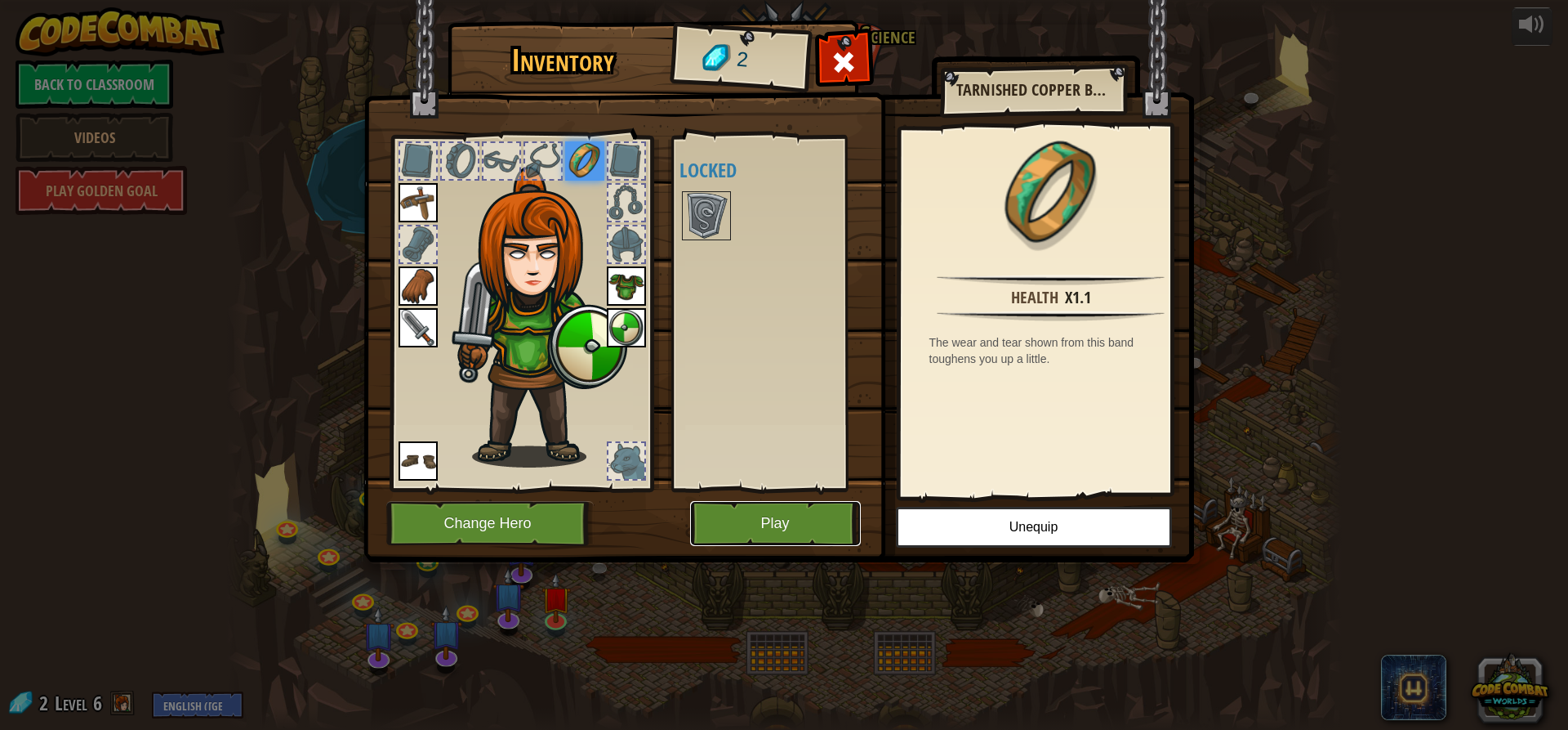
click at [707, 516] on button "Play" at bounding box center [775, 523] width 171 height 45
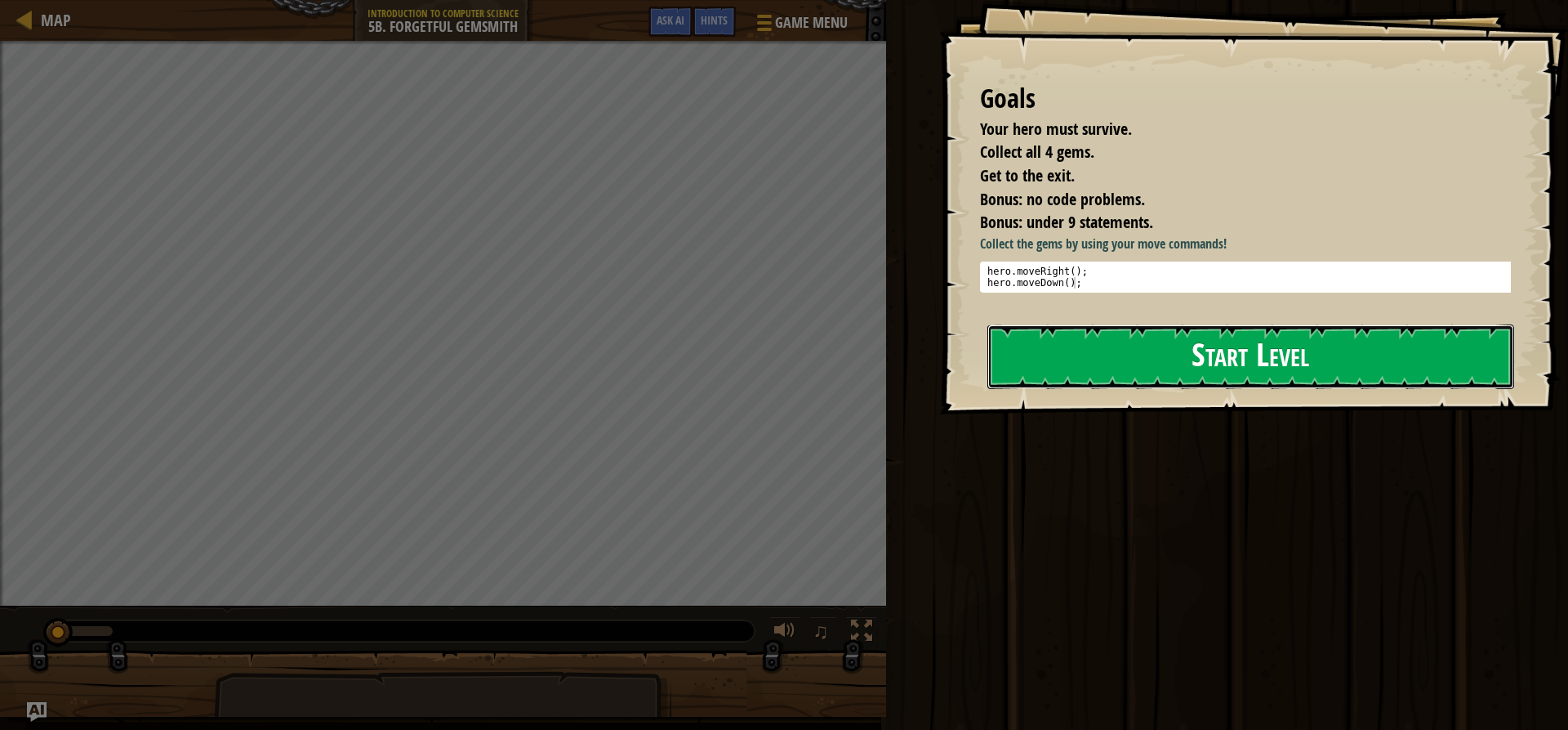
click at [1339, 372] on button "Start Level" at bounding box center [1250, 357] width 527 height 64
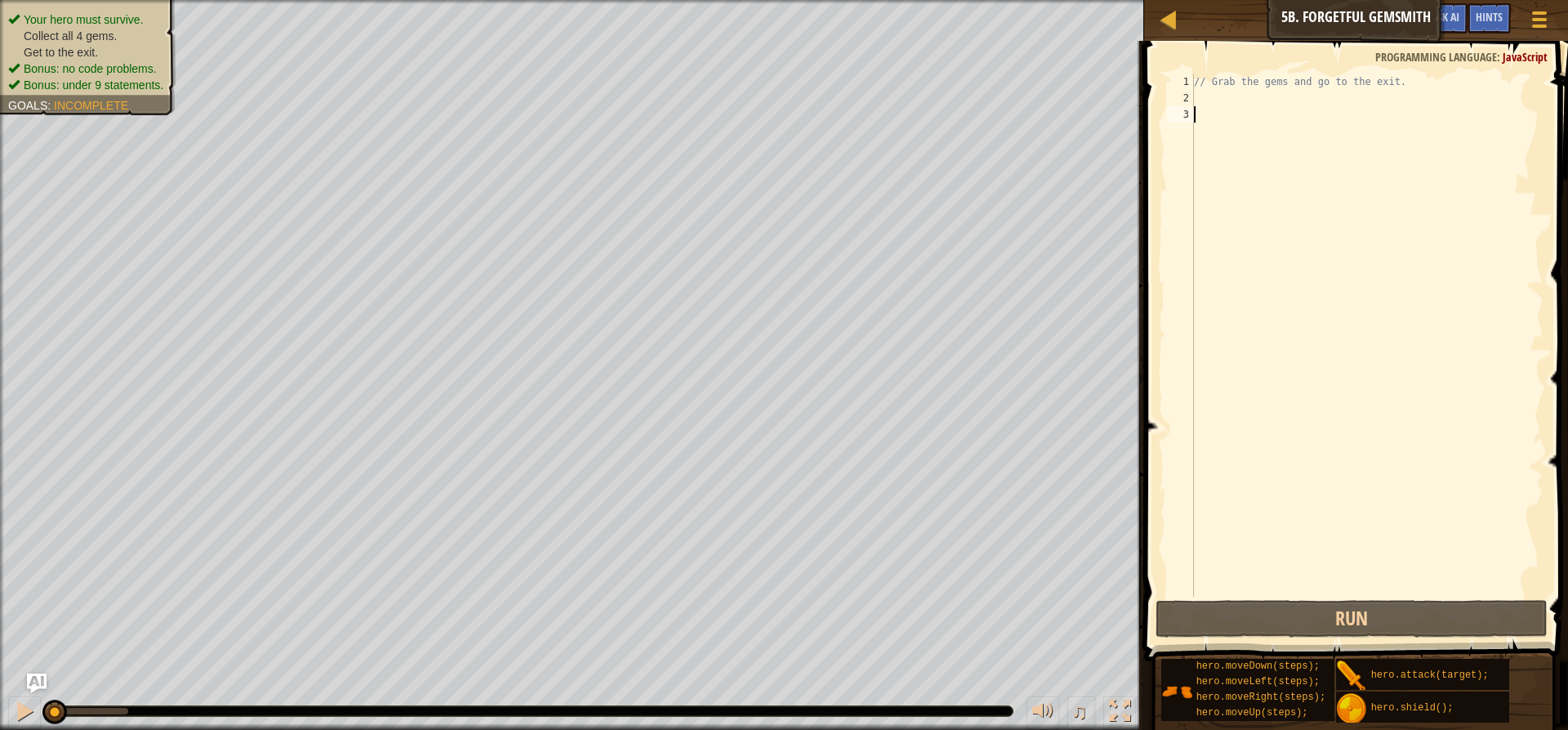
type textarea "h"
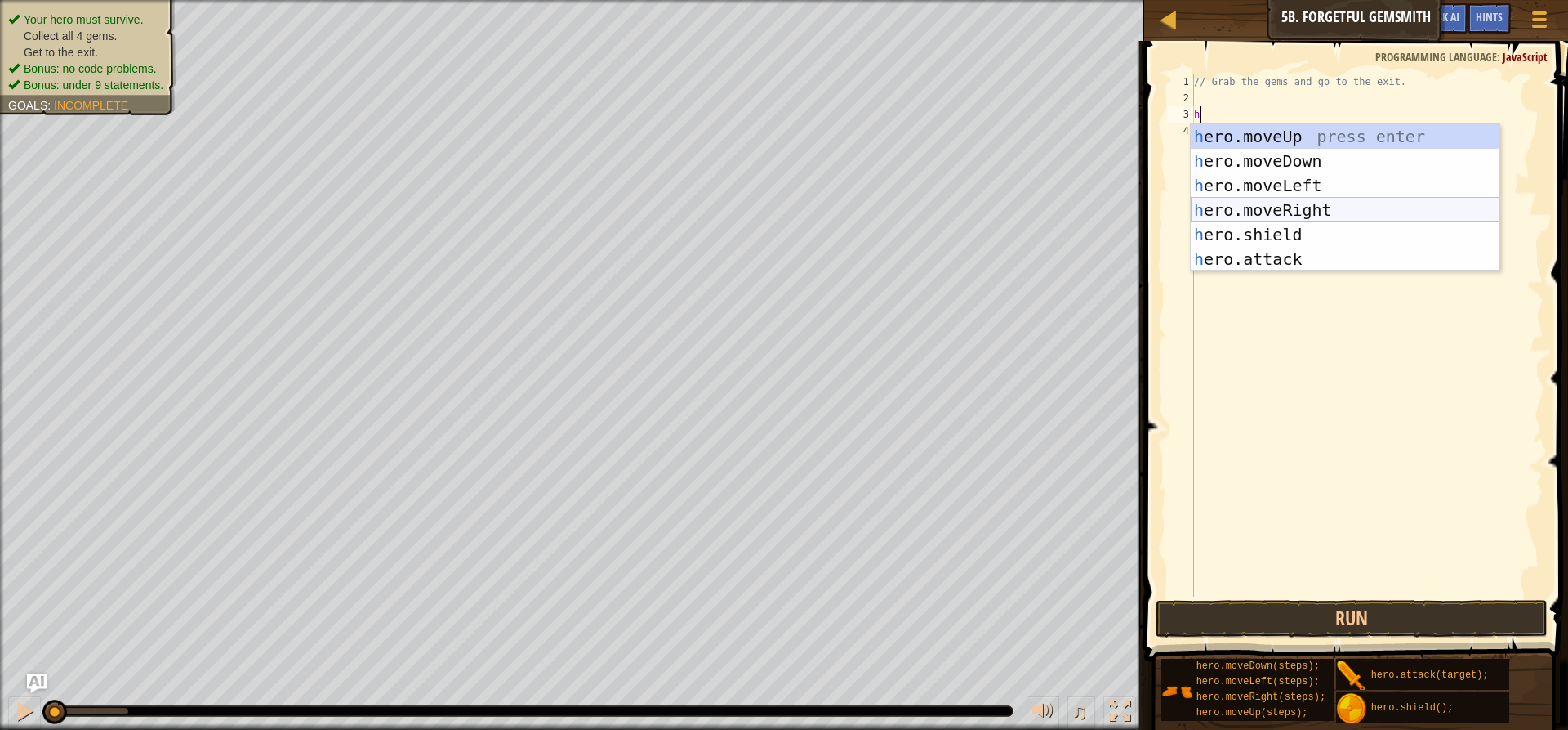
click at [1256, 208] on div "h ero.moveUp press enter h ero.moveDown press enter h ero.moveLeft press enter …" at bounding box center [1345, 222] width 309 height 196
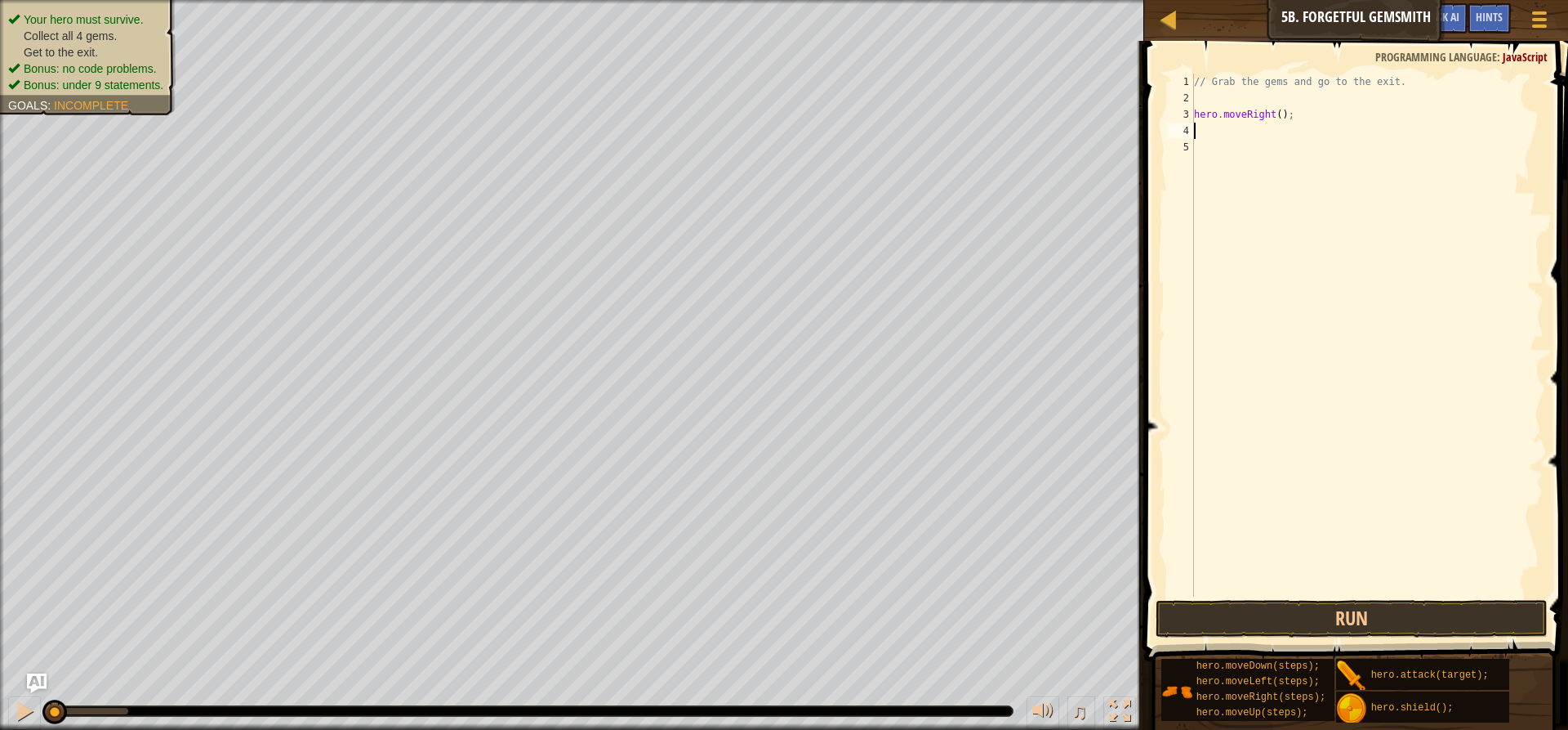
type textarea "h"
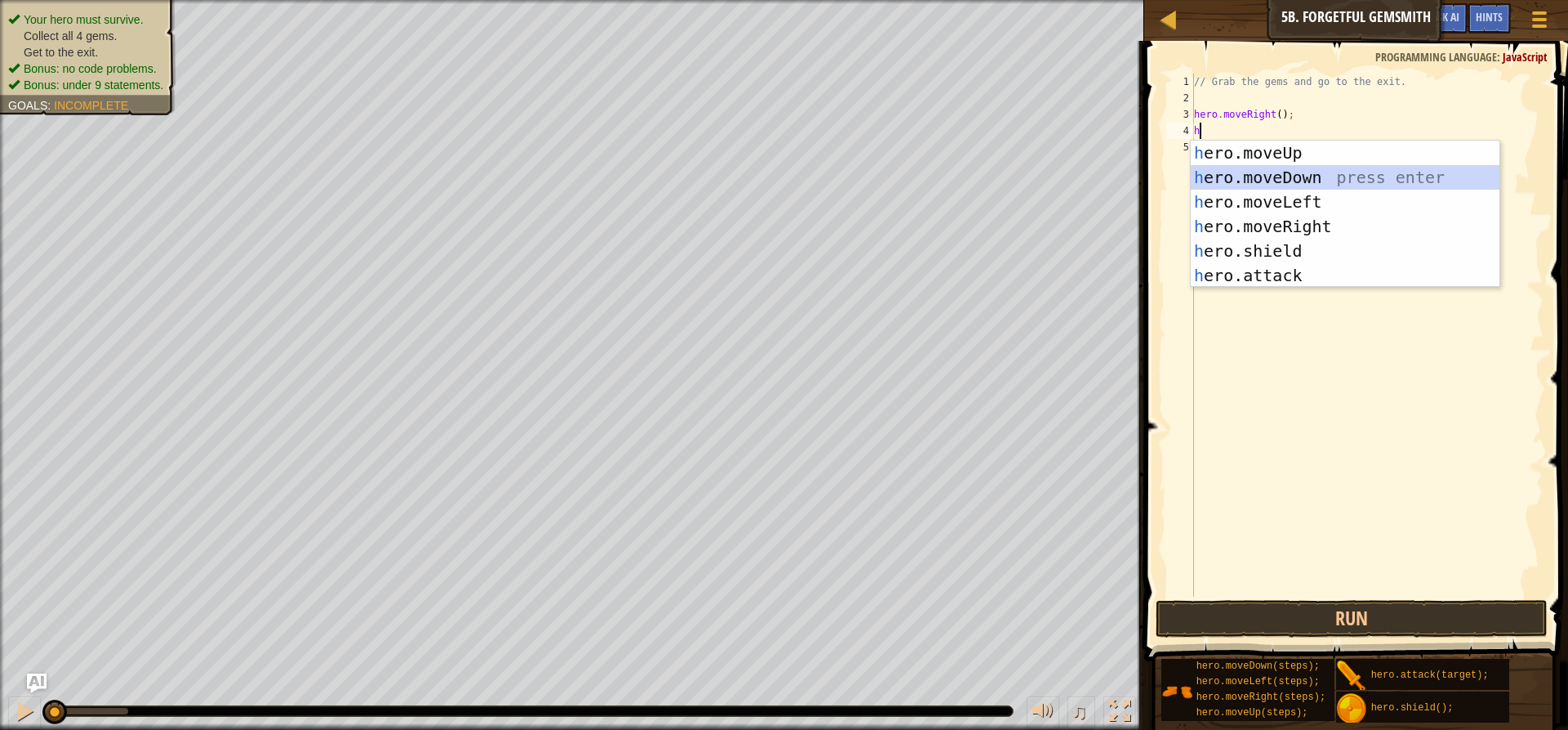
click at [1243, 177] on div "h ero.moveUp press enter h ero.moveDown press enter h ero.moveLeft press enter …" at bounding box center [1345, 239] width 309 height 196
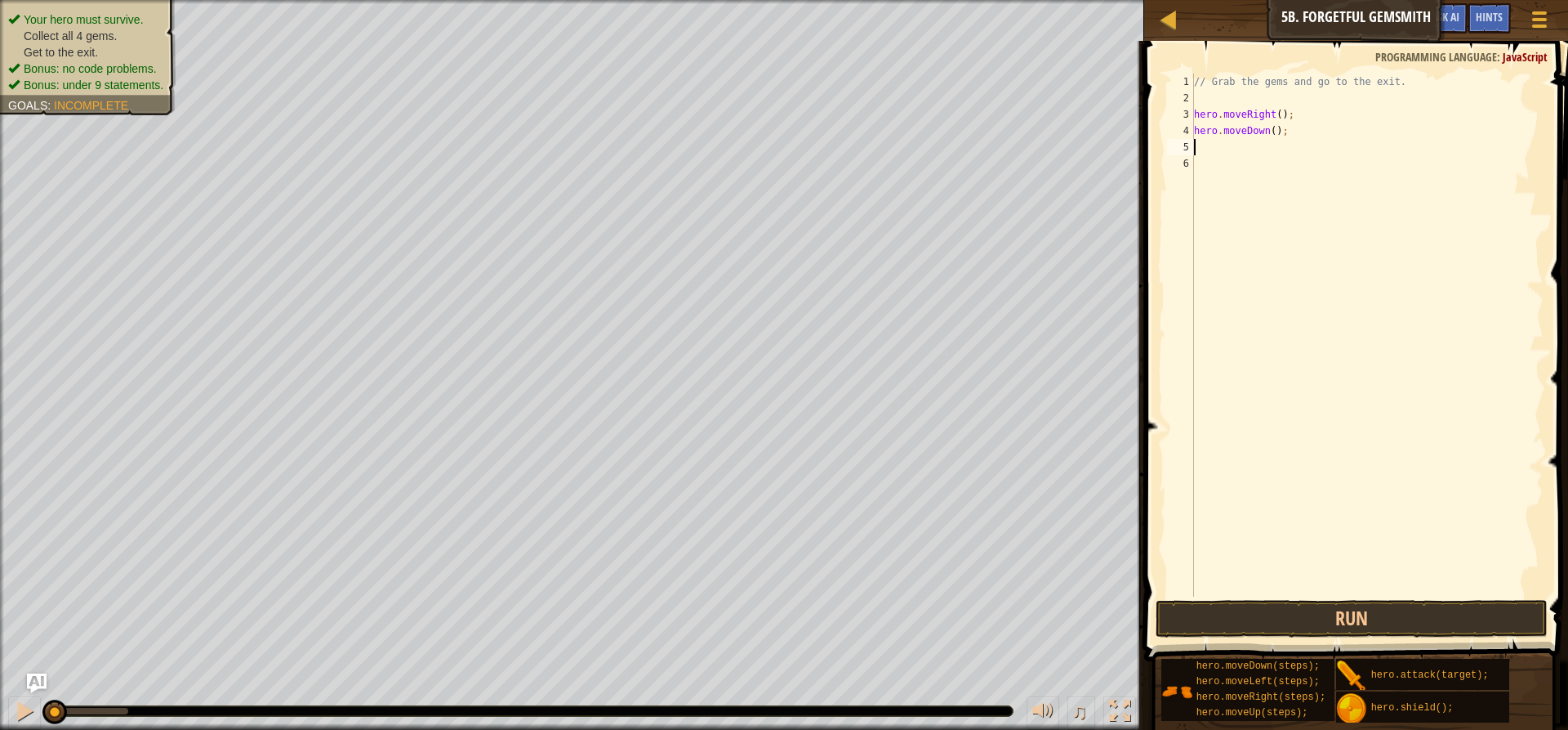
type textarea "h"
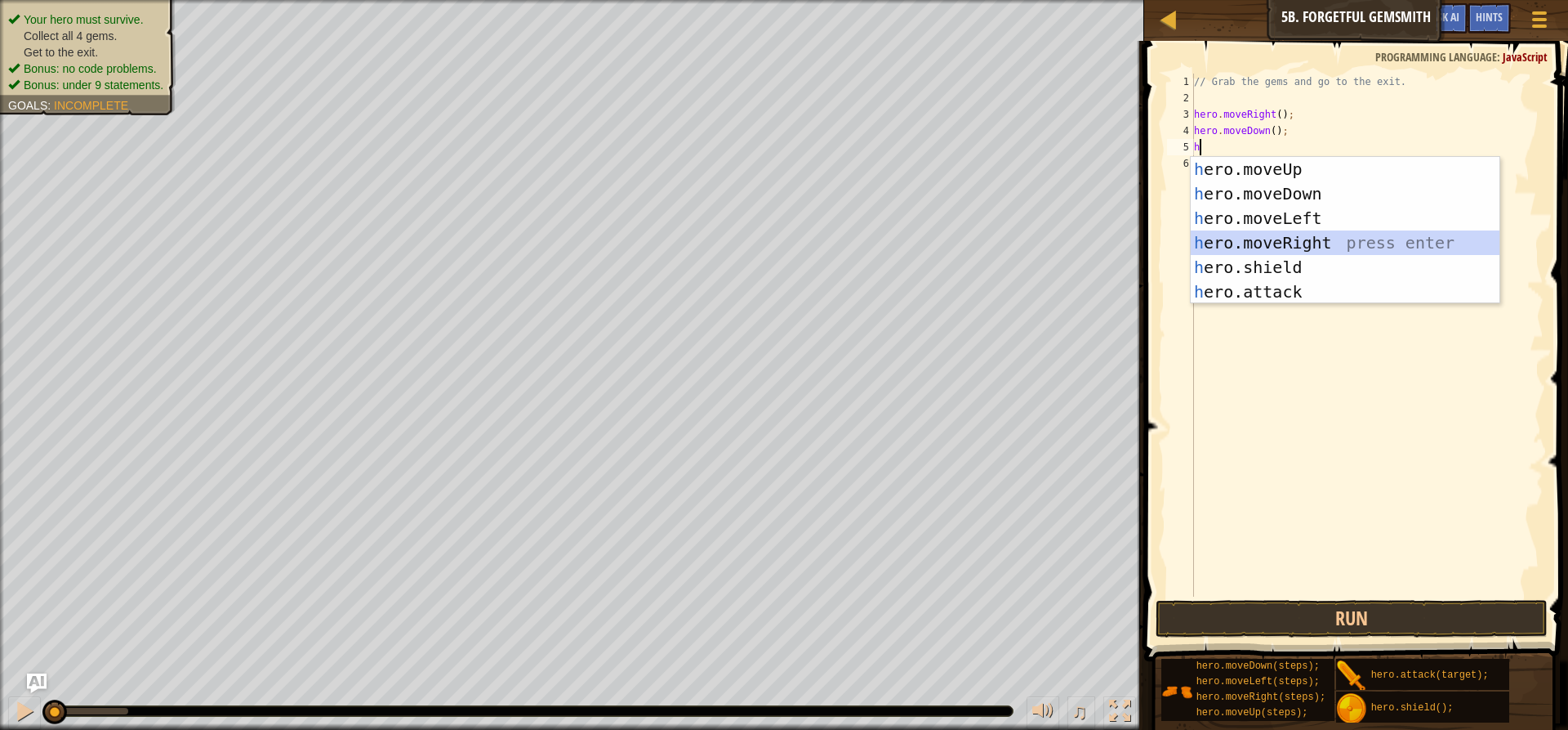
click at [1233, 239] on div "h ero.moveUp press enter h ero.moveDown press enter h ero.moveLeft press enter …" at bounding box center [1345, 255] width 309 height 196
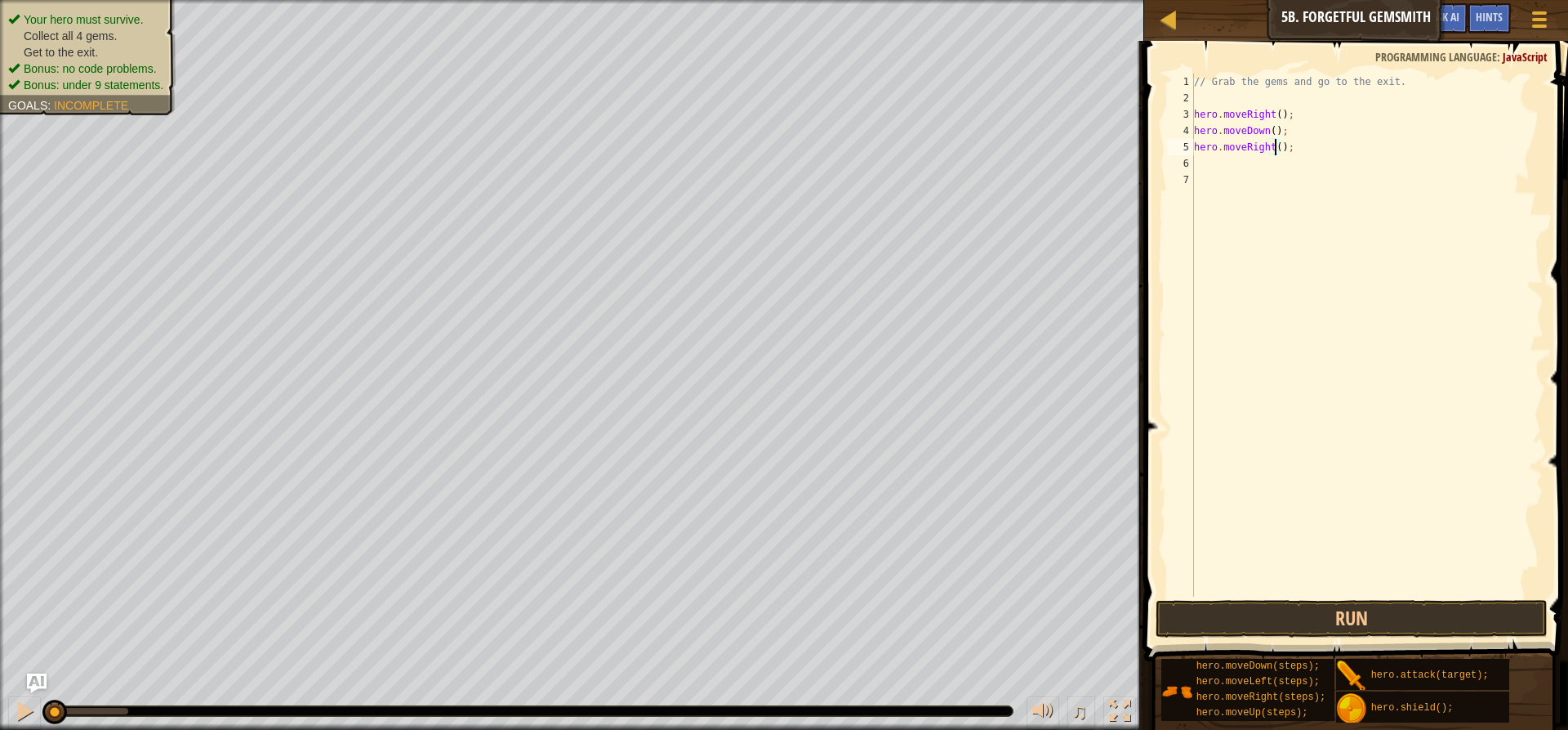
click at [1275, 145] on div "// Grab the gems and go to the exit. hero . moveRight ( ) ; hero . moveDown ( )…" at bounding box center [1367, 352] width 353 height 556
type textarea "hero.moveRight(2);"
click at [1237, 159] on div "// Grab the gems and go to the exit. hero . moveRight ( ) ; hero . moveDown ( )…" at bounding box center [1367, 352] width 353 height 556
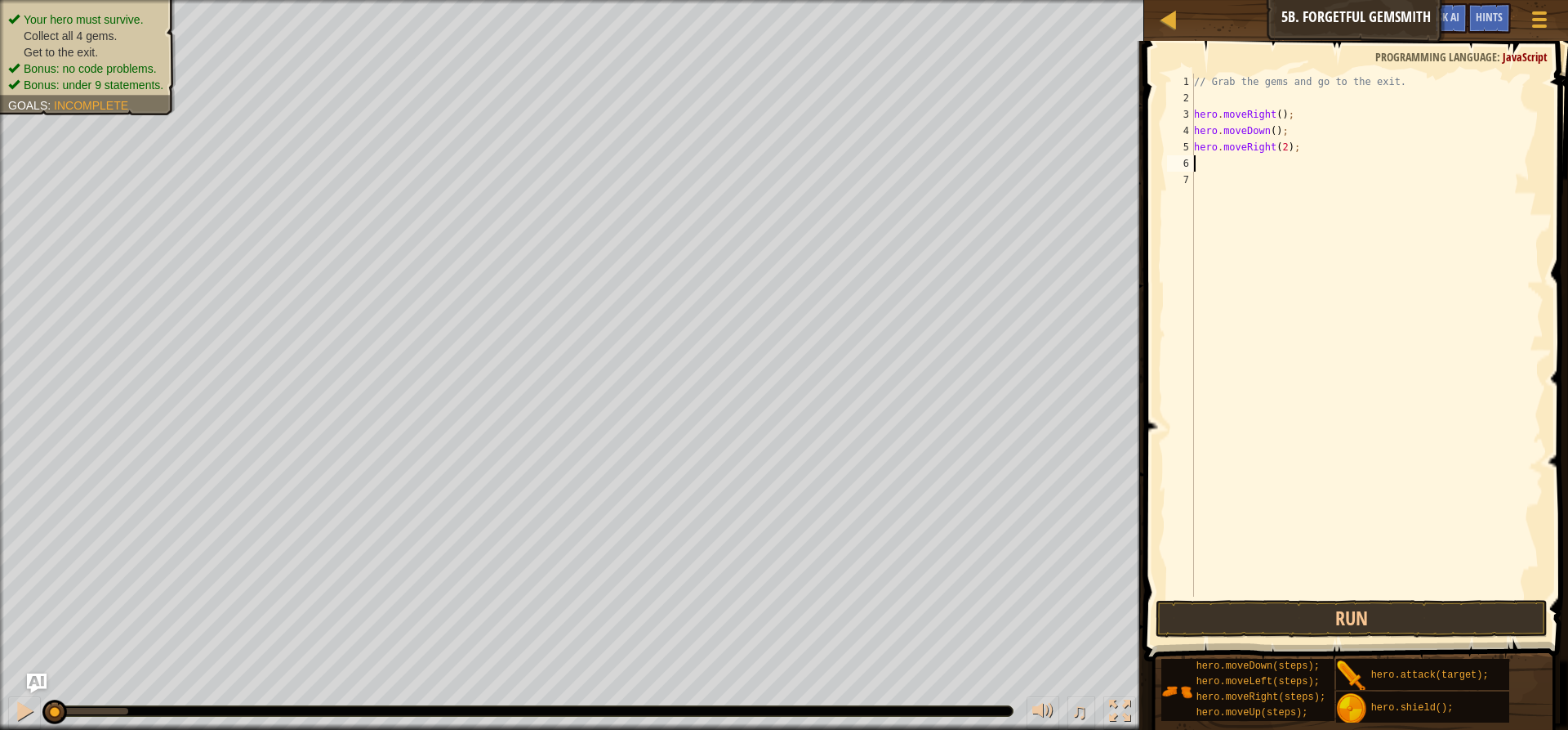
type textarea "h"
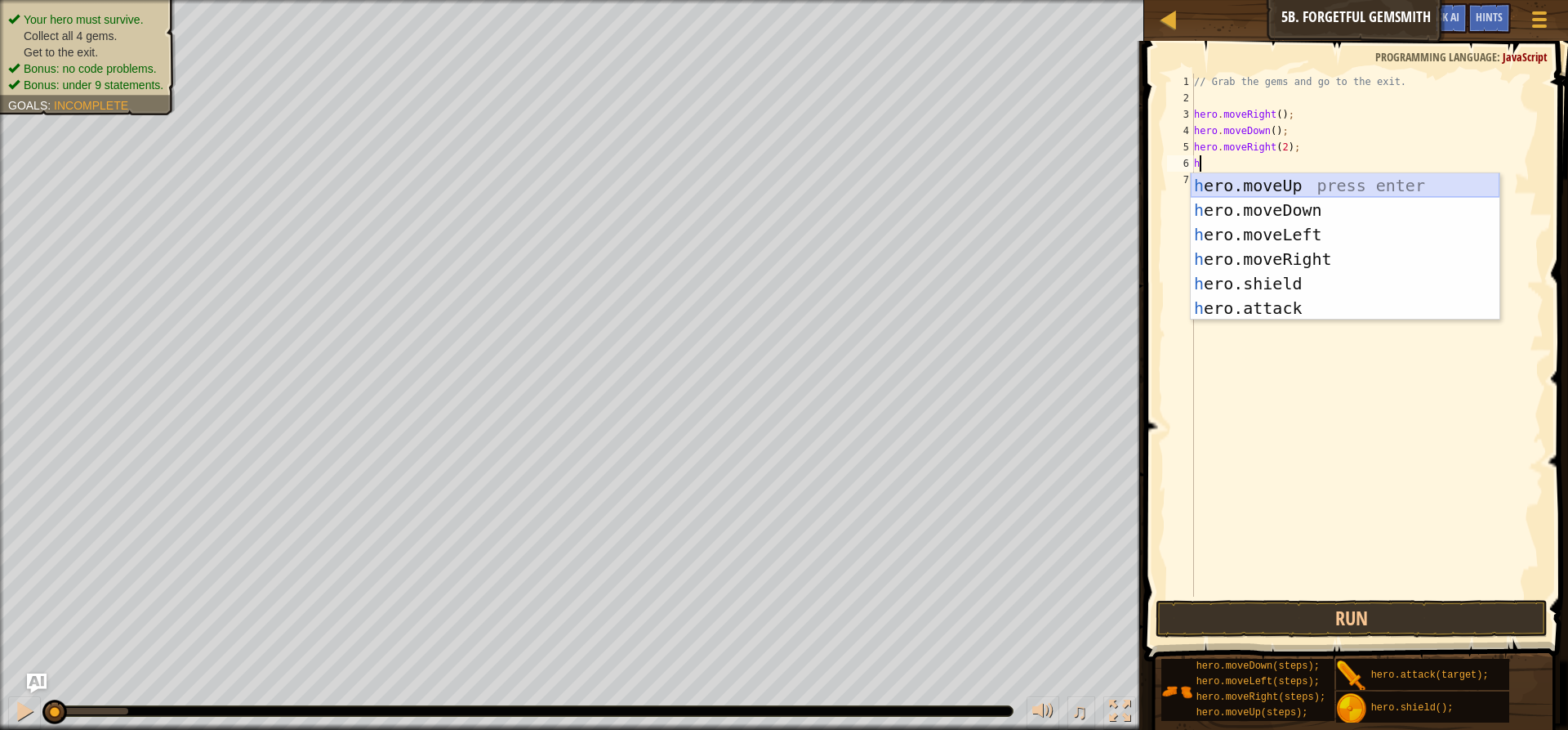
click at [1243, 185] on div "h ero.moveUp press enter h ero.moveDown press enter h ero.moveLeft press enter …" at bounding box center [1345, 272] width 309 height 196
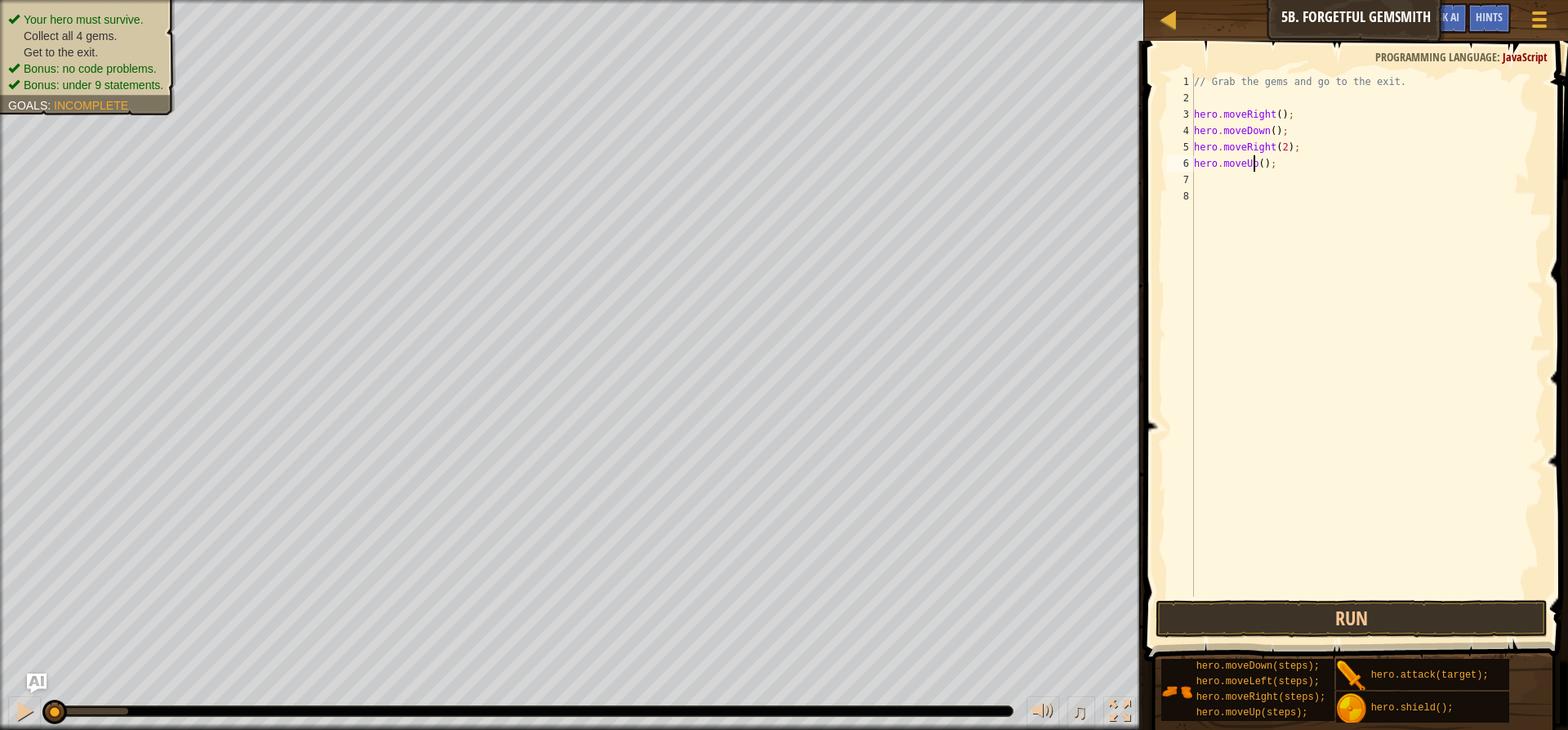
click at [1256, 163] on div "// Grab the gems and go to the exit. hero . moveRight ( ) ; hero . moveDown ( )…" at bounding box center [1367, 352] width 353 height 556
type textarea "hero.moveUp();"
click at [1258, 161] on div "hero.moveUp(); 1 2 3 4 5 6 7 8 // Grab the gems and go to the exit. hero . move…" at bounding box center [1354, 335] width 380 height 523
drag, startPoint x: 1258, startPoint y: 161, endPoint x: 1221, endPoint y: 184, distance: 43.6
click at [1221, 184] on div "// Grab the gems and go to the exit. hero . moveRight ( ) ; hero . moveDown ( )…" at bounding box center [1367, 352] width 353 height 556
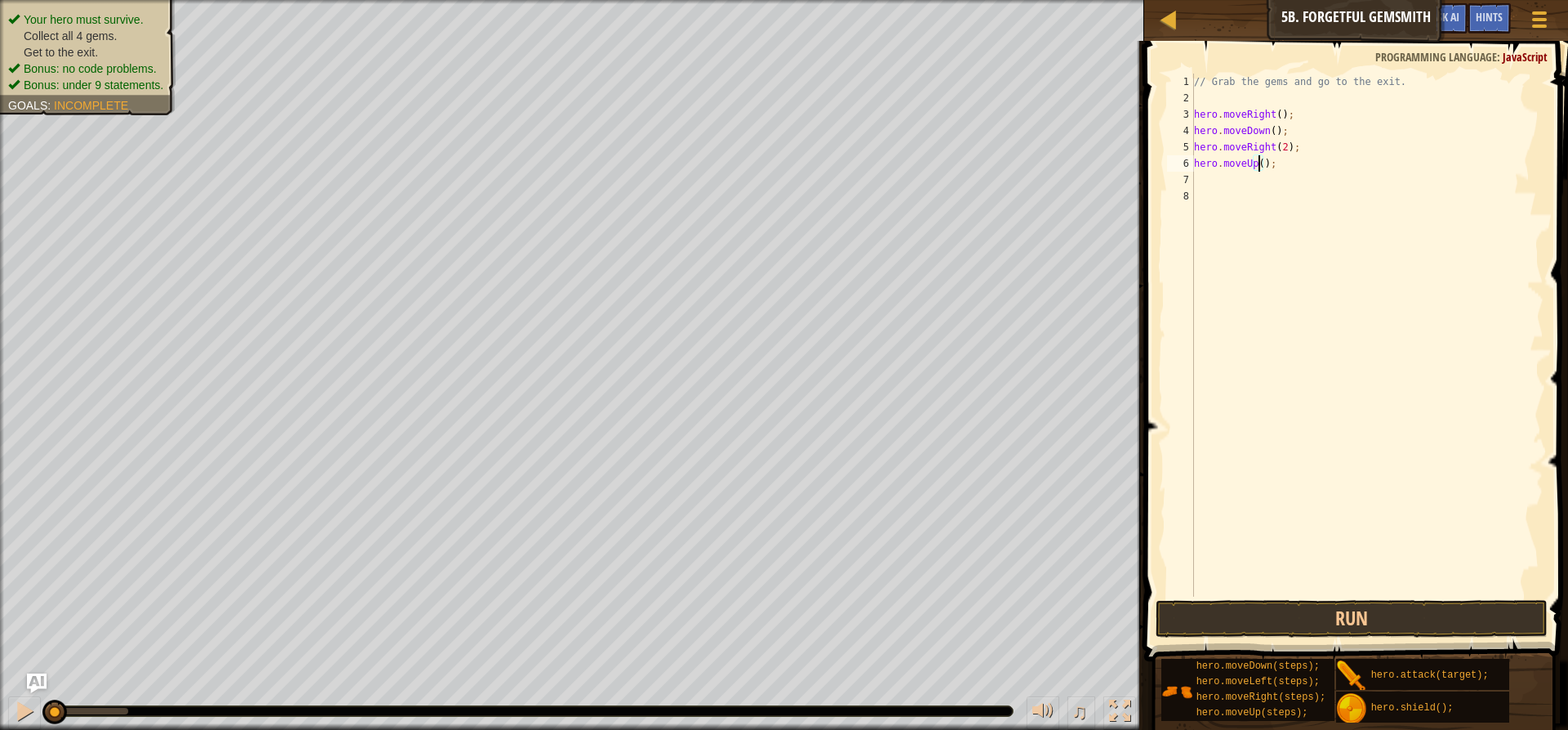
click at [1261, 166] on div "// Grab the gems and go to the exit. hero . moveRight ( ) ; hero . moveDown ( )…" at bounding box center [1367, 352] width 353 height 556
type textarea "hero.moveUp(2);"
click at [1217, 185] on div "// Grab the gems and go to the exit. hero . moveRight ( ) ; hero . moveDown ( )…" at bounding box center [1367, 352] width 353 height 556
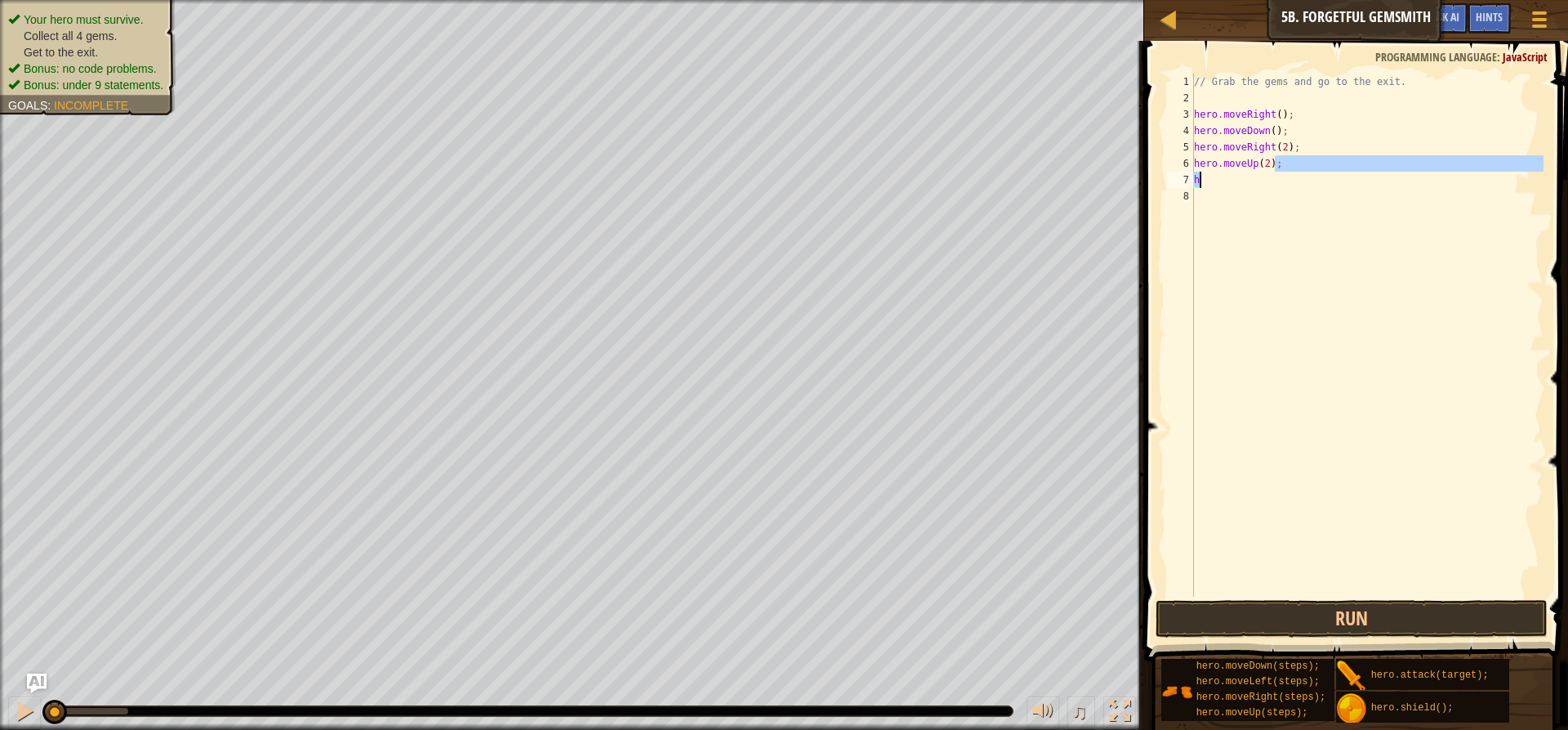
drag, startPoint x: 1295, startPoint y: 168, endPoint x: 1319, endPoint y: 175, distance: 25.0
click at [1319, 175] on div "// Grab the gems and go to the exit. hero . moveRight ( ) ; hero . moveDown ( )…" at bounding box center [1367, 352] width 353 height 556
click at [1262, 163] on div "// Grab the gems and go to the exit. hero . moveRight ( ) ; hero . moveDown ( )…" at bounding box center [1367, 352] width 353 height 556
click at [1217, 175] on div "// Grab the gems and go to the exit. hero . moveRight ( ) ; hero . moveDown ( )…" at bounding box center [1367, 352] width 353 height 556
type textarea "h"
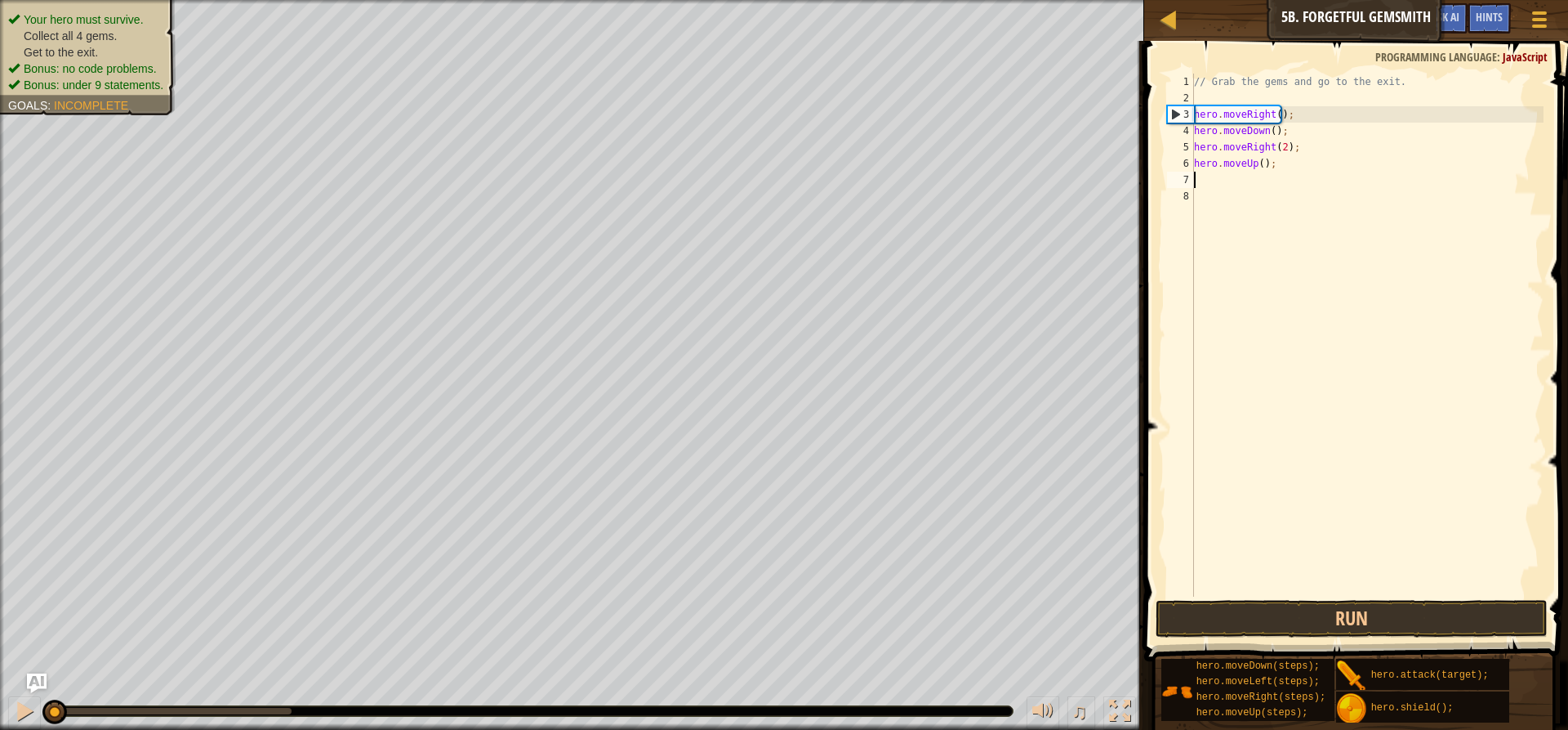
type textarea "h"
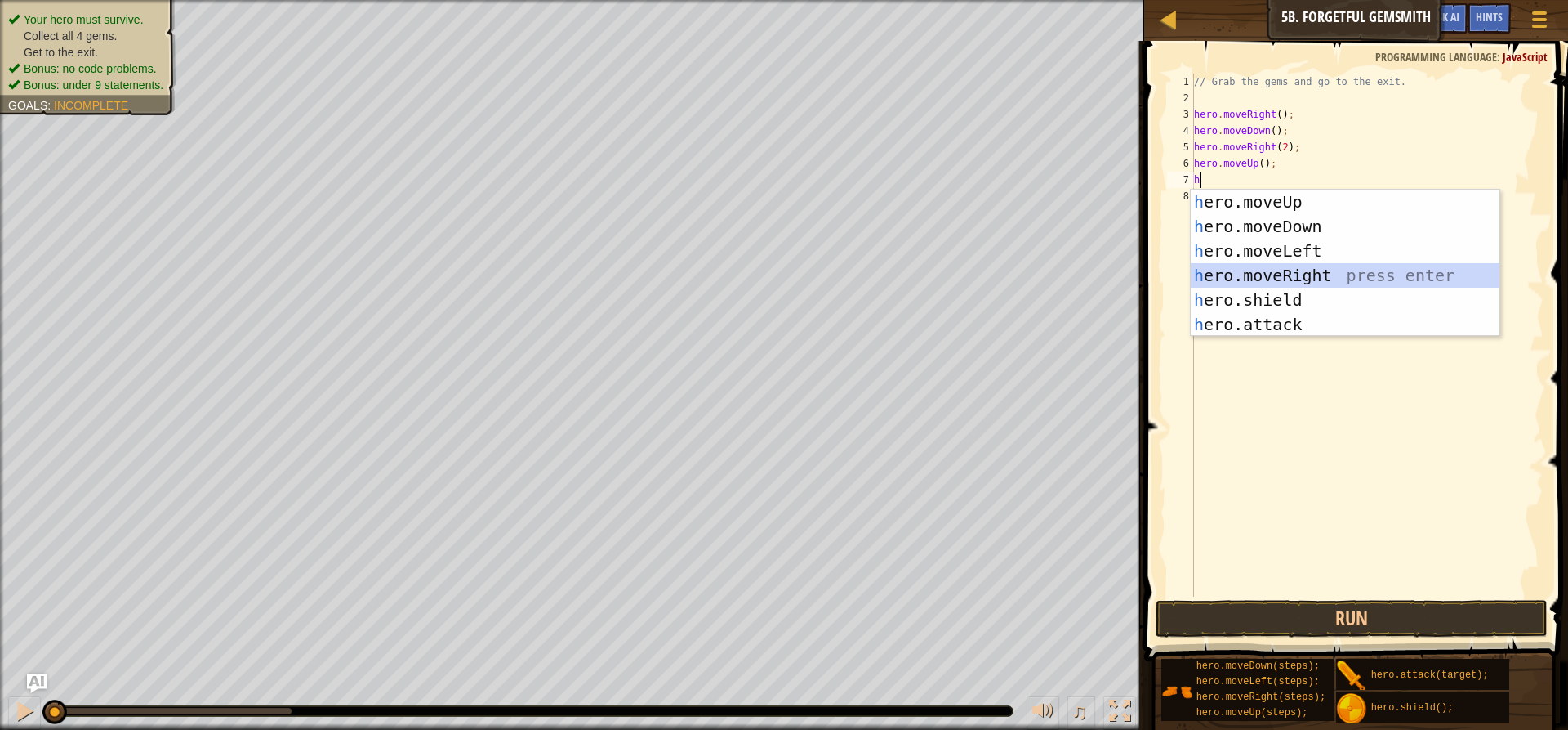
click at [1249, 273] on div "h ero.moveUp press enter h ero.moveDown press enter h ero.moveLeft press enter …" at bounding box center [1345, 287] width 309 height 196
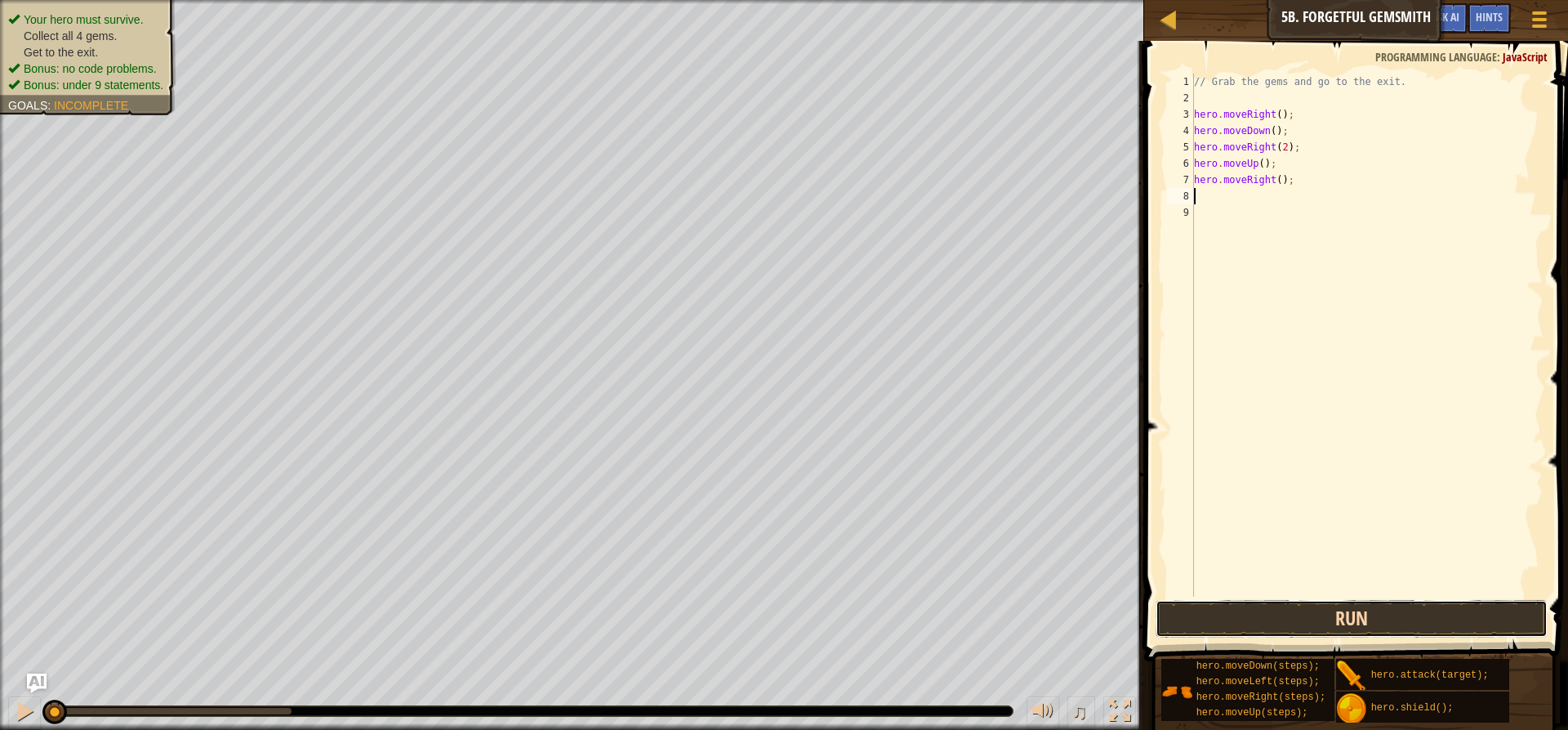
click at [1309, 618] on button "Run" at bounding box center [1352, 618] width 392 height 37
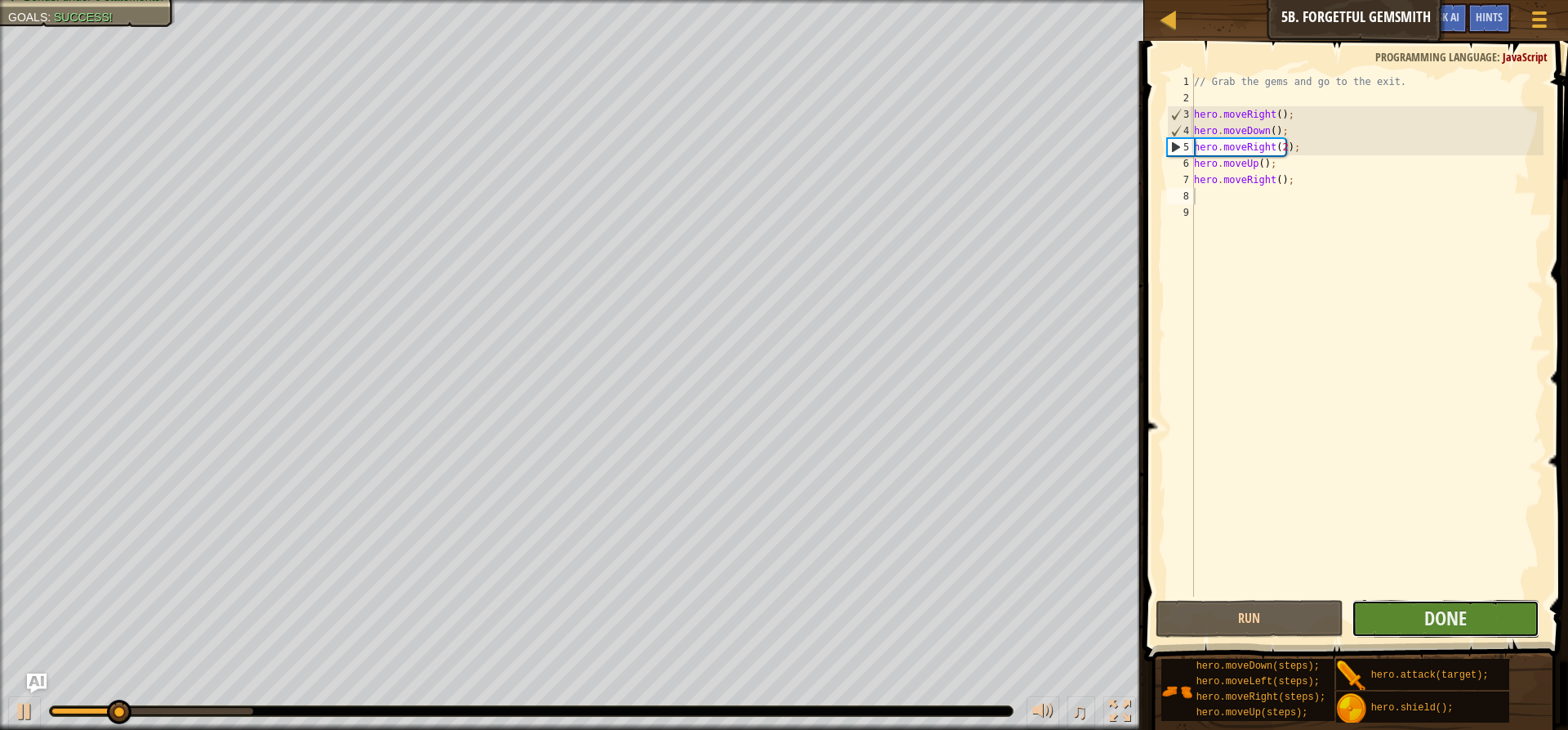
click at [1388, 622] on button "Done" at bounding box center [1446, 618] width 187 height 37
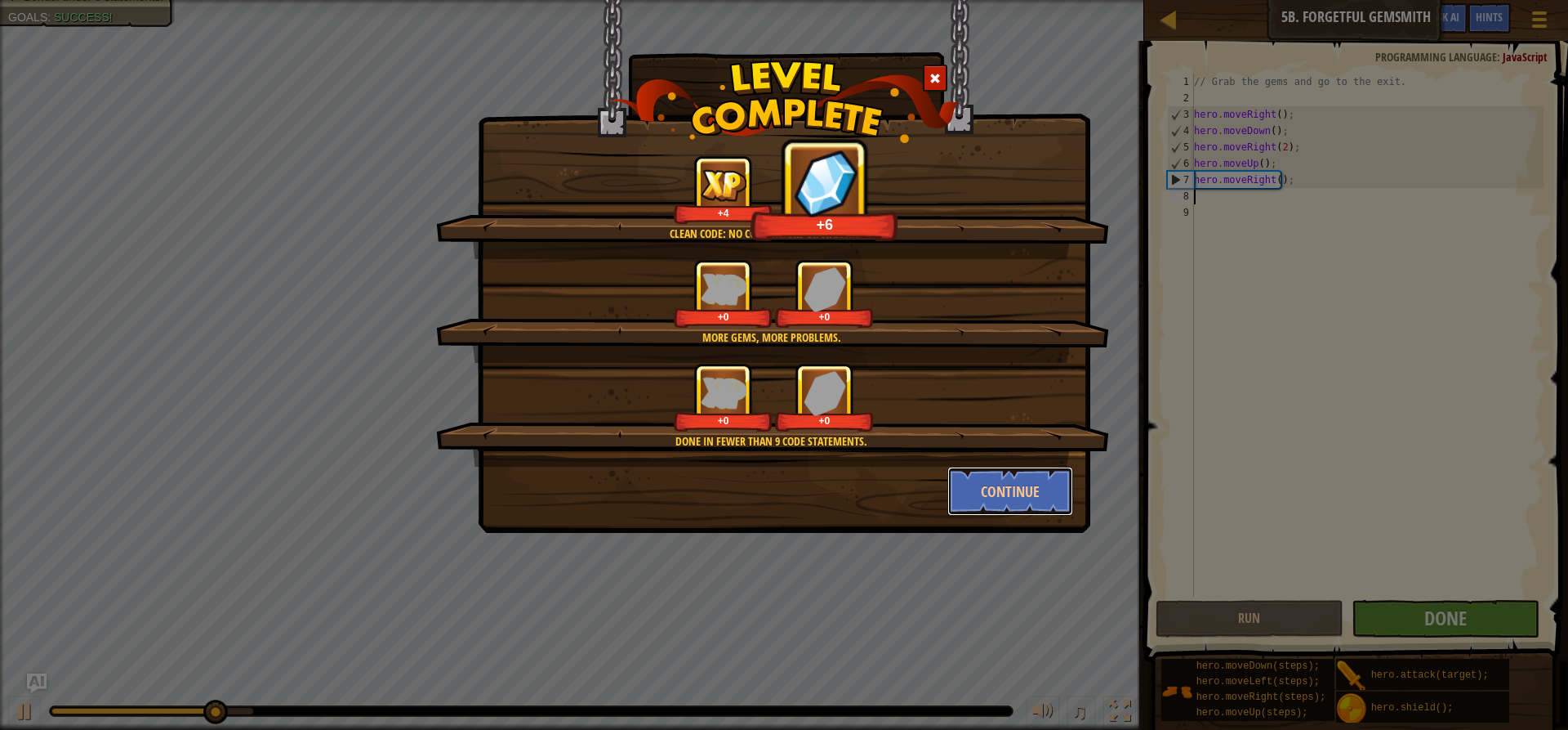
click at [975, 483] on button "Continue" at bounding box center [1011, 490] width 127 height 49
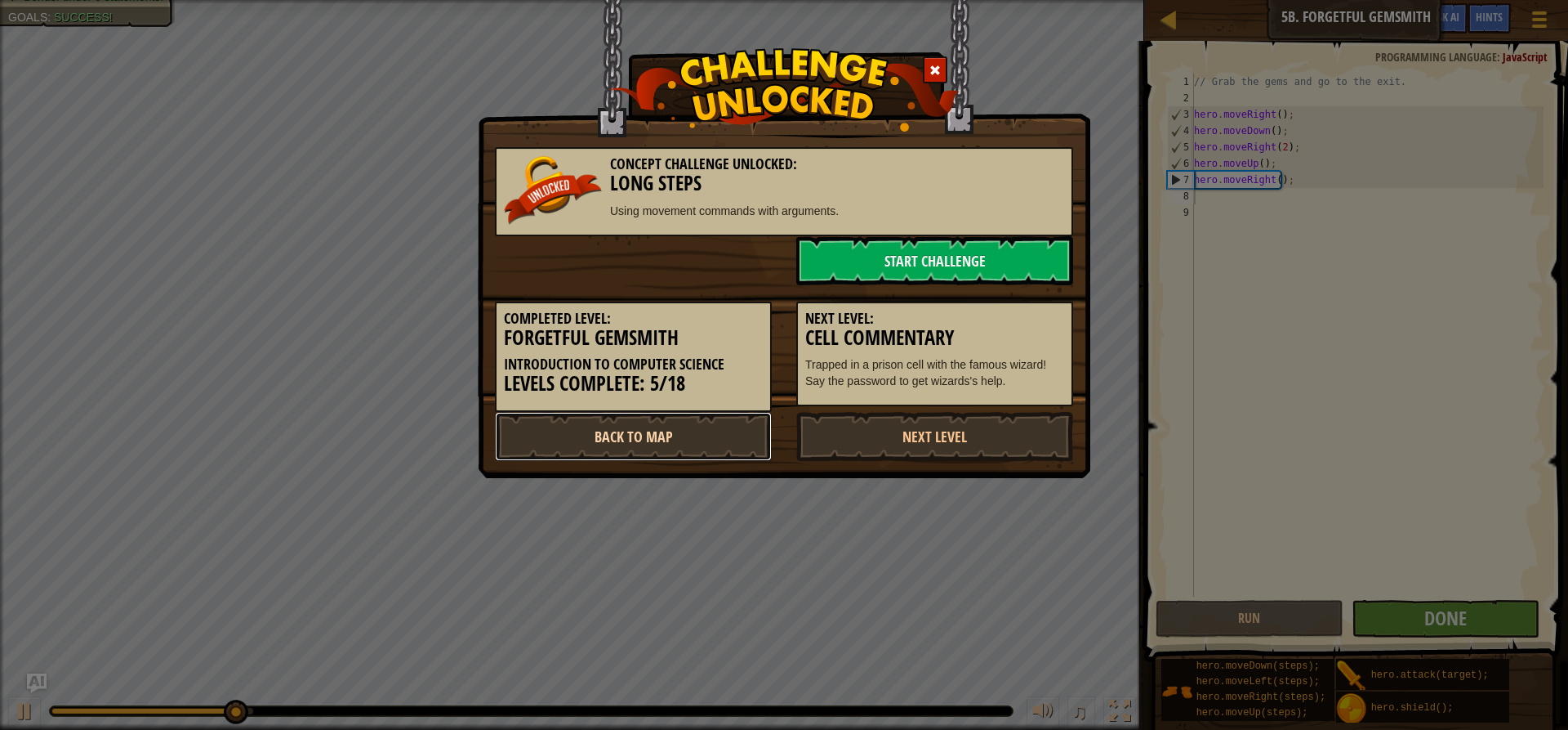
click at [702, 437] on link "Back to Map" at bounding box center [633, 436] width 277 height 49
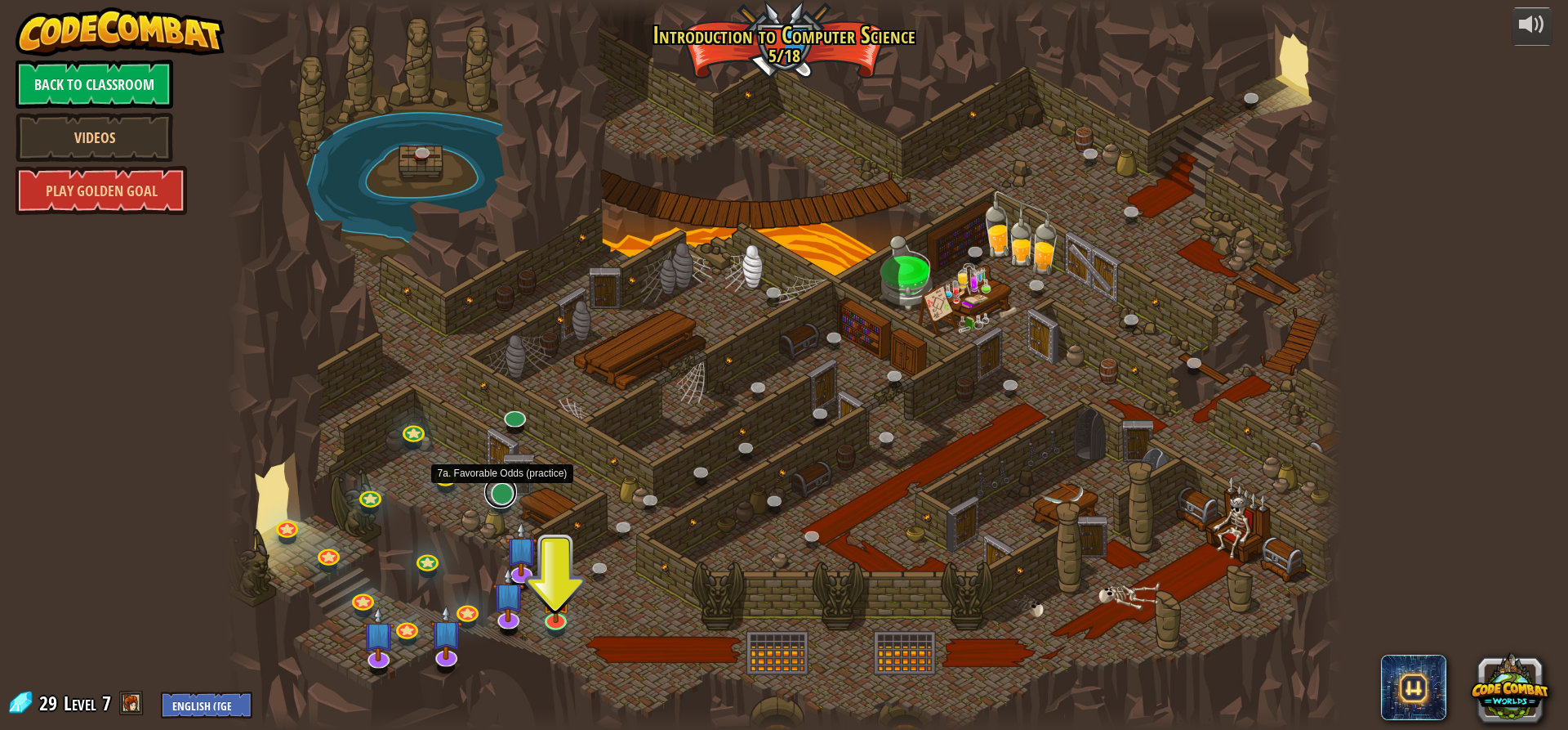
click at [491, 496] on link at bounding box center [501, 492] width 33 height 33
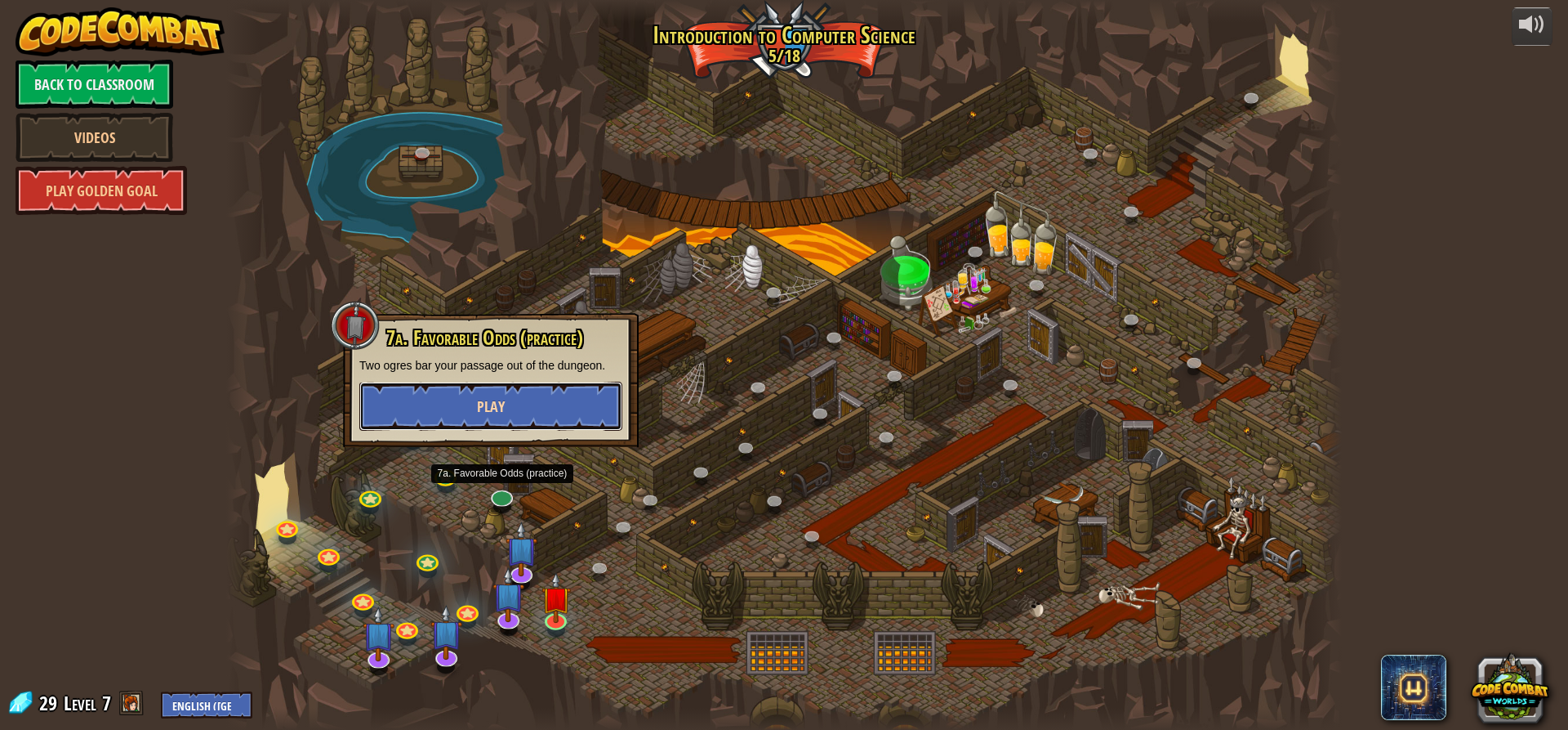
click at [483, 417] on button "Play" at bounding box center [490, 406] width 263 height 49
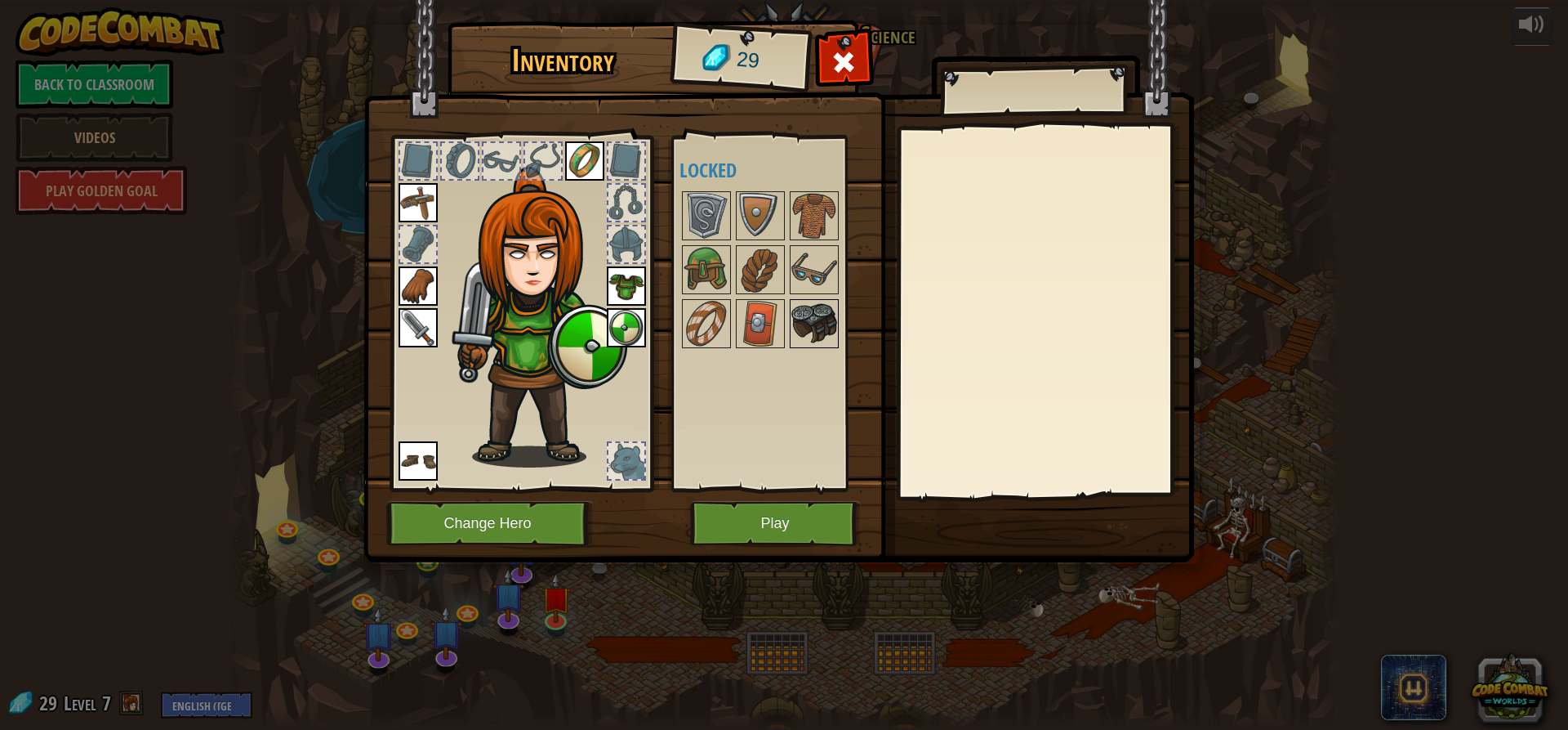
drag, startPoint x: 853, startPoint y: 322, endPoint x: 823, endPoint y: 336, distance: 33.1
click at [829, 334] on div "Available Equip Equip Equip Equip Equip Equip Equip (double-click to equip) Loc…" at bounding box center [782, 313] width 205 height 340
click at [822, 336] on img at bounding box center [814, 323] width 46 height 46
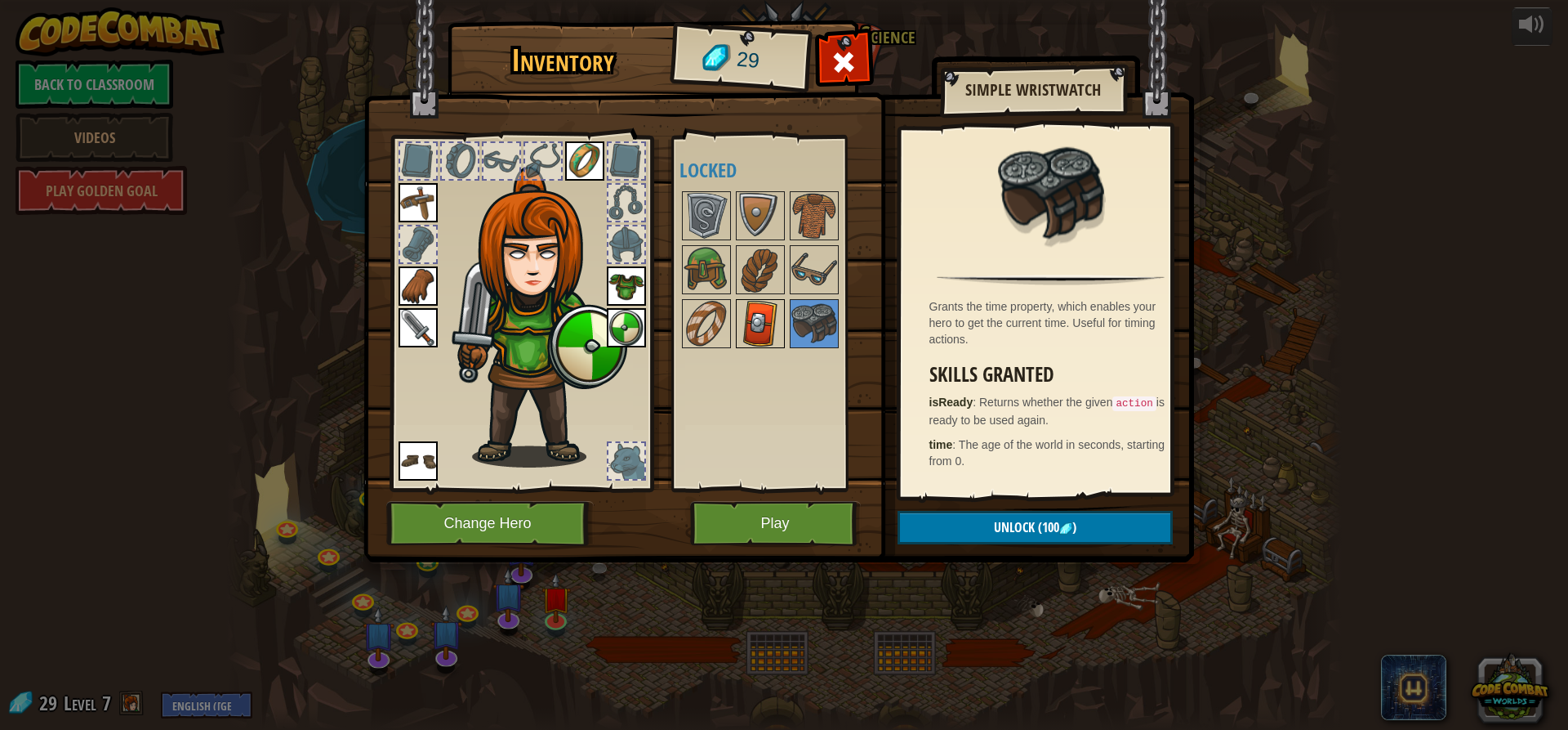
click at [766, 341] on img at bounding box center [760, 323] width 46 height 46
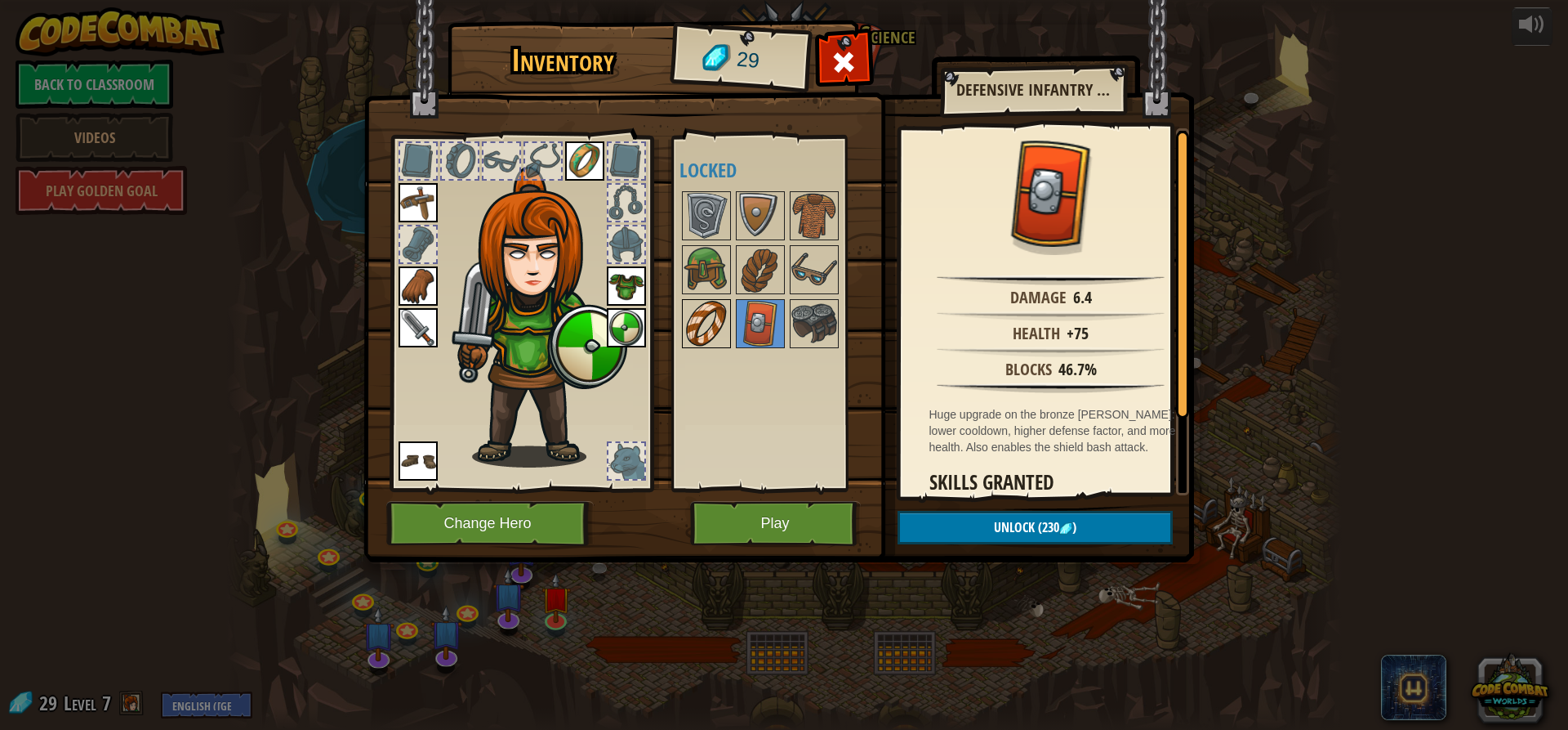
click at [707, 326] on img at bounding box center [706, 323] width 46 height 46
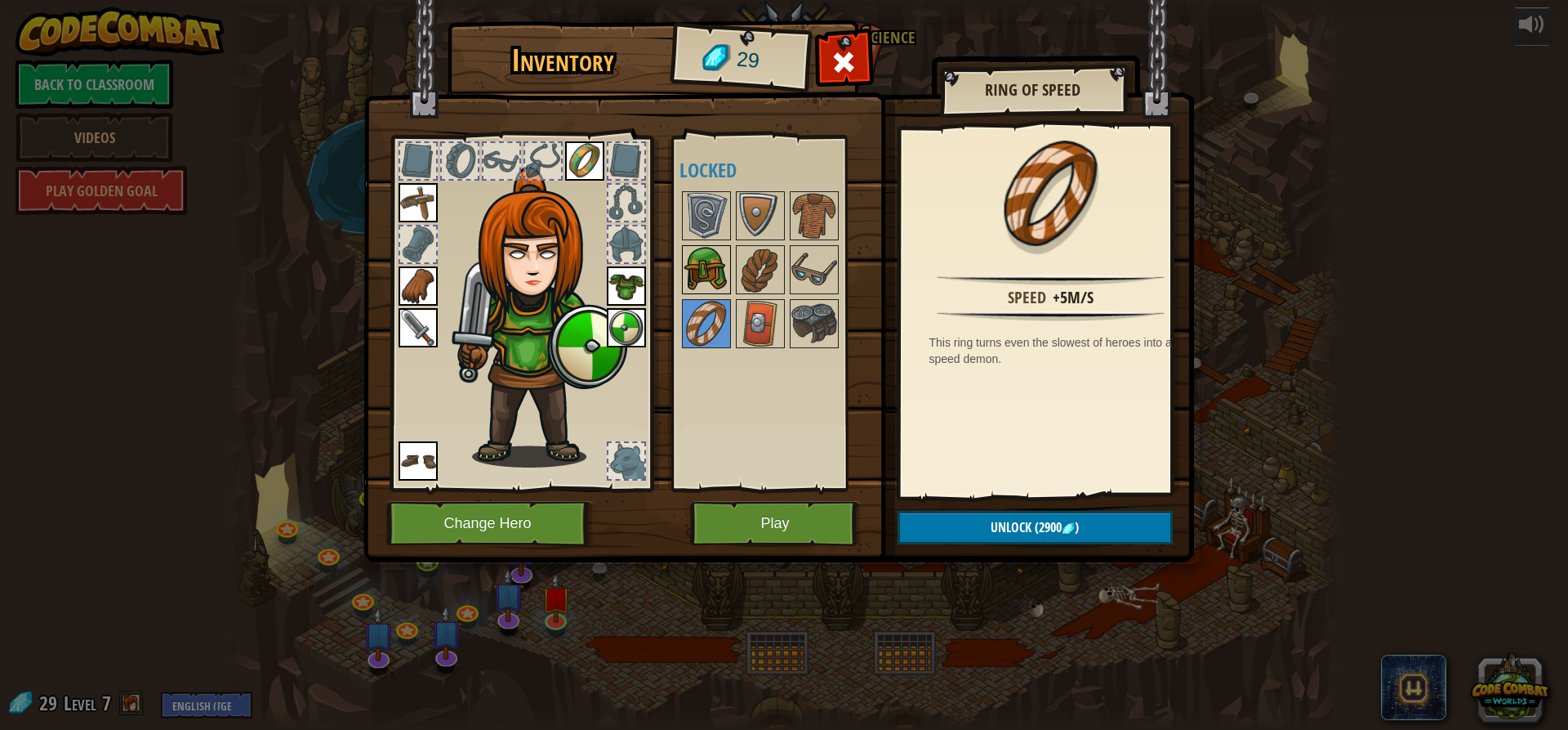
click at [693, 258] on img at bounding box center [706, 269] width 46 height 46
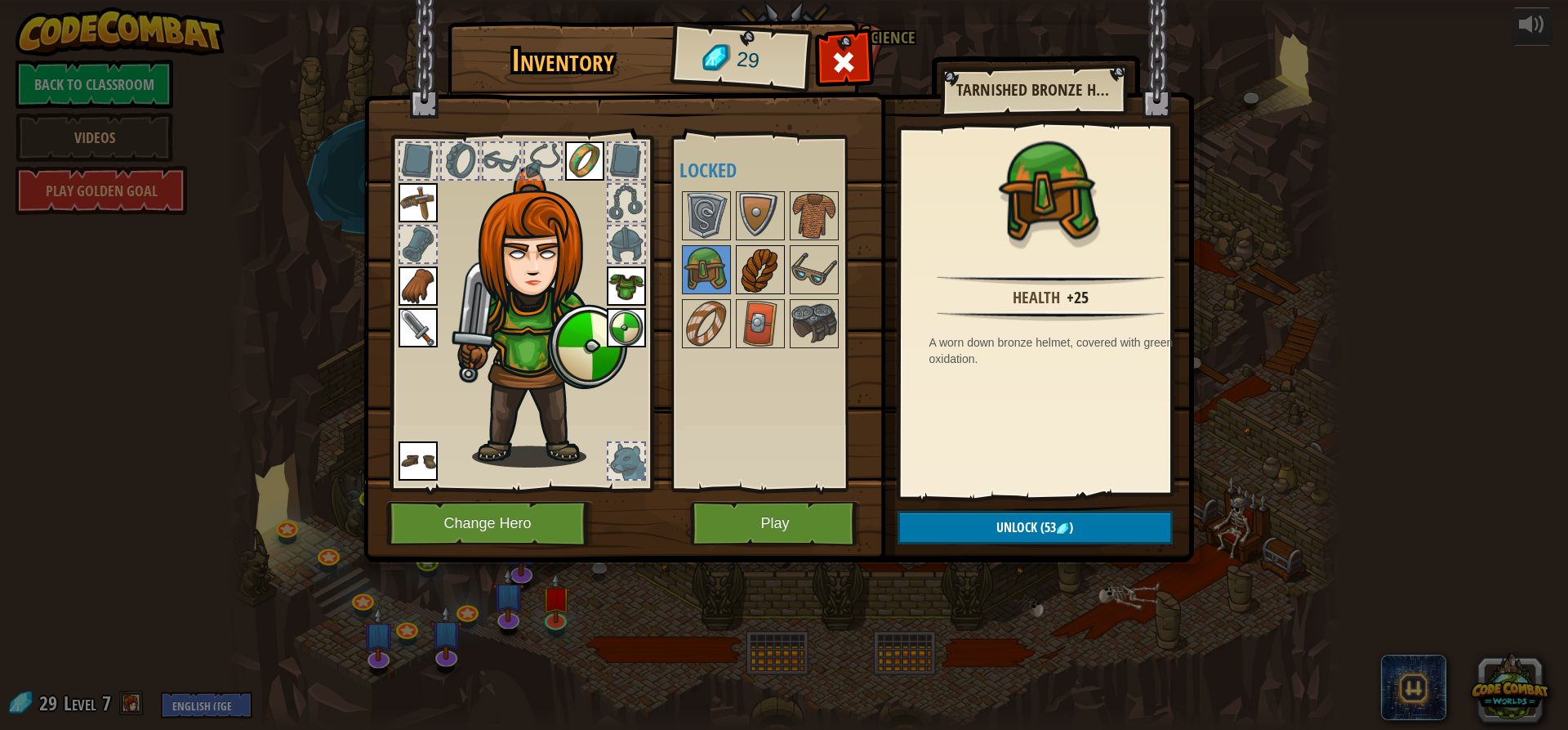
click at [758, 270] on img at bounding box center [760, 269] width 46 height 46
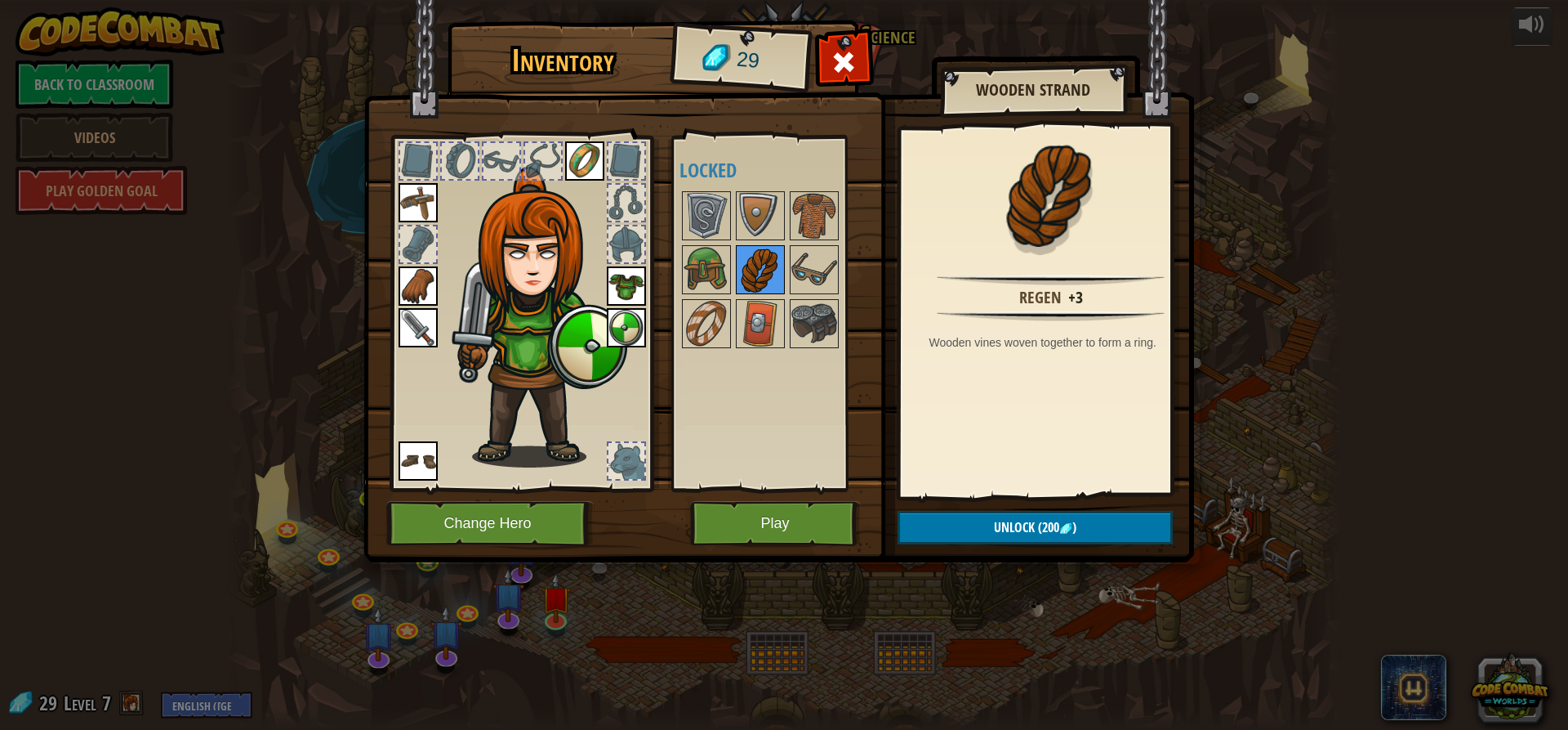
click at [784, 287] on div at bounding box center [760, 269] width 49 height 49
click at [810, 274] on img at bounding box center [814, 269] width 46 height 46
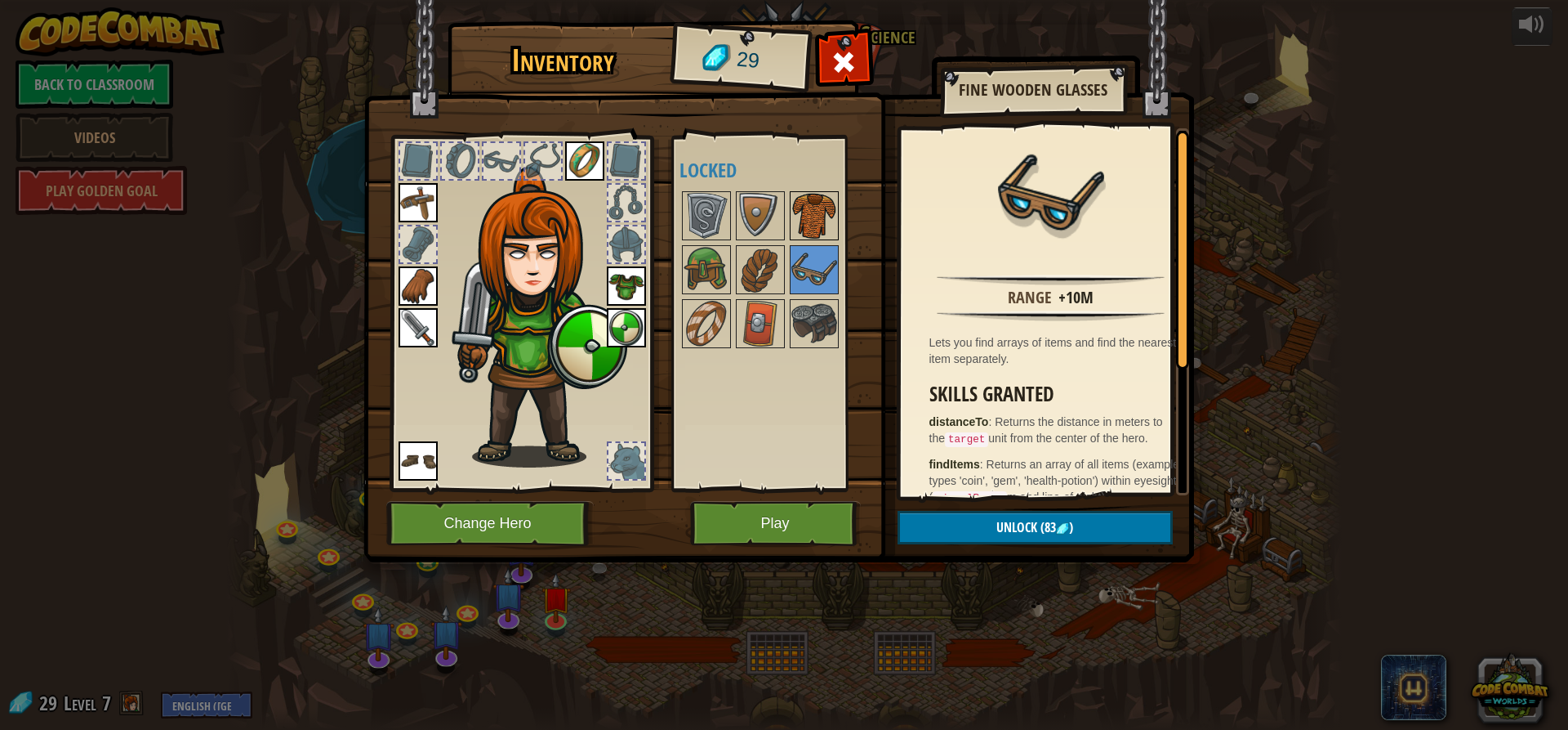
click at [809, 226] on img at bounding box center [814, 215] width 46 height 46
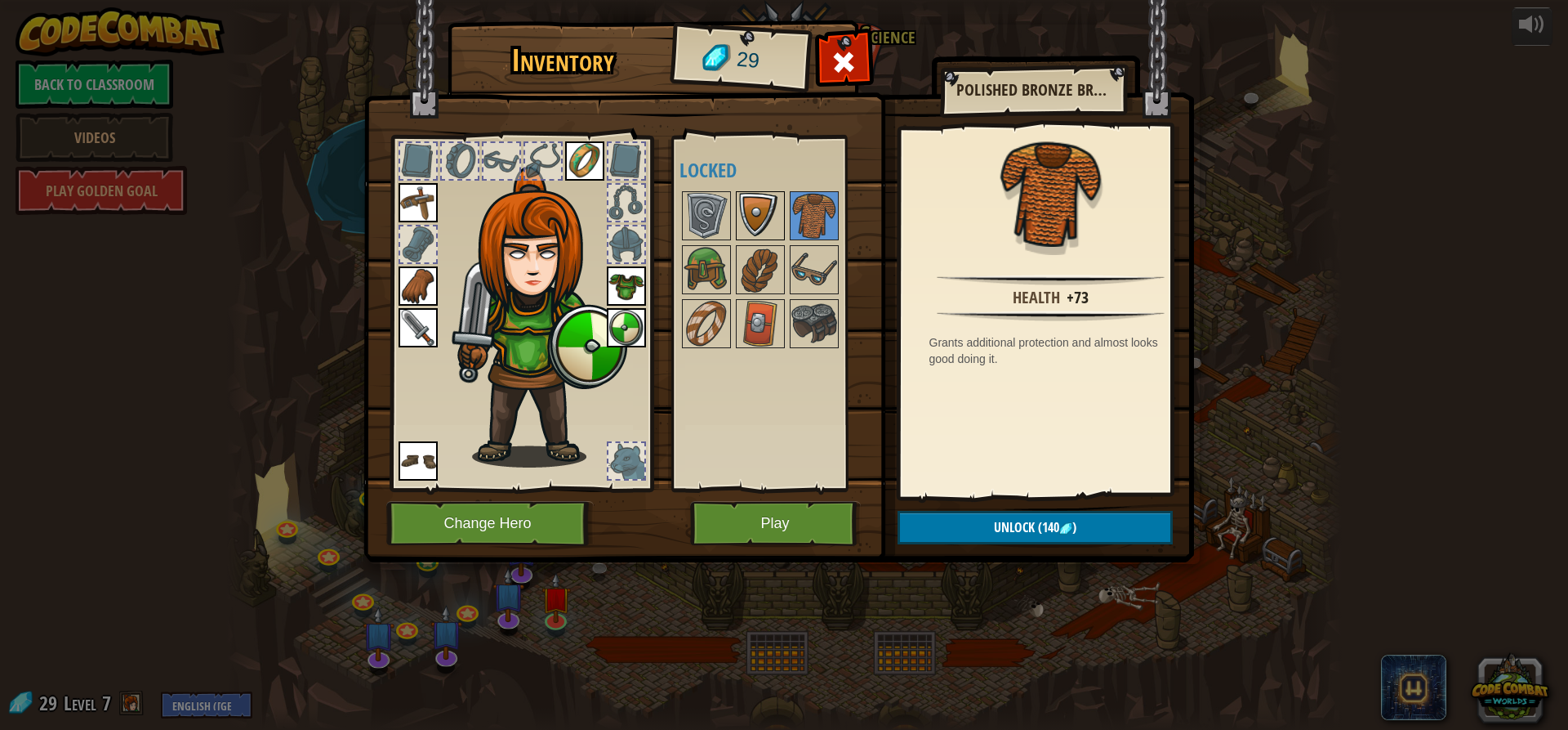
drag, startPoint x: 764, startPoint y: 205, endPoint x: 758, endPoint y: 209, distance: 7.2
click at [762, 207] on img at bounding box center [760, 215] width 46 height 46
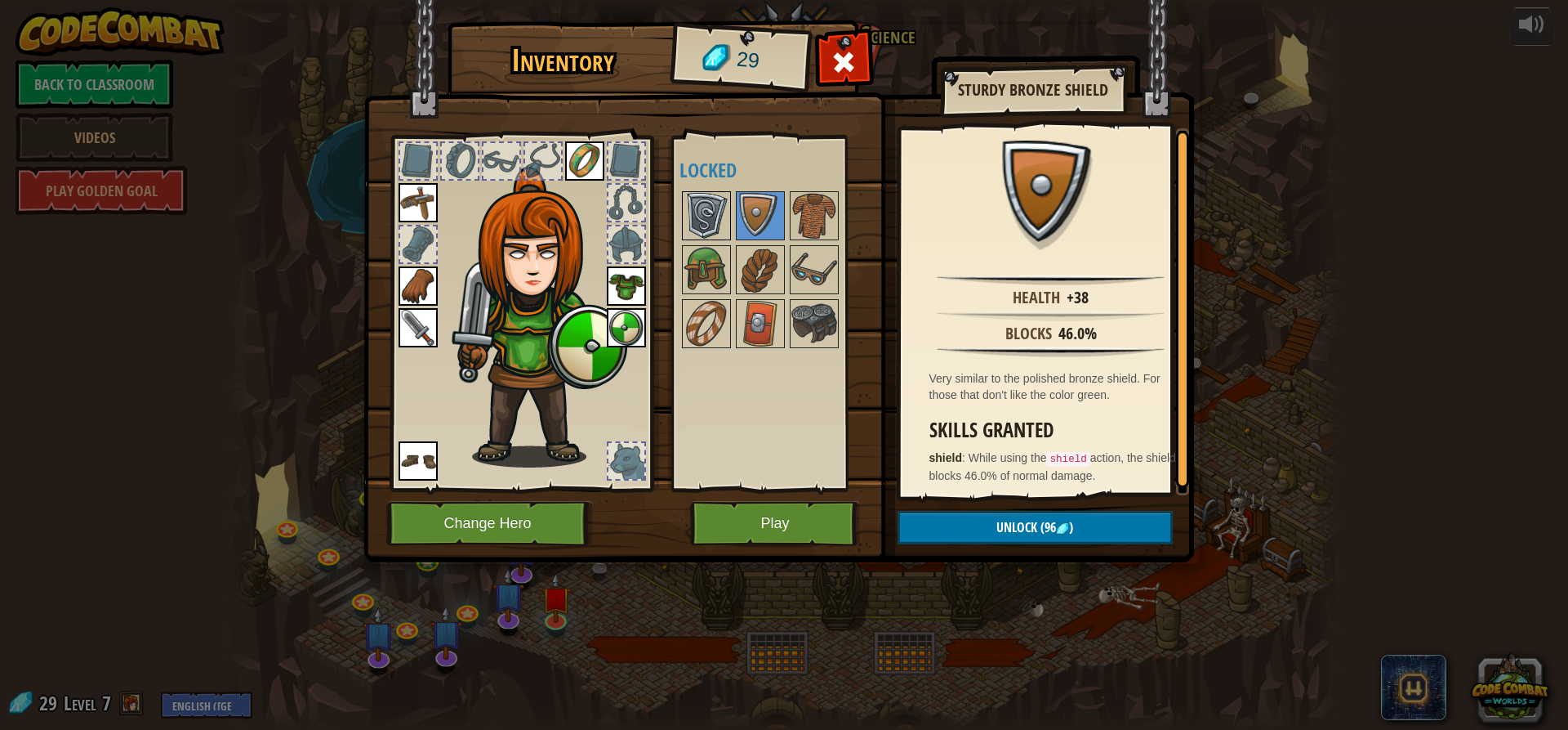
click at [704, 207] on img at bounding box center [706, 215] width 46 height 46
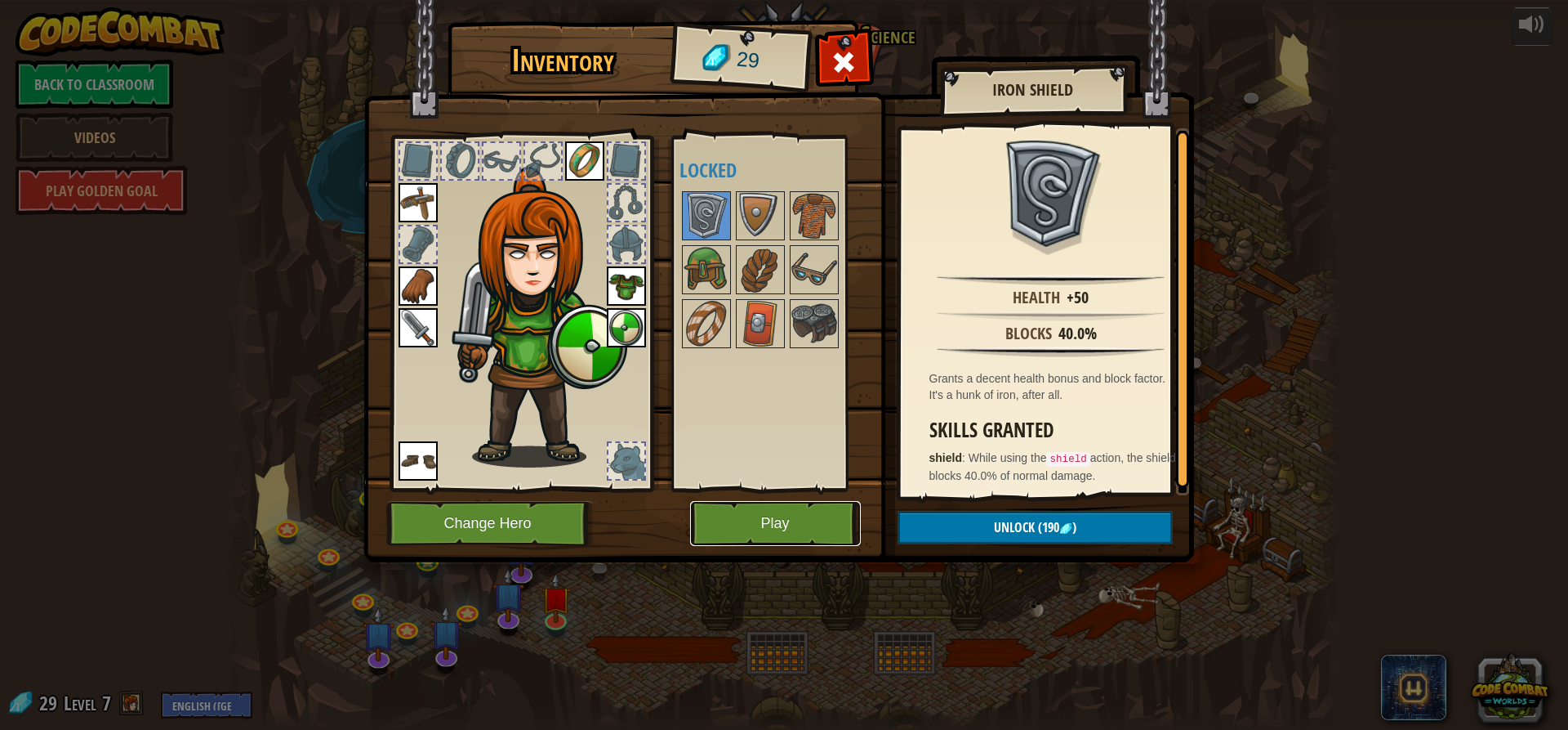
click at [784, 521] on button "Play" at bounding box center [775, 523] width 171 height 45
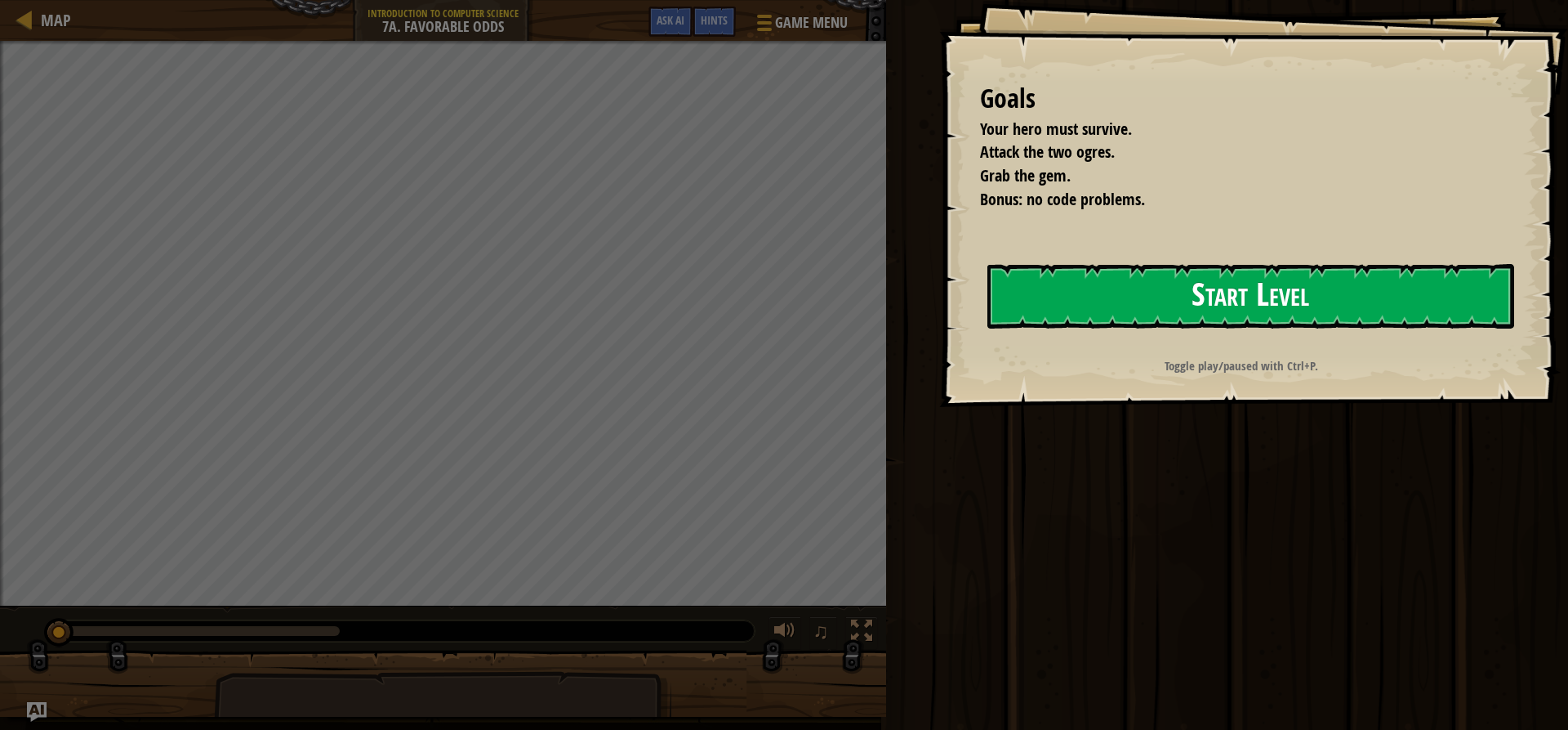
click at [1238, 275] on button "Start Level" at bounding box center [1250, 296] width 527 height 64
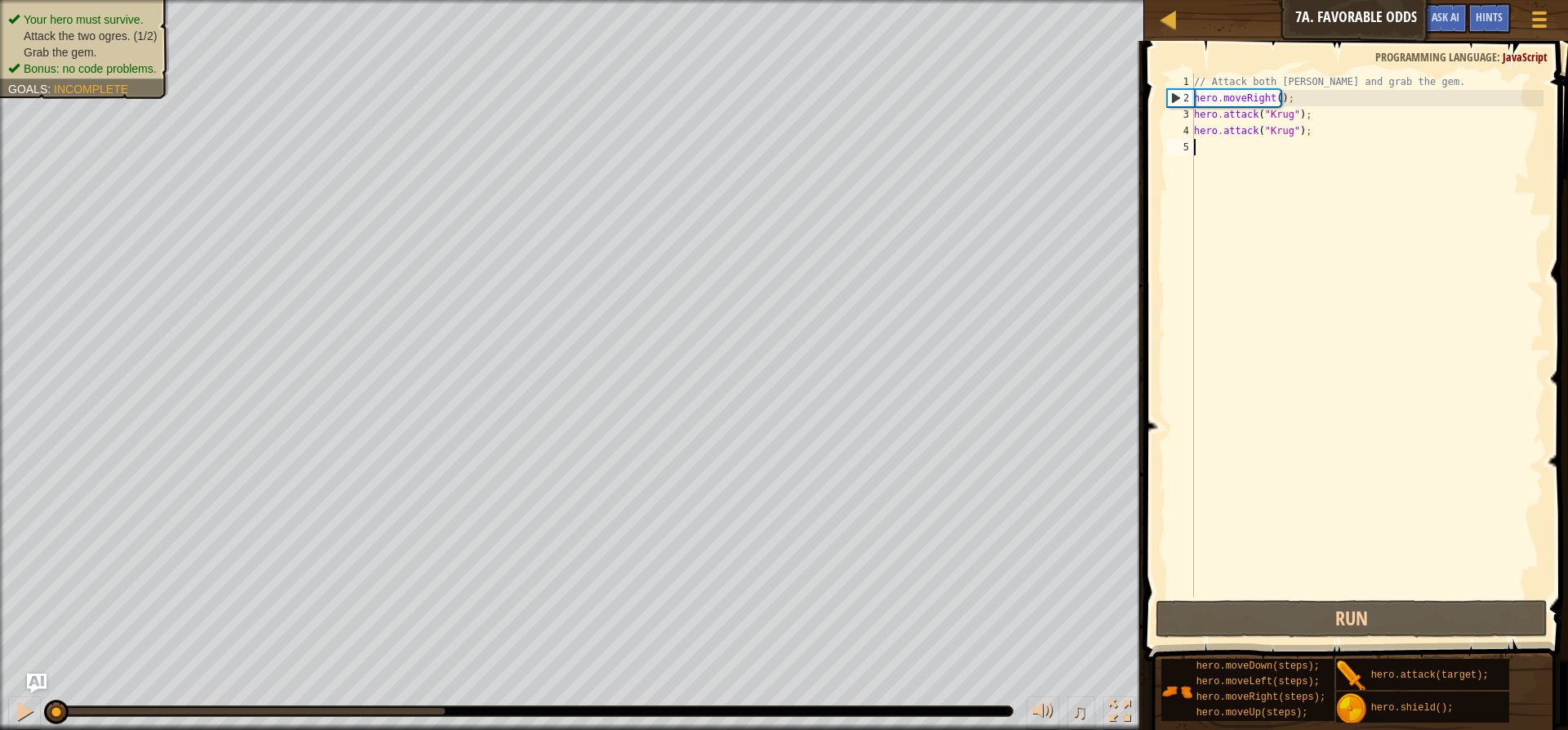
click at [1210, 155] on div "// Attack both [PERSON_NAME] and grab the gem. hero . moveRight ( ) ; hero . at…" at bounding box center [1367, 352] width 353 height 556
type textarea "h"
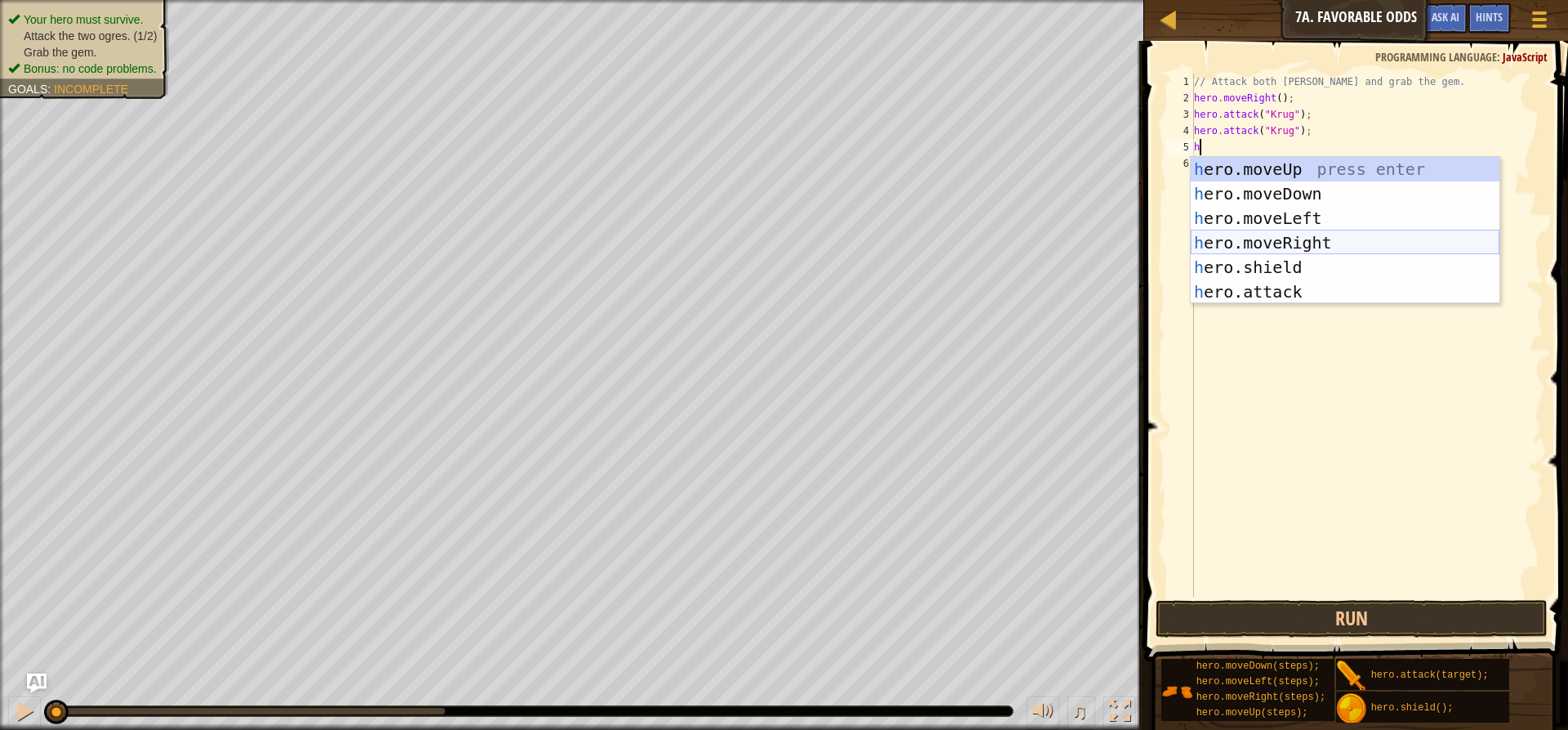
click at [1246, 239] on div "h ero.moveUp press enter h ero.moveDown press enter h ero.moveLeft press enter …" at bounding box center [1345, 255] width 309 height 196
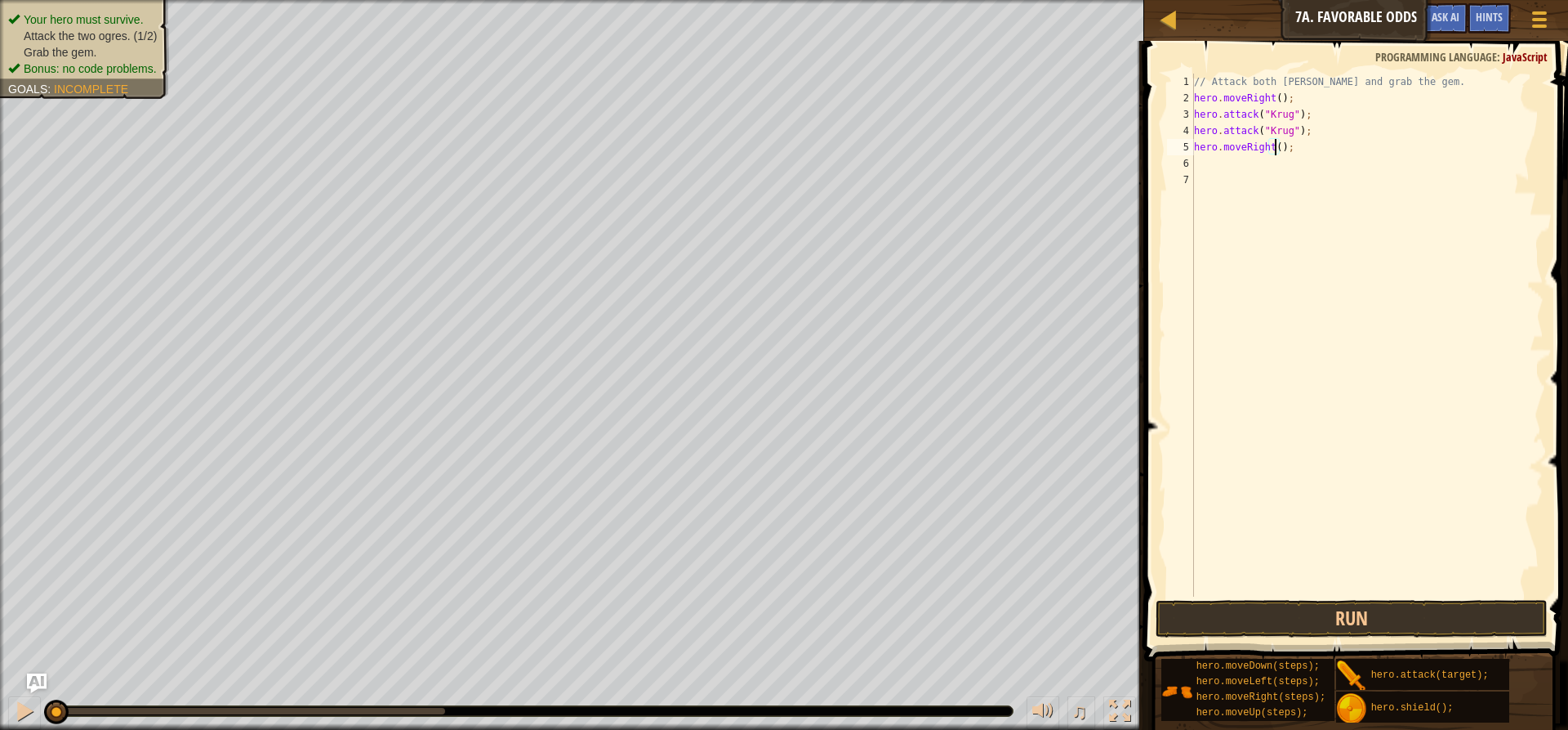
click at [1275, 147] on div "// Attack both [PERSON_NAME] and grab the gem. hero . moveRight ( ) ; hero . at…" at bounding box center [1367, 352] width 353 height 556
type textarea "hero.moveRight(2);"
click at [1239, 161] on div "// Attack both [PERSON_NAME] and grab the gem. hero . moveRight ( ) ; hero . at…" at bounding box center [1367, 352] width 353 height 556
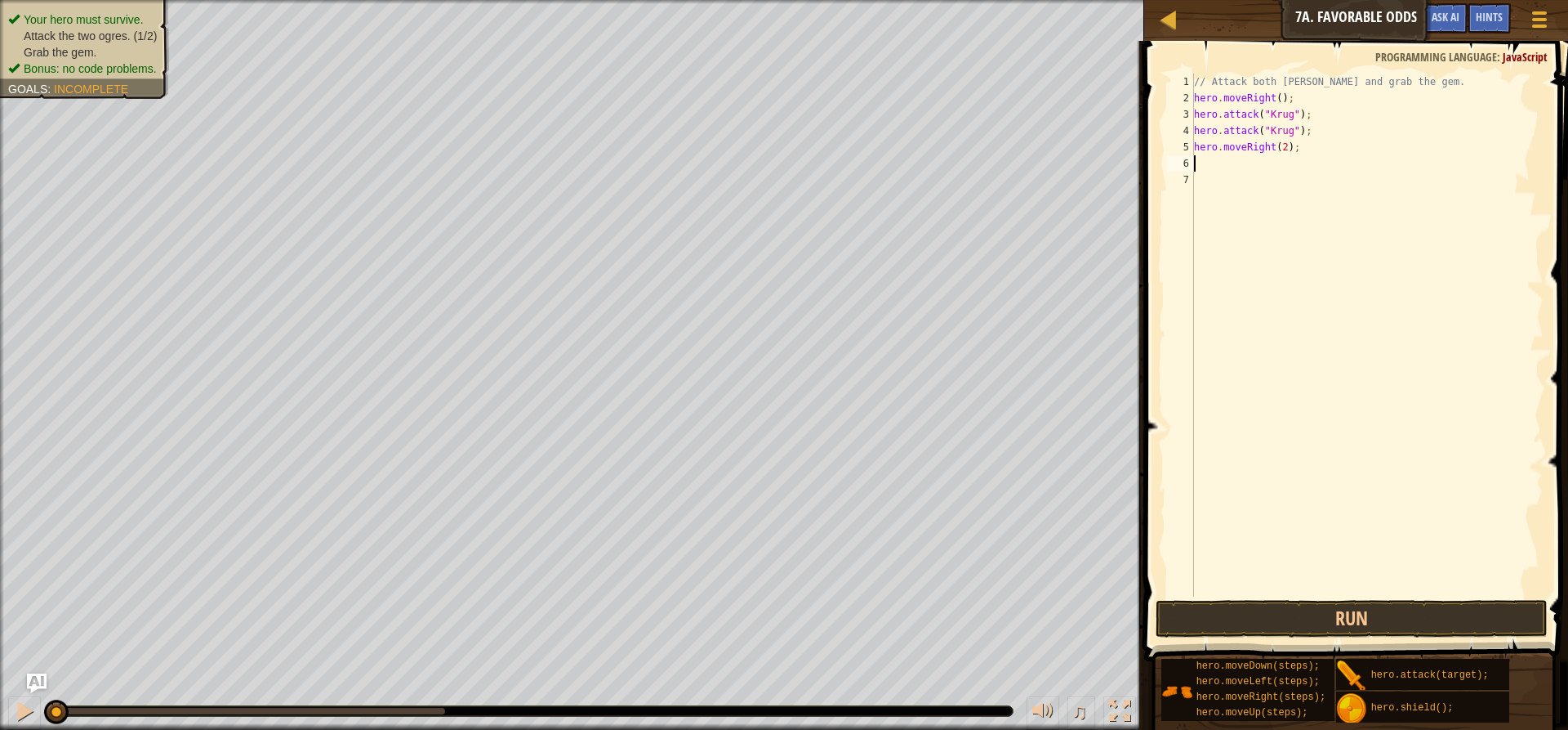
type textarea "h"
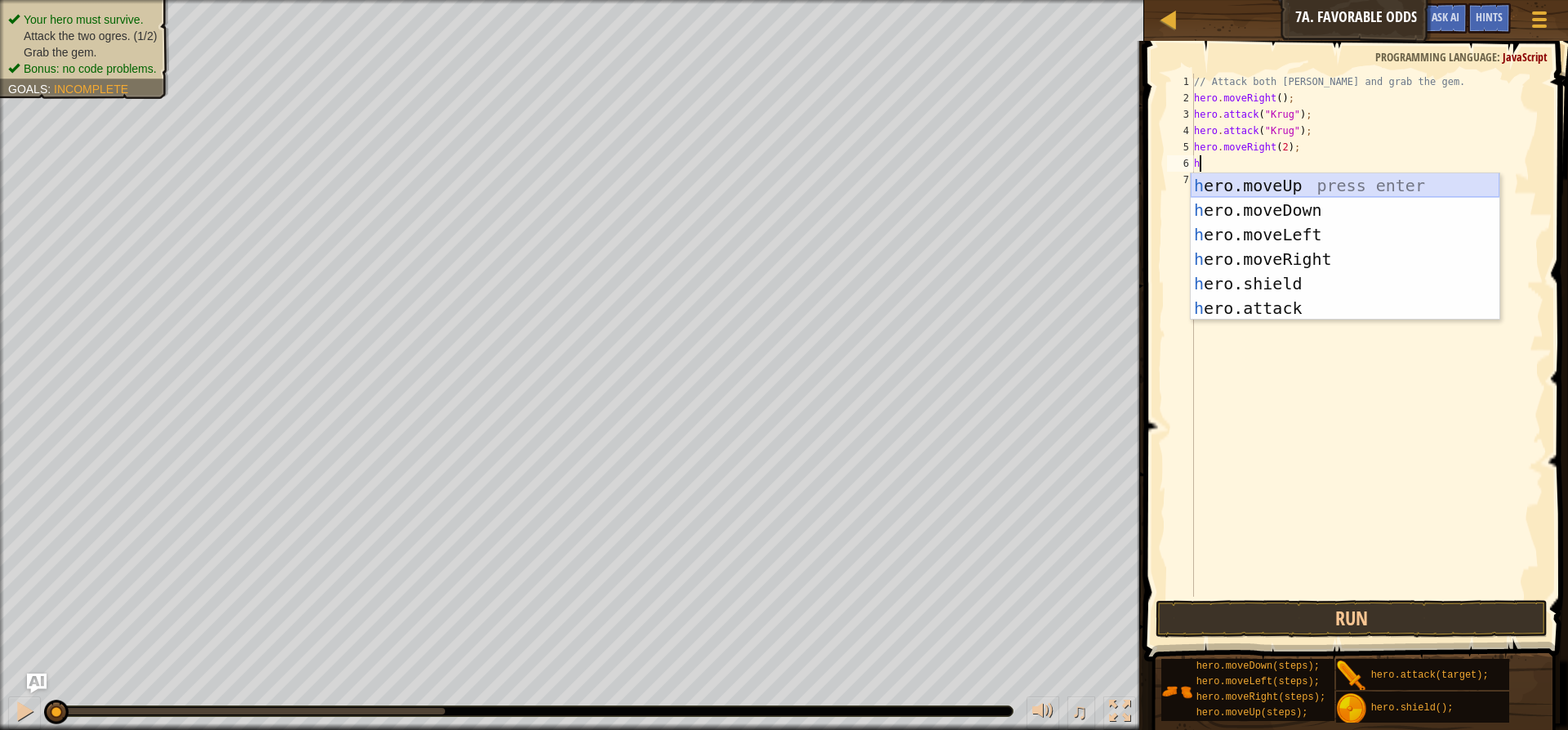
click at [1284, 191] on div "h ero.moveUp press enter h ero.moveDown press enter h ero.moveLeft press enter …" at bounding box center [1345, 272] width 309 height 196
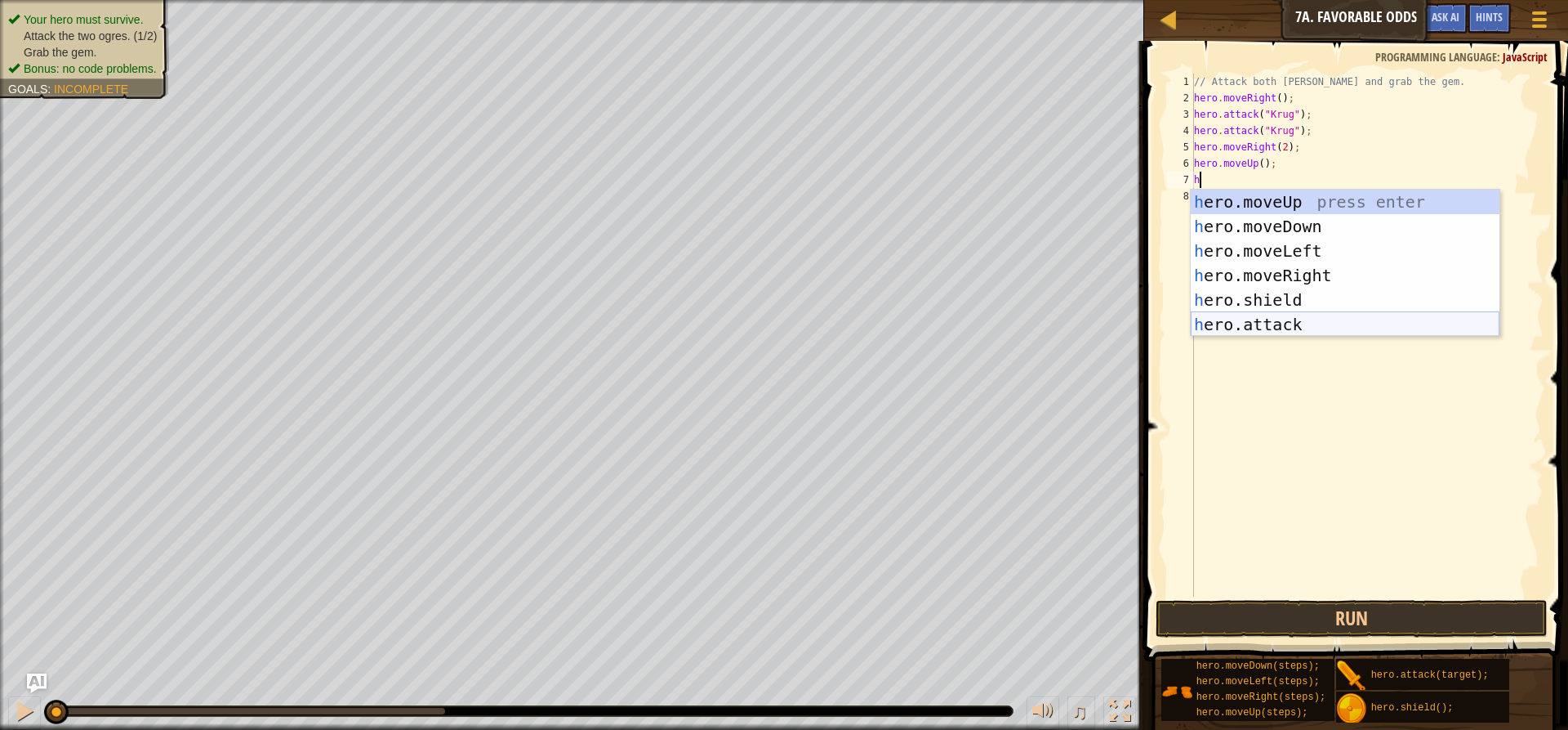
click at [1256, 319] on div "h ero.moveUp press enter h ero.moveDown press enter h ero.moveLeft press enter …" at bounding box center [1345, 287] width 309 height 196
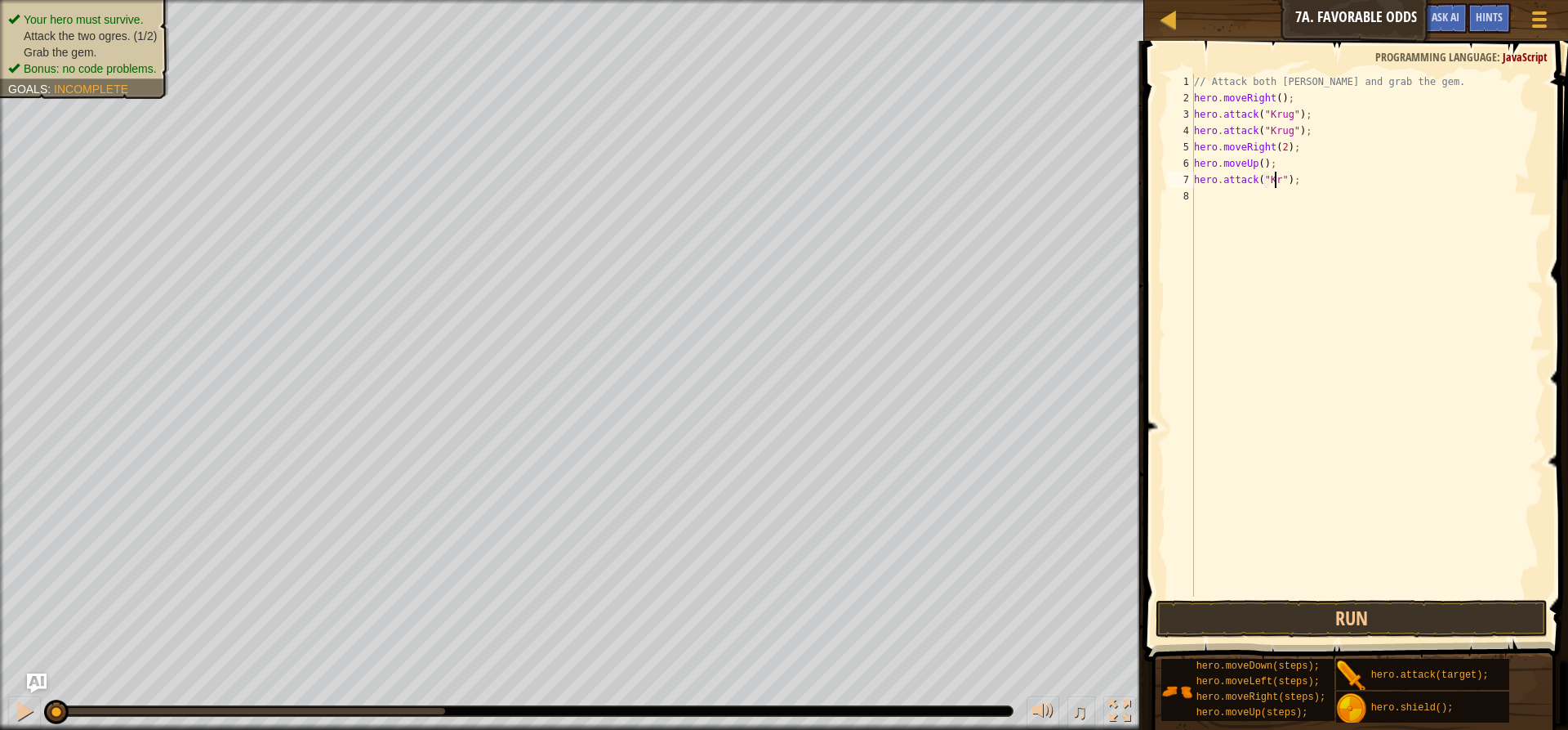
scroll to position [7, 7]
type textarea "hero.attack("[PERSON_NAME]");"
click at [1211, 199] on div "// Attack both [PERSON_NAME] and grab the gem. hero . moveRight ( ) ; hero . at…" at bounding box center [1367, 352] width 353 height 556
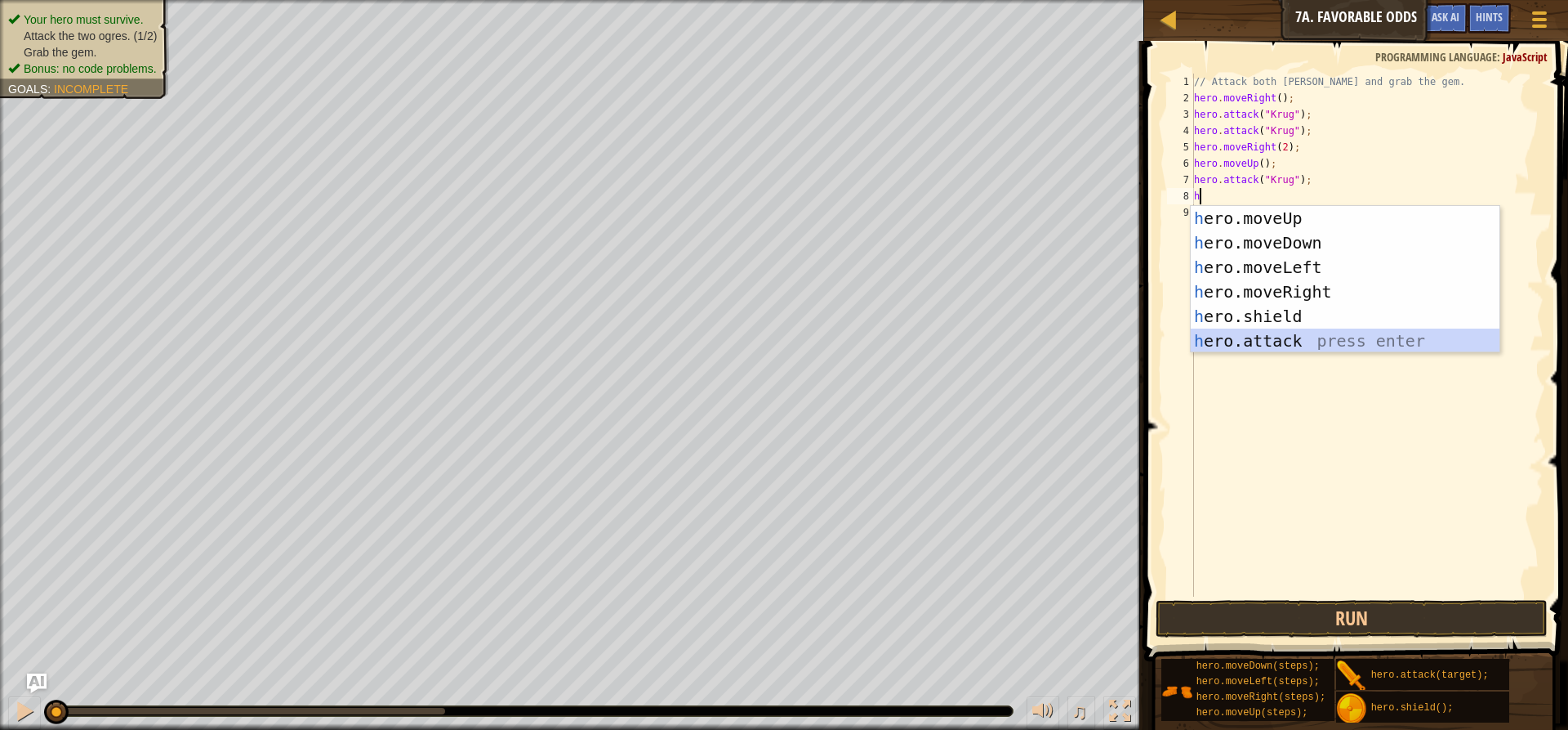
click at [1241, 333] on div "h ero.moveUp press enter h ero.moveDown press enter h ero.moveLeft press enter …" at bounding box center [1345, 304] width 309 height 196
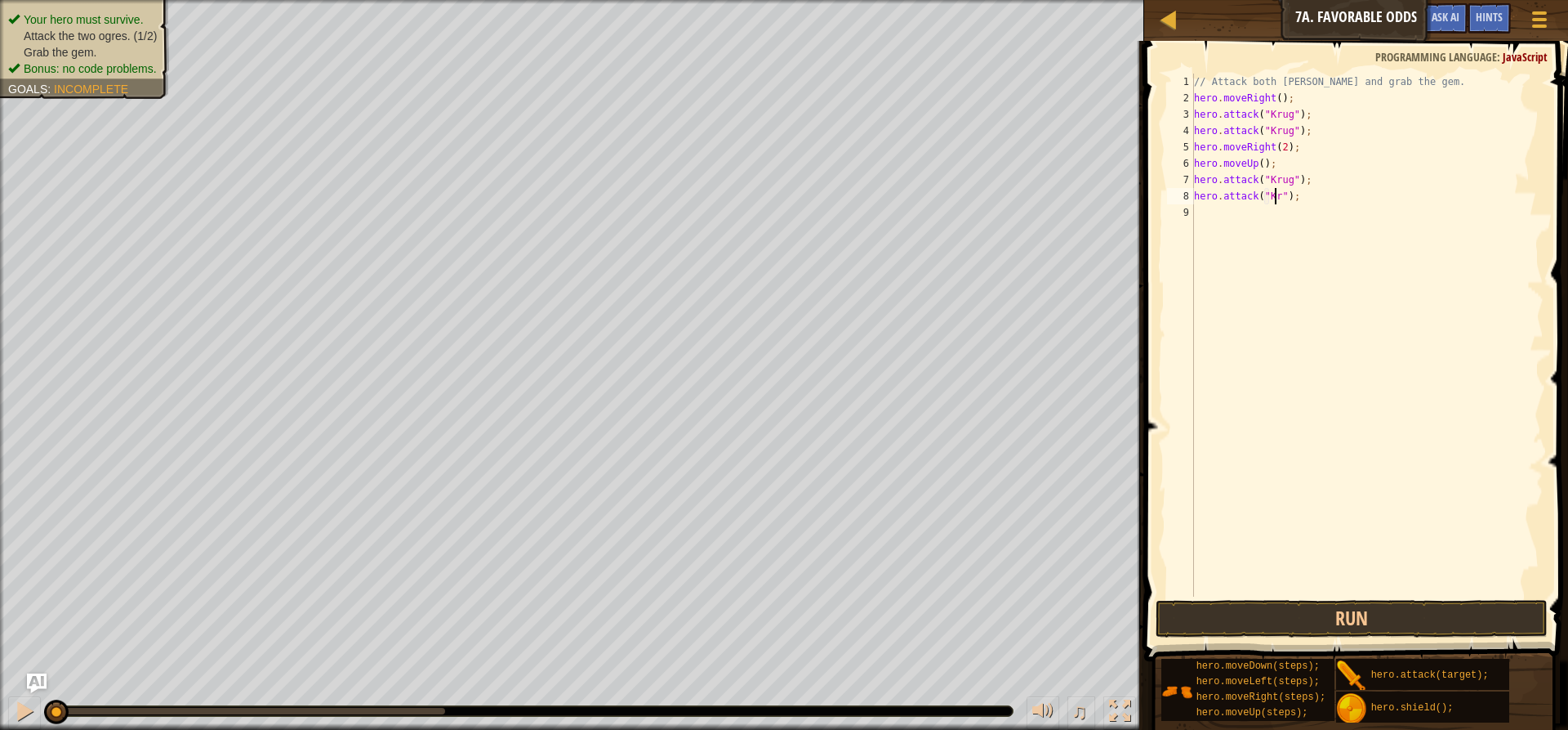
type textarea "hero.attack("[PERSON_NAME]");"
drag, startPoint x: 1249, startPoint y: 627, endPoint x: 1269, endPoint y: 614, distance: 23.9
click at [1264, 615] on button "Run" at bounding box center [1352, 618] width 392 height 37
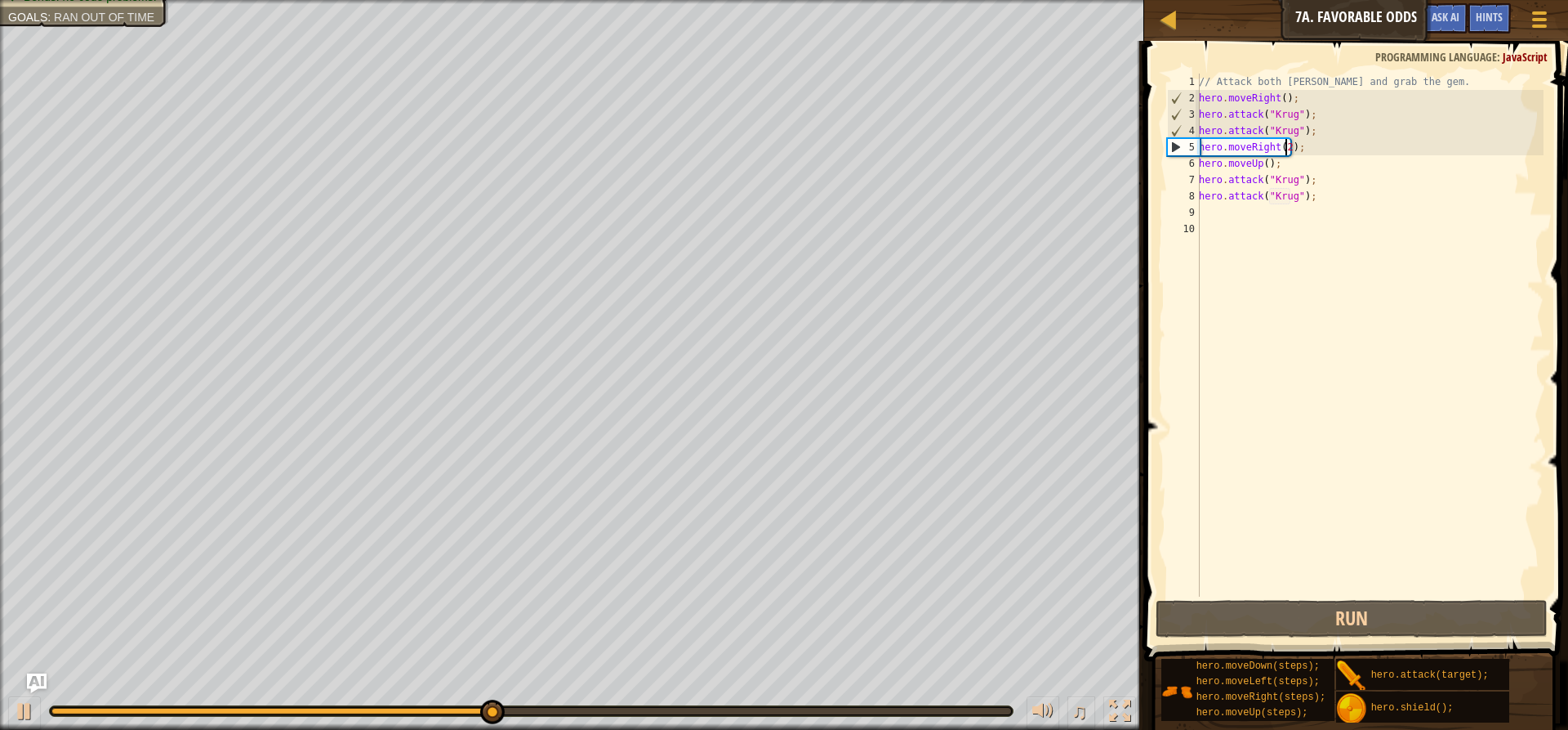
click at [1285, 148] on div "// Attack both [PERSON_NAME] and grab the gem. hero . moveRight ( ) ; hero . at…" at bounding box center [1369, 352] width 348 height 556
type textarea "hero.moveRight();"
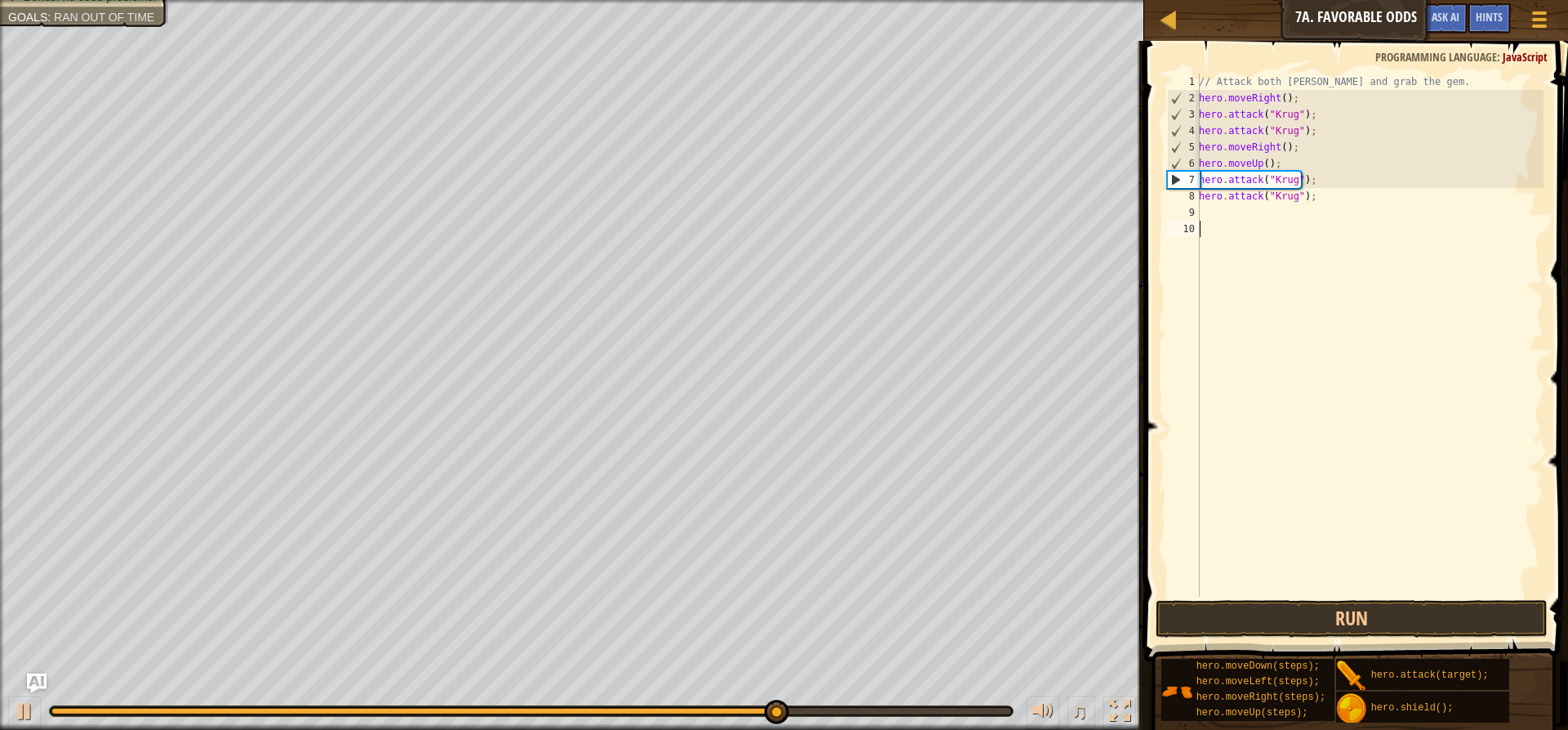
click at [1272, 222] on div "// Attack both [PERSON_NAME] and grab the gem. hero . moveRight ( ) ; hero . at…" at bounding box center [1369, 352] width 348 height 556
click at [1239, 224] on div "// Attack both [PERSON_NAME] and grab the gem. hero . moveRight ( ) ; hero . at…" at bounding box center [1369, 352] width 348 height 556
click at [1203, 208] on div "// Attack both [PERSON_NAME] and grab the gem. hero . moveRight ( ) ; hero . at…" at bounding box center [1369, 352] width 348 height 556
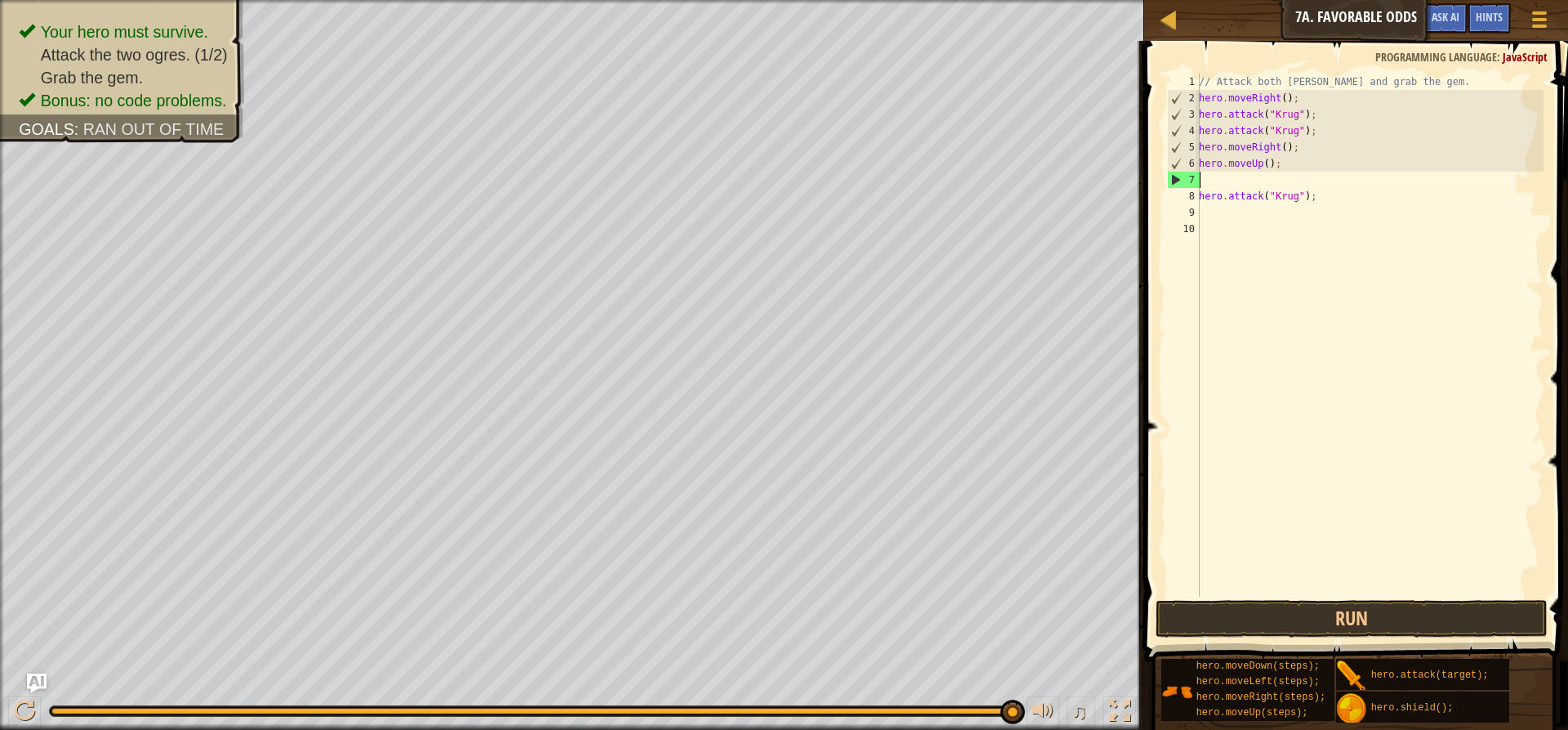
drag, startPoint x: 1317, startPoint y: 181, endPoint x: 1195, endPoint y: 179, distance: 122.0
click at [1195, 179] on div "1 2 3 4 5 6 7 8 9 10 // Attack both ogres and grab the gem. hero . moveRight ( …" at bounding box center [1354, 335] width 380 height 523
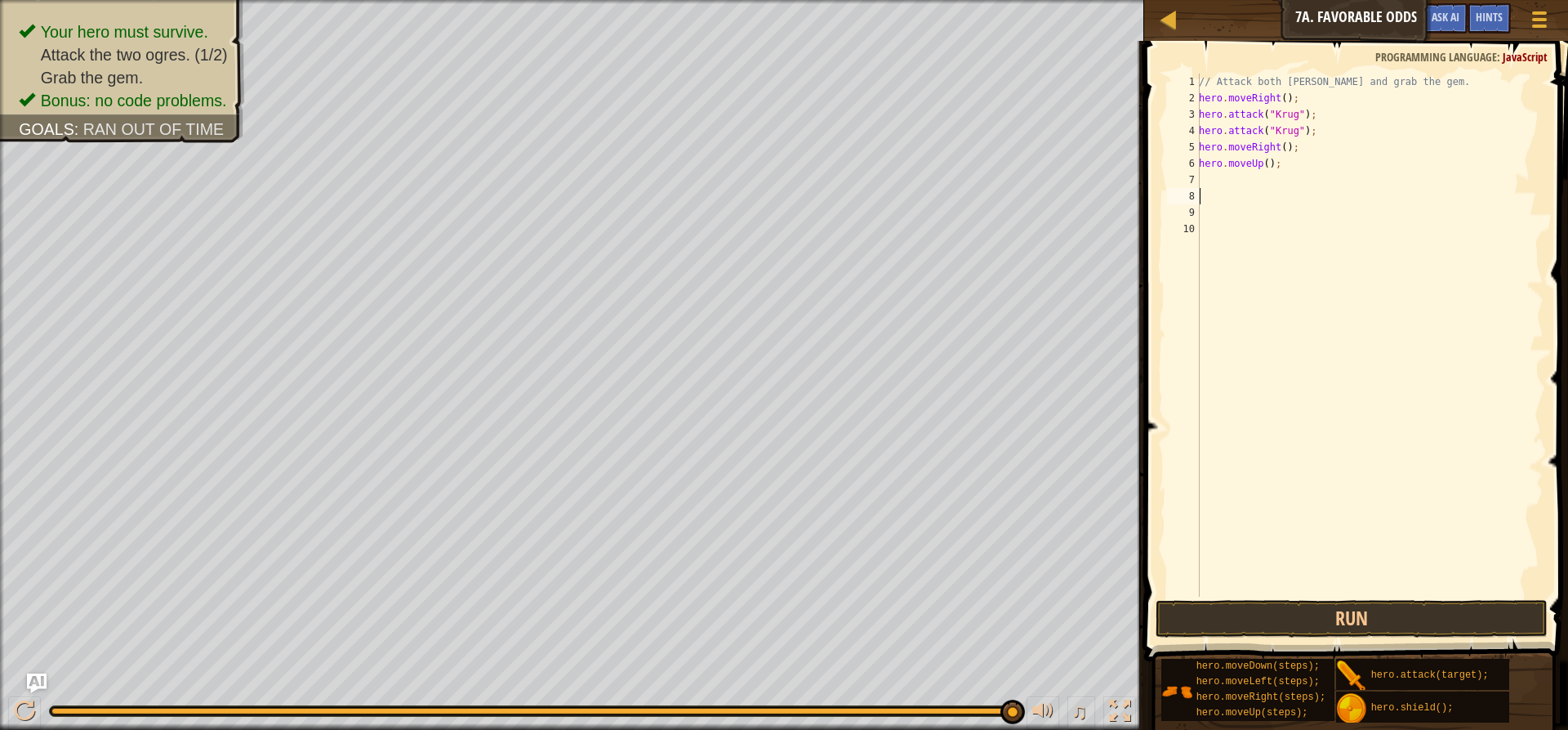
drag, startPoint x: 1320, startPoint y: 200, endPoint x: 1201, endPoint y: 188, distance: 119.6
click at [1201, 188] on div "// Attack both [PERSON_NAME] and grab the gem. hero . moveRight ( ) ; hero . at…" at bounding box center [1369, 352] width 348 height 556
click at [1201, 180] on div "// Attack both [PERSON_NAME] and grab the gem. hero . moveRight ( ) ; hero . at…" at bounding box center [1369, 352] width 348 height 556
type textarea "h"
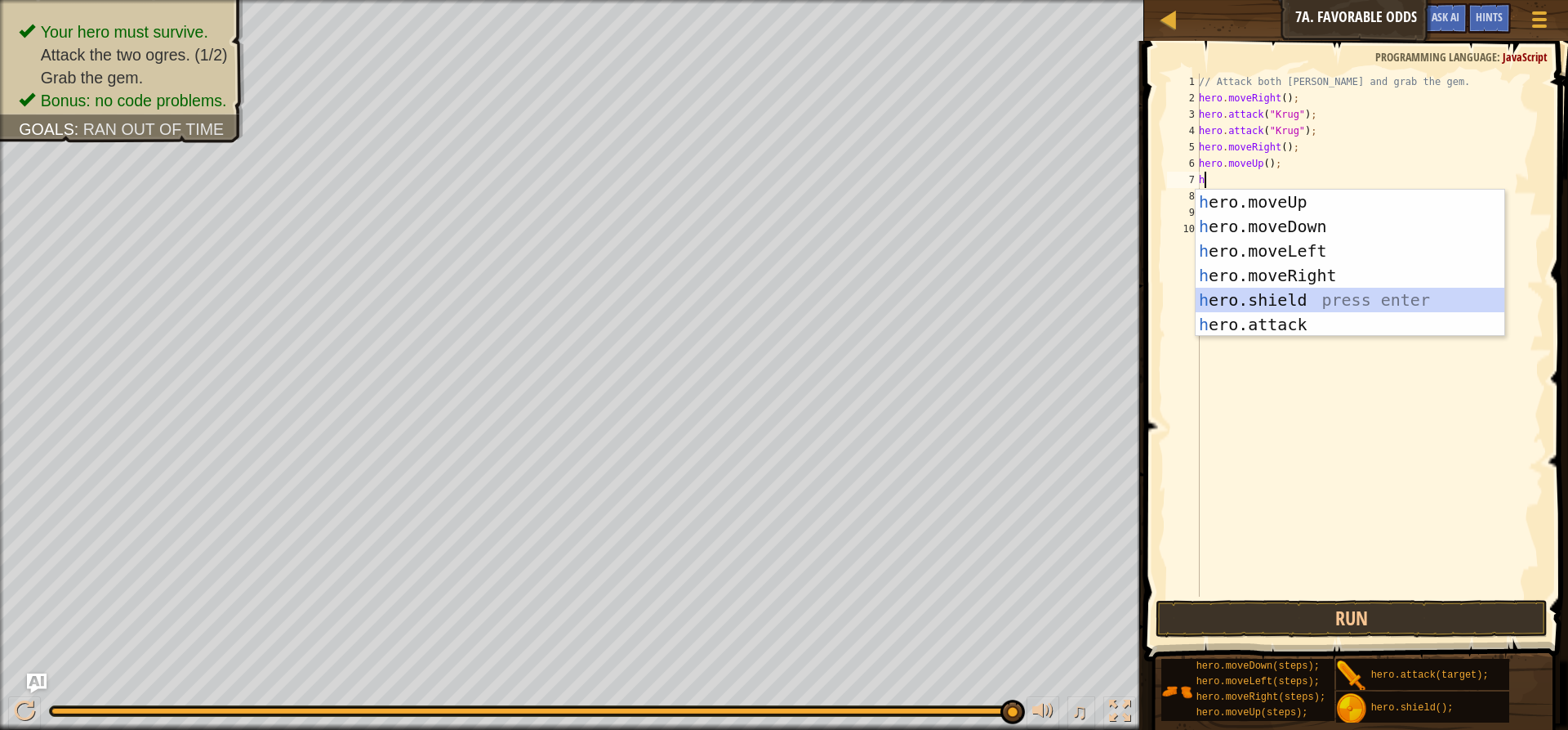
click at [1256, 297] on div "h ero.moveUp press enter h ero.moveDown press enter h ero.moveLeft press enter …" at bounding box center [1350, 287] width 309 height 196
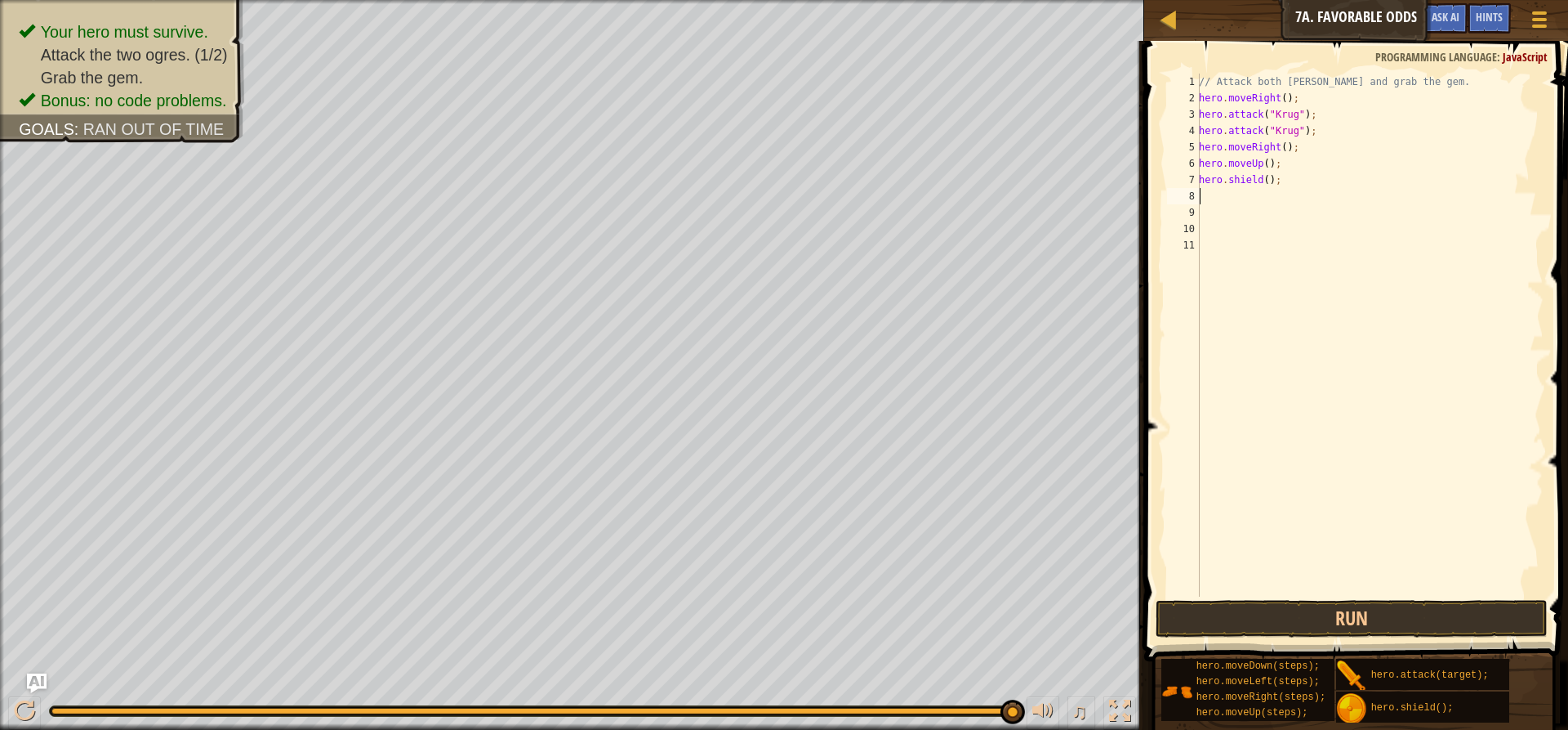
type textarea "h"
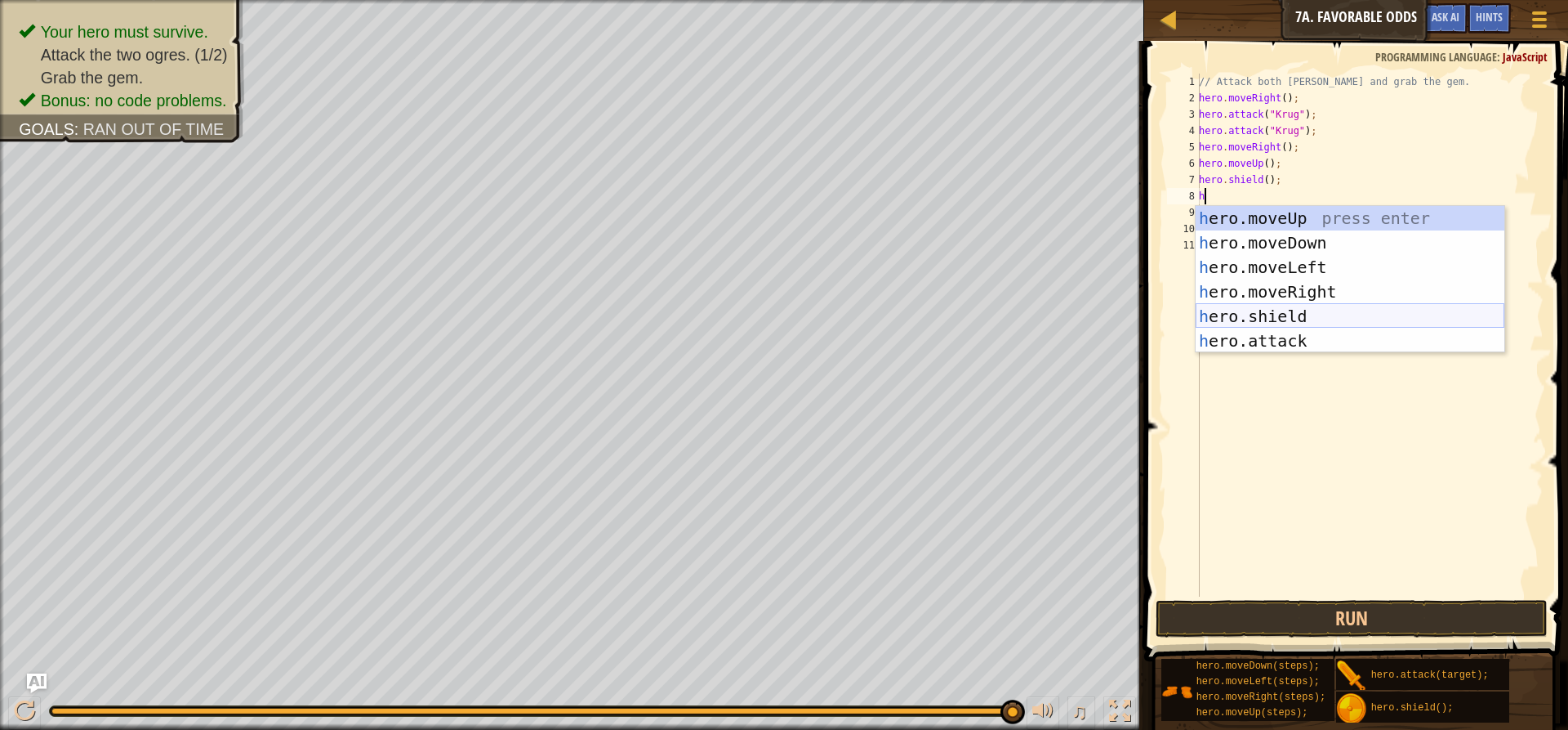
click at [1256, 310] on div "h ero.moveUp press enter h ero.moveDown press enter h ero.moveLeft press enter …" at bounding box center [1350, 304] width 309 height 196
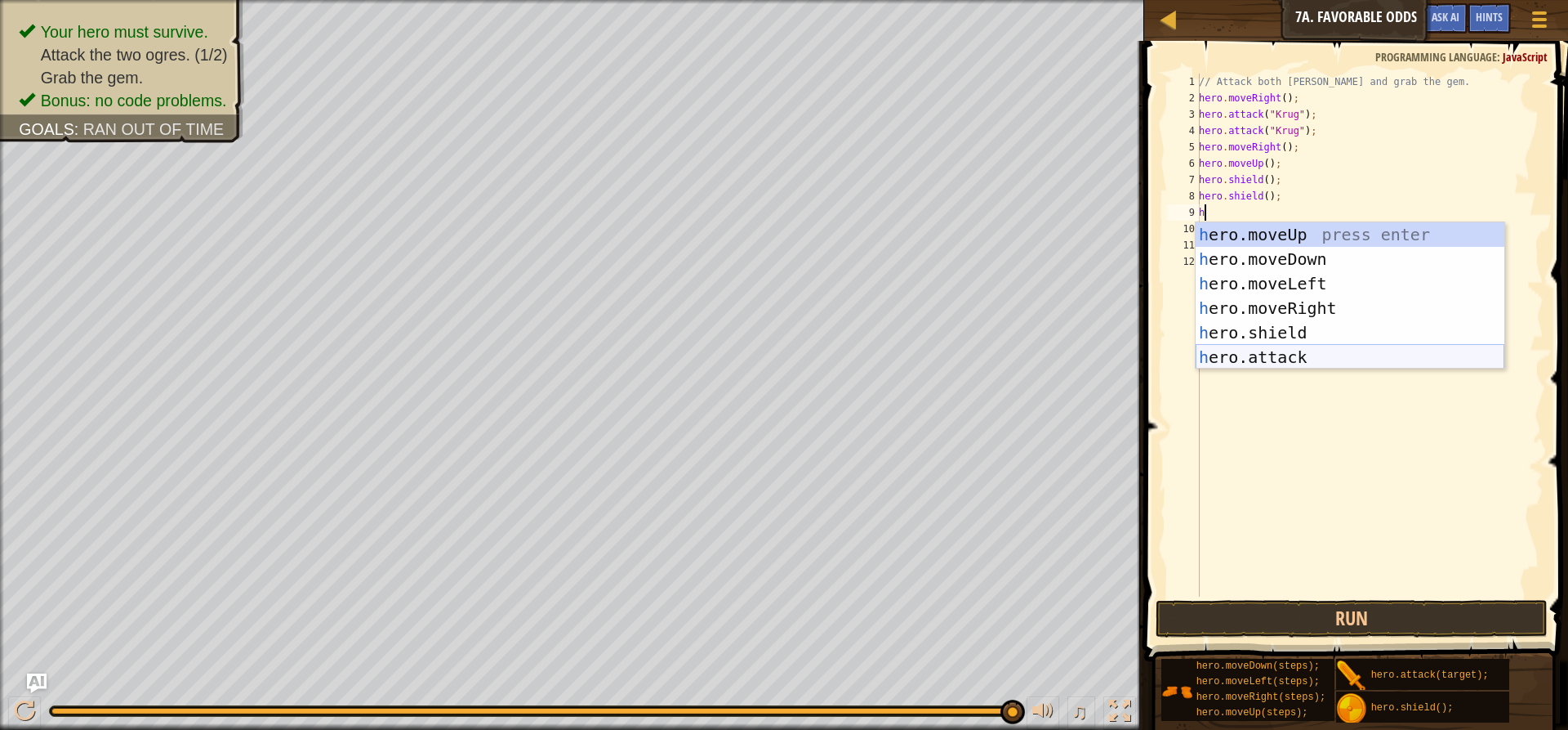
click at [1276, 353] on div "h ero.moveUp press enter h ero.moveDown press enter h ero.moveLeft press enter …" at bounding box center [1350, 320] width 309 height 196
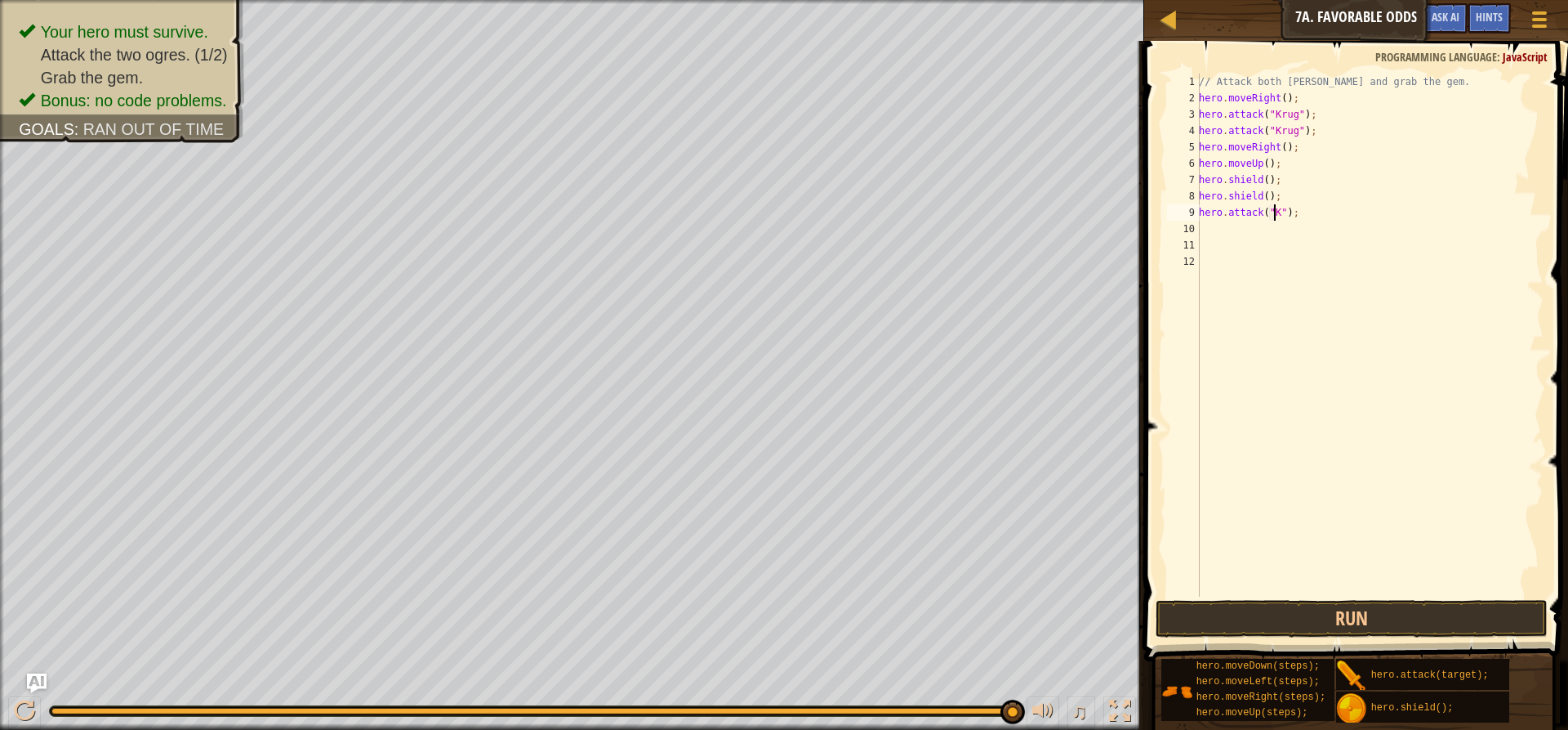
scroll to position [7, 6]
type textarea "hero.attack("[PERSON_NAME]");"
click at [1233, 229] on div "// Attack both [PERSON_NAME] and grab the gem. hero . moveRight ( ) ; hero . at…" at bounding box center [1369, 352] width 348 height 556
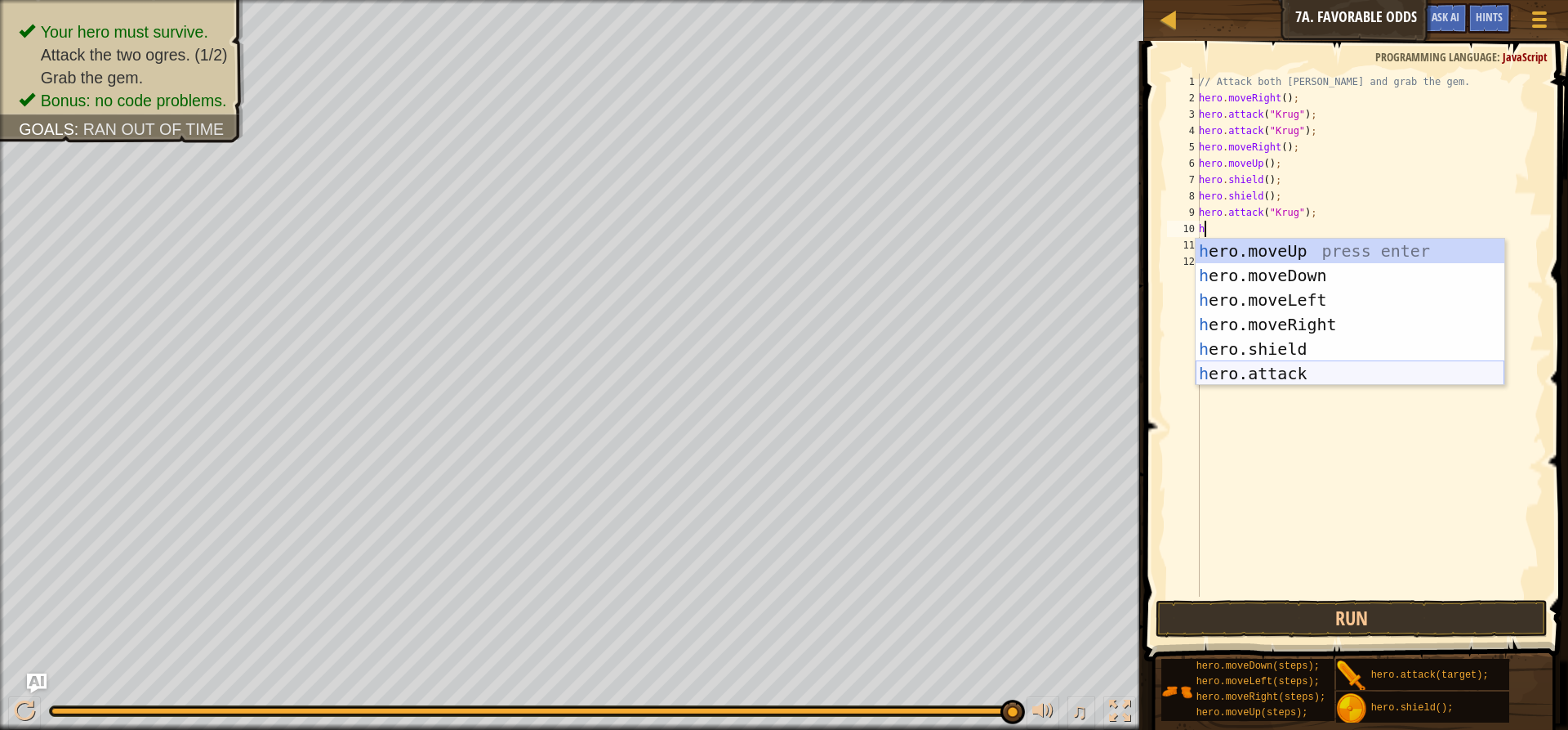
click at [1253, 362] on div "h ero.moveUp press enter h ero.moveDown press enter h ero.moveLeft press enter …" at bounding box center [1350, 337] width 309 height 196
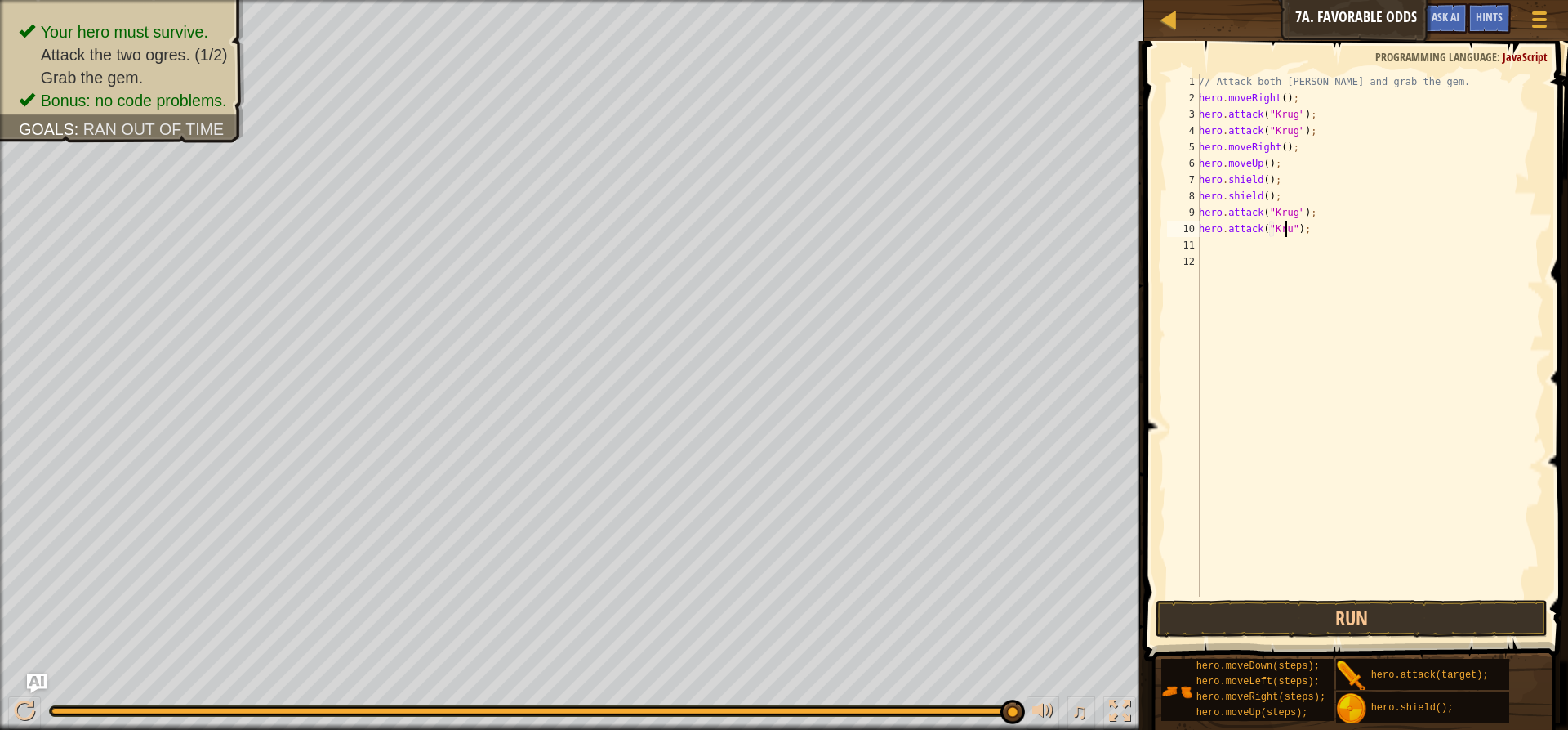
type textarea "hero.attack("[PERSON_NAME]");"
click at [1287, 607] on button "Run" at bounding box center [1352, 618] width 392 height 37
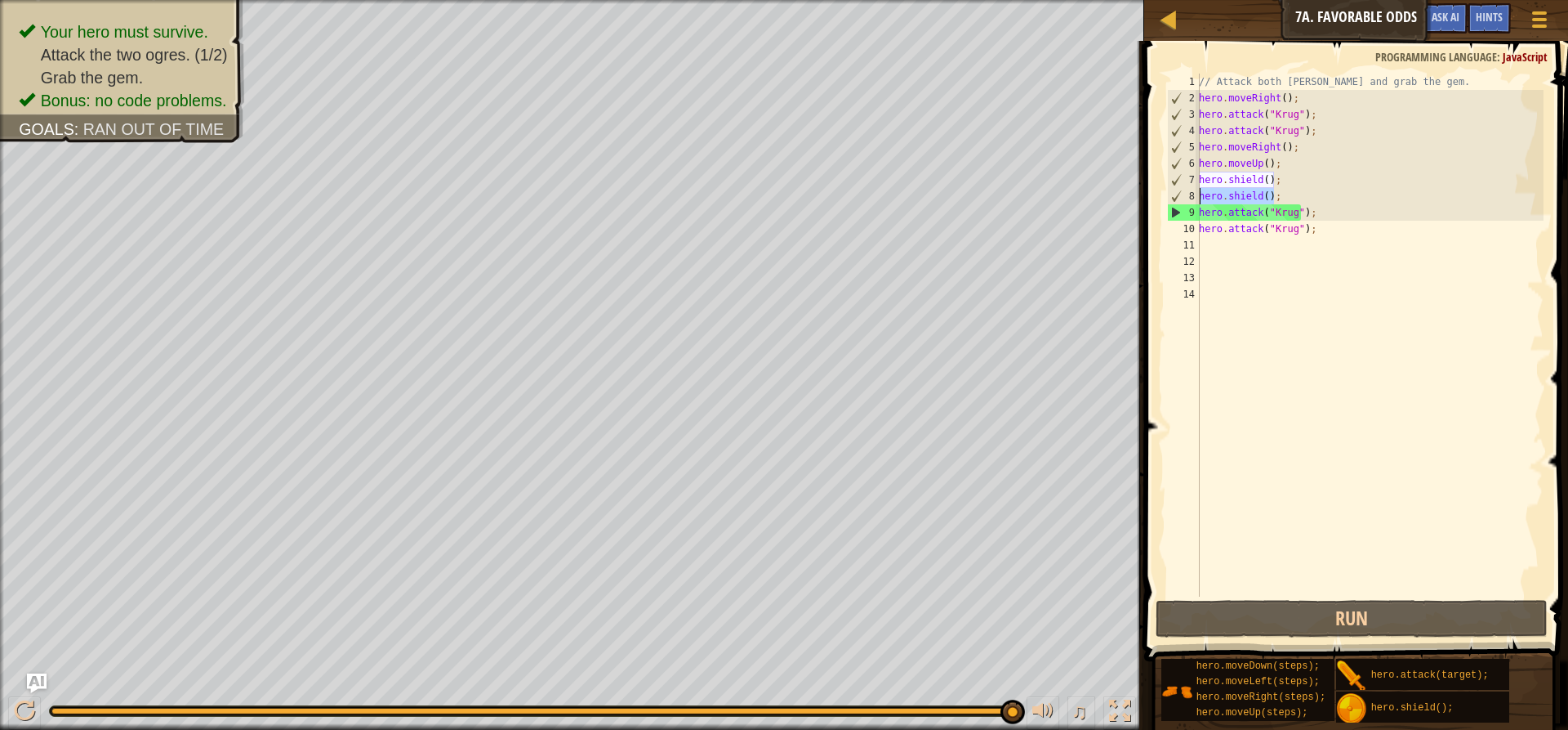
drag, startPoint x: 1287, startPoint y: 194, endPoint x: 1187, endPoint y: 192, distance: 100.0
click at [1187, 192] on div "1 2 3 4 5 6 7 8 9 10 11 12 13 14 // Attack both [PERSON_NAME] and grab the gem.…" at bounding box center [1354, 335] width 380 height 523
type textarea "hero.shield();"
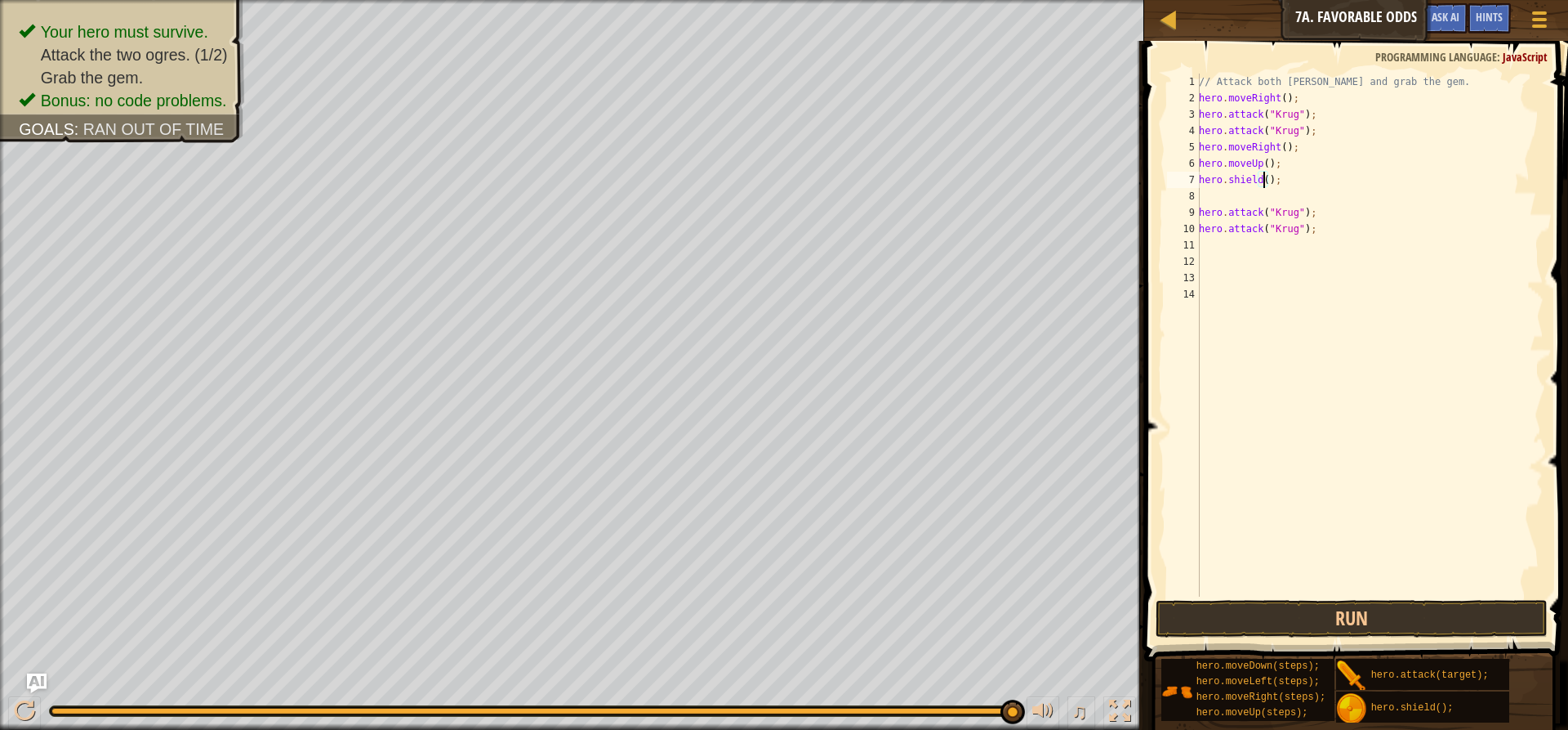
click at [1263, 179] on div "// Attack both [PERSON_NAME] and grab the gem. hero . moveRight ( ) ; hero . at…" at bounding box center [1369, 352] width 348 height 556
click at [1256, 615] on button "Run" at bounding box center [1352, 618] width 392 height 37
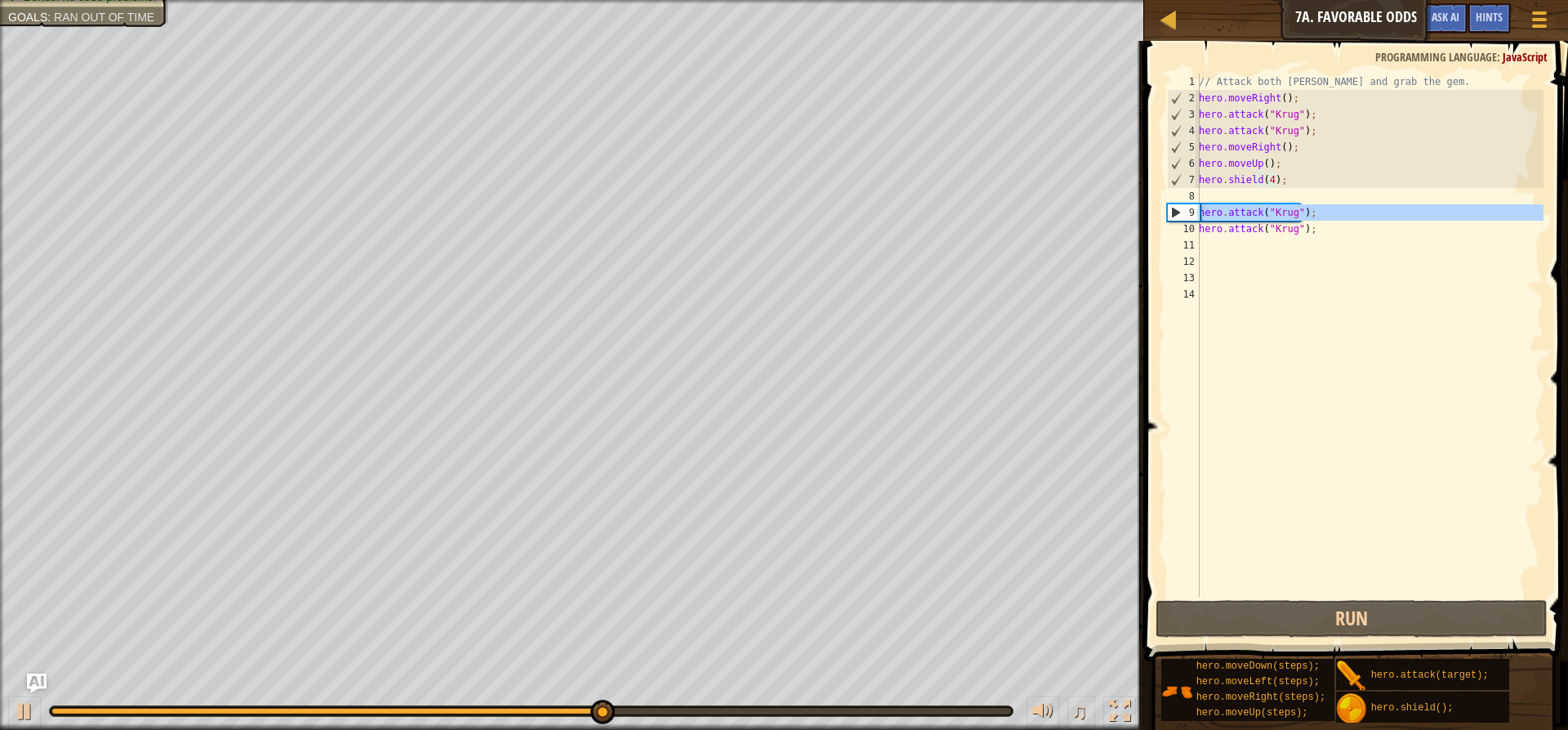
click at [1169, 216] on div "9" at bounding box center [1184, 212] width 32 height 16
click at [1177, 213] on div "9" at bounding box center [1184, 212] width 32 height 16
type textarea "hero.attack("[PERSON_NAME]");"
click at [1177, 213] on div "9" at bounding box center [1184, 212] width 32 height 16
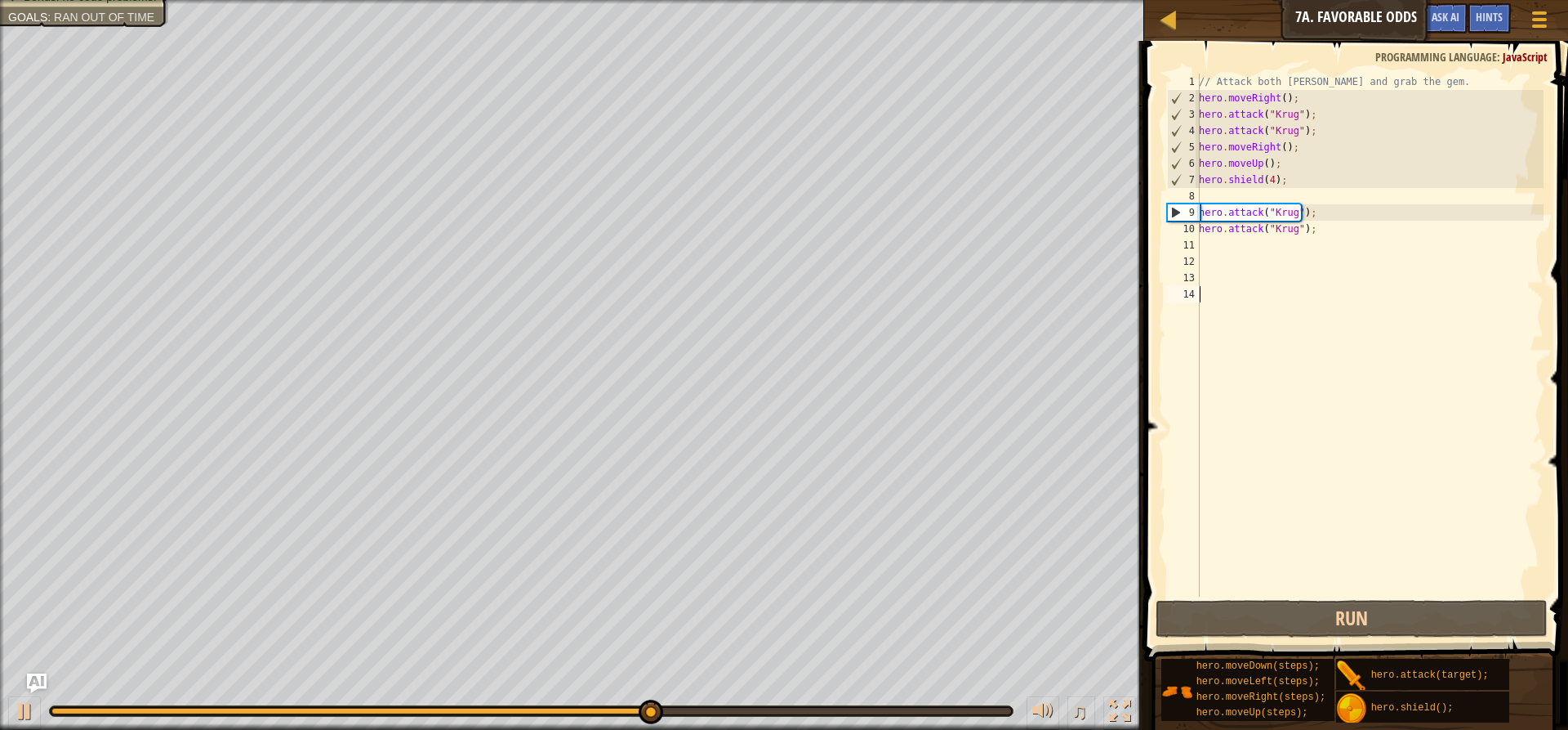
click at [1177, 213] on div "9" at bounding box center [1184, 212] width 32 height 16
click at [1178, 213] on div "9" at bounding box center [1184, 212] width 32 height 16
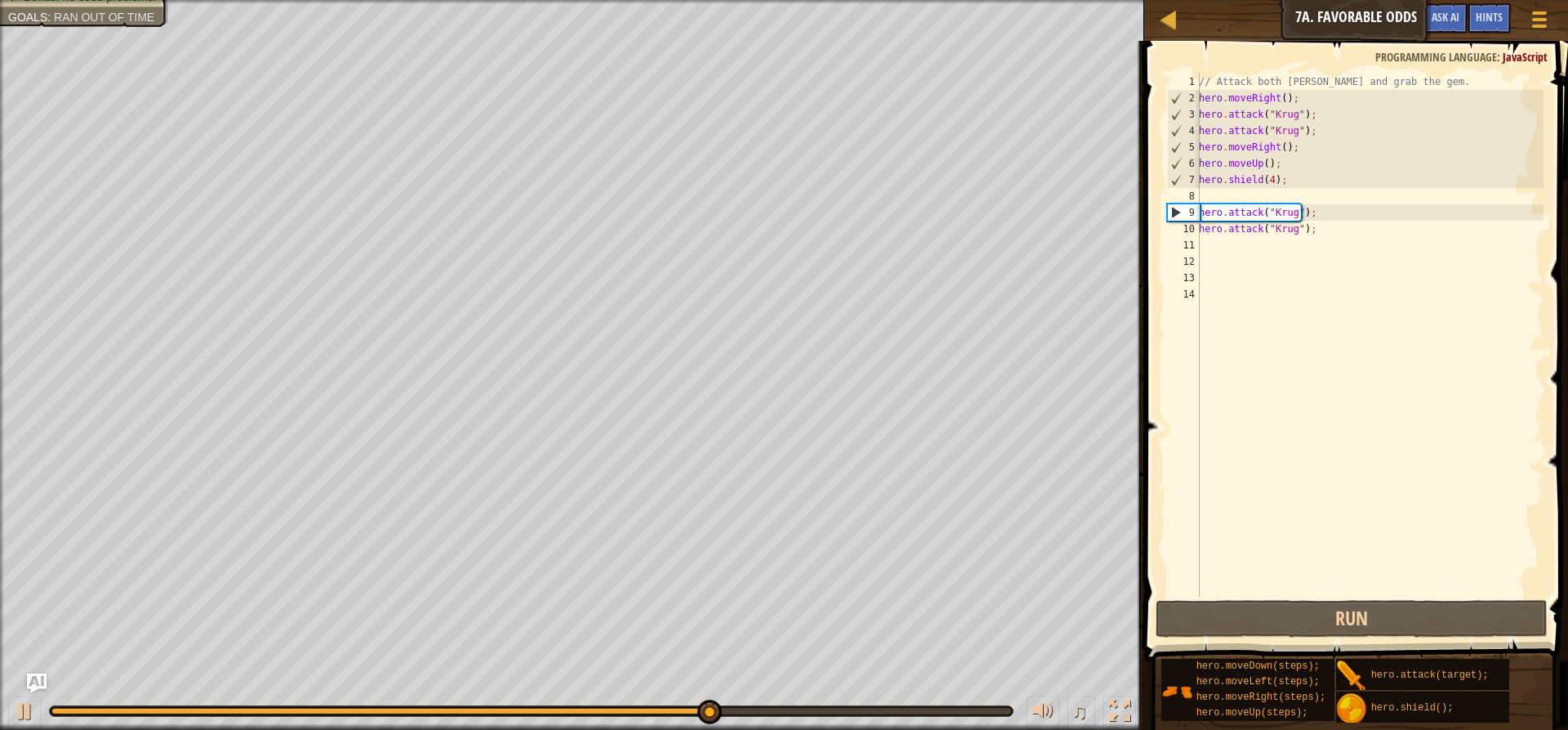
click at [1180, 213] on div "9" at bounding box center [1184, 212] width 32 height 16
click at [1317, 236] on div "// Attack both [PERSON_NAME] and grab the gem. hero . moveRight ( ) ; hero . at…" at bounding box center [1369, 352] width 348 height 556
click at [1314, 218] on div "// Attack both [PERSON_NAME] and grab the gem. hero . moveRight ( ) ; hero . at…" at bounding box center [1369, 352] width 348 height 556
type textarea "hero.attack("[PERSON_NAME]");"
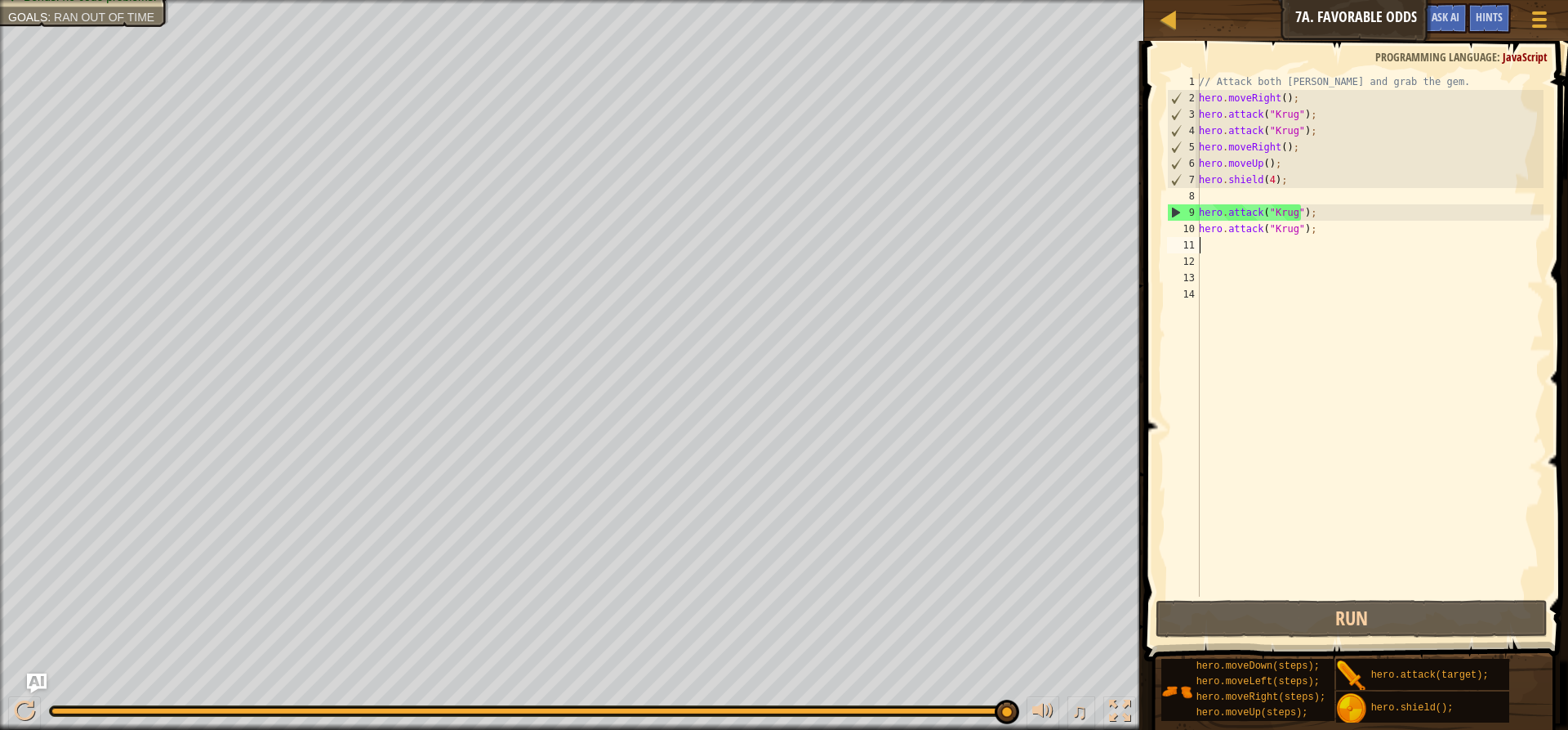
drag, startPoint x: 1314, startPoint y: 243, endPoint x: 1271, endPoint y: 318, distance: 86.5
click at [1271, 318] on div "// Attack both [PERSON_NAME] and grab the gem. hero . moveRight ( ) ; hero . at…" at bounding box center [1369, 352] width 348 height 556
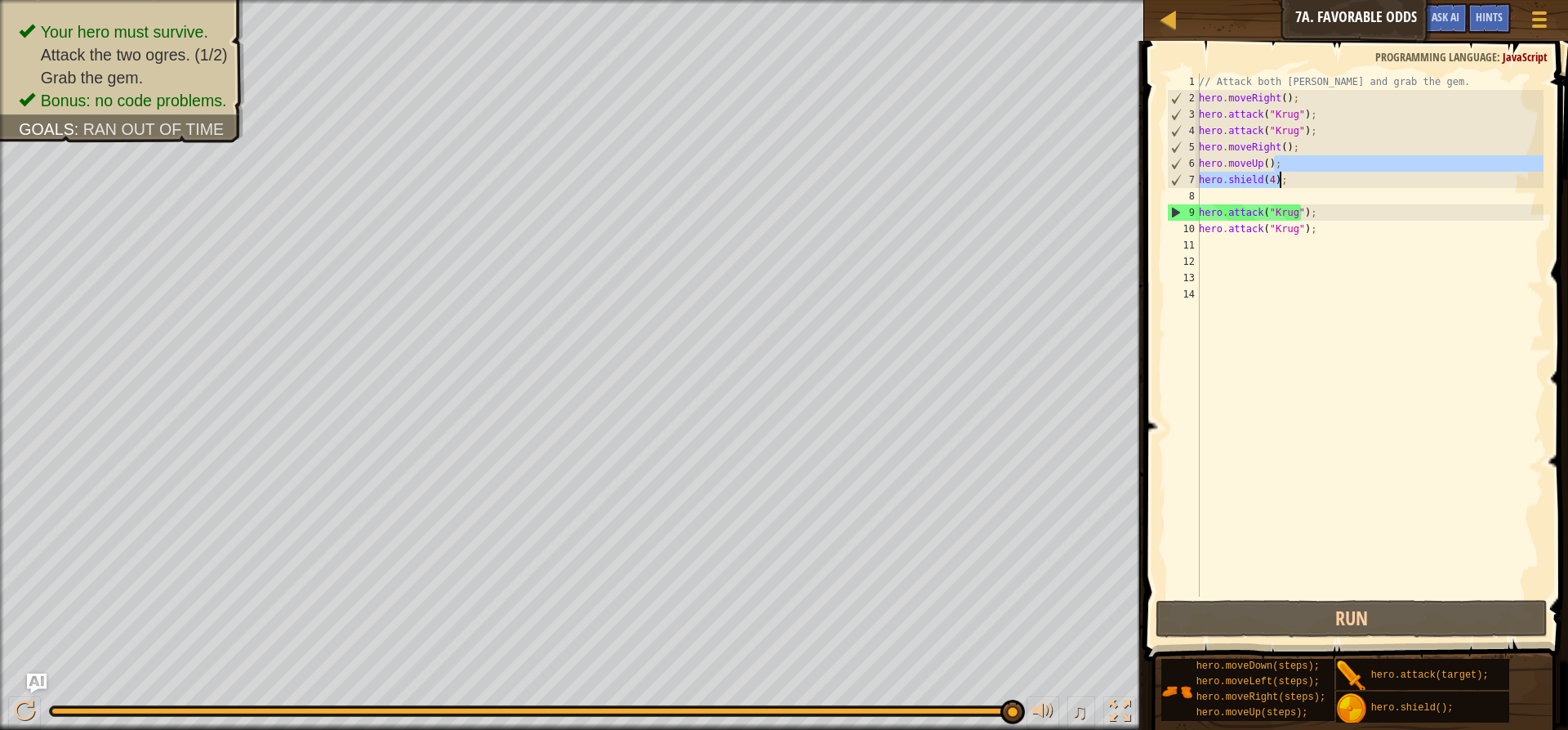
drag, startPoint x: 1293, startPoint y: 166, endPoint x: 1318, endPoint y: 175, distance: 26.6
click at [1318, 175] on div "// Attack both [PERSON_NAME] and grab the gem. hero . moveRight ( ) ; hero . at…" at bounding box center [1369, 352] width 348 height 556
type textarea "hero.moveUp();"
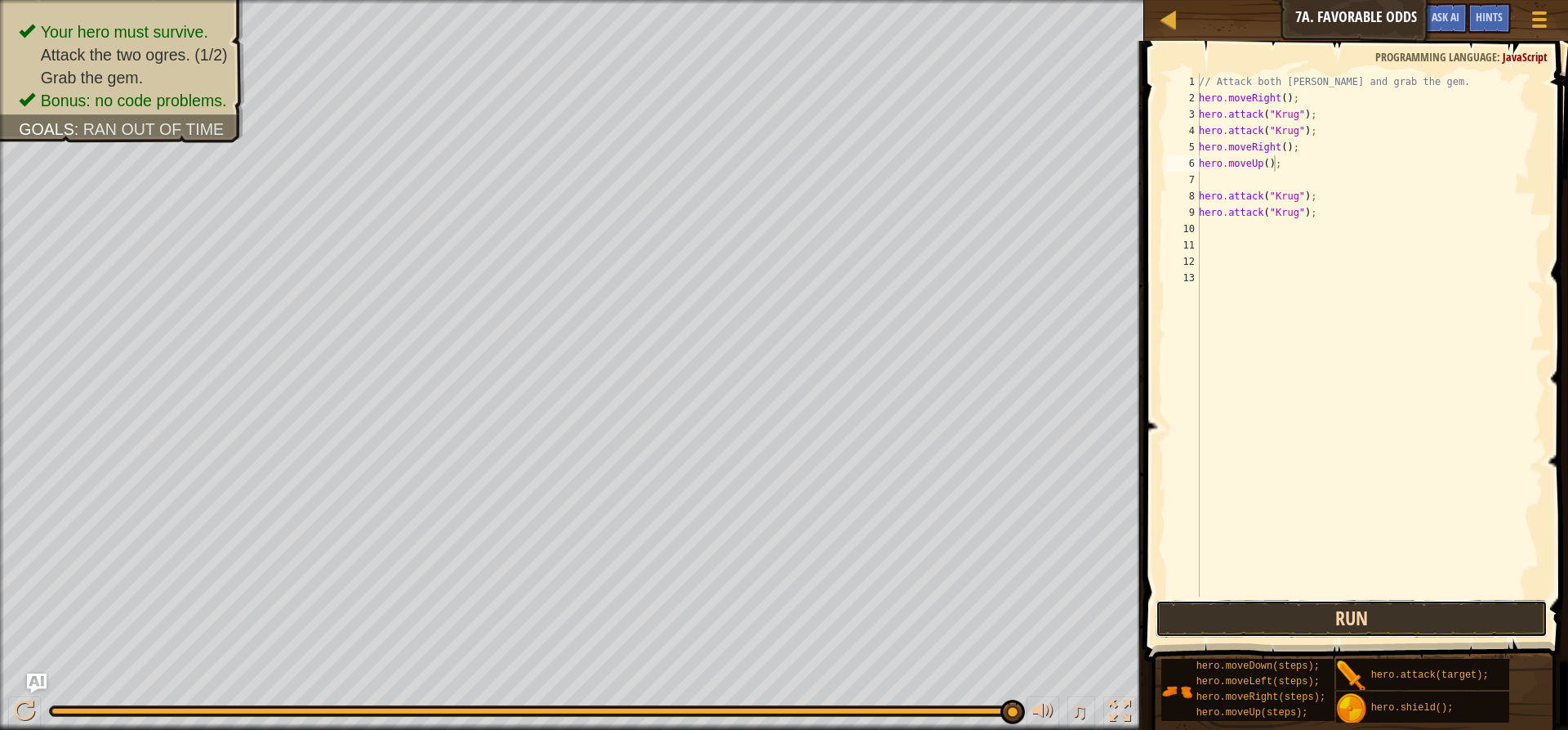
click at [1179, 602] on button "Run" at bounding box center [1352, 618] width 392 height 37
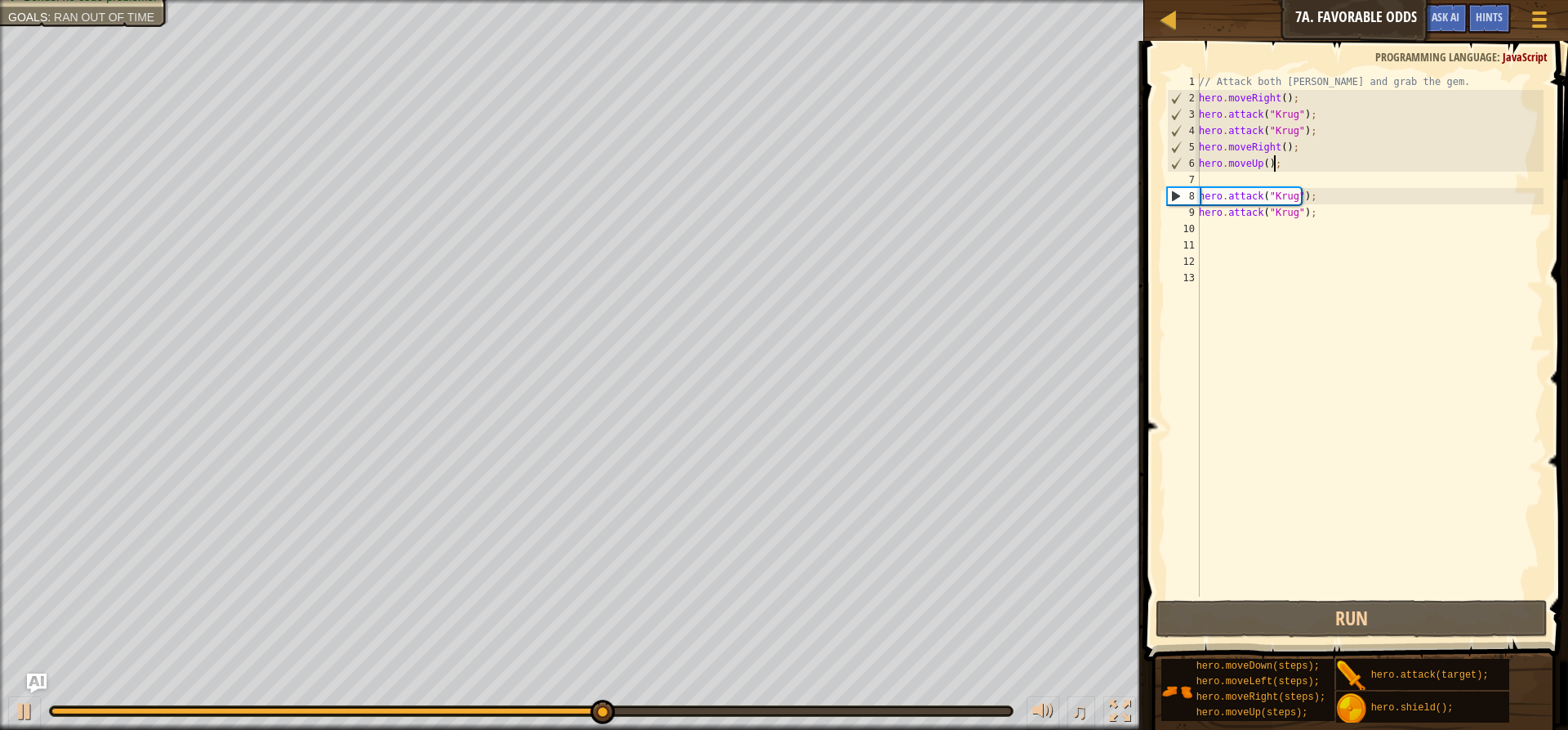
click at [1201, 176] on div "// Attack both [PERSON_NAME] and grab the gem. hero . moveRight ( ) ; hero . at…" at bounding box center [1369, 352] width 348 height 556
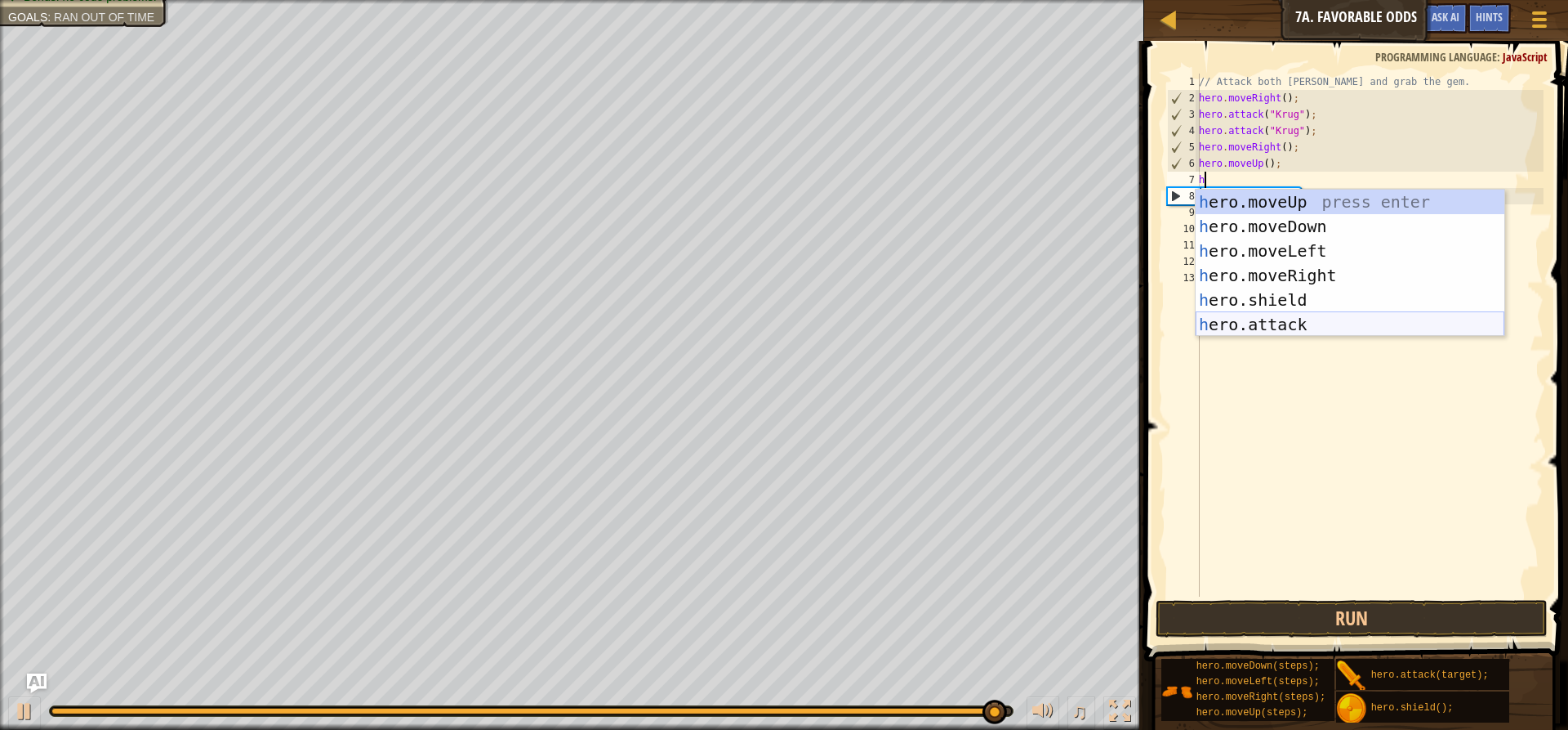
click at [1284, 316] on div "h ero.moveUp press enter h ero.moveDown press enter h ero.moveLeft press enter …" at bounding box center [1350, 287] width 309 height 196
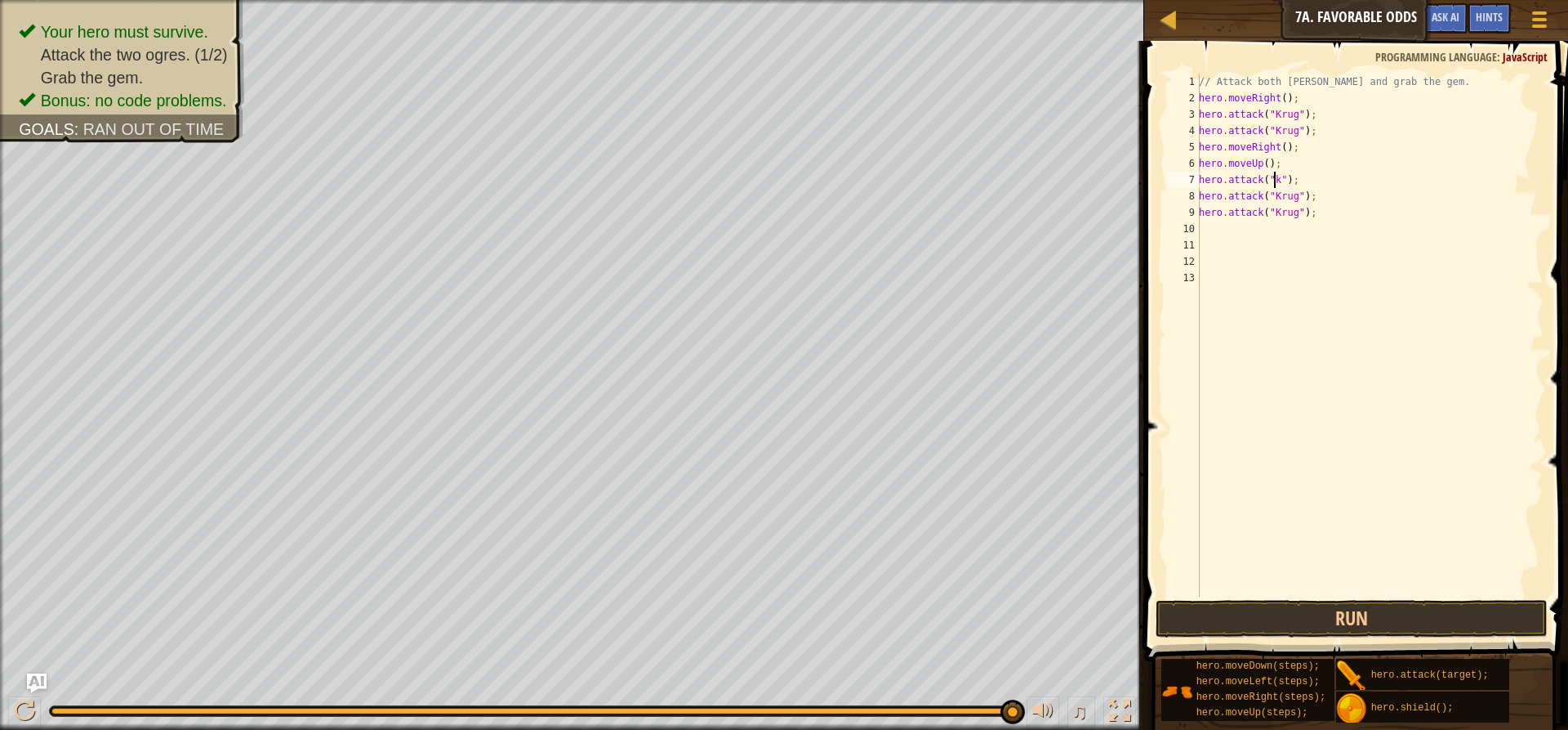
scroll to position [7, 6]
type textarea "hero.attack("[PERSON_NAME]");"
click at [1204, 617] on button "Run" at bounding box center [1352, 618] width 392 height 37
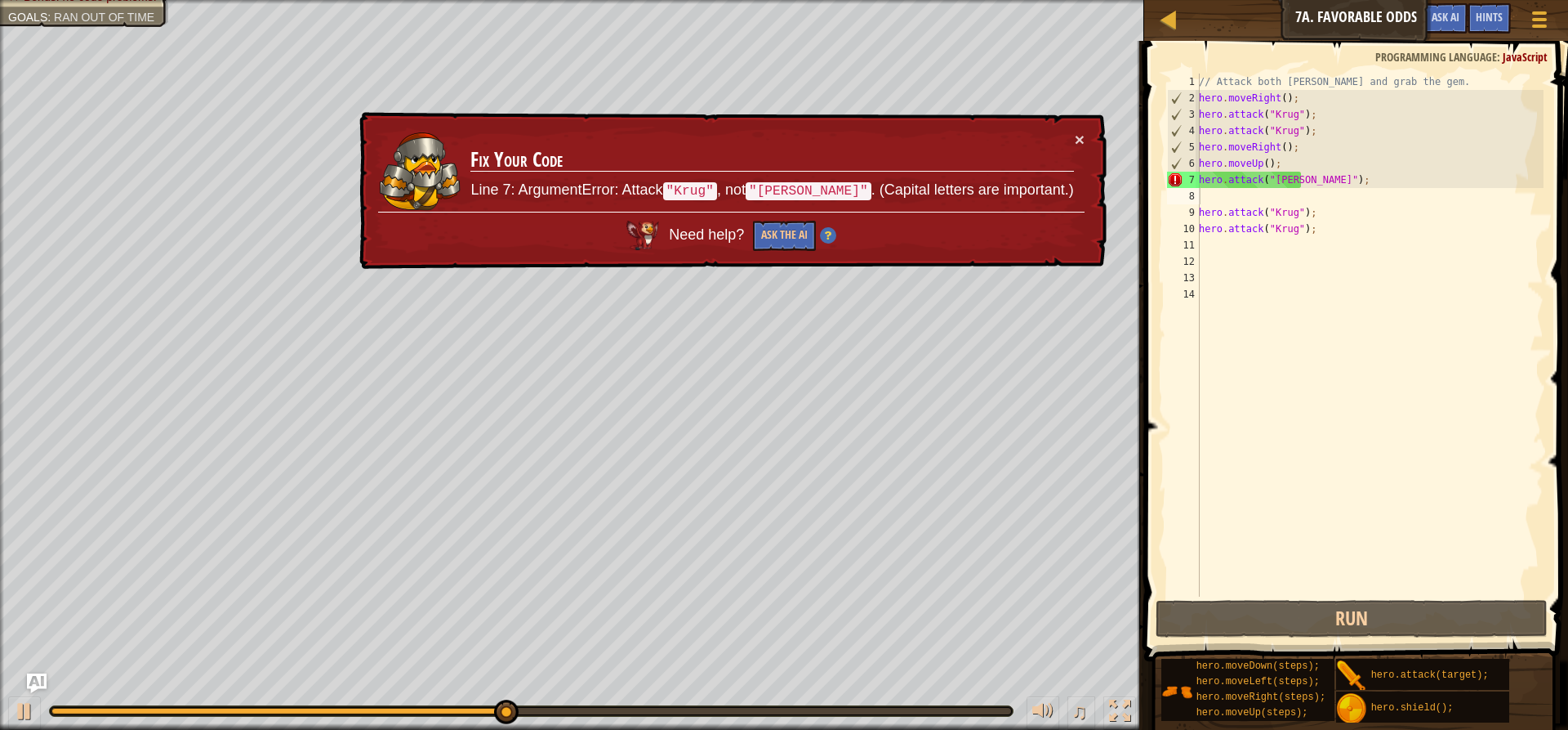
click at [1073, 143] on td "Fix Your Code Line 7: ArgumentError: Attack "[PERSON_NAME]" , not "[PERSON_NAME…" at bounding box center [771, 171] width 605 height 81
click at [1077, 131] on button "×" at bounding box center [1079, 140] width 10 height 17
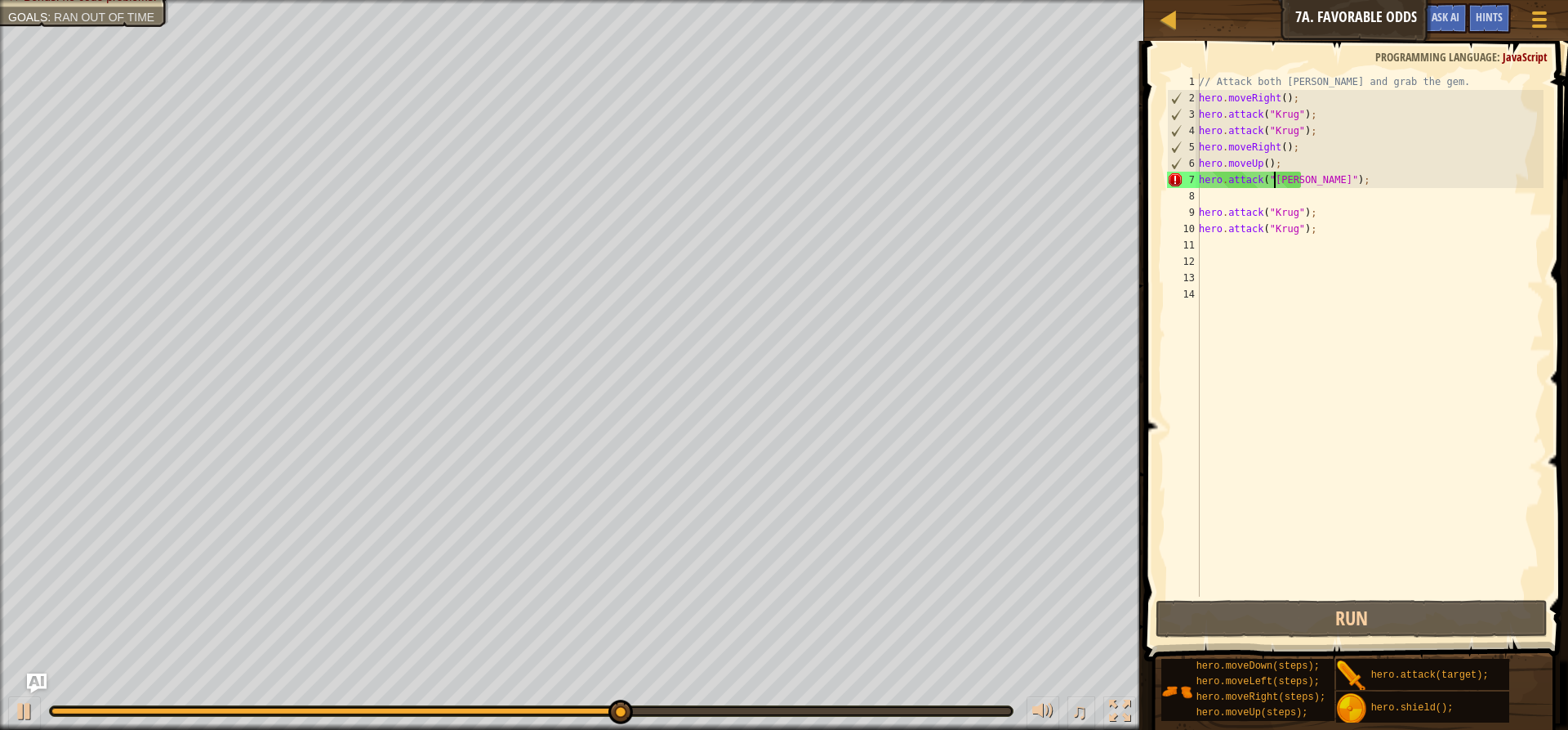
click at [1273, 182] on div "// Attack both [PERSON_NAME] and grab the gem. hero . moveRight ( ) ; hero . at…" at bounding box center [1369, 352] width 348 height 556
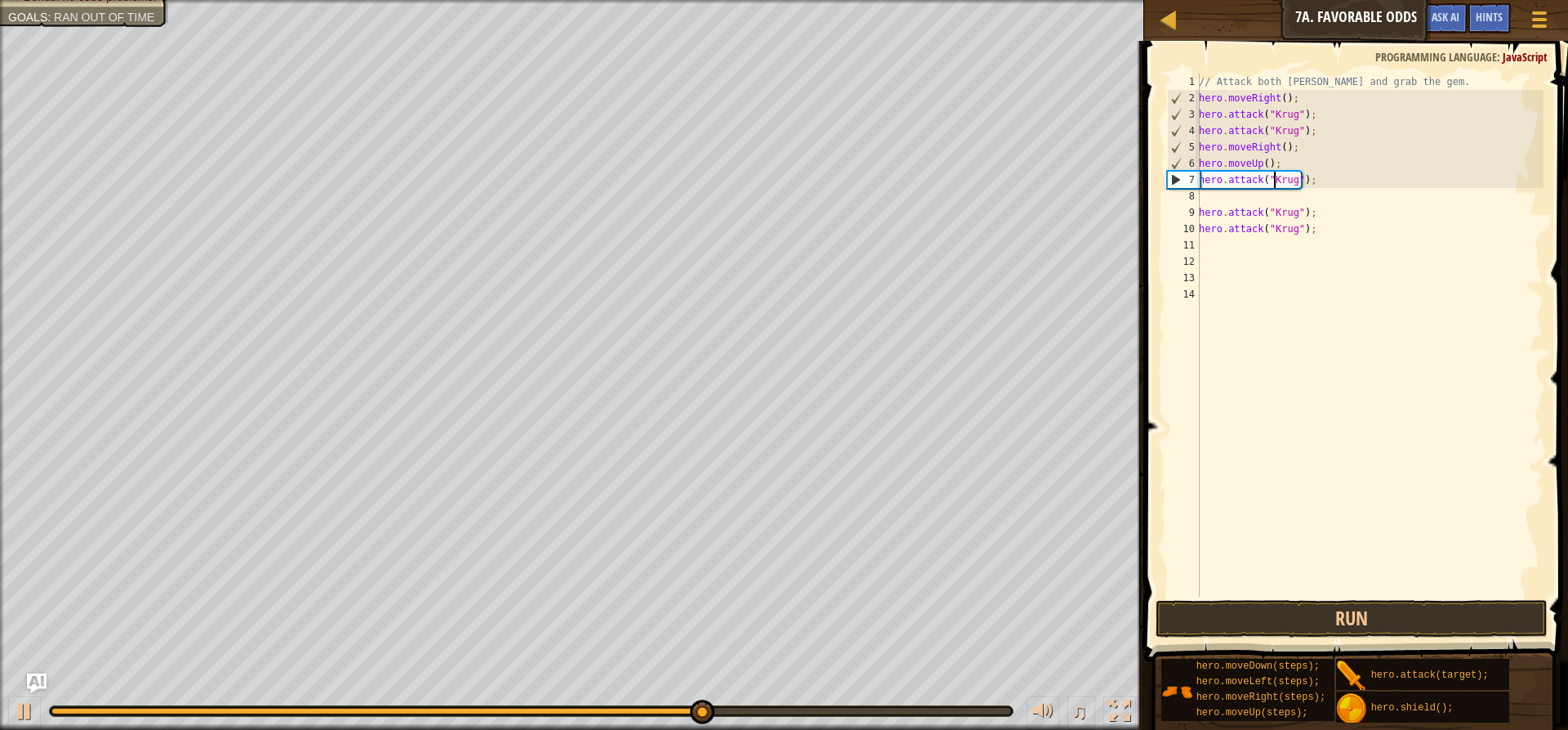
scroll to position [7, 6]
type textarea "hero.attack("[PERSON_NAME]");"
click at [1188, 635] on button "Run" at bounding box center [1352, 618] width 392 height 37
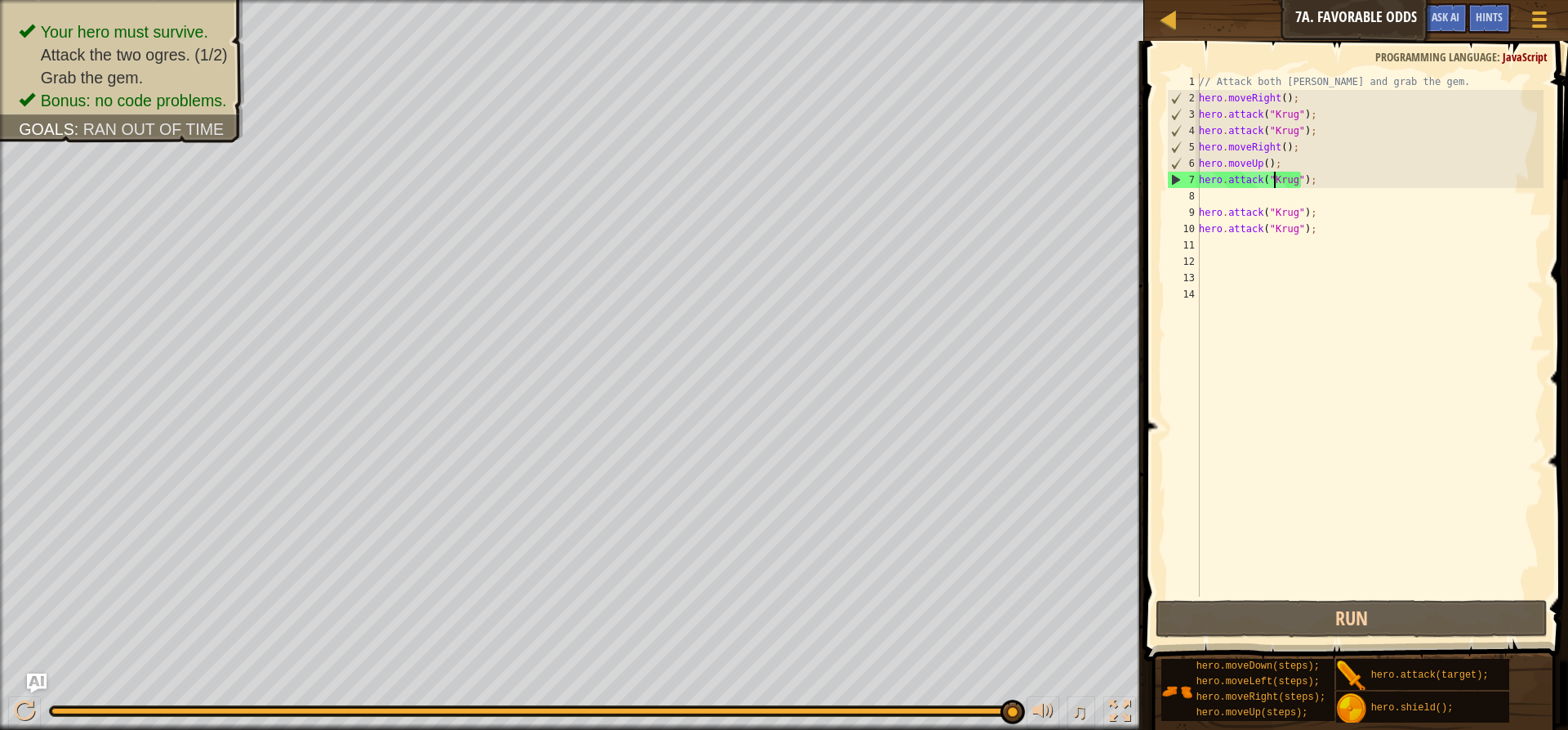
click at [1217, 198] on div "// Attack both [PERSON_NAME] and grab the gem. hero . moveRight ( ) ; hero . at…" at bounding box center [1369, 352] width 348 height 556
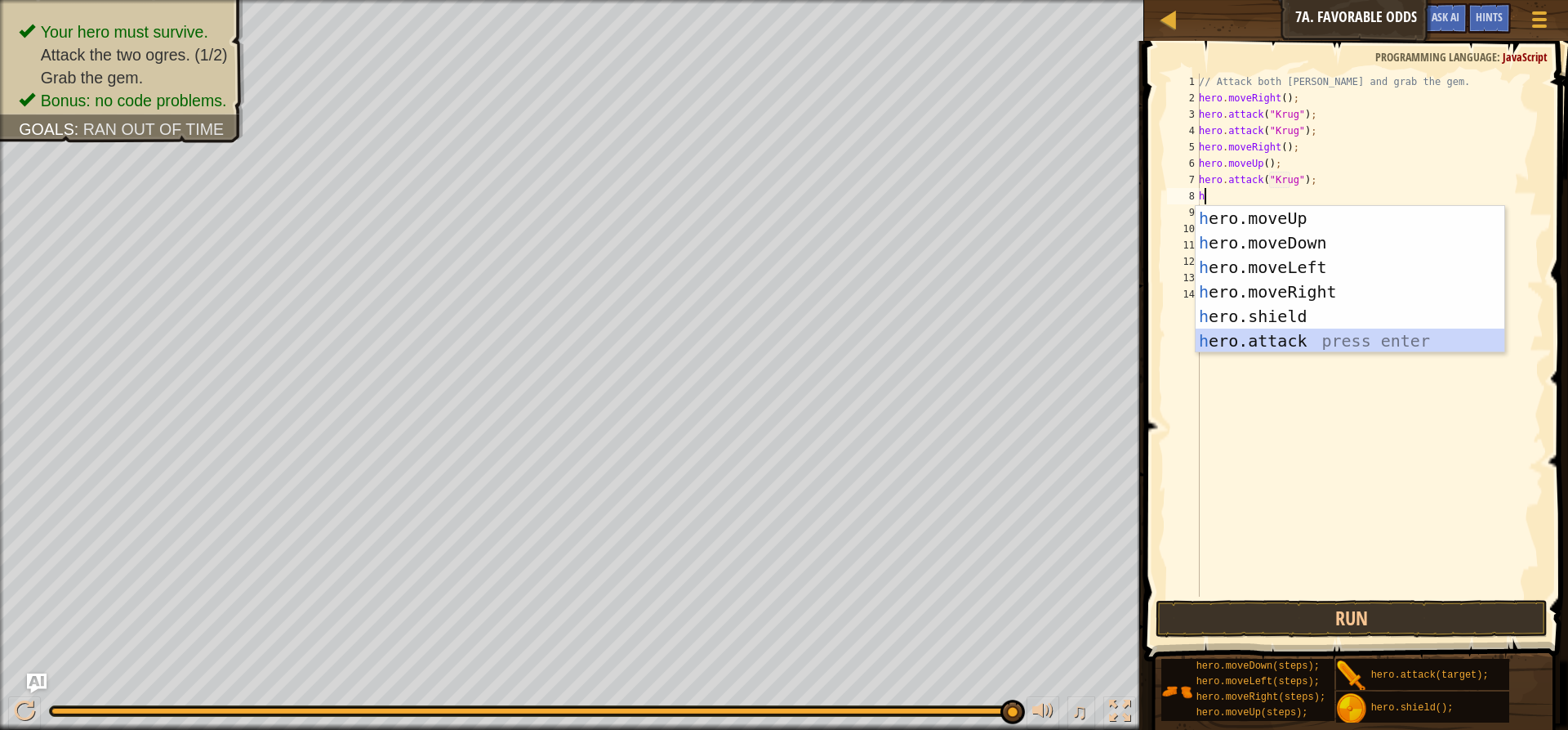
click at [1261, 345] on div "h ero.moveUp press enter h ero.moveDown press enter h ero.moveLeft press enter …" at bounding box center [1350, 304] width 309 height 196
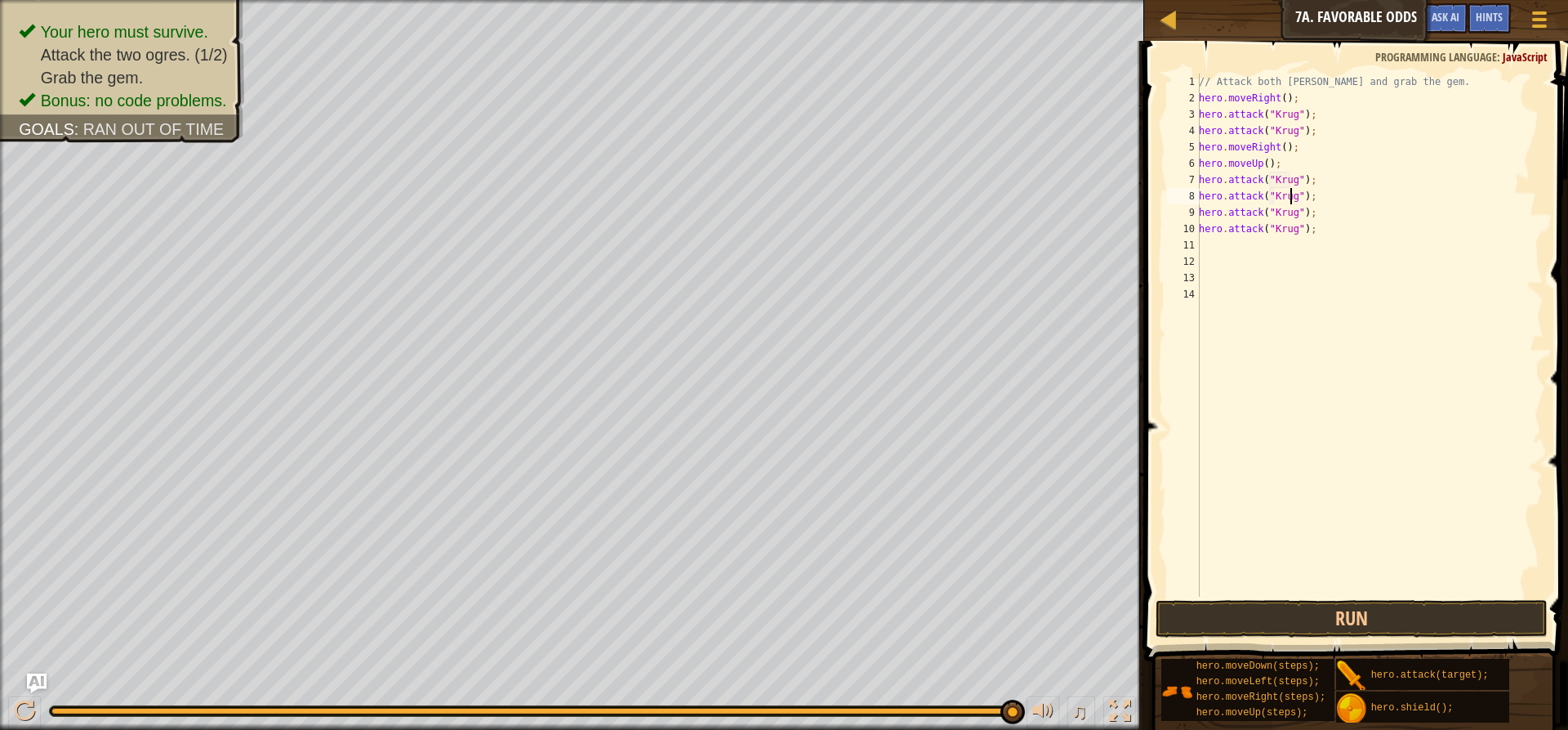
scroll to position [7, 7]
type textarea "hero.attack("[PERSON_NAME]");"
click at [1272, 622] on button "Run" at bounding box center [1352, 618] width 392 height 37
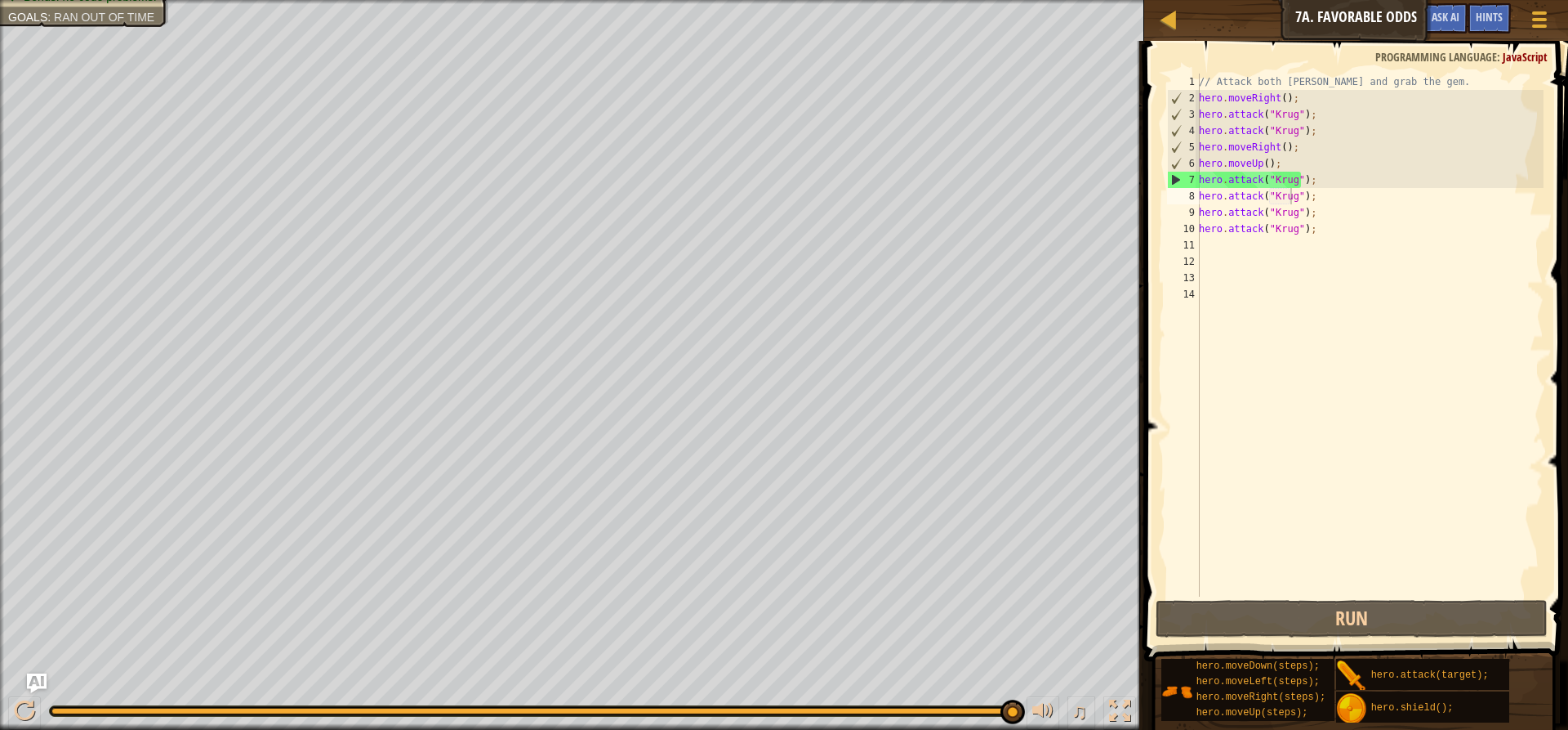
click at [142, 115] on div "Your hero must survive. Attack the two ogres. (1/2) Grab the gem. Bonus: no cod…" at bounding box center [572, 365] width 1145 height 730
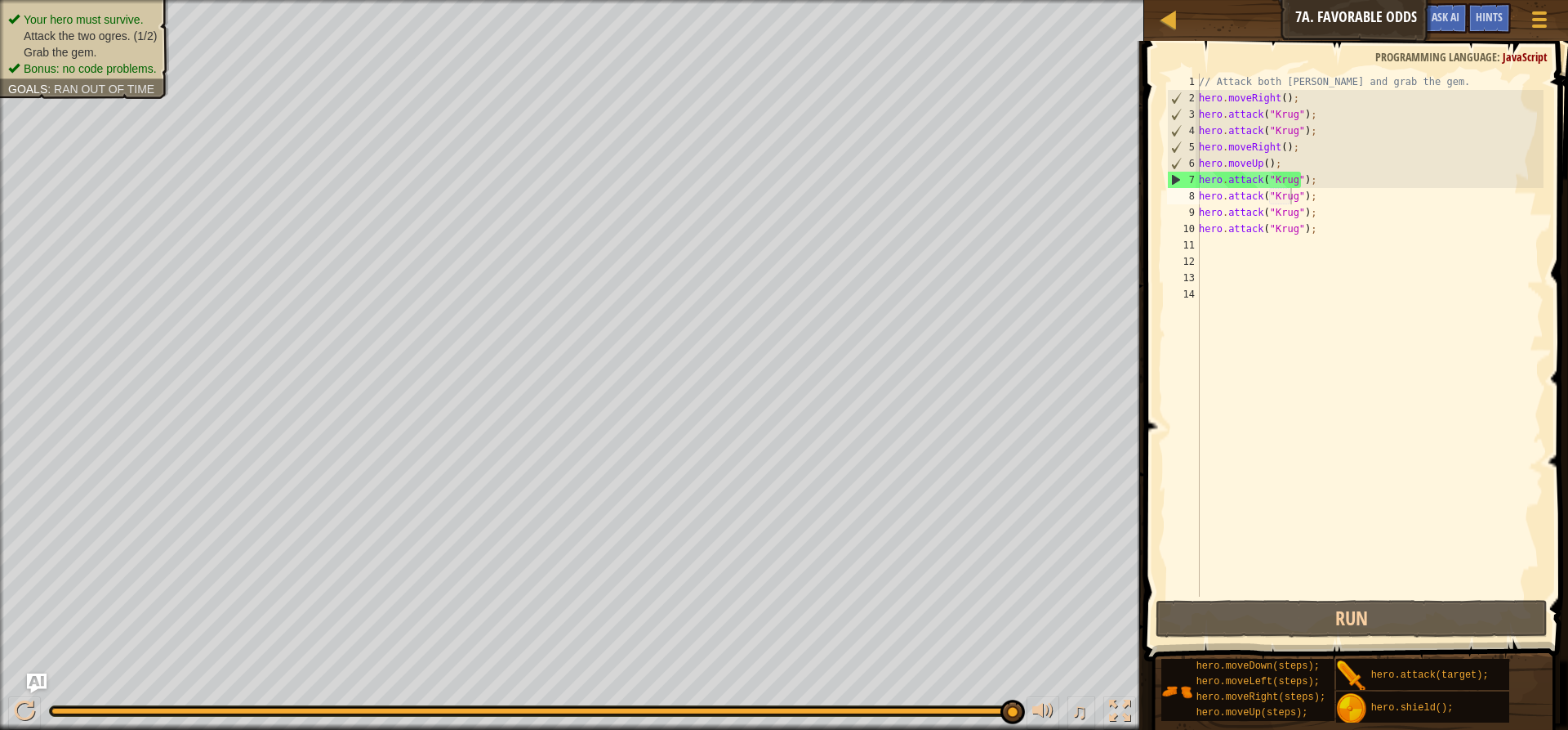
click at [99, 24] on div "Your hero must survive. Attack the two ogres. (1/2) Grab the gem. Bonus: no cod…" at bounding box center [84, 43] width 153 height 65
click at [99, 24] on span "Your hero must survive." at bounding box center [83, 19] width 120 height 13
drag, startPoint x: 99, startPoint y: 24, endPoint x: 100, endPoint y: 35, distance: 11.0
click at [100, 35] on ul "Your hero must survive. Attack the two ogres. (1/2) Grab the gem. Bonus: no cod…" at bounding box center [84, 43] width 153 height 65
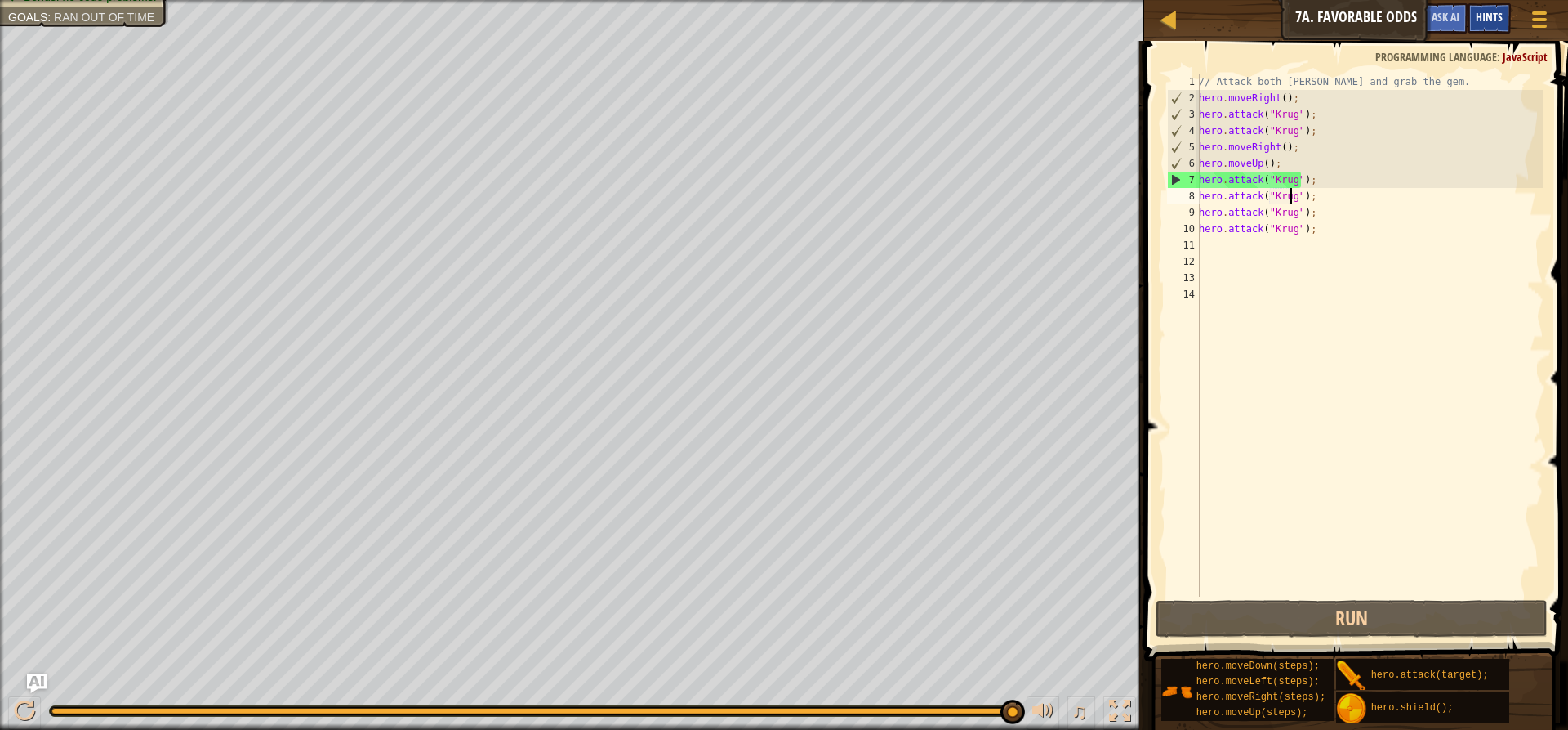
click at [1474, 22] on div "Hints" at bounding box center [1489, 18] width 43 height 30
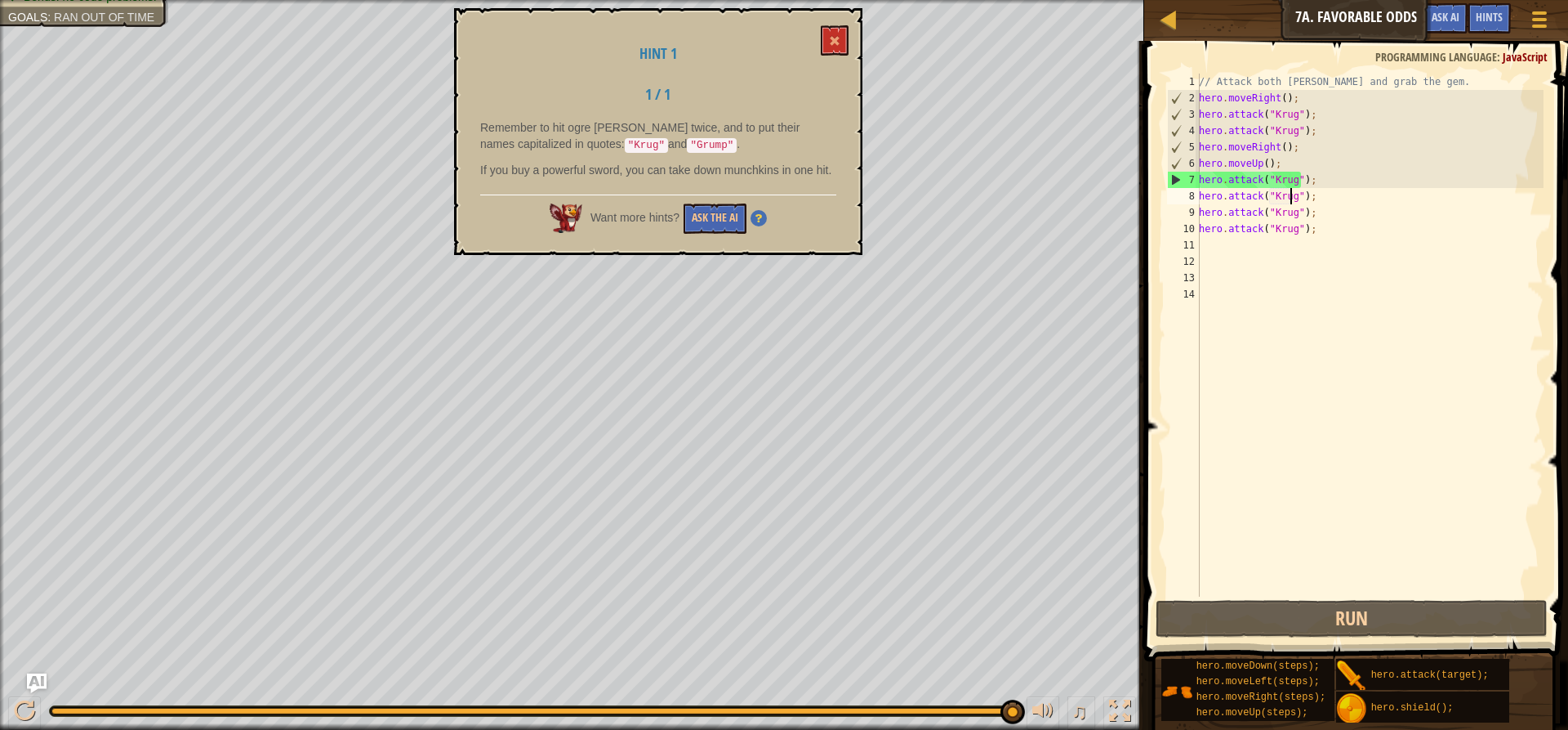
click at [1222, 331] on div "// Attack both [PERSON_NAME] and grab the gem. hero . moveRight ( ) ; hero . at…" at bounding box center [1369, 352] width 348 height 556
click at [1291, 186] on div "// Attack both [PERSON_NAME] and grab the gem. hero . moveRight ( ) ; hero . at…" at bounding box center [1369, 352] width 348 height 556
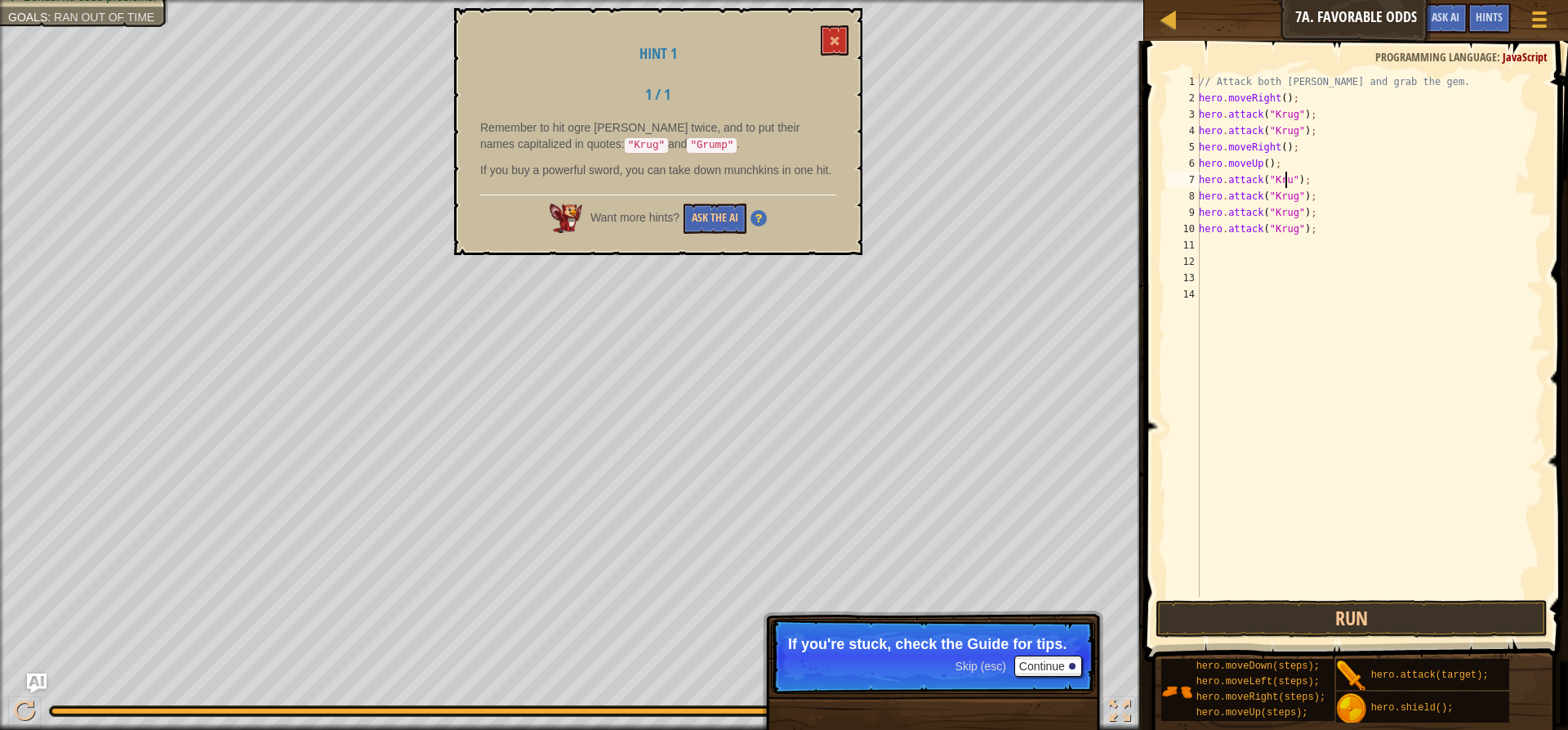
scroll to position [7, 7]
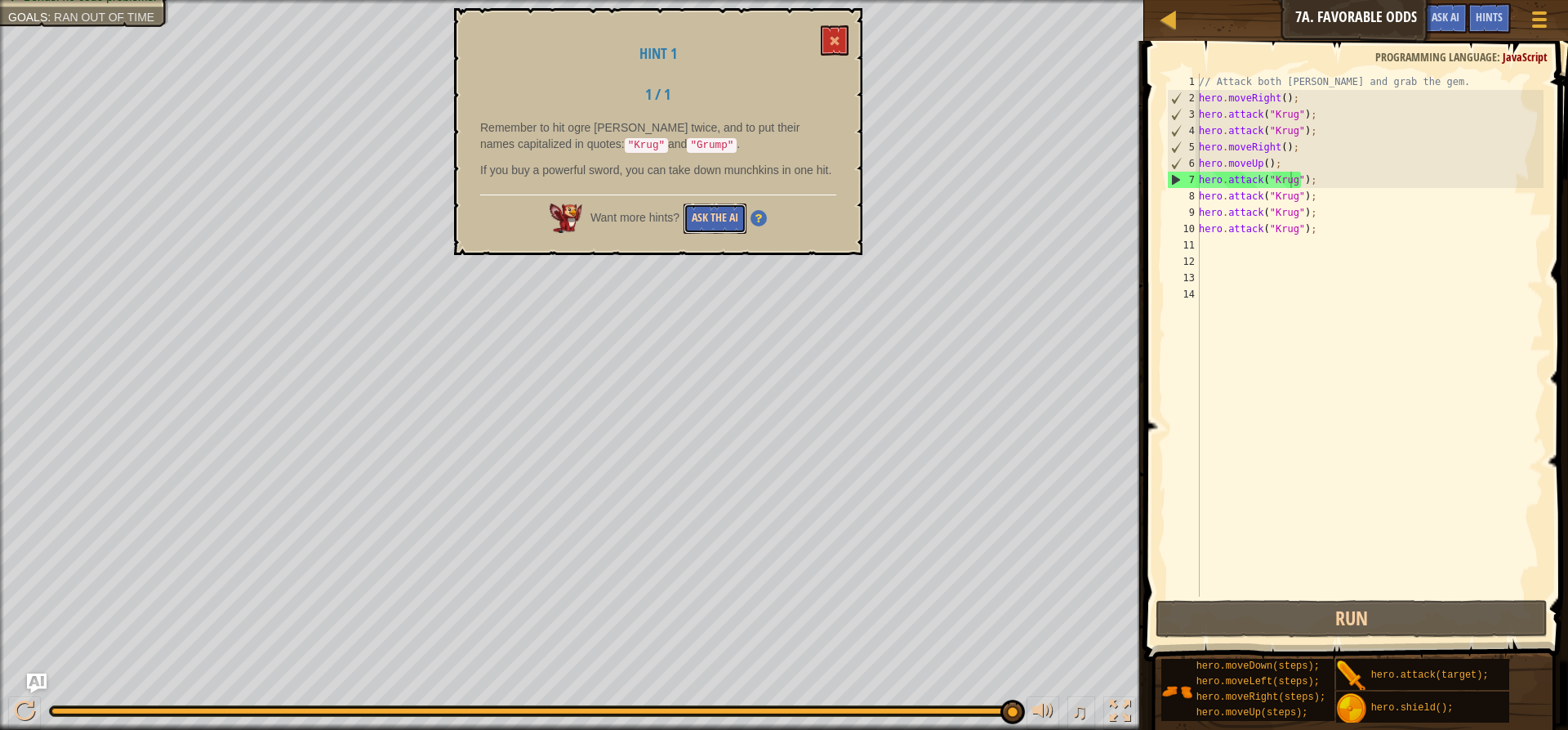
click at [728, 219] on button "Ask the AI" at bounding box center [715, 218] width 62 height 30
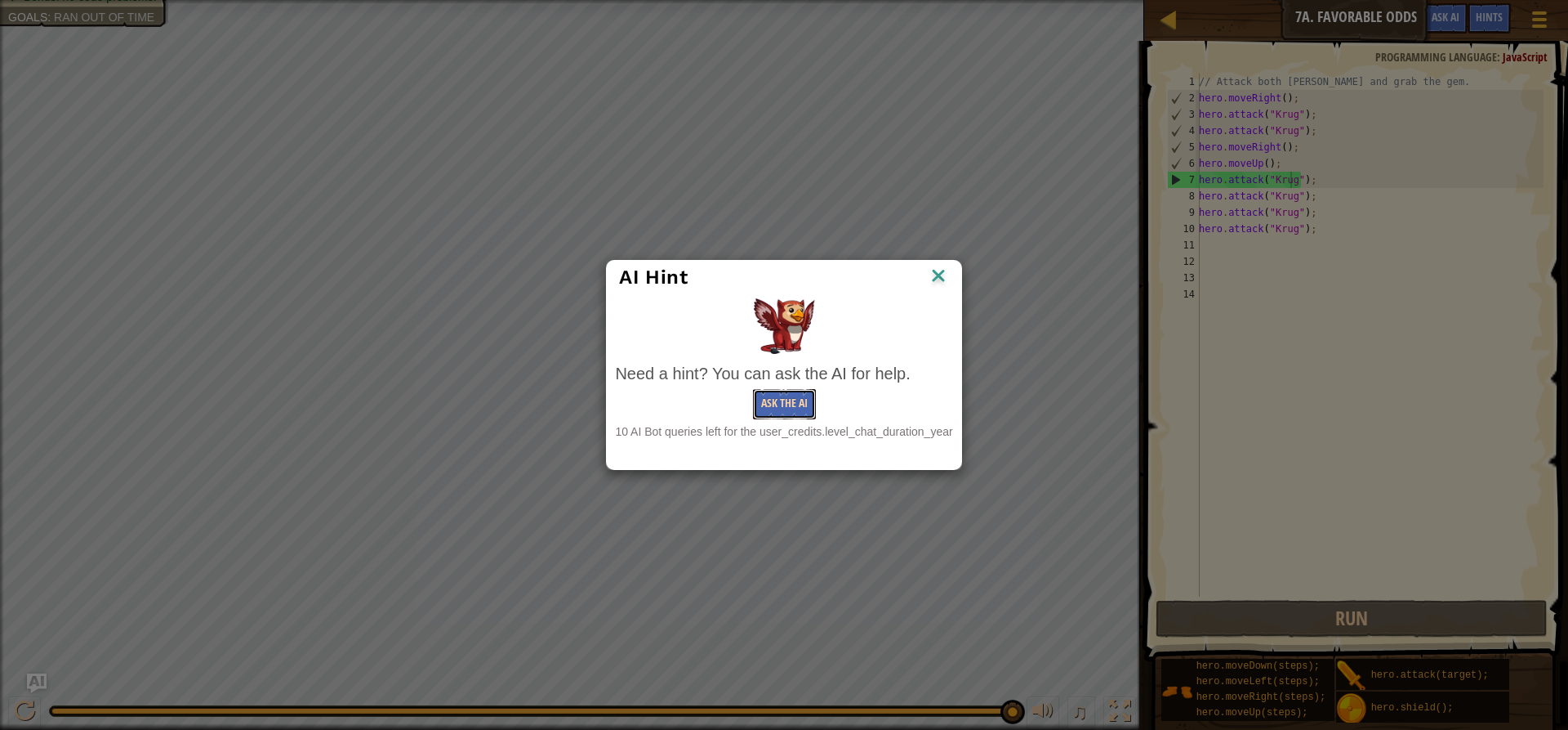
click at [766, 396] on button "Ask the AI" at bounding box center [784, 404] width 62 height 30
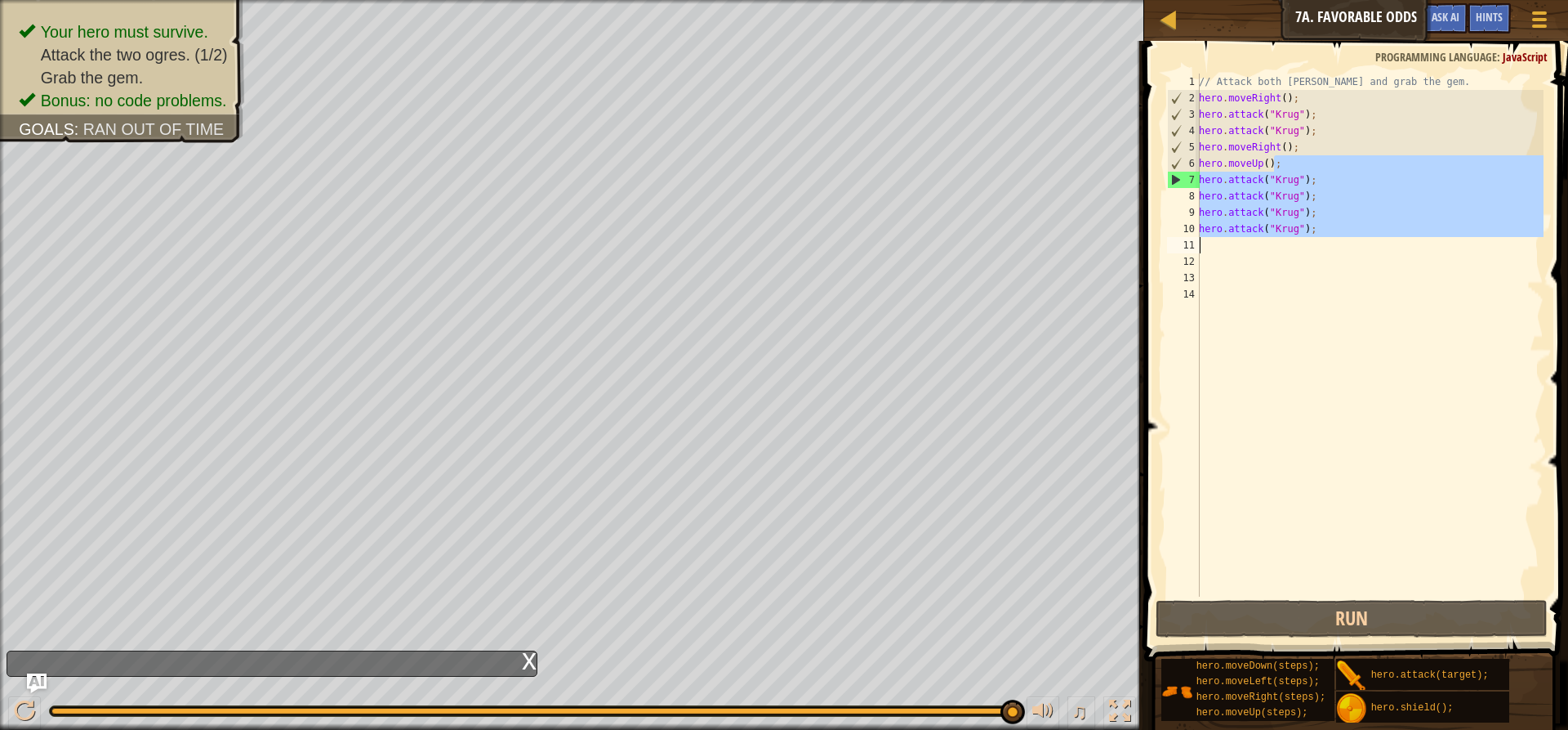
type textarea "hero.moveUp();"
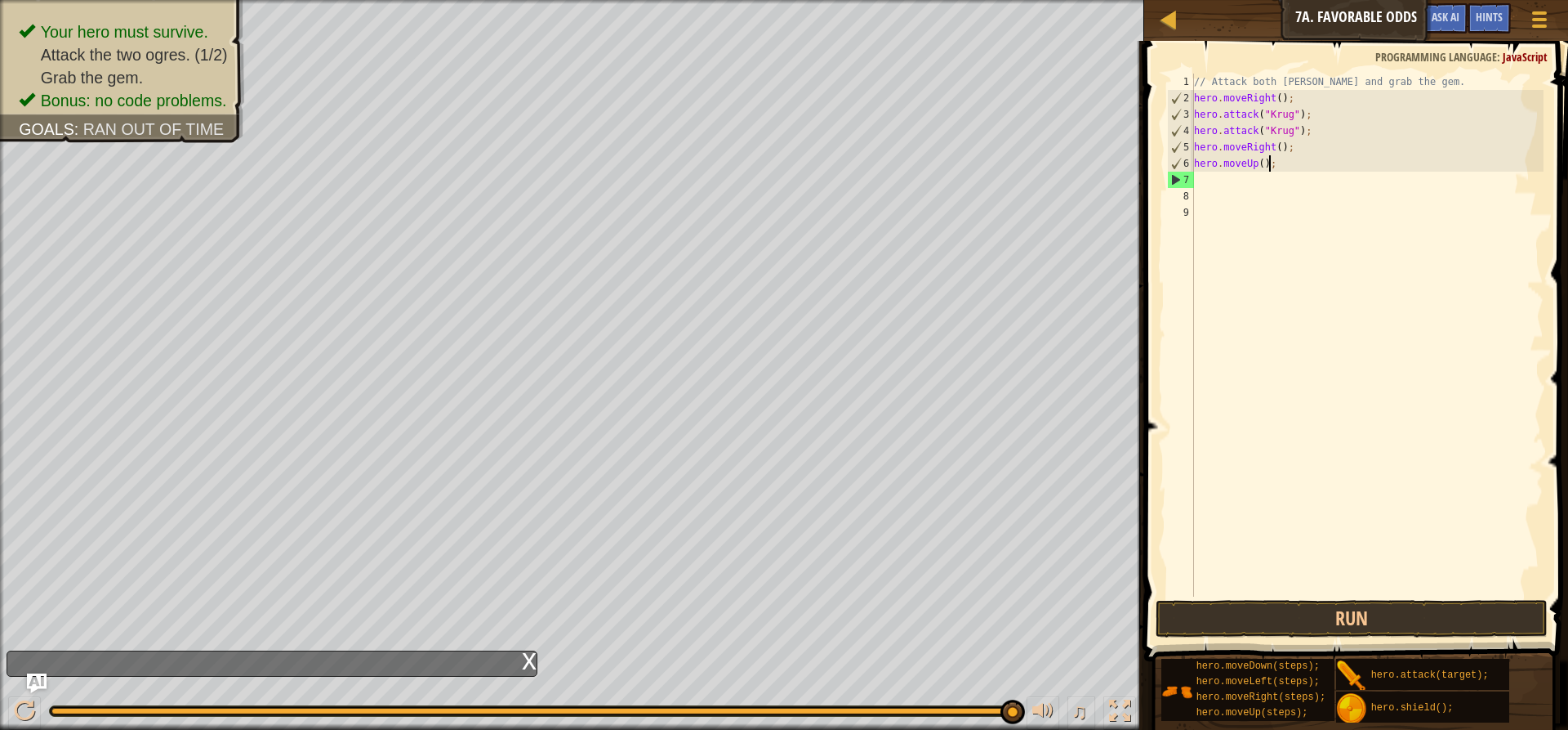
drag, startPoint x: 1345, startPoint y: 166, endPoint x: 1211, endPoint y: 251, distance: 158.7
click at [1211, 251] on div "// Attack both [PERSON_NAME] and grab the gem. hero . moveRight ( ) ; hero . at…" at bounding box center [1368, 352] width 354 height 556
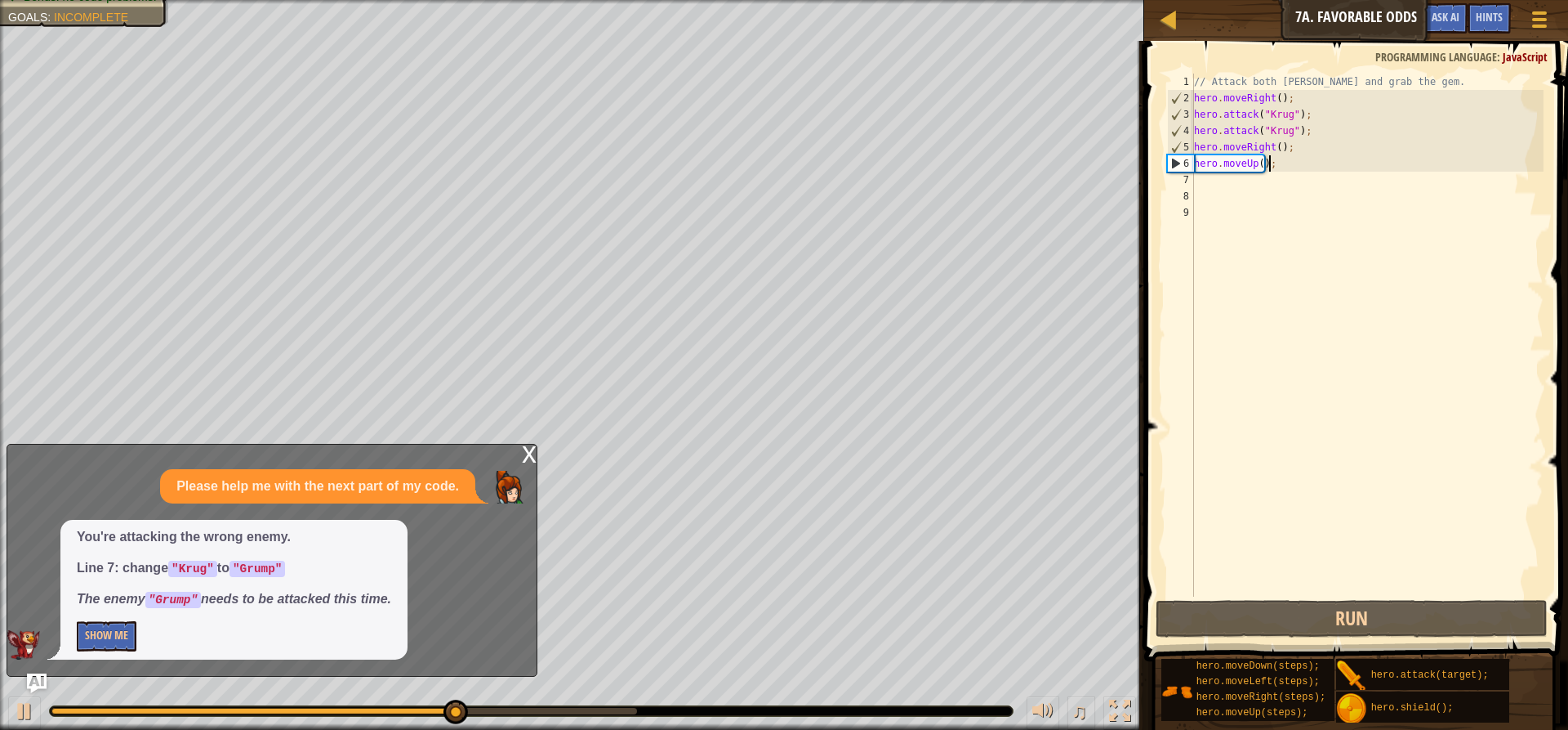
click at [1196, 183] on div "// Attack both [PERSON_NAME] and grab the gem. hero . moveRight ( ) ; hero . at…" at bounding box center [1368, 352] width 354 height 556
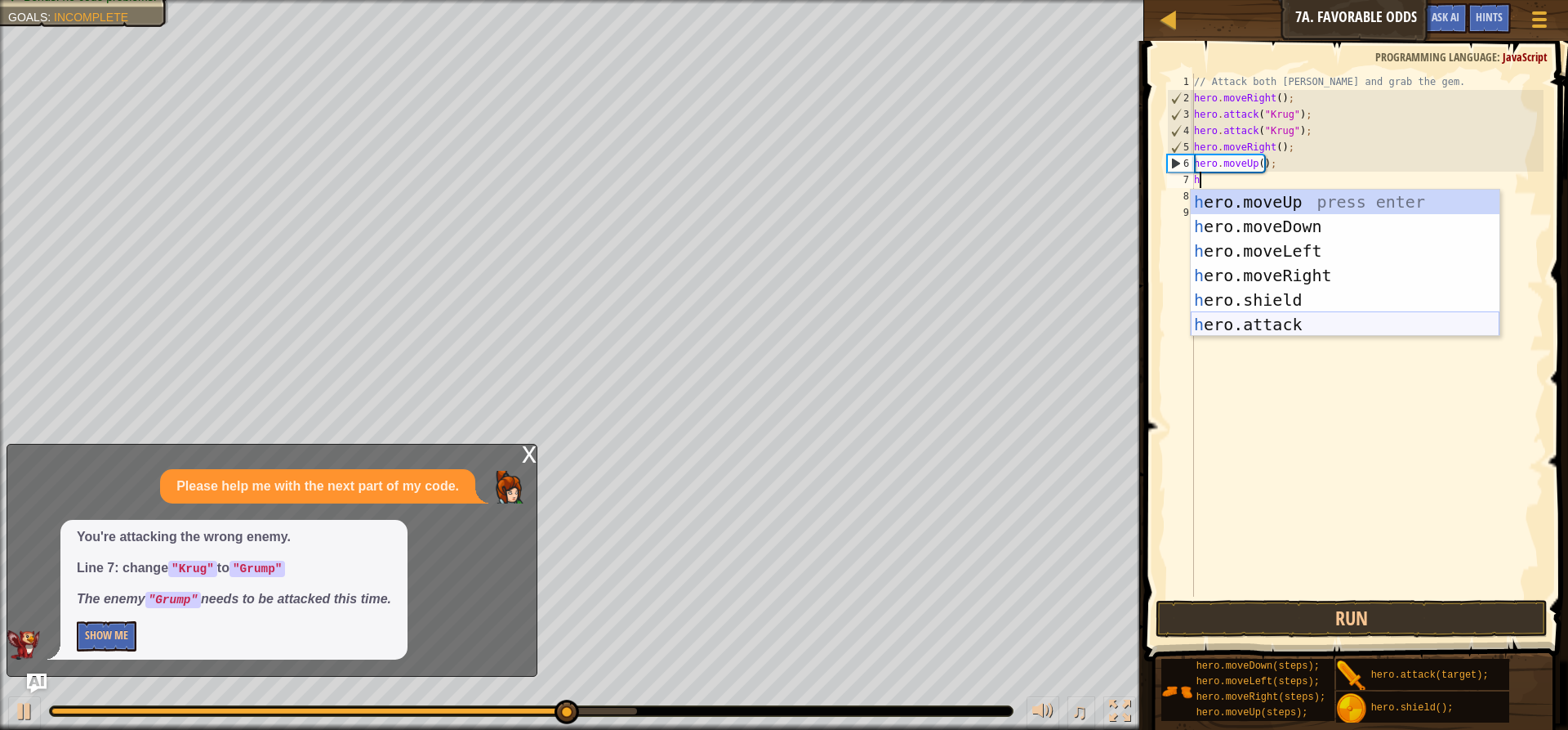
click at [1191, 323] on div "h ero.moveUp press enter h ero.moveDown press enter h ero.moveLeft press enter …" at bounding box center [1345, 287] width 309 height 196
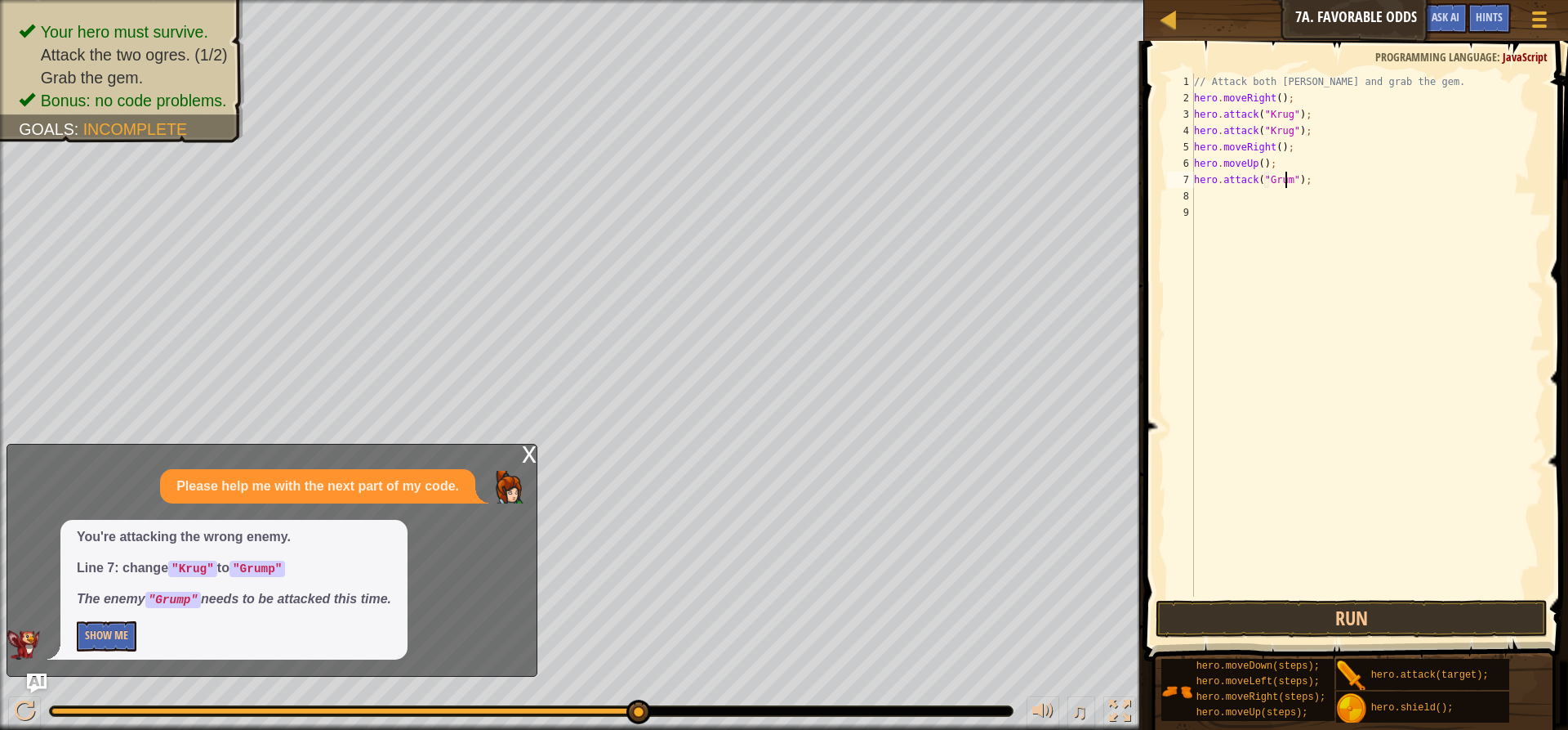
scroll to position [7, 7]
type textarea "hero.attack("Grump");"
click at [1203, 187] on div "// Attack both [PERSON_NAME] and grab the gem. hero . moveRight ( ) ; hero . at…" at bounding box center [1368, 352] width 354 height 556
click at [1203, 190] on div "// Attack both [PERSON_NAME] and grab the gem. hero . moveRight ( ) ; hero . at…" at bounding box center [1368, 352] width 354 height 556
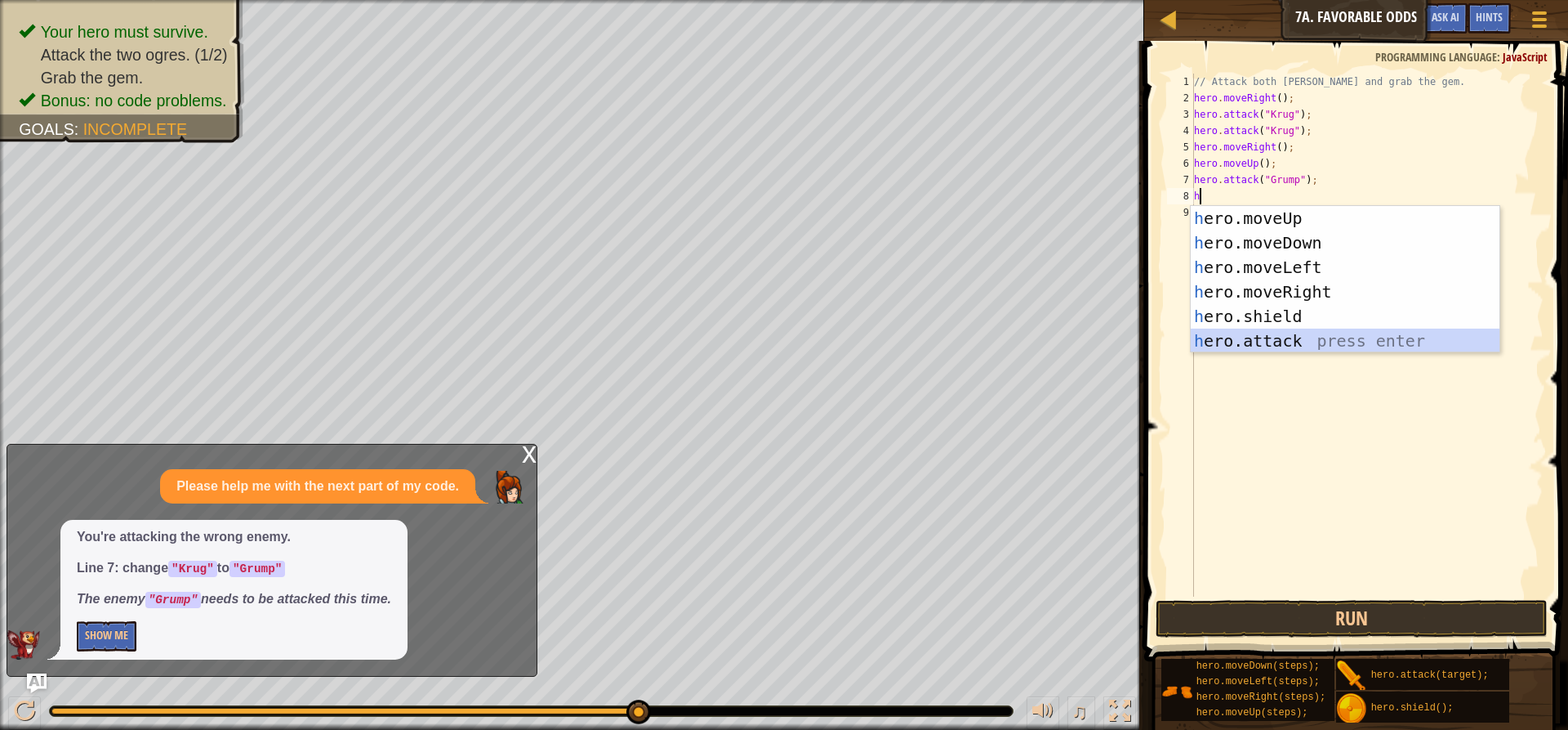
click at [1256, 342] on div "h ero.moveUp press enter h ero.moveDown press enter h ero.moveLeft press enter …" at bounding box center [1345, 304] width 309 height 196
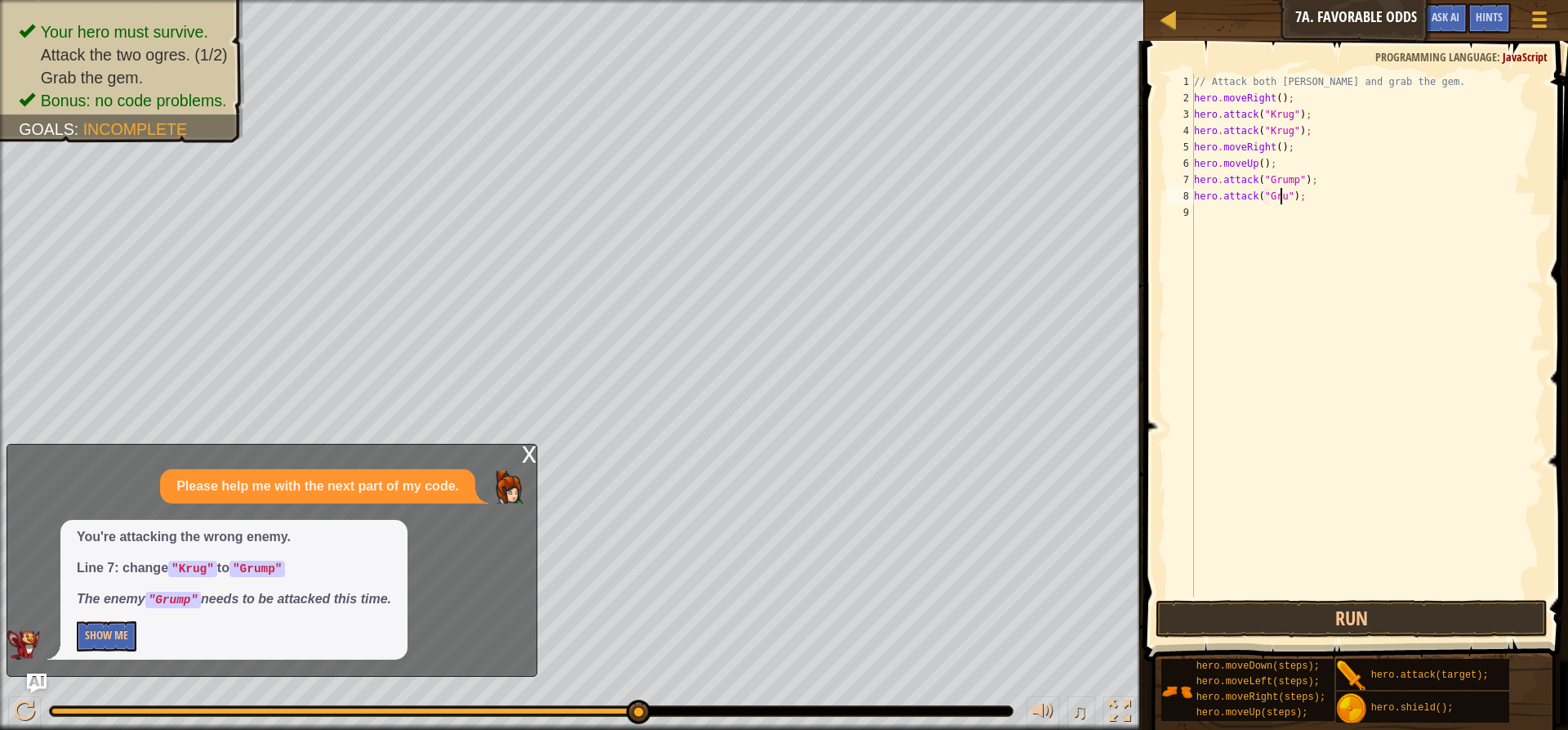
scroll to position [7, 7]
type textarea "hero.attack("Grump");"
click at [1253, 621] on button "Run" at bounding box center [1352, 618] width 392 height 37
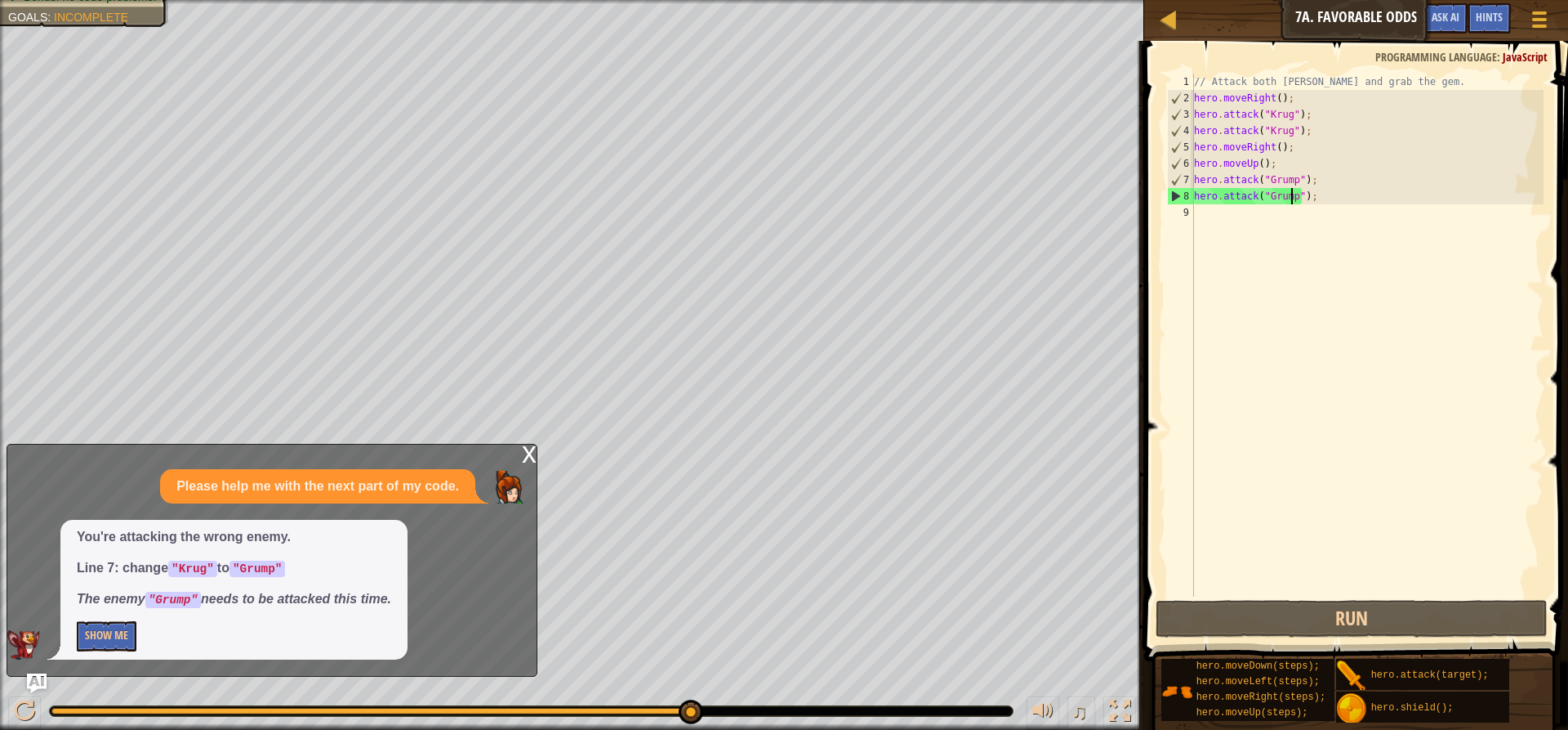
click at [1217, 219] on div "// Attack both [PERSON_NAME] and grab the gem. hero . moveRight ( ) ; hero . at…" at bounding box center [1368, 352] width 354 height 556
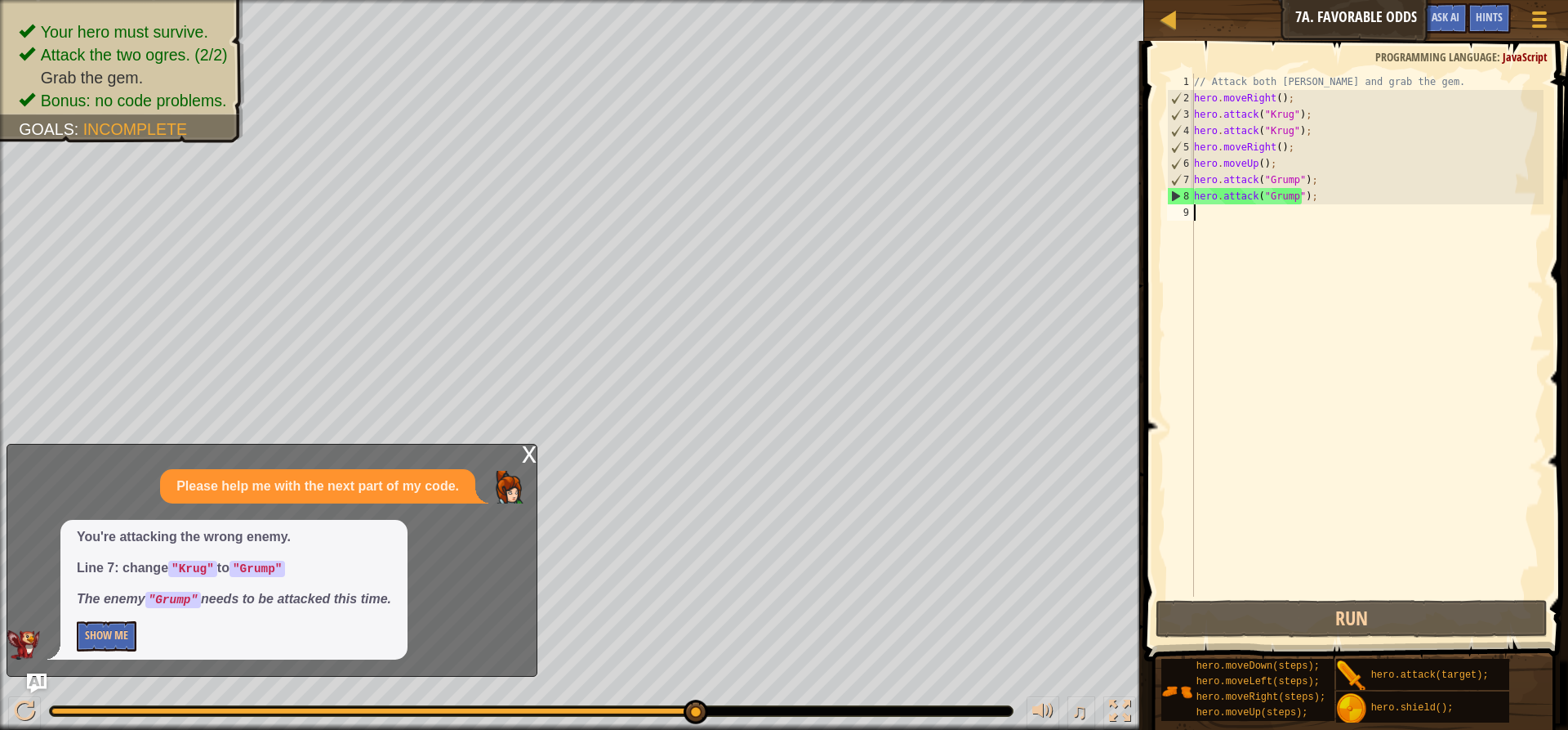
scroll to position [7, 0]
type textarea "h"
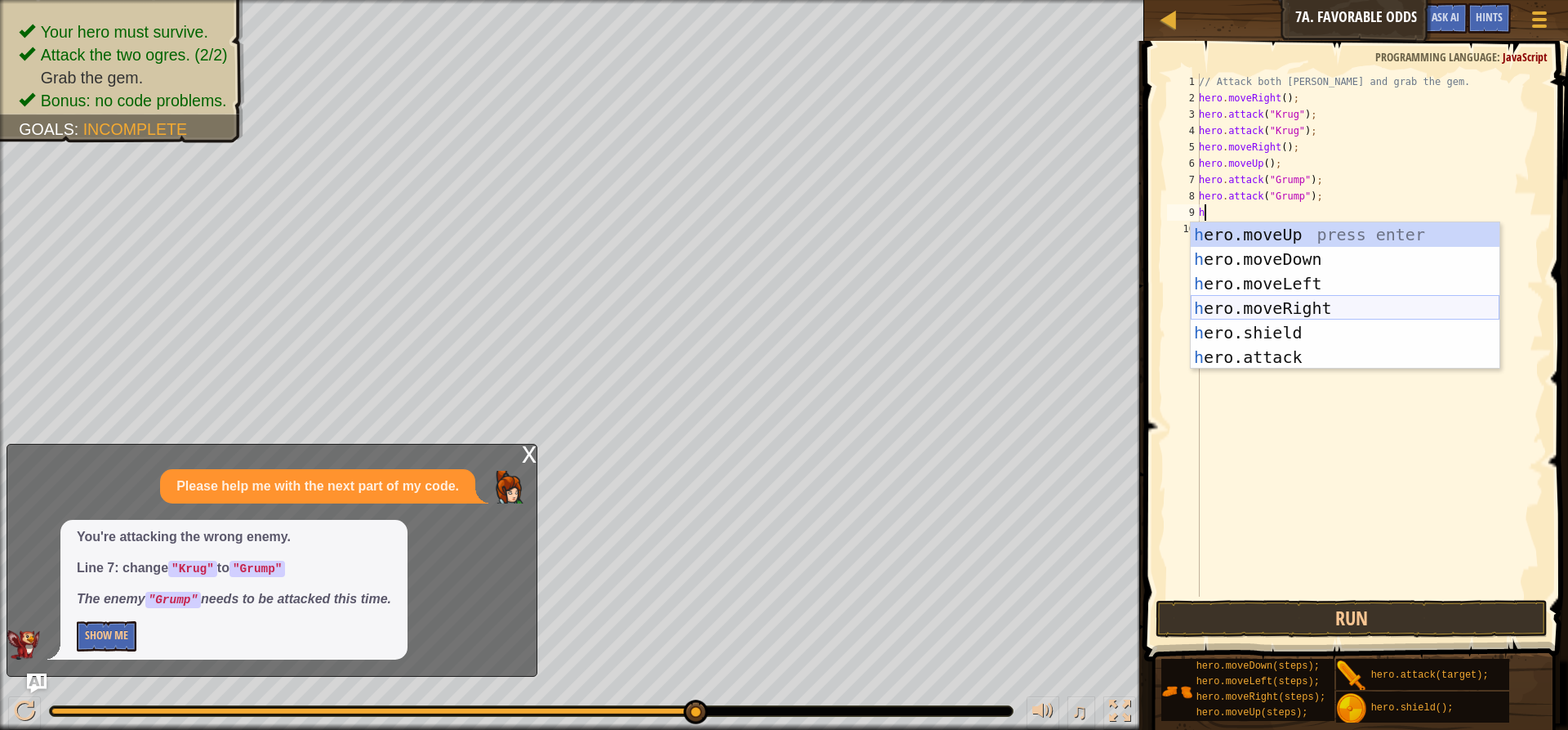
click at [1279, 310] on div "h ero.moveUp press enter h ero.moveDown press enter h ero.moveLeft press enter …" at bounding box center [1345, 320] width 309 height 196
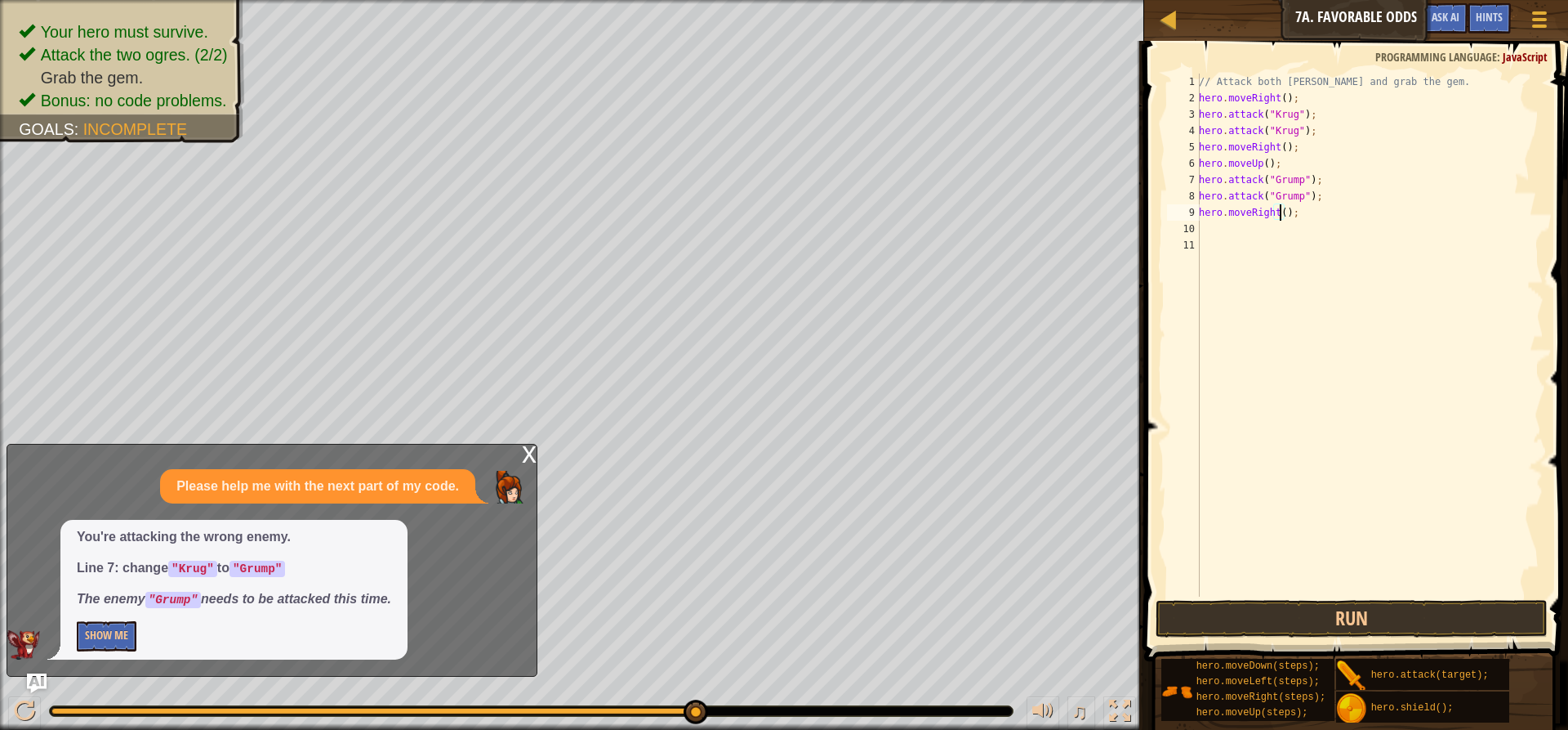
click at [1280, 212] on div "// Attack both [PERSON_NAME] and grab the gem. hero . moveRight ( ) ; hero . at…" at bounding box center [1369, 352] width 348 height 556
click at [1221, 614] on button "Run" at bounding box center [1352, 618] width 392 height 37
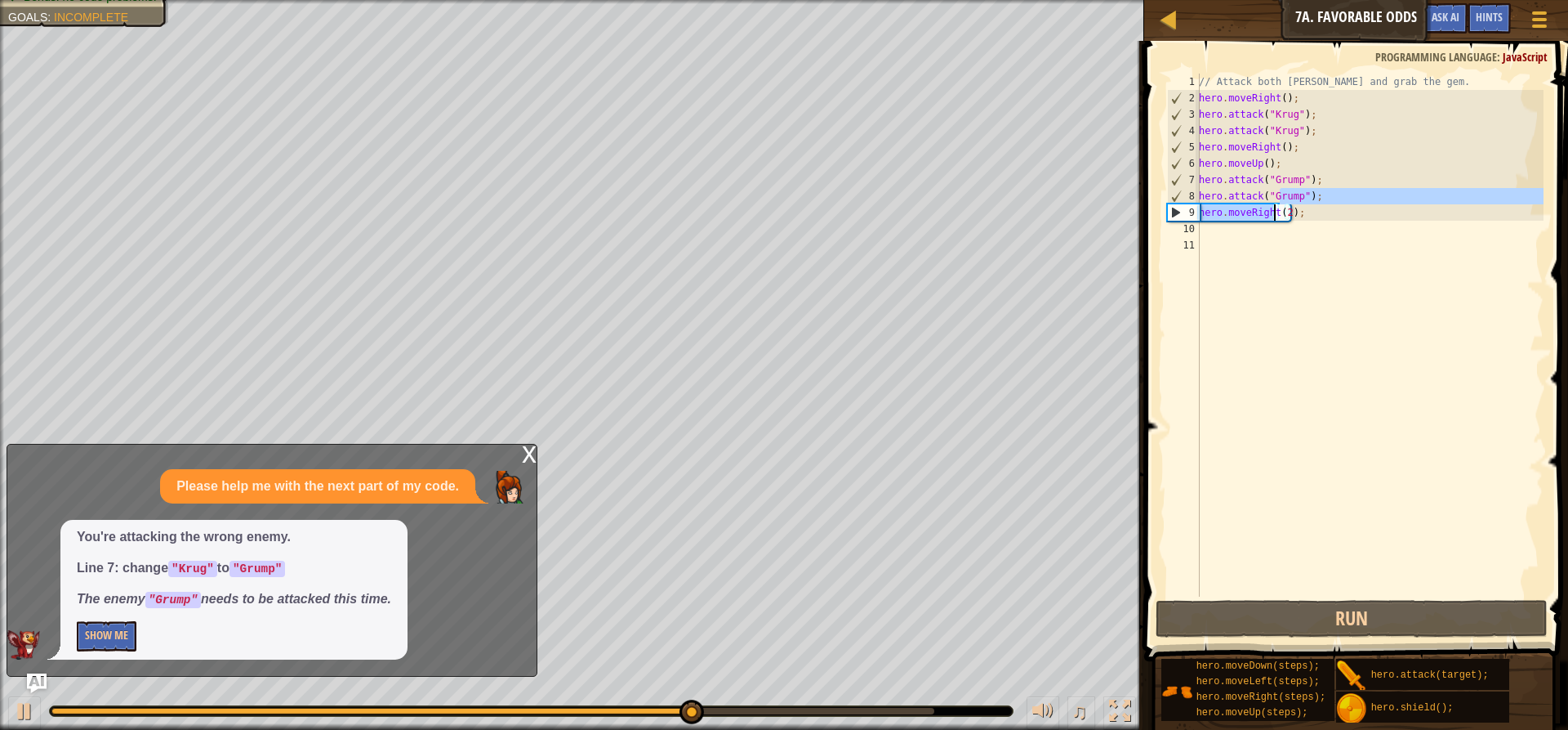
drag, startPoint x: 1279, startPoint y: 201, endPoint x: 1272, endPoint y: 211, distance: 12.2
click at [1272, 211] on div "// Attack both [PERSON_NAME] and grab the gem. hero . moveRight ( ) ; hero . at…" at bounding box center [1369, 352] width 348 height 556
click at [1251, 204] on div "// Attack both [PERSON_NAME] and grab the gem. hero . moveRight ( ) ; hero . at…" at bounding box center [1369, 335] width 348 height 523
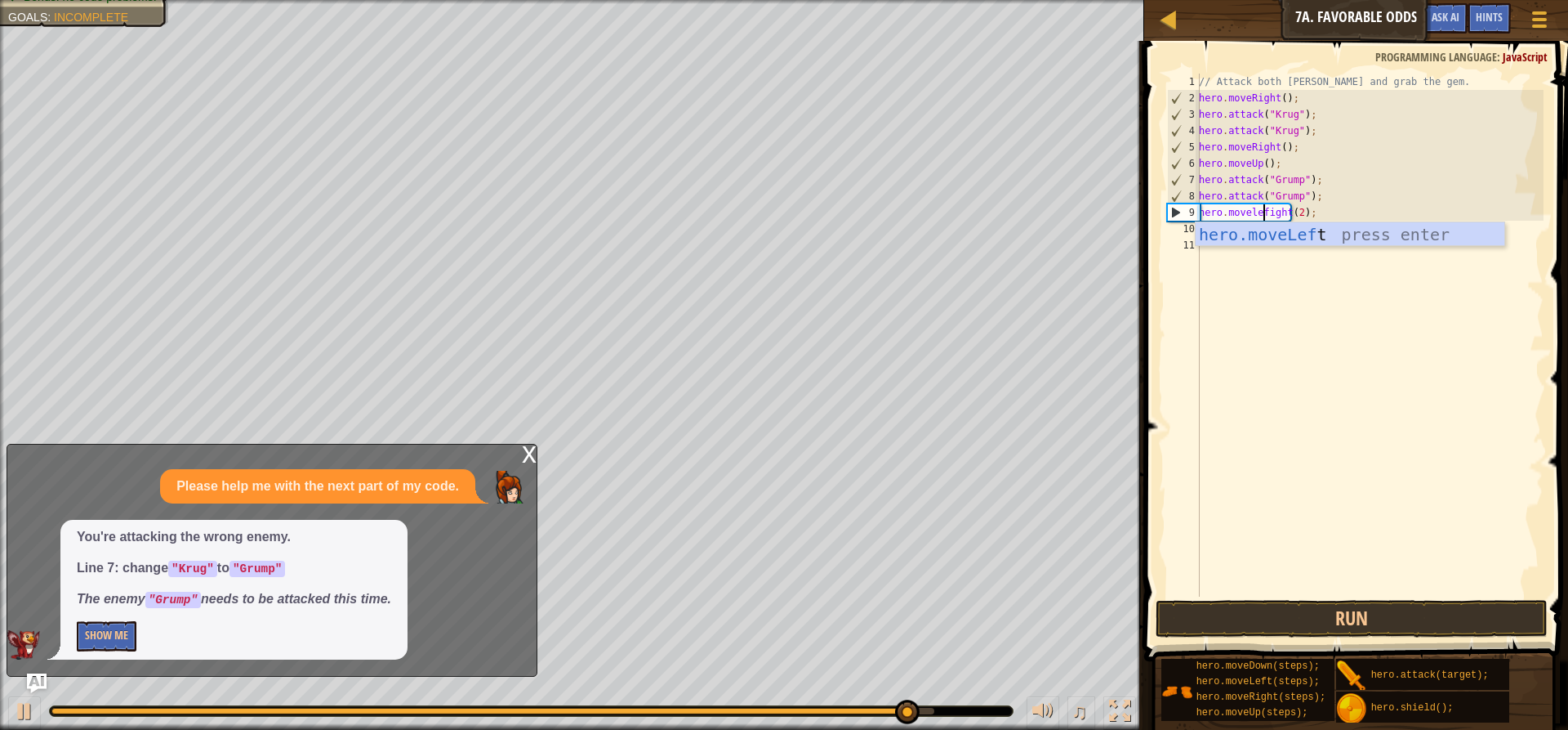
scroll to position [7, 6]
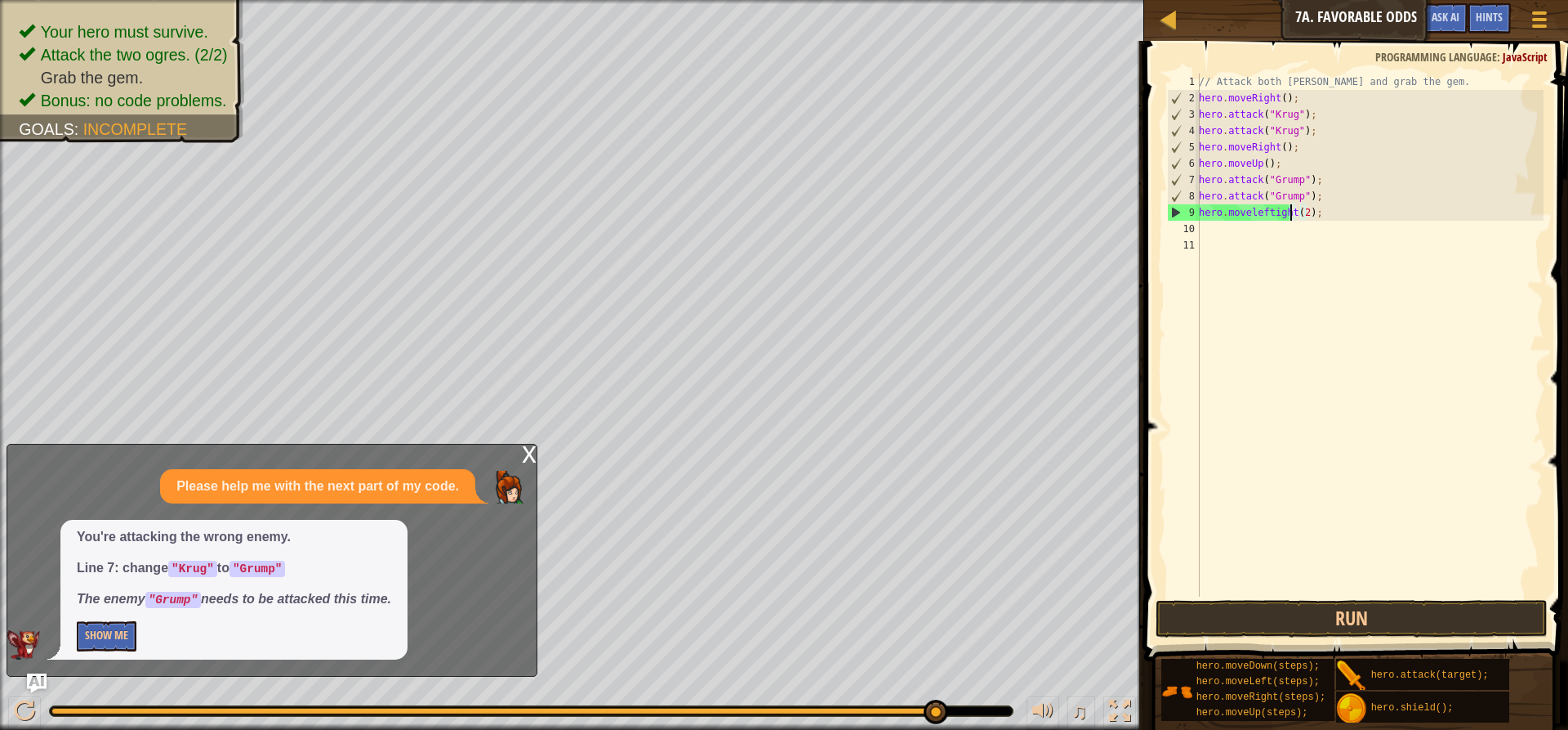
click at [1290, 209] on div "// Attack both [PERSON_NAME] and grab the gem. hero . moveRight ( ) ; hero . at…" at bounding box center [1369, 352] width 348 height 556
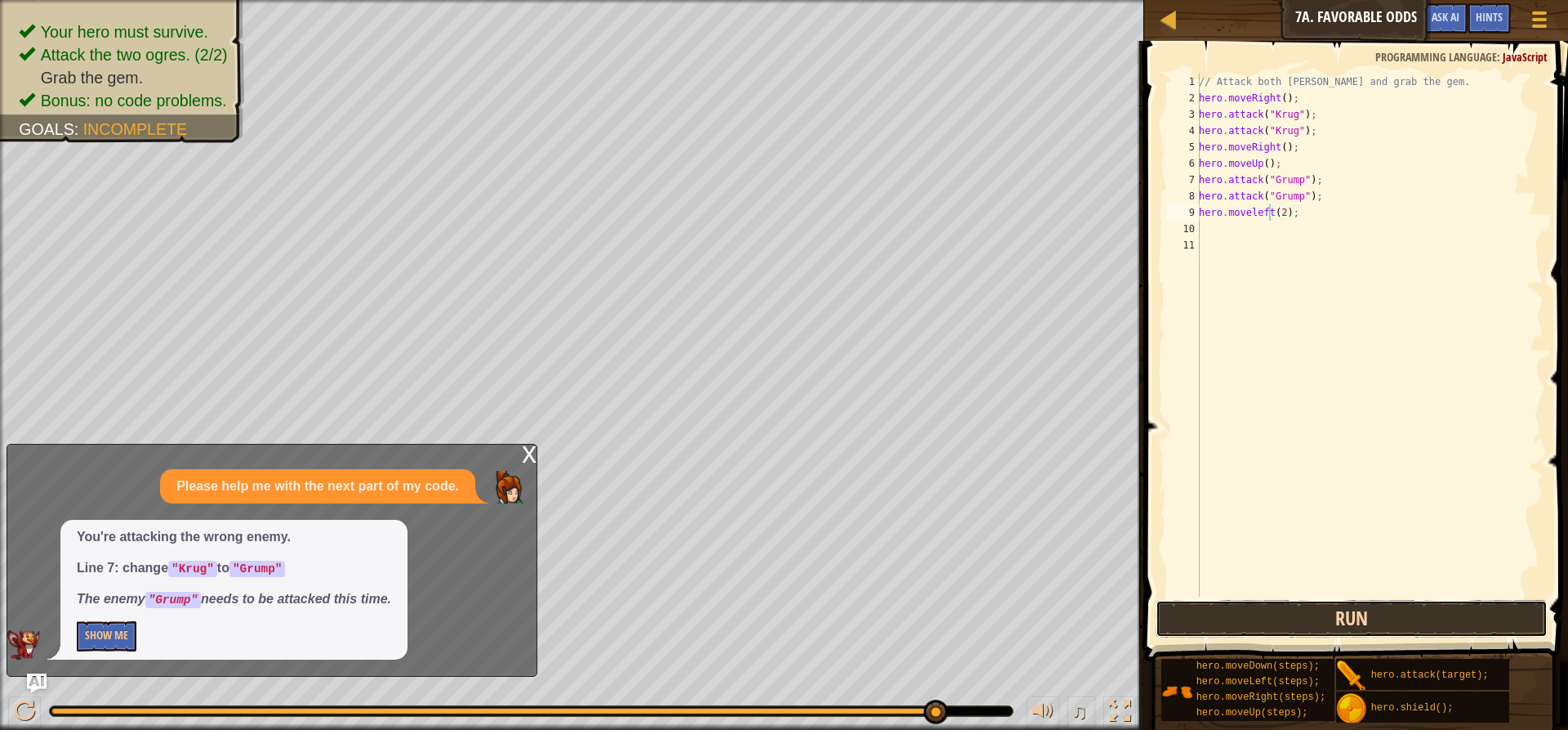
click at [1165, 619] on button "Run" at bounding box center [1352, 618] width 392 height 37
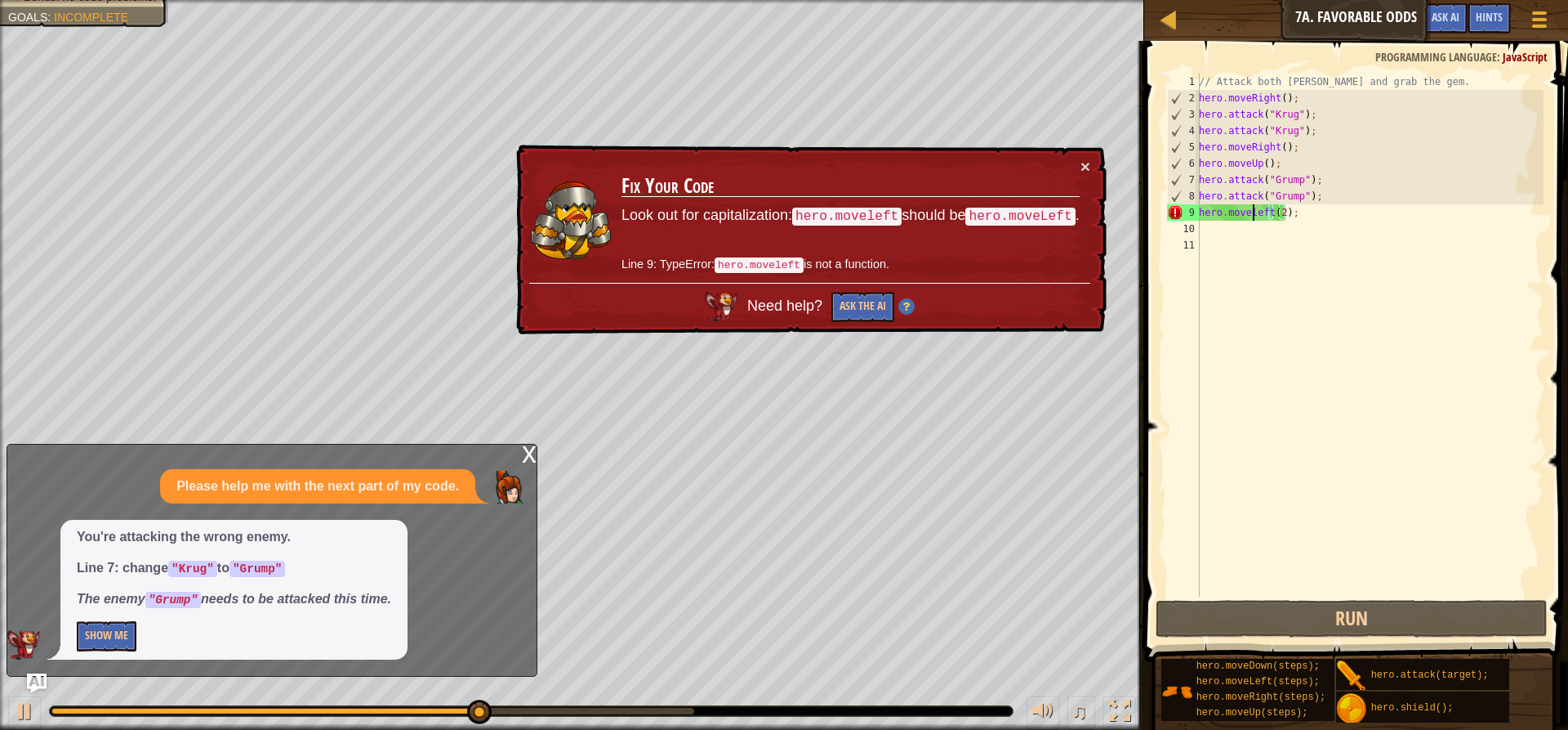
click at [1254, 213] on div "// Attack both [PERSON_NAME] and grab the gem. hero . moveRight ( ) ; hero . at…" at bounding box center [1369, 352] width 348 height 556
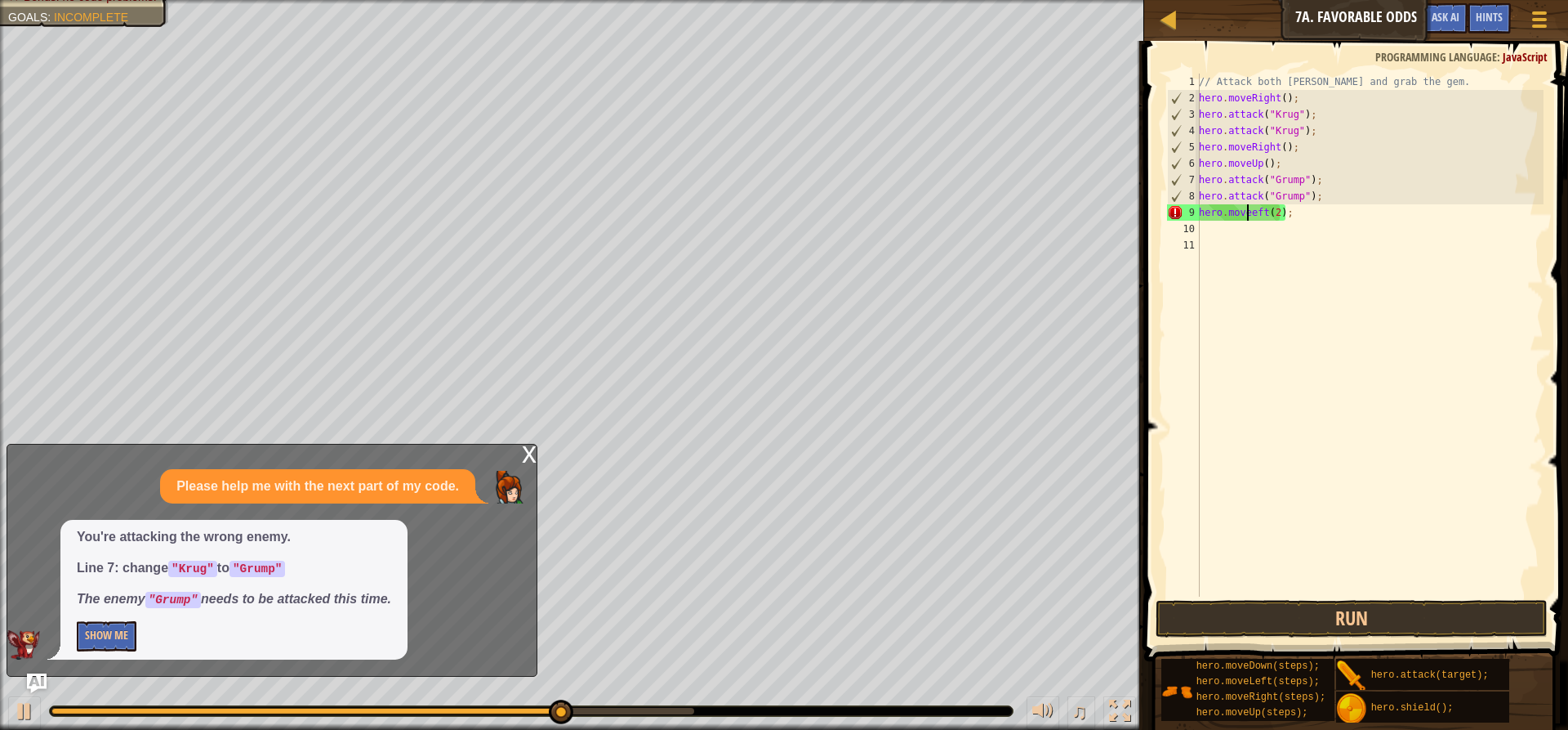
scroll to position [7, 4]
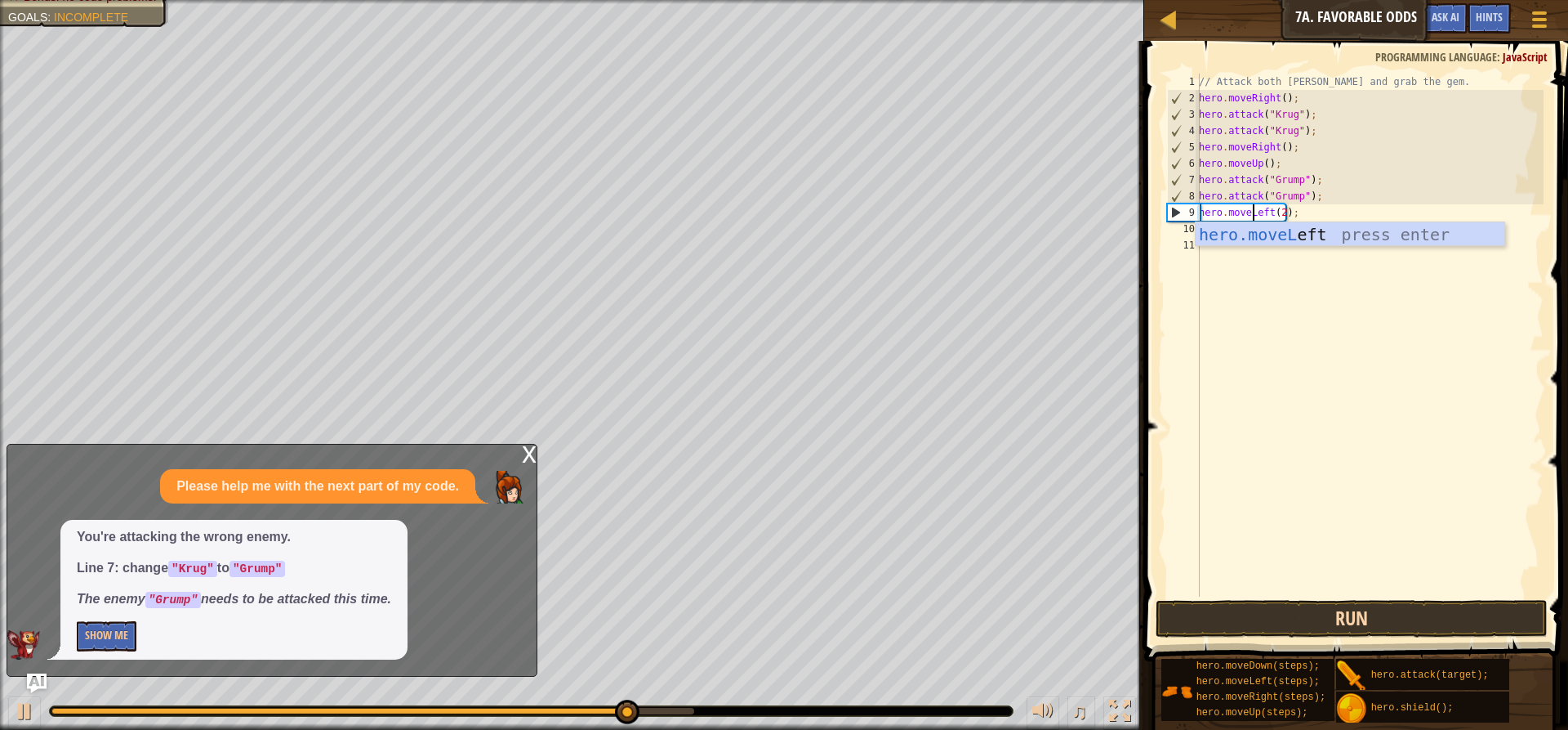
type textarea "hero.moveLeft(2);"
click at [1259, 620] on button "Run" at bounding box center [1352, 618] width 392 height 37
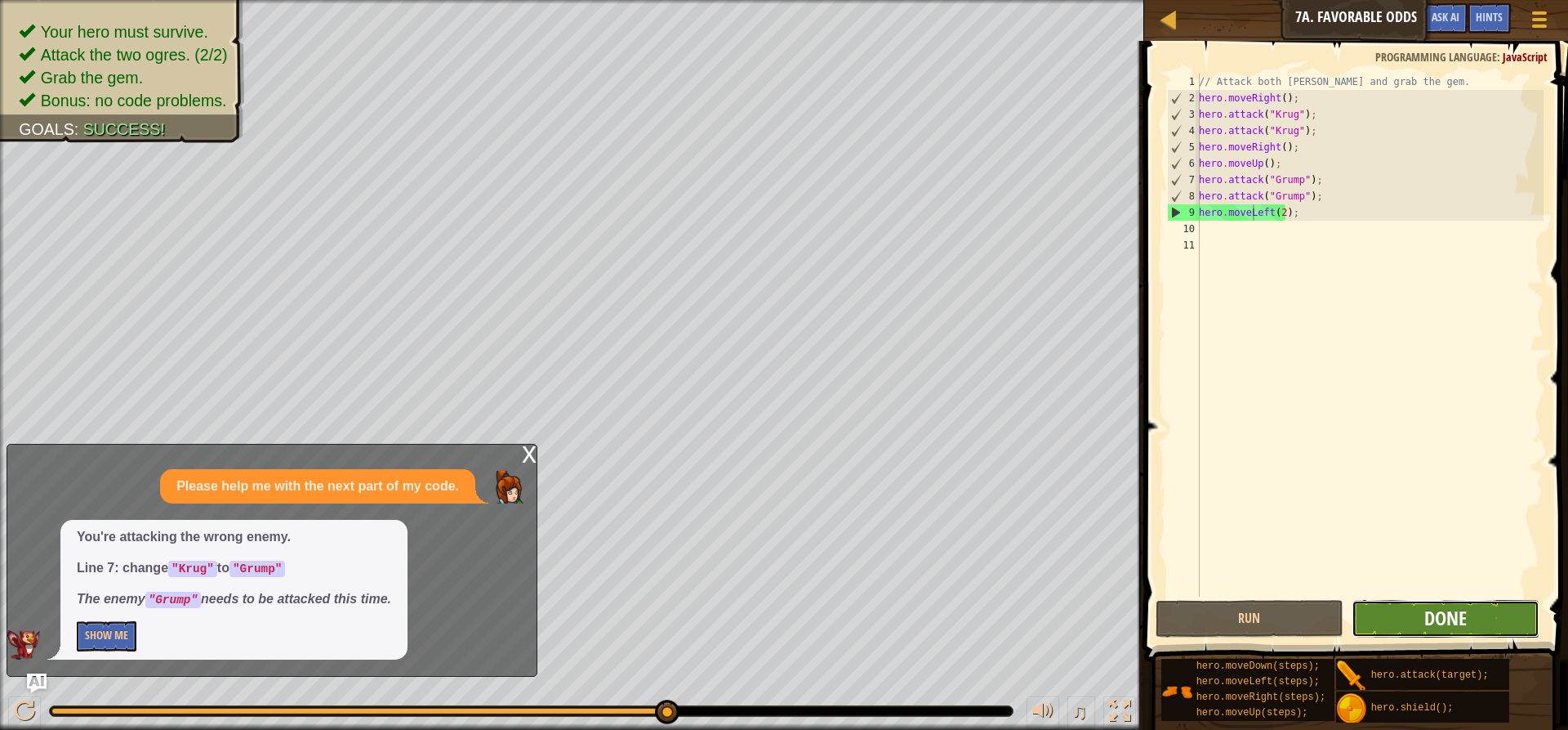
click at [1448, 609] on span "Done" at bounding box center [1446, 618] width 43 height 26
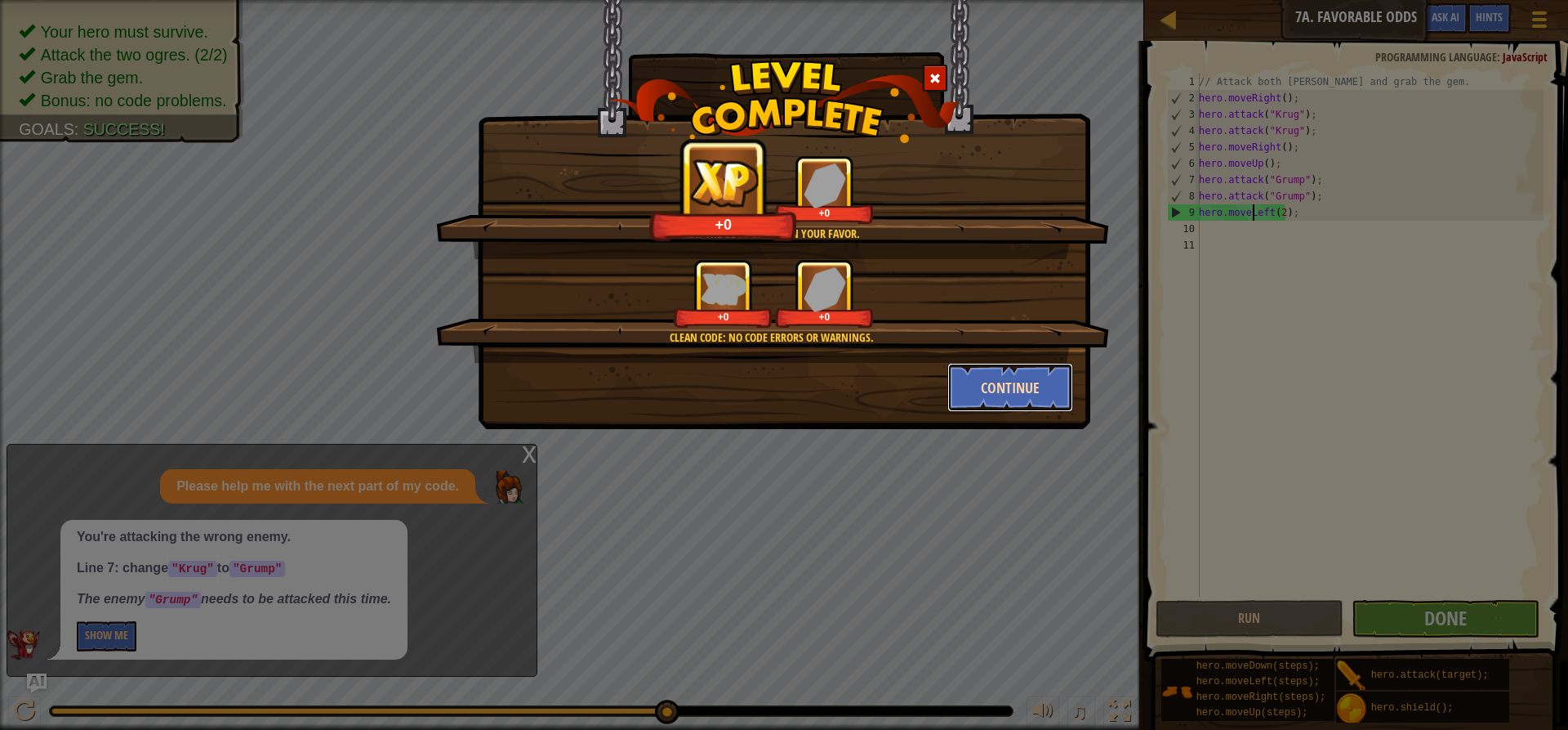
click at [980, 391] on button "Continue" at bounding box center [1011, 387] width 127 height 49
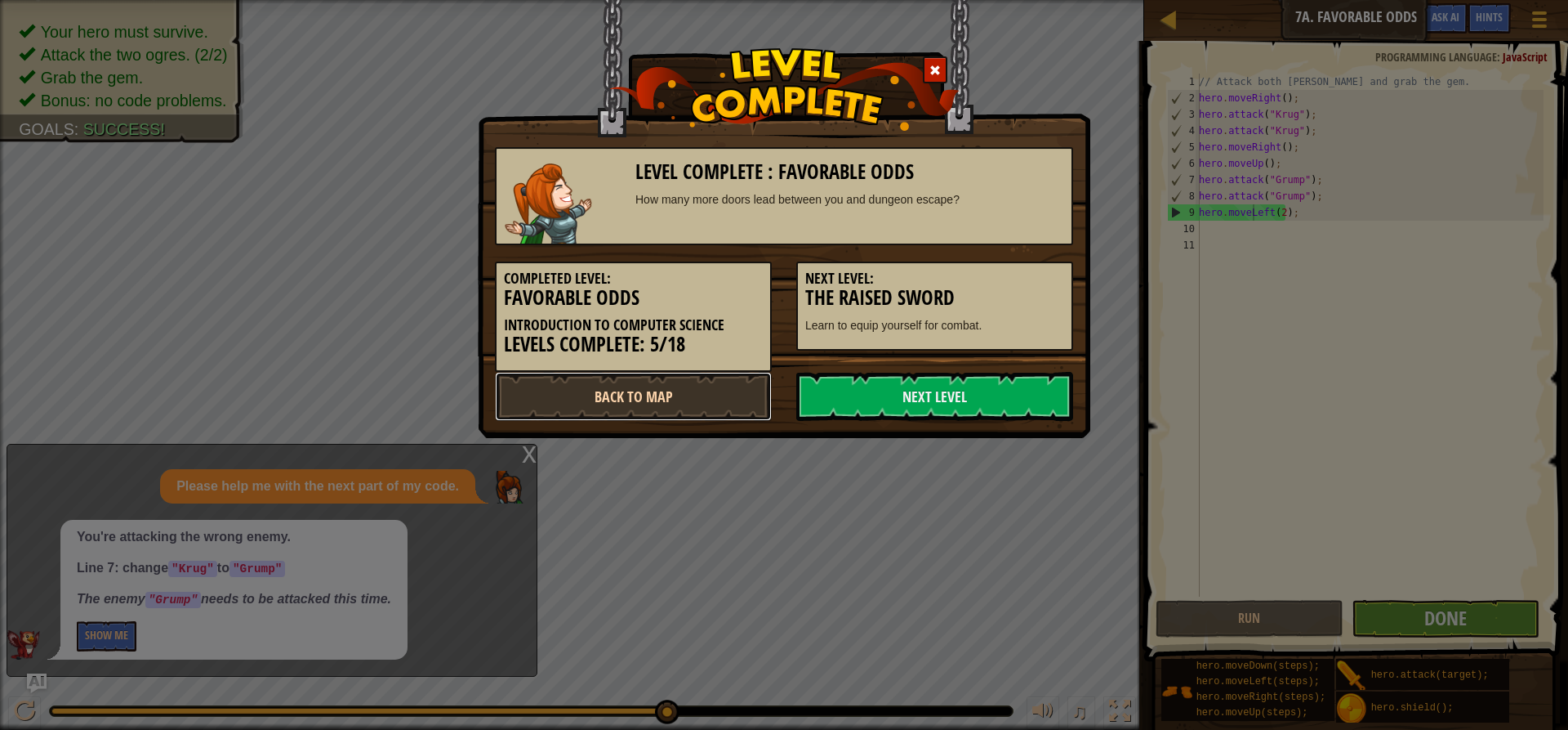
click at [718, 398] on link "Back to Map" at bounding box center [633, 396] width 277 height 49
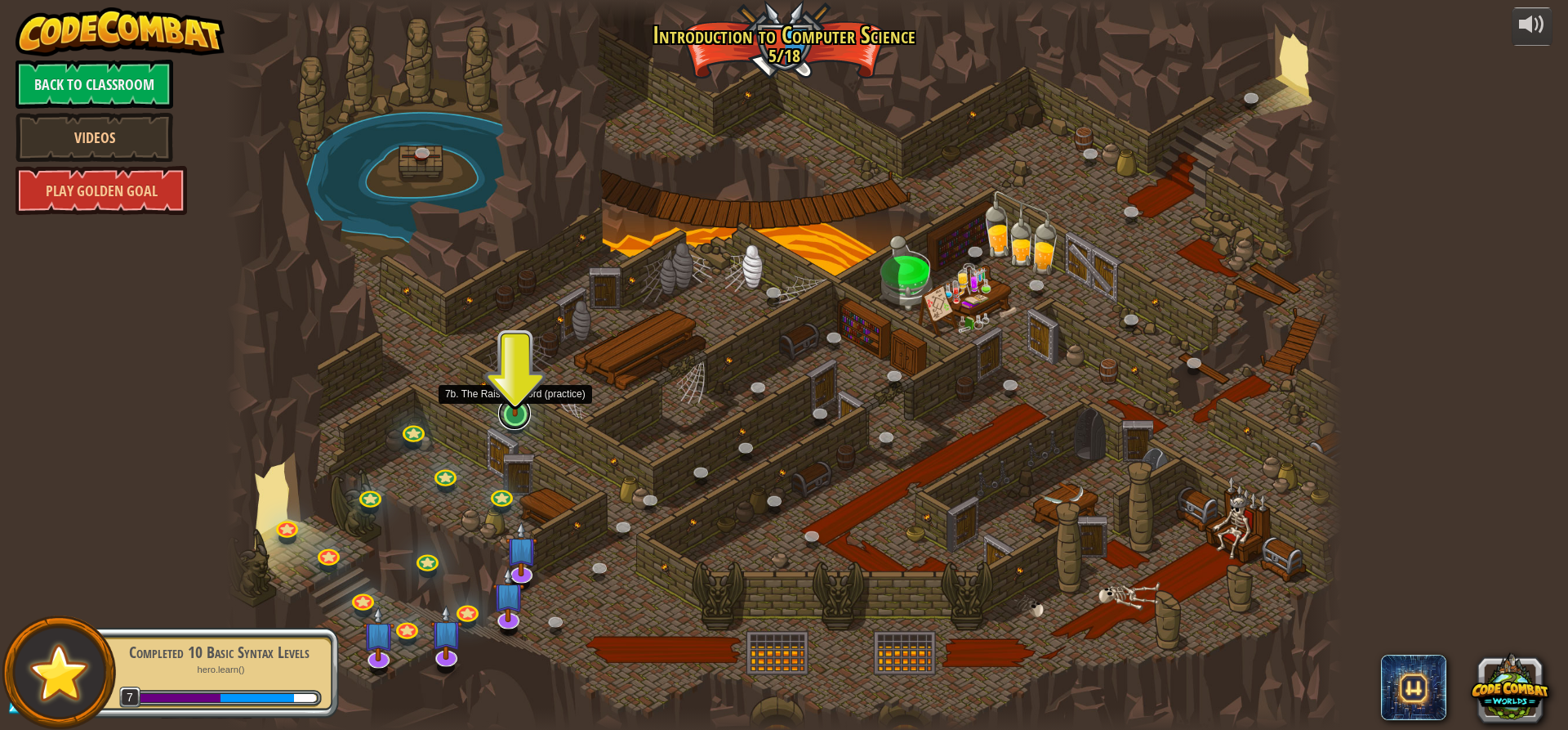
click at [513, 417] on link at bounding box center [515, 413] width 33 height 33
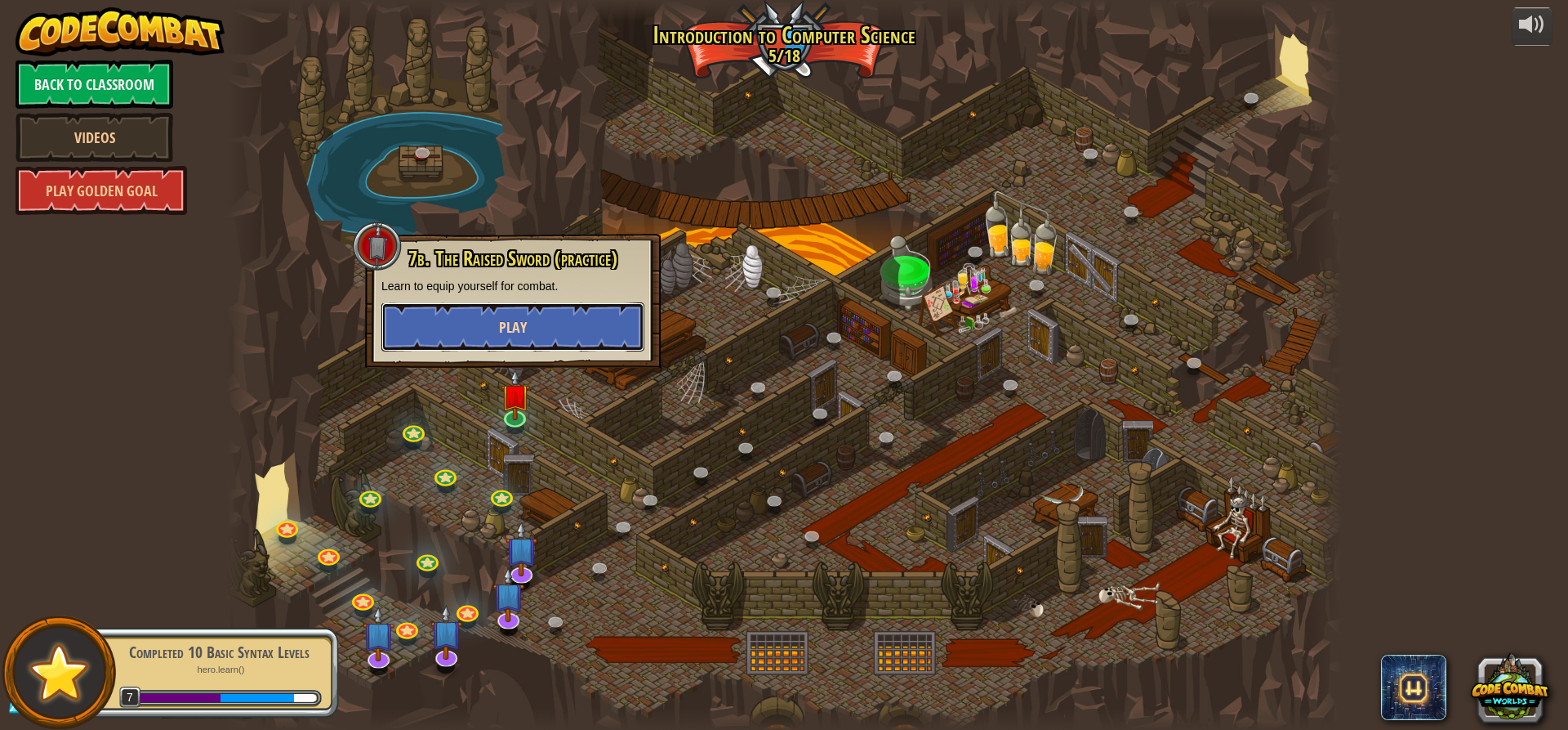
click at [522, 339] on button "Play" at bounding box center [513, 326] width 263 height 49
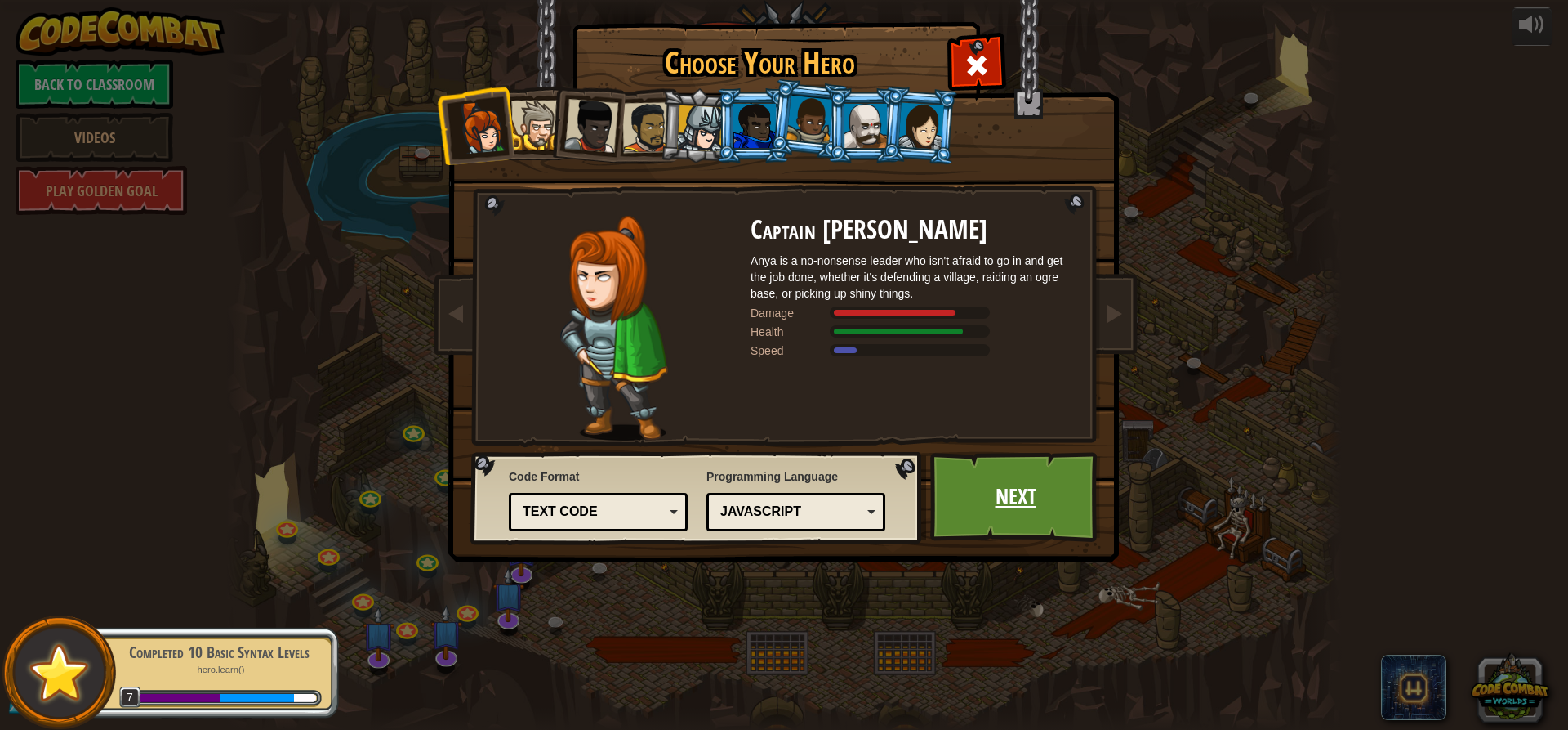
click at [980, 498] on link "Next" at bounding box center [1015, 497] width 171 height 90
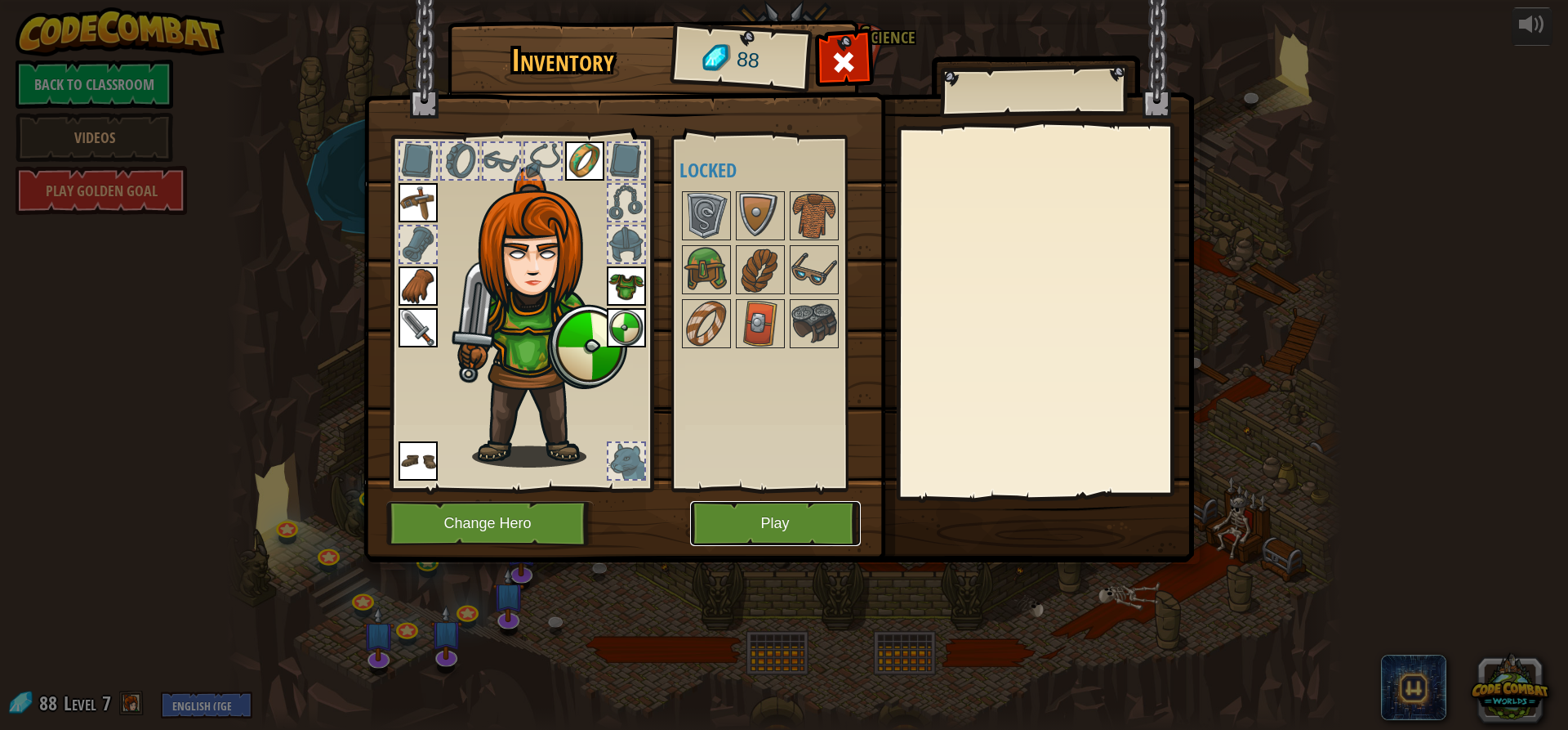
click at [761, 509] on button "Play" at bounding box center [775, 523] width 171 height 45
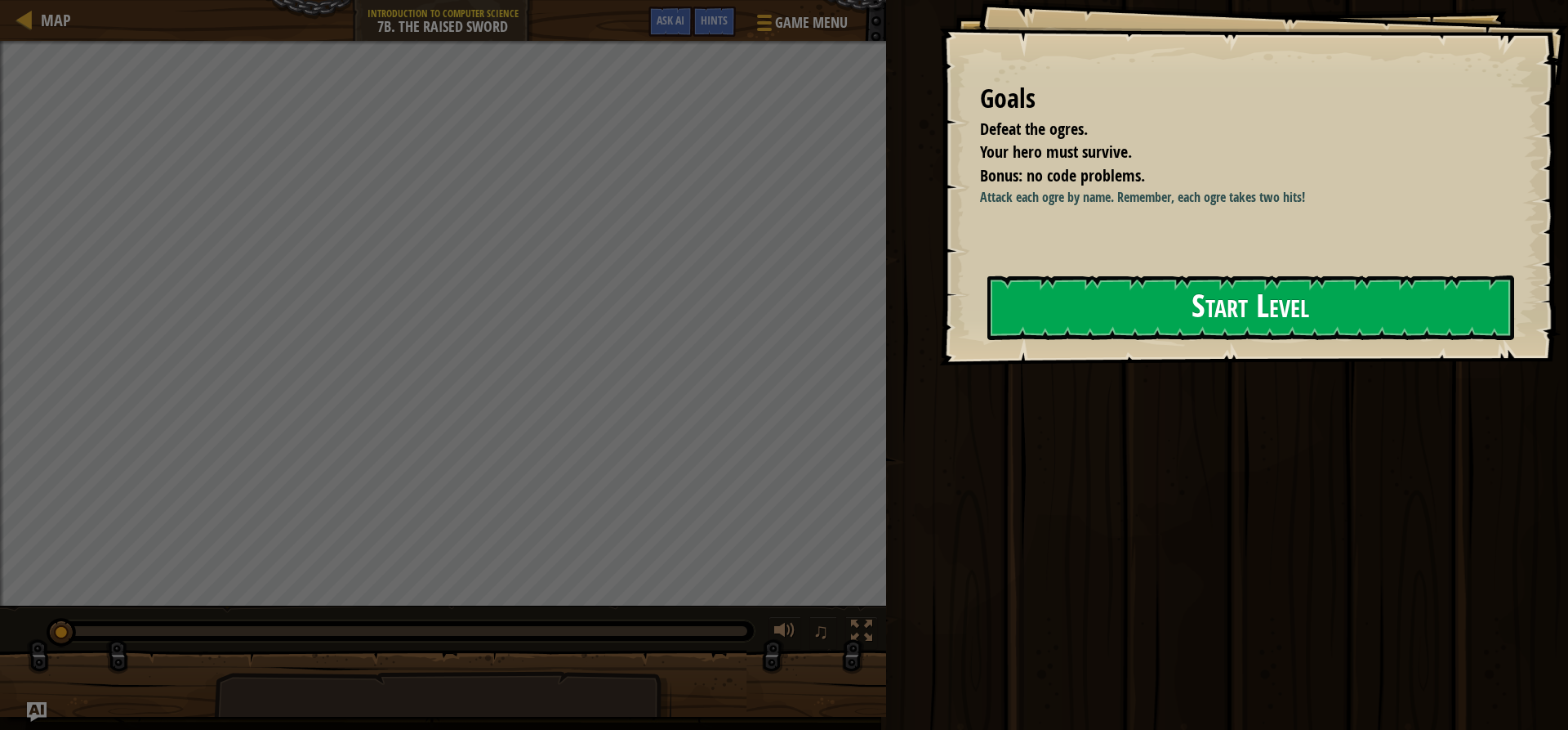
click at [1066, 335] on button "Start Level" at bounding box center [1250, 307] width 527 height 64
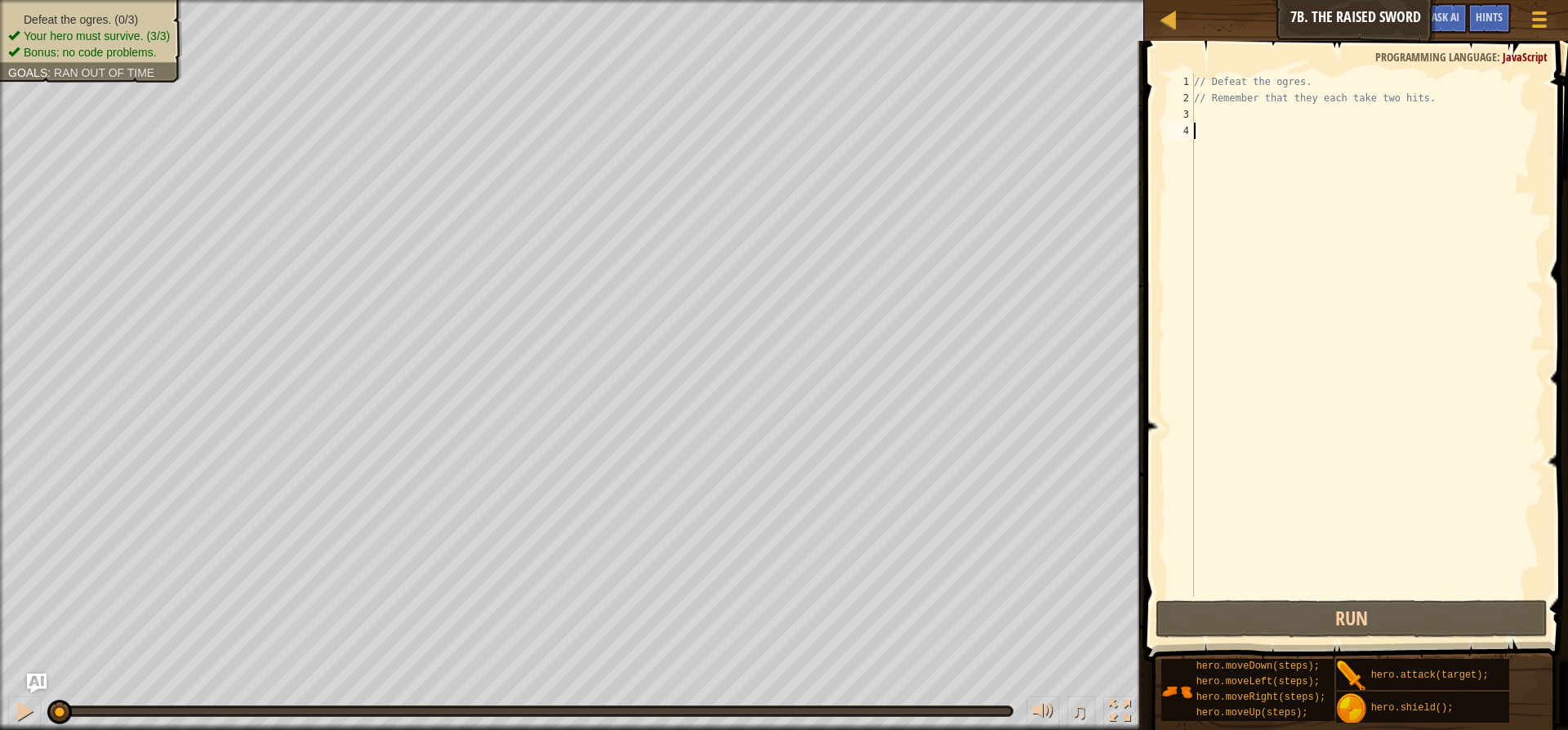
type textarea "h"
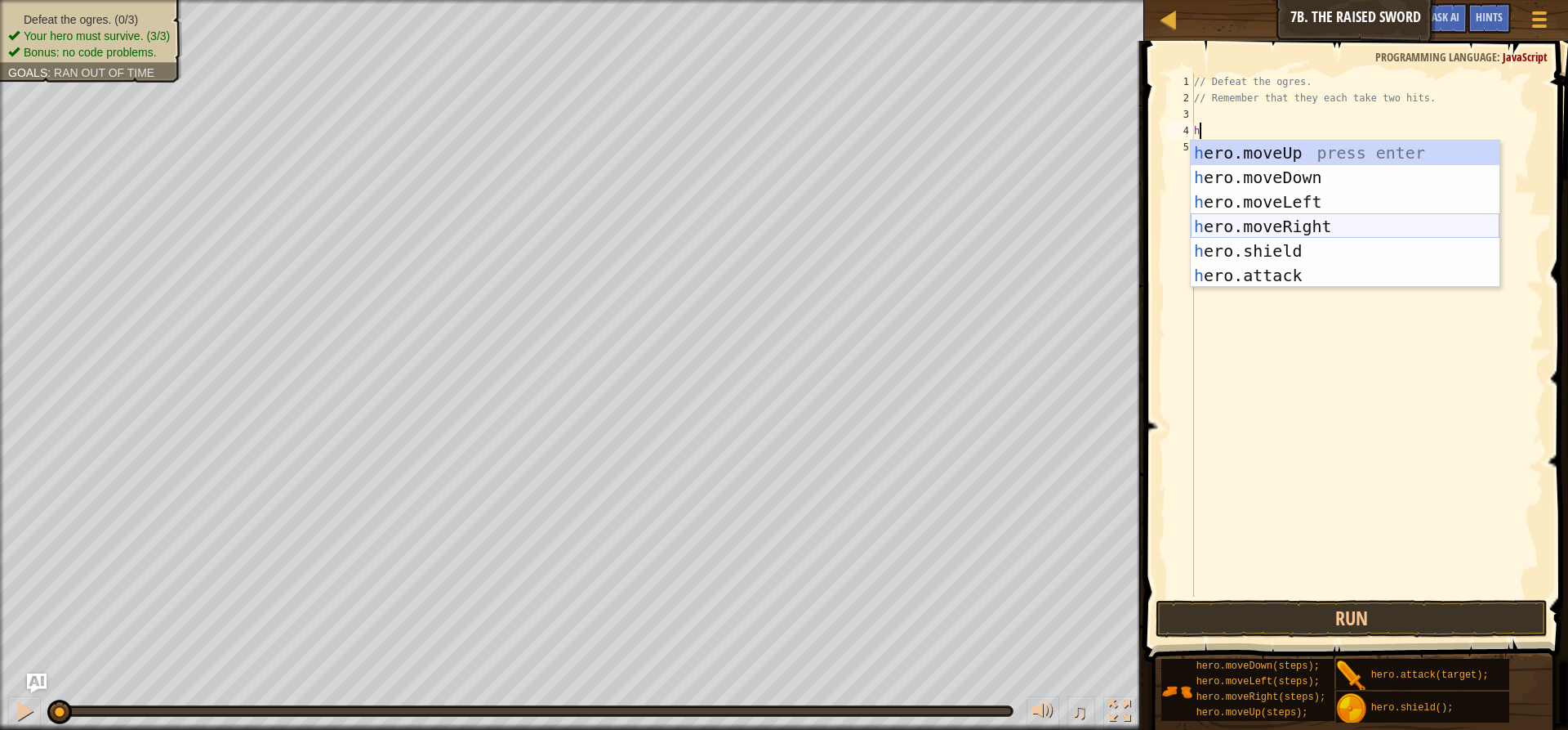
click at [1272, 225] on div "h ero.moveUp press enter h ero.moveDown press enter h ero.moveLeft press enter …" at bounding box center [1345, 239] width 309 height 196
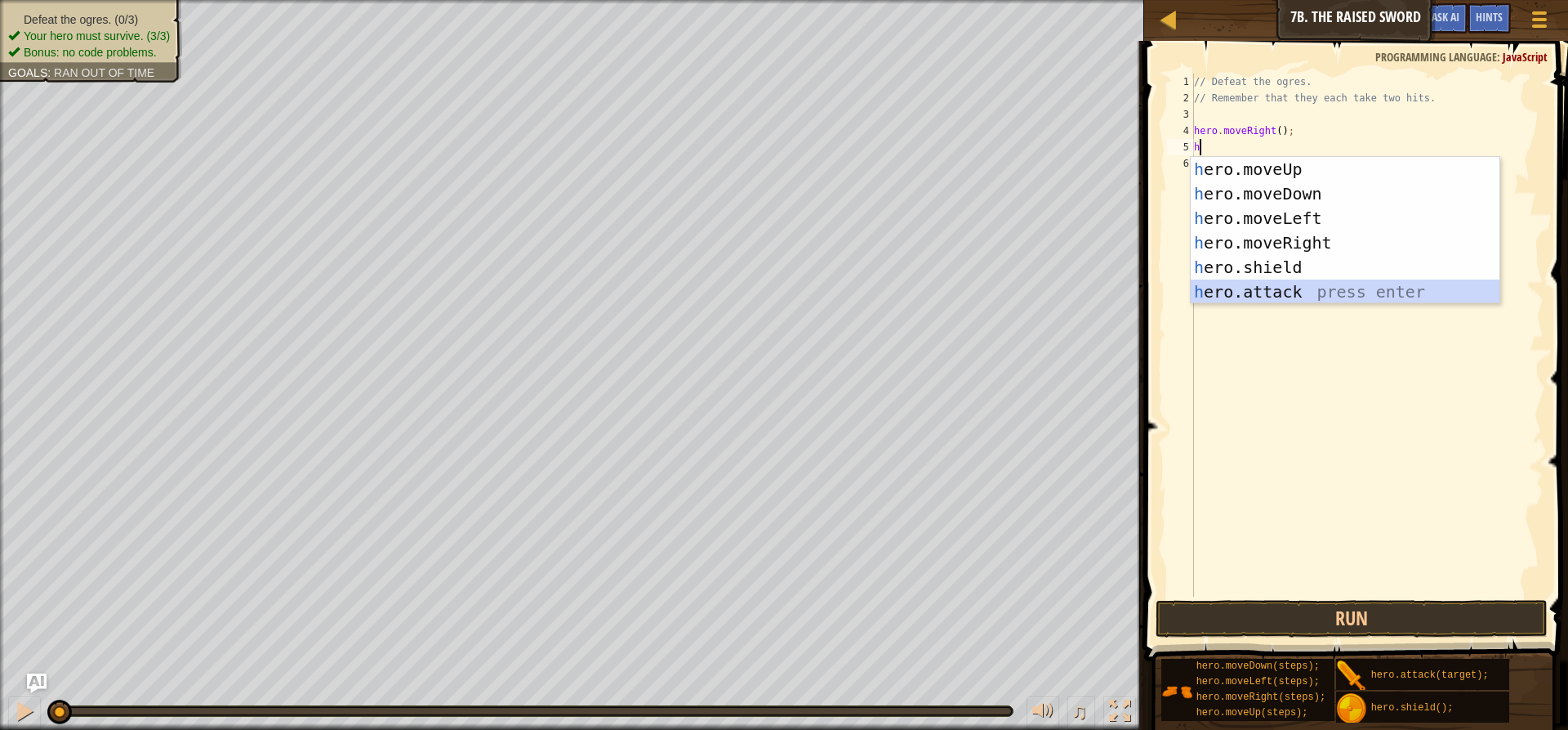
click at [1250, 287] on div "h ero.moveUp press enter h ero.moveDown press enter h ero.moveLeft press enter …" at bounding box center [1345, 255] width 309 height 196
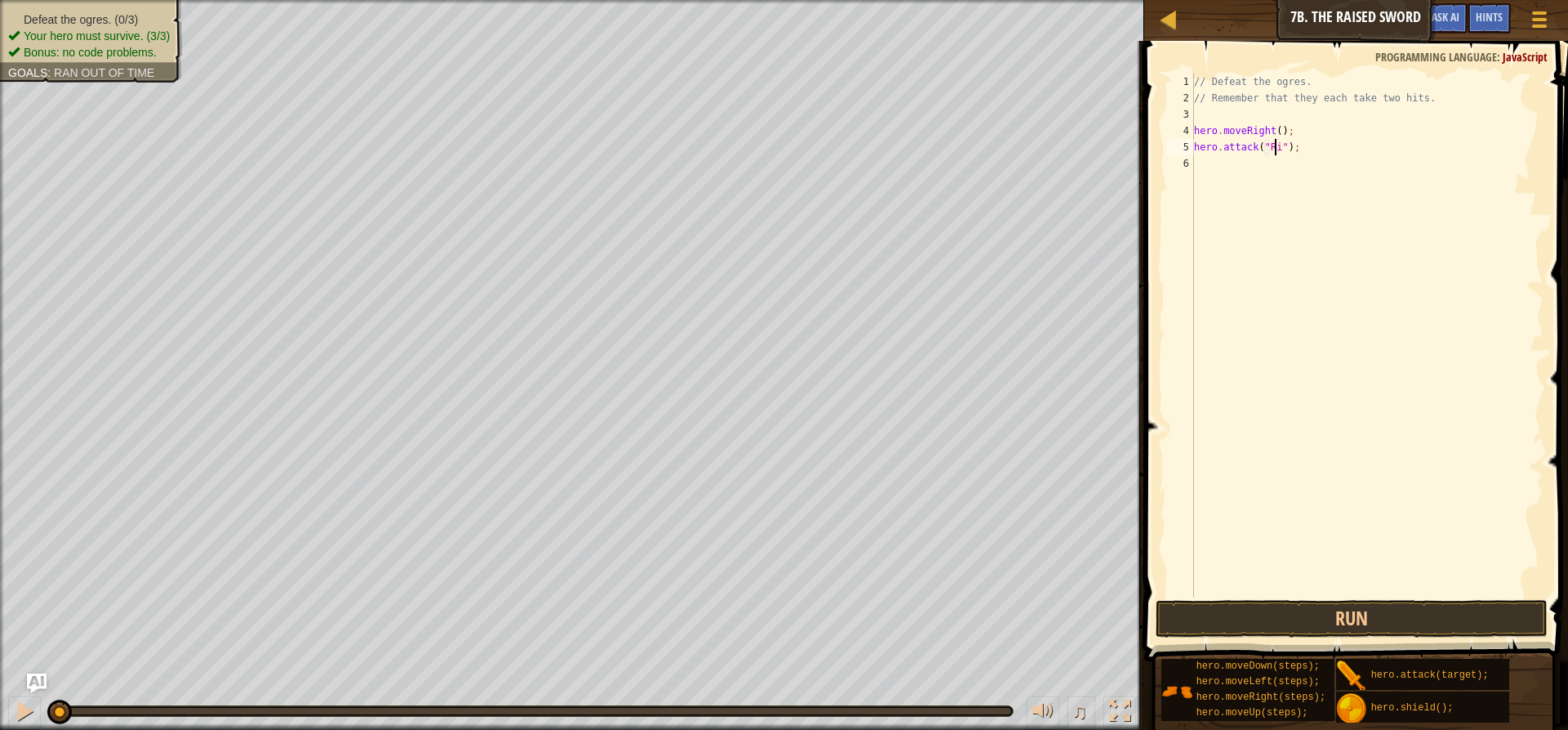
scroll to position [7, 7]
type textarea "hero.attack("Rig");"
click at [1197, 161] on div "// Defeat the ogres. // Remember that they each take two hits. hero . moveRight…" at bounding box center [1367, 352] width 353 height 556
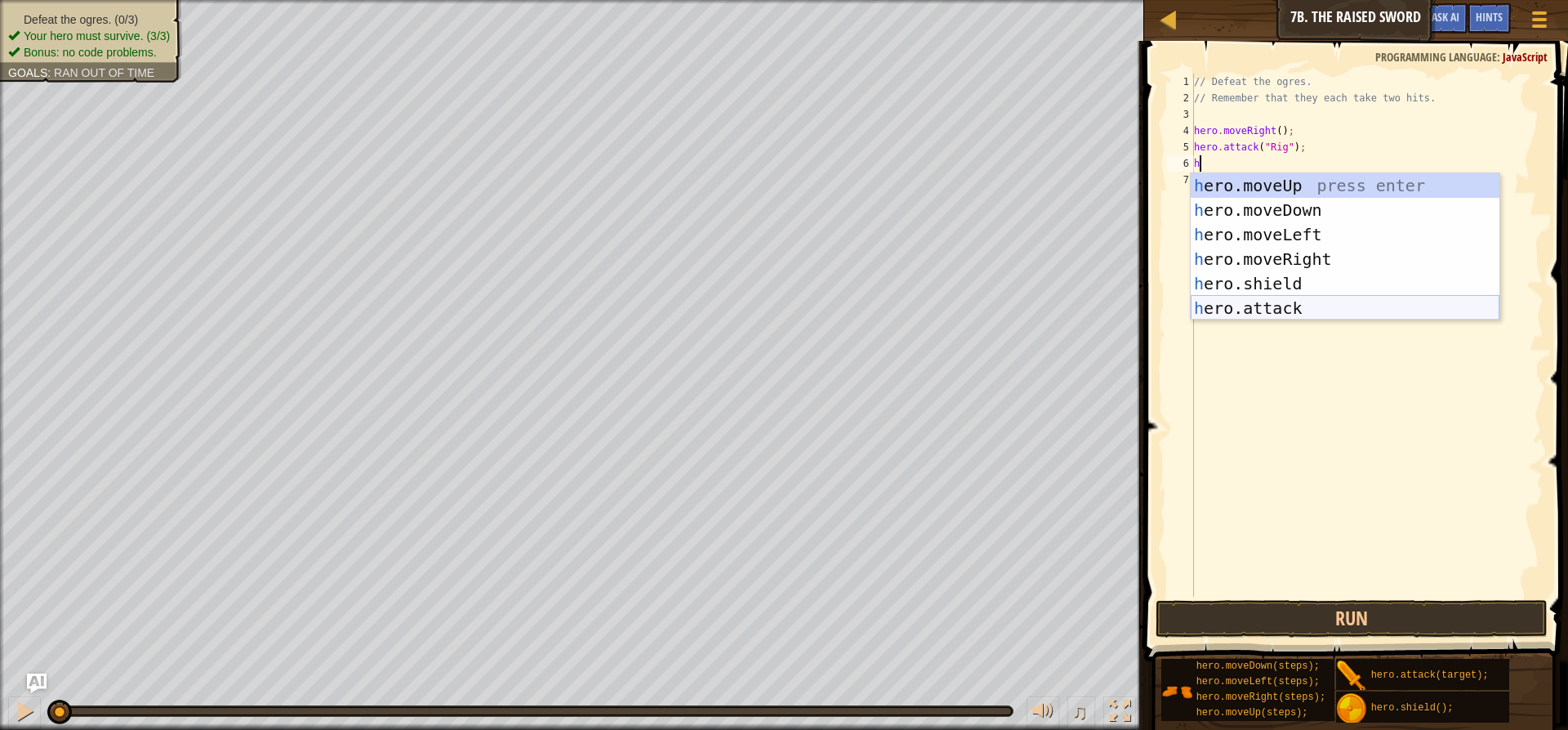
click at [1222, 312] on div "h ero.moveUp press enter h ero.moveDown press enter h ero.moveLeft press enter …" at bounding box center [1345, 272] width 309 height 196
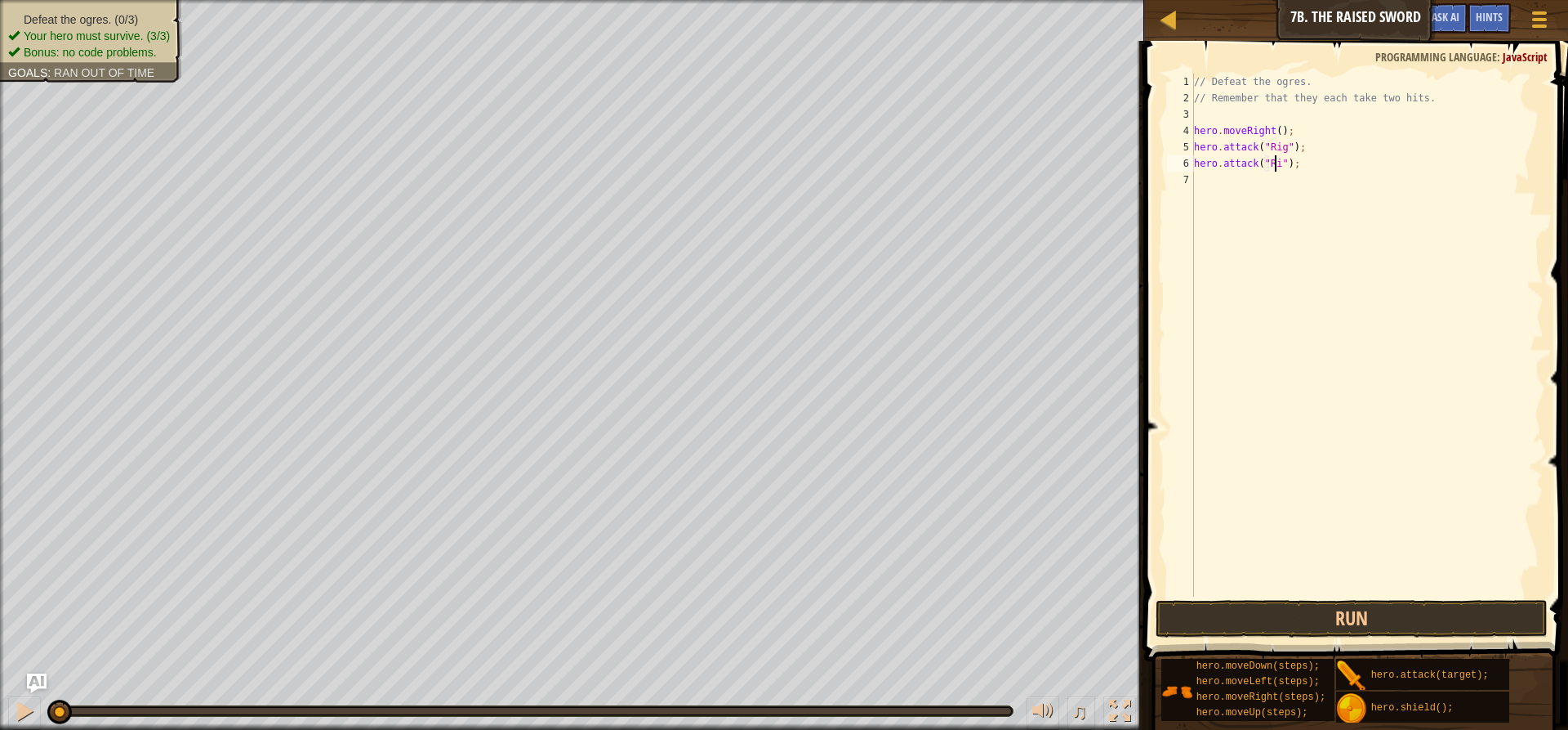
scroll to position [7, 7]
type textarea "hero.attack("Rig");"
click at [1231, 175] on div "// Defeat the ogres. // Remember that they each take two hits. hero . moveRight…" at bounding box center [1367, 352] width 353 height 556
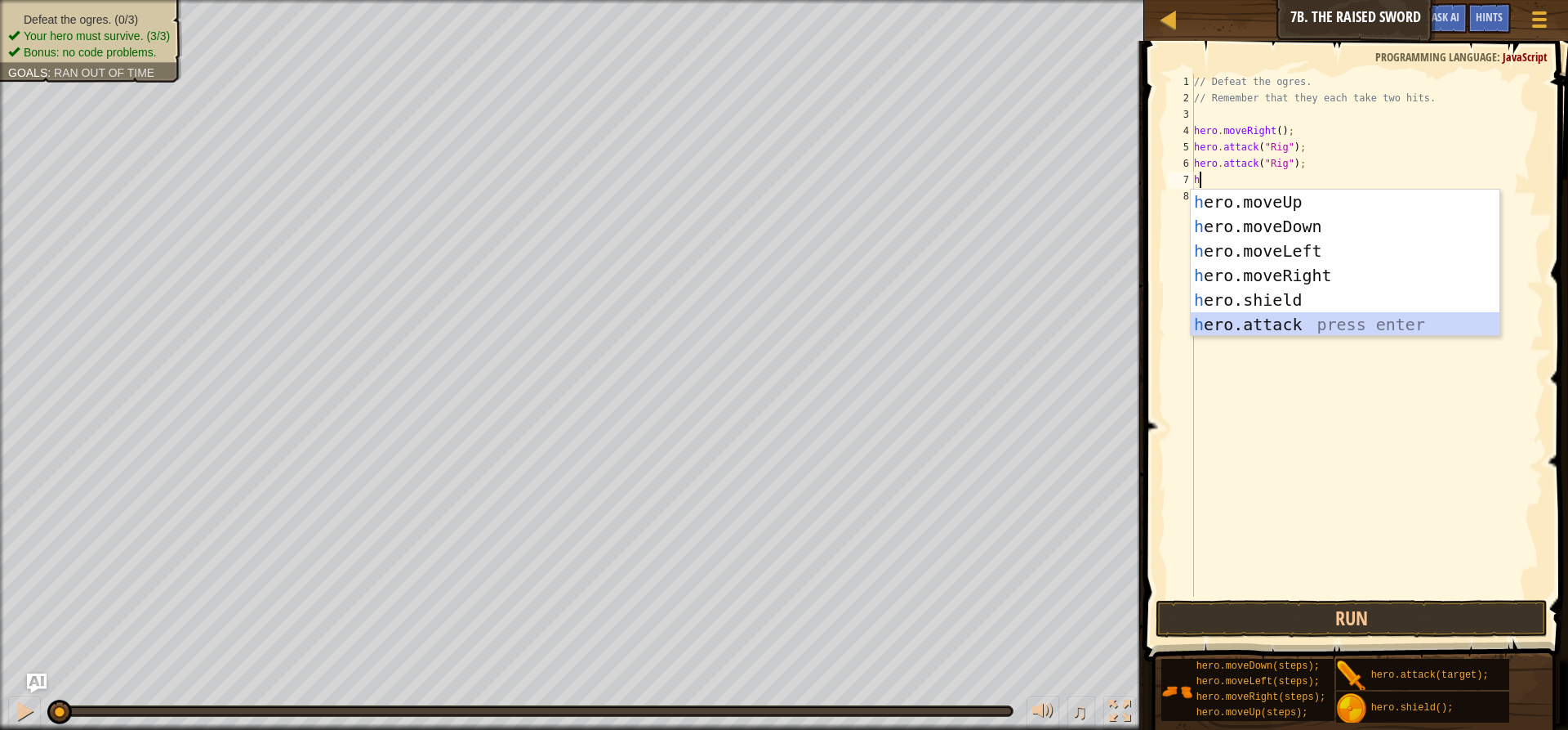
click at [1252, 324] on div "h ero.moveUp press enter h ero.moveDown press enter h ero.moveLeft press enter …" at bounding box center [1345, 287] width 309 height 196
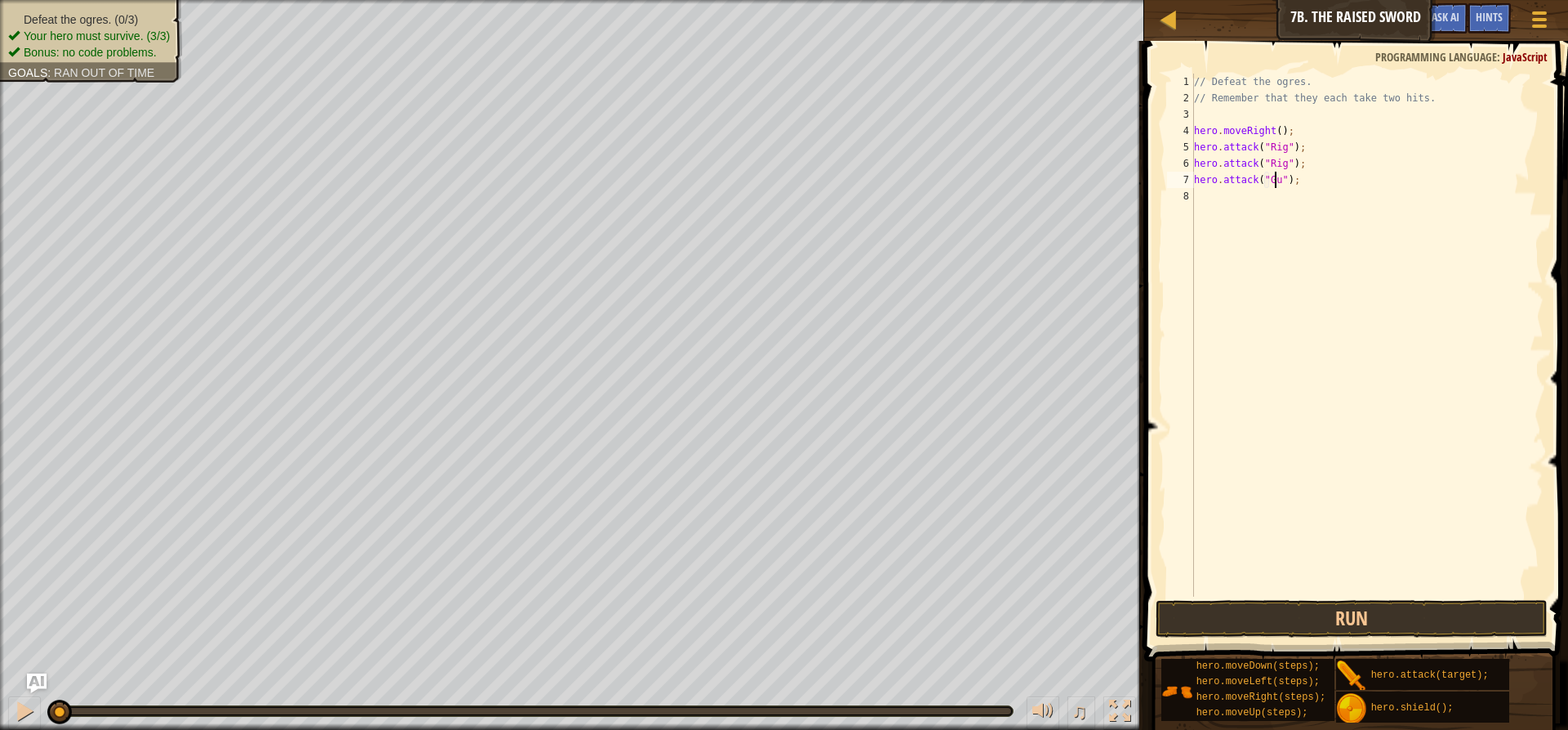
type textarea "hero.attack("Gurt");"
click at [1239, 195] on div "// Defeat the ogres. // Remember that they each take two hits. hero . moveRight…" at bounding box center [1367, 352] width 353 height 556
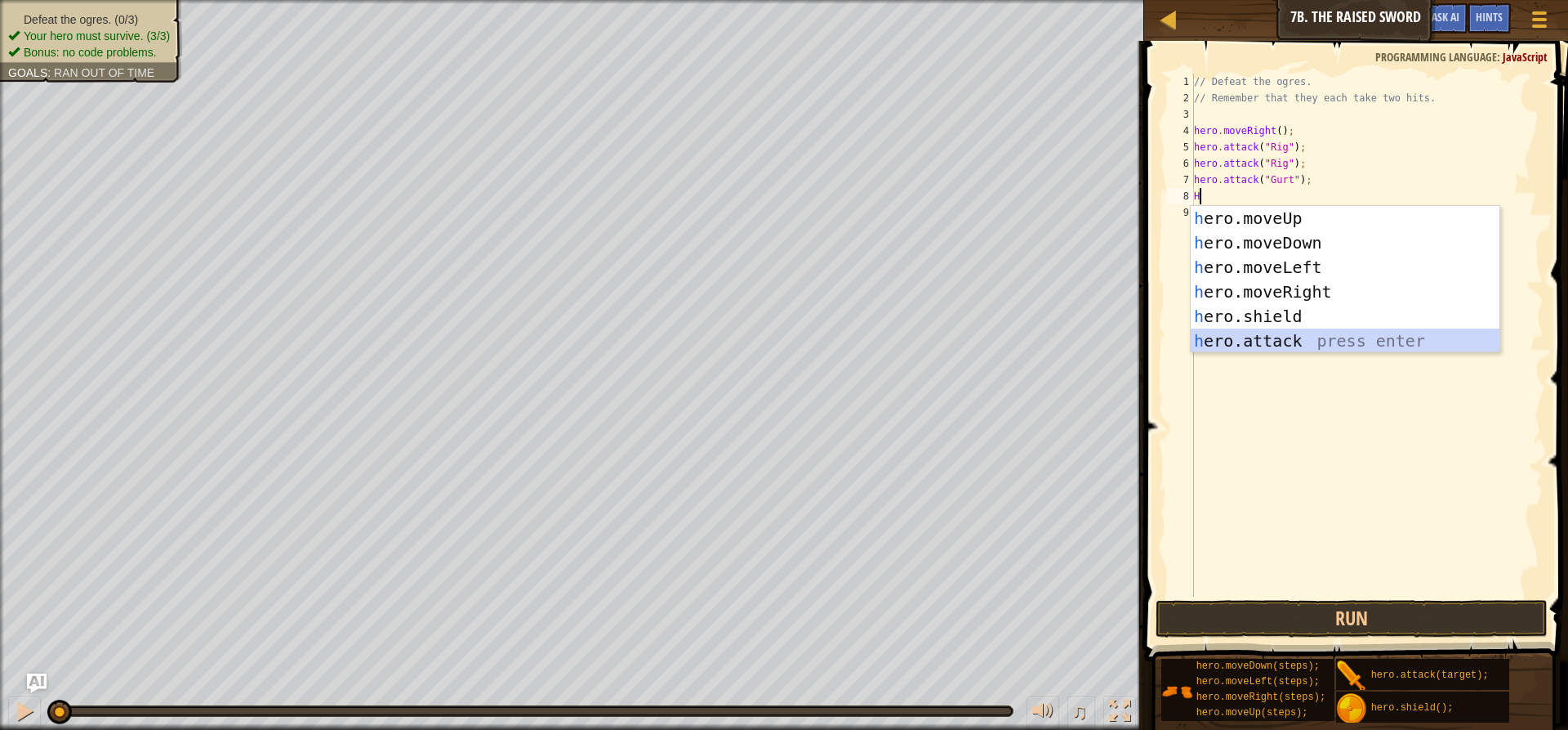
click at [1213, 340] on div "h ero.moveUp press enter h ero.moveDown press enter h ero.moveLeft press enter …" at bounding box center [1345, 304] width 309 height 196
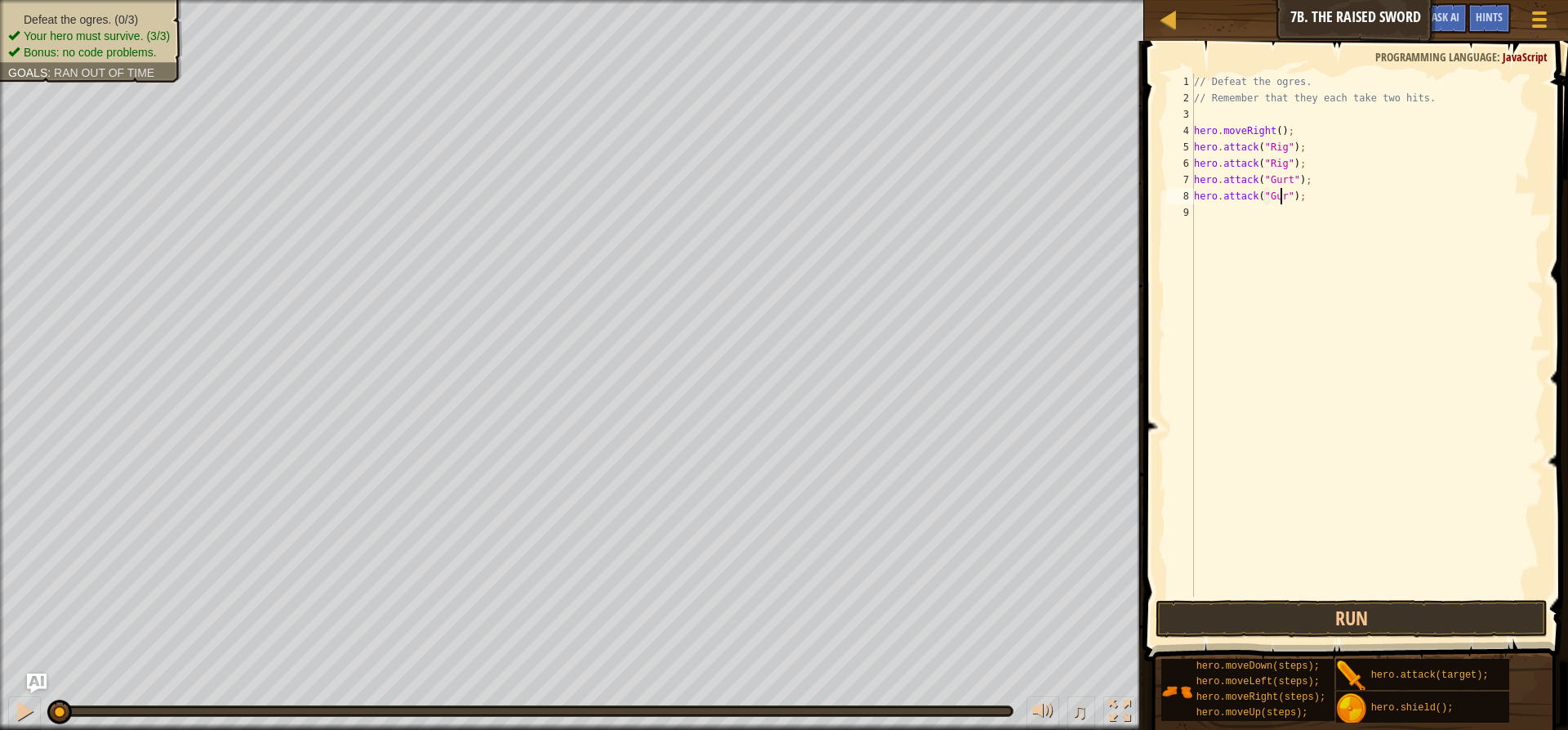
type textarea "hero.attack("Gurt");"
click at [1314, 233] on div "// Defeat the ogres. // Remember that they each take two hits. hero . moveRight…" at bounding box center [1367, 352] width 353 height 556
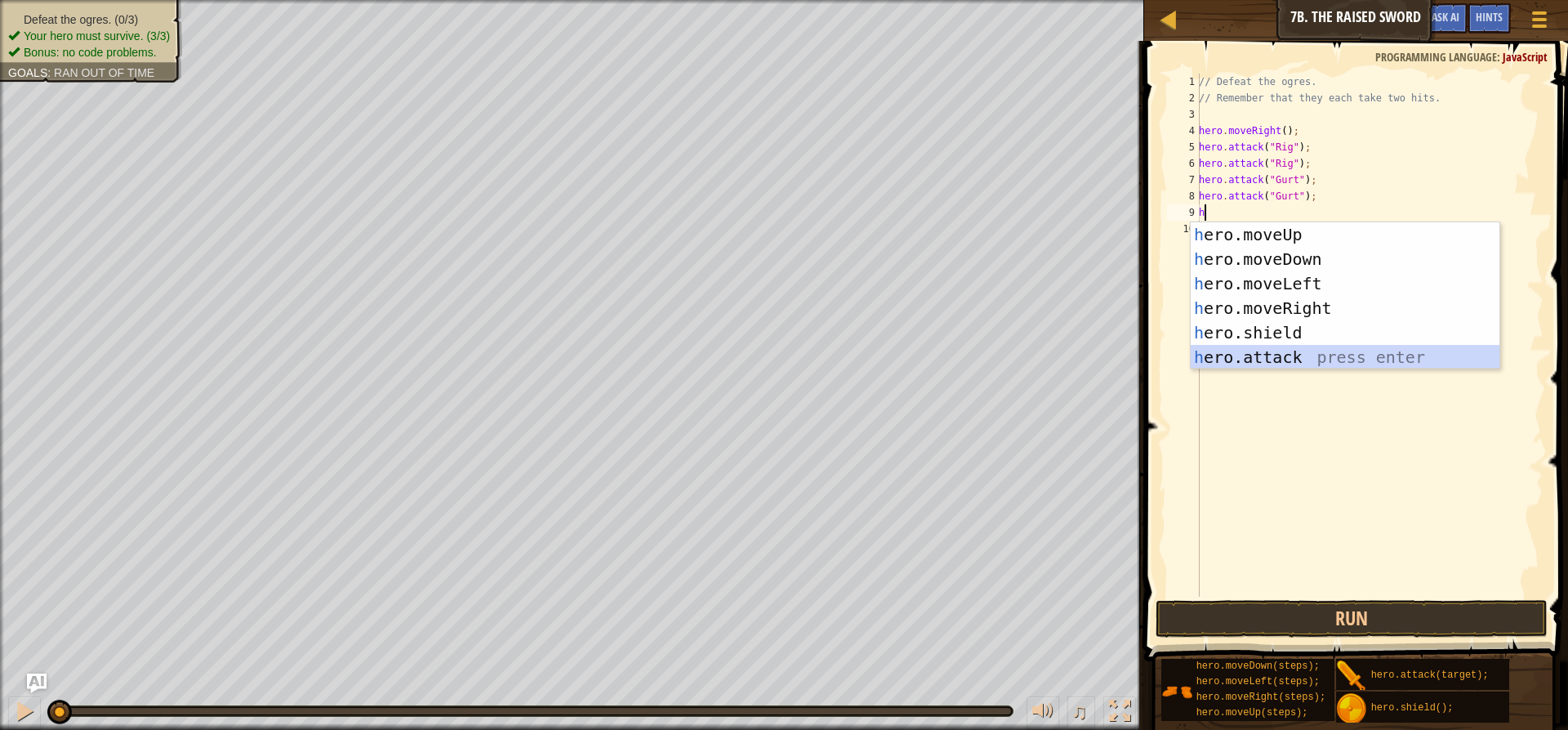
click at [1250, 357] on div "h ero.moveUp press enter h ero.moveDown press enter h ero.moveLeft press enter …" at bounding box center [1345, 320] width 309 height 196
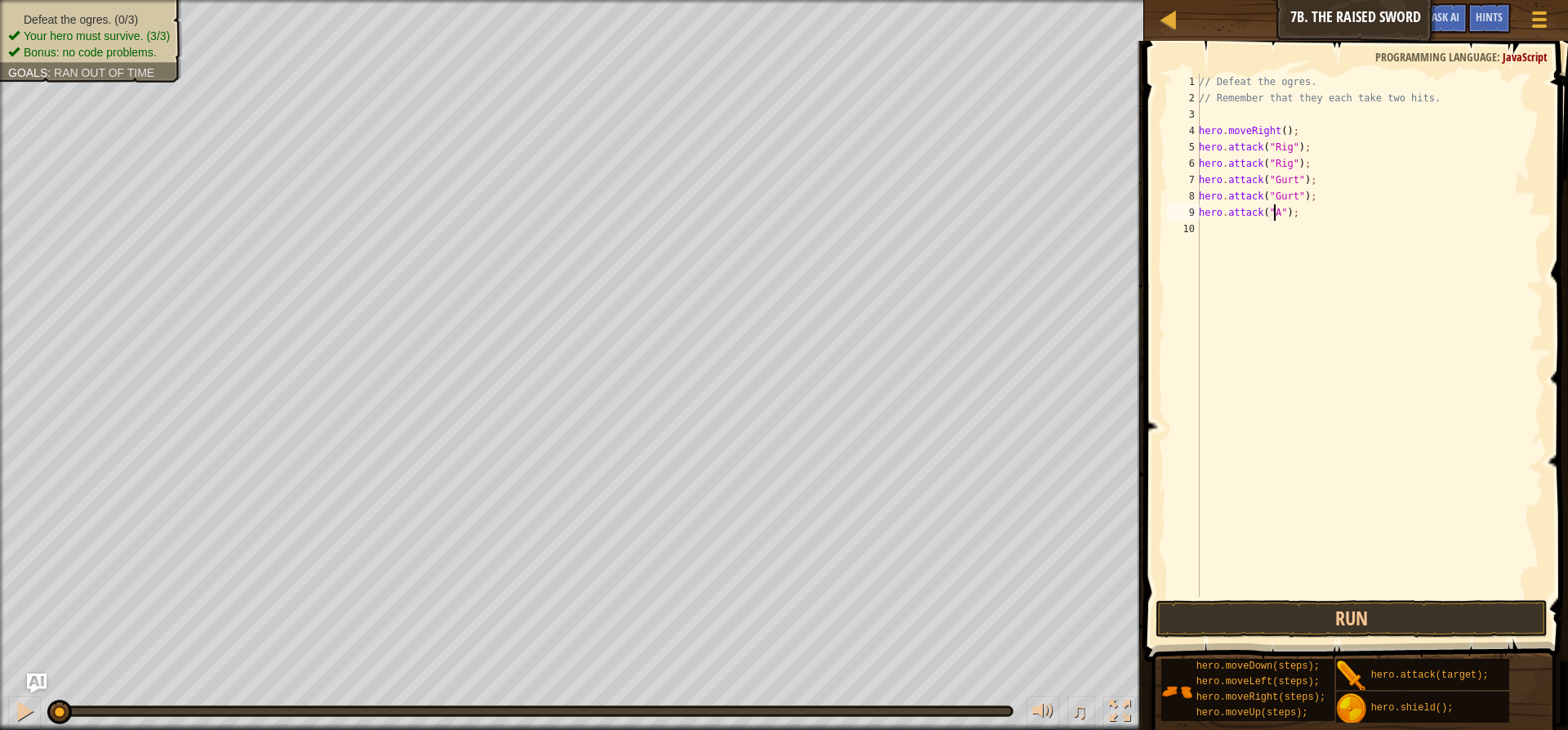
scroll to position [7, 7]
type textarea "hero.attack("Ack");"
click at [1258, 240] on div "// Defeat the ogres. // Remember that they each take two hits. hero . moveRight…" at bounding box center [1369, 352] width 348 height 556
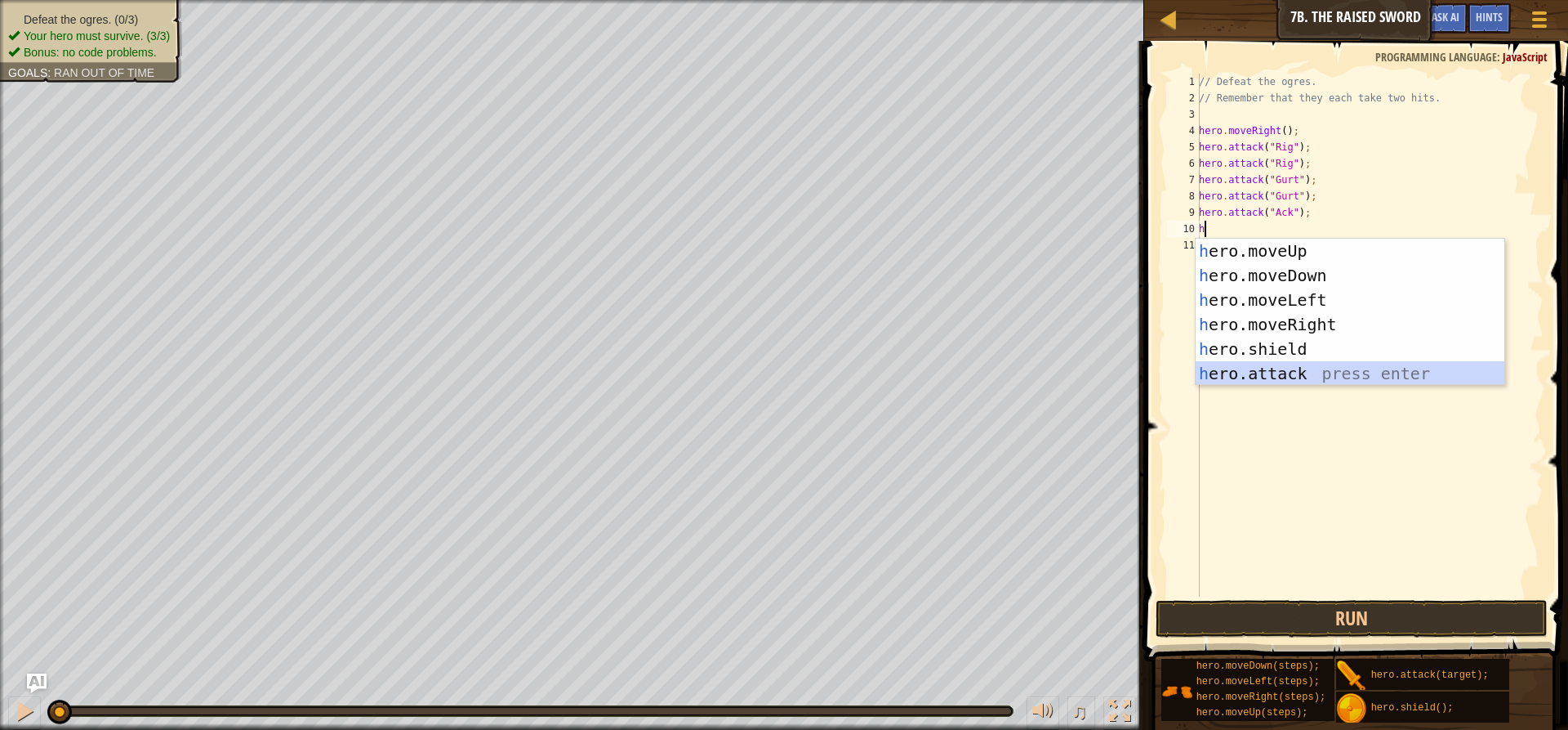
click at [1251, 371] on div "h ero.moveUp press enter h ero.moveDown press enter h ero.moveLeft press enter …" at bounding box center [1350, 337] width 309 height 196
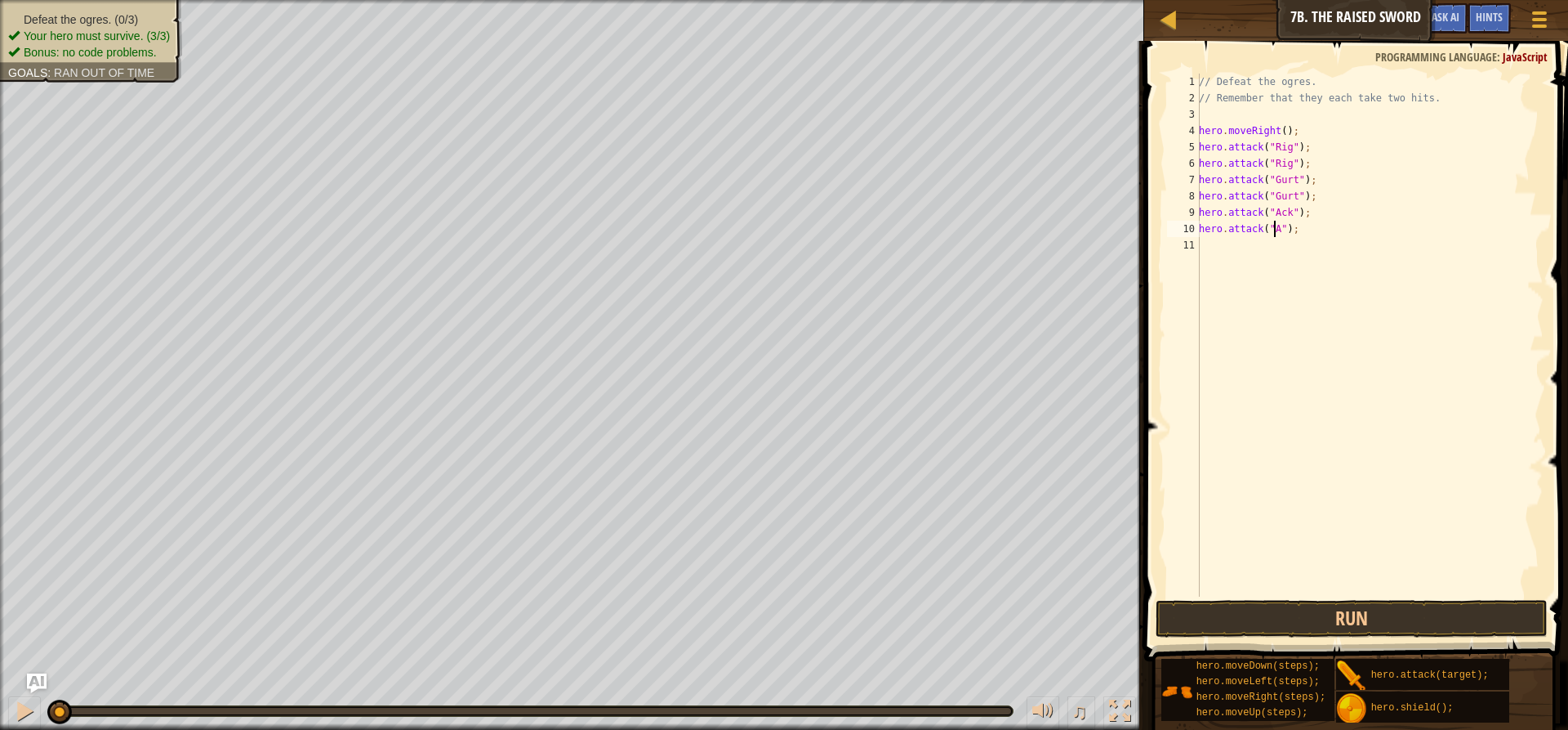
scroll to position [7, 7]
type textarea "hero.attack("Ack");"
click at [1290, 628] on button "Run" at bounding box center [1352, 618] width 392 height 37
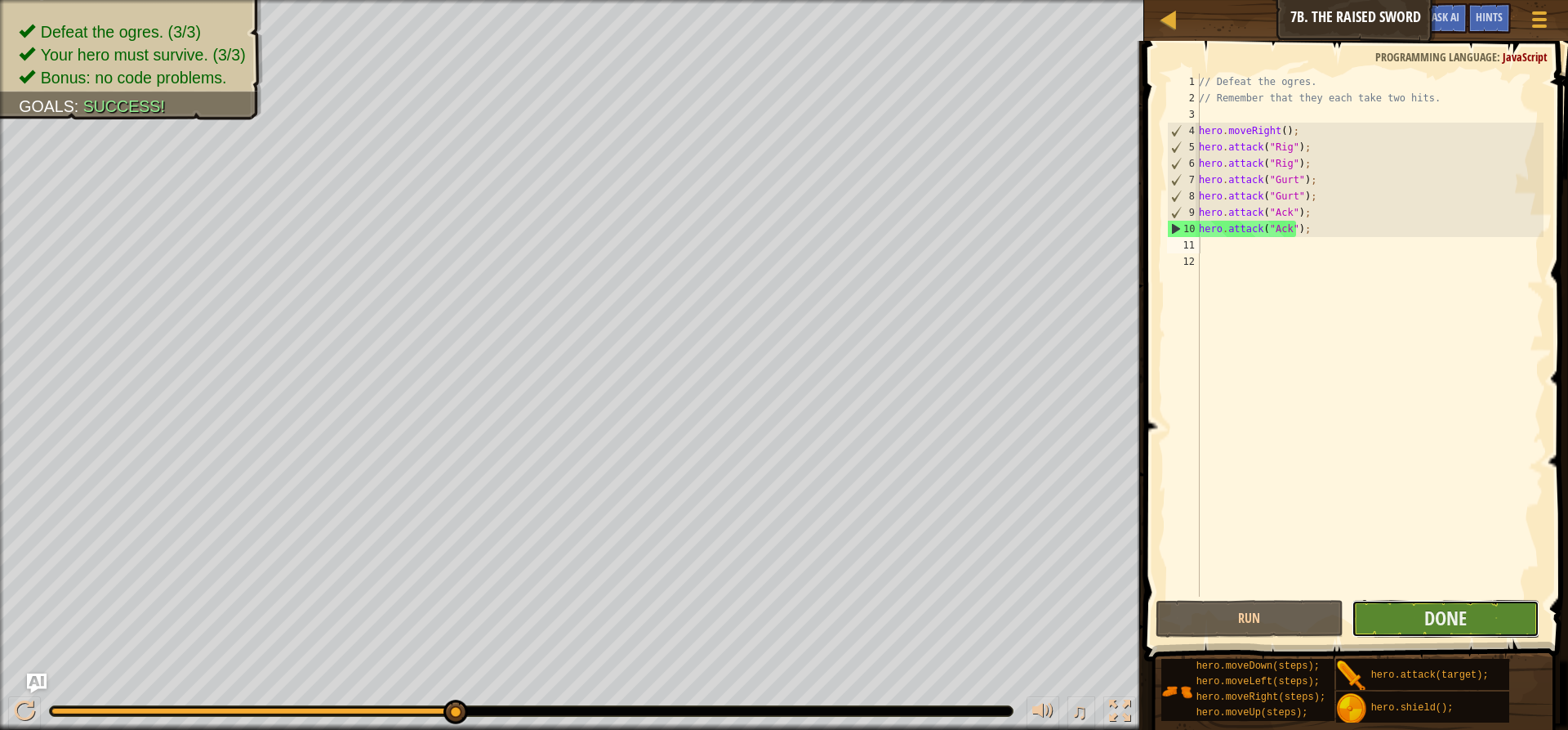
click at [1365, 613] on button "Done" at bounding box center [1446, 618] width 187 height 37
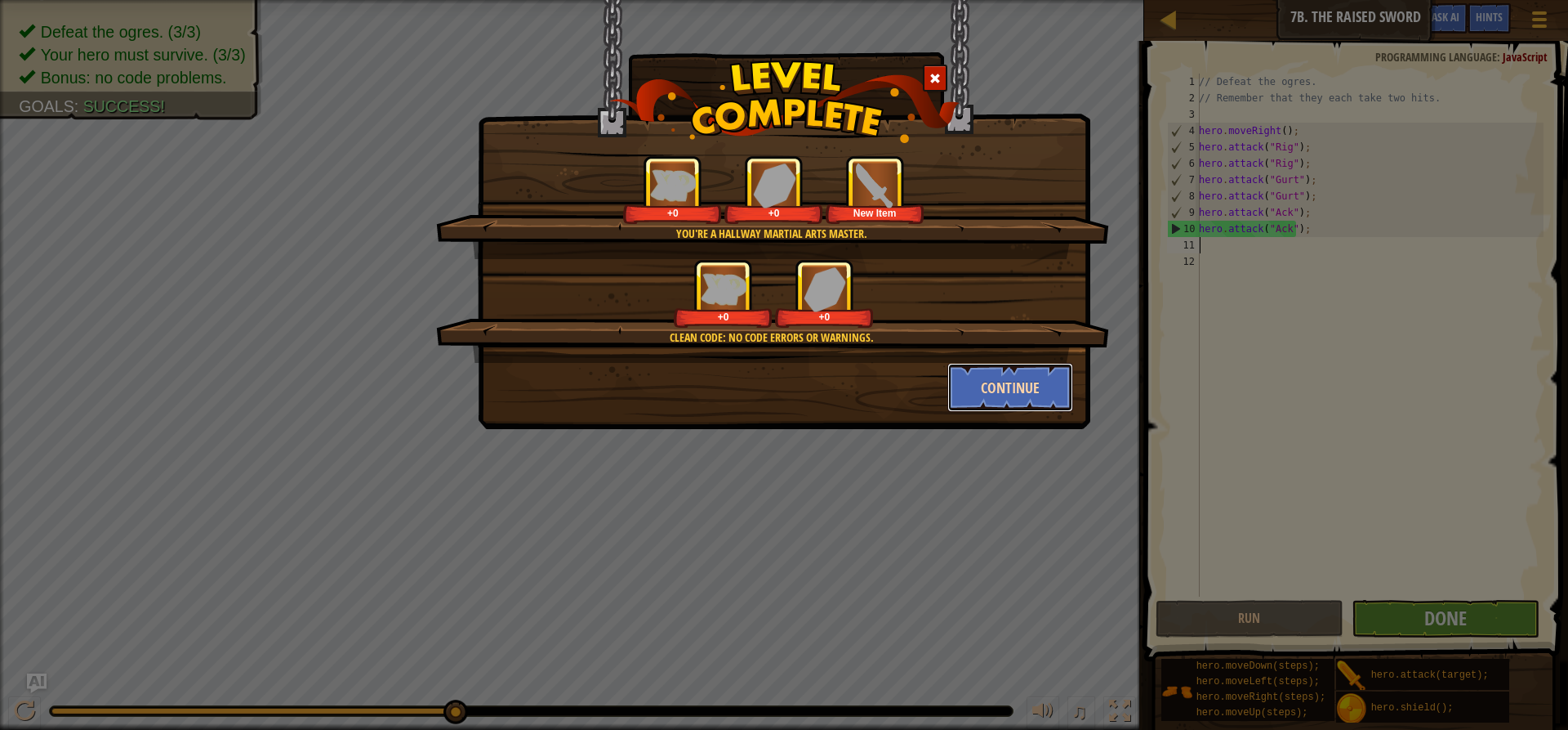
click at [970, 406] on button "Continue" at bounding box center [1011, 387] width 127 height 49
